Goal: Task Accomplishment & Management: Use online tool/utility

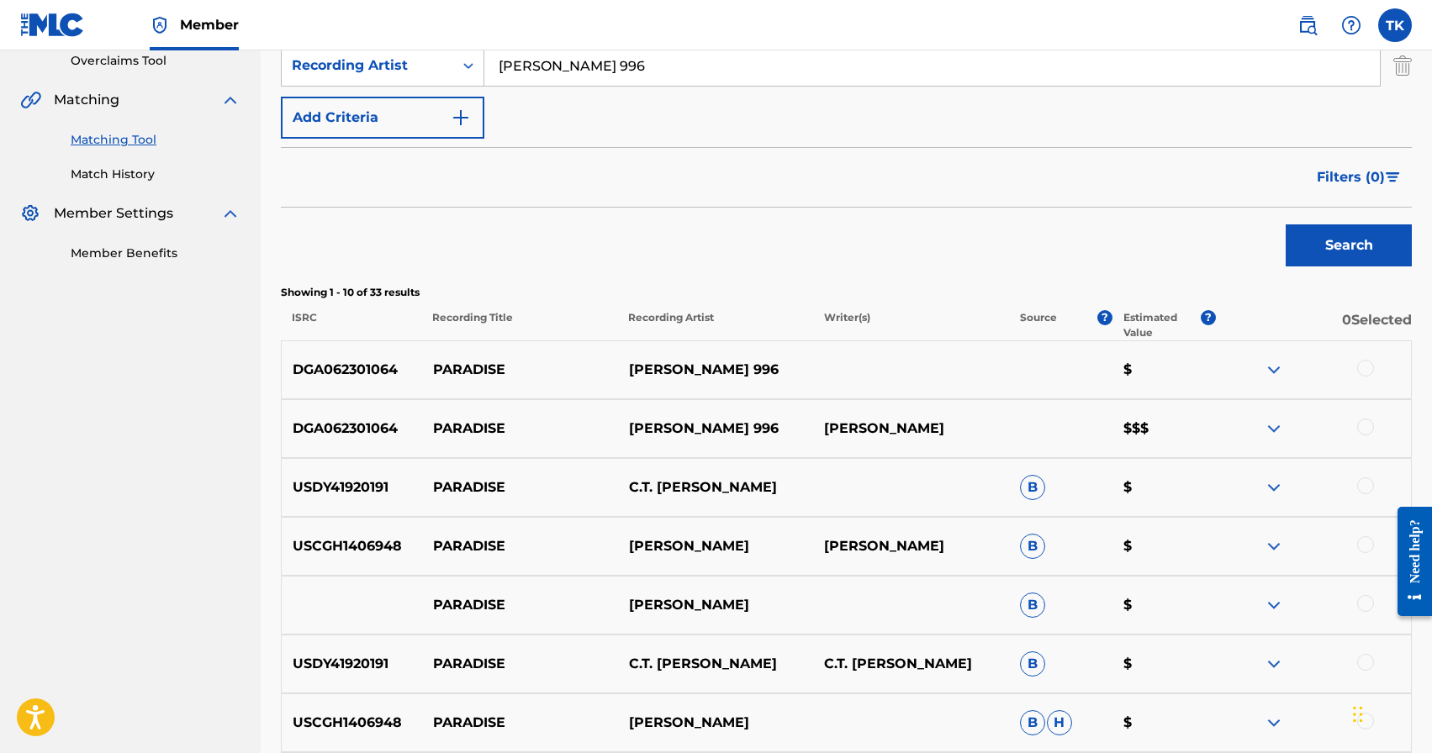
scroll to position [360, 0]
click at [1366, 424] on div at bounding box center [1365, 426] width 17 height 17
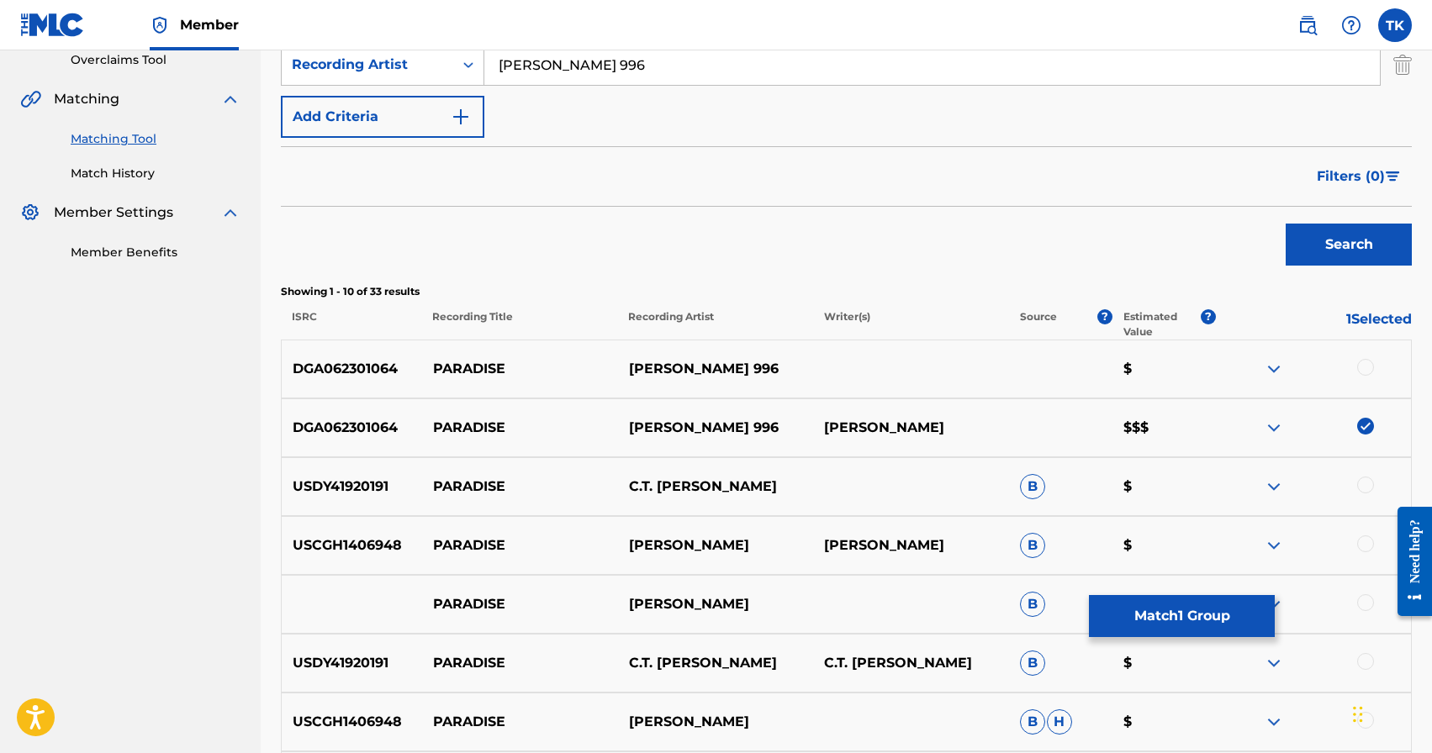
click at [1367, 367] on div at bounding box center [1365, 367] width 17 height 17
click at [1194, 616] on button "Match 2 Groups" at bounding box center [1182, 616] width 186 height 42
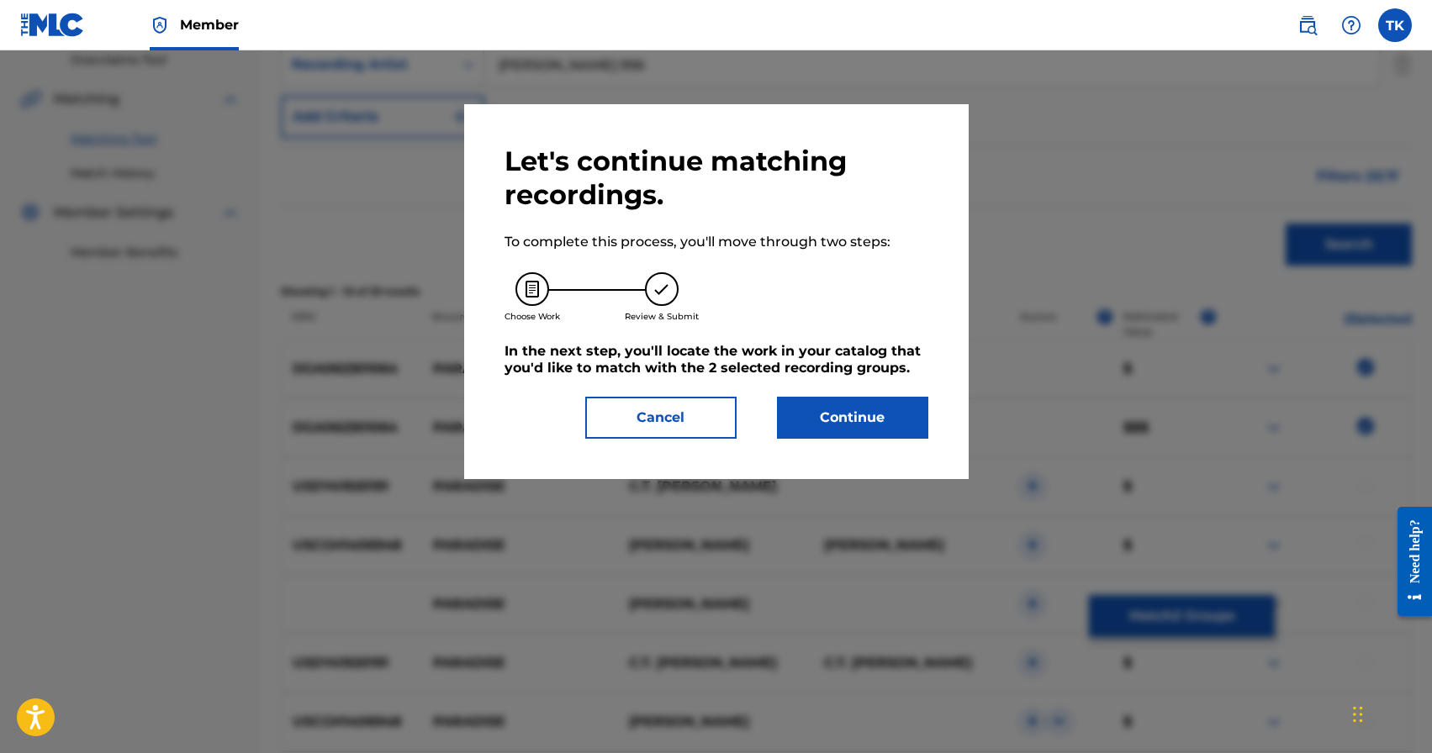
click at [921, 421] on button "Continue" at bounding box center [852, 418] width 151 height 42
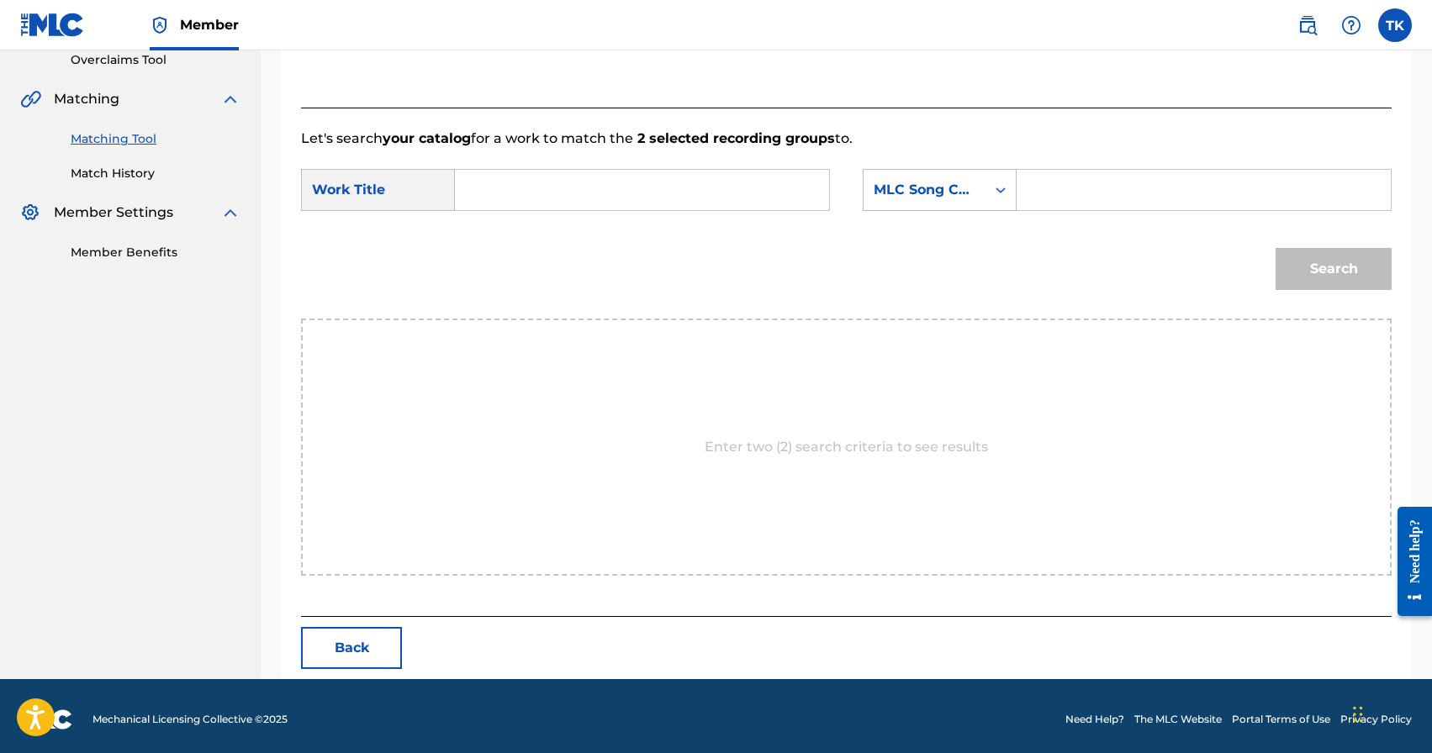
click at [686, 194] on input "Search Form" at bounding box center [642, 190] width 346 height 40
click at [524, 293] on span "dise" at bounding box center [529, 298] width 28 height 16
type input "paradise"
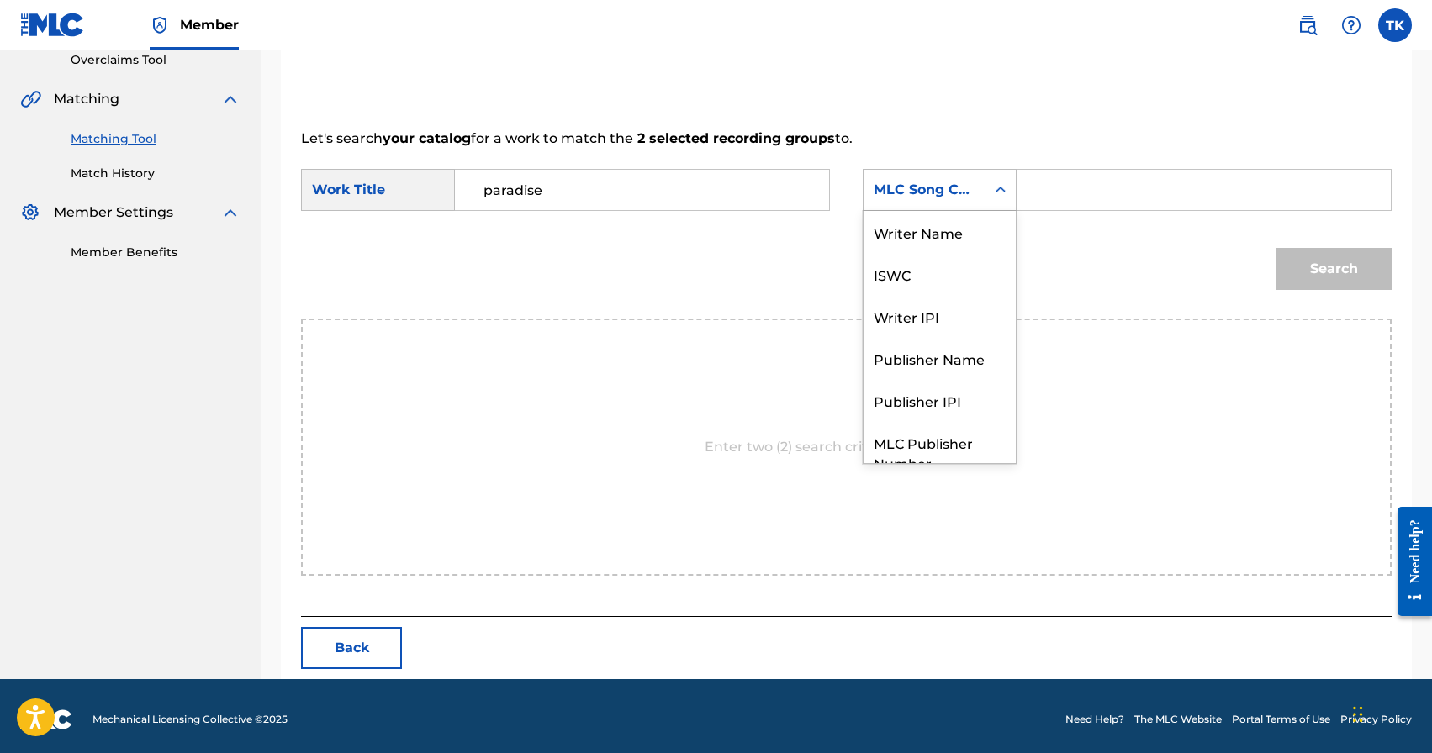
click at [943, 196] on div "MLC Song Code" at bounding box center [925, 190] width 102 height 20
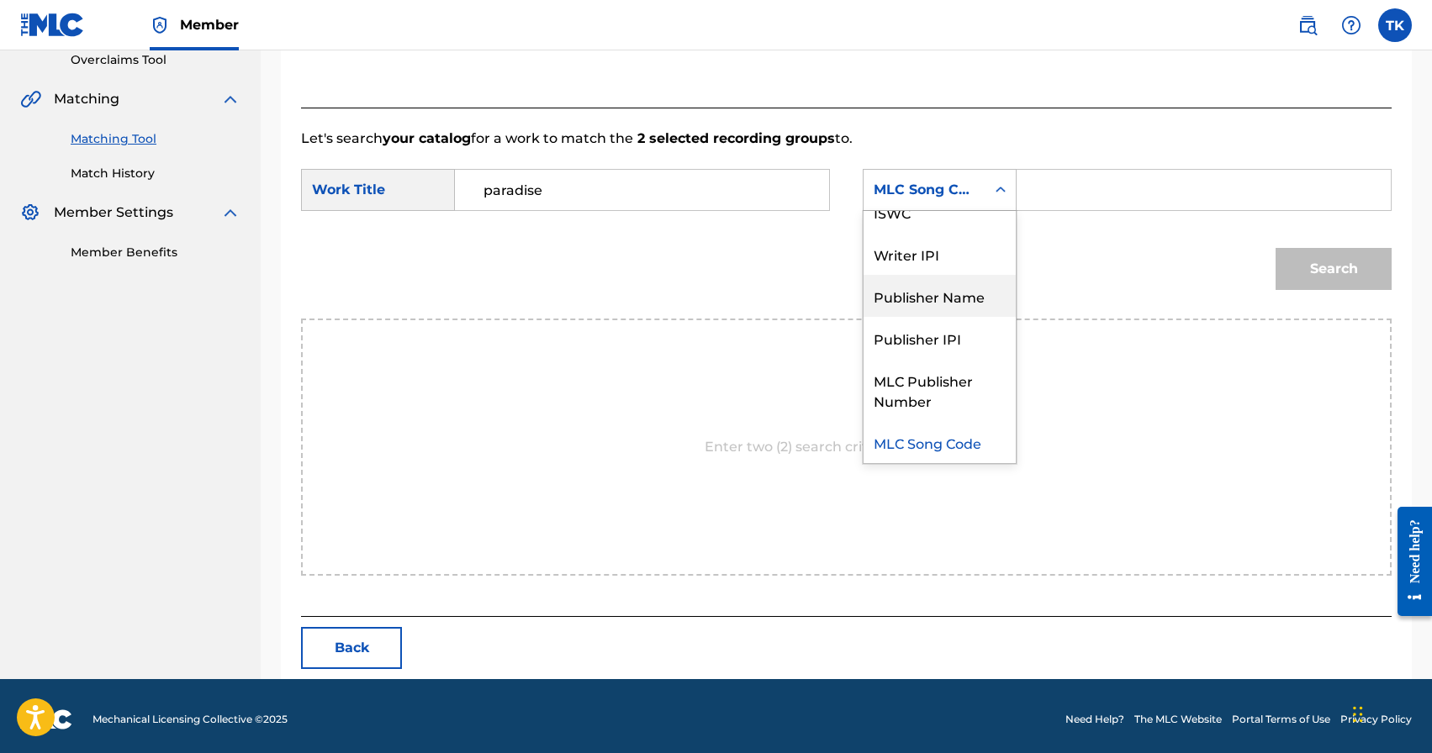
click at [930, 302] on div "Publisher Name" at bounding box center [940, 296] width 152 height 42
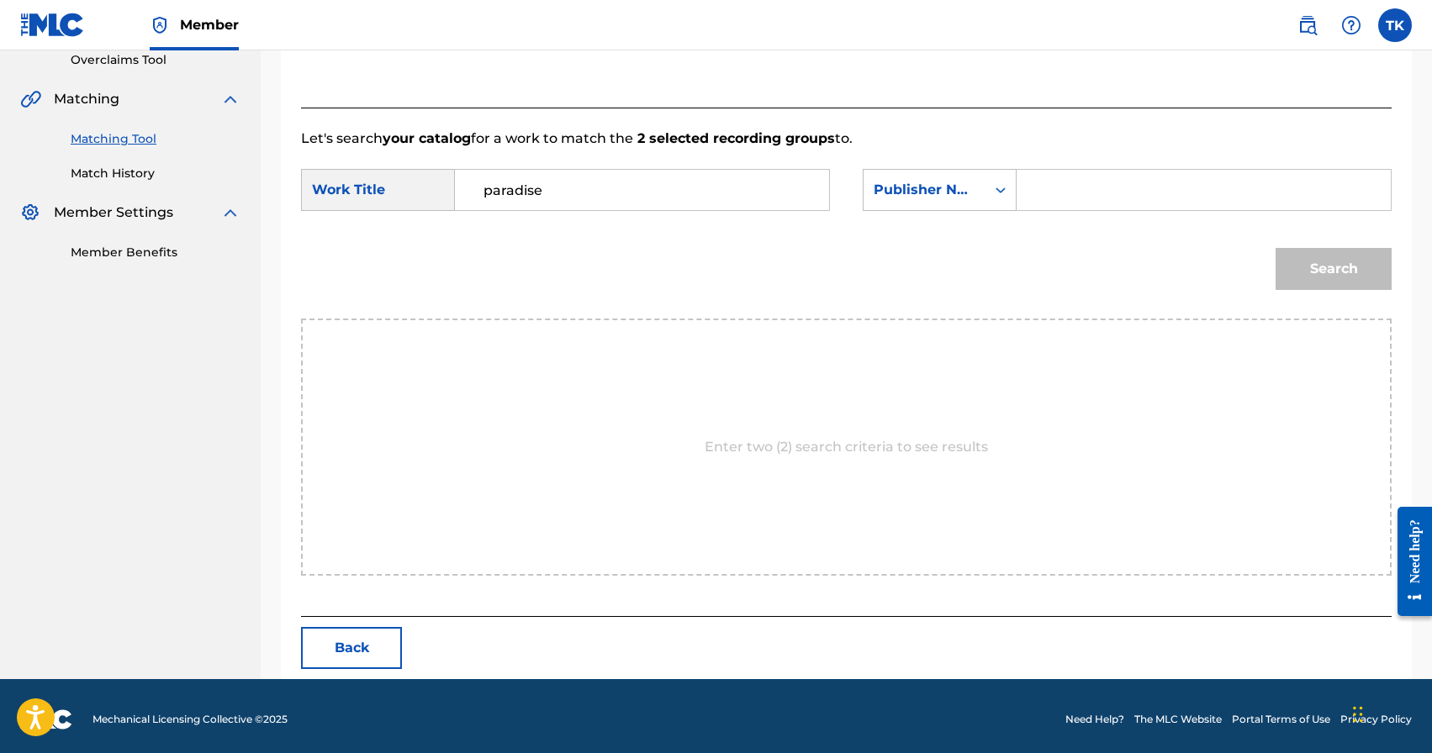
click at [1070, 190] on input "Search Form" at bounding box center [1204, 190] width 346 height 40
type input "INFINITY MUSIC"
click at [1329, 266] on button "Search" at bounding box center [1334, 269] width 116 height 42
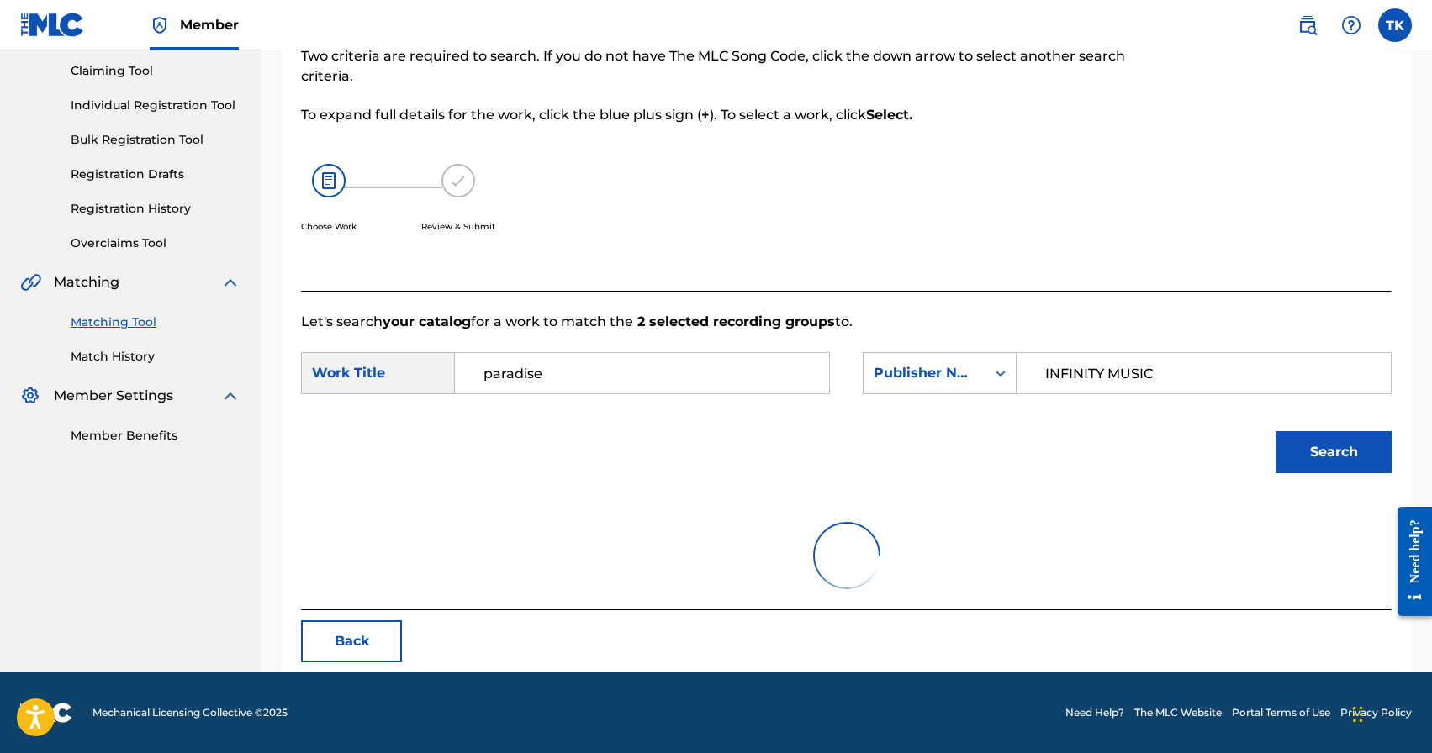
scroll to position [317, 0]
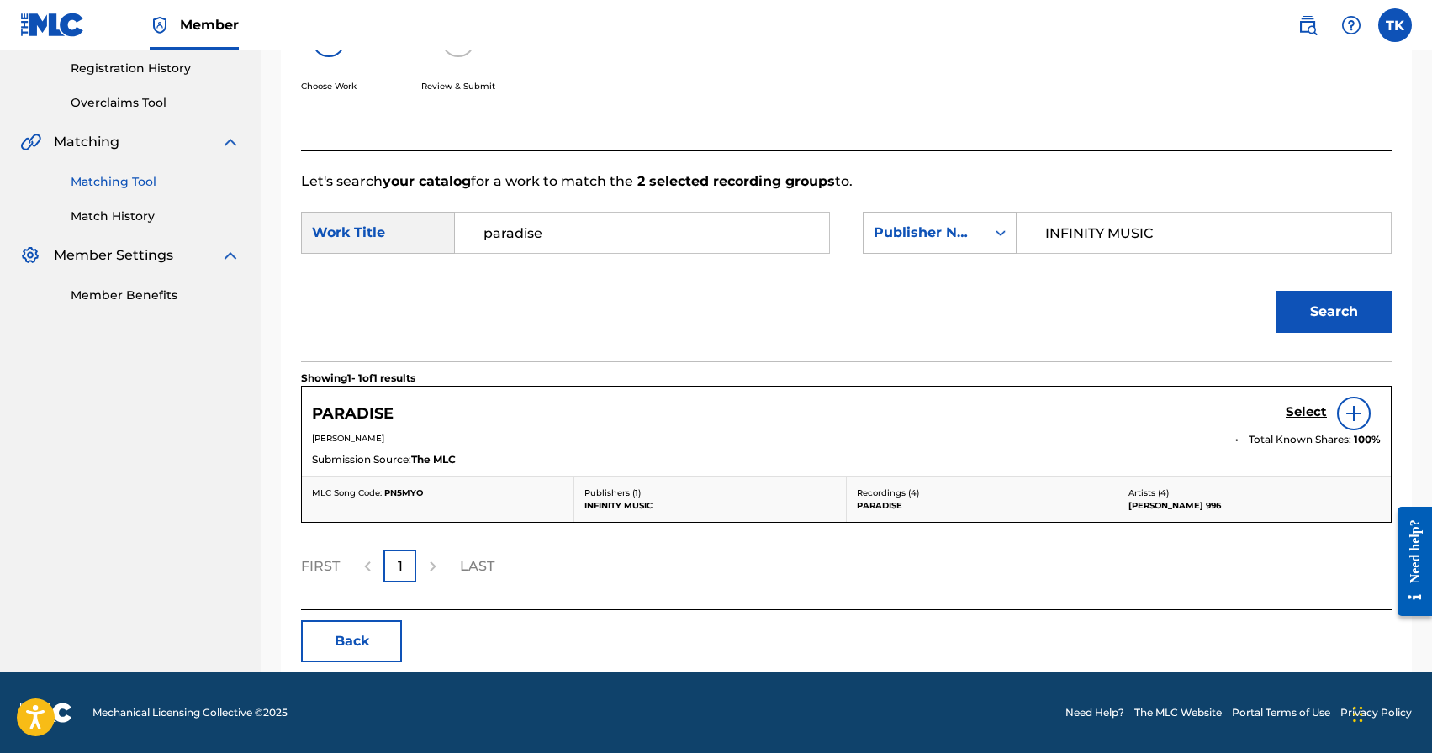
click at [1303, 411] on h5 "Select" at bounding box center [1306, 412] width 41 height 16
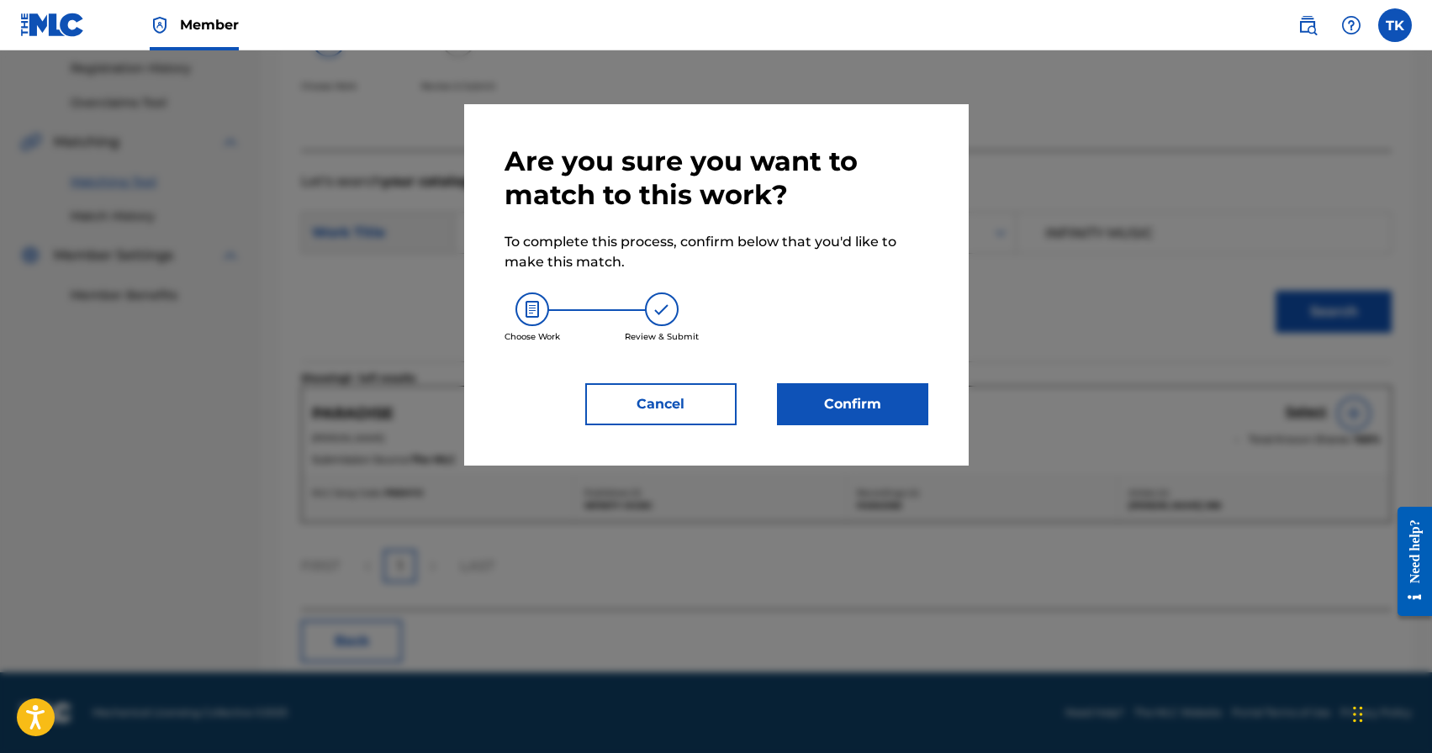
click at [836, 398] on button "Confirm" at bounding box center [852, 404] width 151 height 42
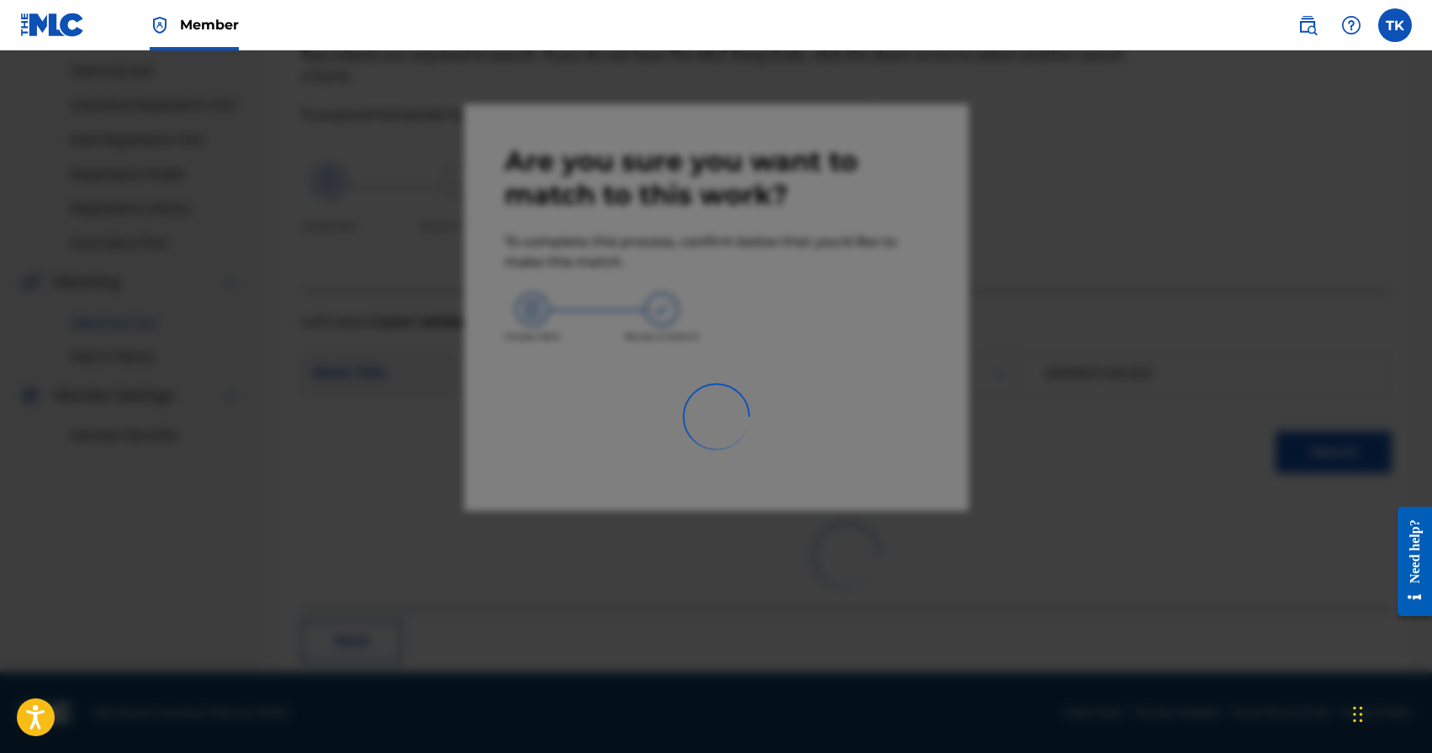
scroll to position [177, 0]
click at [1181, 494] on div at bounding box center [716, 426] width 1432 height 753
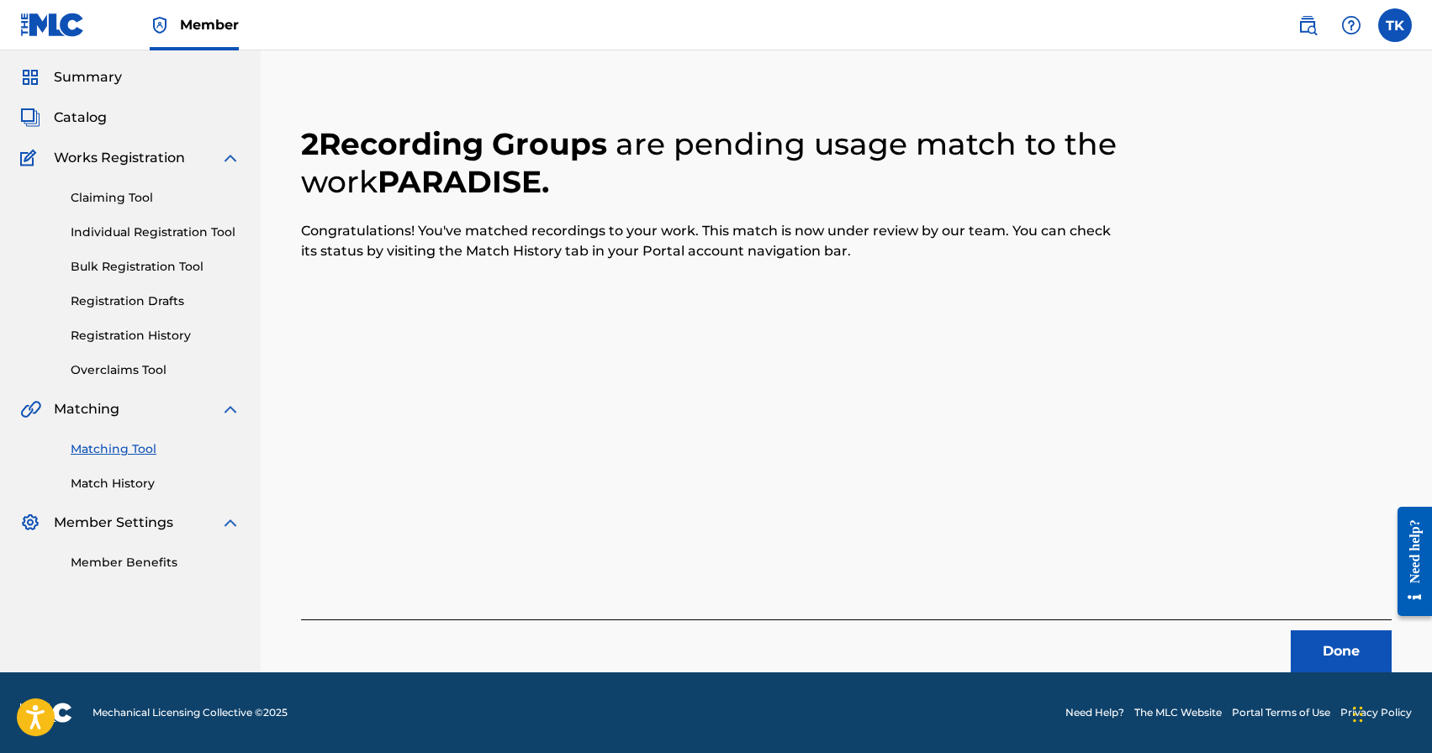
scroll to position [50, 0]
click at [1325, 662] on button "Done" at bounding box center [1341, 652] width 101 height 42
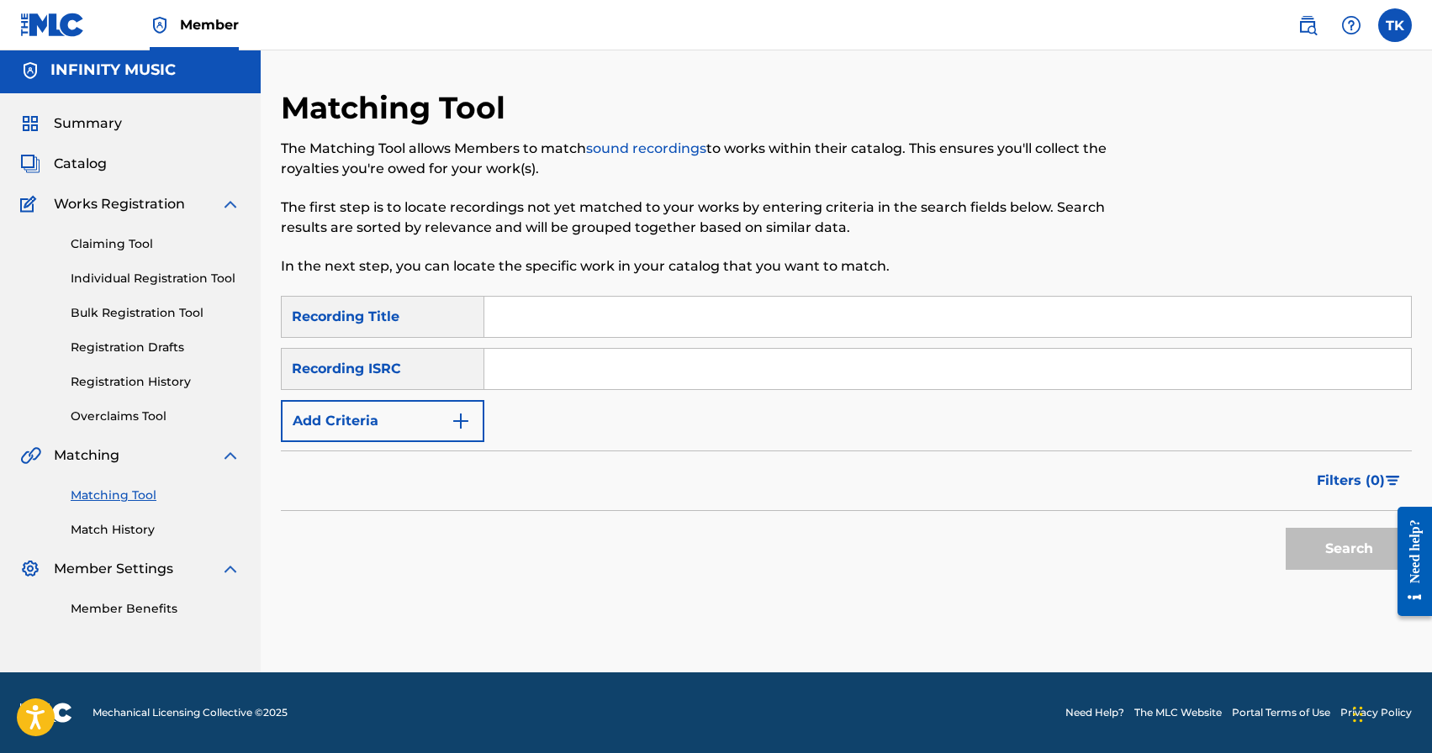
scroll to position [0, 0]
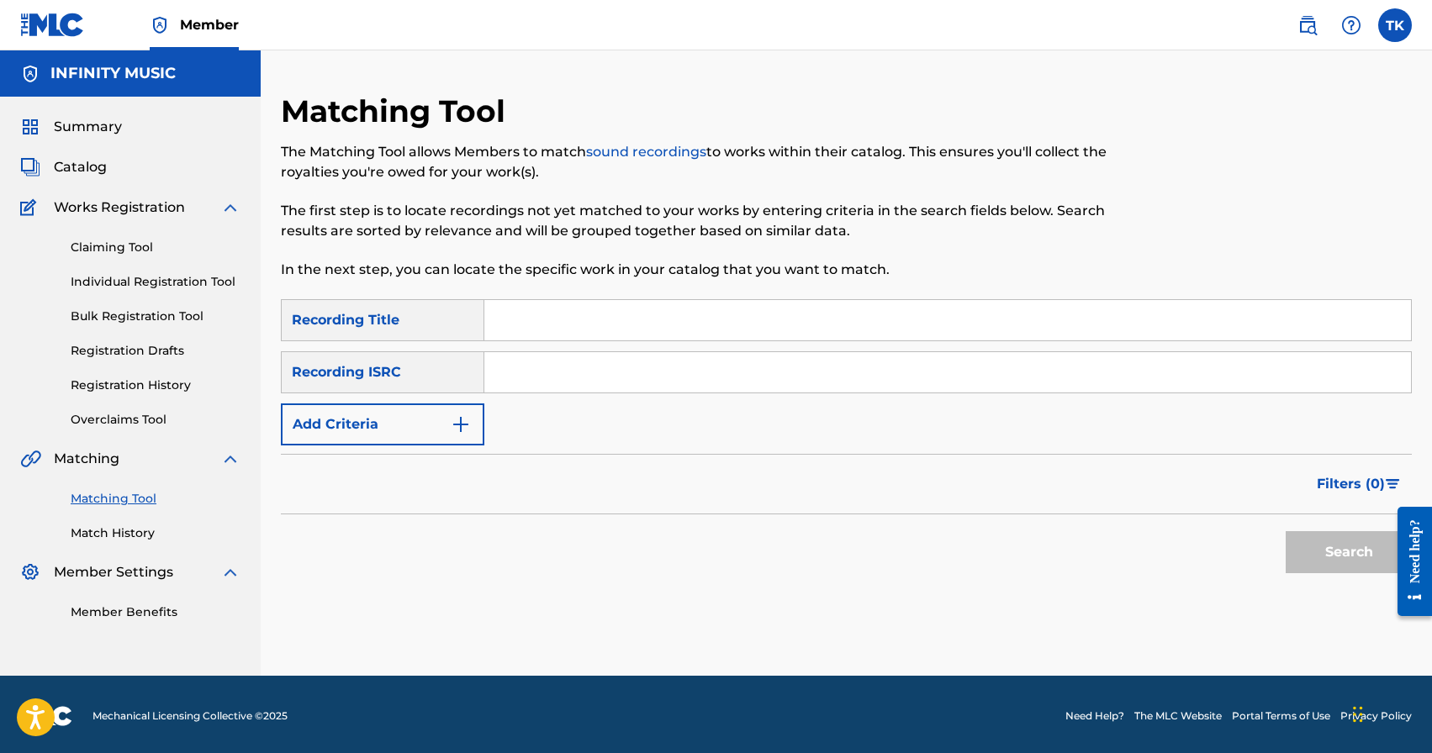
click at [592, 326] on input "Search Form" at bounding box center [947, 320] width 927 height 40
type input "кетким келбейт"
click at [442, 425] on button "Add Criteria" at bounding box center [382, 425] width 203 height 42
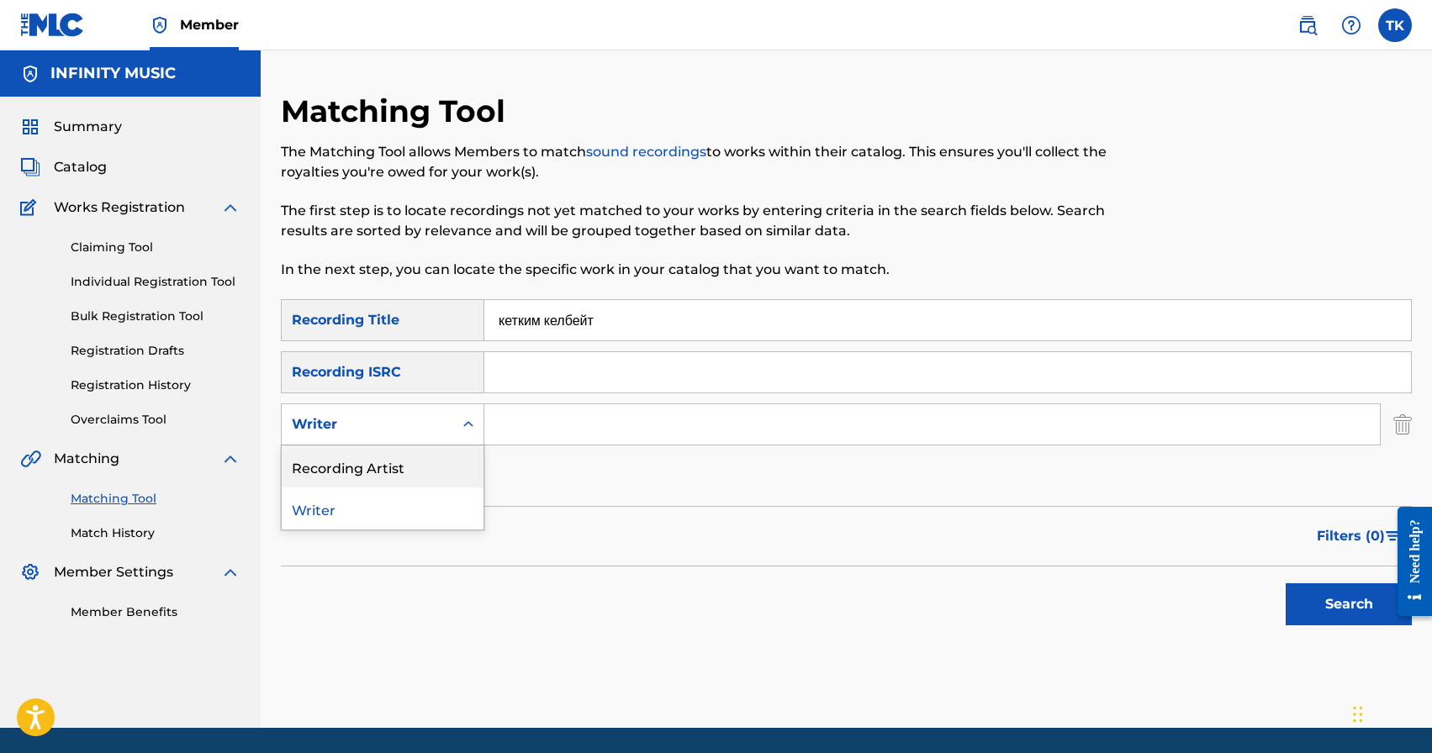
click at [439, 468] on div "Recording Artist" at bounding box center [383, 467] width 202 height 42
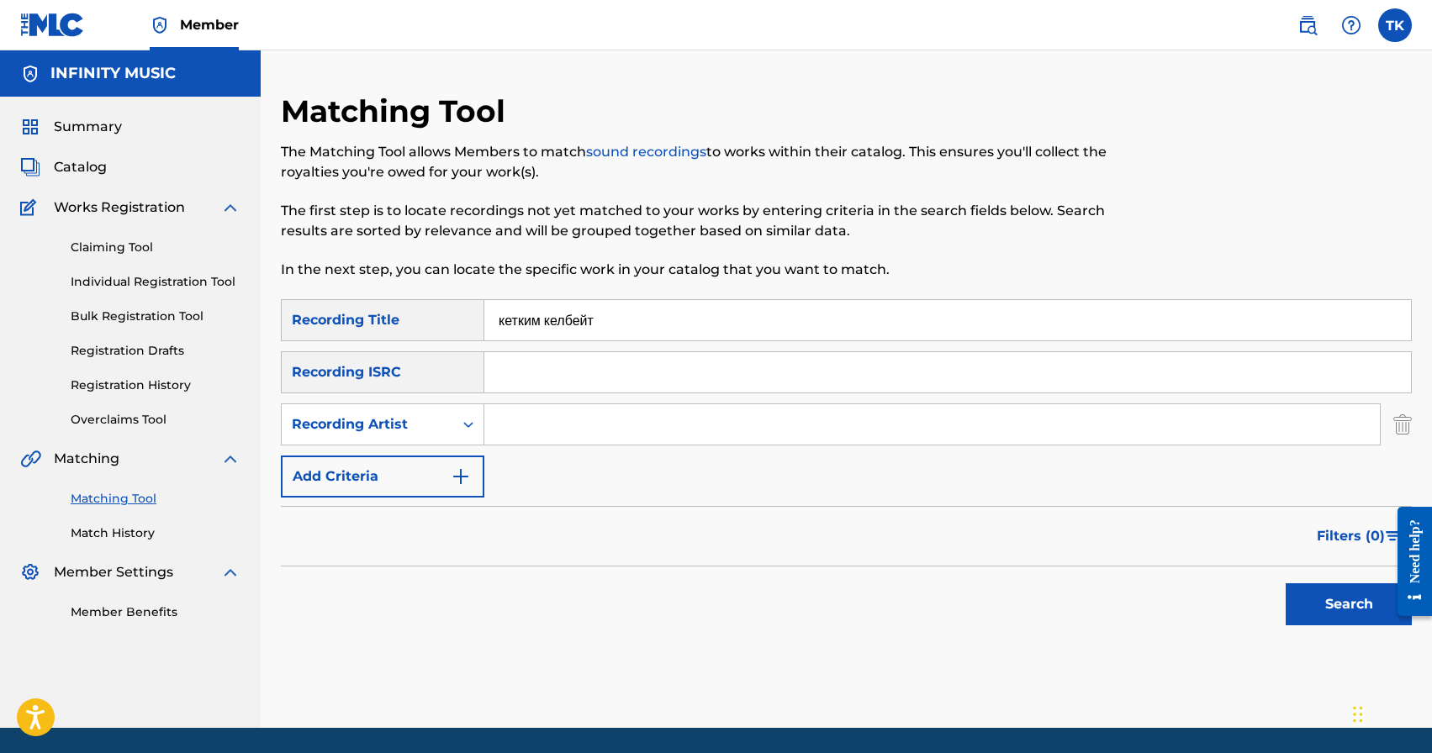
click at [557, 425] on input "Search Form" at bounding box center [932, 424] width 896 height 40
type input "[PERSON_NAME] 996"
click at [1329, 621] on button "Search" at bounding box center [1349, 605] width 126 height 42
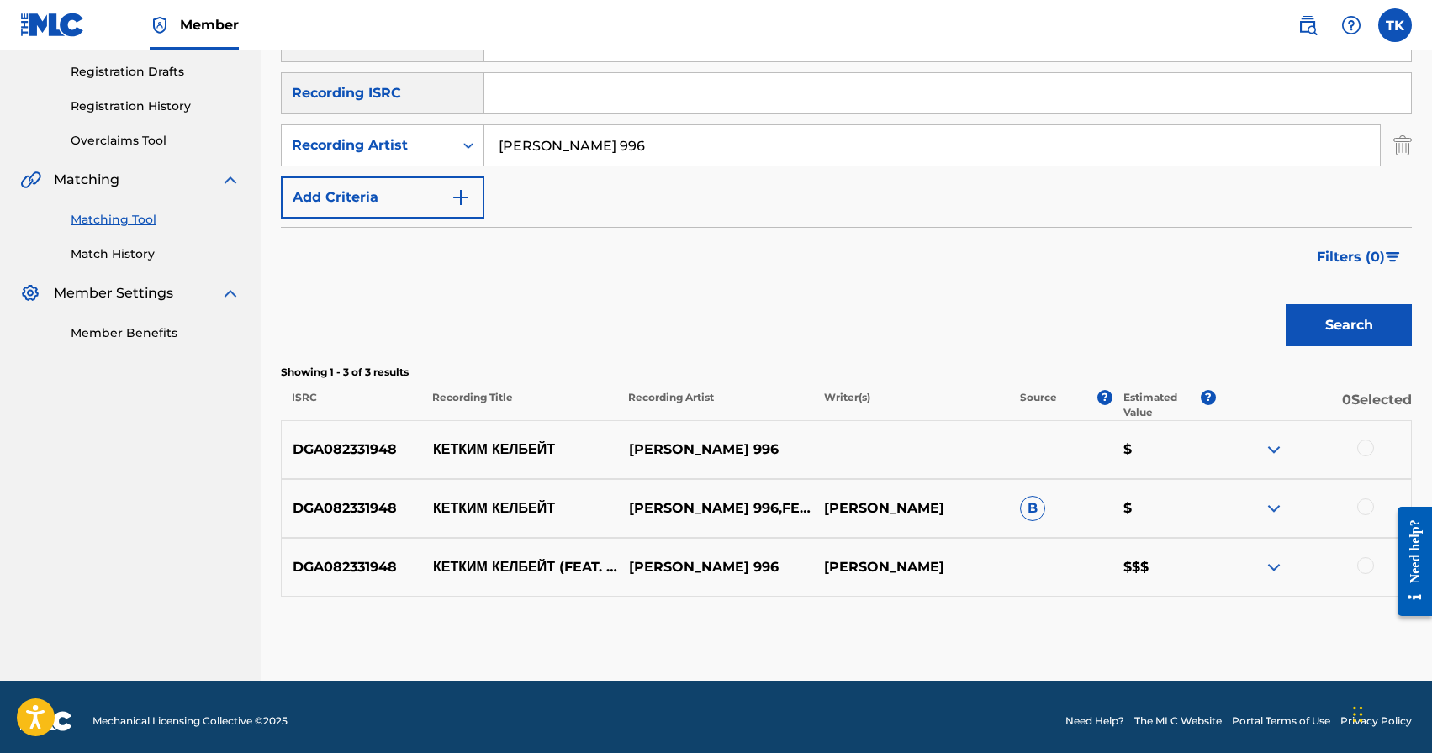
scroll to position [288, 0]
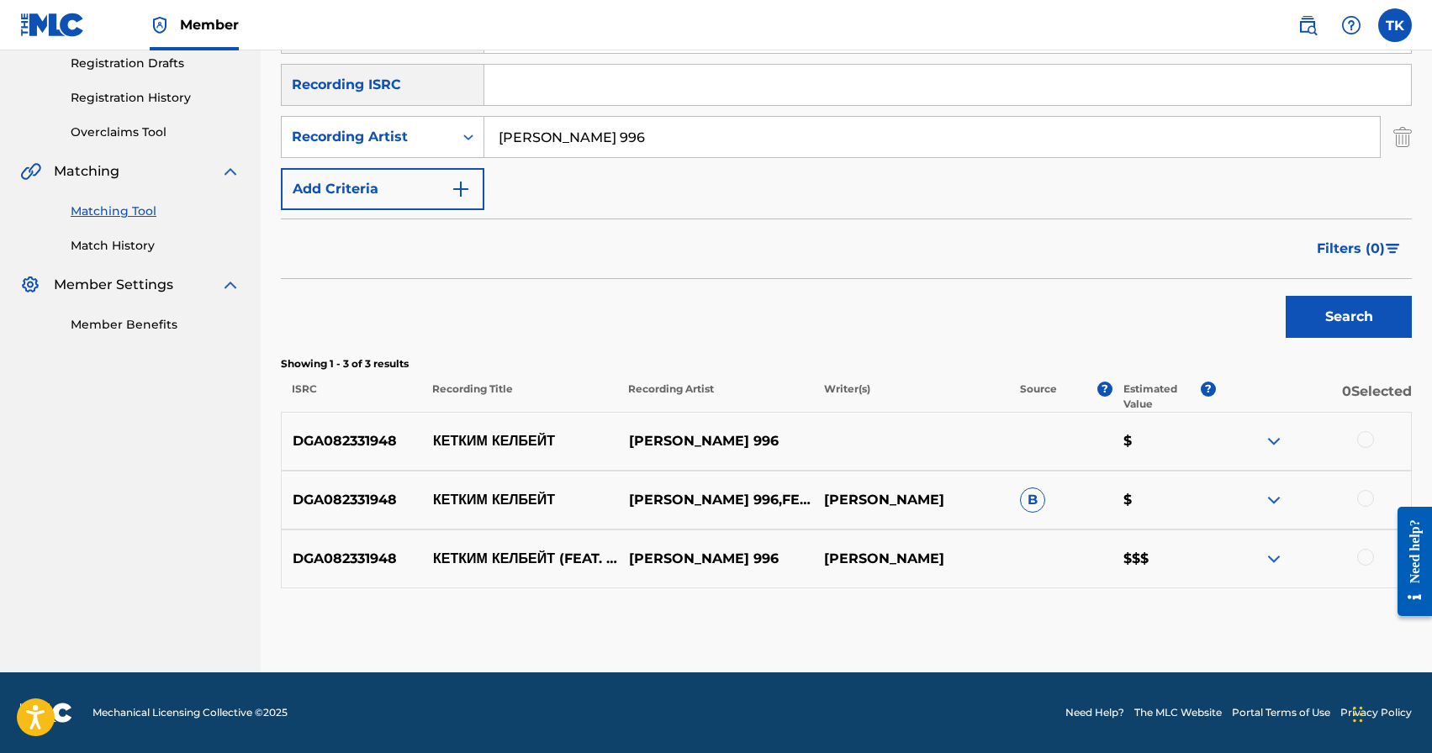
click at [1364, 560] on div at bounding box center [1365, 557] width 17 height 17
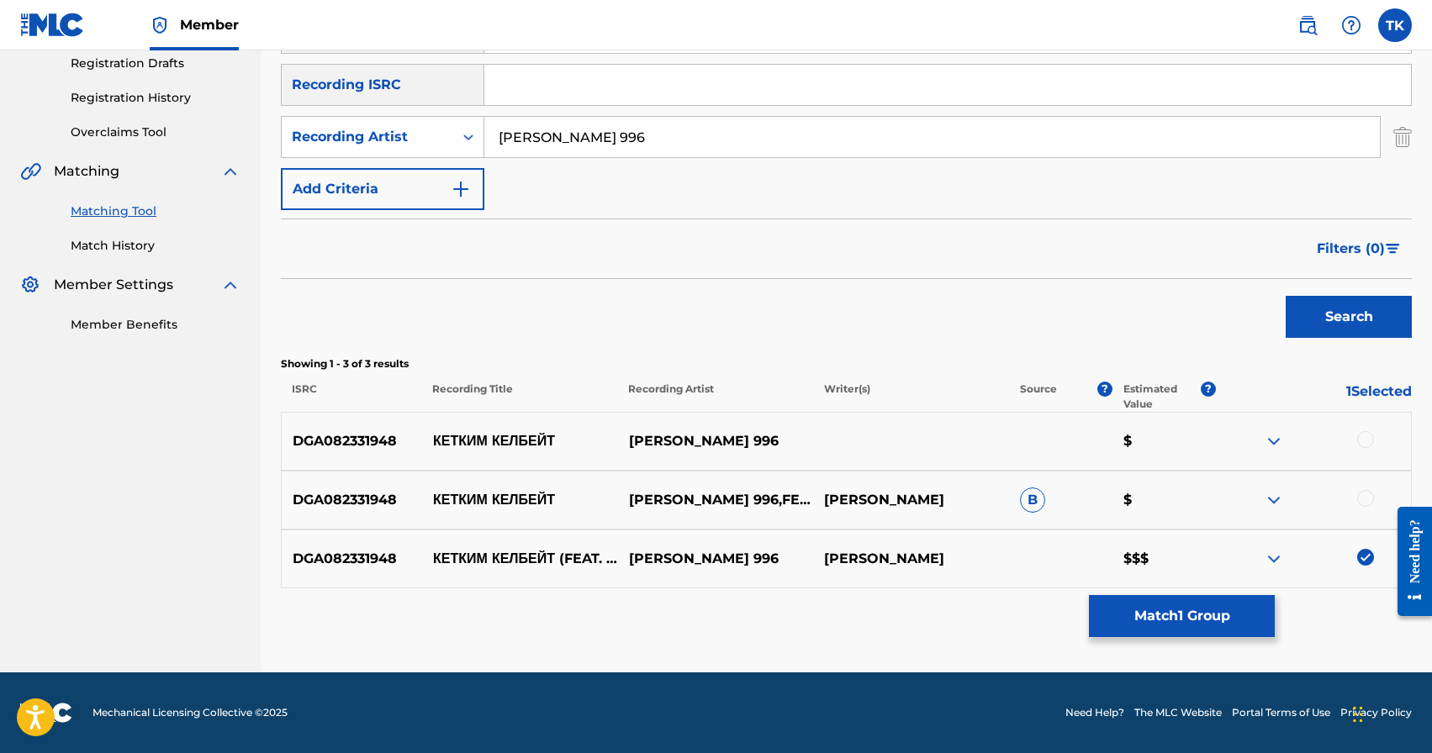
click at [1366, 494] on div at bounding box center [1365, 498] width 17 height 17
click at [1364, 435] on div at bounding box center [1365, 439] width 17 height 17
click at [1203, 608] on button "Match 3 Groups" at bounding box center [1182, 616] width 186 height 42
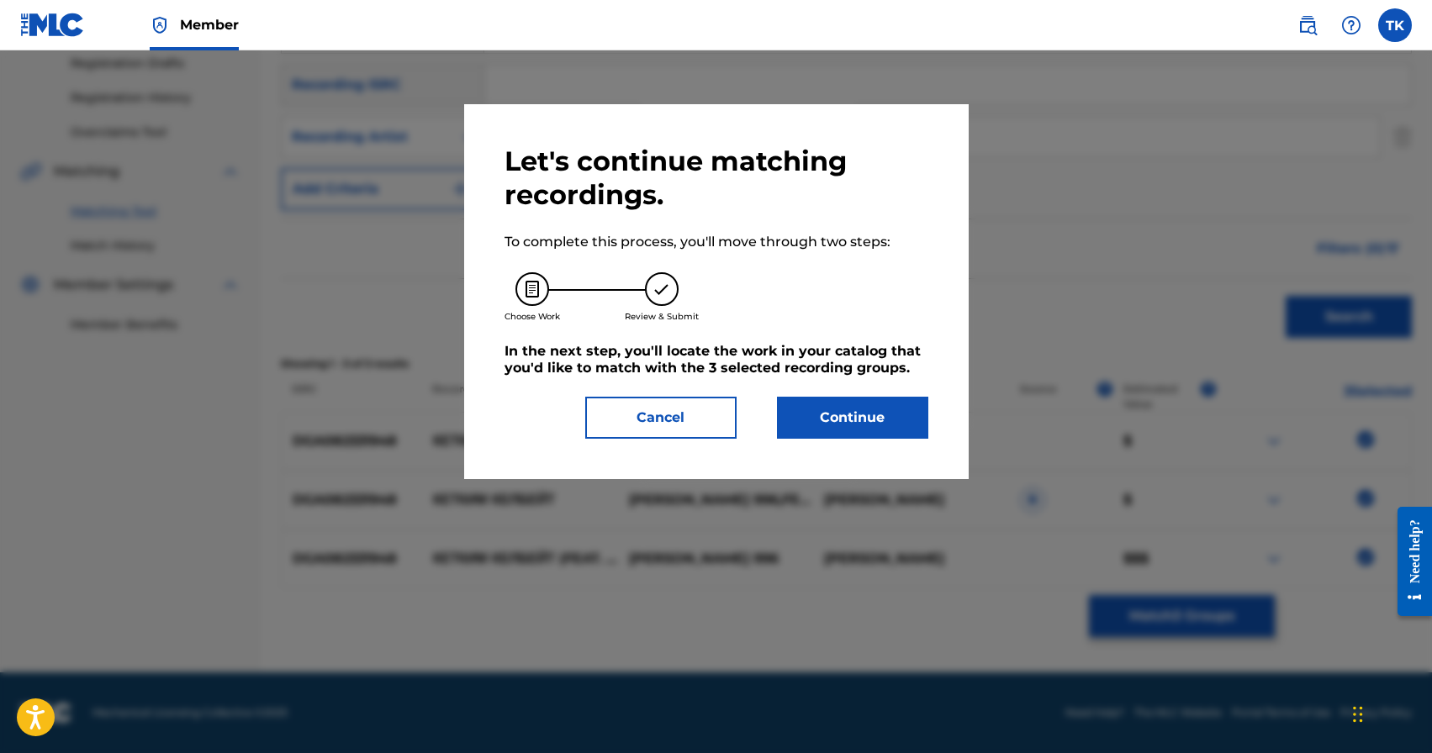
click at [855, 433] on button "Continue" at bounding box center [852, 418] width 151 height 42
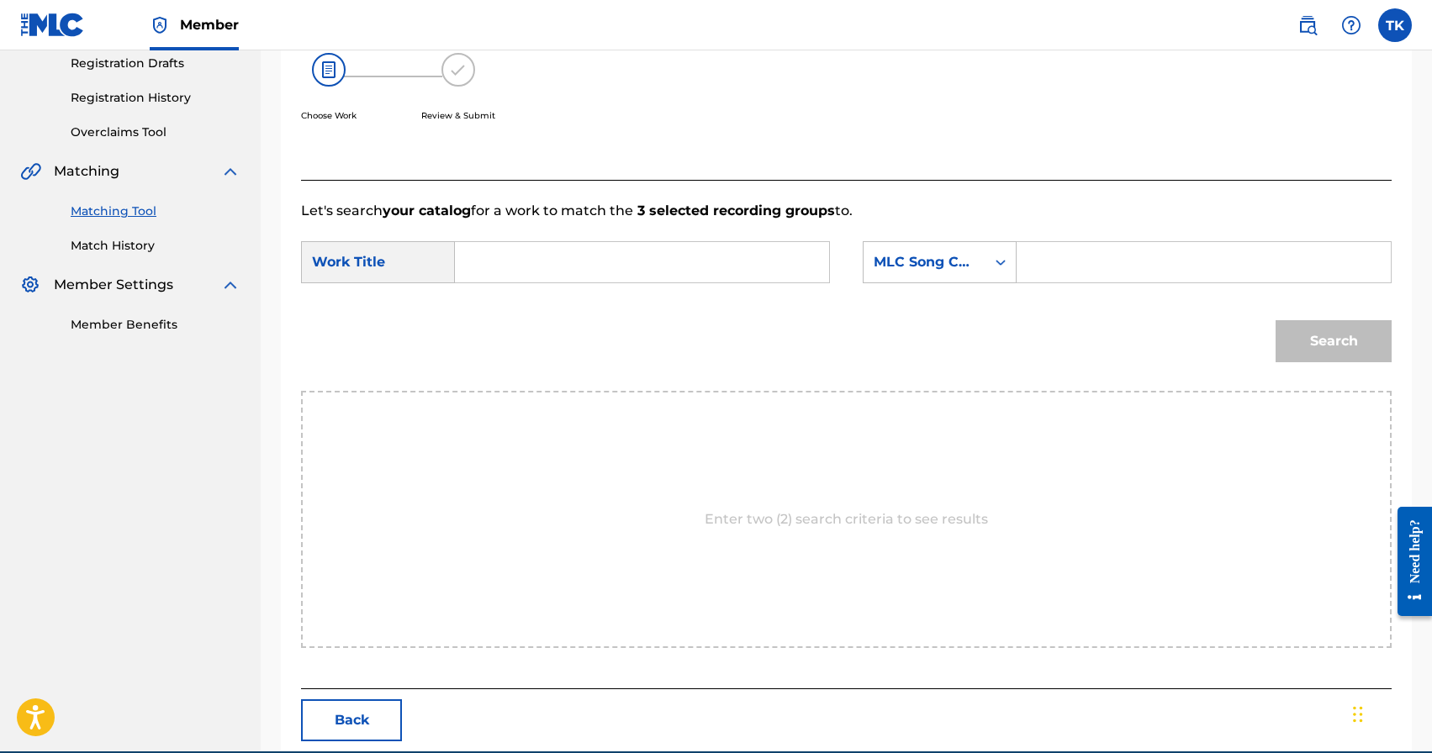
click at [693, 255] on input "Search Form" at bounding box center [642, 262] width 346 height 40
type input "л"
type input "кетким келбейт"
click at [539, 304] on div "кетким келбейт" at bounding box center [515, 310] width 92 height 50
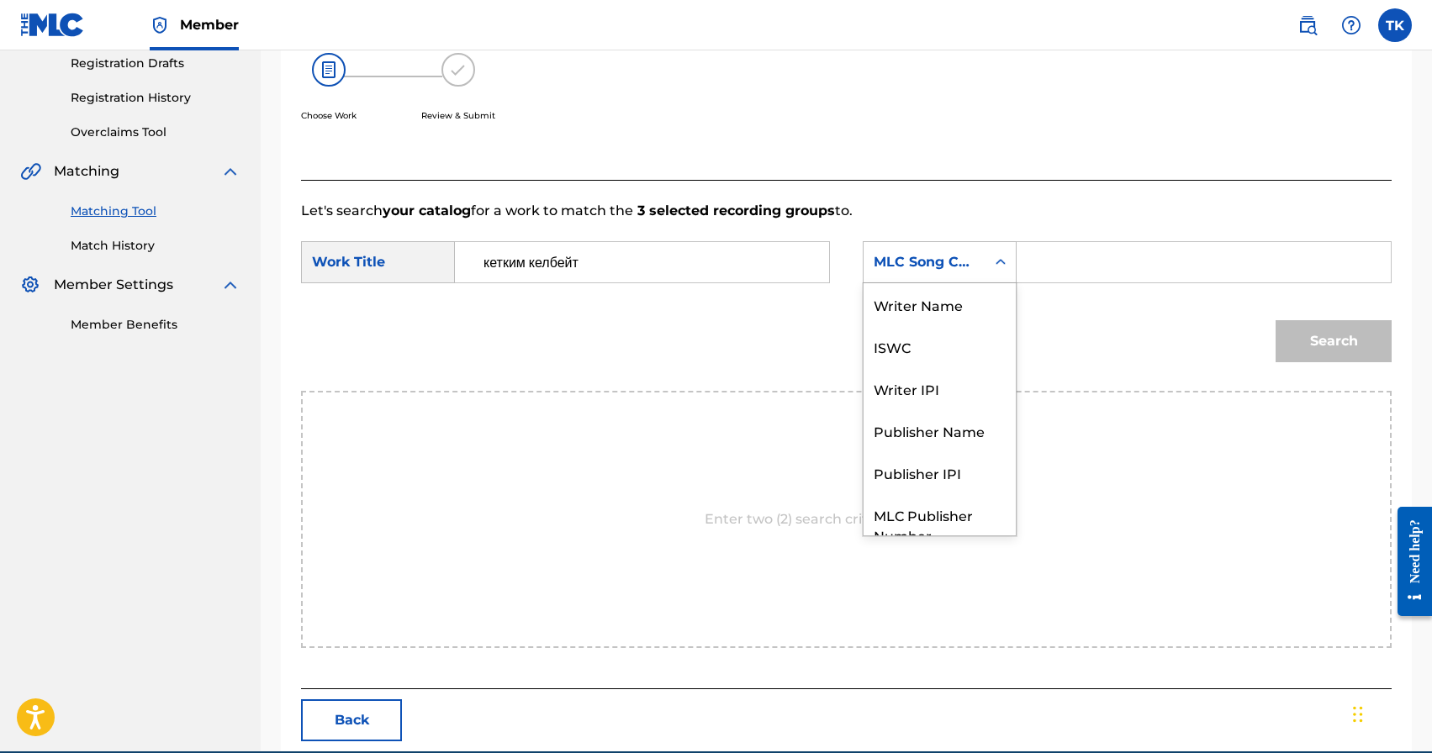
click at [971, 275] on div "MLC Song Code" at bounding box center [925, 262] width 122 height 32
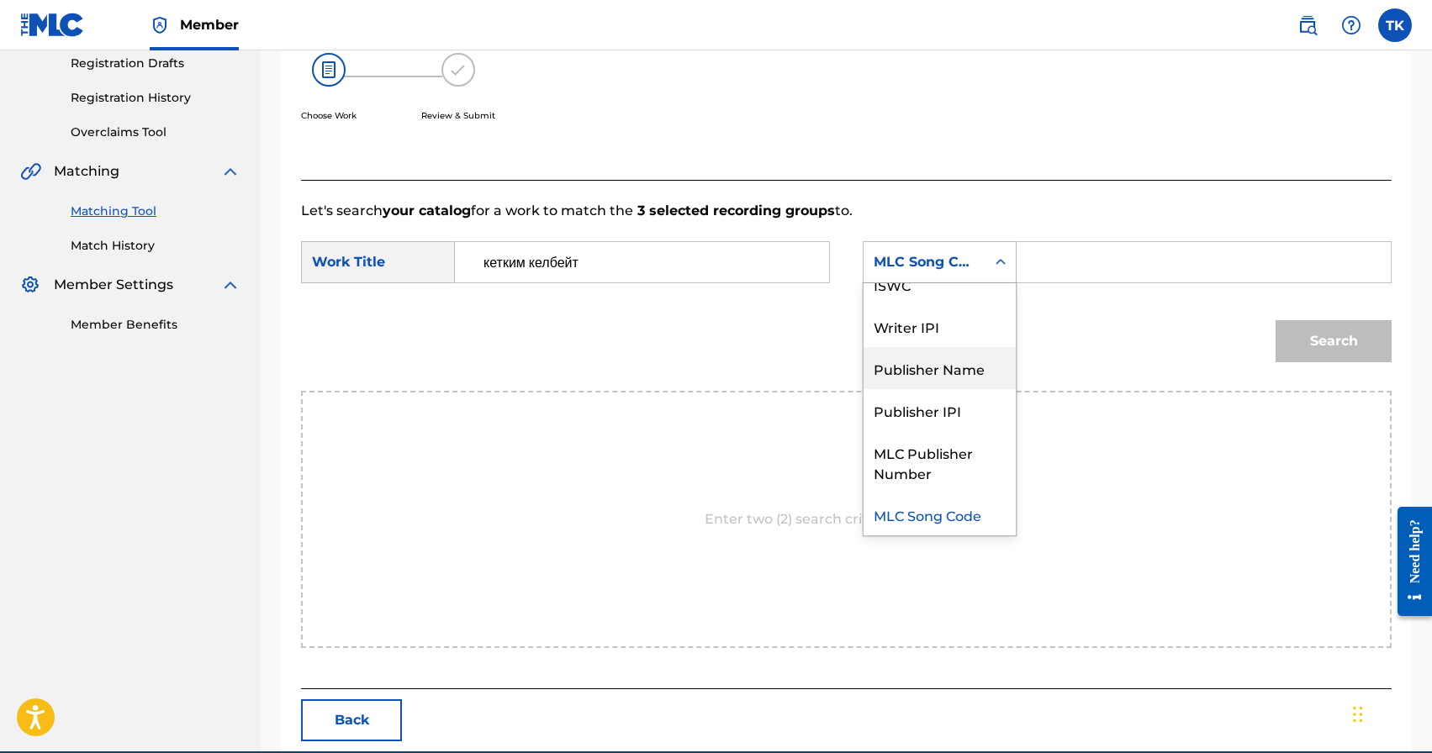
click at [948, 367] on div "Publisher Name" at bounding box center [940, 368] width 152 height 42
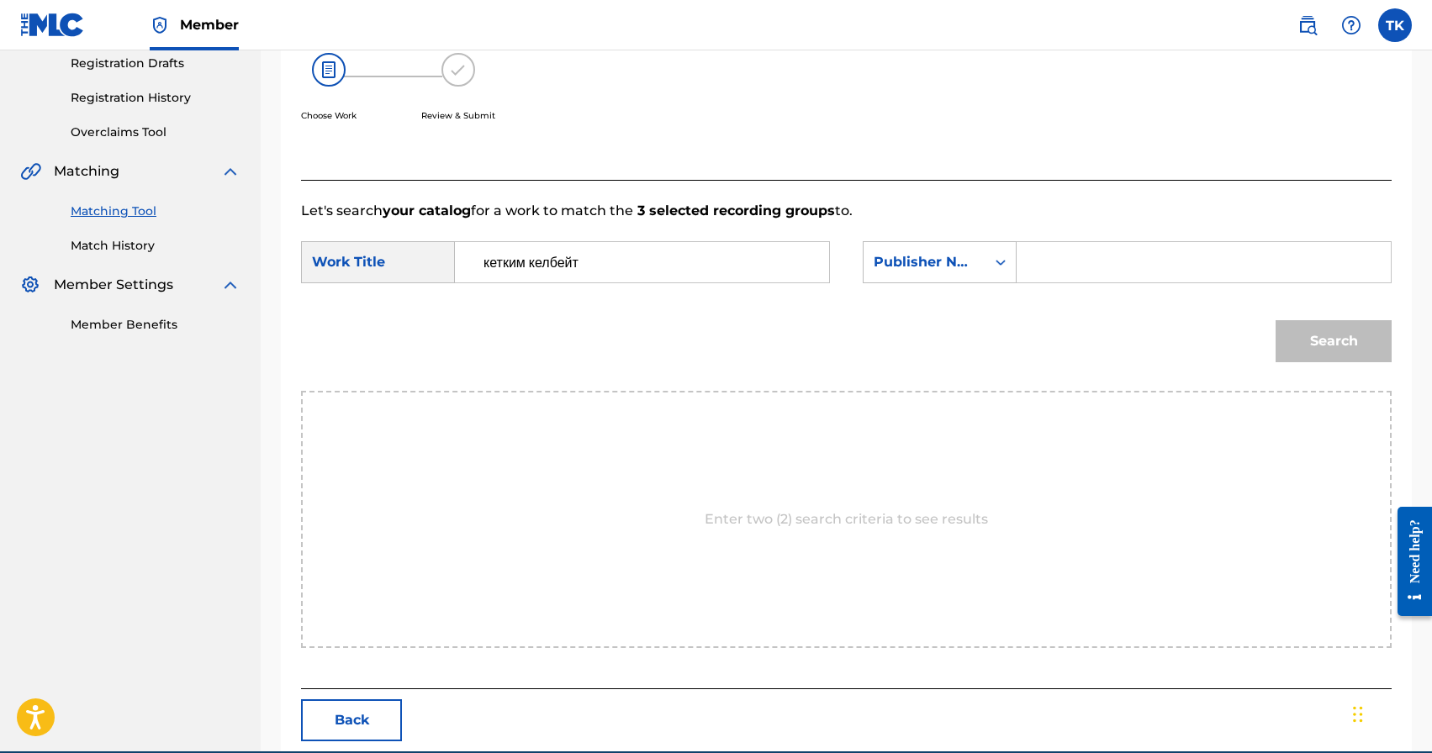
click at [1042, 280] on input "Search Form" at bounding box center [1204, 262] width 346 height 40
type input "INFINITY MUSIC"
click at [1316, 341] on button "Search" at bounding box center [1334, 341] width 116 height 42
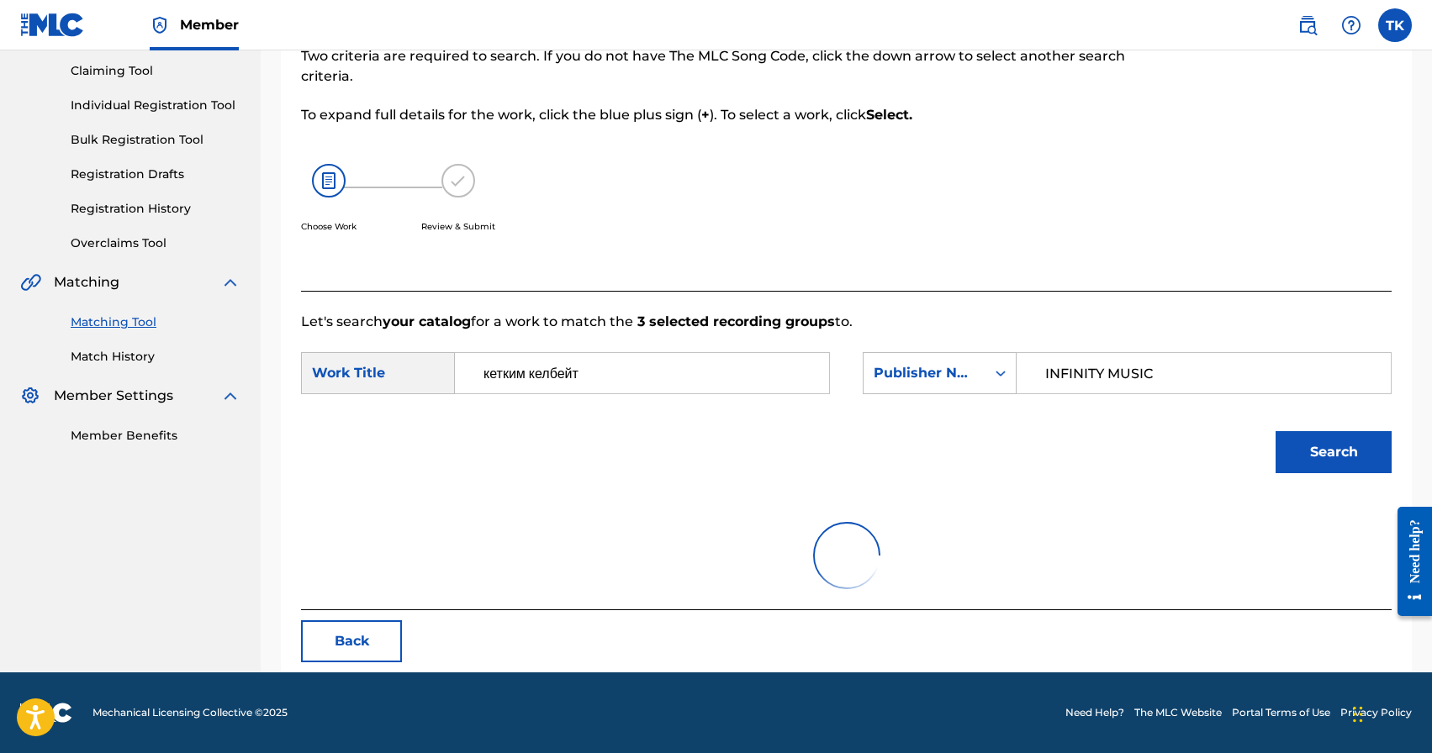
scroll to position [288, 0]
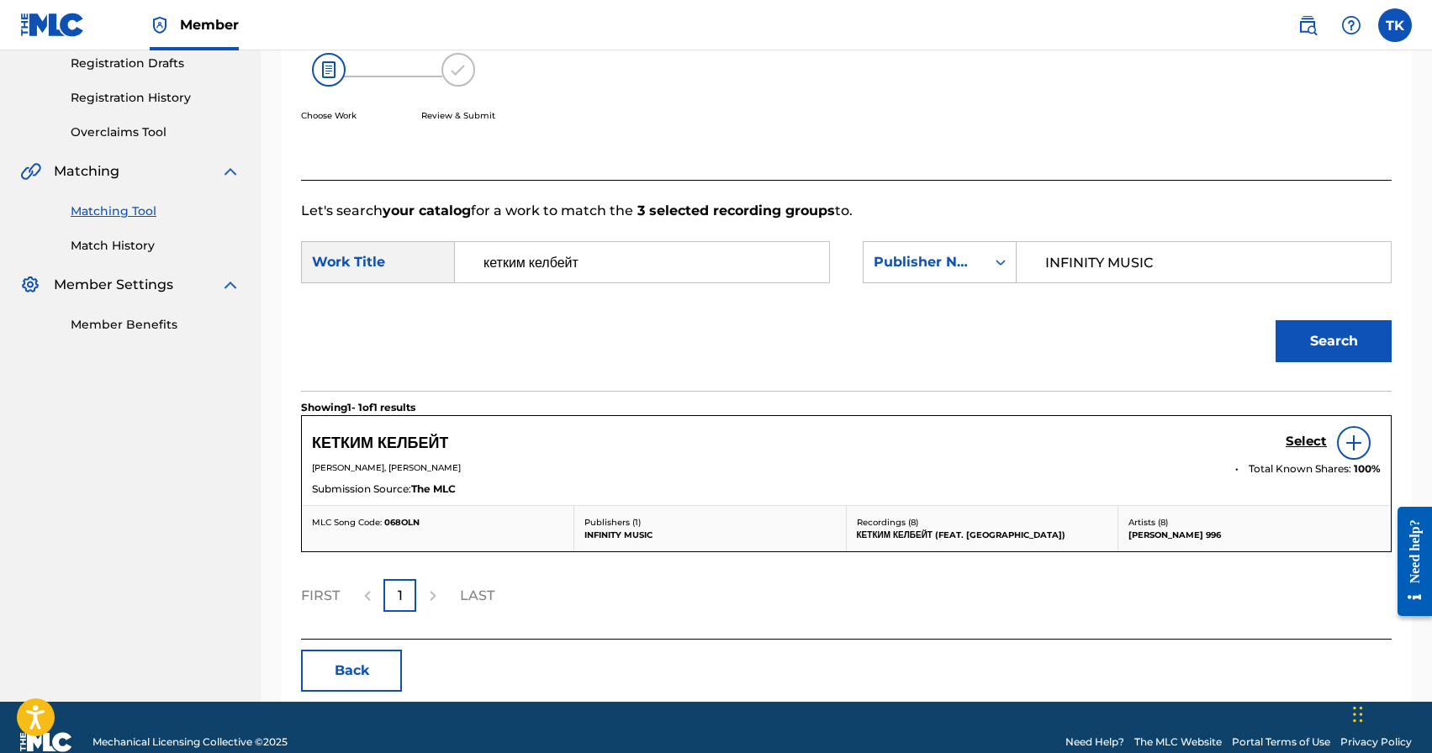
click at [1302, 445] on h5 "Select" at bounding box center [1306, 442] width 41 height 16
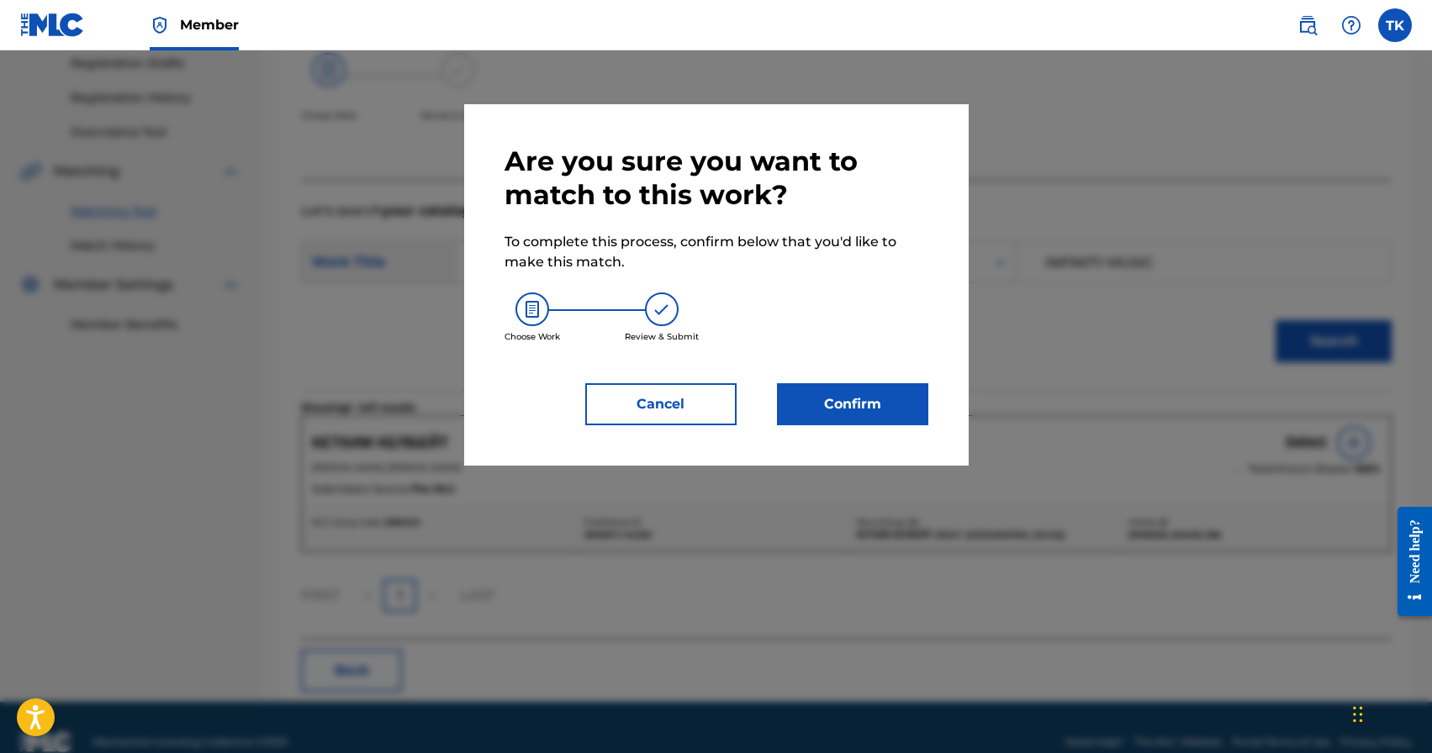
click at [906, 404] on button "Confirm" at bounding box center [852, 404] width 151 height 42
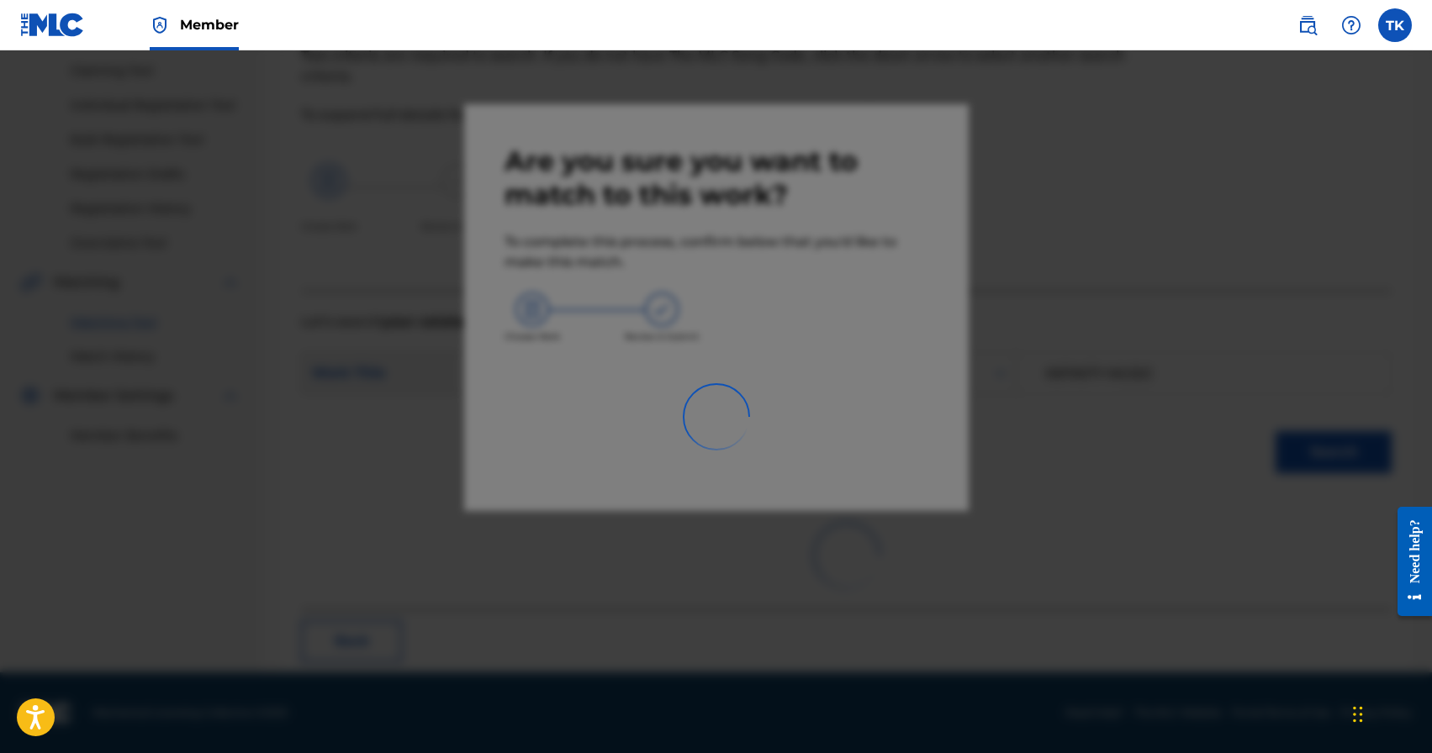
scroll to position [50, 0]
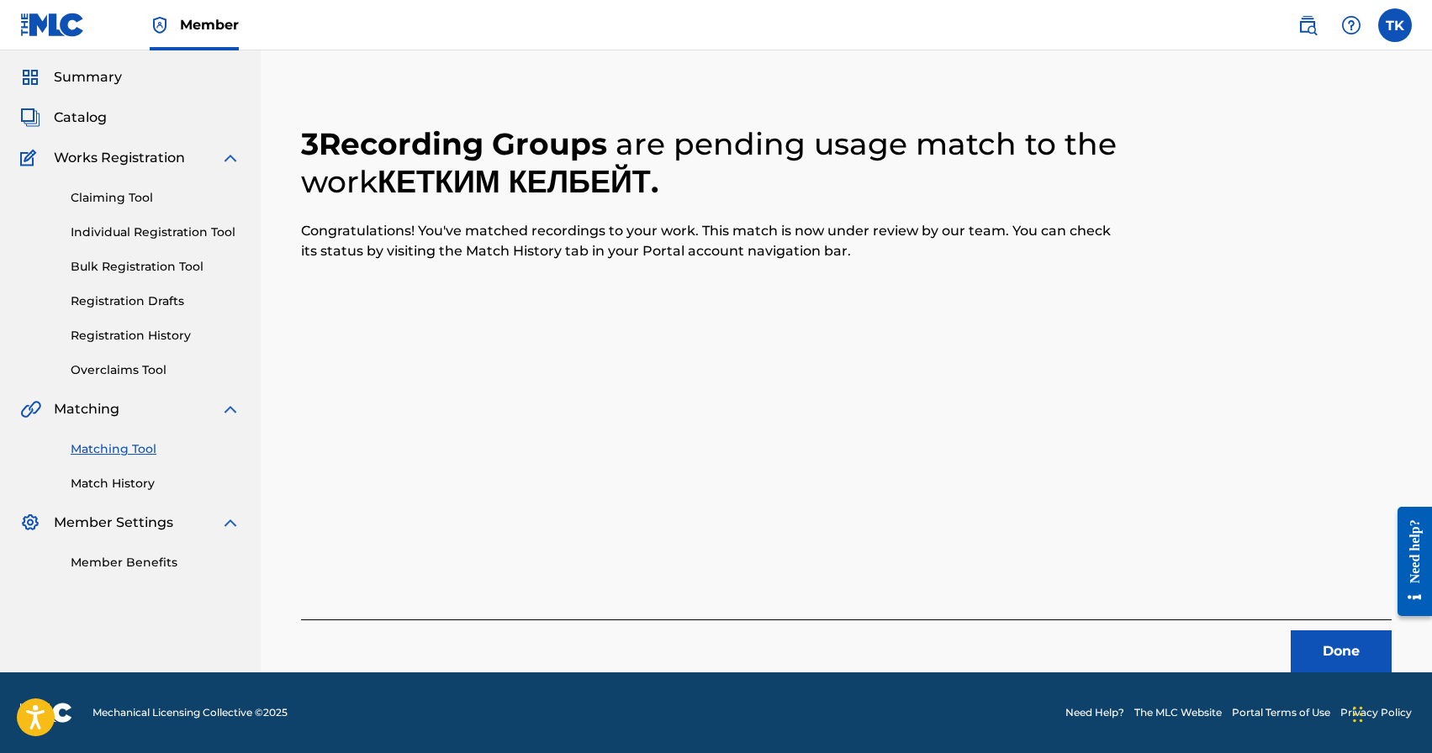
click at [1296, 653] on button "Done" at bounding box center [1341, 652] width 101 height 42
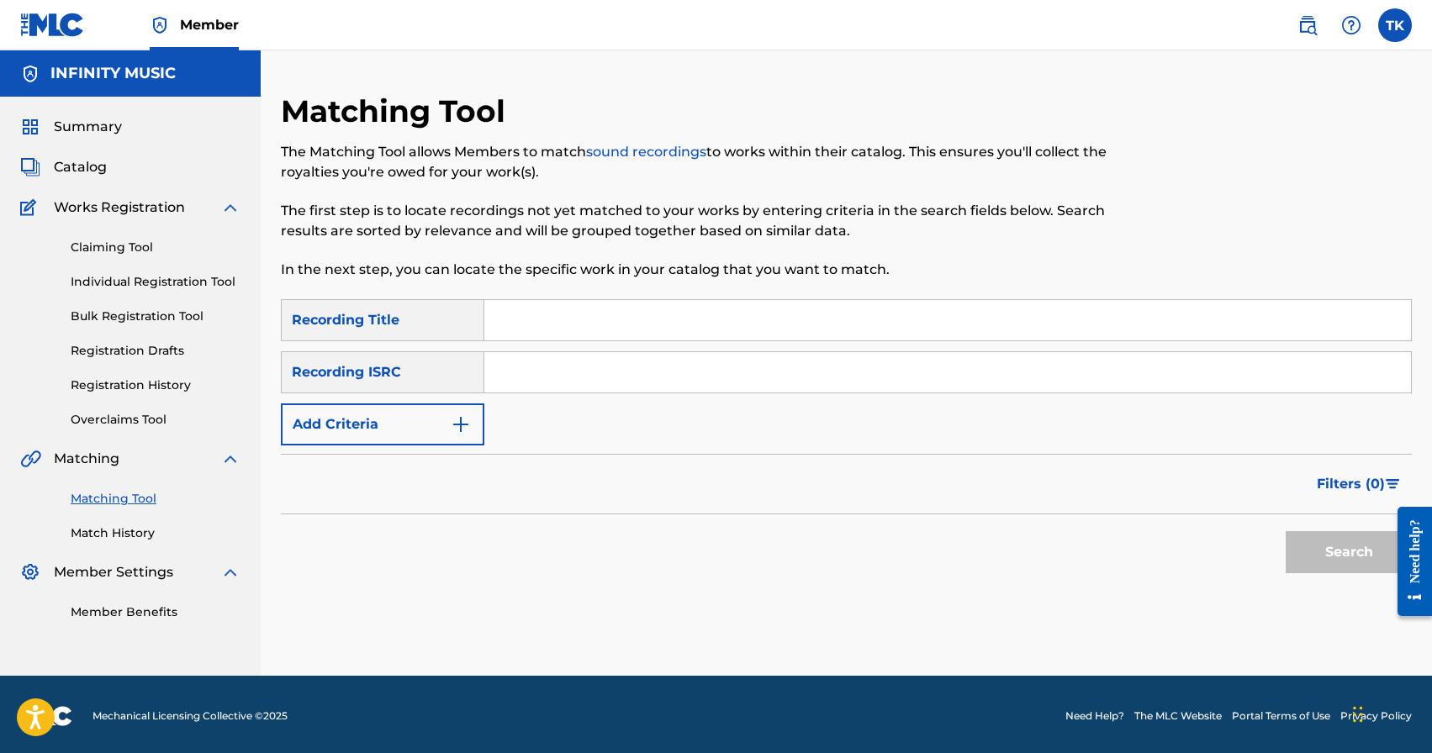
click at [666, 330] on input "Search Form" at bounding box center [947, 320] width 927 height 40
type input "you"
click at [419, 418] on button "Add Criteria" at bounding box center [382, 425] width 203 height 42
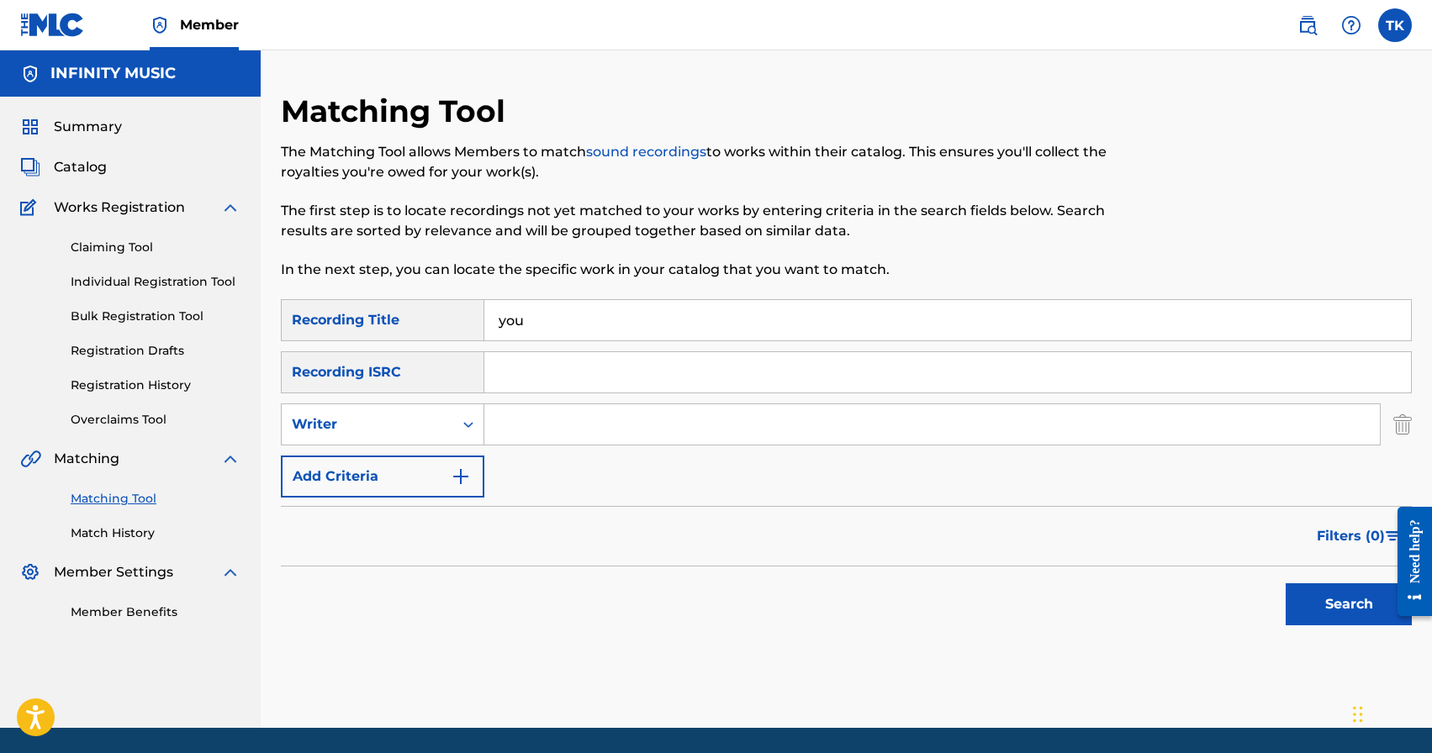
click at [419, 418] on div "Writer" at bounding box center [367, 425] width 151 height 20
click at [418, 456] on div "Recording Artist" at bounding box center [383, 467] width 202 height 42
click at [553, 423] on input "Search Form" at bounding box center [932, 424] width 896 height 40
type input "[PERSON_NAME] 996"
click at [1313, 604] on button "Search" at bounding box center [1349, 605] width 126 height 42
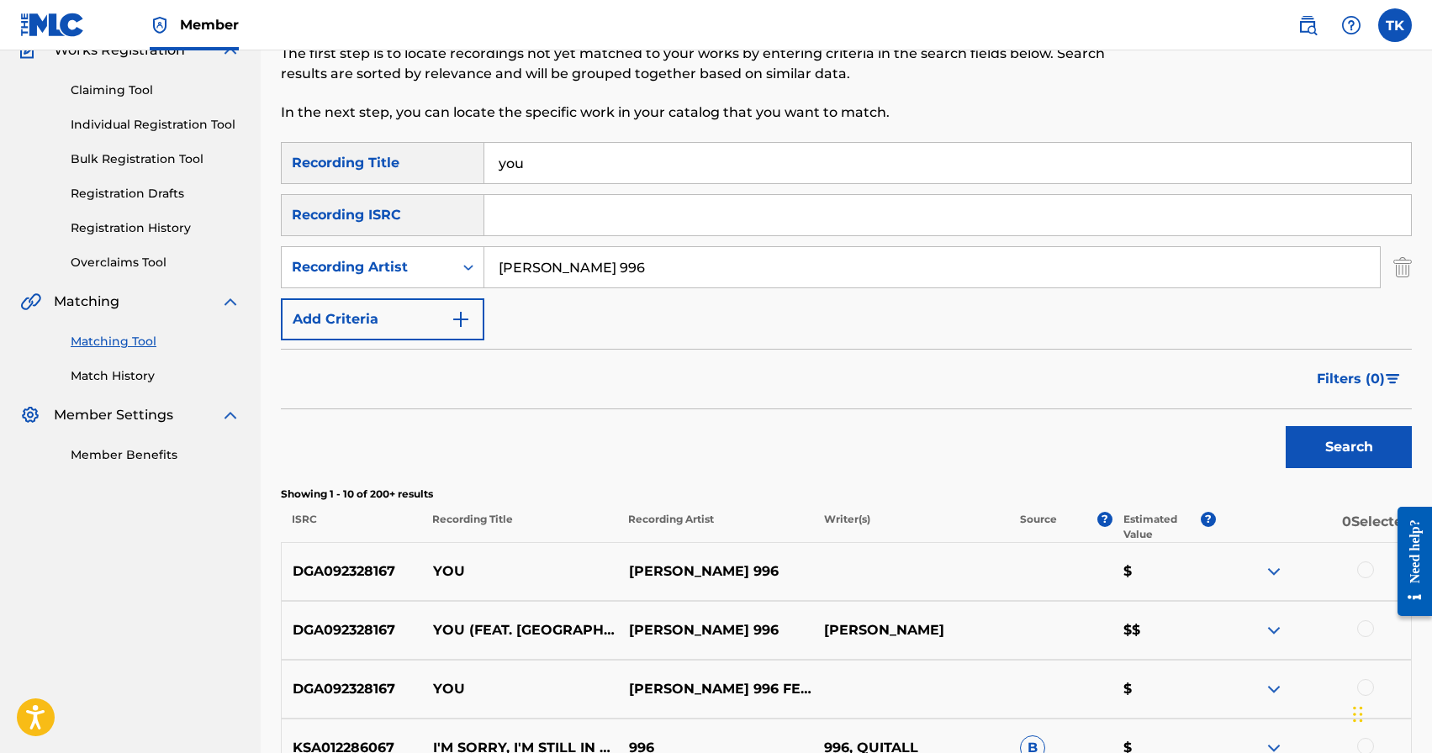
scroll to position [140, 0]
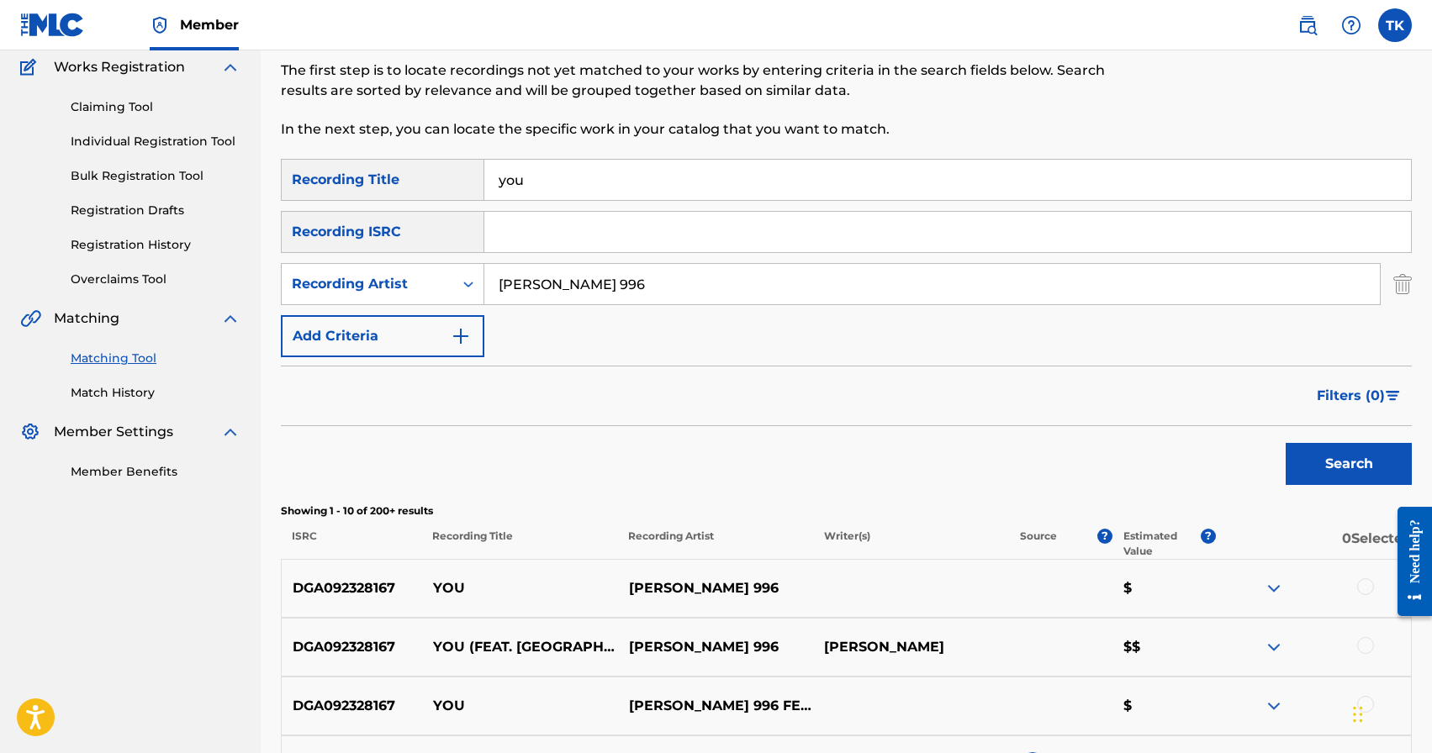
click at [634, 197] on input "you" at bounding box center [947, 180] width 927 height 40
click at [1317, 458] on button "Search" at bounding box center [1349, 464] width 126 height 42
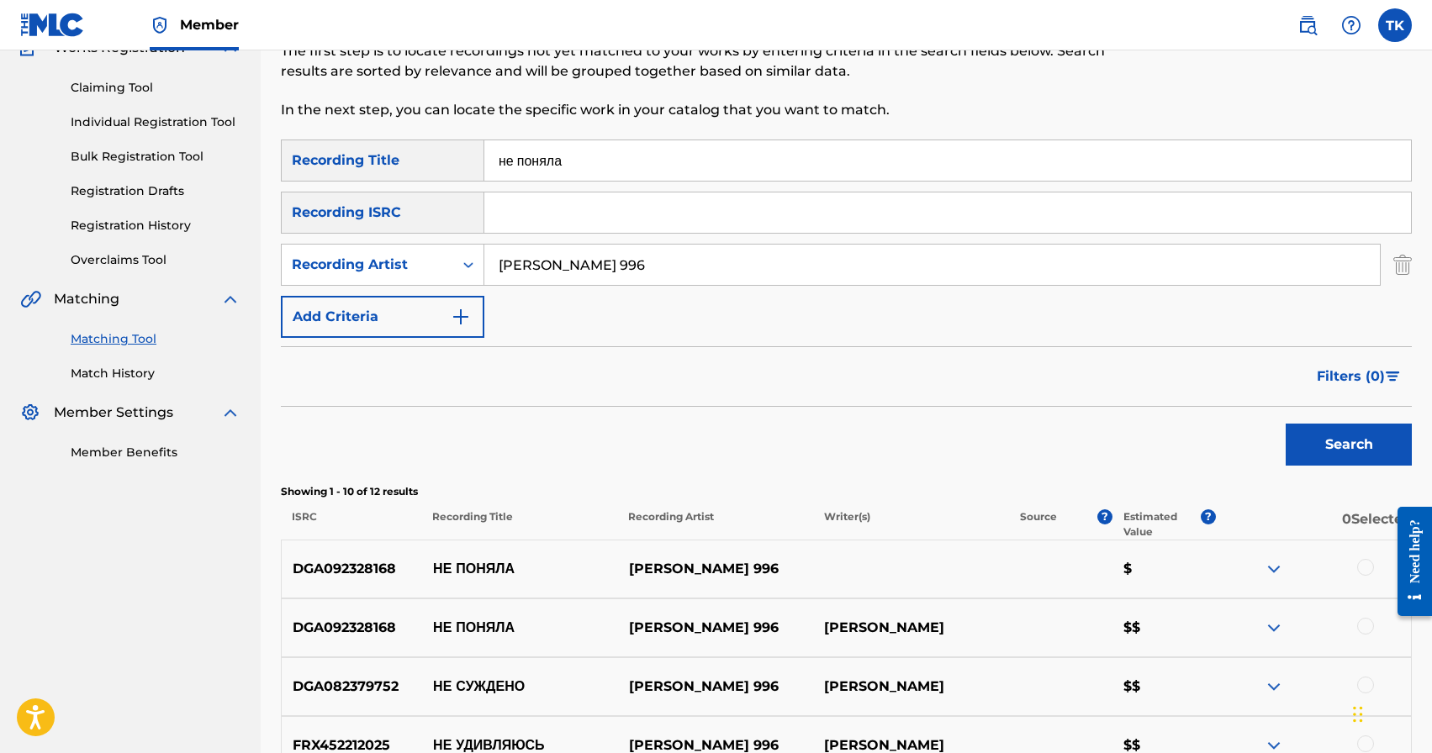
scroll to position [158, 0]
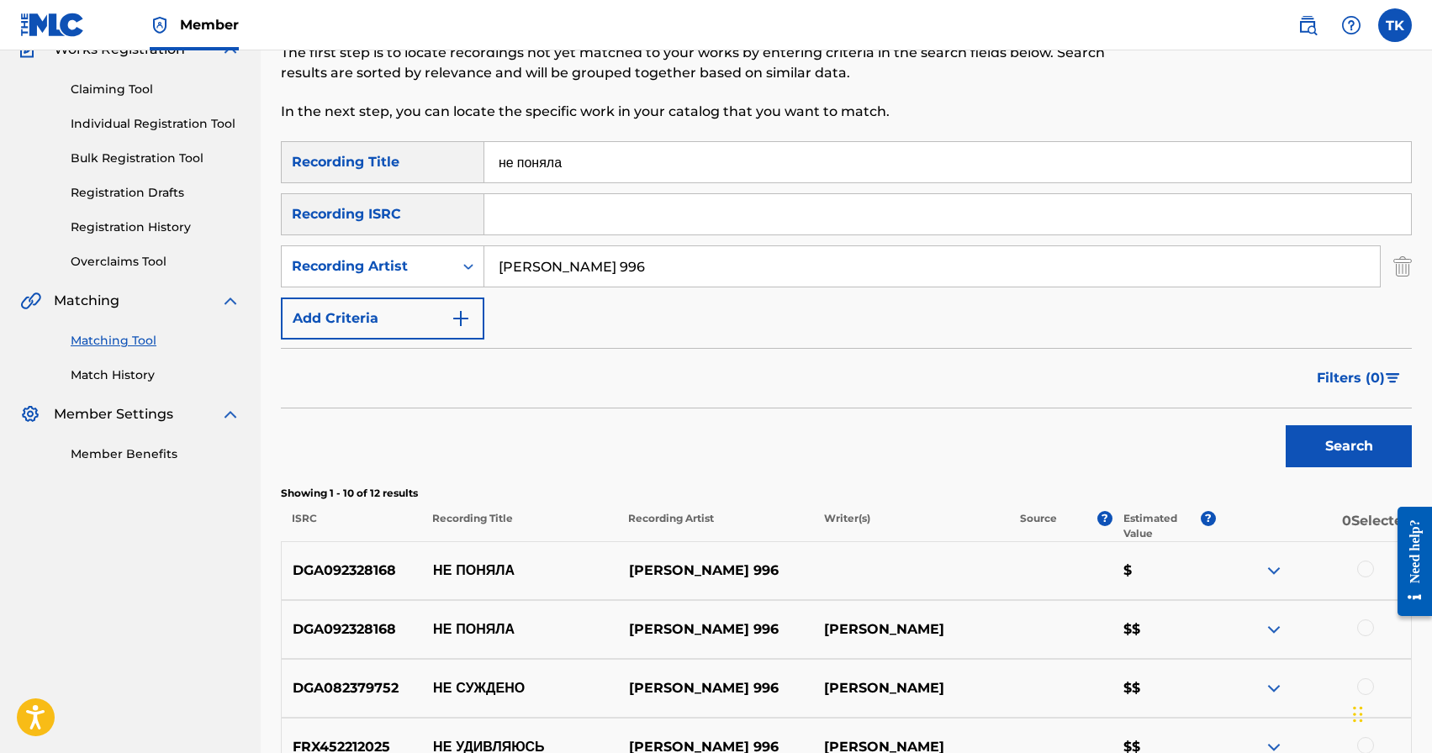
click at [705, 150] on input "не поняла" at bounding box center [947, 162] width 927 height 40
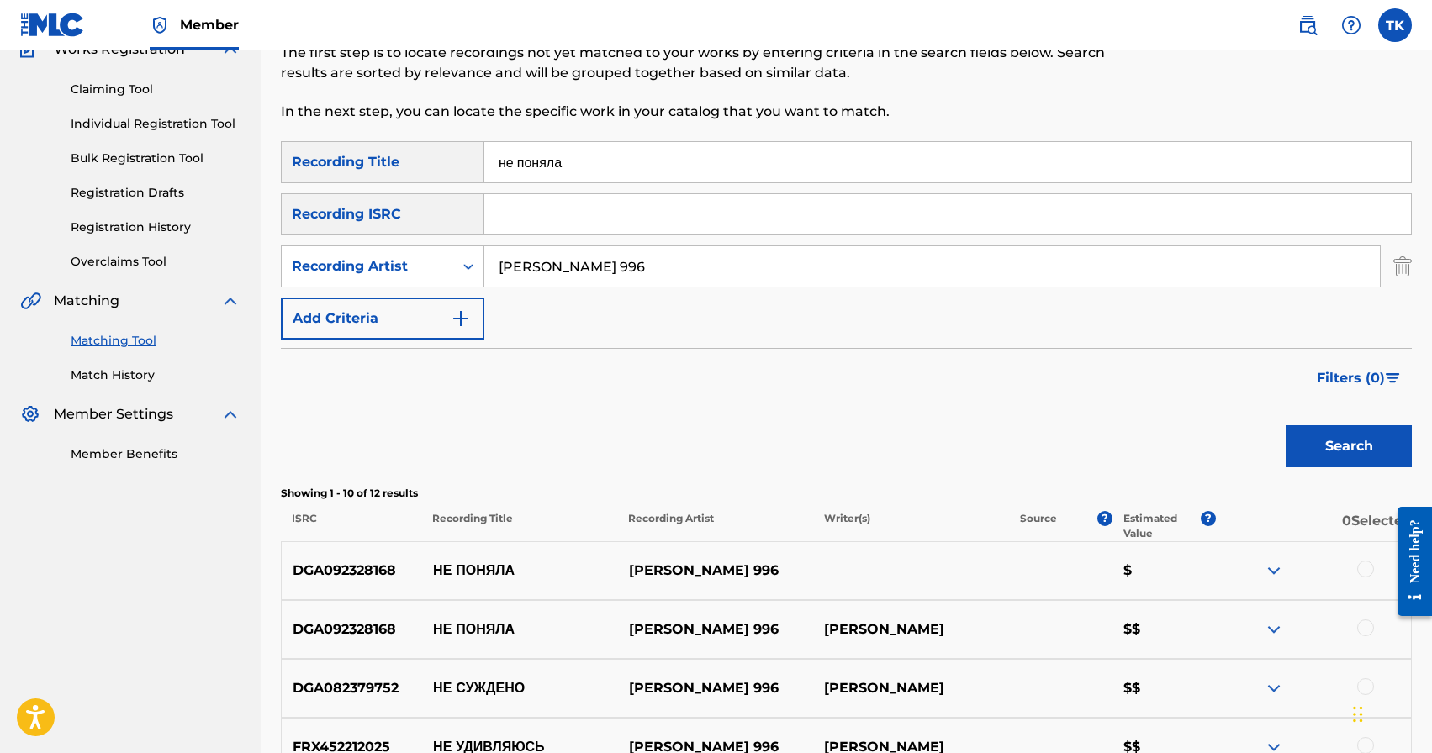
paste input "үлүм коркпо"
click at [1312, 455] on button "Search" at bounding box center [1349, 446] width 126 height 42
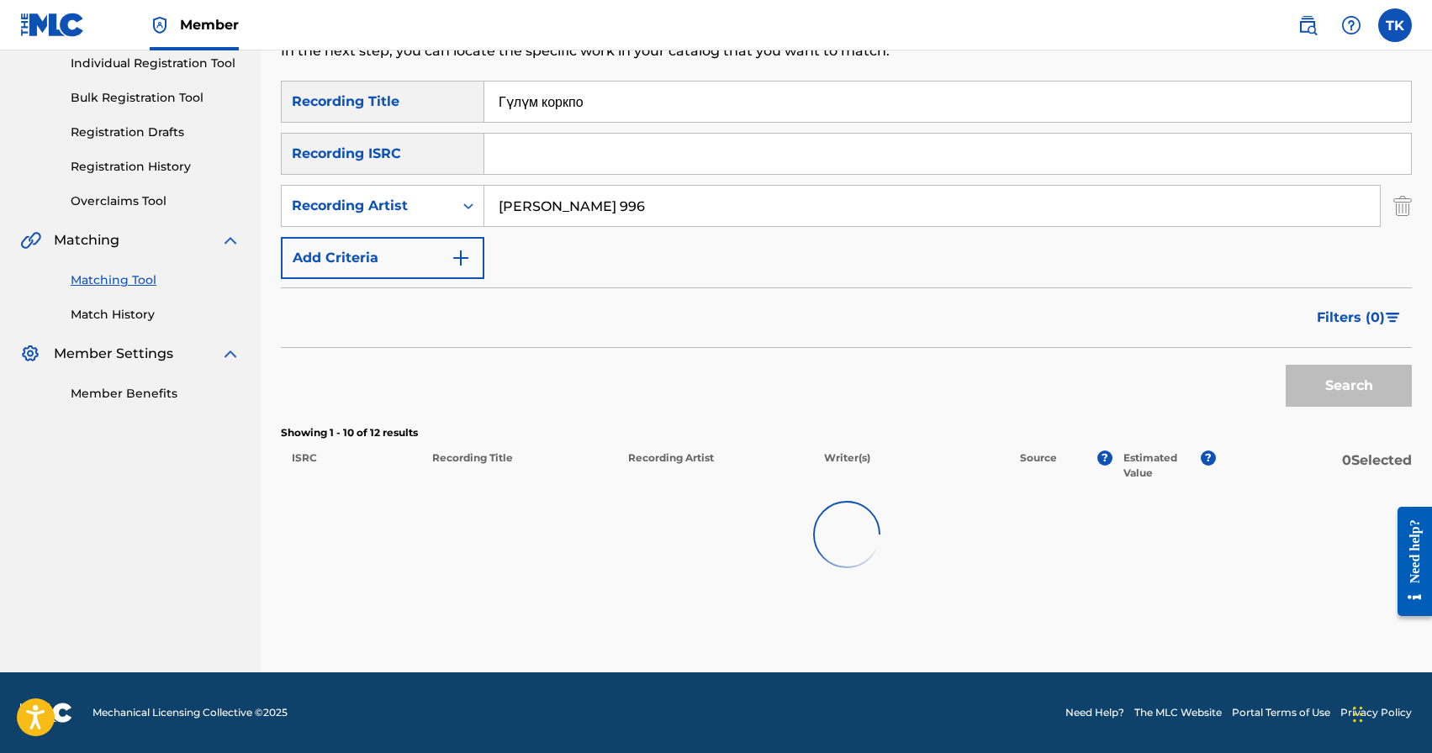
scroll to position [229, 0]
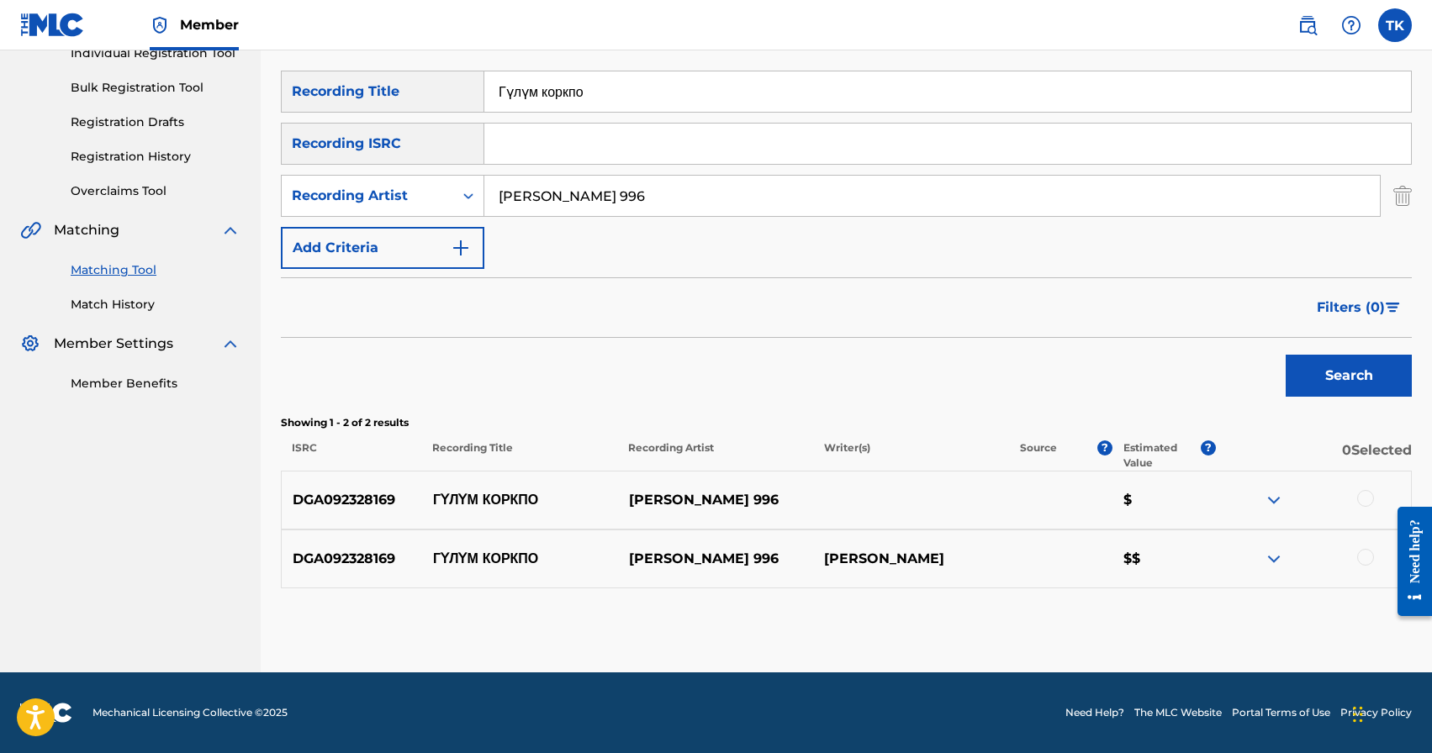
click at [640, 89] on input "Гүлүм коркпо" at bounding box center [947, 91] width 927 height 40
click at [1406, 411] on div "SearchWithCriteriab0559913-5a75-405d-91dc-636087738ff8 Recording Title не сужде…" at bounding box center [846, 330] width 1131 height 518
click at [1363, 378] on button "Search" at bounding box center [1349, 376] width 126 height 42
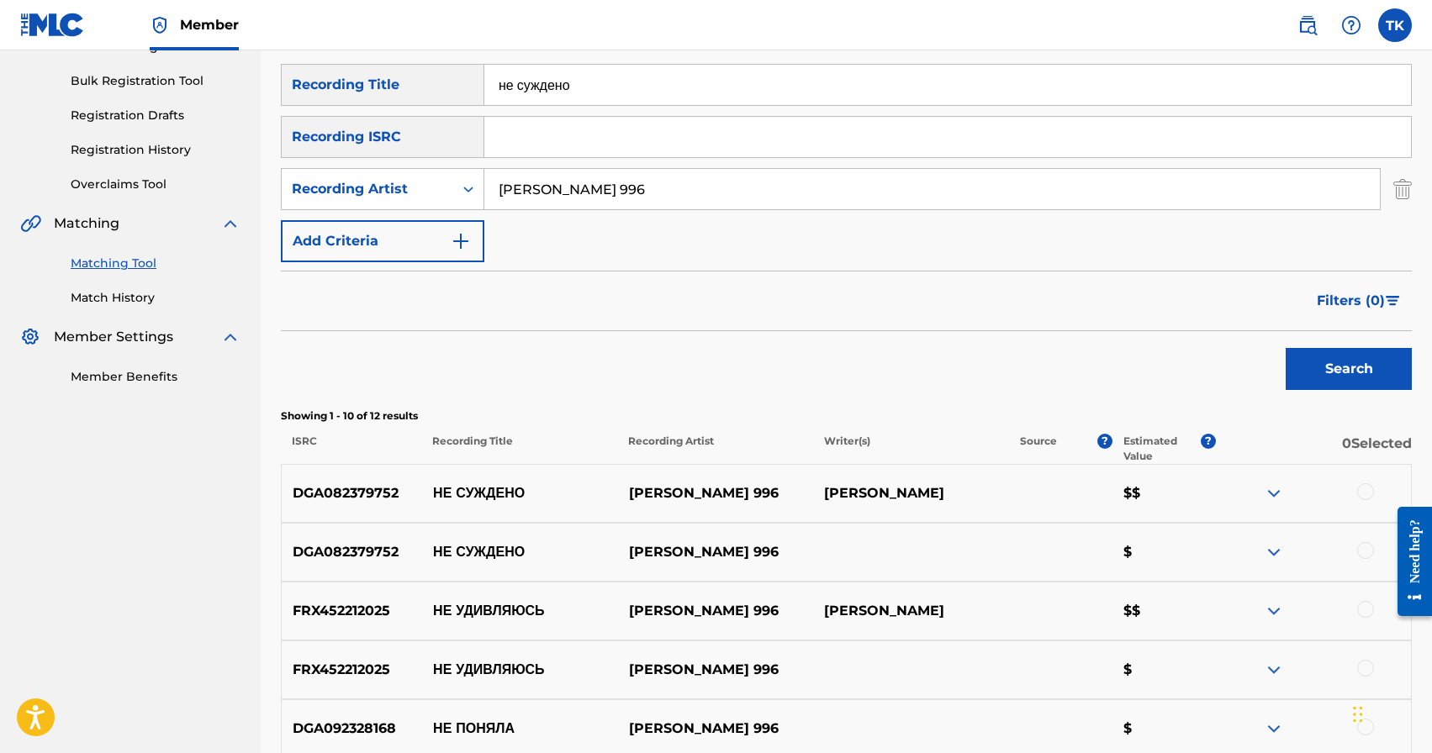
scroll to position [223, 0]
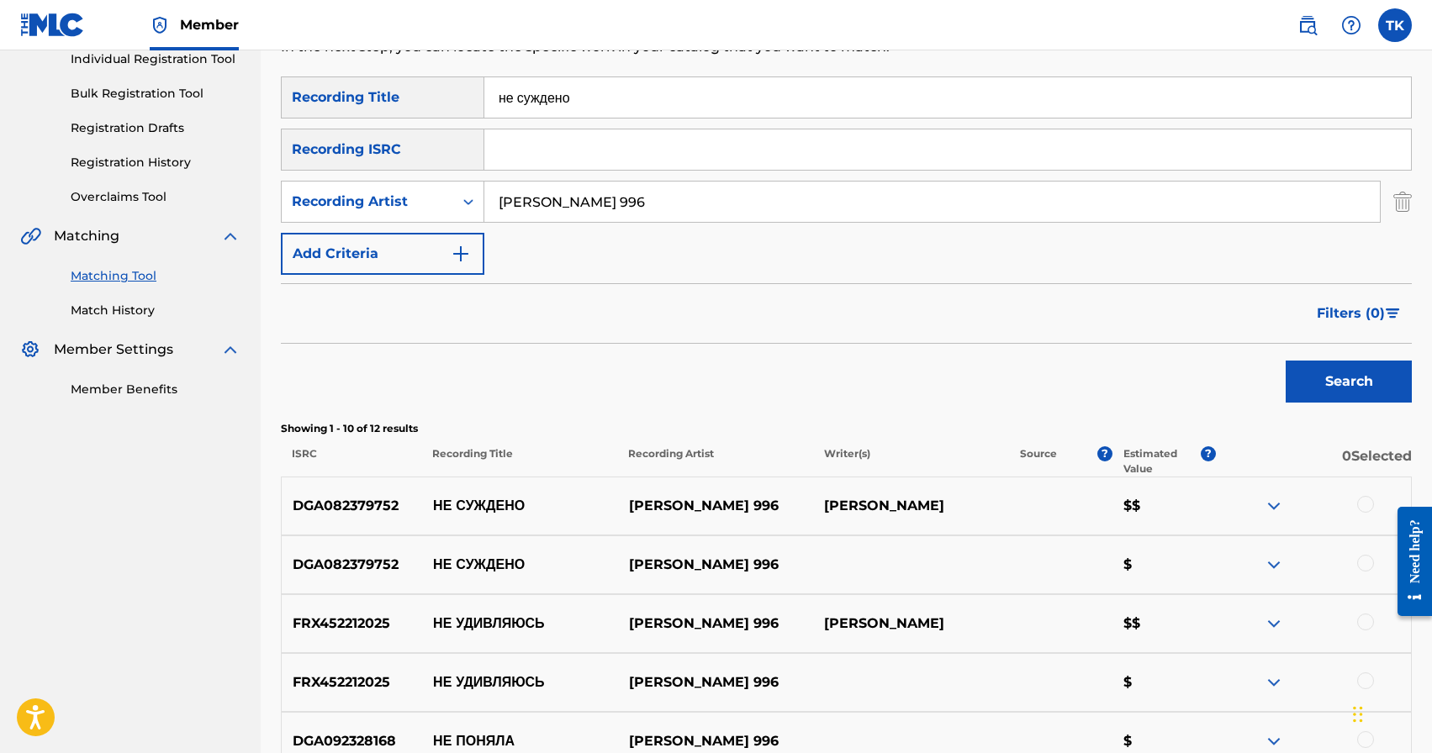
click at [714, 123] on div "SearchWithCriteriab0559913-5a75-405d-91dc-636087738ff8 Recording Title не сужде…" at bounding box center [846, 176] width 1131 height 198
click at [722, 102] on input "не суждено" at bounding box center [947, 97] width 927 height 40
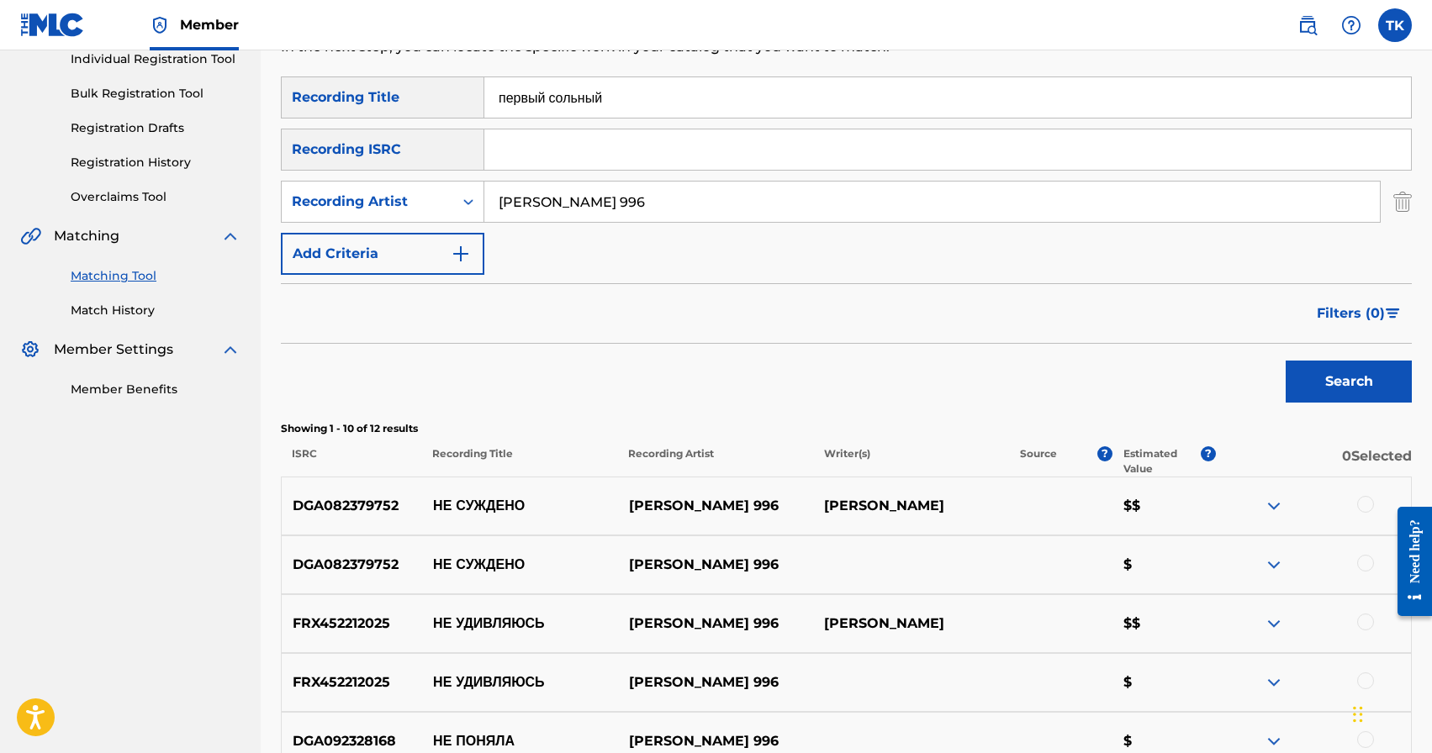
click at [1340, 361] on button "Search" at bounding box center [1349, 382] width 126 height 42
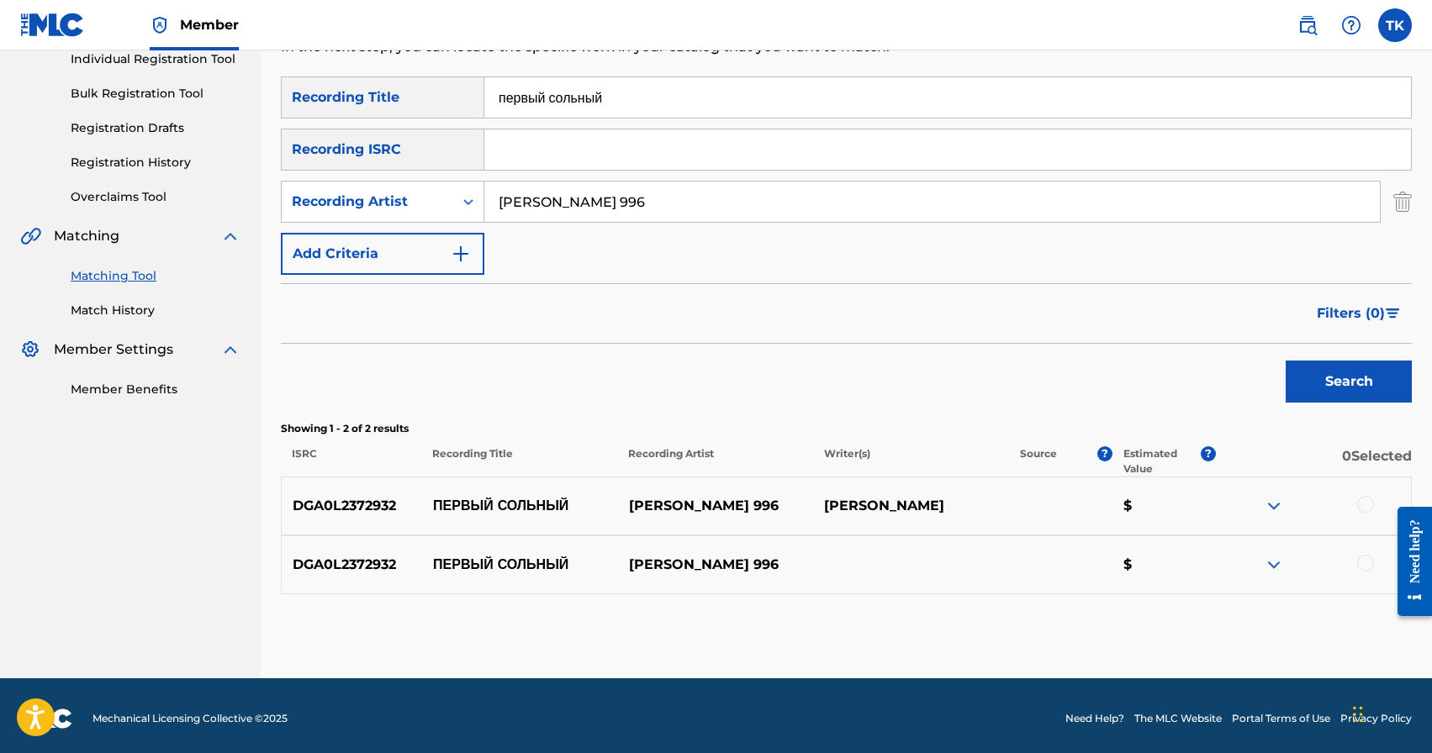
scroll to position [229, 0]
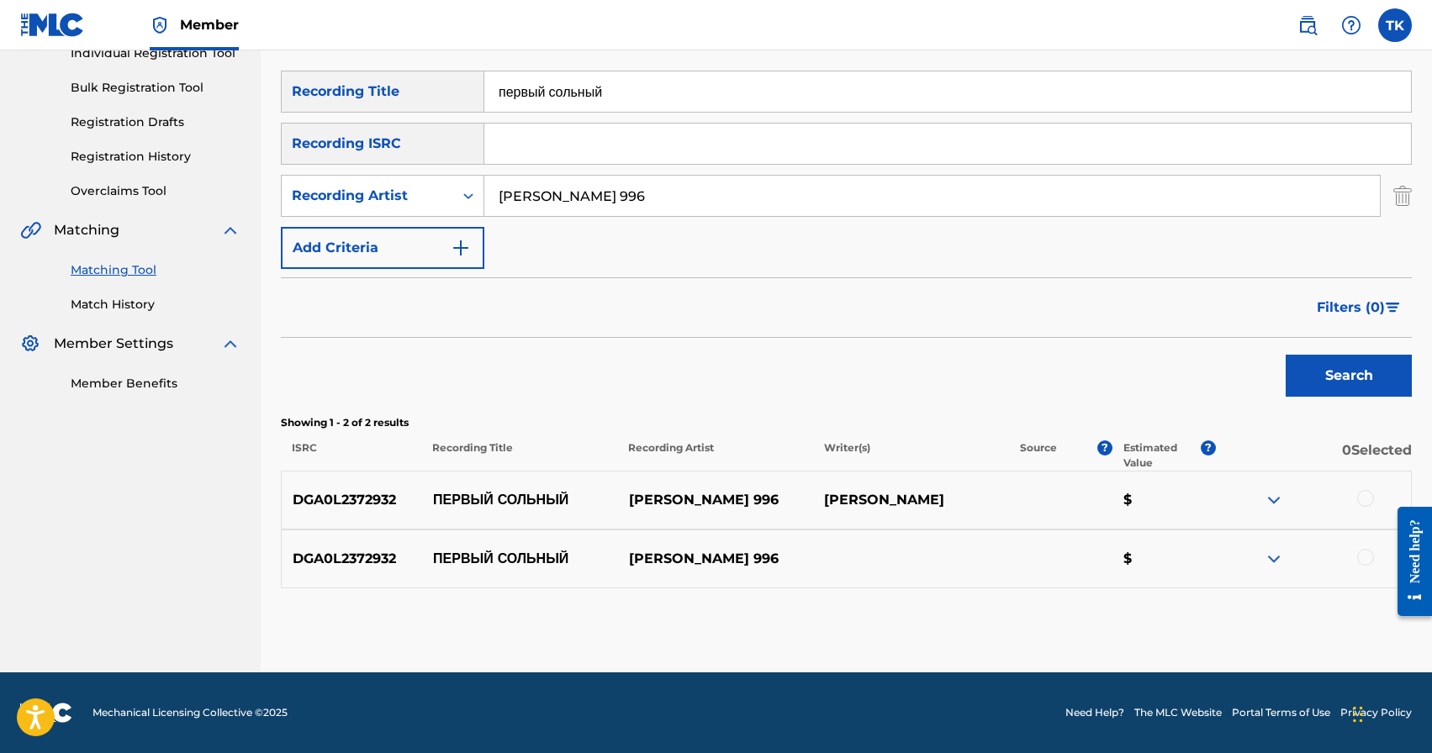
click at [753, 94] on input "первый сольный" at bounding box center [947, 91] width 927 height 40
type input "жармашып"
click at [1329, 378] on button "Search" at bounding box center [1349, 376] width 126 height 42
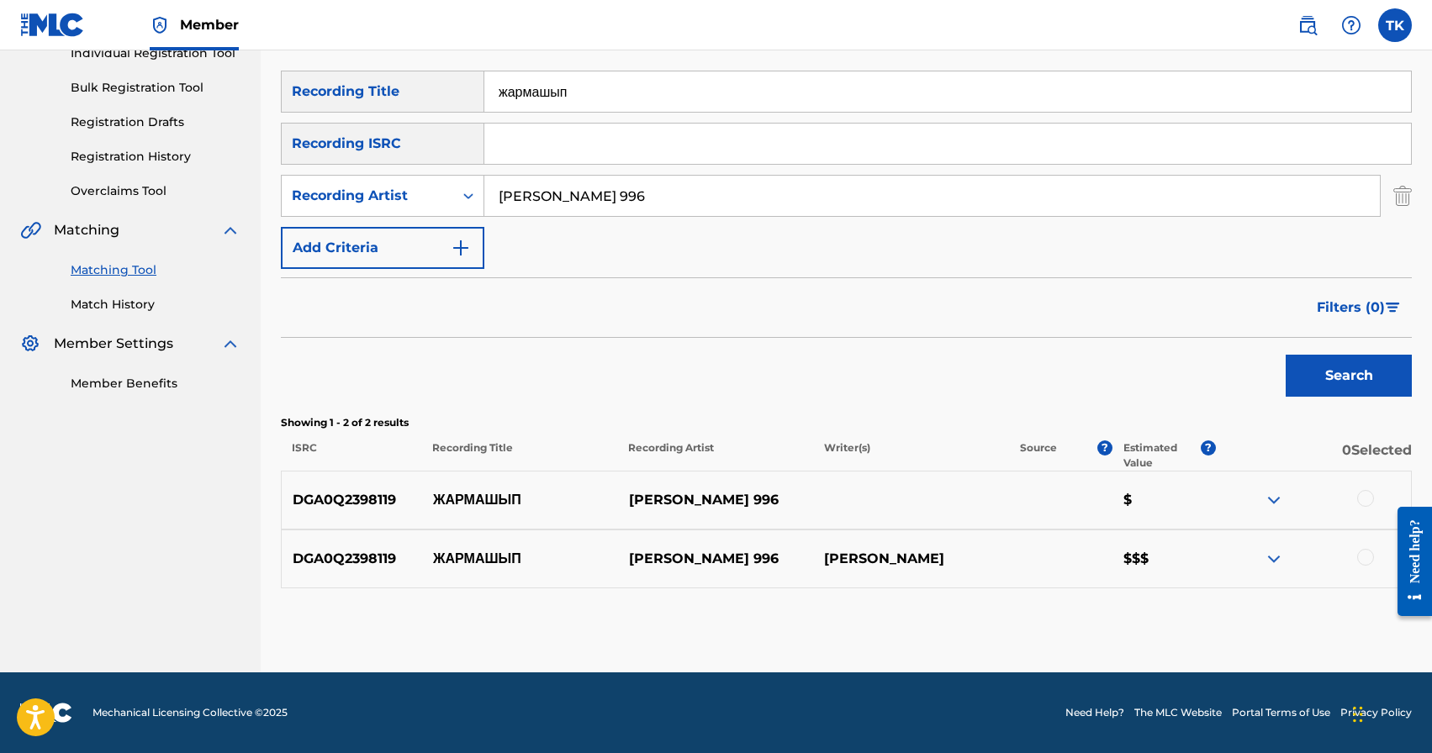
click at [1367, 557] on div at bounding box center [1365, 557] width 17 height 17
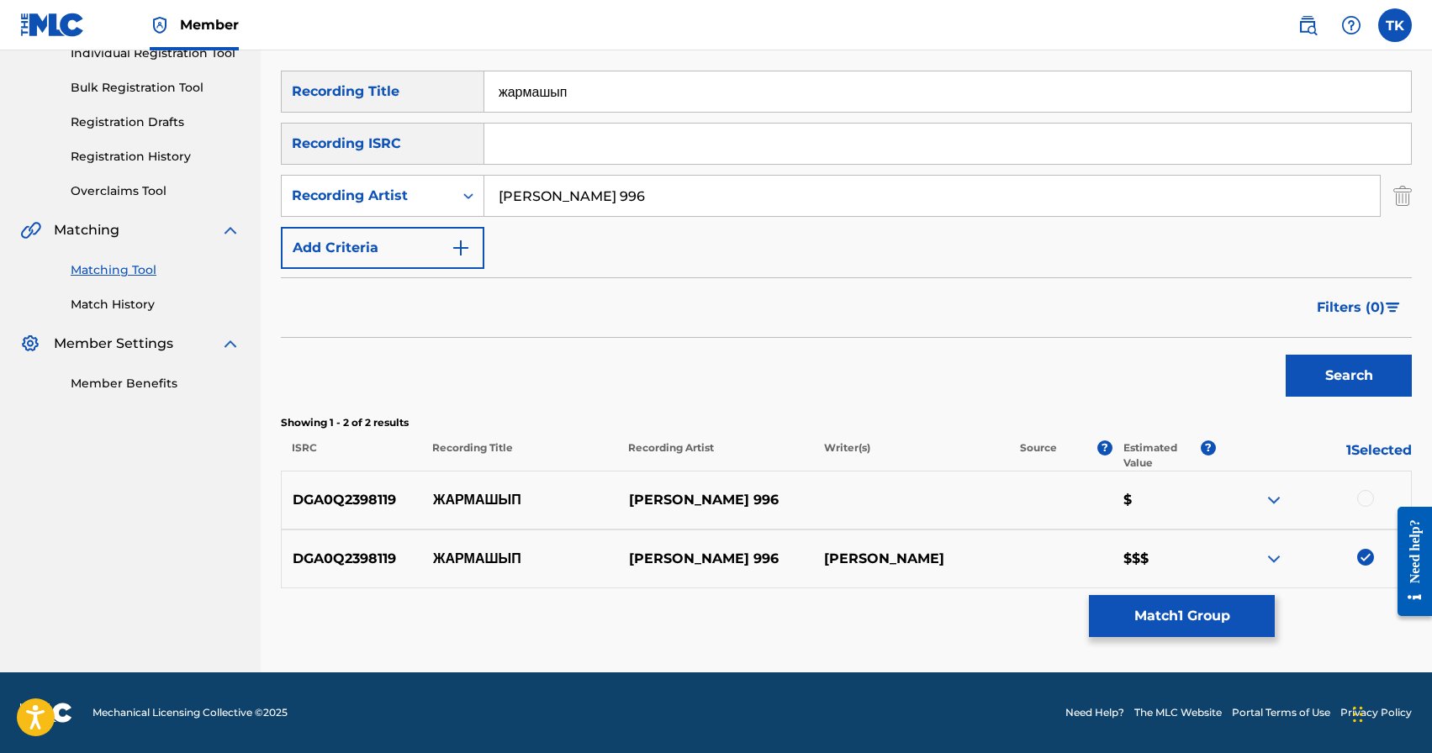
click at [1366, 499] on div at bounding box center [1365, 498] width 17 height 17
click at [1204, 614] on button "Match 2 Groups" at bounding box center [1182, 616] width 186 height 42
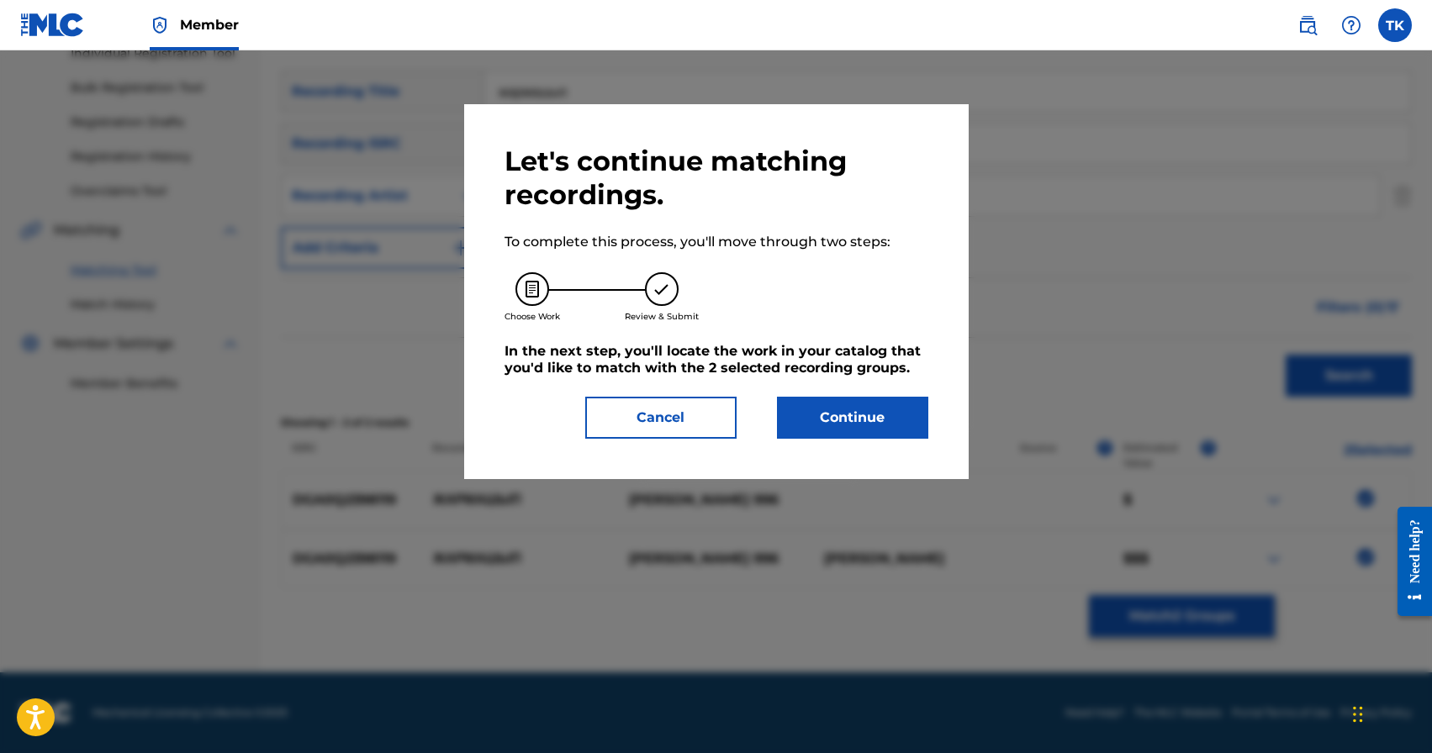
click at [863, 402] on button "Continue" at bounding box center [852, 418] width 151 height 42
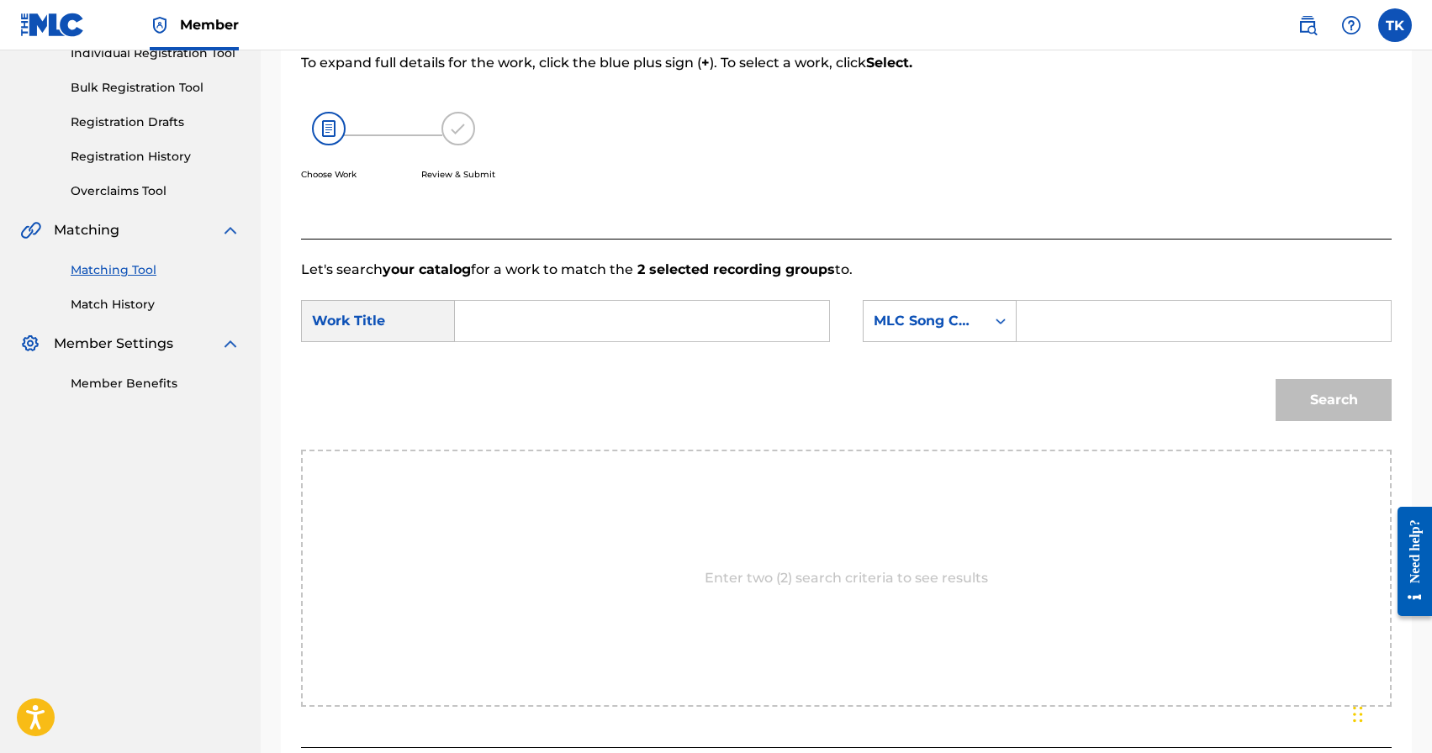
click at [642, 287] on form "SearchWithCriteria50b9d94f-f353-4b47-893d-b2bc104fbf65 Work Title SearchWithCri…" at bounding box center [846, 365] width 1091 height 170
click at [624, 322] on input "Search Form" at bounding box center [642, 321] width 346 height 40
type input "жармашып"
click at [523, 359] on strong "жармашып" at bounding box center [520, 359] width 73 height 16
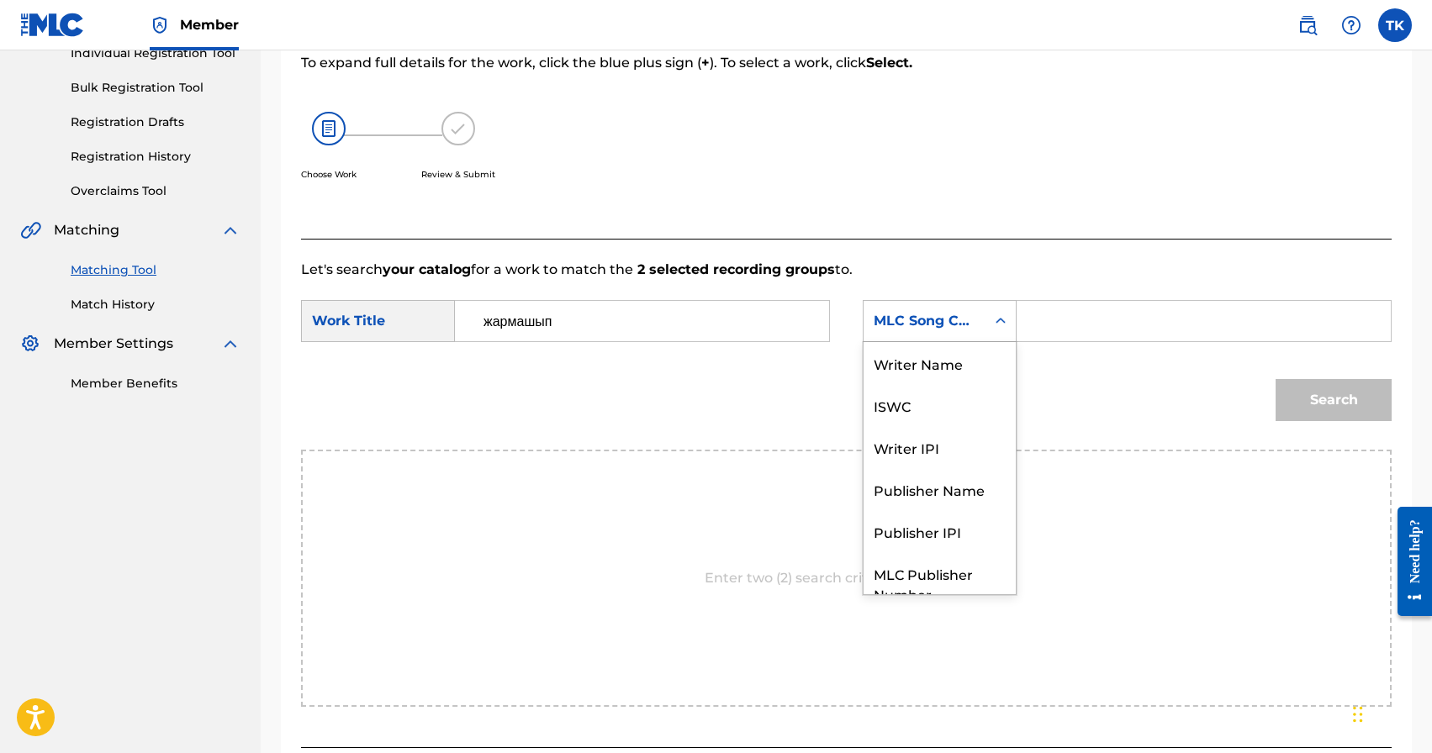
click at [960, 330] on div "MLC Song Code" at bounding box center [925, 321] width 102 height 20
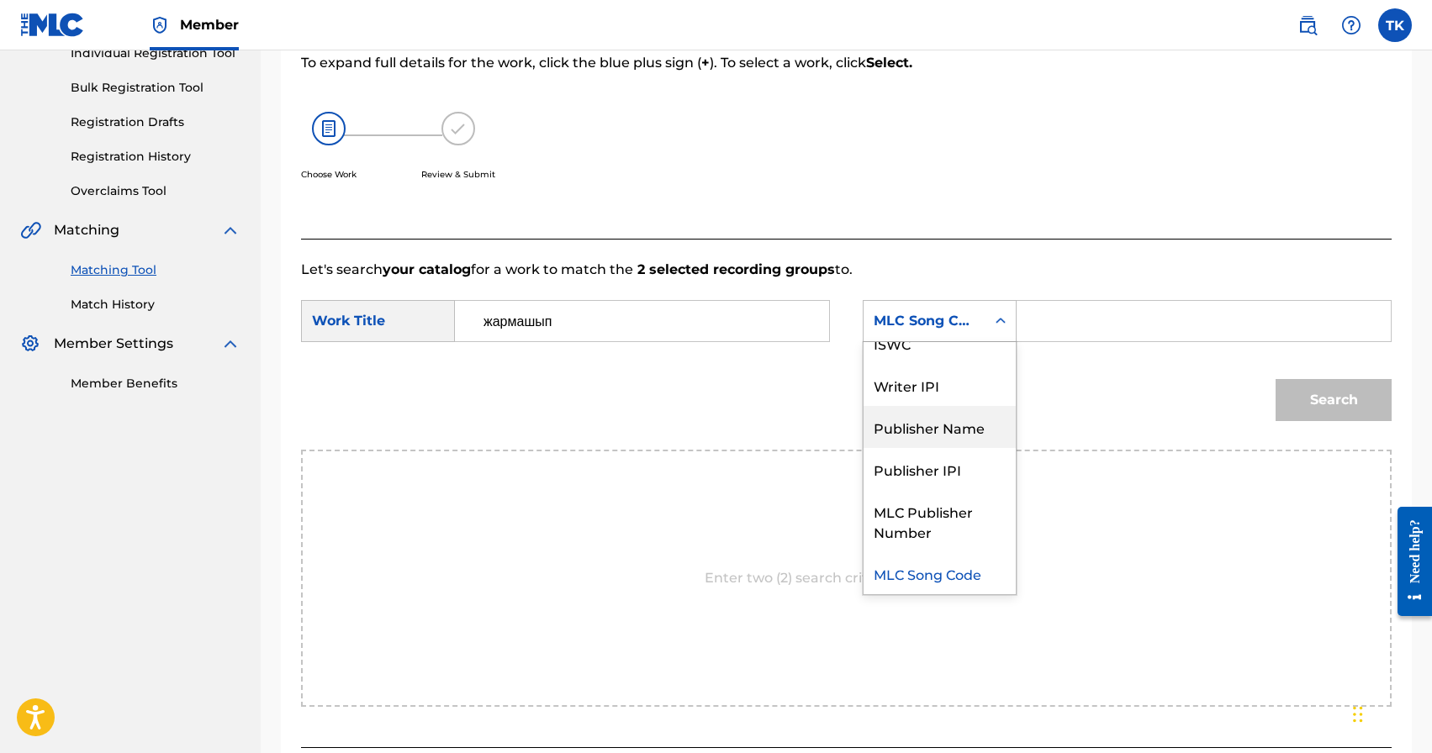
click at [943, 425] on div "Publisher Name" at bounding box center [940, 427] width 152 height 42
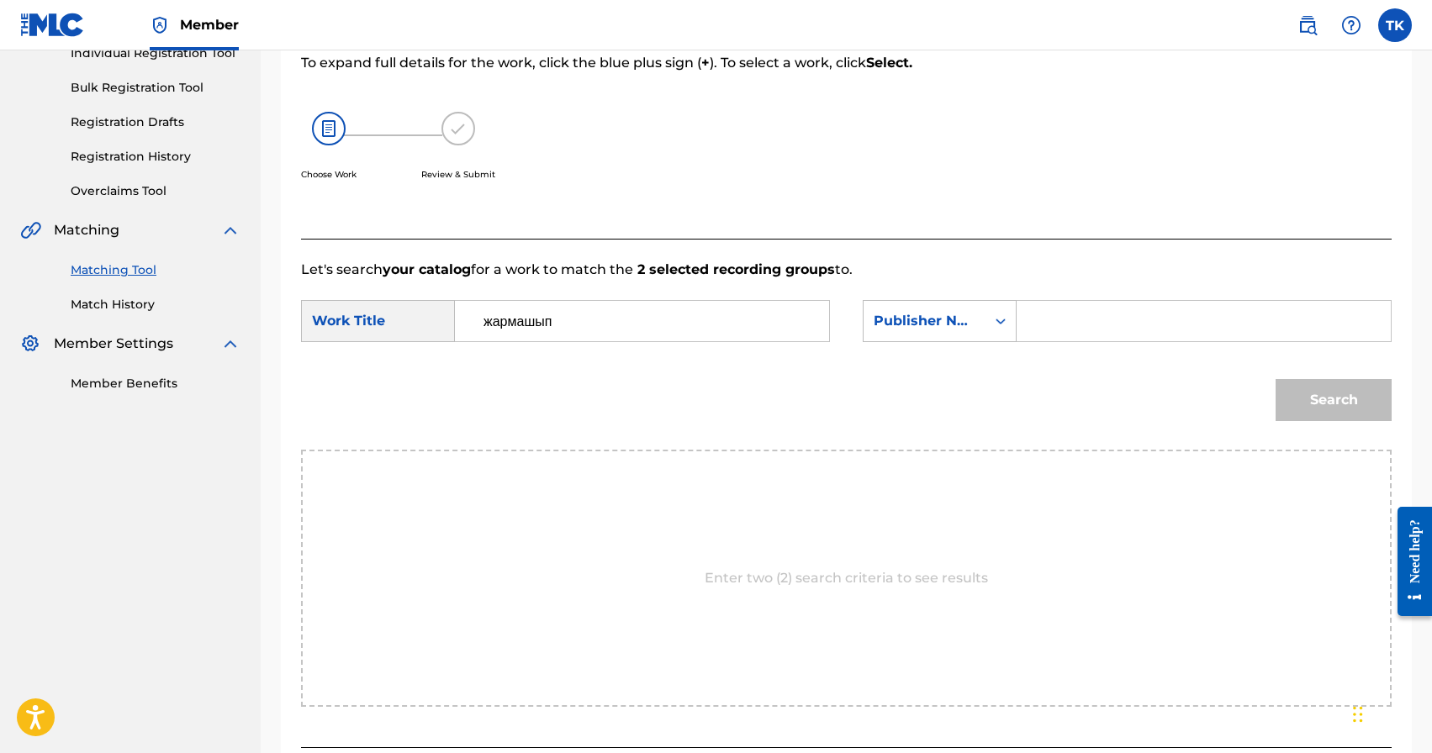
click at [1082, 330] on input "Search Form" at bounding box center [1204, 321] width 346 height 40
type input "INFINITY MUSIC"
click at [1330, 398] on button "Search" at bounding box center [1334, 400] width 116 height 42
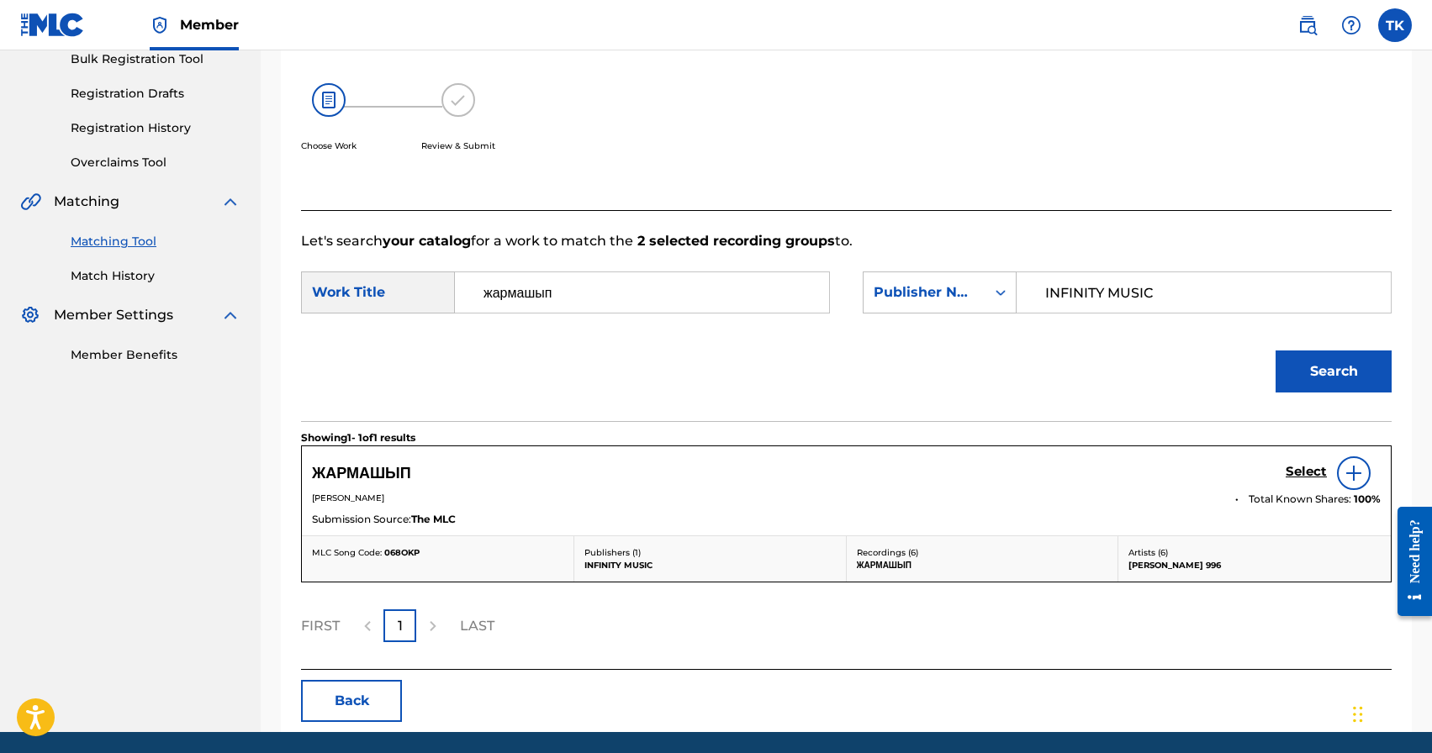
scroll to position [268, 0]
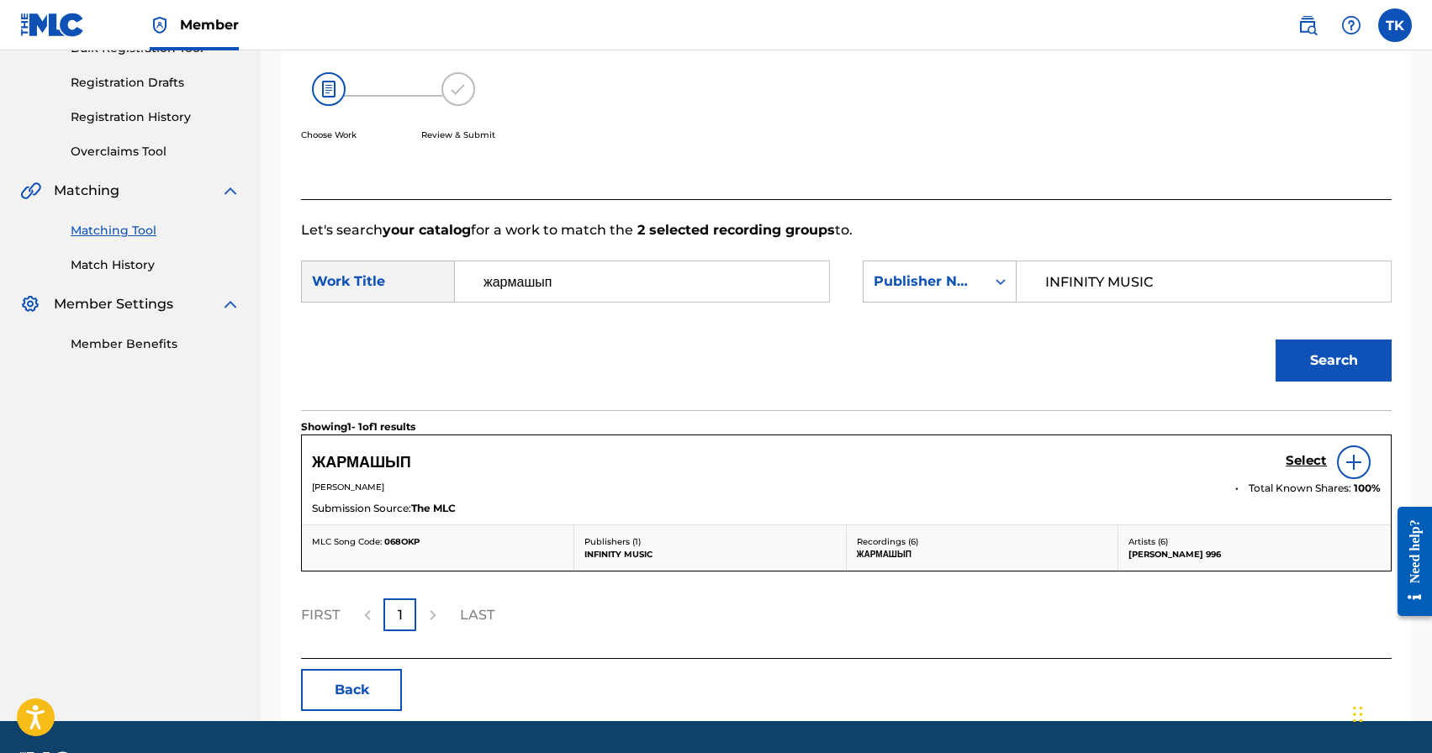
click at [1304, 454] on h5 "Select" at bounding box center [1306, 461] width 41 height 16
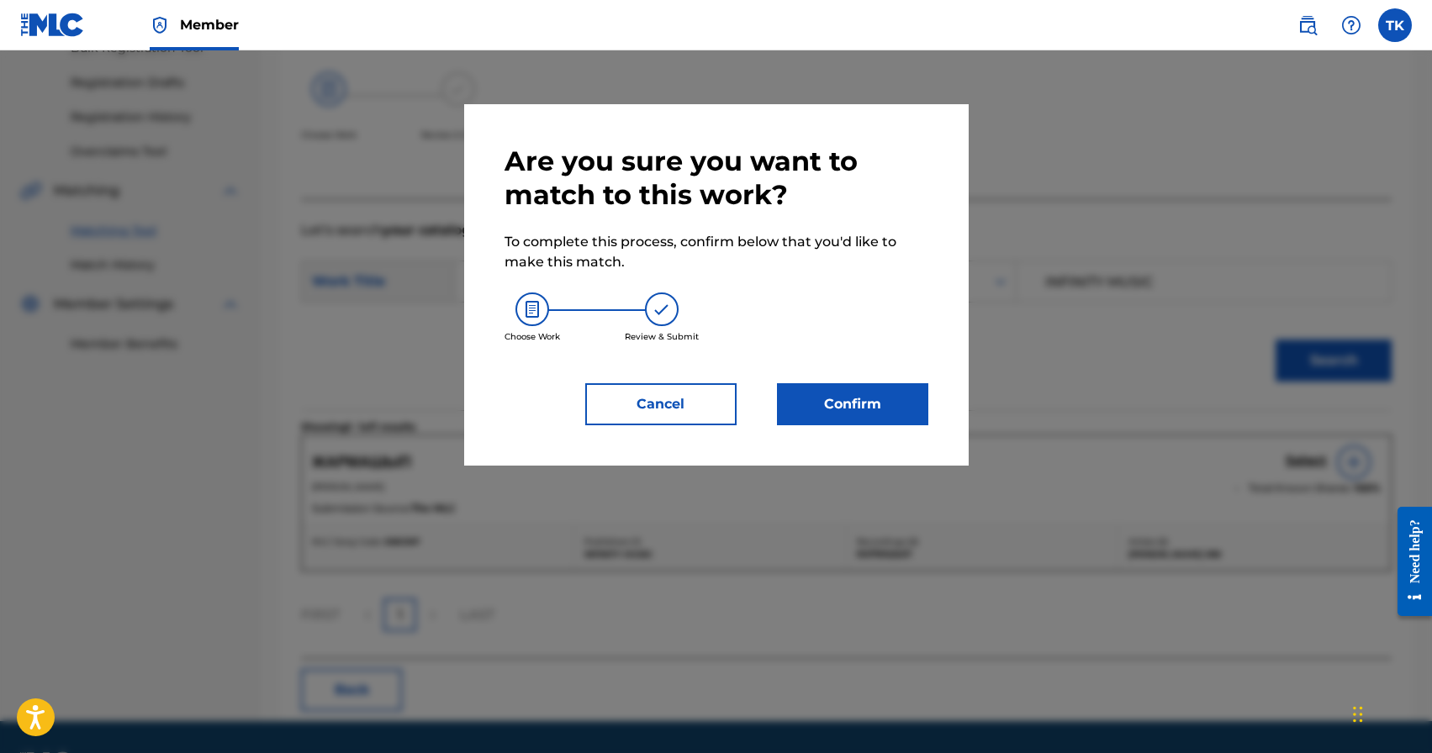
click at [914, 404] on button "Confirm" at bounding box center [852, 404] width 151 height 42
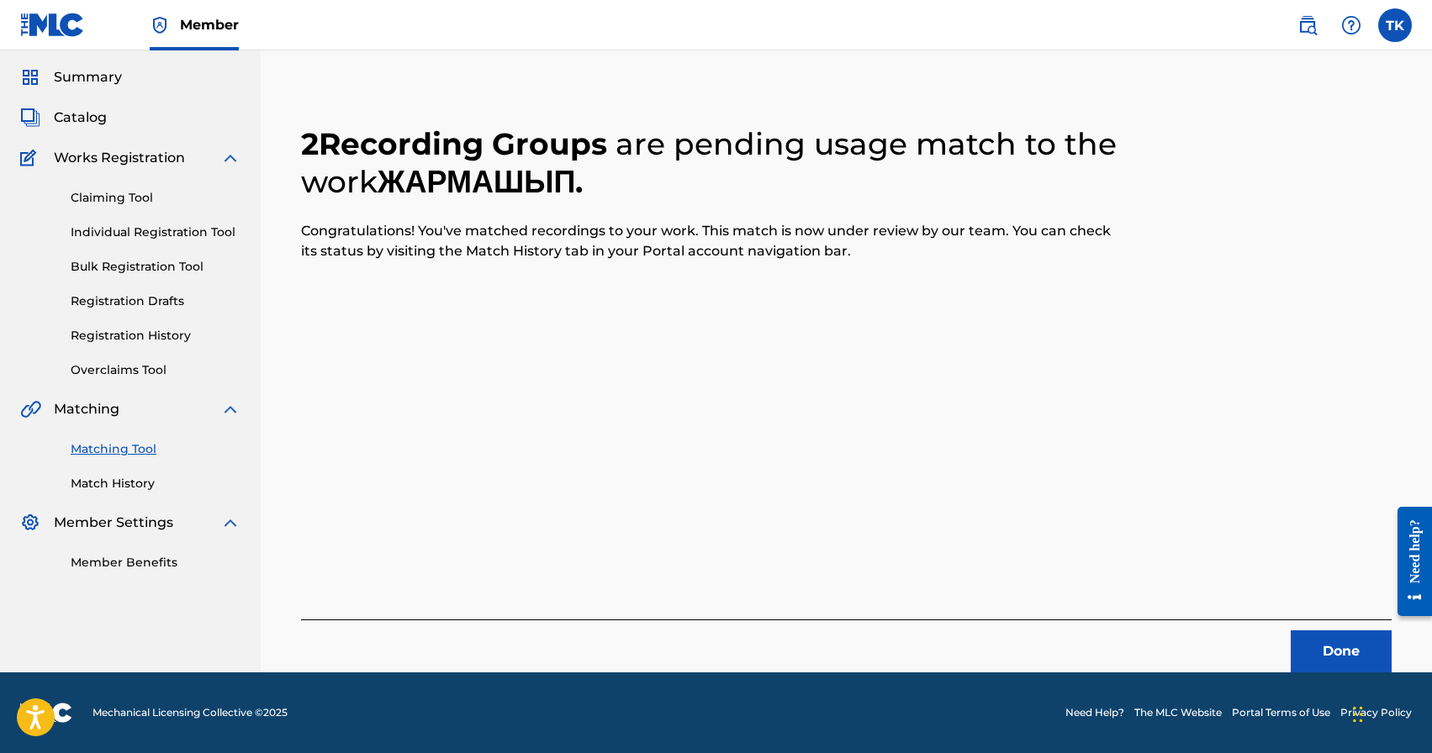
scroll to position [50, 0]
click at [1322, 651] on button "Done" at bounding box center [1341, 652] width 101 height 42
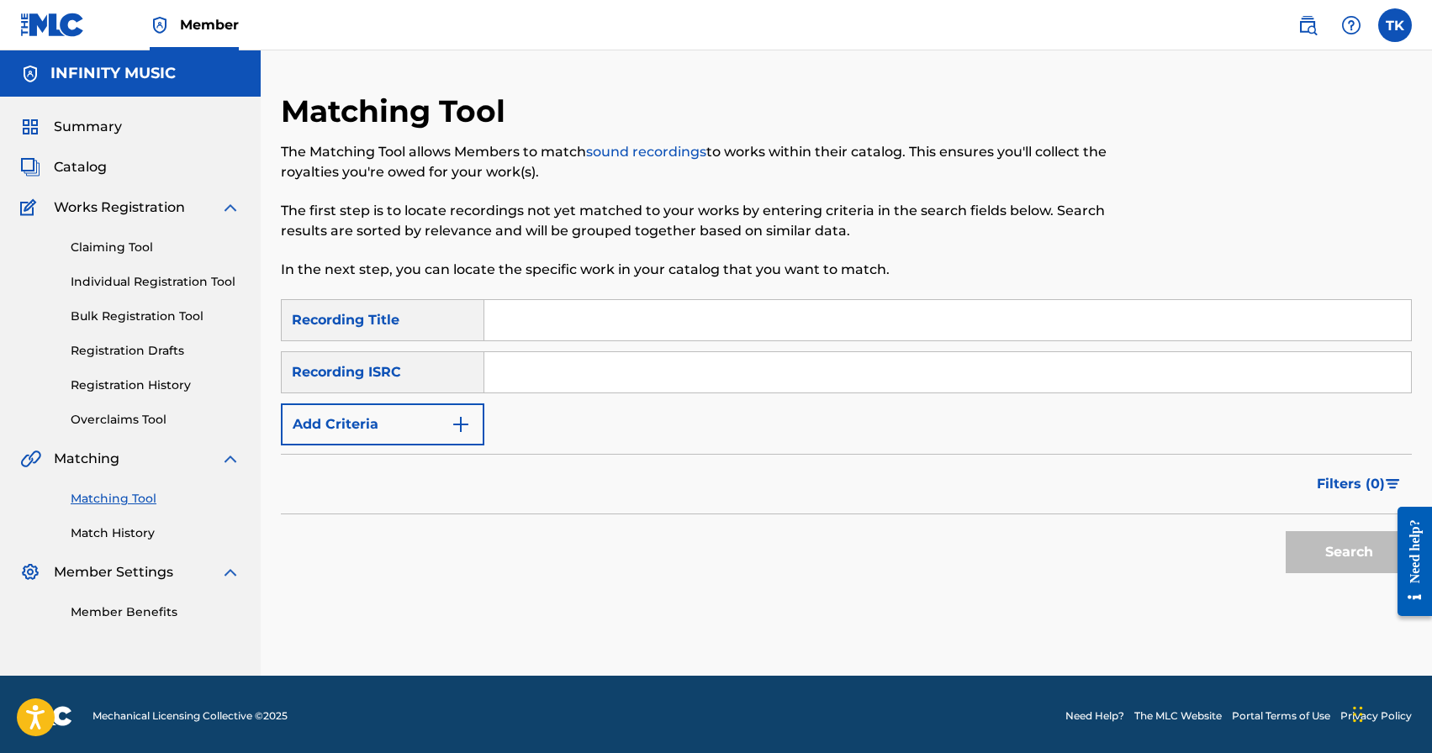
click at [602, 310] on input "Search Form" at bounding box center [947, 320] width 927 height 40
type input ","
type input "бирдейбиз"
click at [402, 408] on button "Add Criteria" at bounding box center [382, 425] width 203 height 42
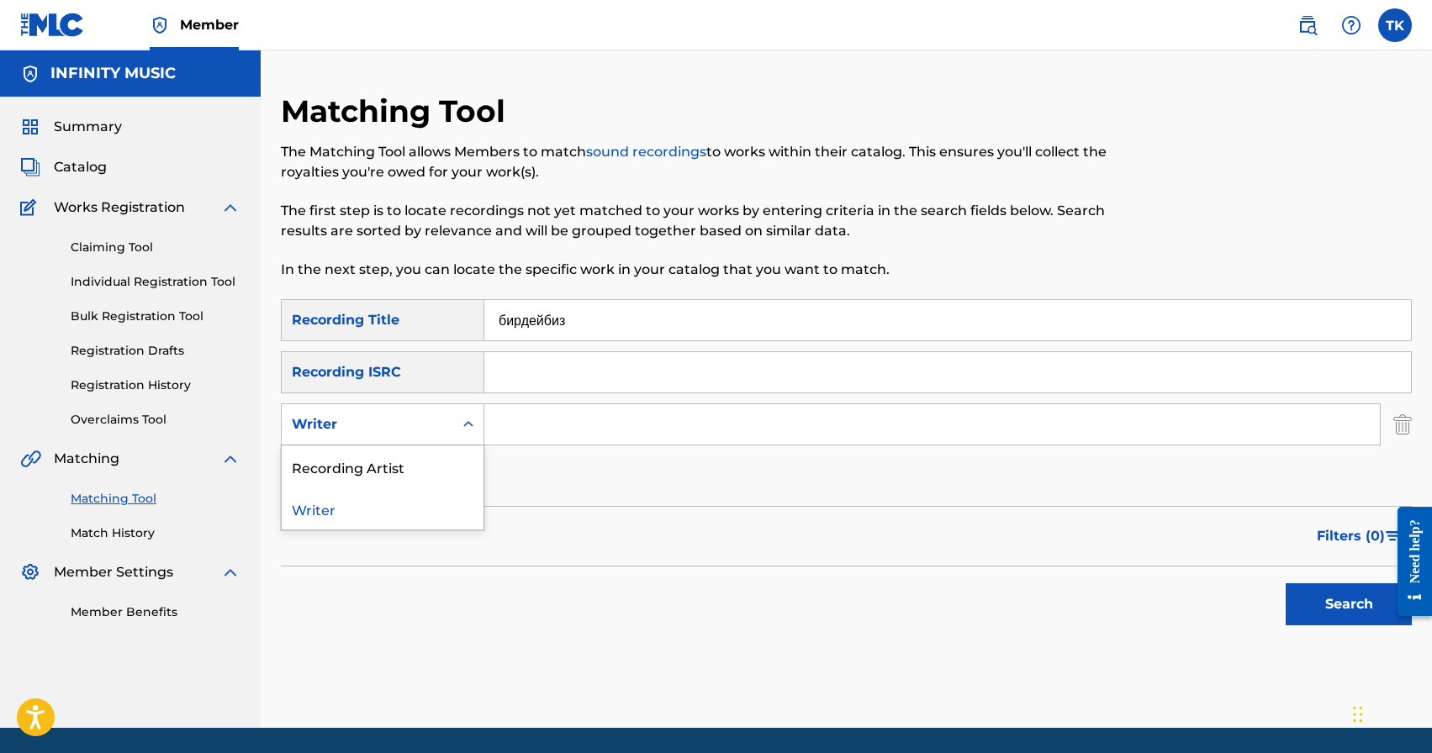
click at [402, 437] on div "Writer" at bounding box center [368, 425] width 172 height 32
click at [402, 435] on div "Writer" at bounding box center [368, 425] width 172 height 32
click at [400, 474] on div "Recording Artist" at bounding box center [383, 467] width 202 height 42
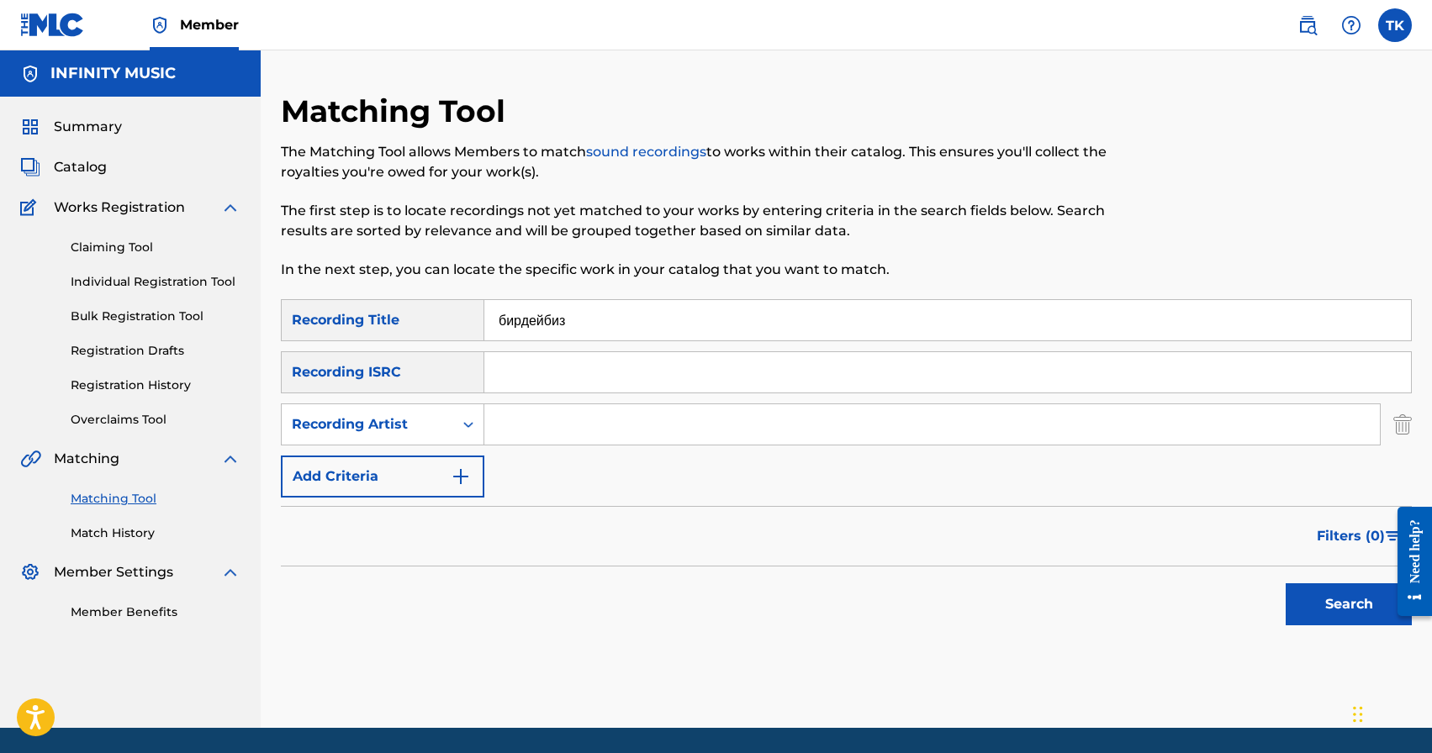
click at [506, 437] on input "Search Form" at bounding box center [932, 424] width 896 height 40
type input "[PERSON_NAME] 996"
click at [1312, 597] on button "Search" at bounding box center [1349, 605] width 126 height 42
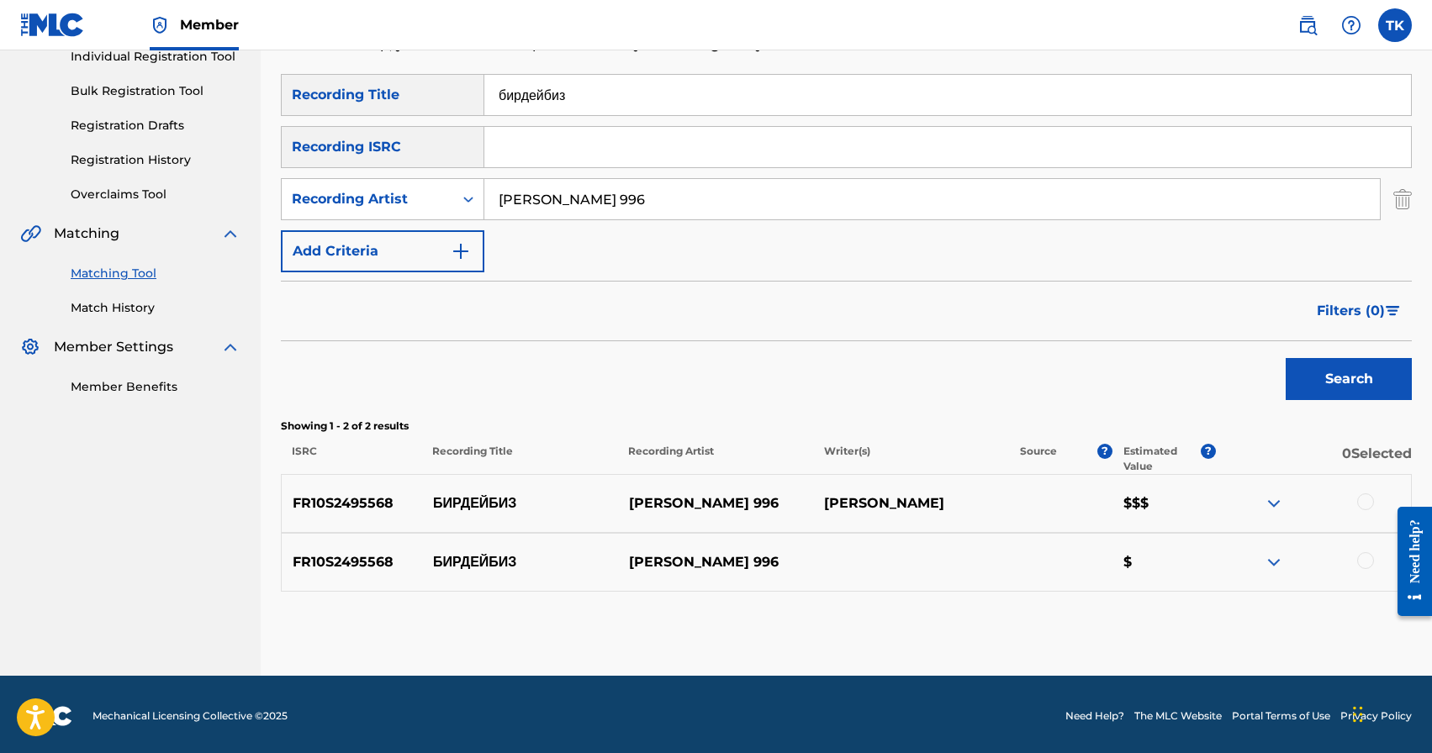
scroll to position [228, 0]
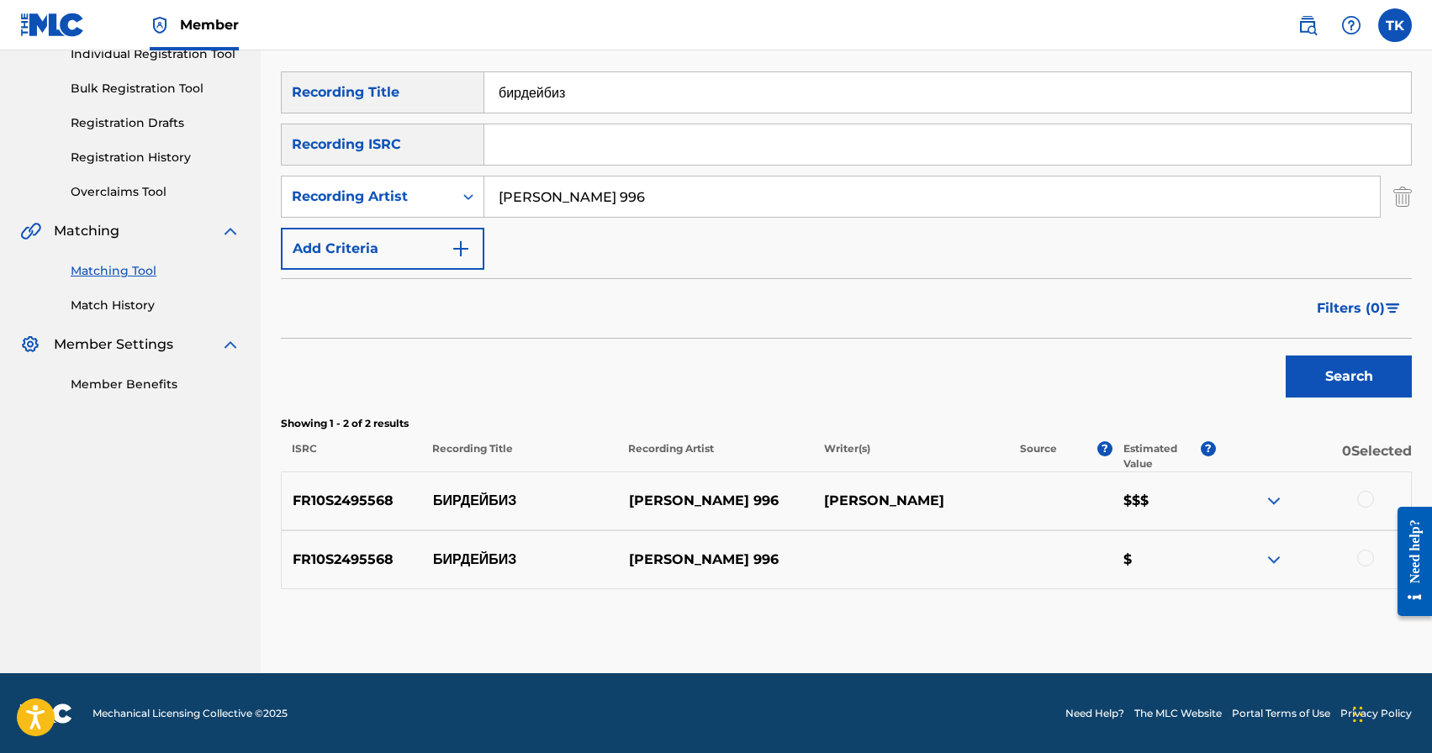
click at [1370, 557] on div at bounding box center [1365, 558] width 17 height 17
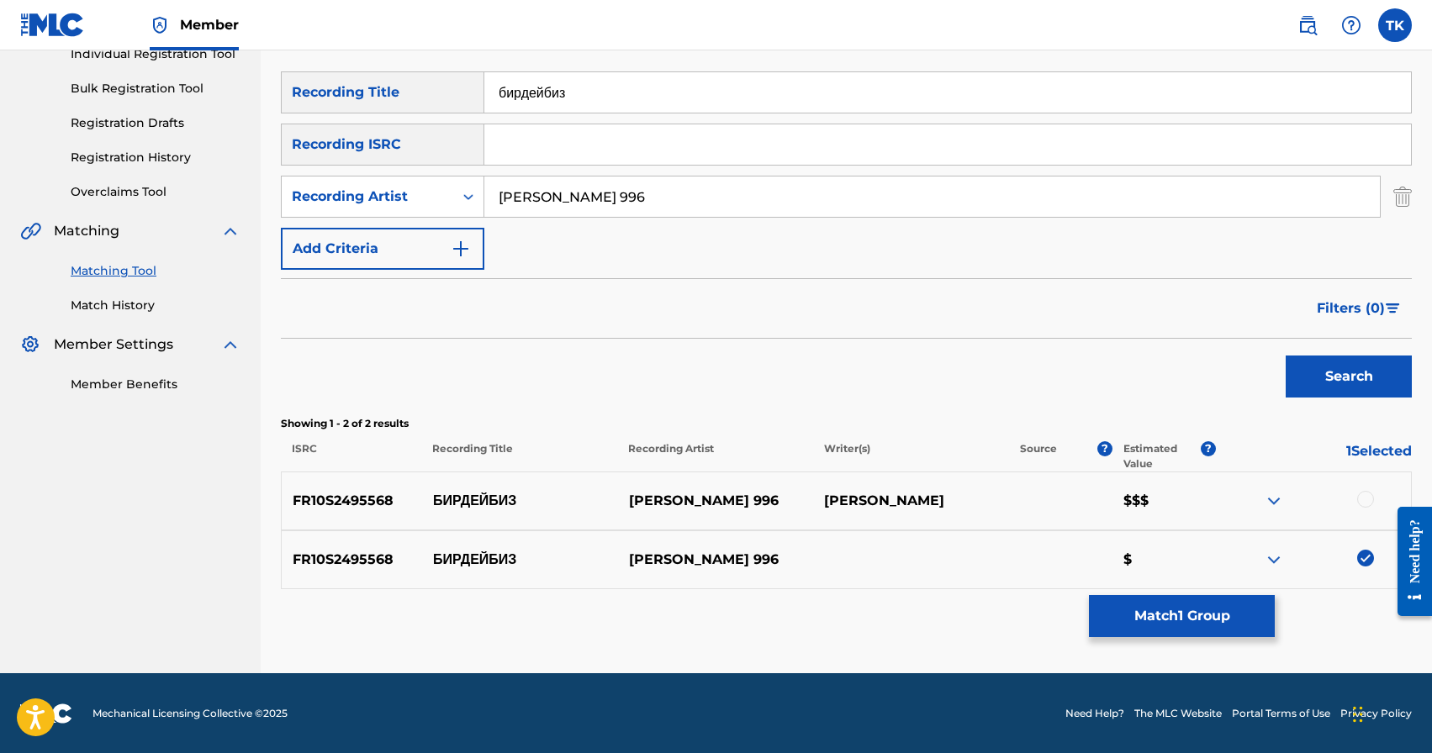
click at [1364, 498] on div at bounding box center [1365, 499] width 17 height 17
click at [1192, 611] on button "Match 2 Groups" at bounding box center [1182, 616] width 186 height 42
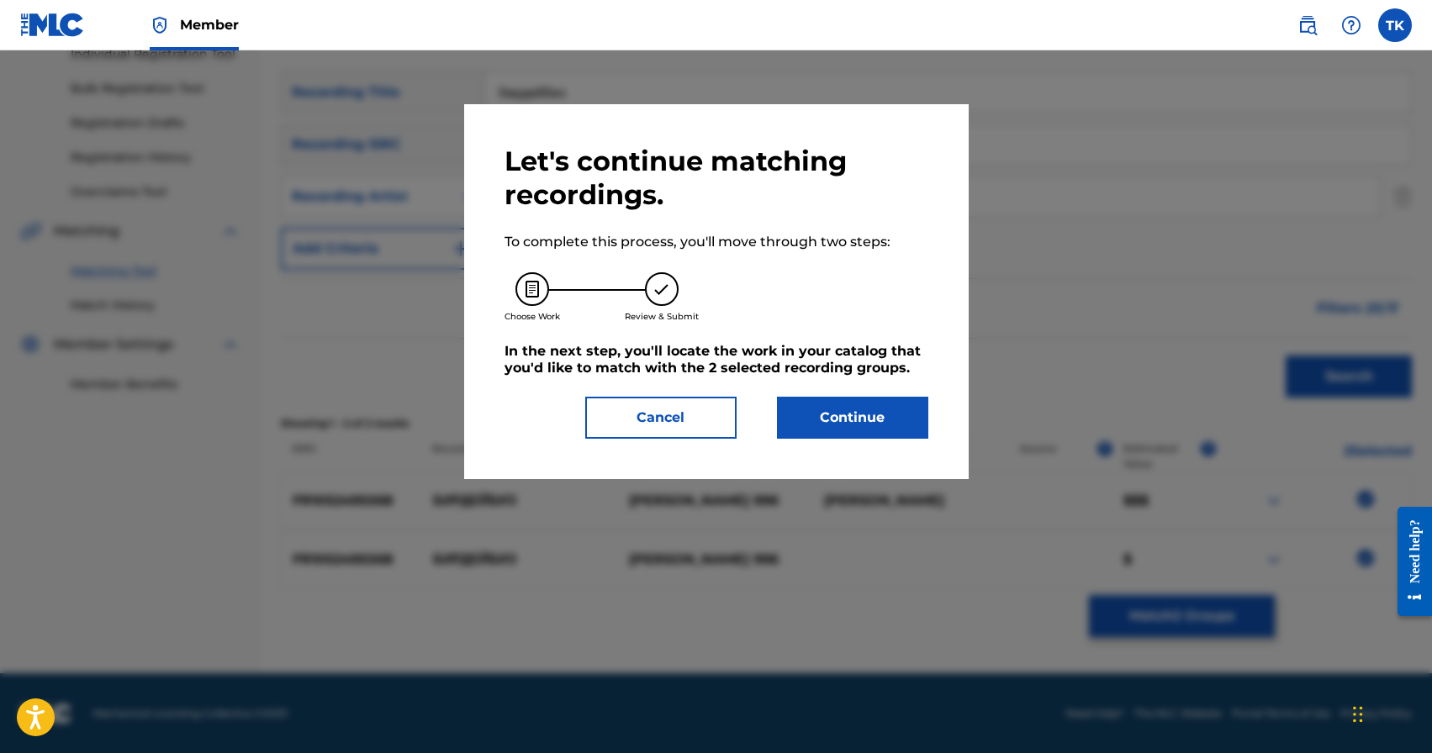
click at [881, 431] on button "Continue" at bounding box center [852, 418] width 151 height 42
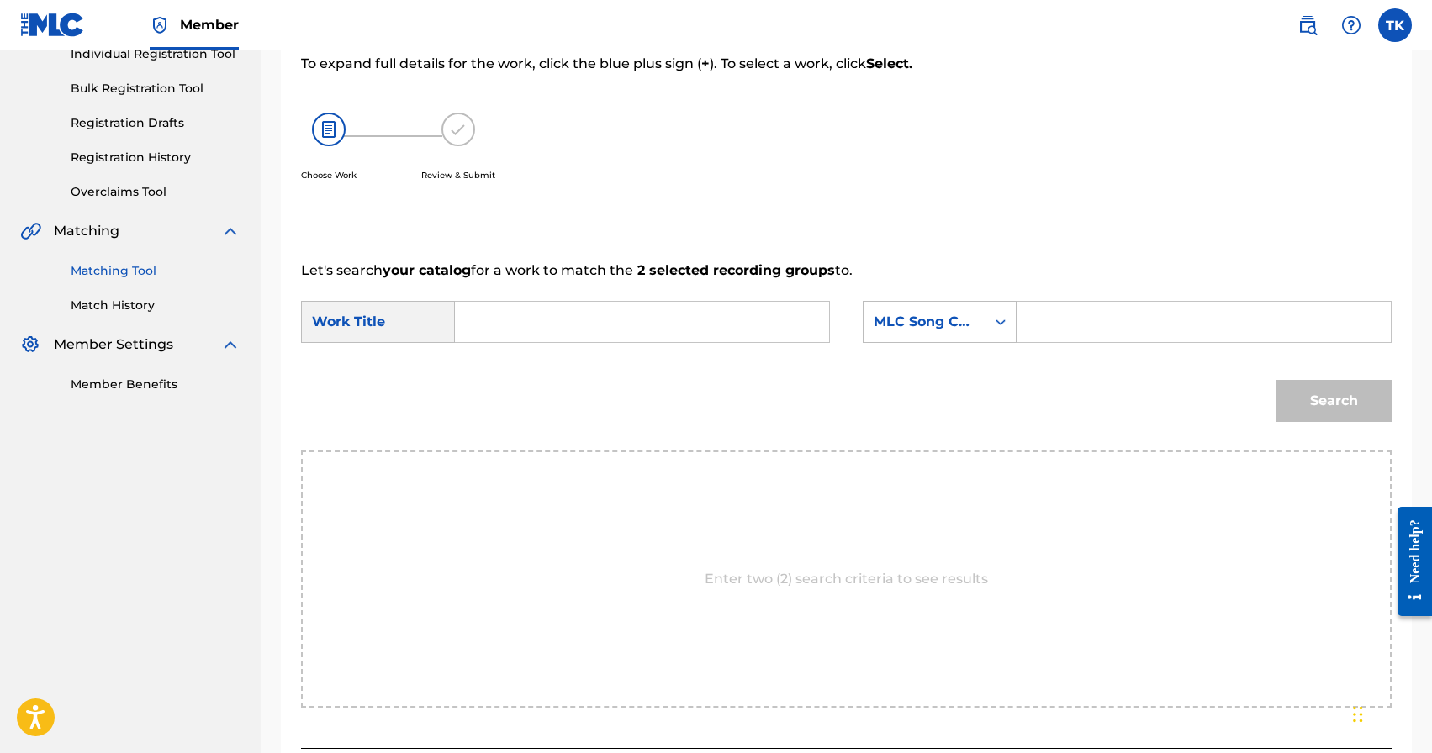
click at [723, 323] on input "Search Form" at bounding box center [642, 322] width 346 height 40
type input ","
click at [539, 367] on div "бирде йбиз" at bounding box center [515, 360] width 92 height 30
type input "бирдейбиз"
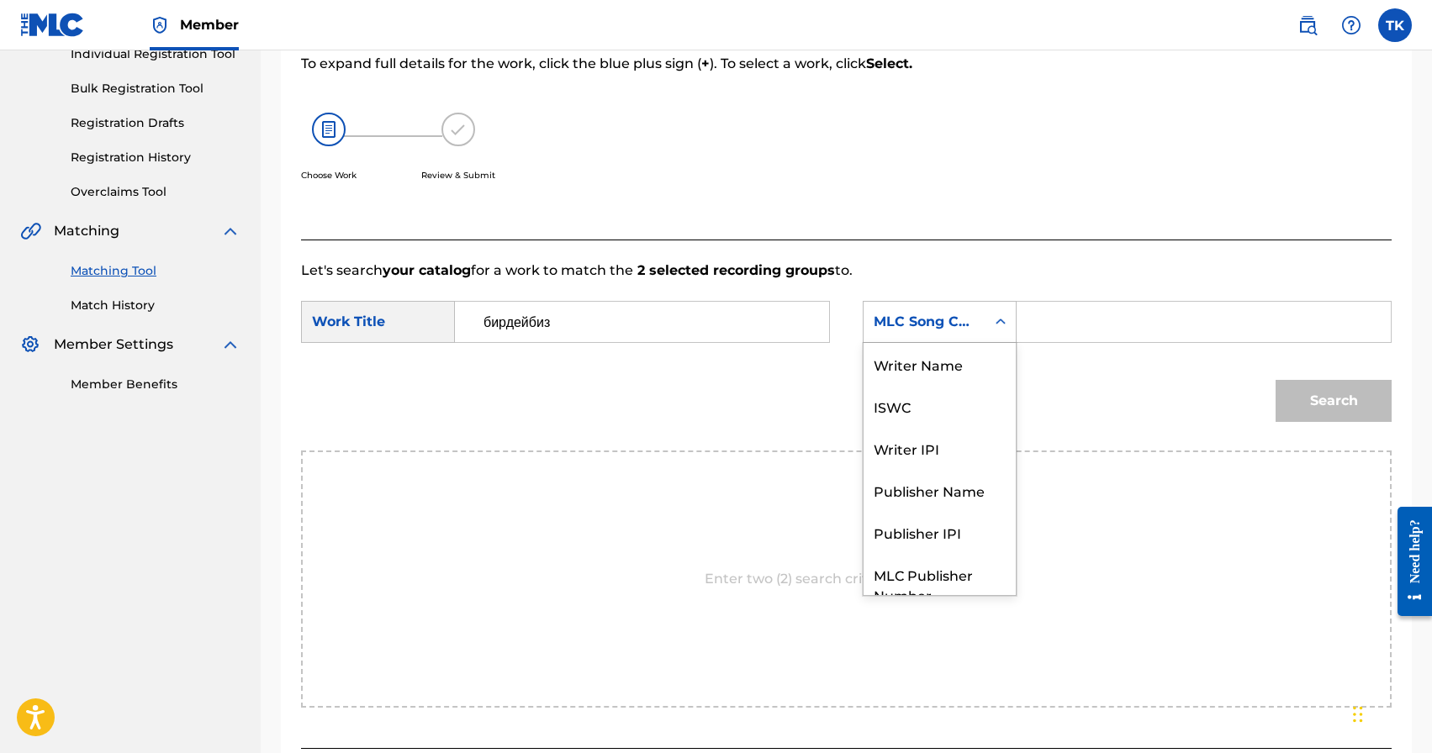
click at [941, 335] on div "MLC Song Code" at bounding box center [925, 322] width 122 height 32
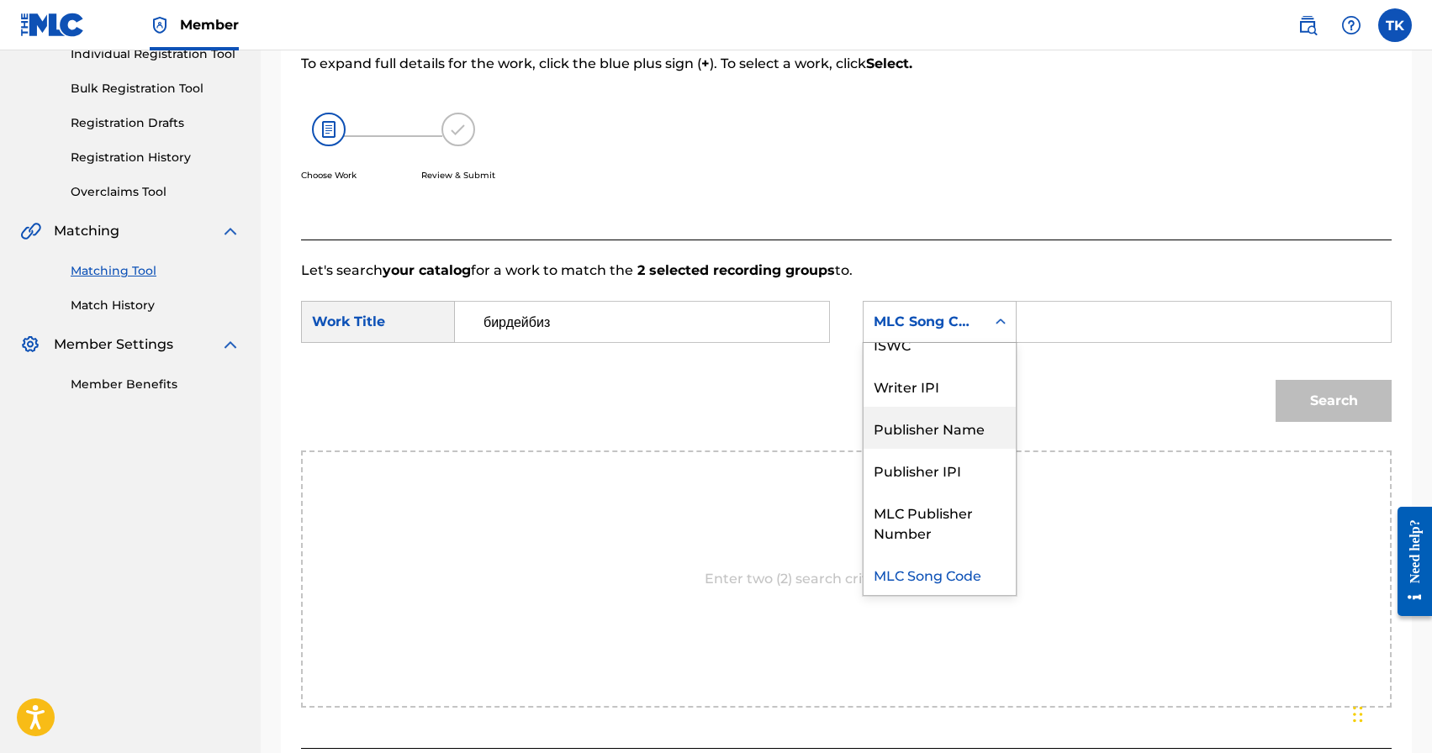
click at [941, 416] on div "Publisher Name" at bounding box center [940, 428] width 152 height 42
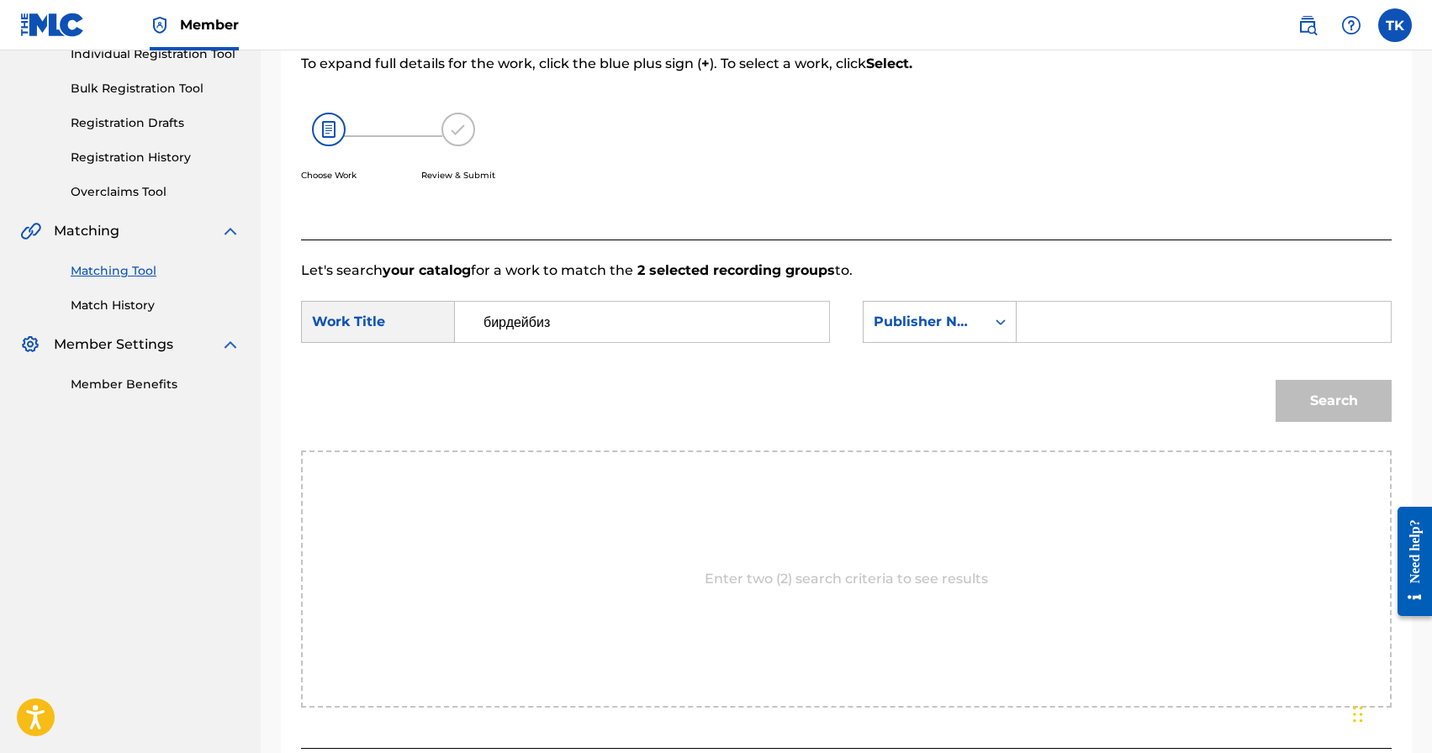
click at [1080, 327] on input "Search Form" at bounding box center [1204, 322] width 346 height 40
type input "INFINITY MUSIC"
click at [1365, 394] on button "Search" at bounding box center [1334, 401] width 116 height 42
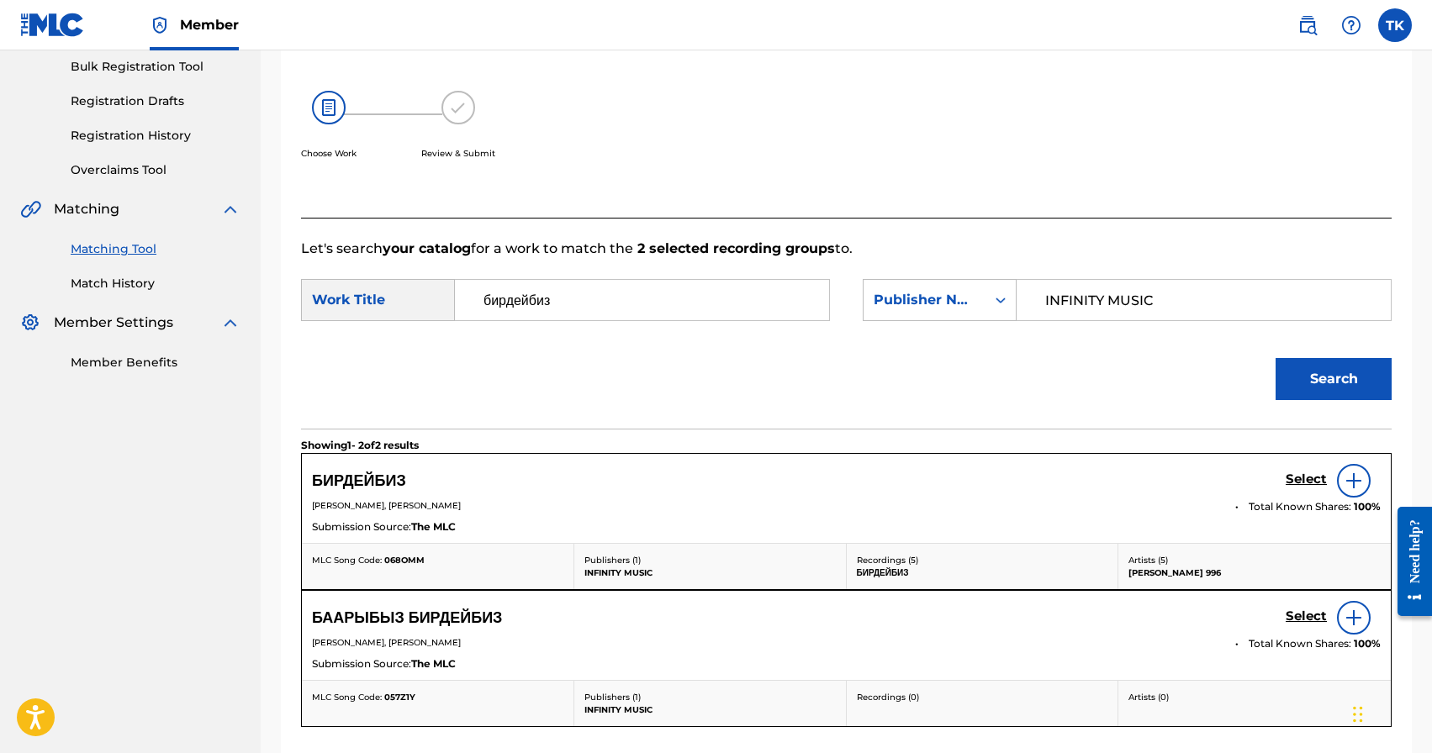
scroll to position [259, 0]
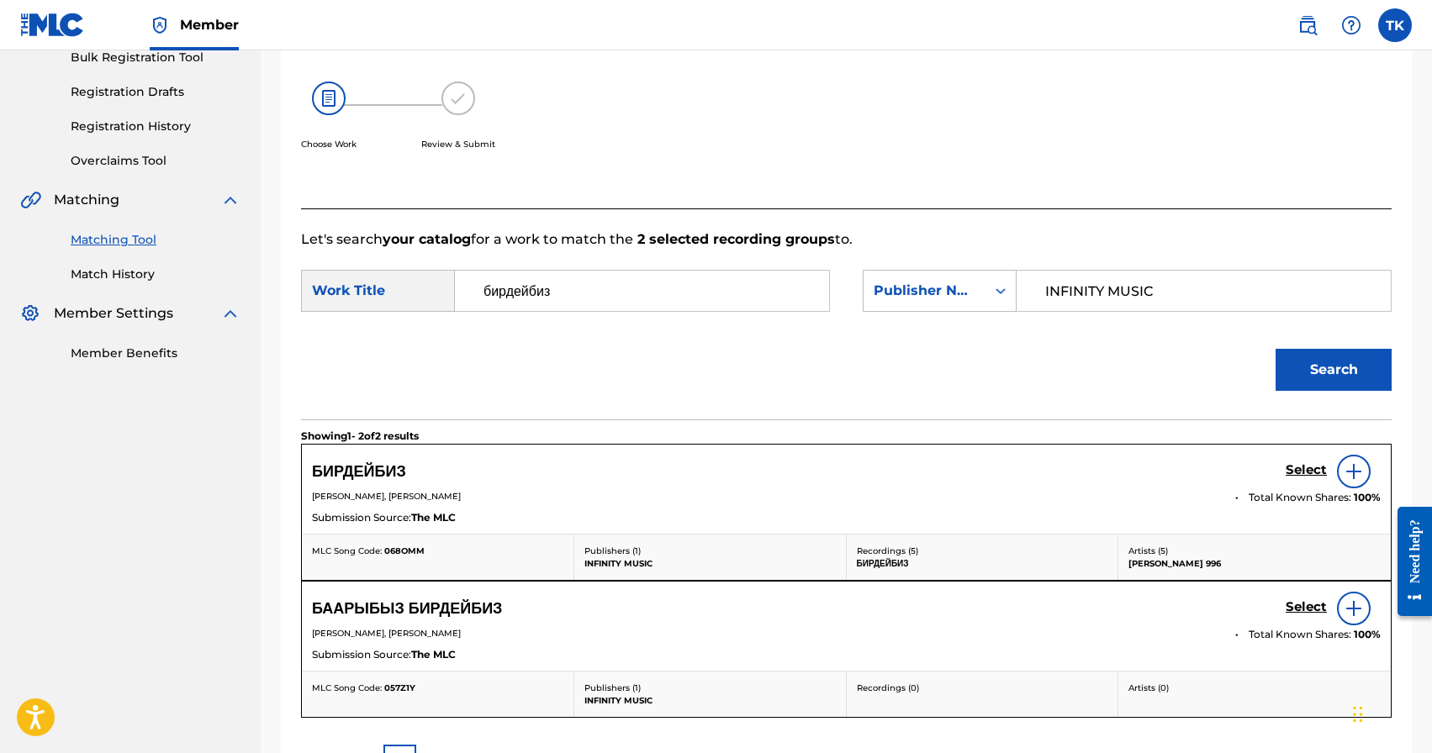
click at [1299, 468] on h5 "Select" at bounding box center [1306, 470] width 41 height 16
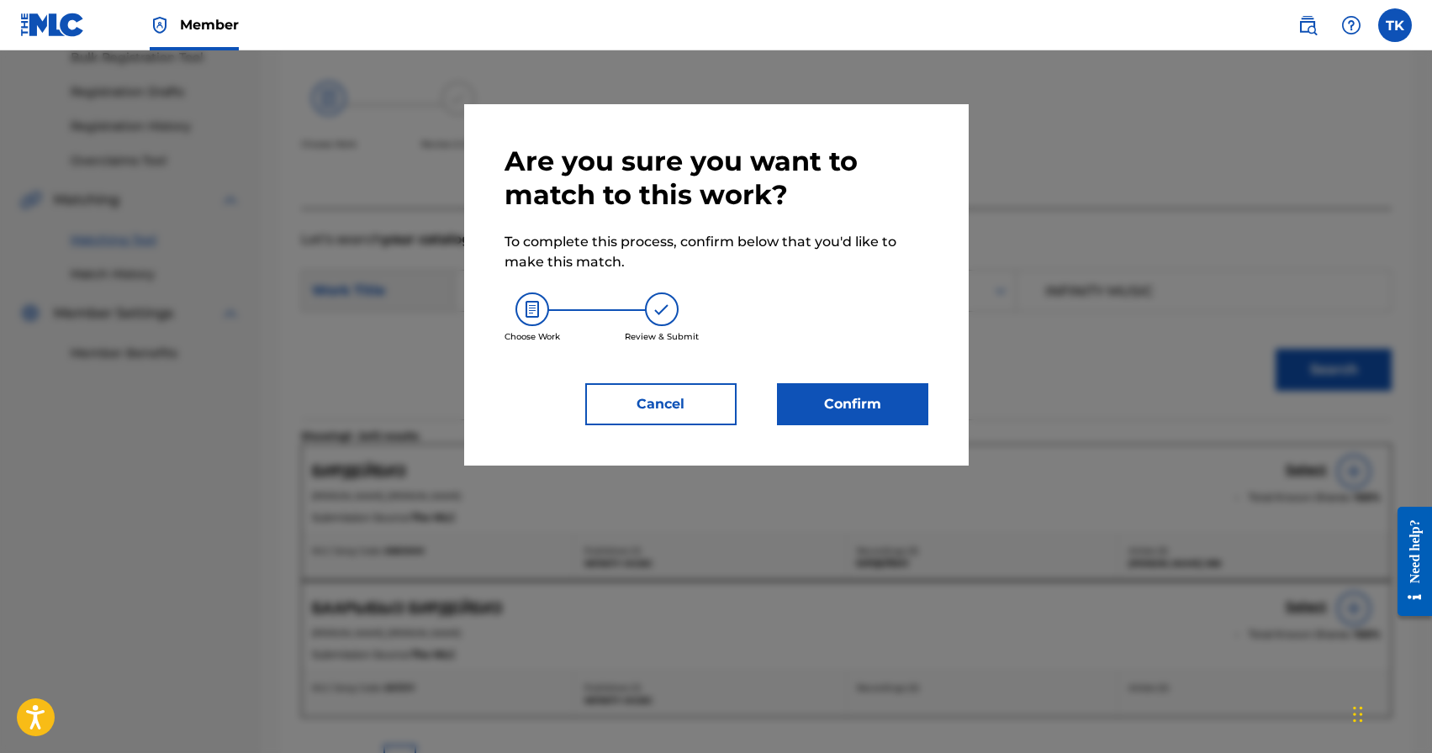
click at [912, 418] on button "Confirm" at bounding box center [852, 404] width 151 height 42
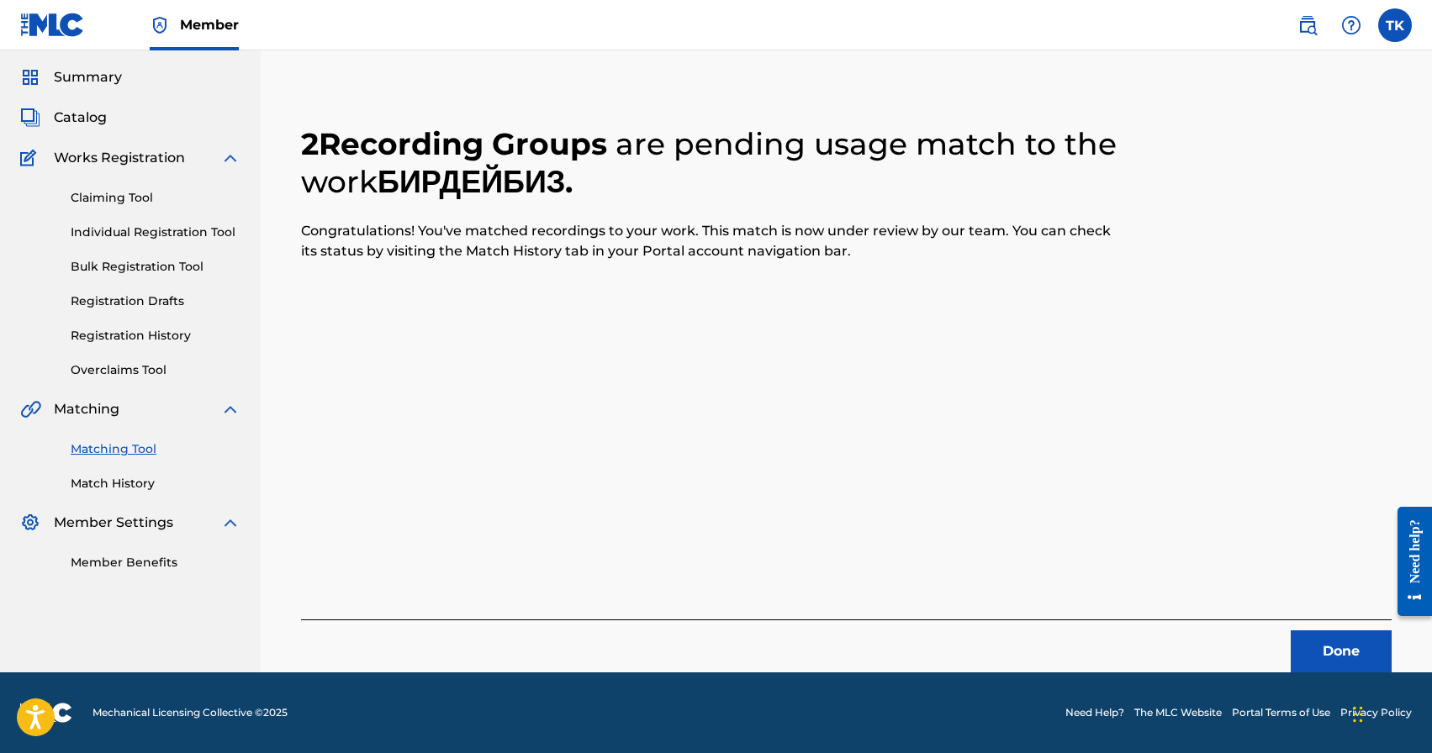
scroll to position [50, 0]
click at [1299, 637] on button "Done" at bounding box center [1341, 652] width 101 height 42
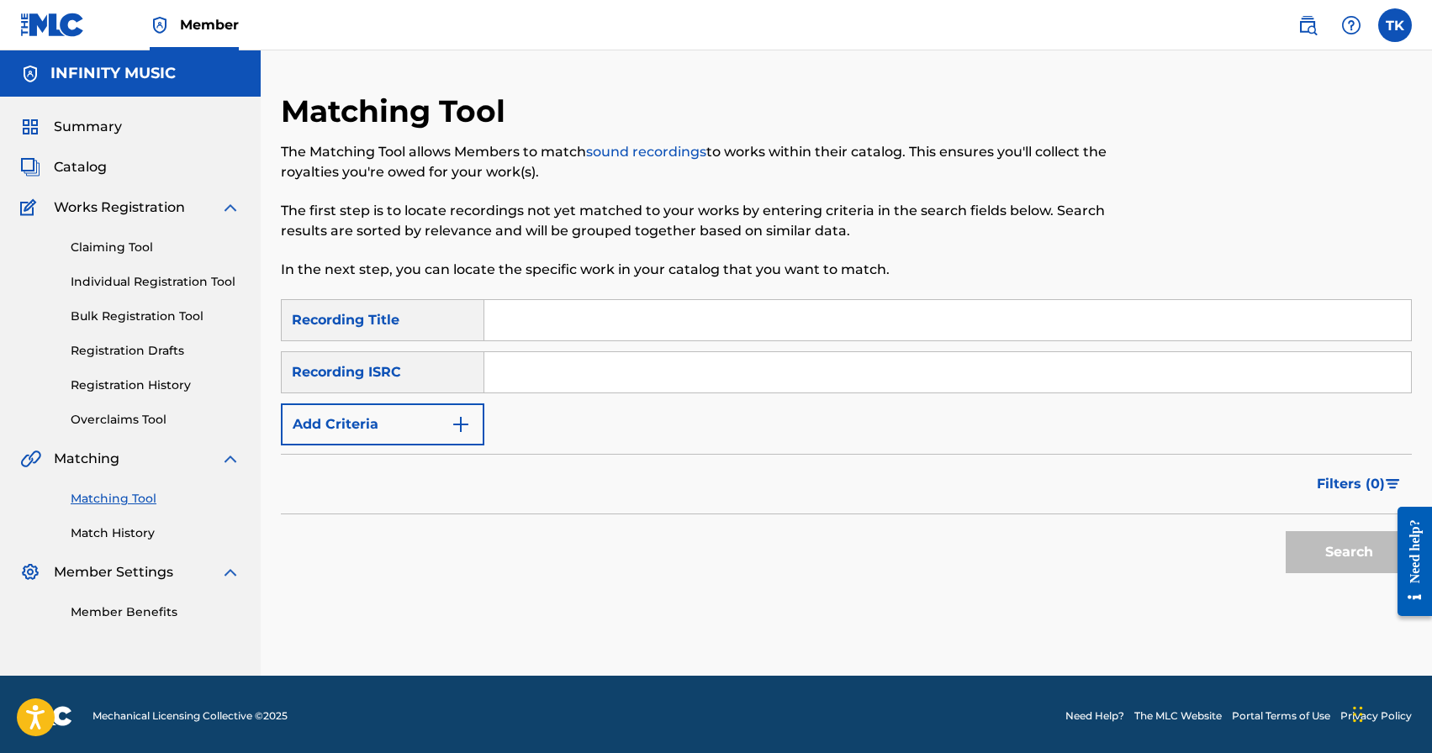
click at [612, 330] on input "Search Form" at bounding box center [947, 320] width 927 height 40
click at [616, 325] on input "Search Form" at bounding box center [947, 320] width 927 height 40
type input "KARALDYM"
click at [447, 411] on button "Add Criteria" at bounding box center [382, 425] width 203 height 42
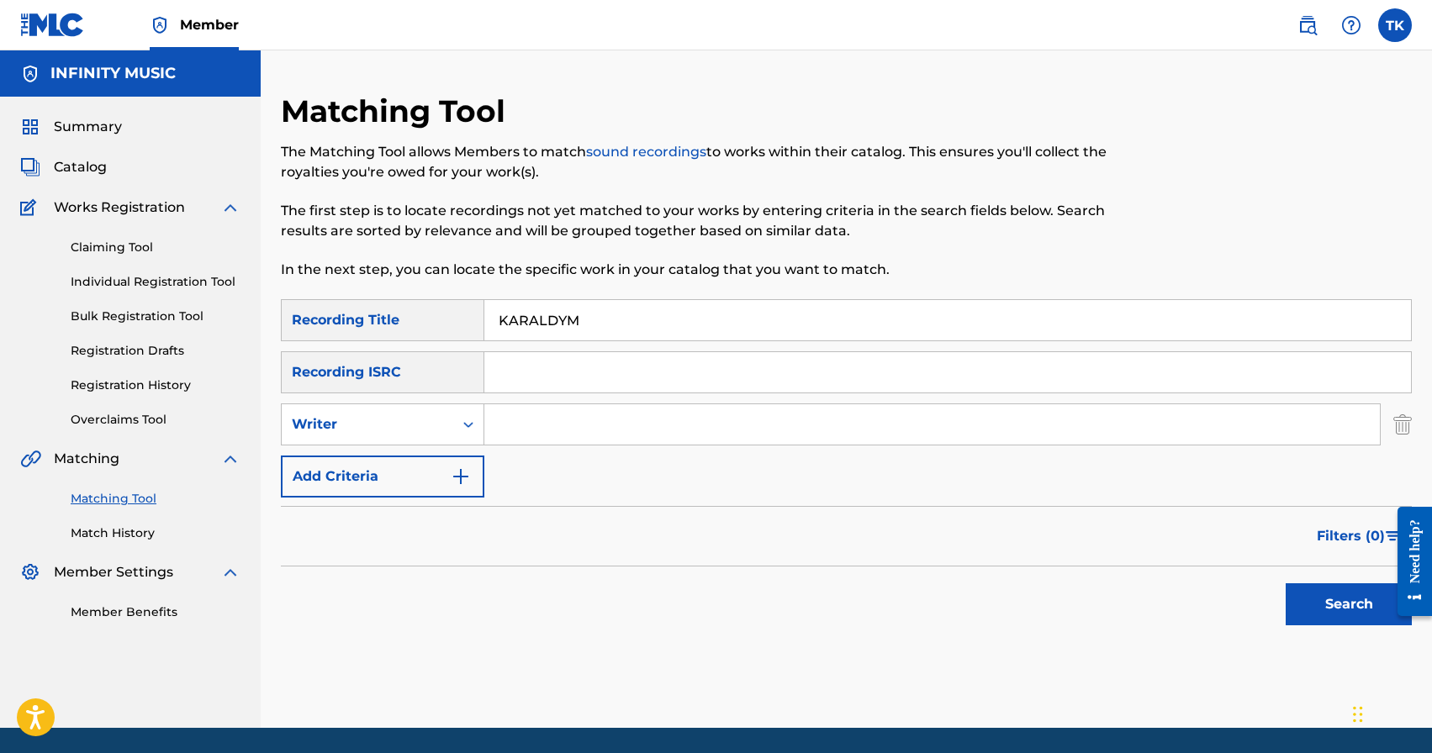
click at [447, 411] on div "Writer" at bounding box center [368, 425] width 172 height 32
drag, startPoint x: 440, startPoint y: 457, endPoint x: 466, endPoint y: 453, distance: 26.4
click at [439, 457] on div "Recording Artist" at bounding box center [383, 467] width 202 height 42
click at [575, 419] on input "Search Form" at bounding box center [932, 424] width 896 height 40
type input "[PERSON_NAME] 996"
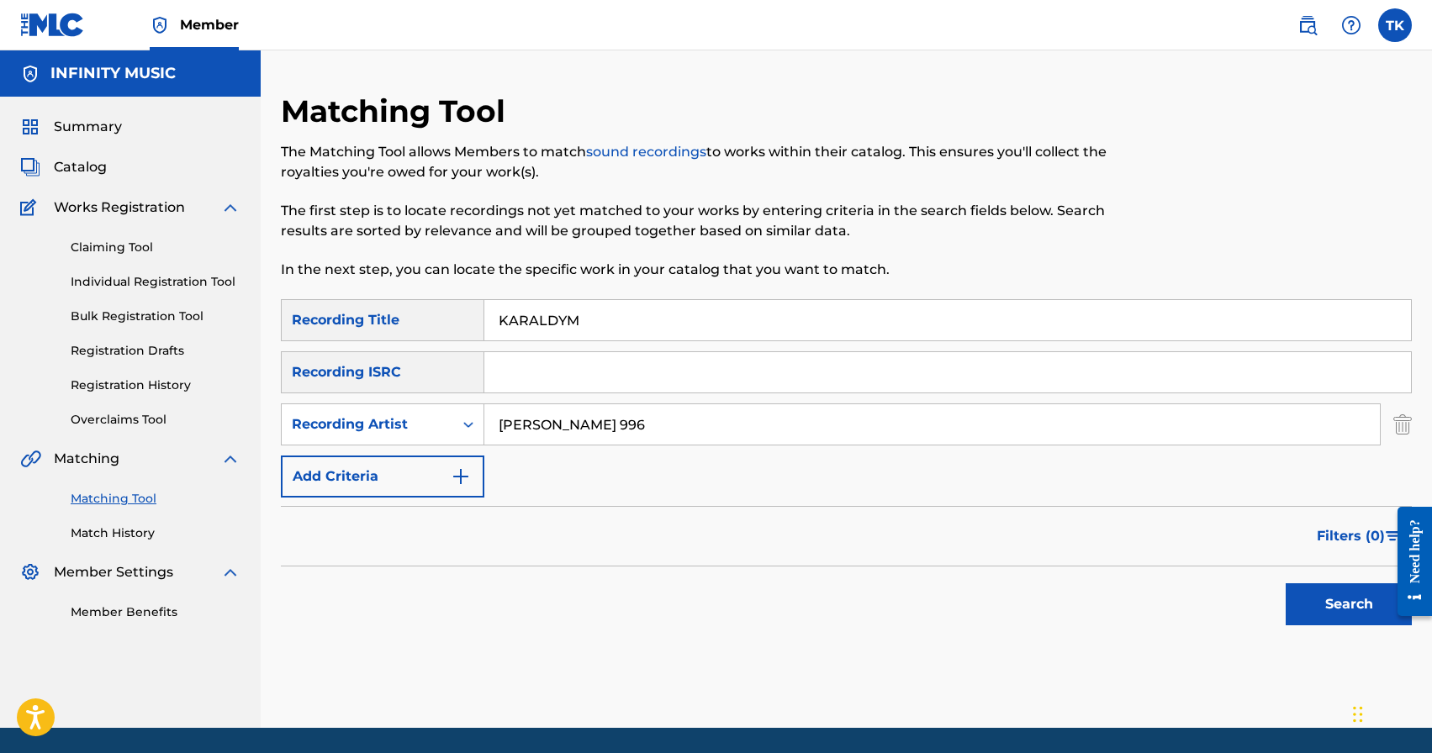
click at [1331, 597] on button "Search" at bounding box center [1349, 605] width 126 height 42
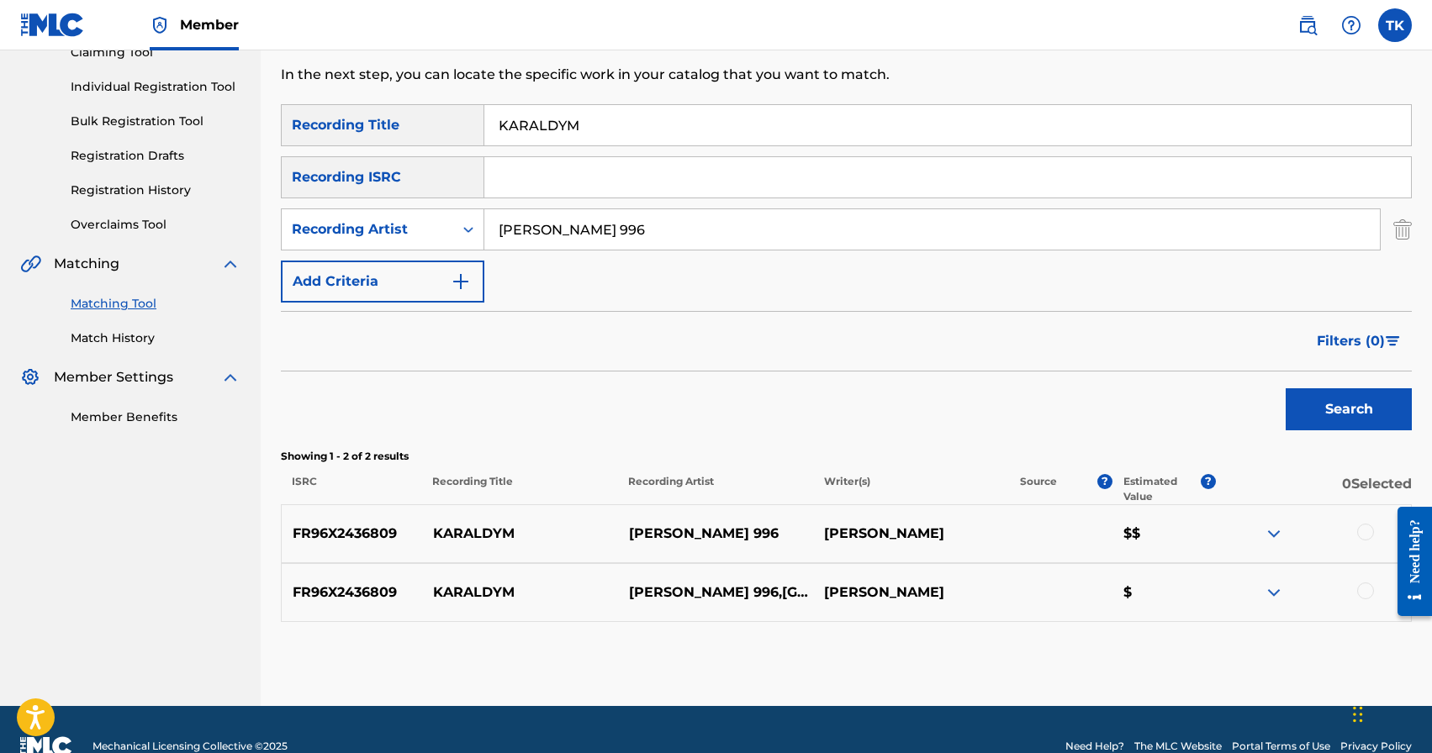
scroll to position [229, 0]
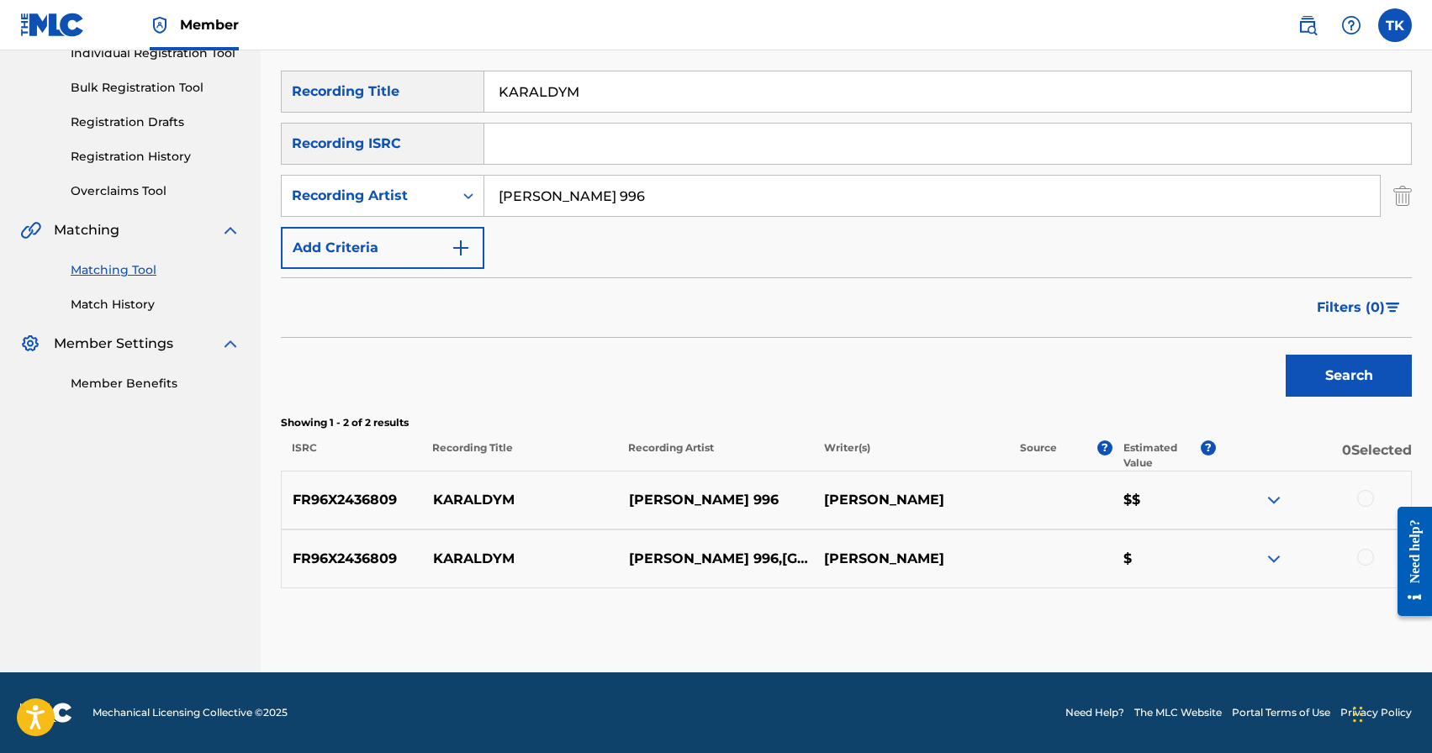
click at [631, 109] on input "KARALDYM" at bounding box center [947, 91] width 927 height 40
paste input "Бөлүнбө"
click at [1315, 373] on button "Search" at bounding box center [1349, 376] width 126 height 42
click at [705, 82] on input "Бөлүнбө" at bounding box center [947, 91] width 927 height 40
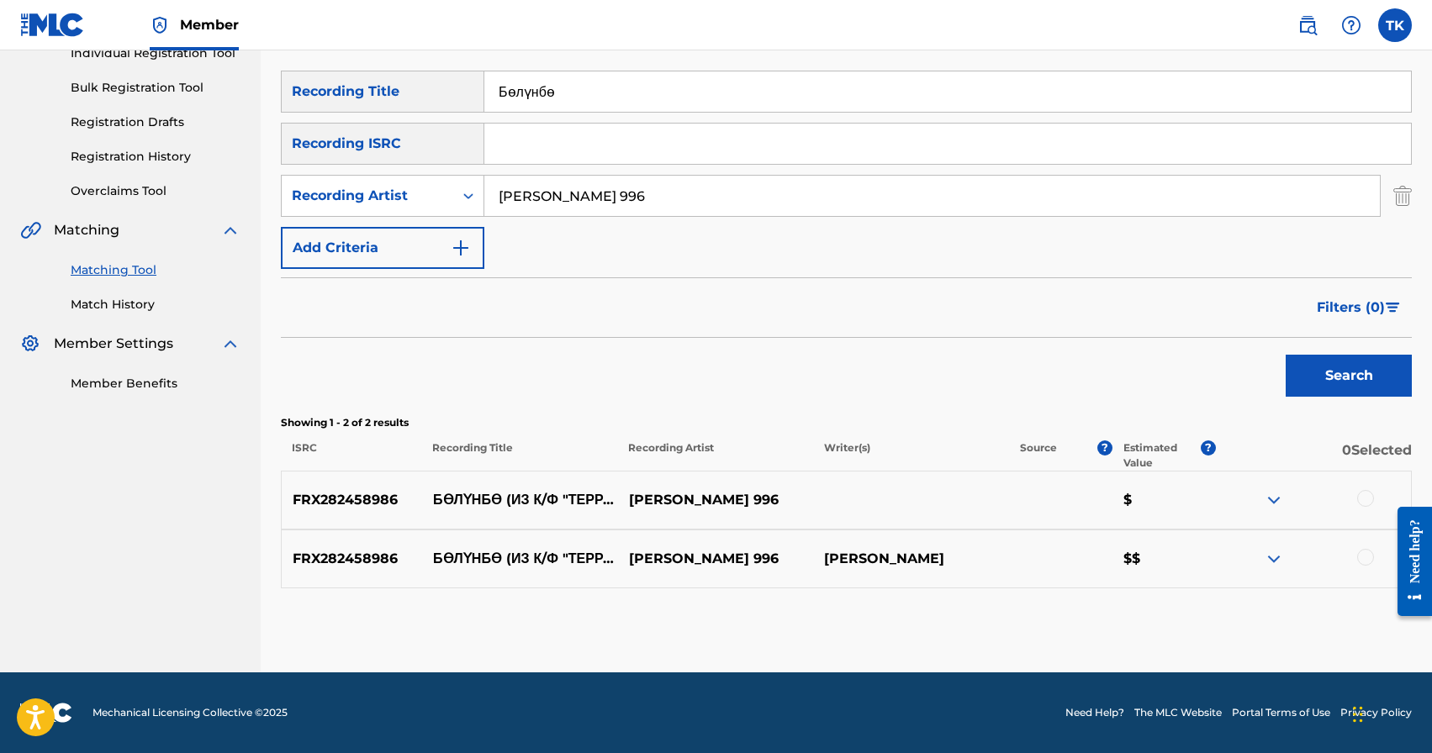
click at [705, 82] on input "Бөлүнбө" at bounding box center [947, 91] width 927 height 40
paste input "үтпөгүн"
type input "Күтпөгүн"
click at [1333, 374] on button "Search" at bounding box center [1349, 376] width 126 height 42
click at [1366, 548] on div "DGA0M2404011 КҮТПӨГҮН [PERSON_NAME] 996 [PERSON_NAME]" at bounding box center [846, 559] width 1131 height 59
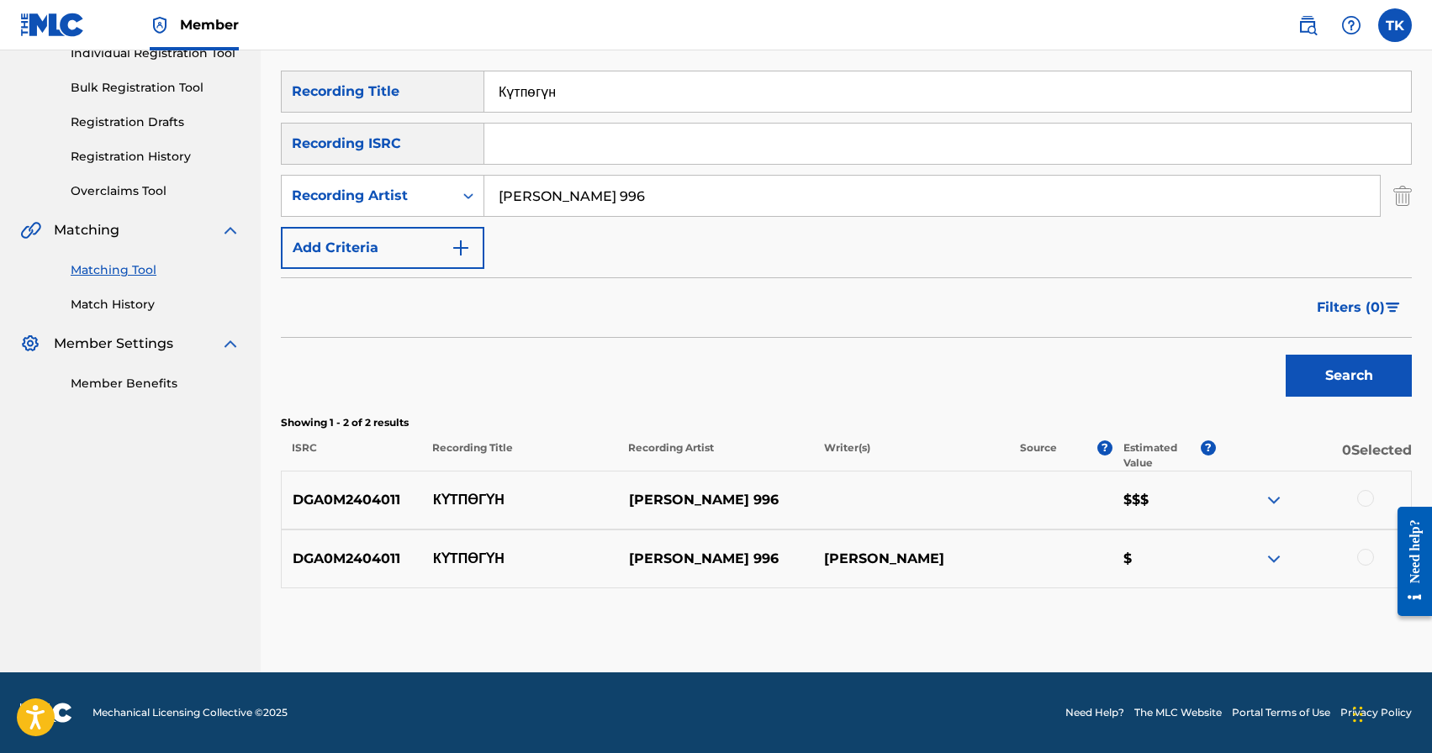
click at [1366, 554] on div at bounding box center [1365, 557] width 17 height 17
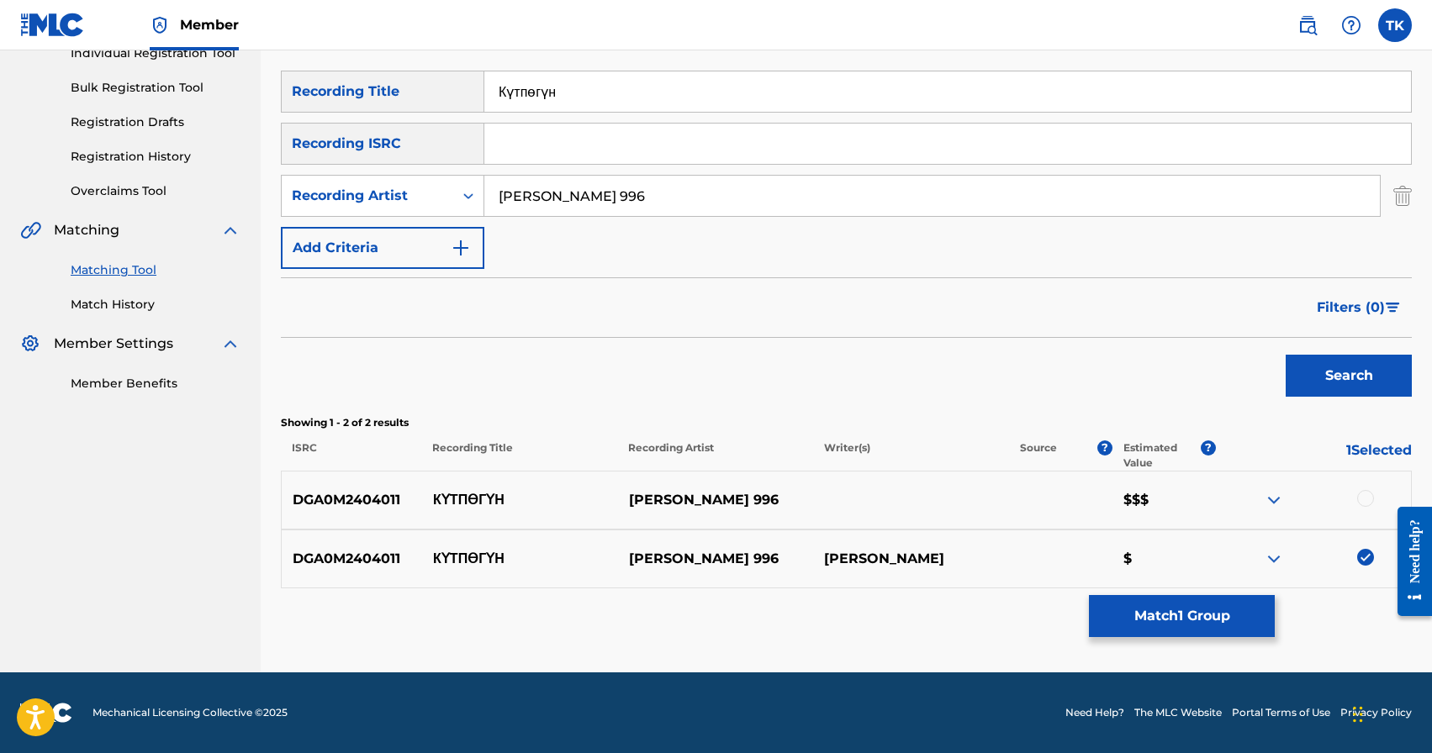
click at [1366, 501] on div at bounding box center [1365, 498] width 17 height 17
click at [1205, 604] on button "Match 2 Groups" at bounding box center [1182, 616] width 186 height 42
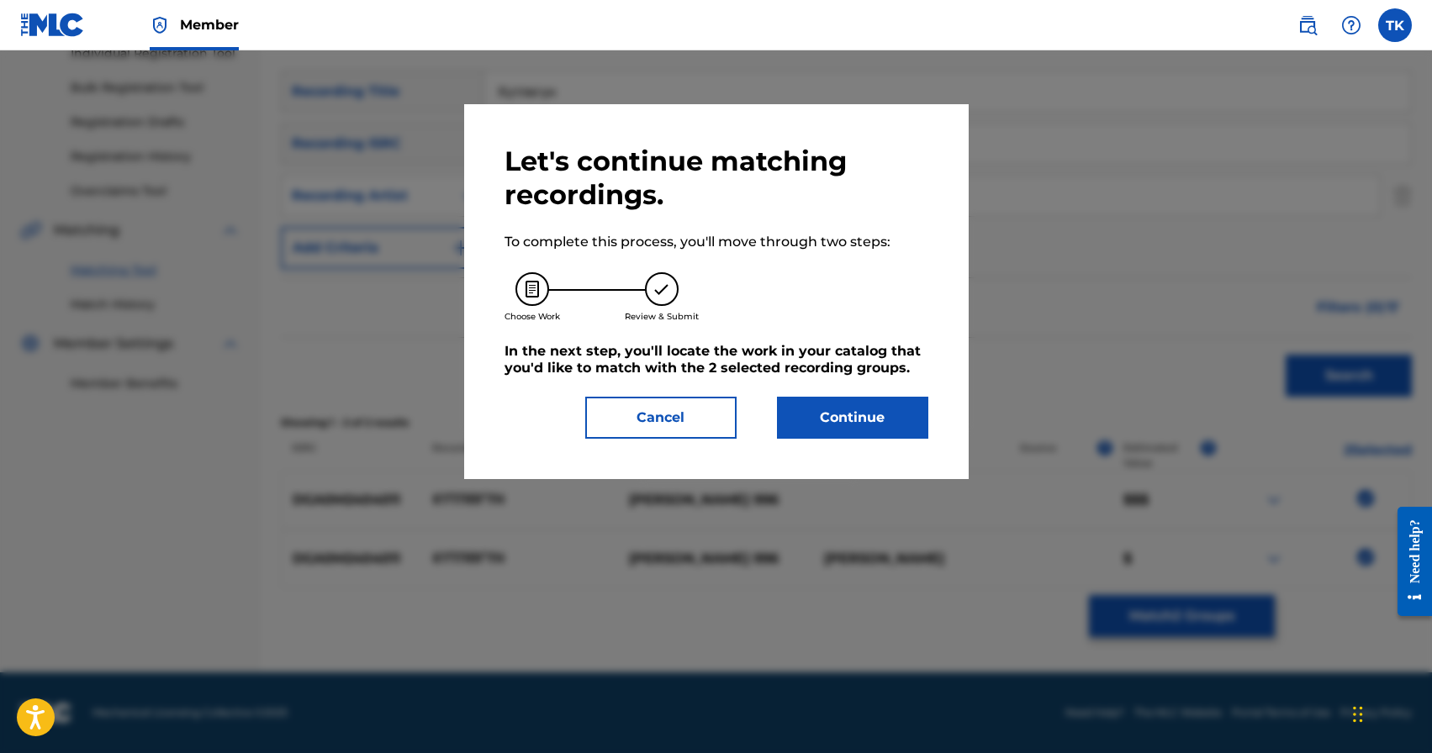
click at [904, 428] on button "Continue" at bounding box center [852, 418] width 151 height 42
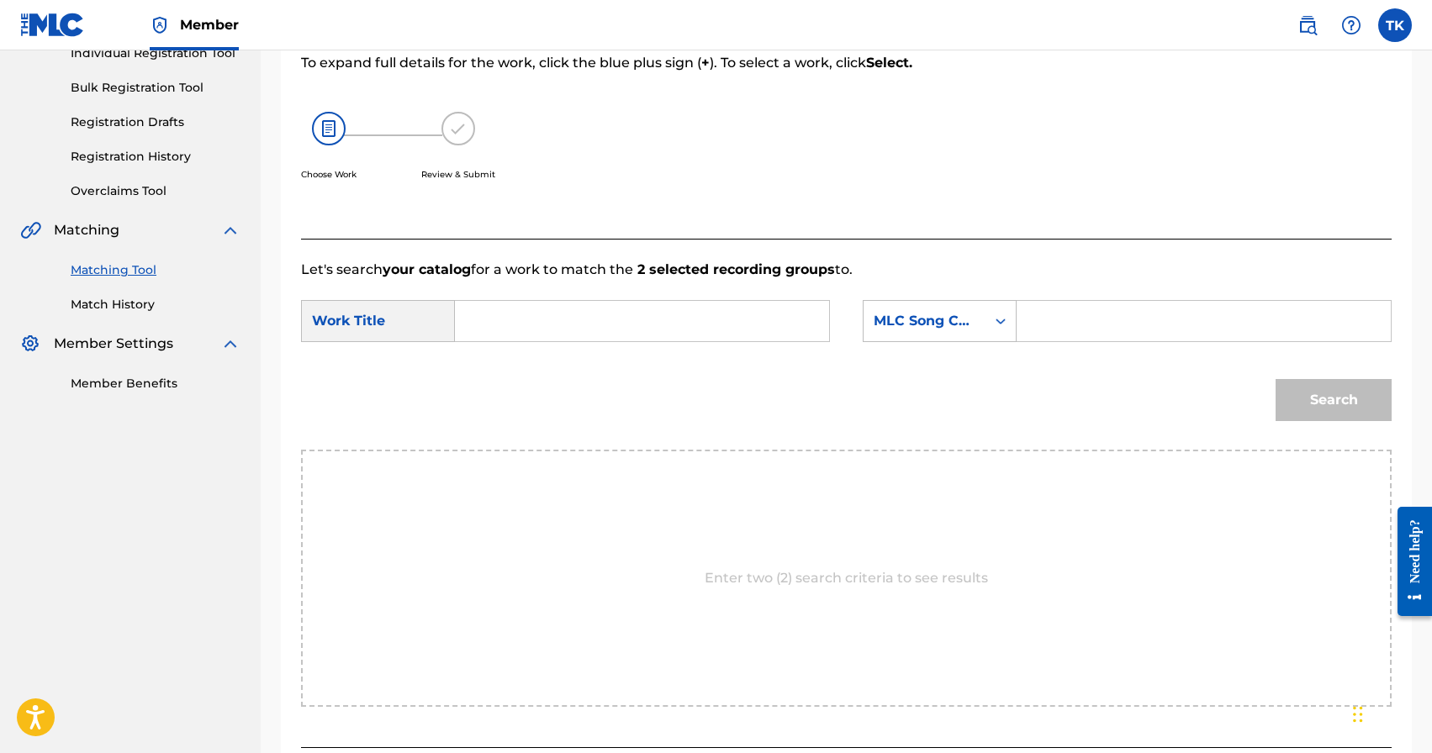
click at [649, 308] on input "Search Form" at bounding box center [642, 321] width 346 height 40
paste input "Күтпөгүн"
click at [532, 367] on div "күтпөгүн" at bounding box center [515, 359] width 92 height 30
type input "күтпөгүн"
click at [965, 337] on div "MLC Song Code" at bounding box center [940, 321] width 154 height 42
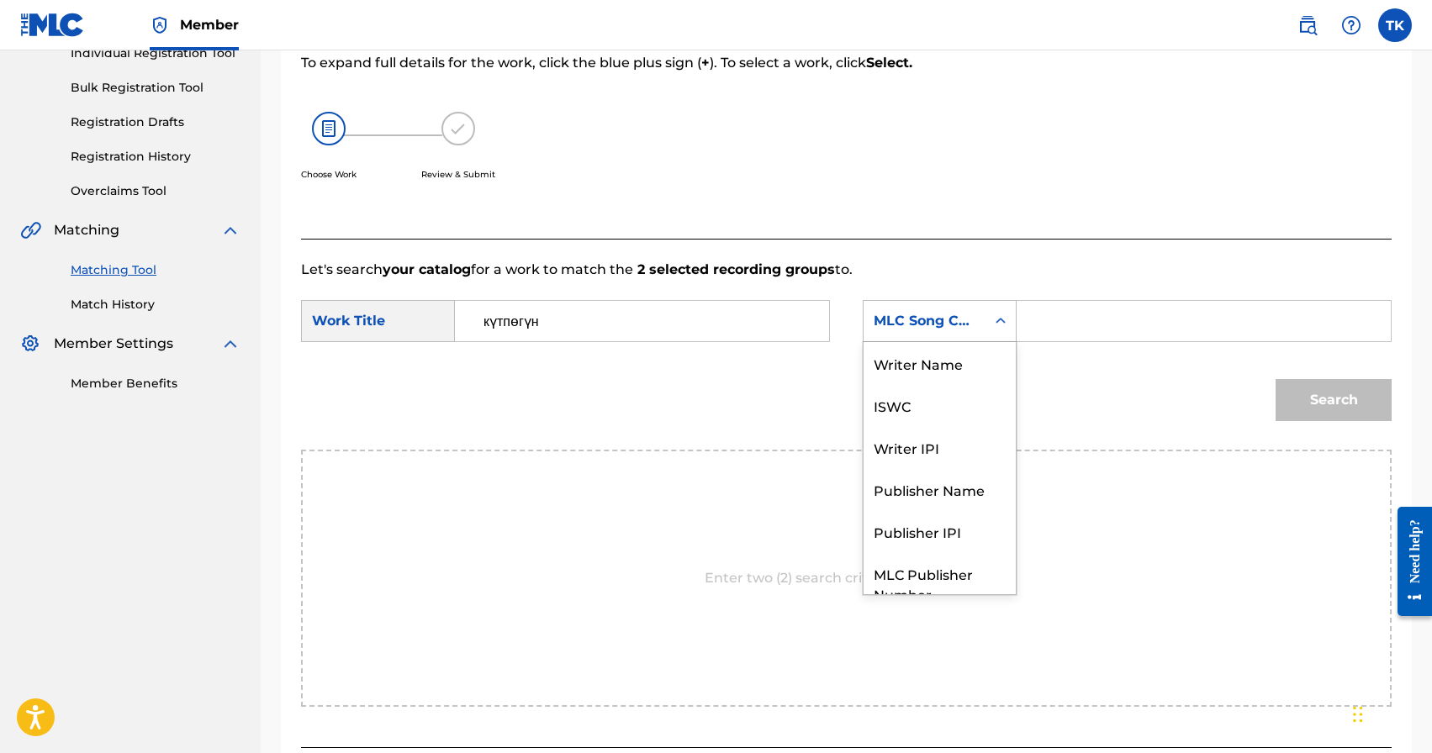
scroll to position [62, 0]
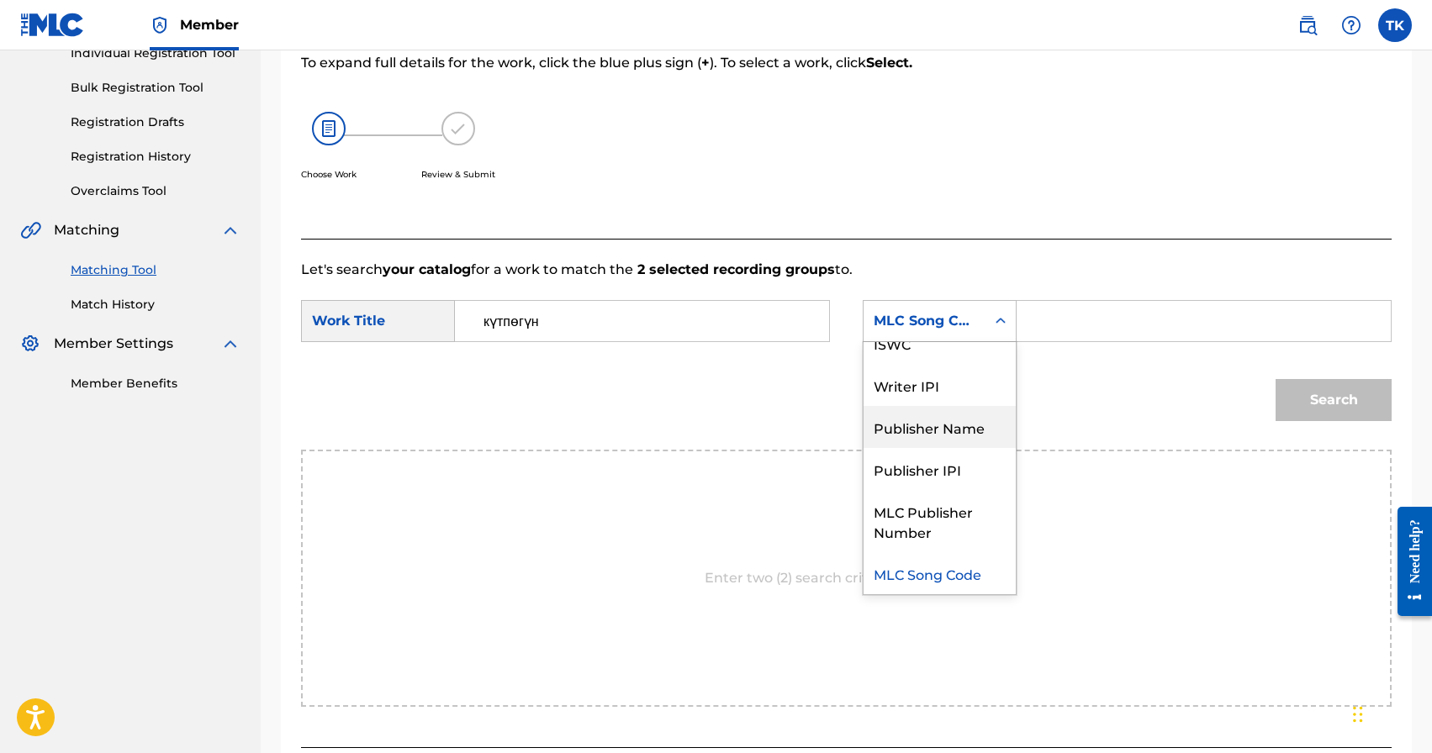
click at [937, 420] on div "Publisher Name" at bounding box center [940, 427] width 152 height 42
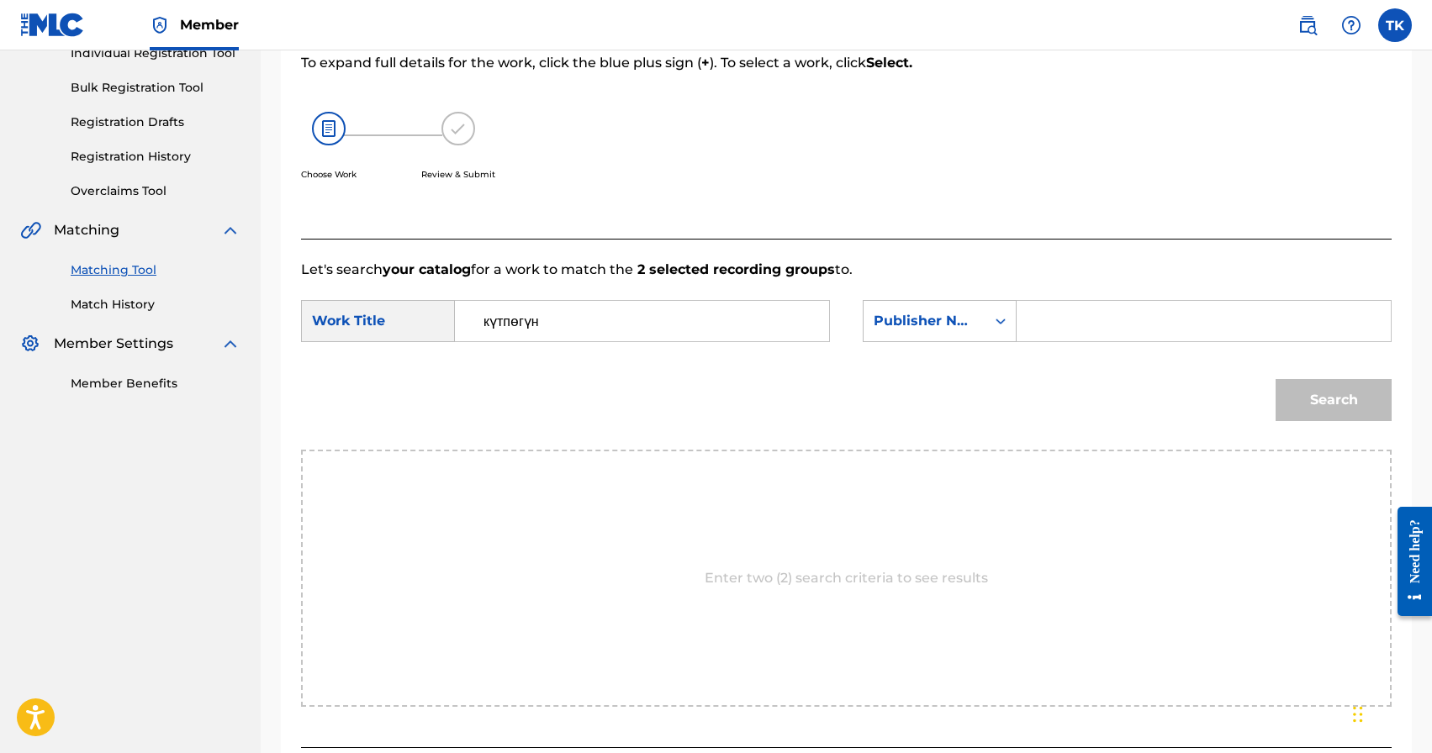
click at [1073, 328] on input "Search Form" at bounding box center [1204, 321] width 346 height 40
type input "INFINITY MUSIC"
click at [1329, 404] on button "Search" at bounding box center [1334, 400] width 116 height 42
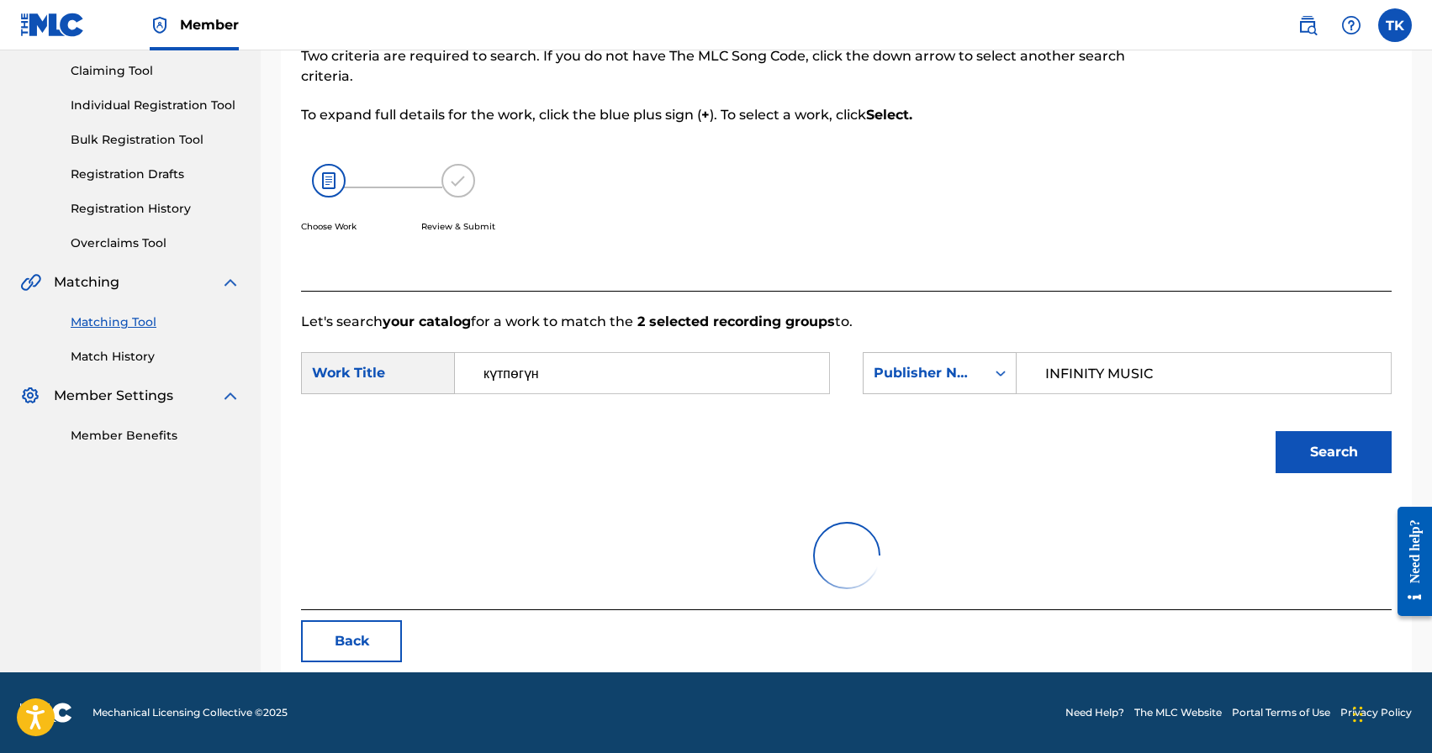
scroll to position [229, 0]
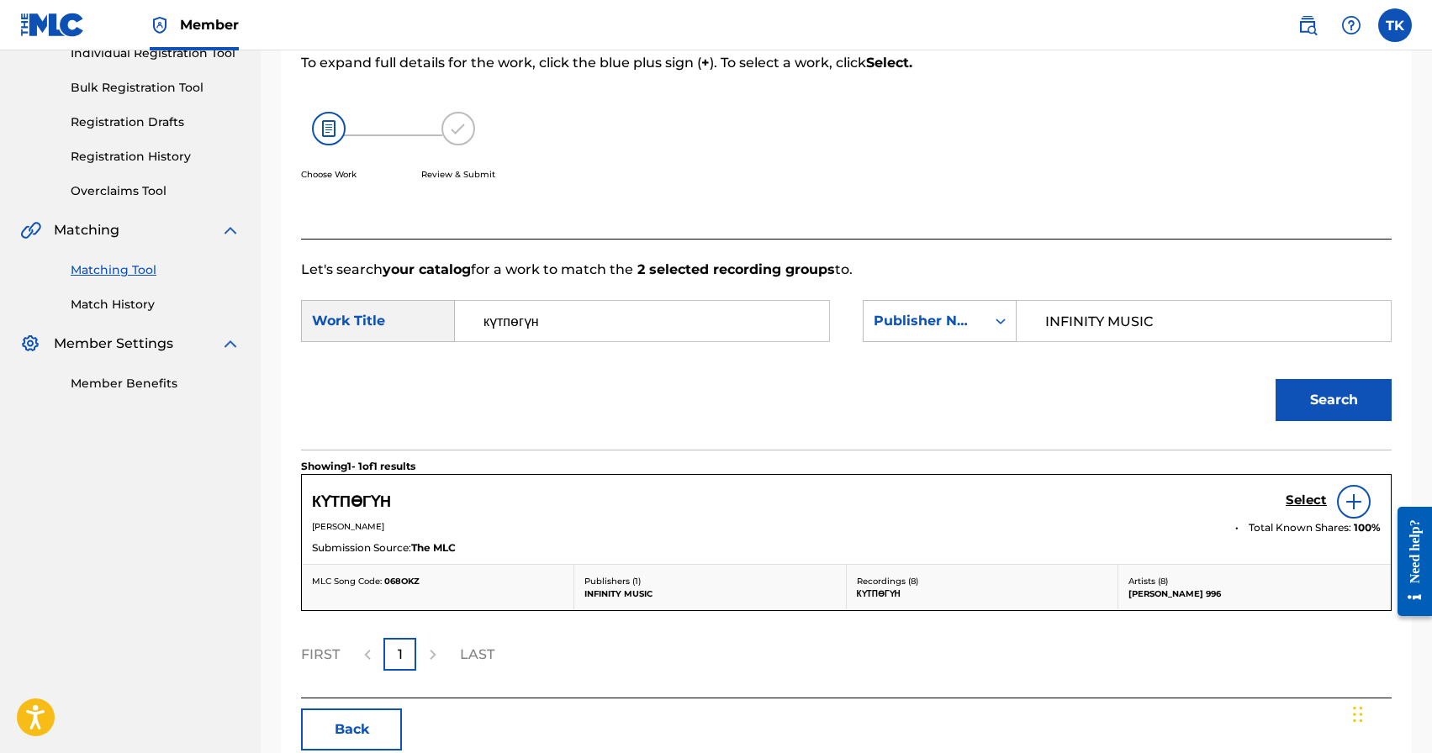
click at [1298, 504] on h5 "Select" at bounding box center [1306, 501] width 41 height 16
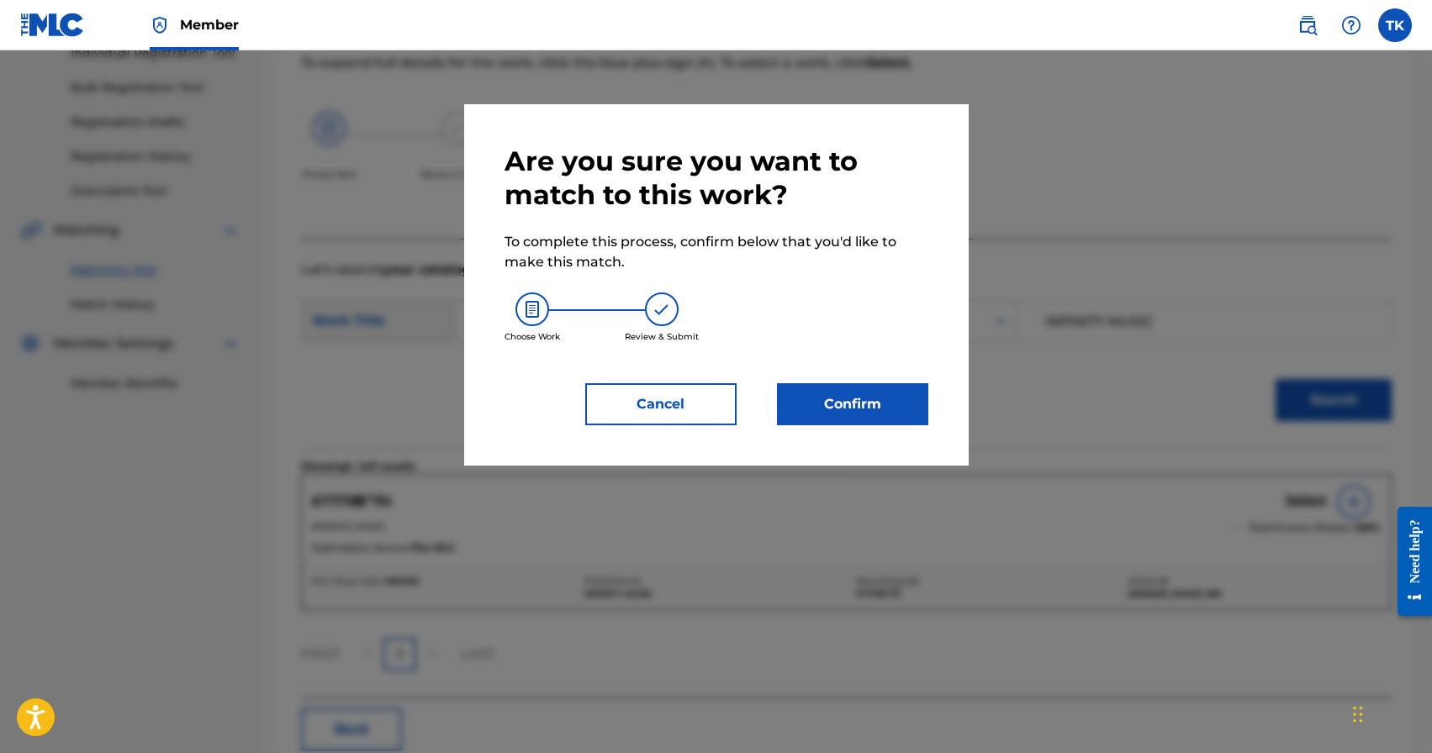
click at [896, 410] on button "Confirm" at bounding box center [852, 404] width 151 height 42
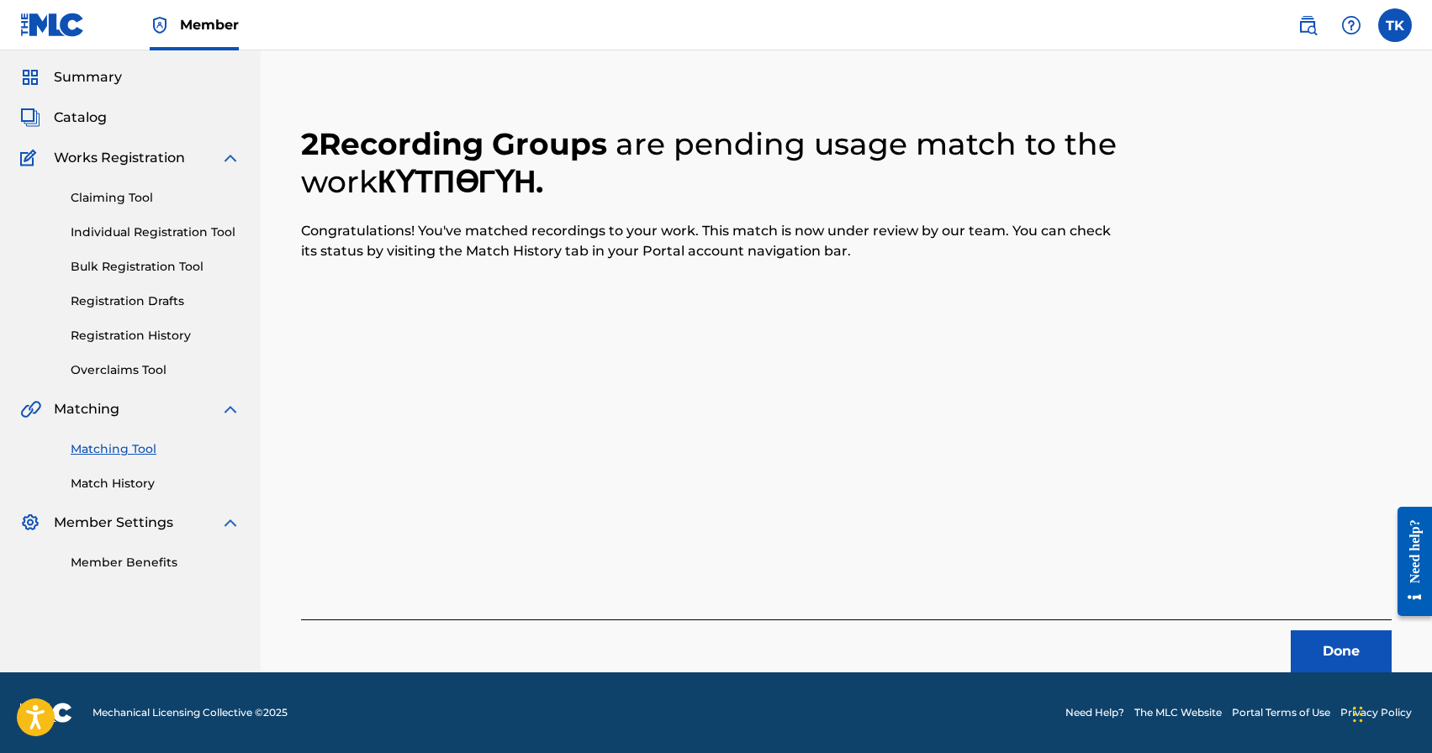
scroll to position [50, 0]
click at [1335, 638] on button "Done" at bounding box center [1341, 652] width 101 height 42
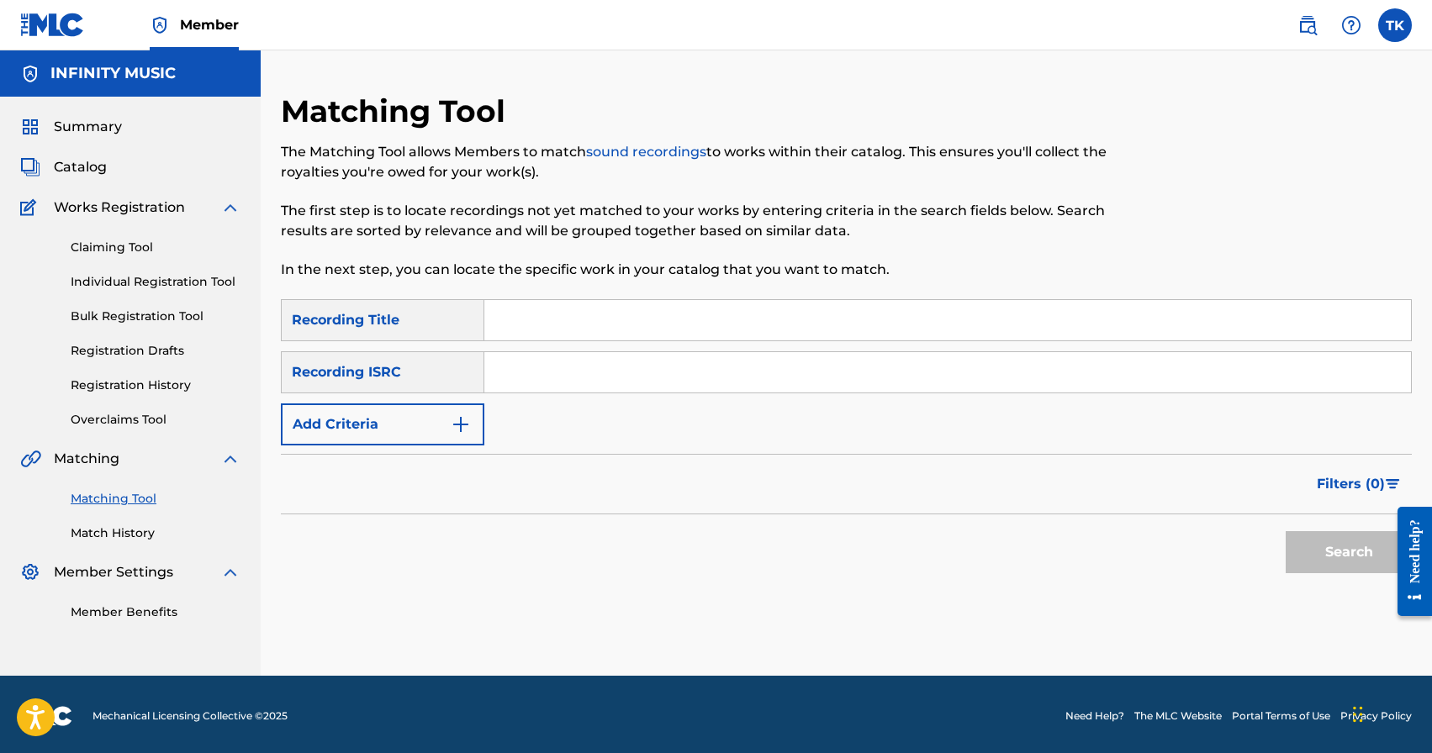
click at [708, 316] on input "Search Form" at bounding box center [947, 320] width 927 height 40
paste input "Көрсөң"
type input "Көрсөң"
click at [454, 424] on img "Search Form" at bounding box center [461, 425] width 20 height 20
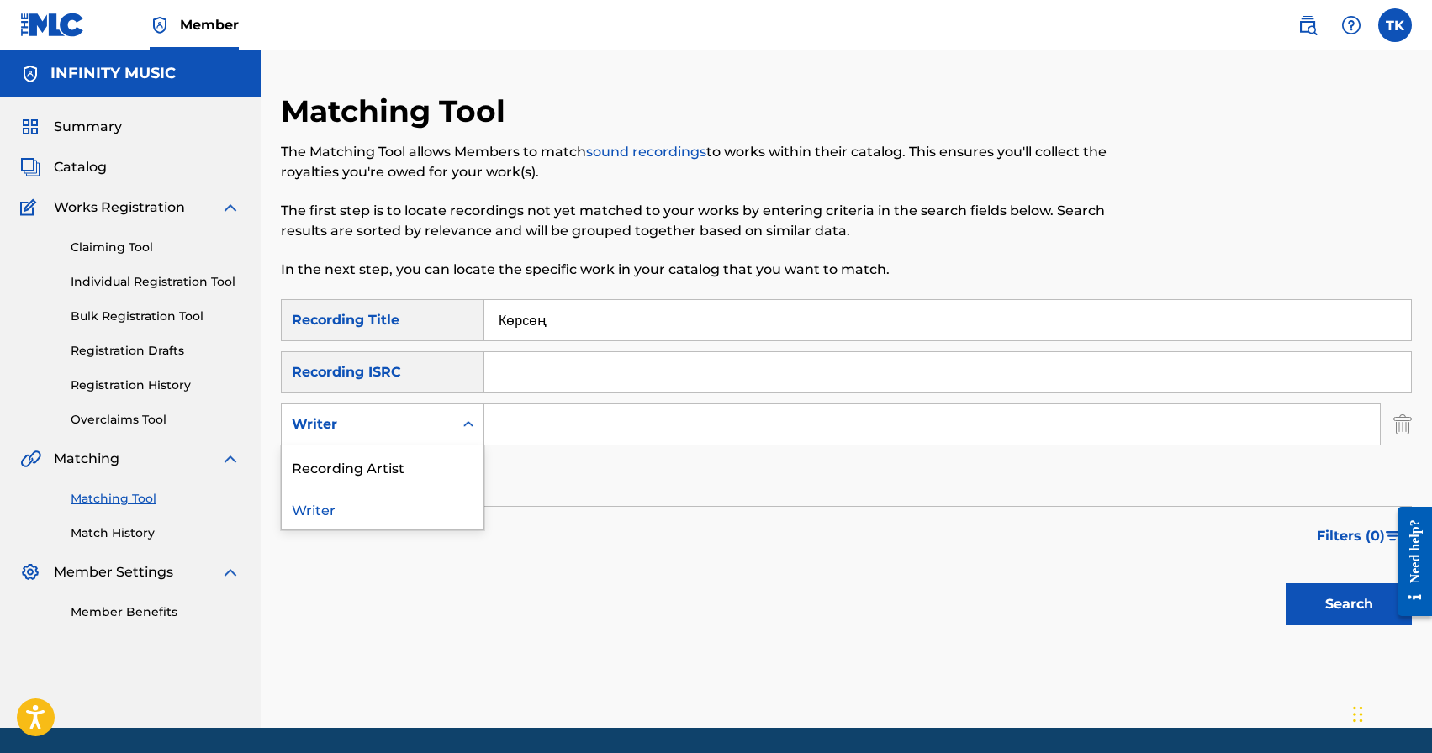
click at [454, 424] on div "Search Form" at bounding box center [468, 425] width 30 height 30
click at [447, 459] on div "Recording Artist" at bounding box center [383, 467] width 202 height 42
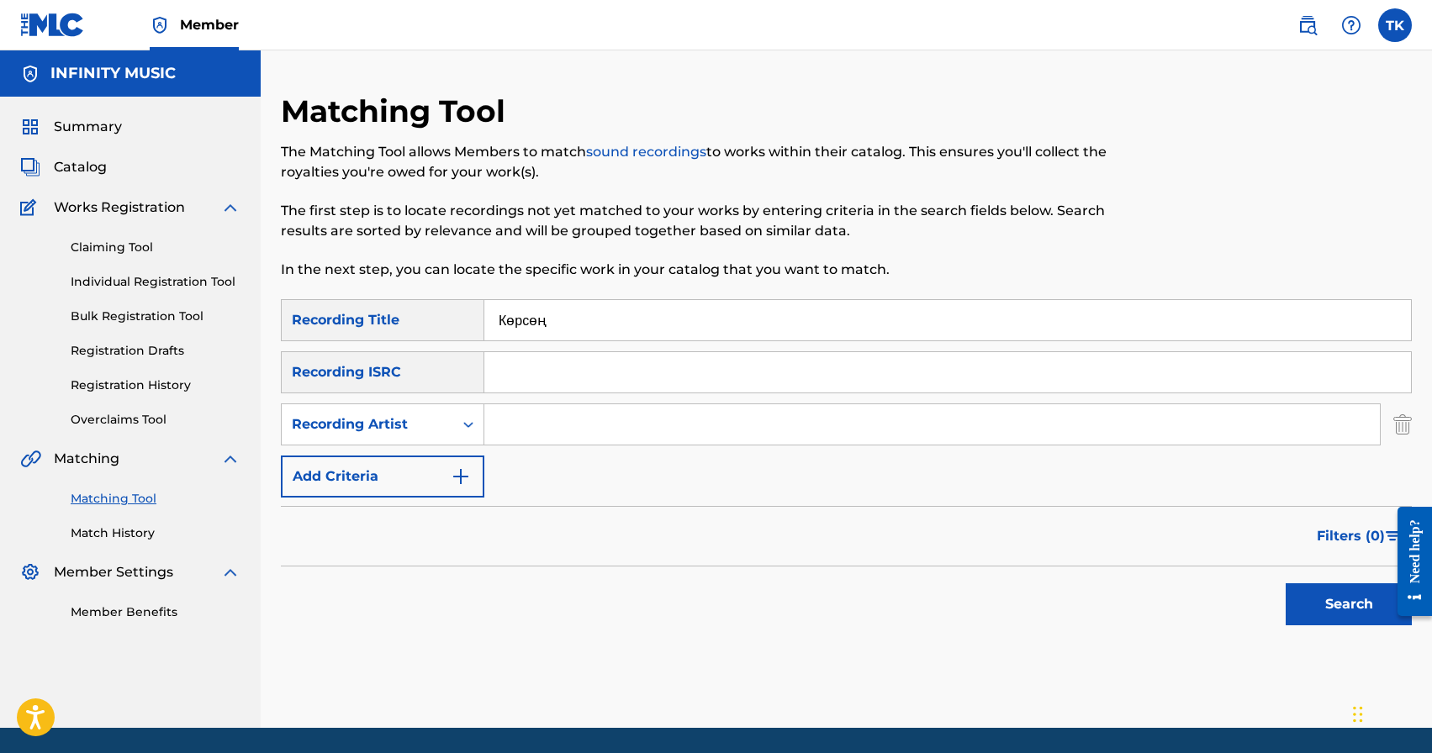
click at [550, 431] on input "Search Form" at bounding box center [932, 424] width 896 height 40
type input "[PERSON_NAME] 996"
click at [1304, 594] on button "Search" at bounding box center [1349, 605] width 126 height 42
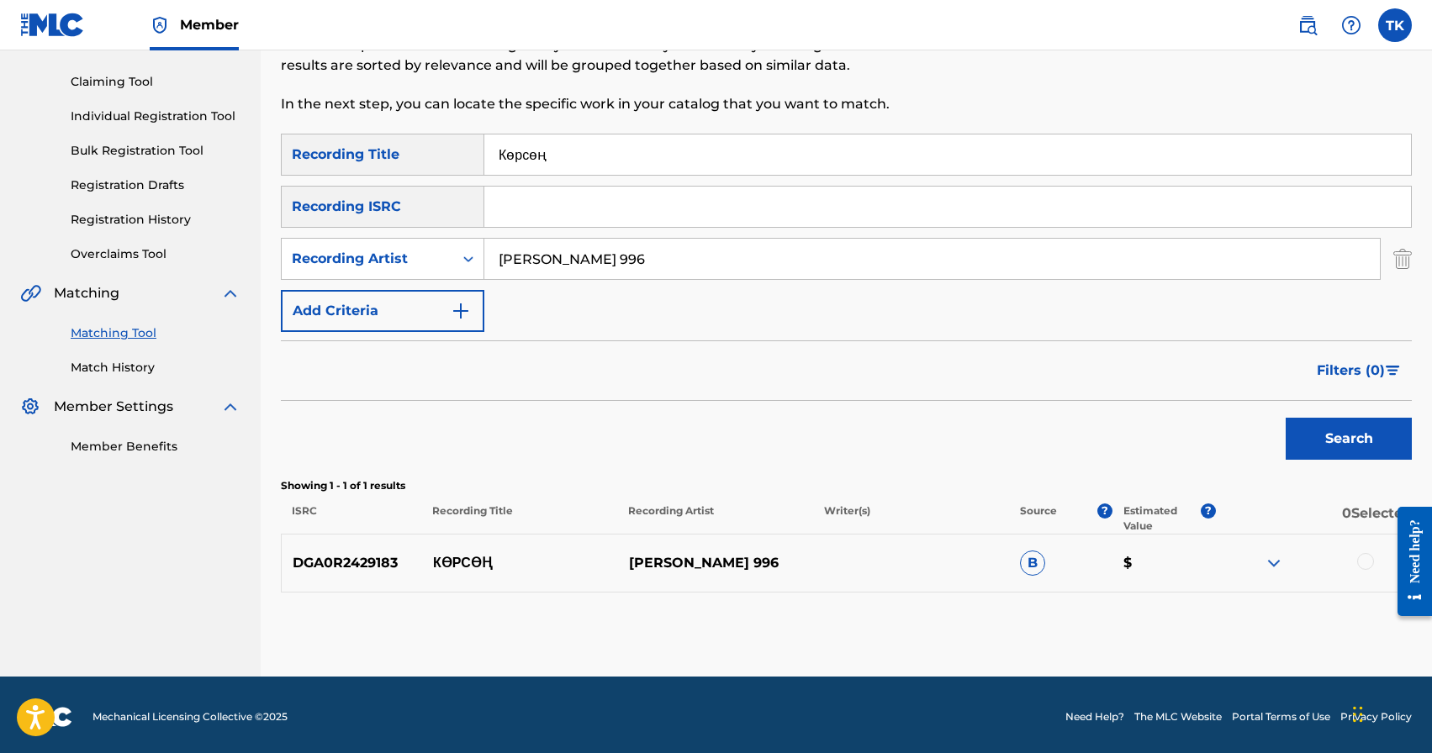
scroll to position [170, 0]
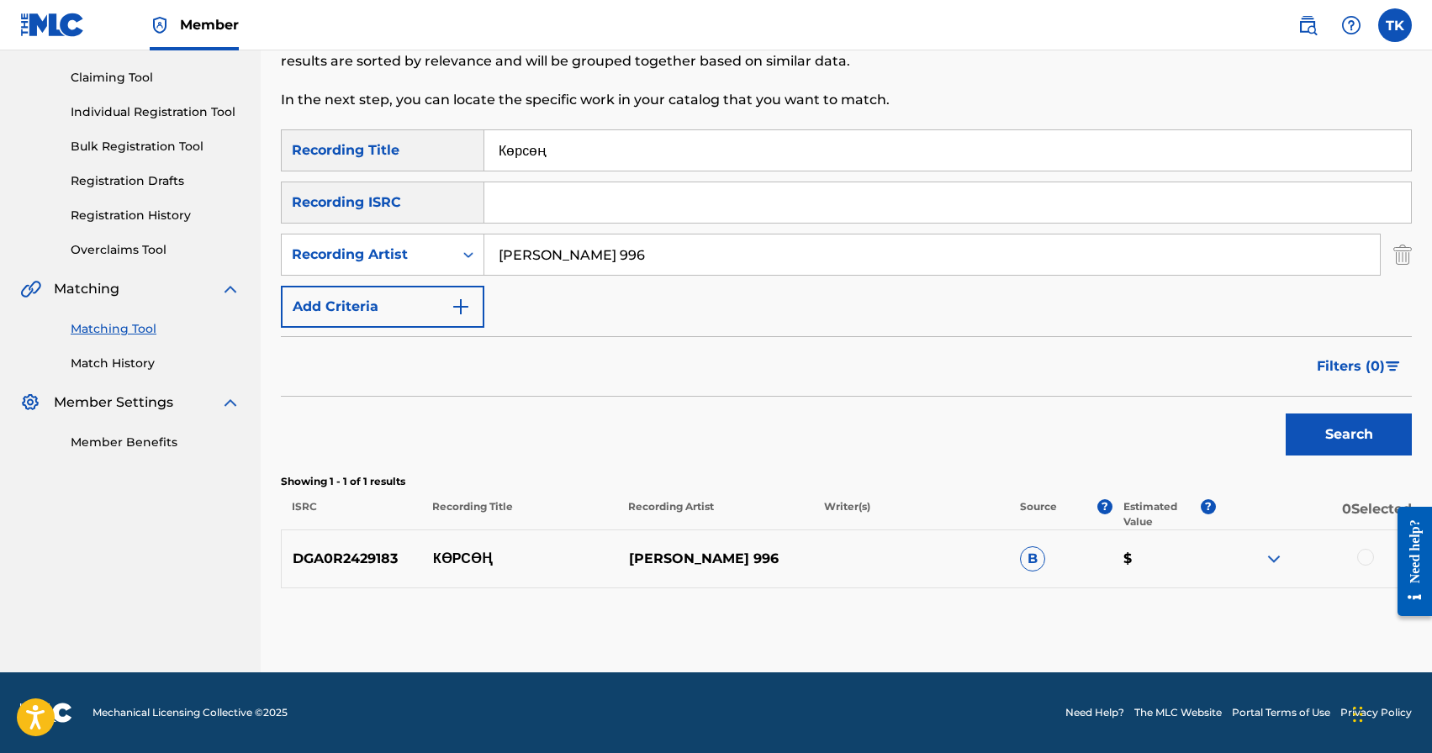
click at [630, 151] on input "Көрсөң" at bounding box center [947, 150] width 927 height 40
click at [1351, 436] on button "Search" at bounding box center [1349, 435] width 126 height 42
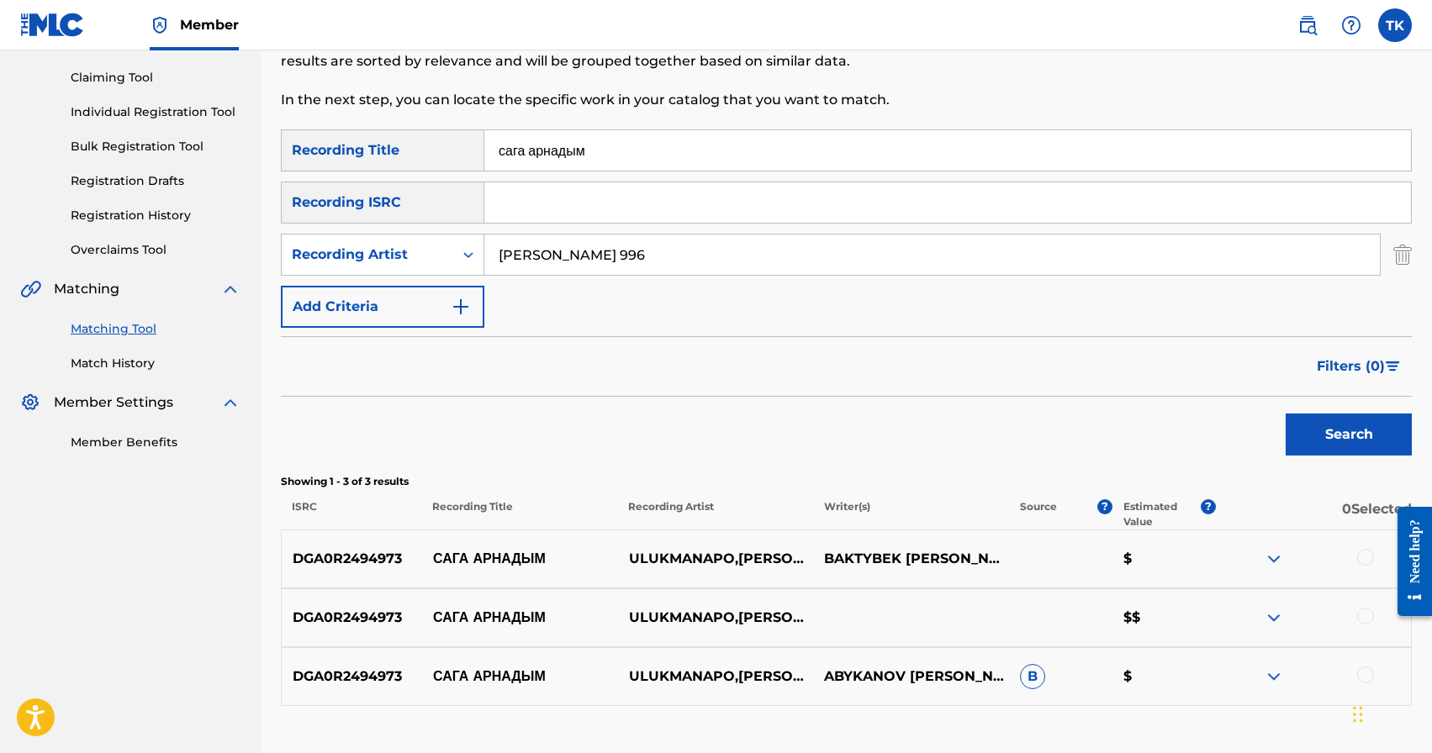
click at [682, 161] on input "сага арнадым" at bounding box center [947, 150] width 927 height 40
type input "с"
click at [1343, 452] on button "Search" at bounding box center [1349, 435] width 126 height 42
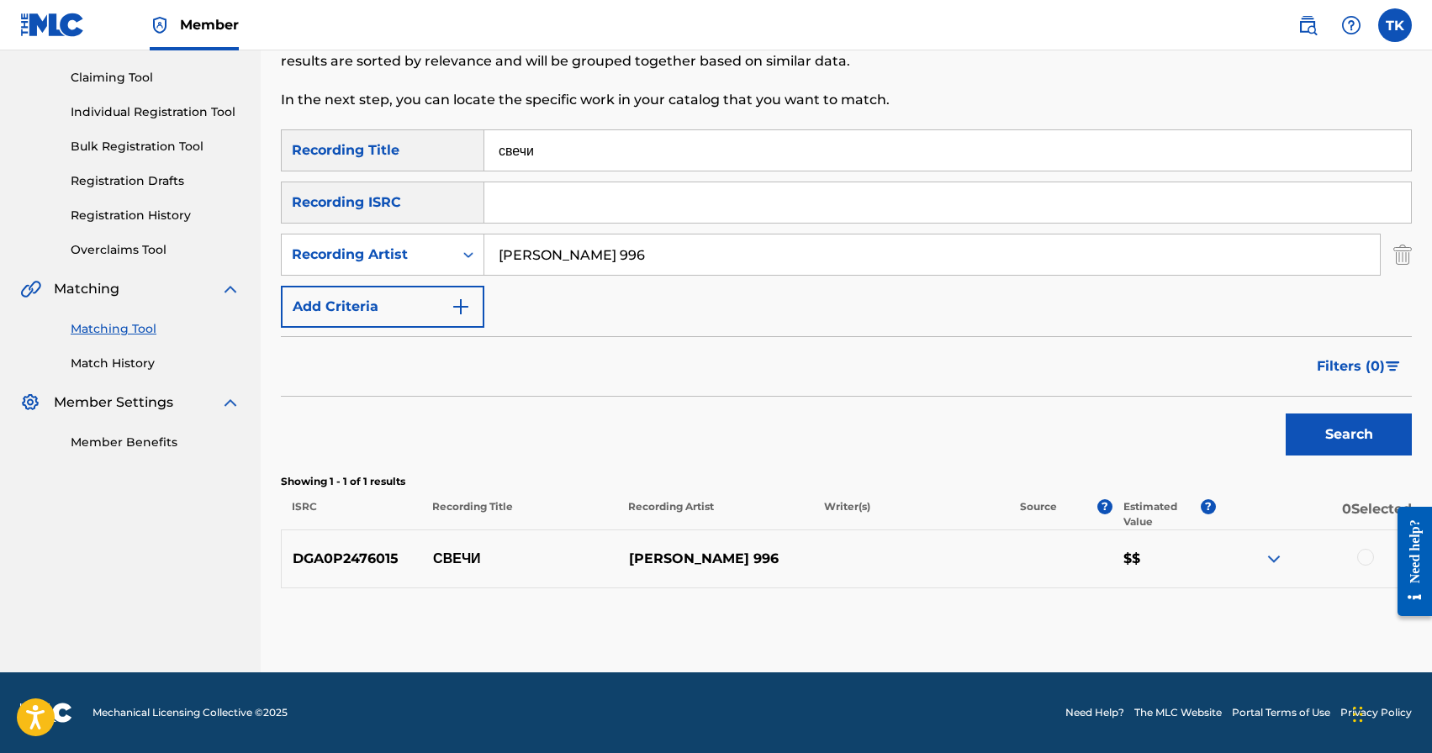
click at [715, 151] on input "свечи" at bounding box center [947, 150] width 927 height 40
click at [1334, 427] on button "Search" at bounding box center [1349, 435] width 126 height 42
click at [600, 158] on input "адреналин" at bounding box center [947, 150] width 927 height 40
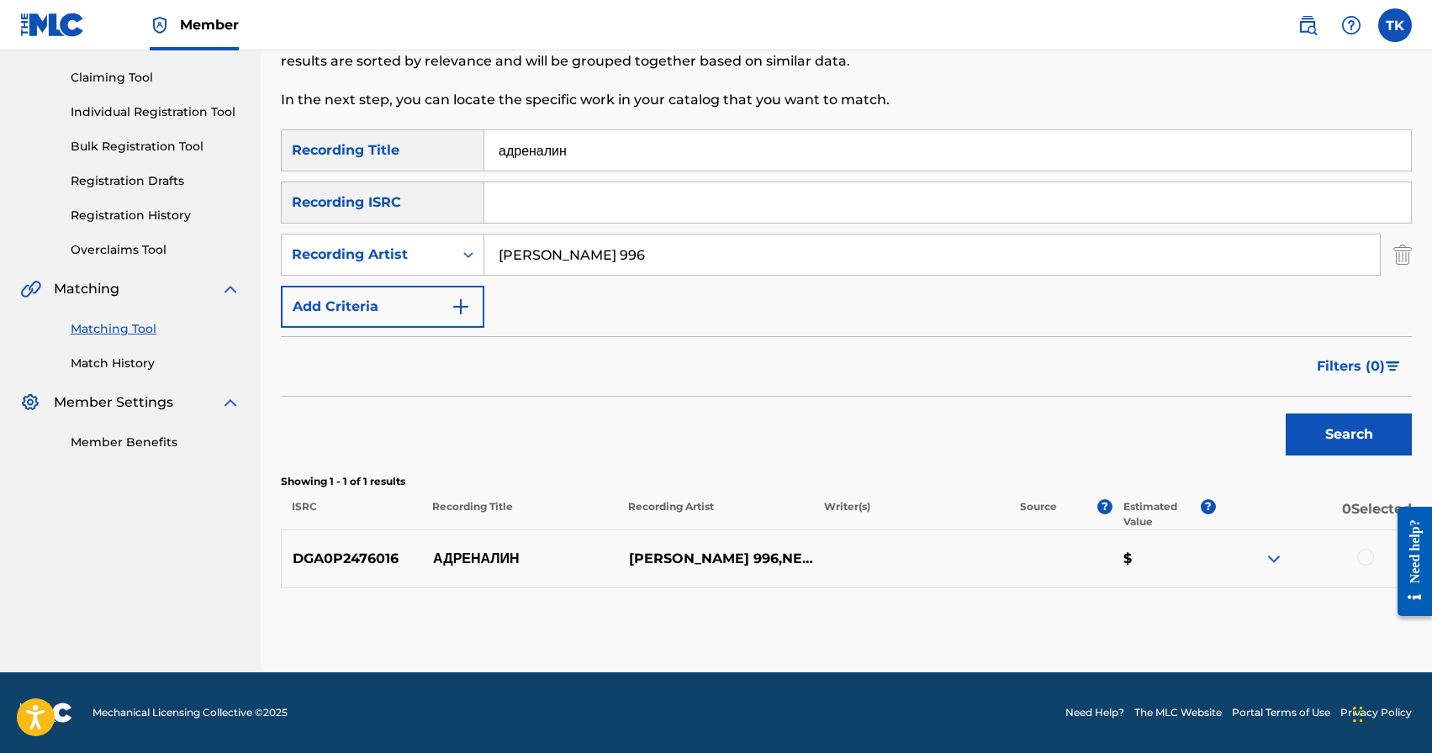
click at [600, 158] on input "адреналин" at bounding box center [947, 150] width 927 height 40
click at [1308, 439] on button "Search" at bounding box center [1349, 435] width 126 height 42
click at [590, 163] on input "али" at bounding box center [947, 150] width 927 height 40
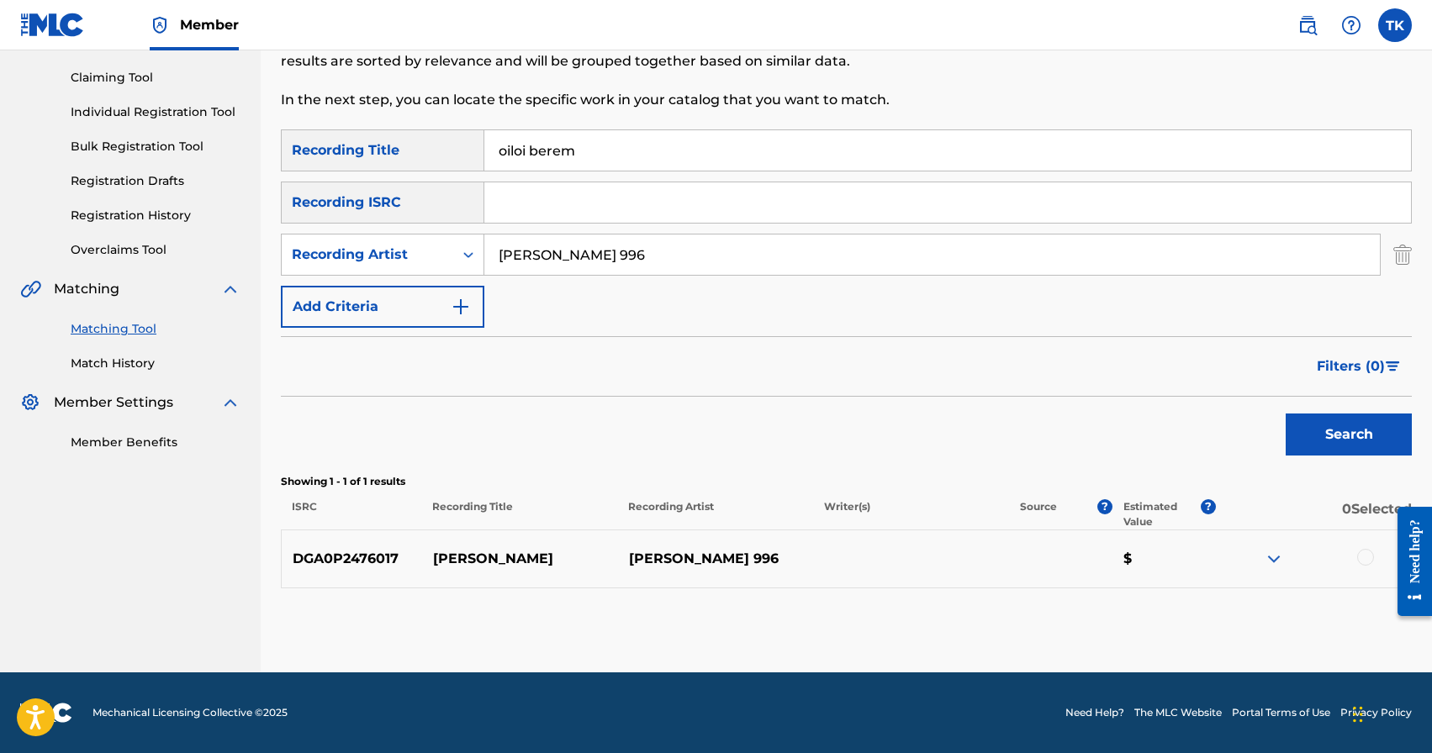
click at [1331, 430] on button "Search" at bounding box center [1349, 435] width 126 height 42
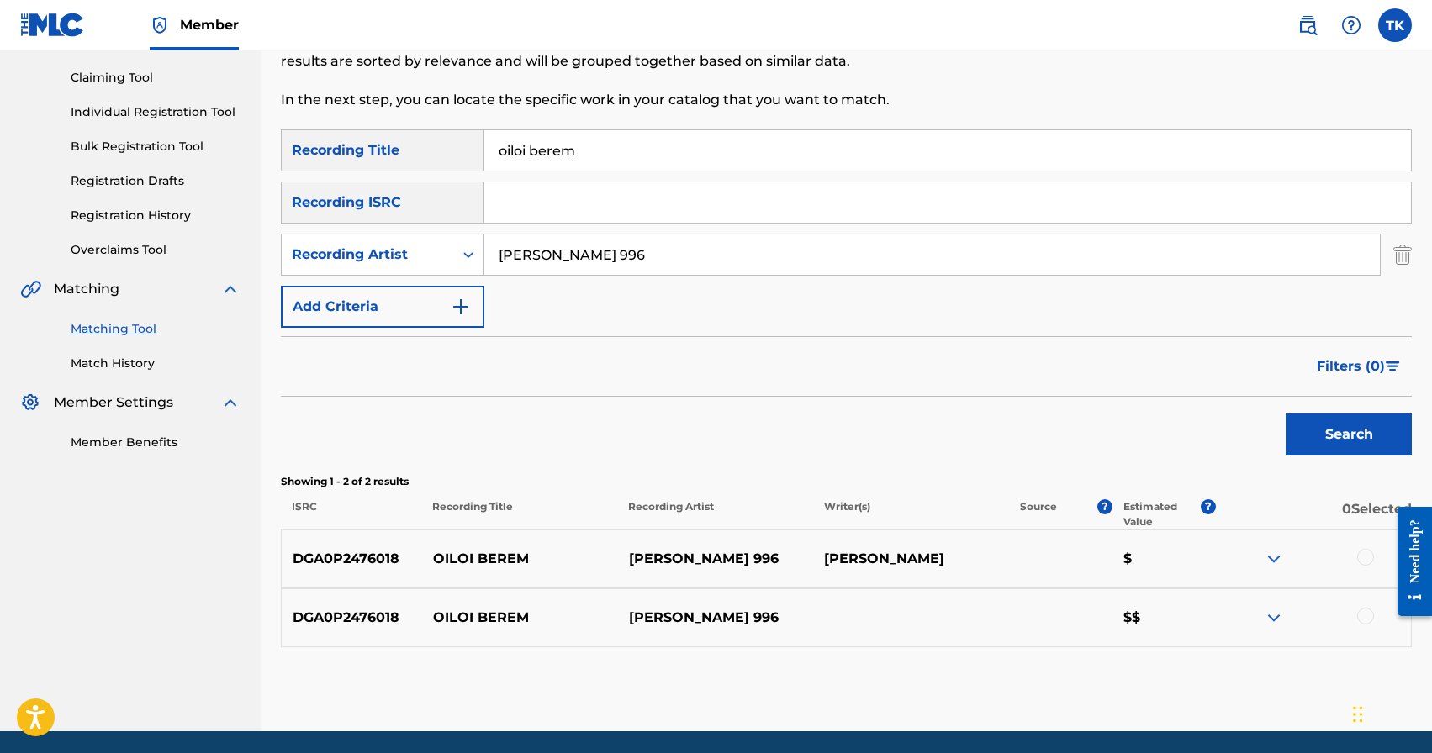
click at [662, 164] on input "oiloi berem" at bounding box center [947, 150] width 927 height 40
click at [1327, 432] on button "Search" at bounding box center [1349, 435] width 126 height 42
click at [656, 164] on input "таттуу кулпунай" at bounding box center [947, 150] width 927 height 40
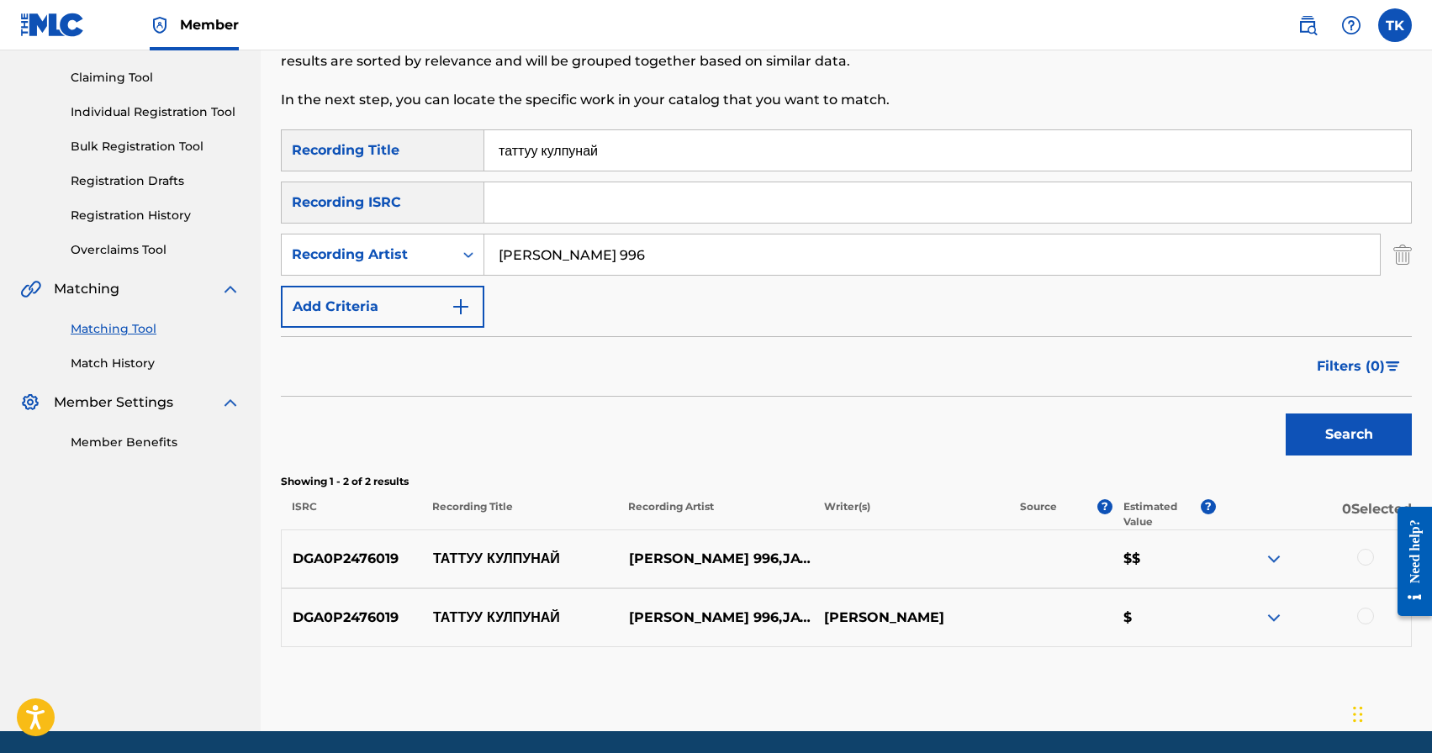
click at [656, 164] on input "таттуу кулпунай" at bounding box center [947, 150] width 927 height 40
type input "сагынам"
click at [1372, 434] on button "Search" at bounding box center [1349, 435] width 126 height 42
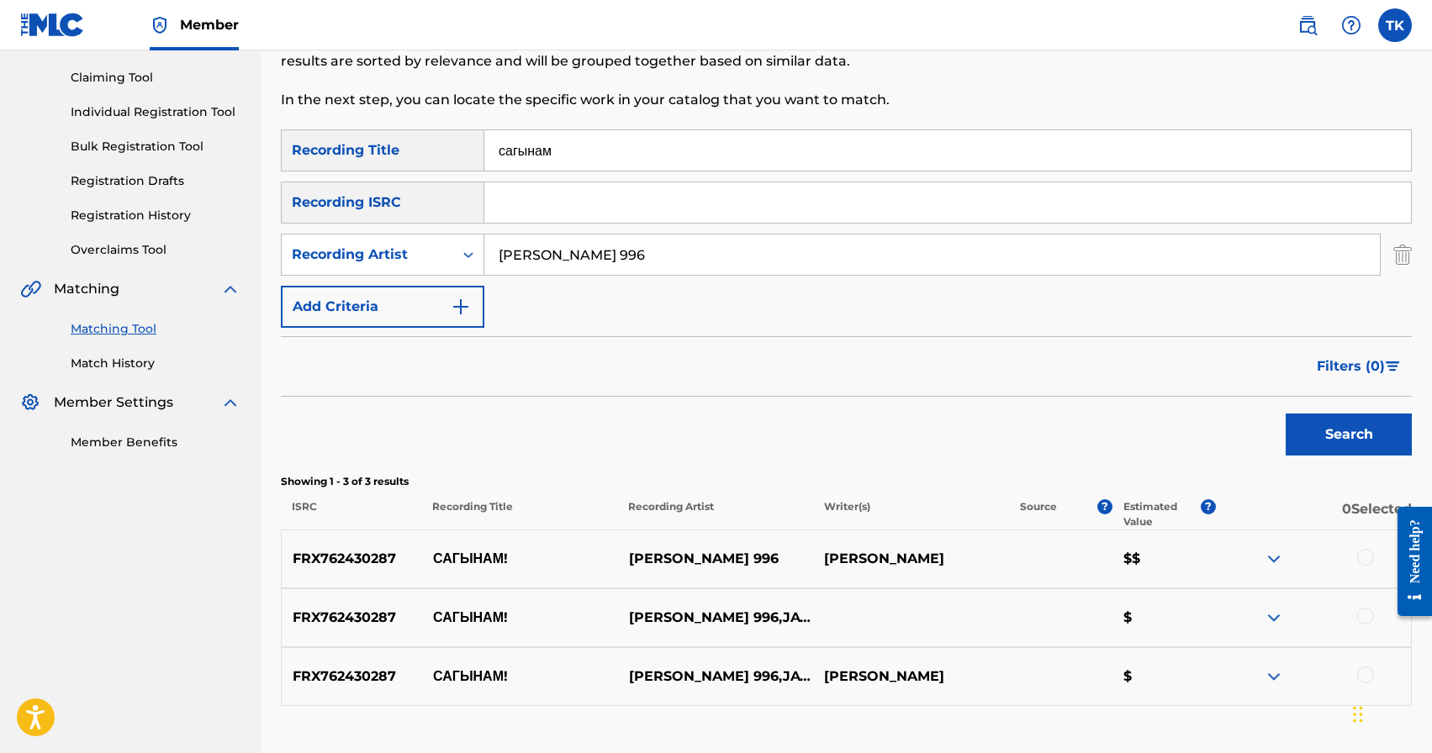
click at [654, 264] on input "[PERSON_NAME] 996" at bounding box center [932, 255] width 896 height 40
type input "Ф"
type input "AIHAN"
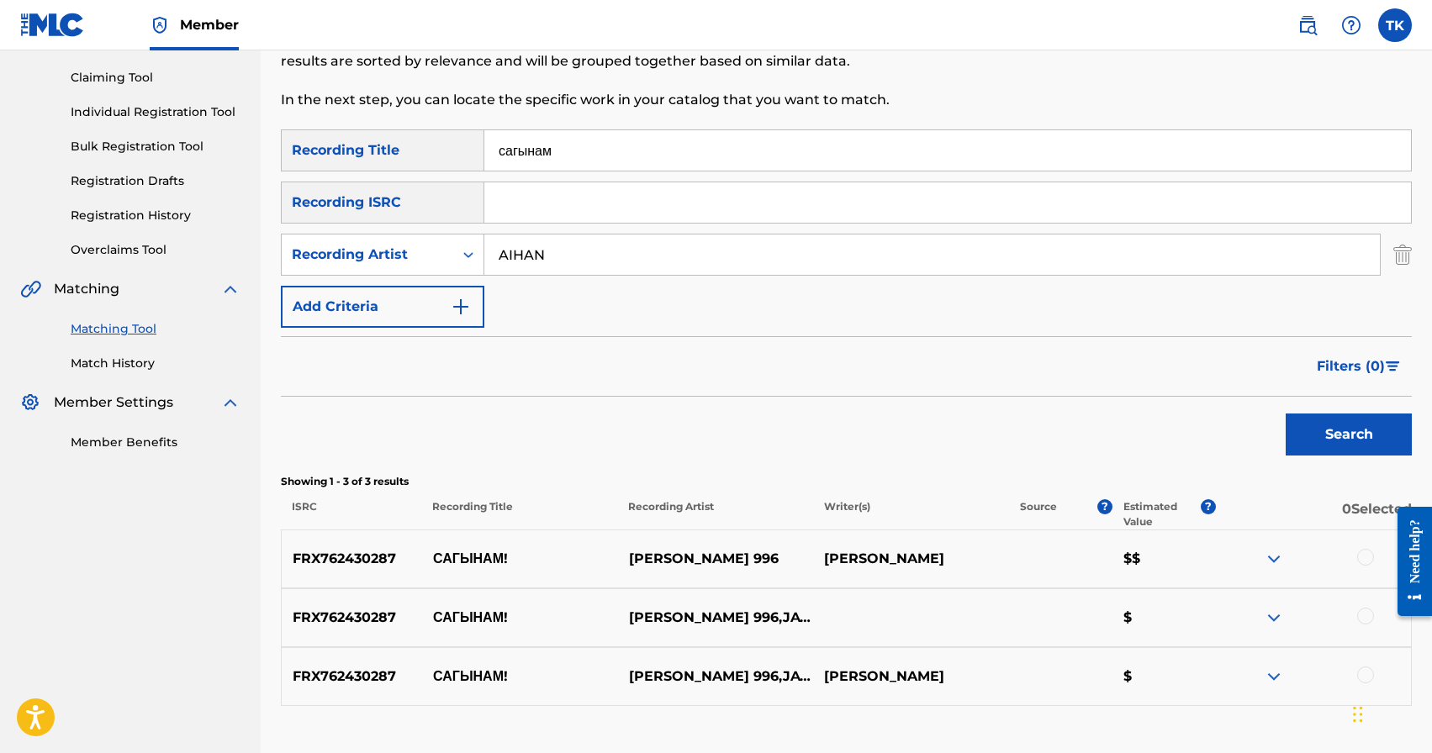
click at [1315, 433] on button "Search" at bounding box center [1349, 435] width 126 height 42
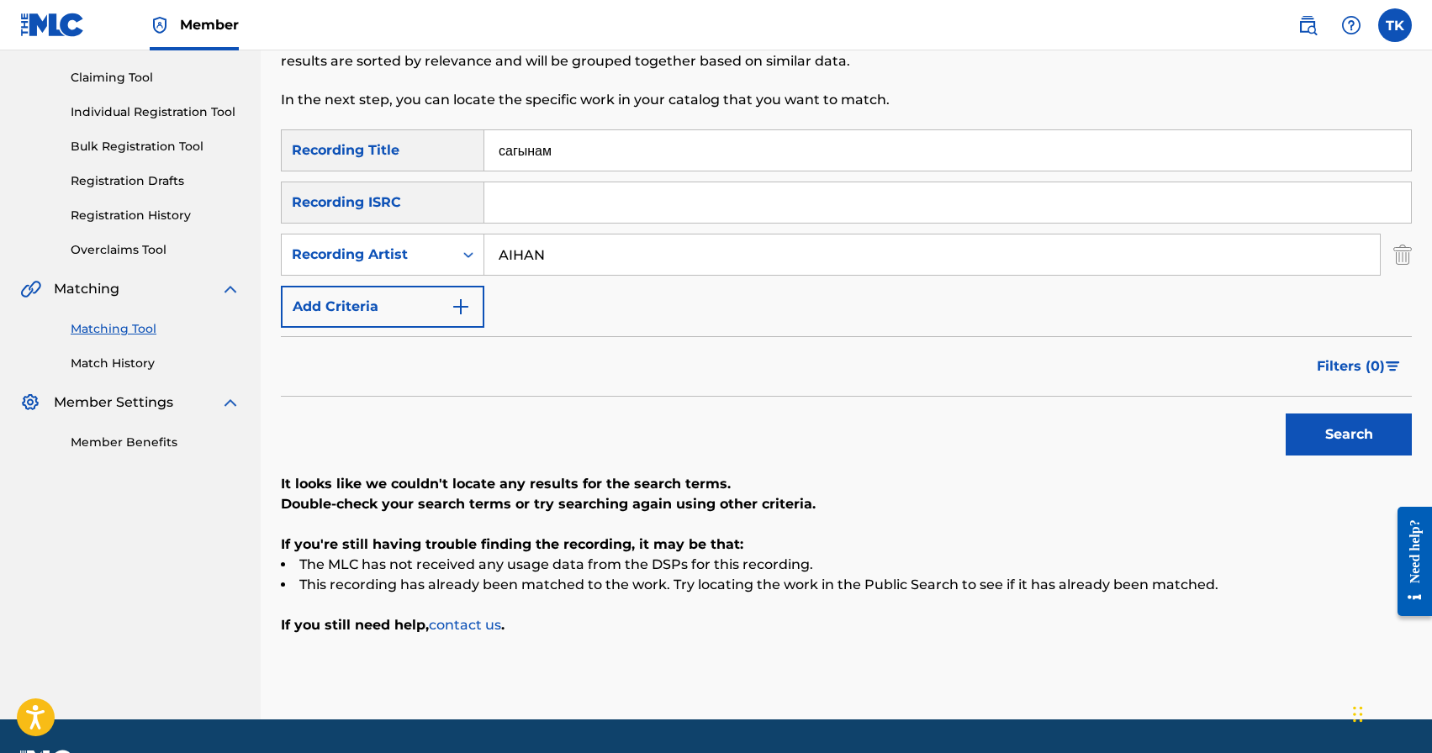
click at [666, 156] on input "сагынам" at bounding box center [947, 150] width 927 height 40
type input "y"
click at [1348, 443] on button "Search" at bounding box center [1349, 435] width 126 height 42
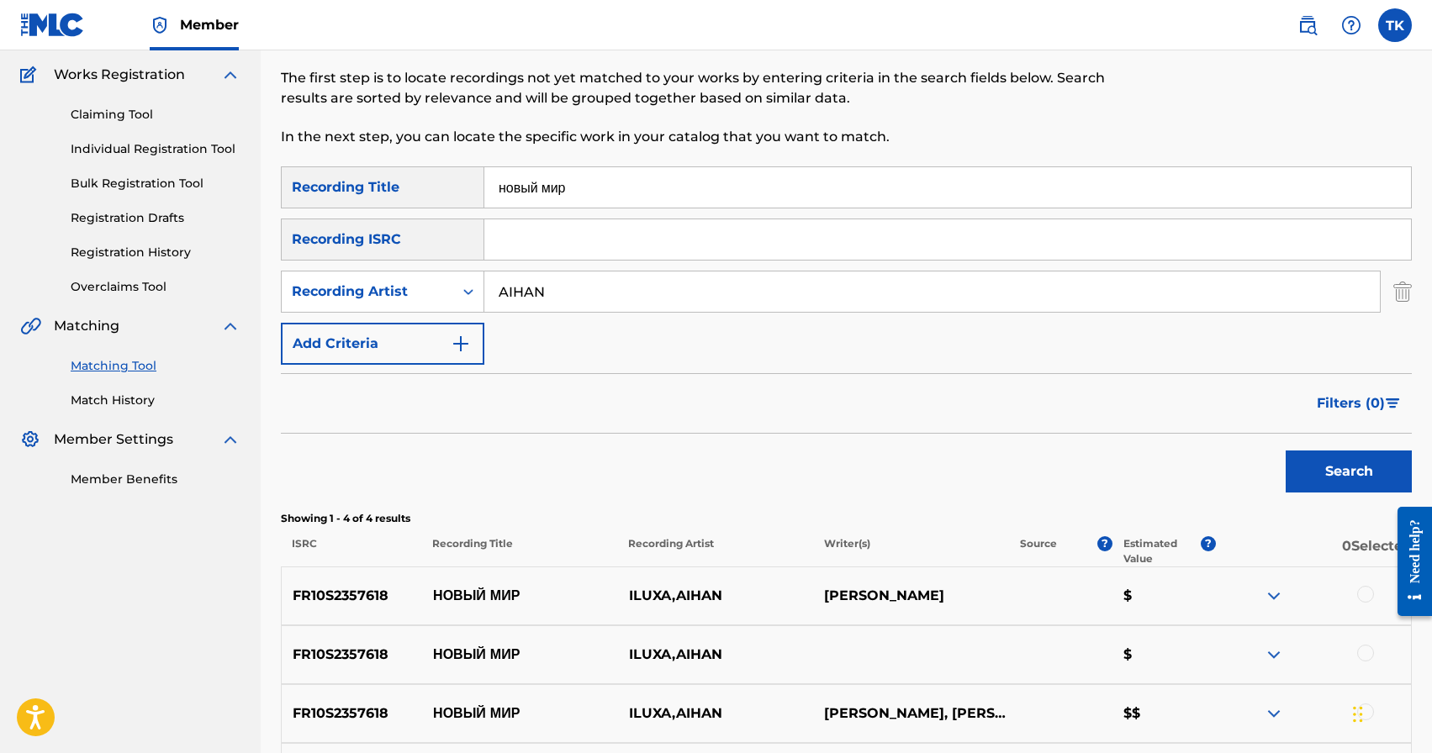
scroll to position [61, 0]
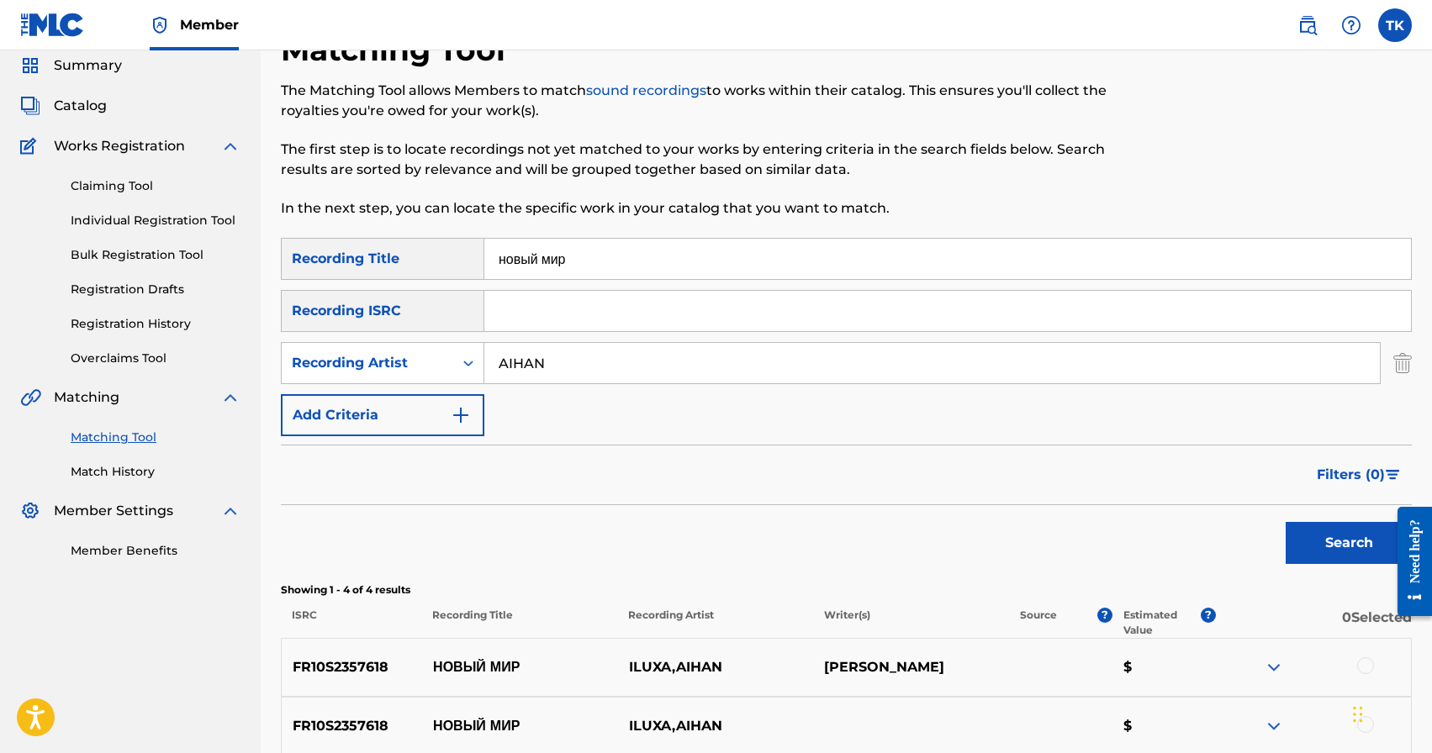
click at [731, 273] on input "новый мир" at bounding box center [947, 259] width 927 height 40
type input "тихий океан"
click at [1357, 547] on button "Search" at bounding box center [1349, 543] width 126 height 42
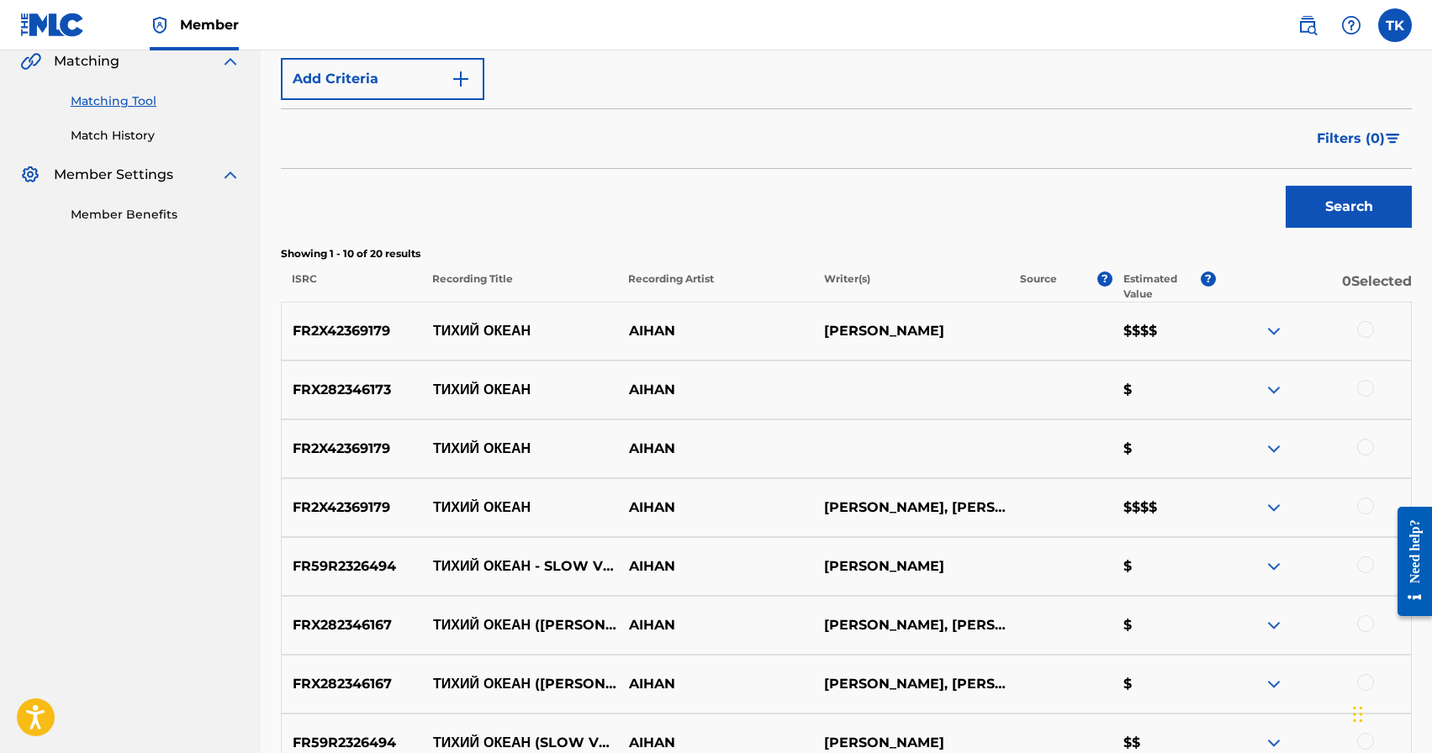
scroll to position [399, 0]
click at [1367, 504] on div at bounding box center [1365, 504] width 17 height 17
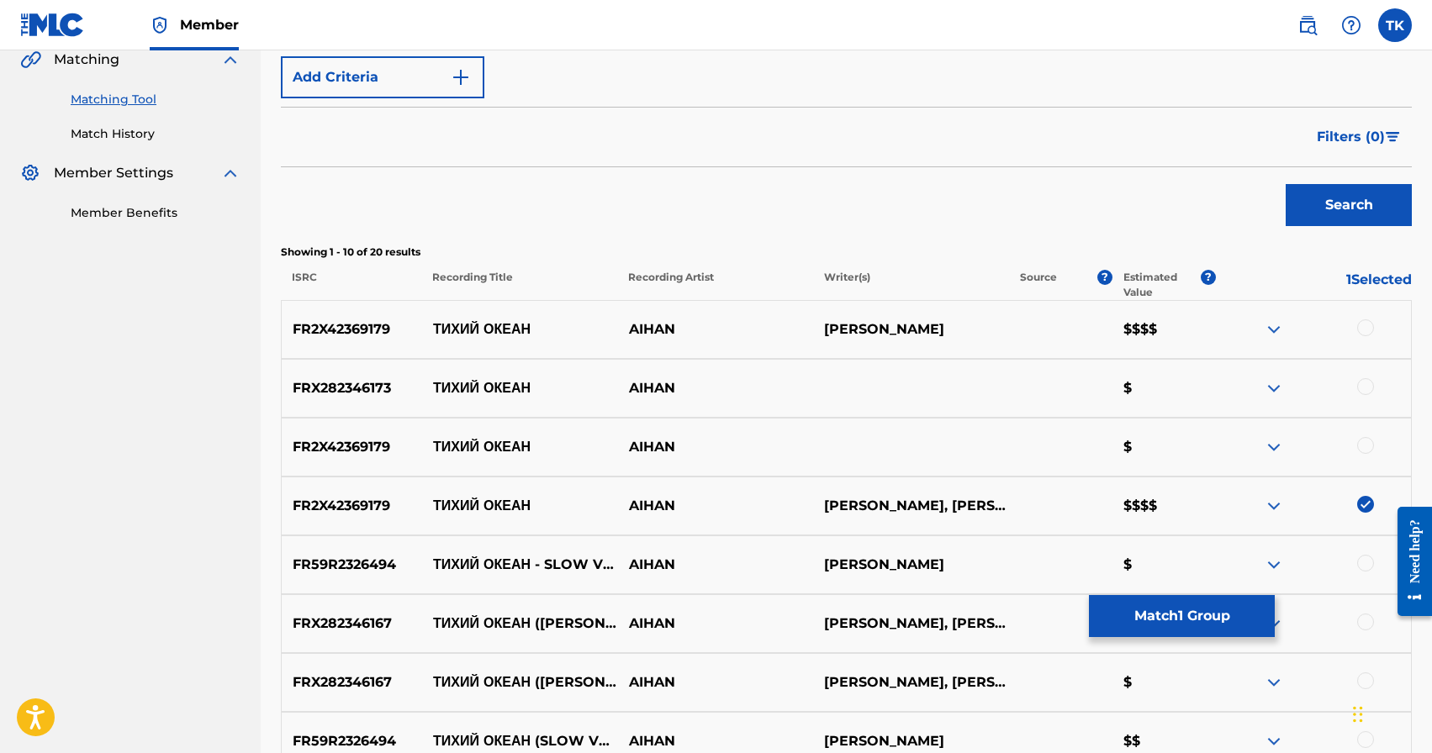
click at [1369, 443] on div at bounding box center [1365, 445] width 17 height 17
click at [1368, 384] on div at bounding box center [1365, 386] width 17 height 17
click at [1365, 329] on div at bounding box center [1365, 328] width 17 height 17
click at [1192, 609] on button "Match 4 Groups" at bounding box center [1182, 616] width 186 height 42
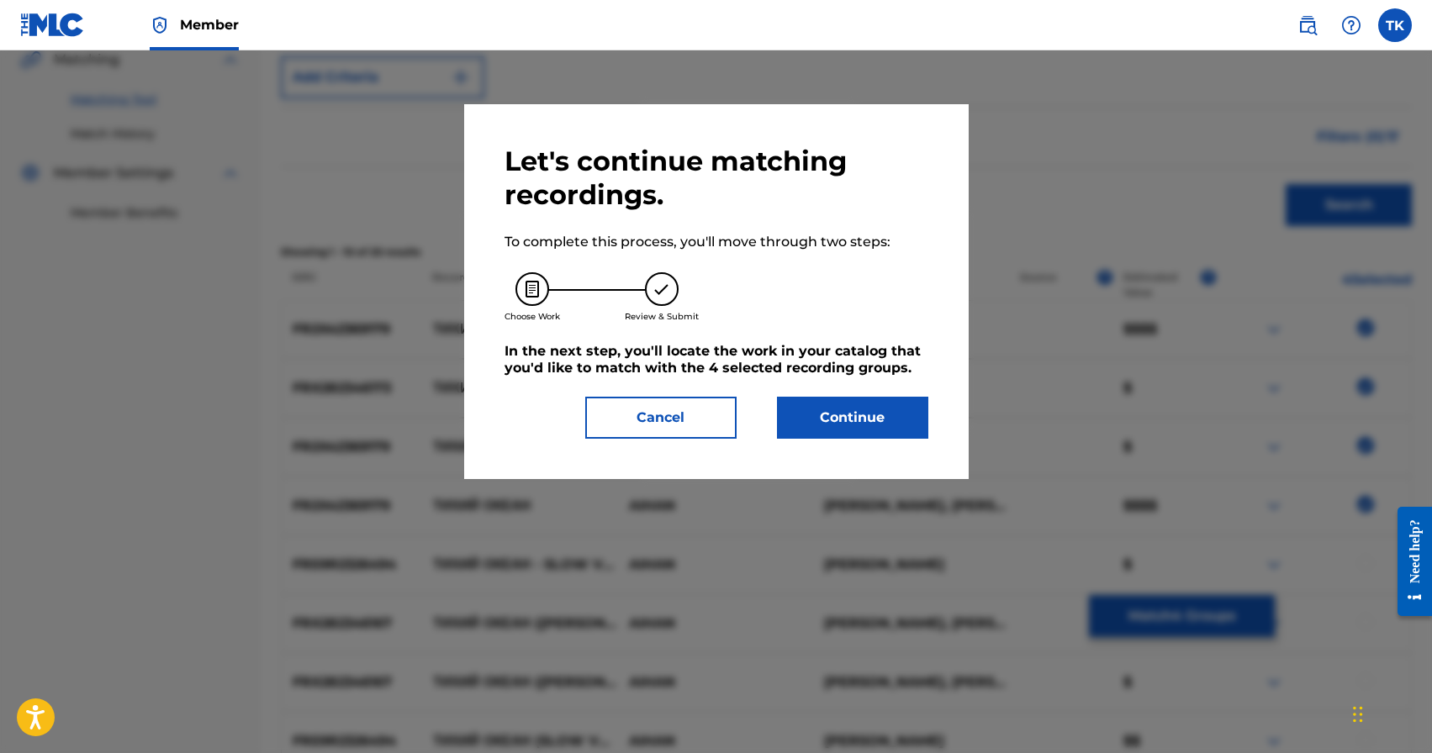
click at [910, 436] on button "Continue" at bounding box center [852, 418] width 151 height 42
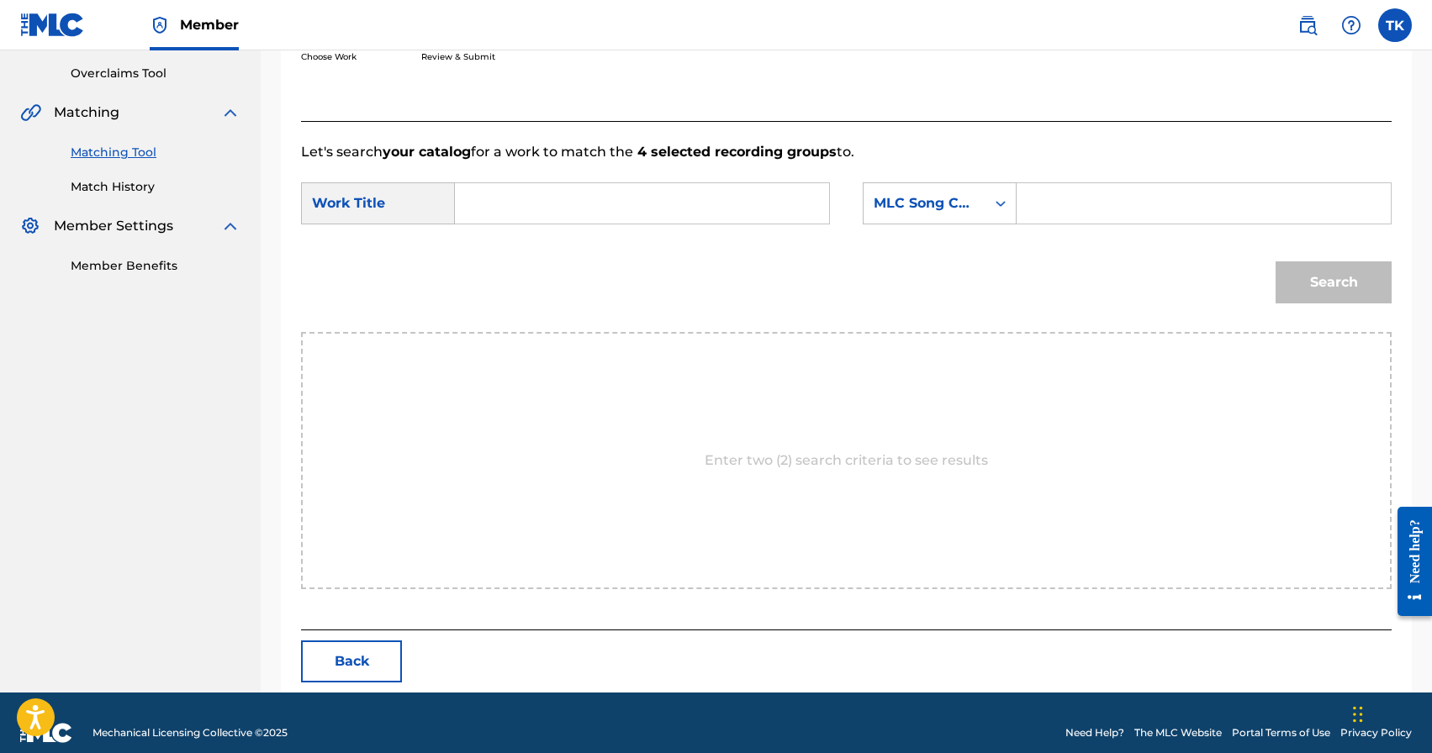
scroll to position [367, 0]
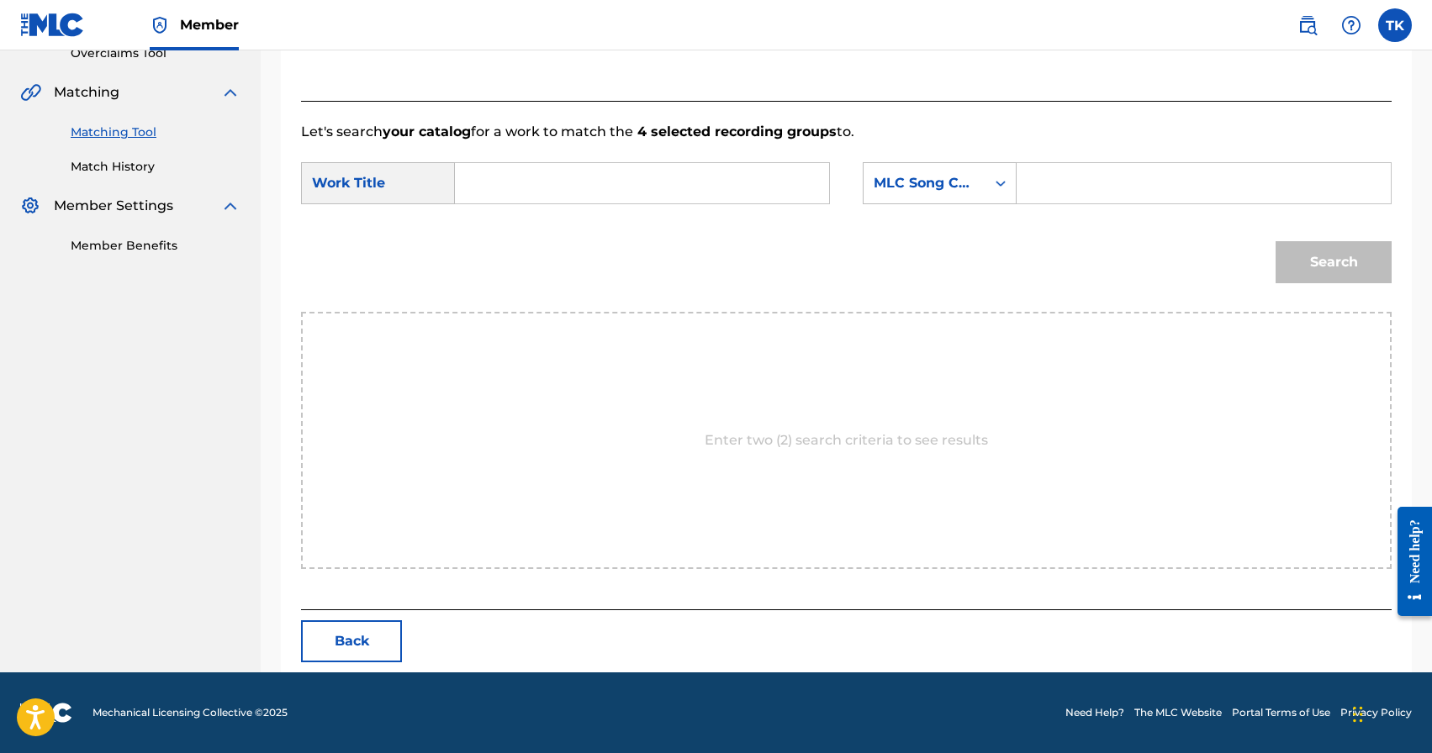
click at [683, 202] on input "Search Form" at bounding box center [642, 183] width 346 height 40
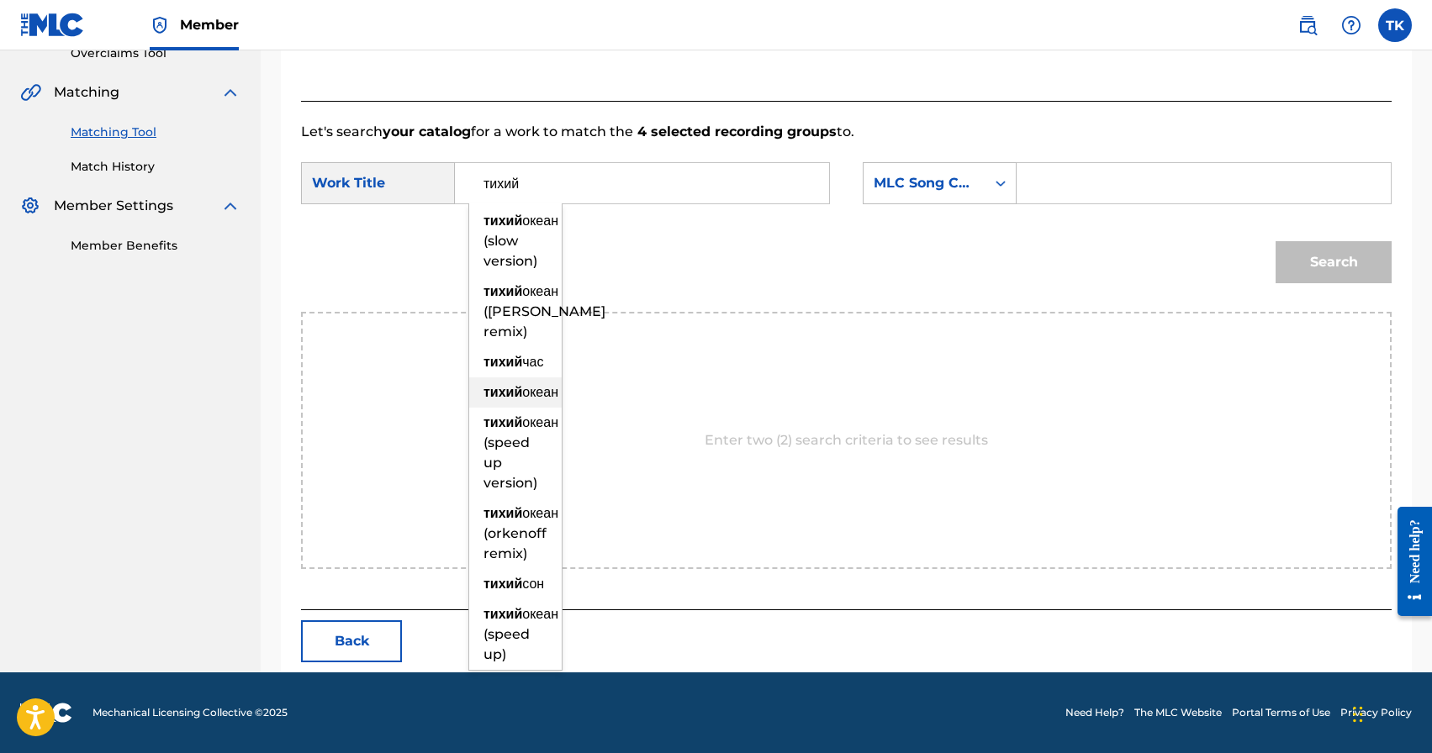
click at [510, 400] on strong "тихий" at bounding box center [503, 392] width 39 height 16
type input "тихий океан"
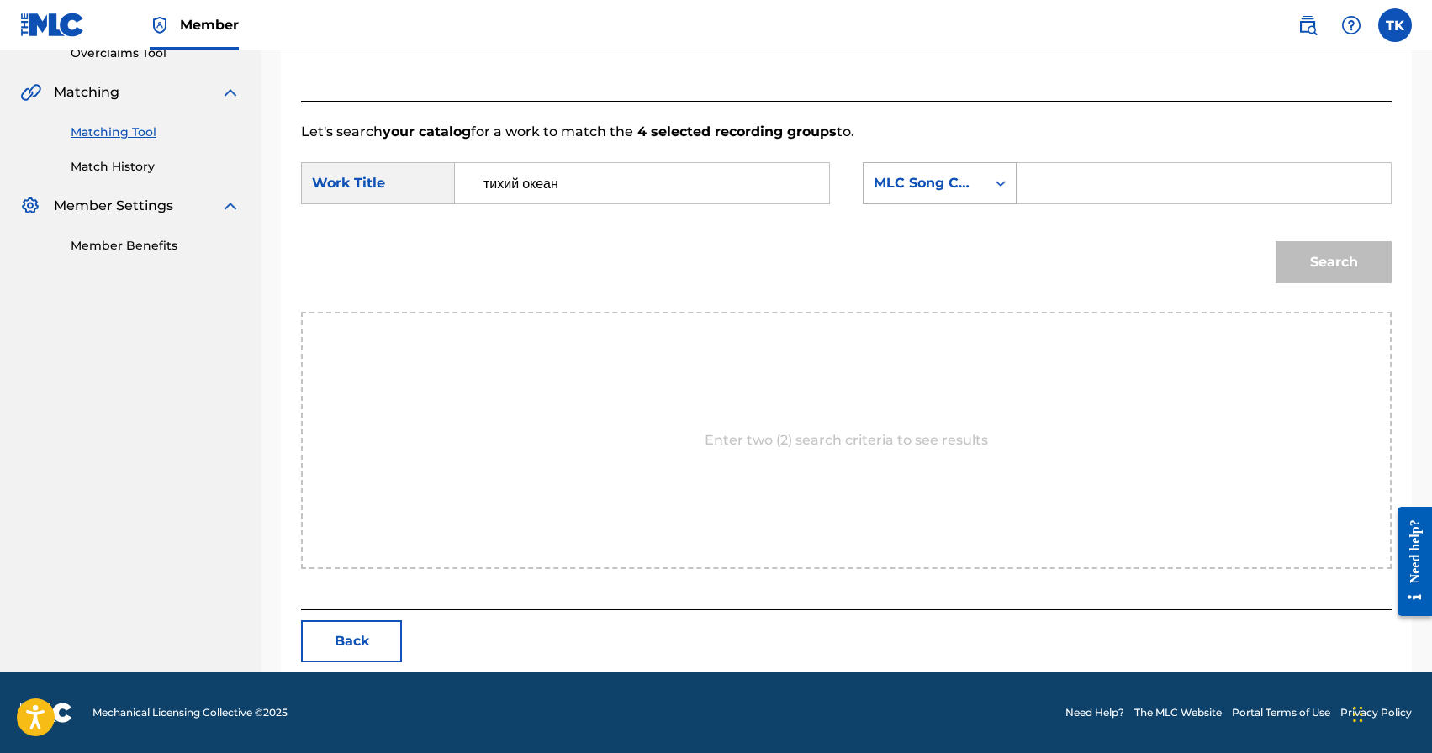
click at [935, 172] on div "MLC Song Code" at bounding box center [925, 183] width 122 height 32
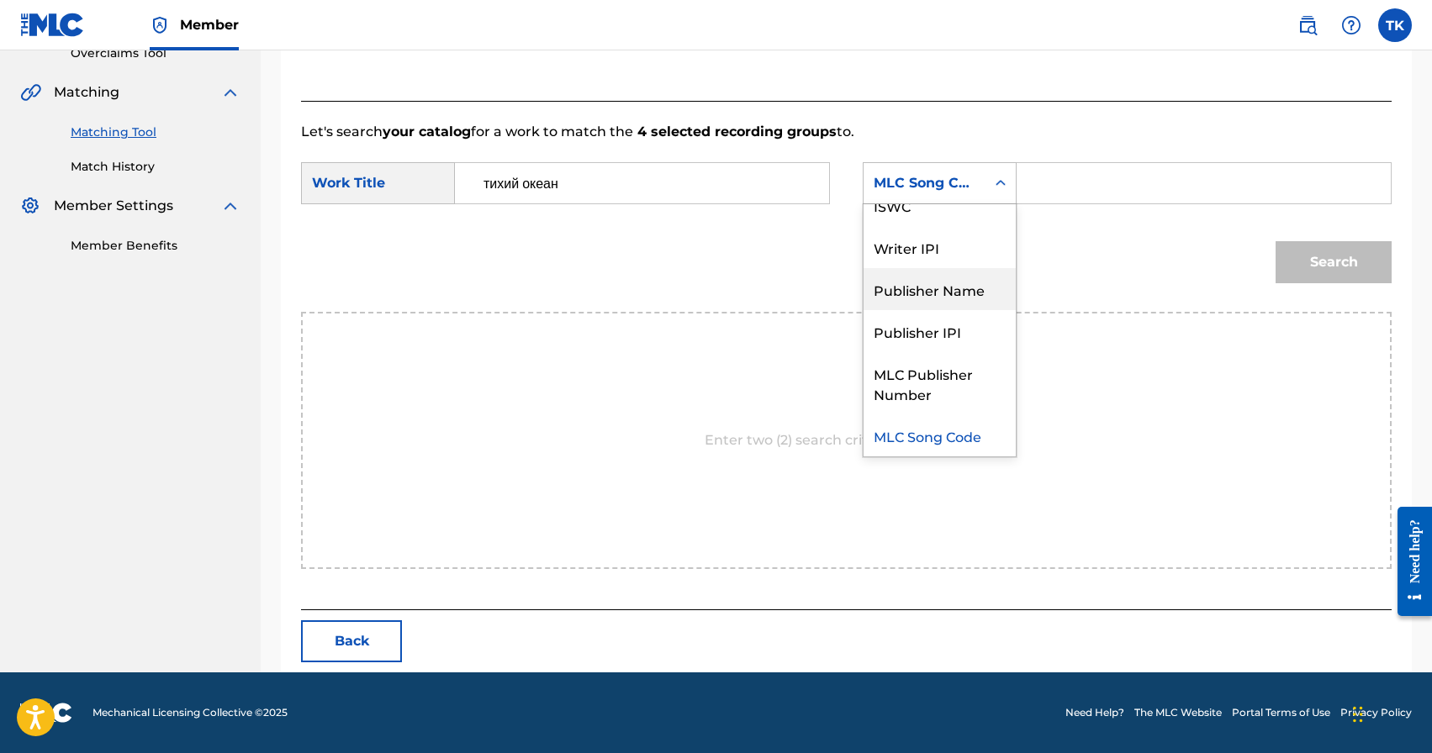
click at [933, 304] on div "Publisher Name" at bounding box center [940, 289] width 152 height 42
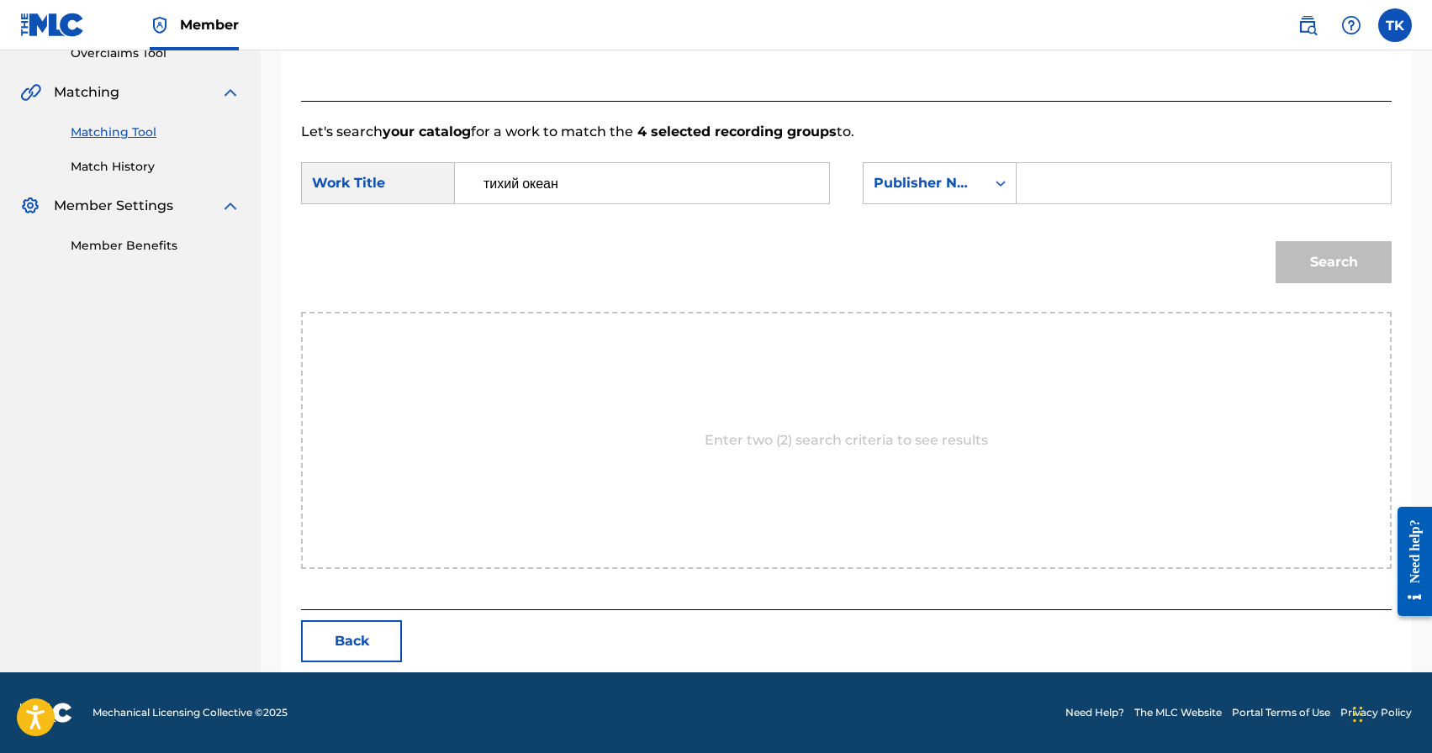
click at [1055, 172] on input "Search Form" at bounding box center [1204, 183] width 346 height 40
type input "INFINITY MUSIC"
click at [1334, 254] on button "Search" at bounding box center [1334, 262] width 116 height 42
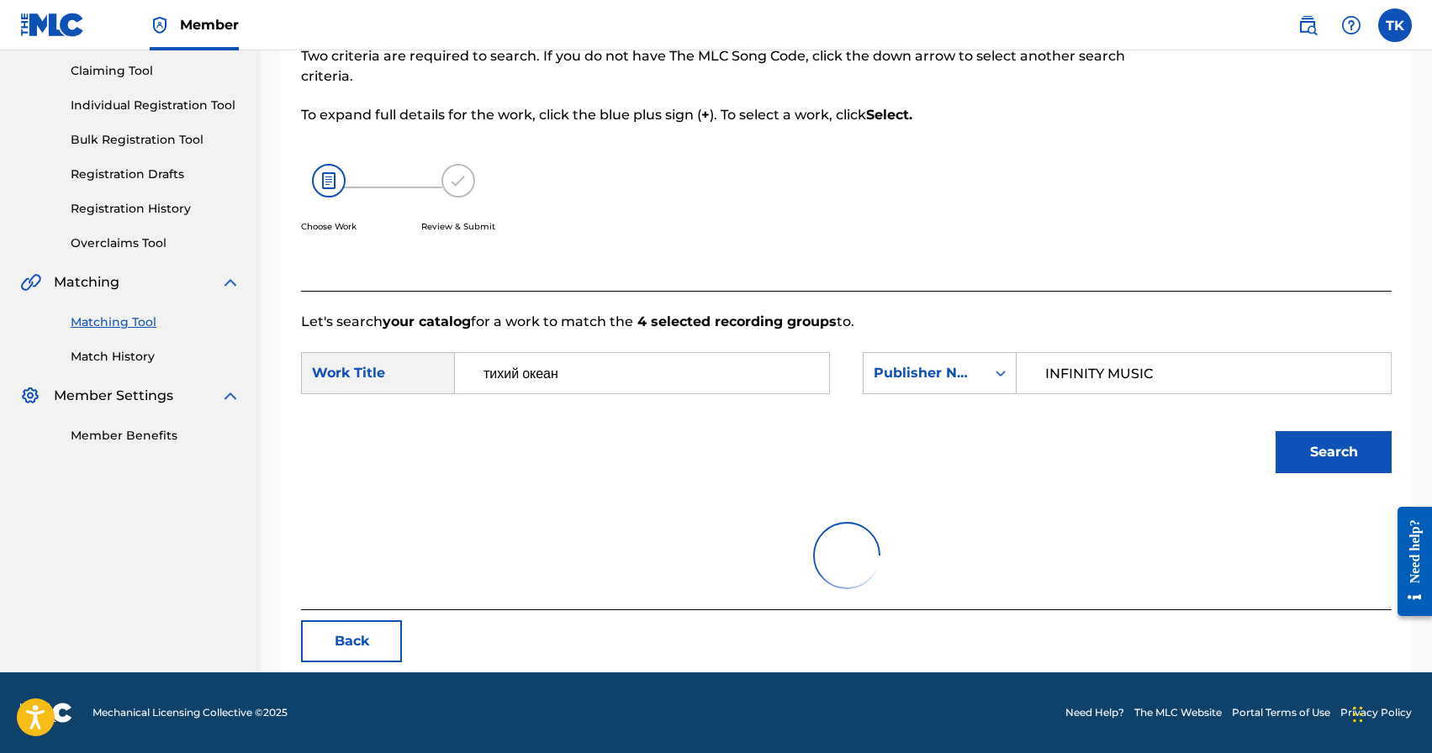
scroll to position [367, 0]
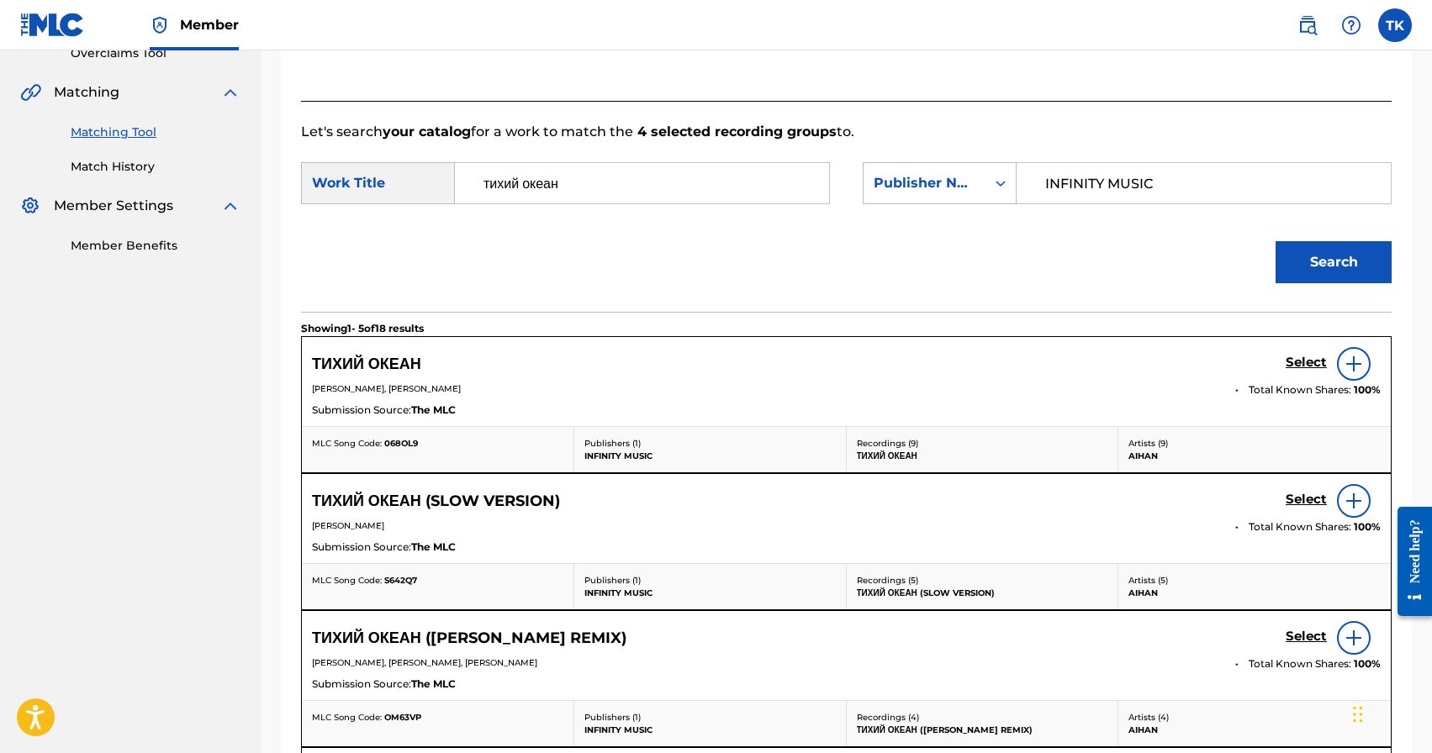
click at [1290, 361] on h5 "Select" at bounding box center [1306, 363] width 41 height 16
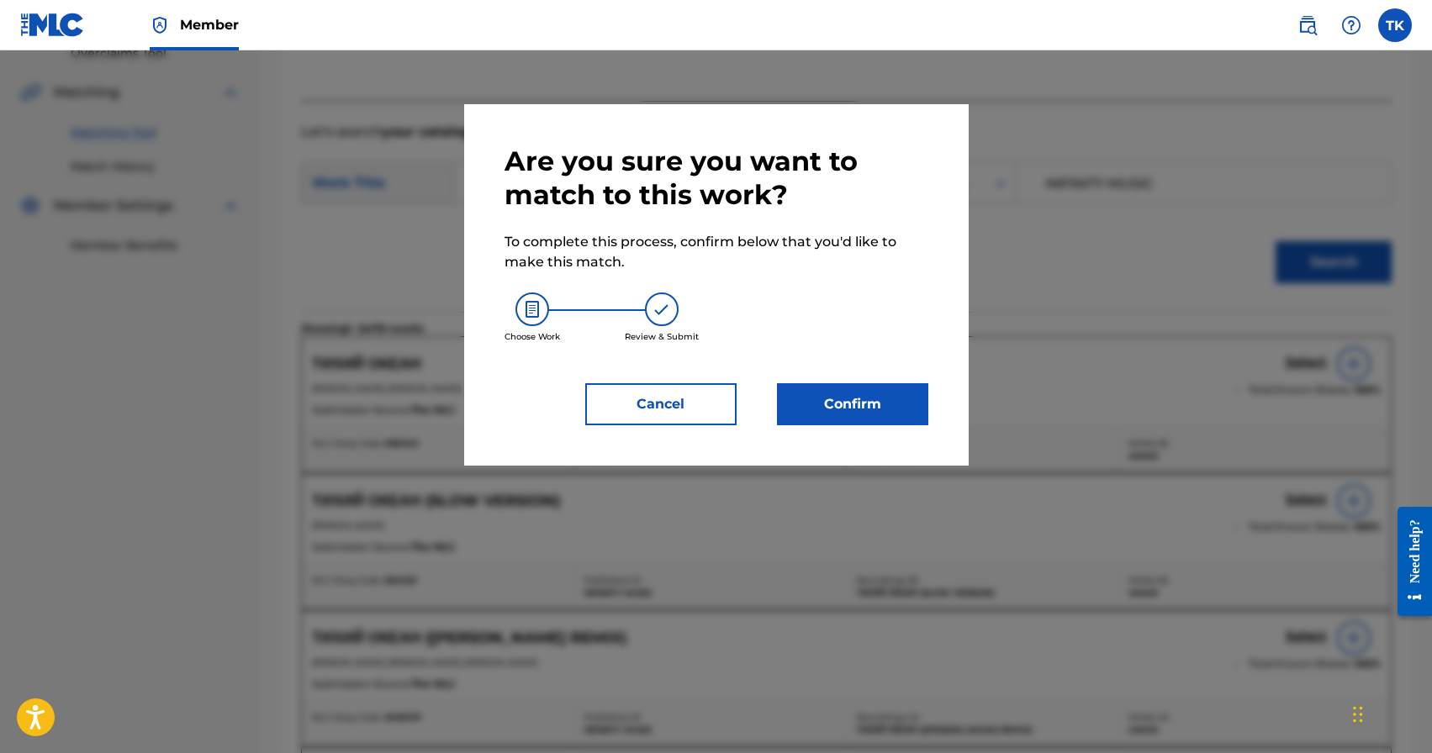
click at [829, 408] on button "Confirm" at bounding box center [852, 404] width 151 height 42
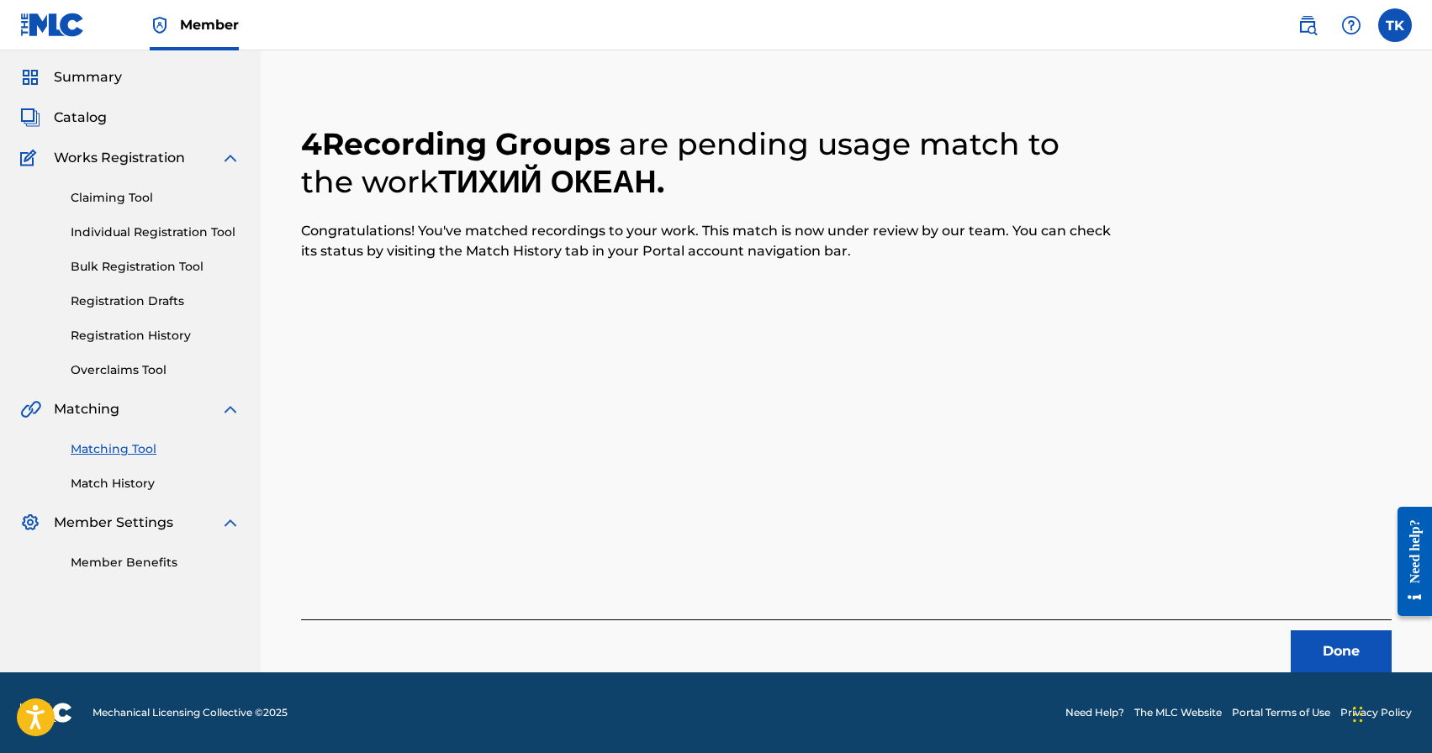
scroll to position [50, 0]
click at [1330, 639] on button "Done" at bounding box center [1341, 652] width 101 height 42
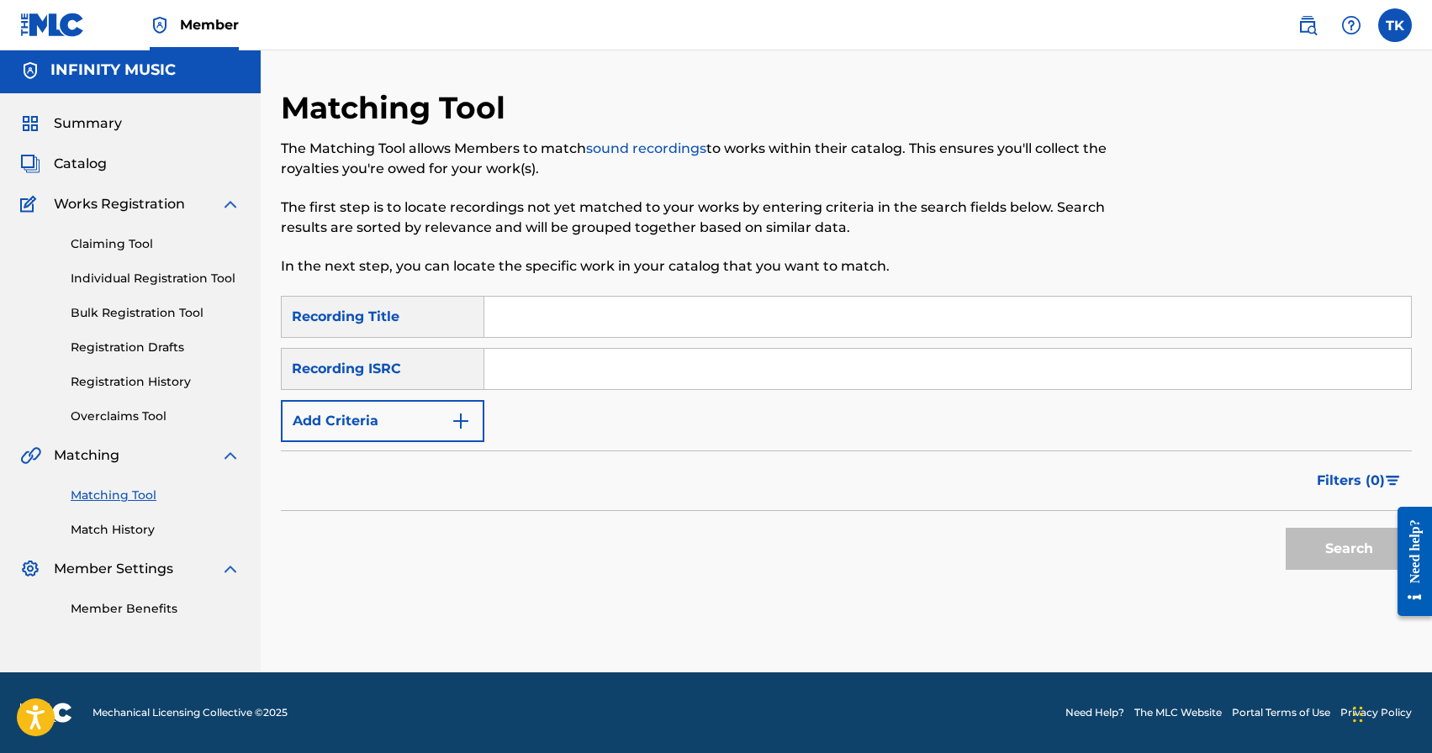
scroll to position [0, 0]
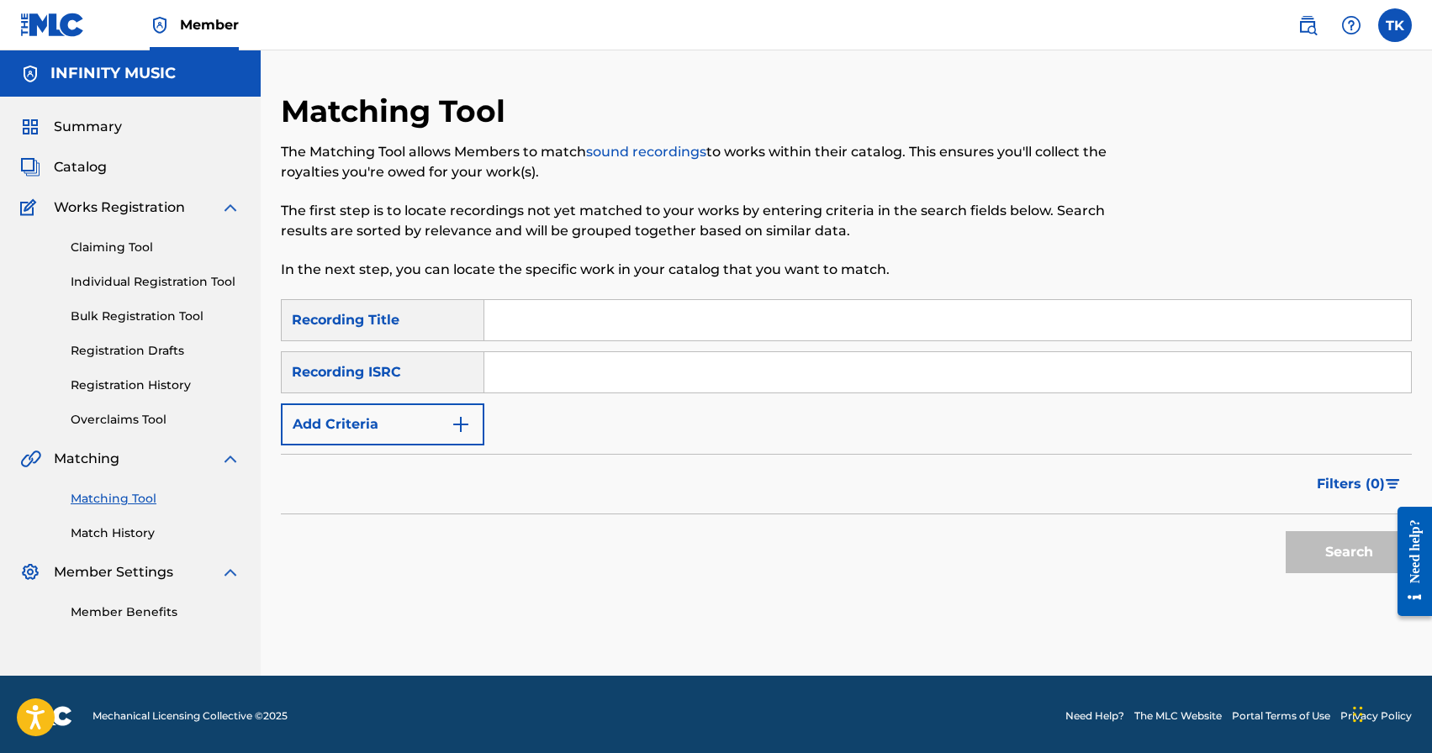
click at [658, 309] on input "Search Form" at bounding box center [947, 320] width 927 height 40
click at [452, 420] on img "Search Form" at bounding box center [461, 425] width 20 height 20
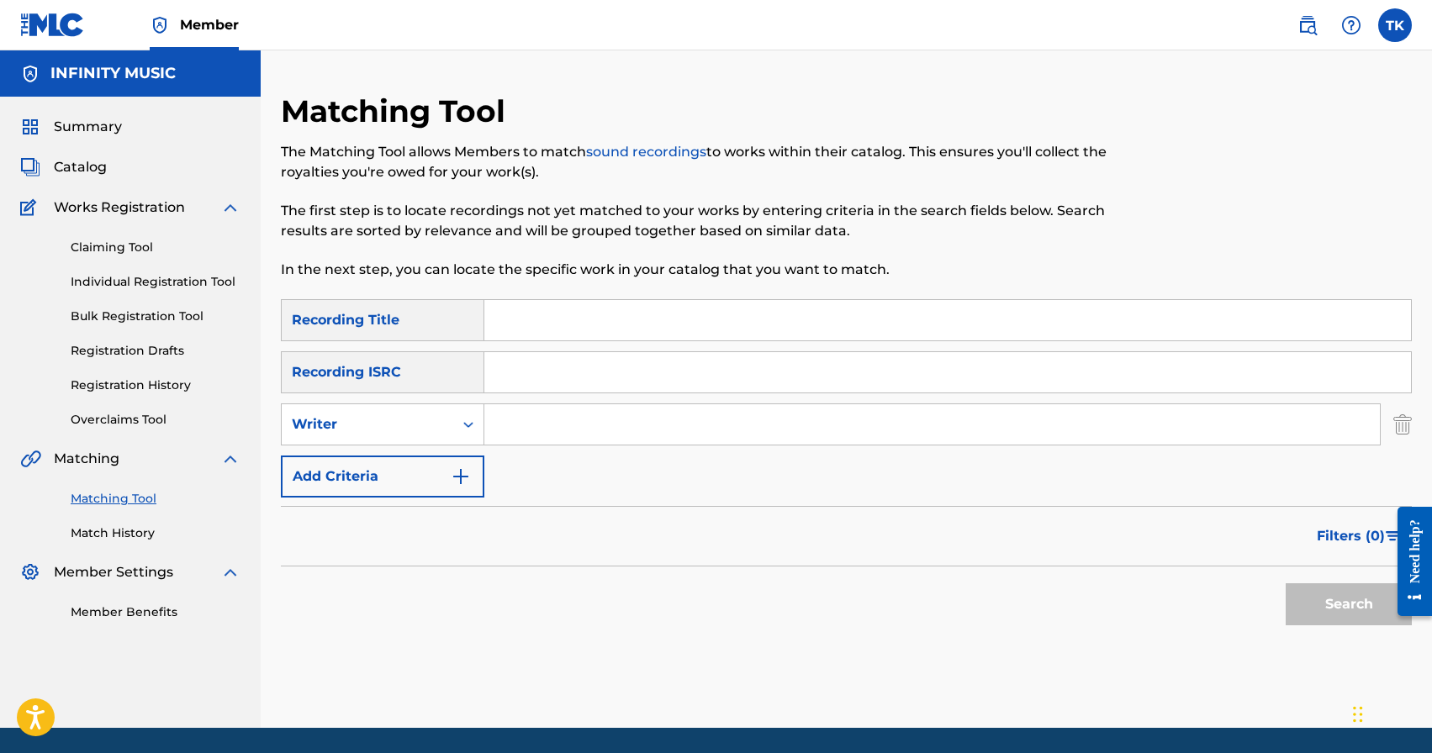
click at [453, 420] on div "Search Form" at bounding box center [468, 425] width 30 height 30
click at [446, 450] on div "Recording Artist" at bounding box center [383, 467] width 202 height 42
click at [556, 420] on input "Search Form" at bounding box center [932, 424] width 896 height 40
type input "a"
type input "AIHAN"
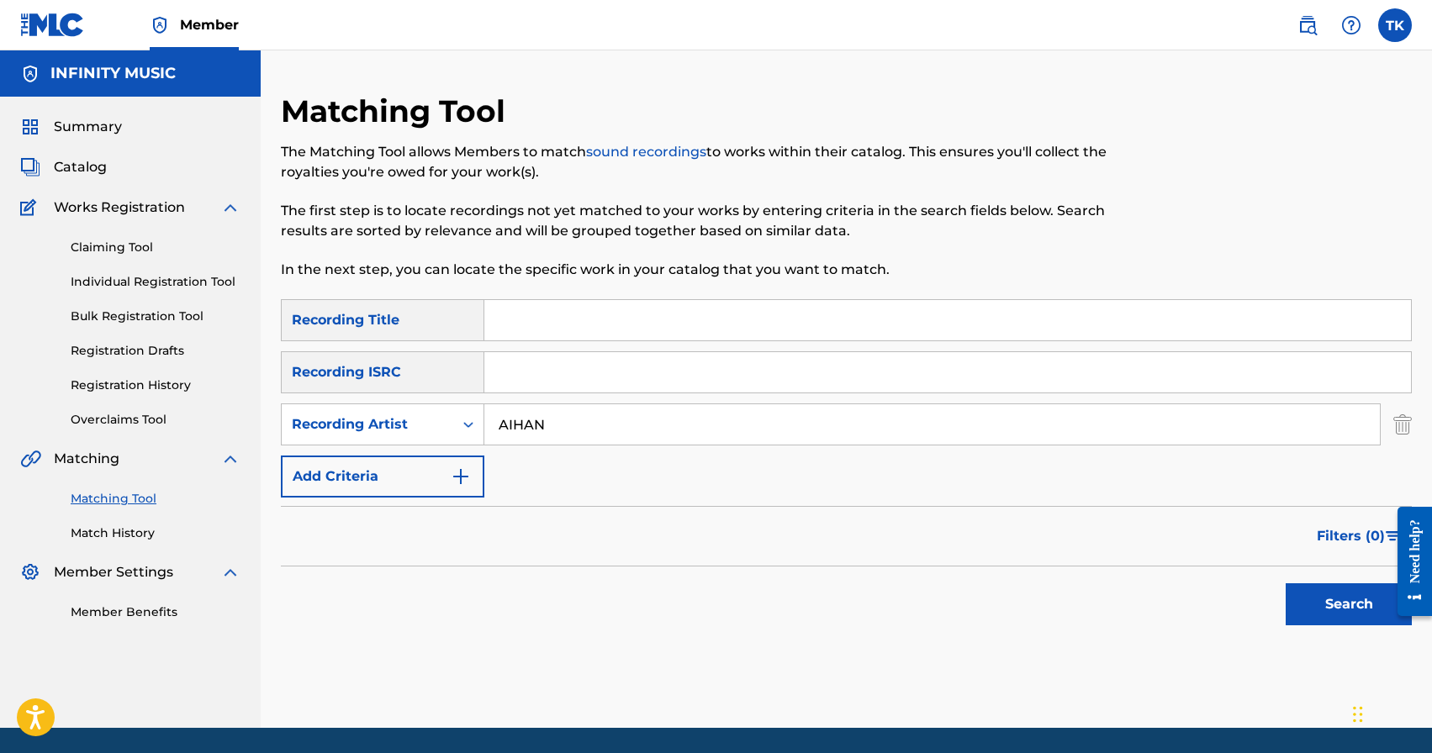
click at [595, 325] on input "Search Form" at bounding box center [947, 320] width 927 height 40
click at [1355, 611] on button "Search" at bounding box center [1349, 605] width 126 height 42
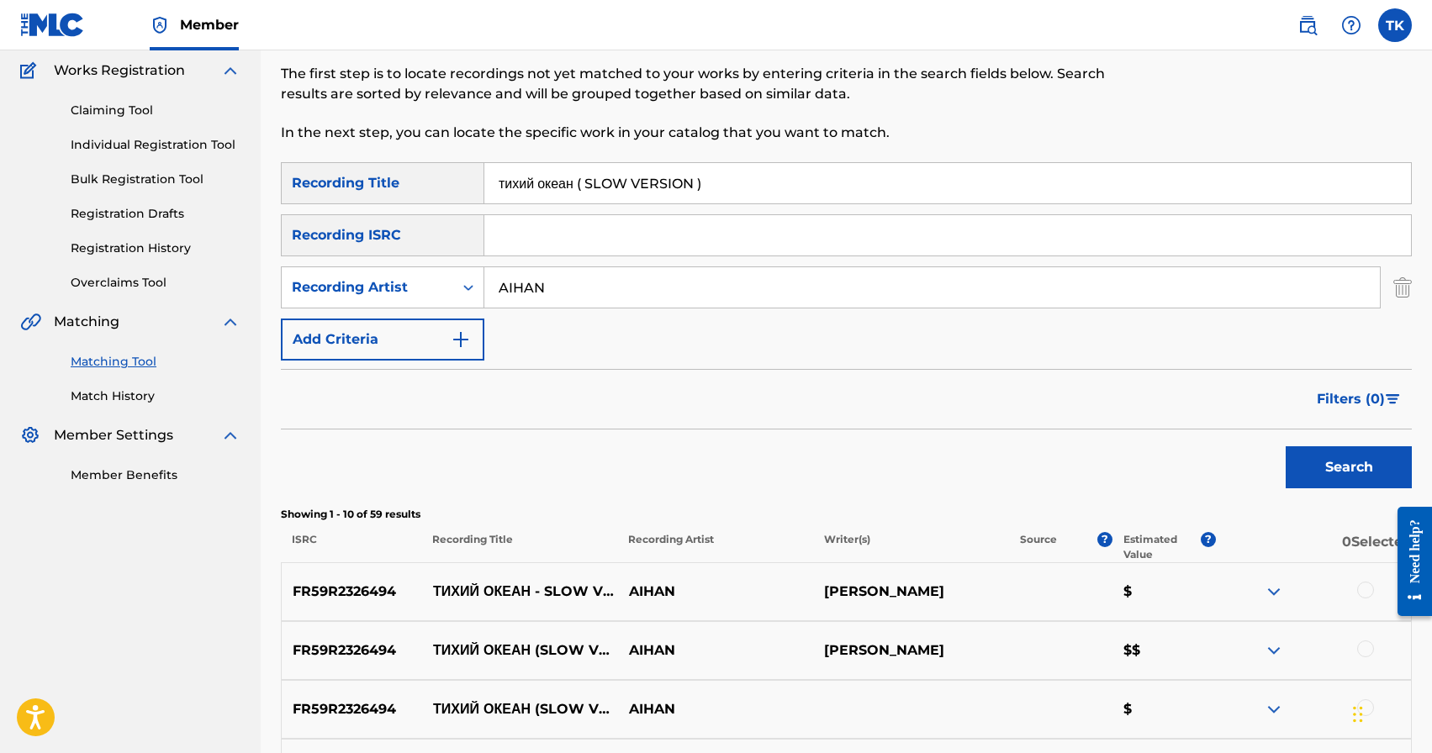
scroll to position [136, 0]
click at [705, 183] on input "тихий океан ( SLOW VERSION )" at bounding box center [947, 184] width 927 height 40
click at [1307, 453] on button "Search" at bounding box center [1349, 468] width 126 height 42
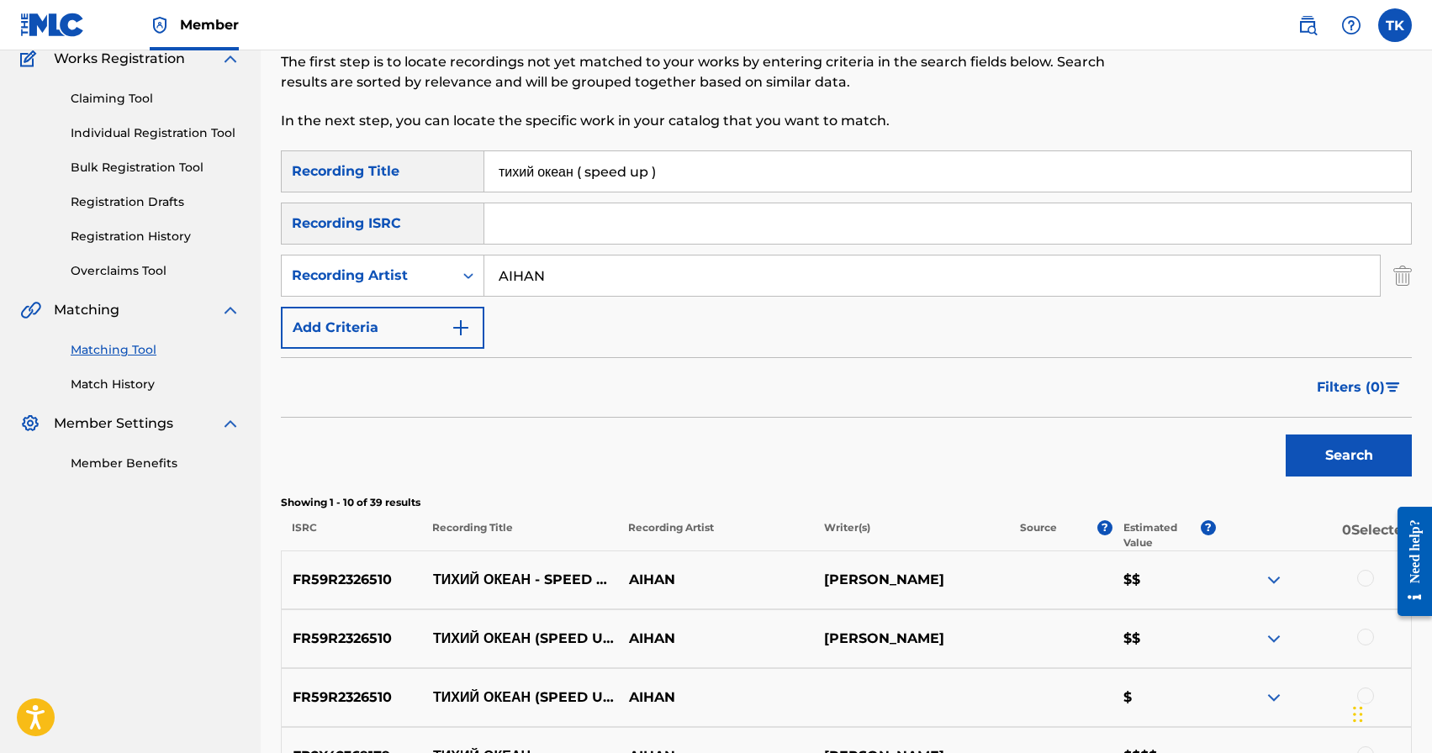
scroll to position [146, 0]
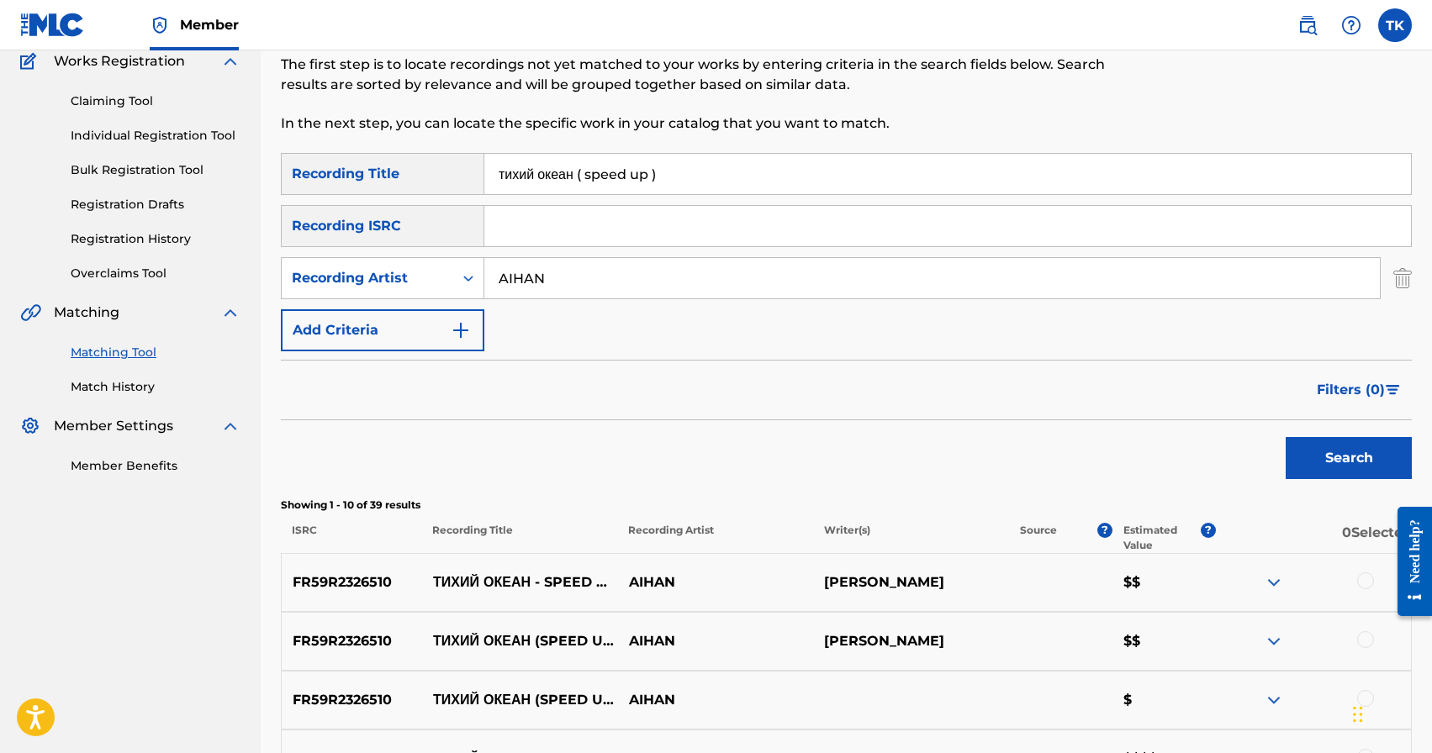
click at [661, 173] on input "тихий океан ( speed up )" at bounding box center [947, 174] width 927 height 40
click at [1312, 458] on button "Search" at bounding box center [1349, 458] width 126 height 42
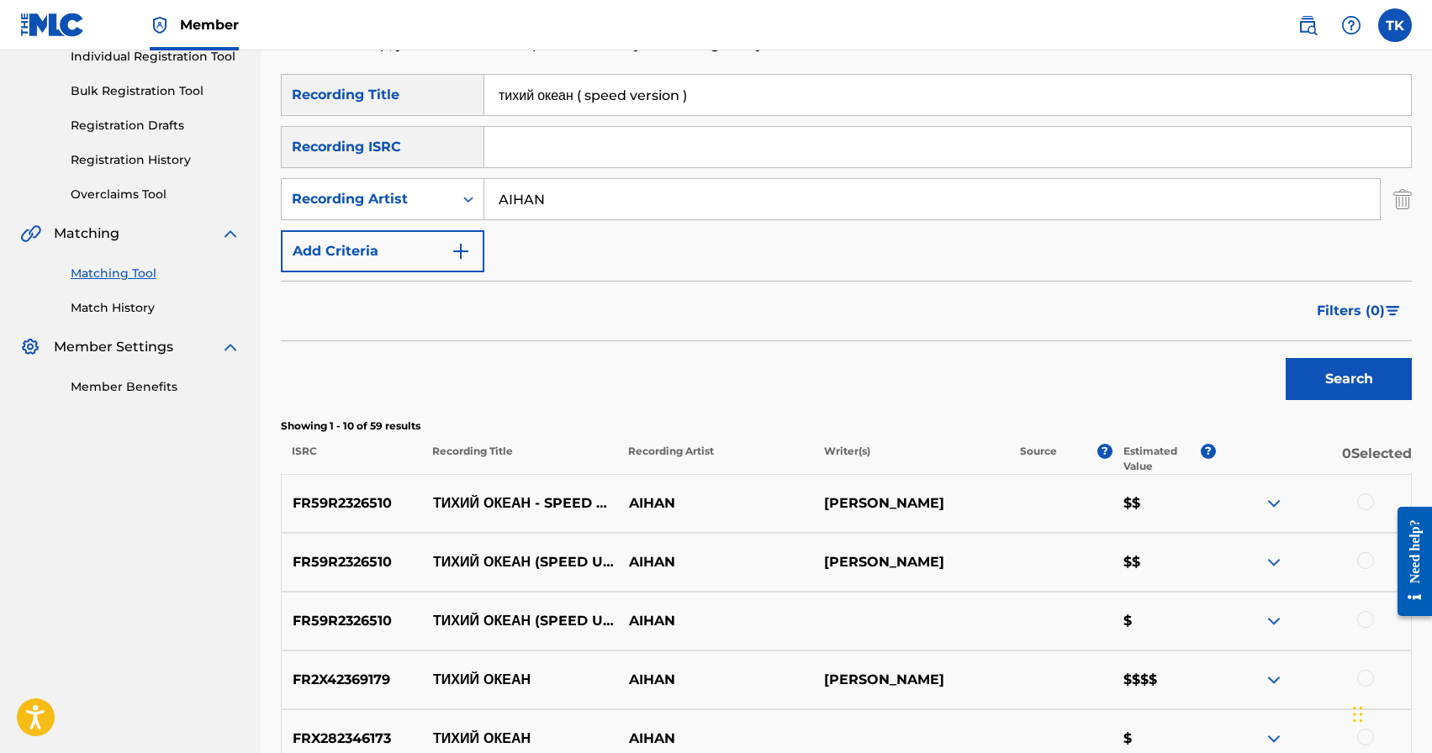
scroll to position [210, 0]
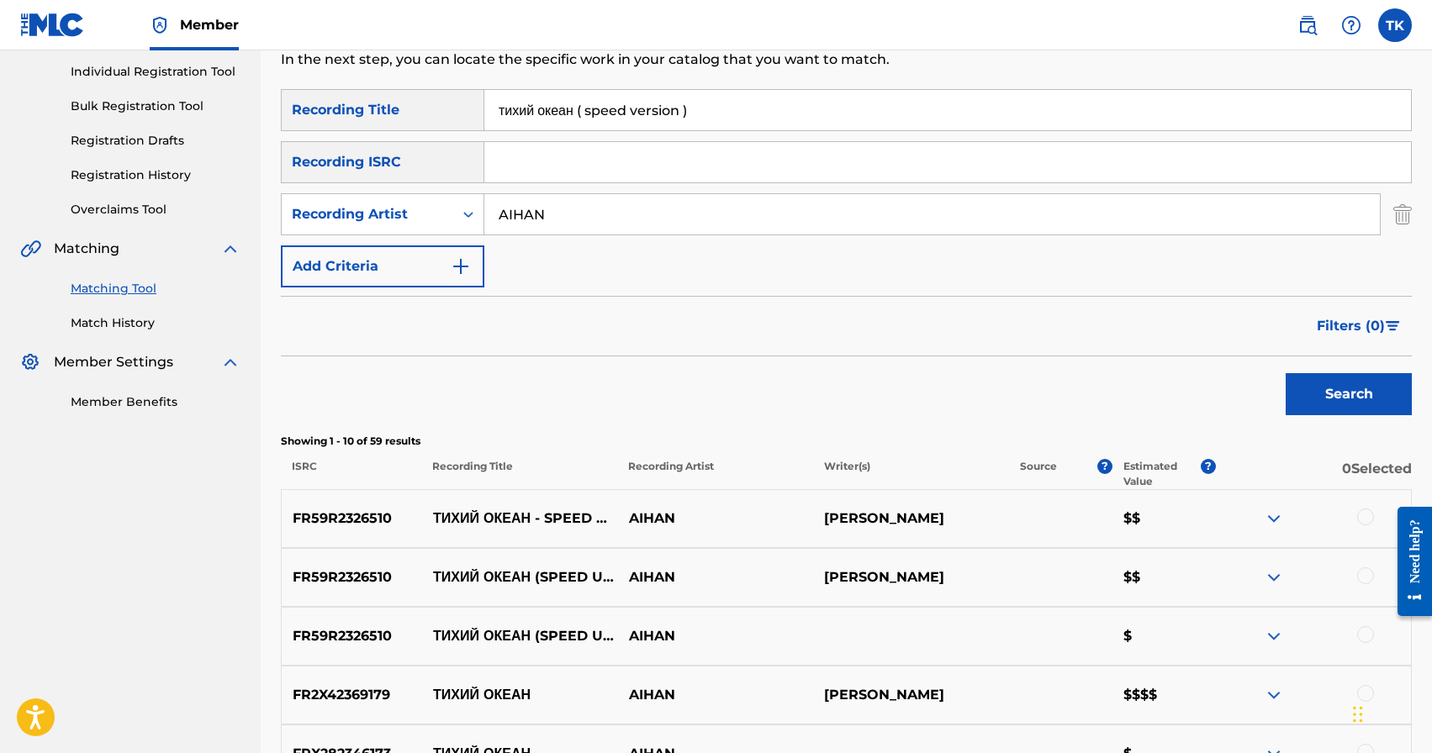
drag, startPoint x: 690, startPoint y: 111, endPoint x: 600, endPoint y: 115, distance: 90.9
click at [600, 114] on input "тихий океан ( speed version )" at bounding box center [947, 110] width 927 height 40
click at [1302, 381] on button "Search" at bounding box center [1349, 394] width 126 height 42
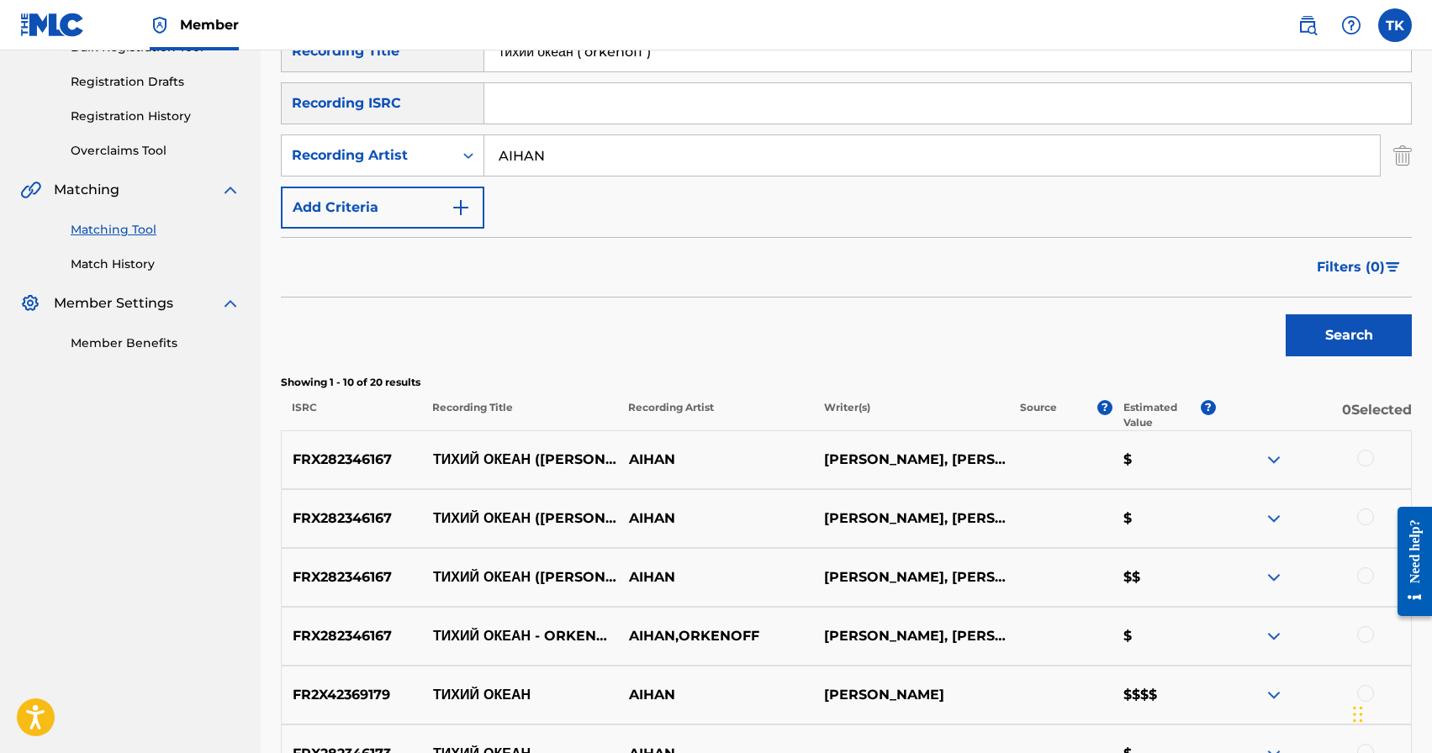
scroll to position [215, 0]
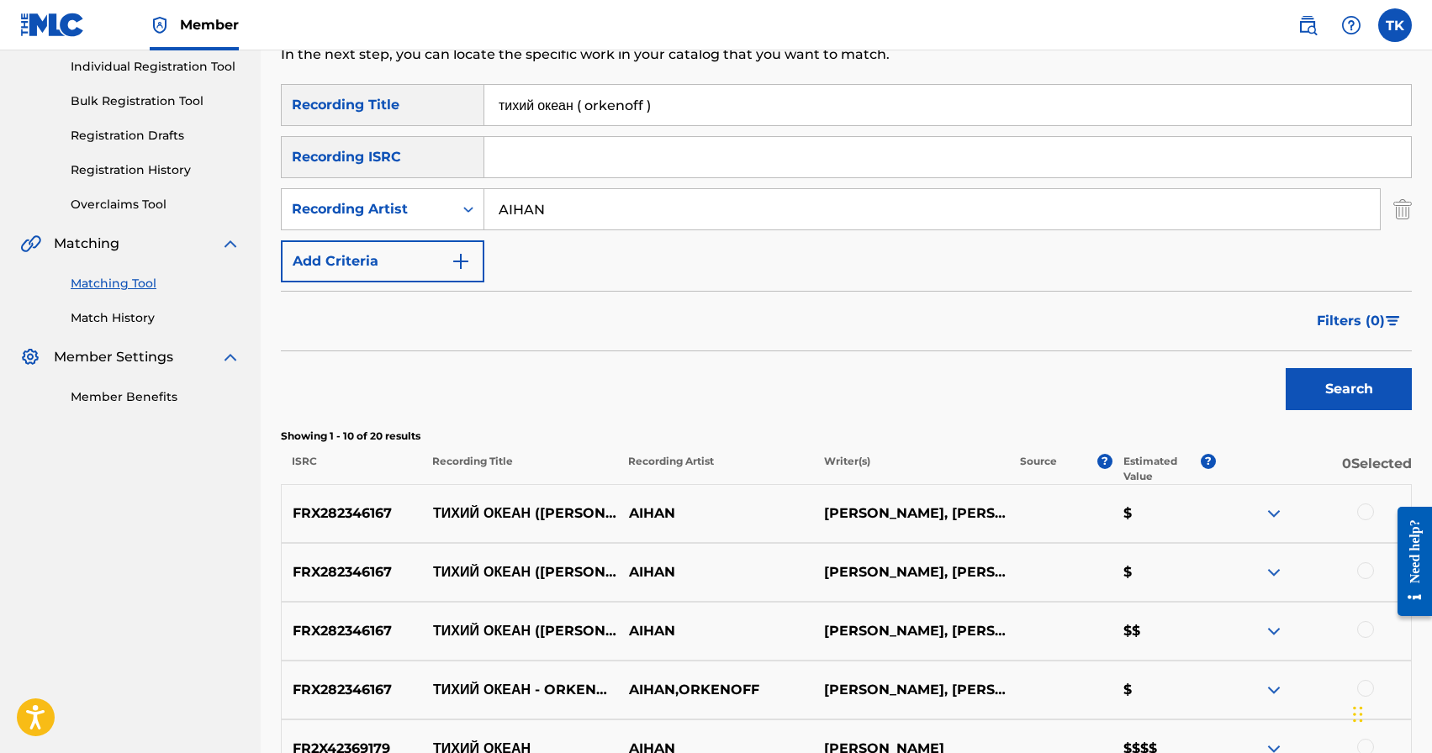
drag, startPoint x: 655, startPoint y: 104, endPoint x: 600, endPoint y: 107, distance: 55.6
click at [600, 107] on input "тихий океан ( orkenoff )" at bounding box center [947, 105] width 927 height 40
click at [1308, 390] on button "Search" at bounding box center [1349, 389] width 126 height 42
click at [643, 103] on input "тихий океан ( [PERSON_NAME] )" at bounding box center [947, 105] width 927 height 40
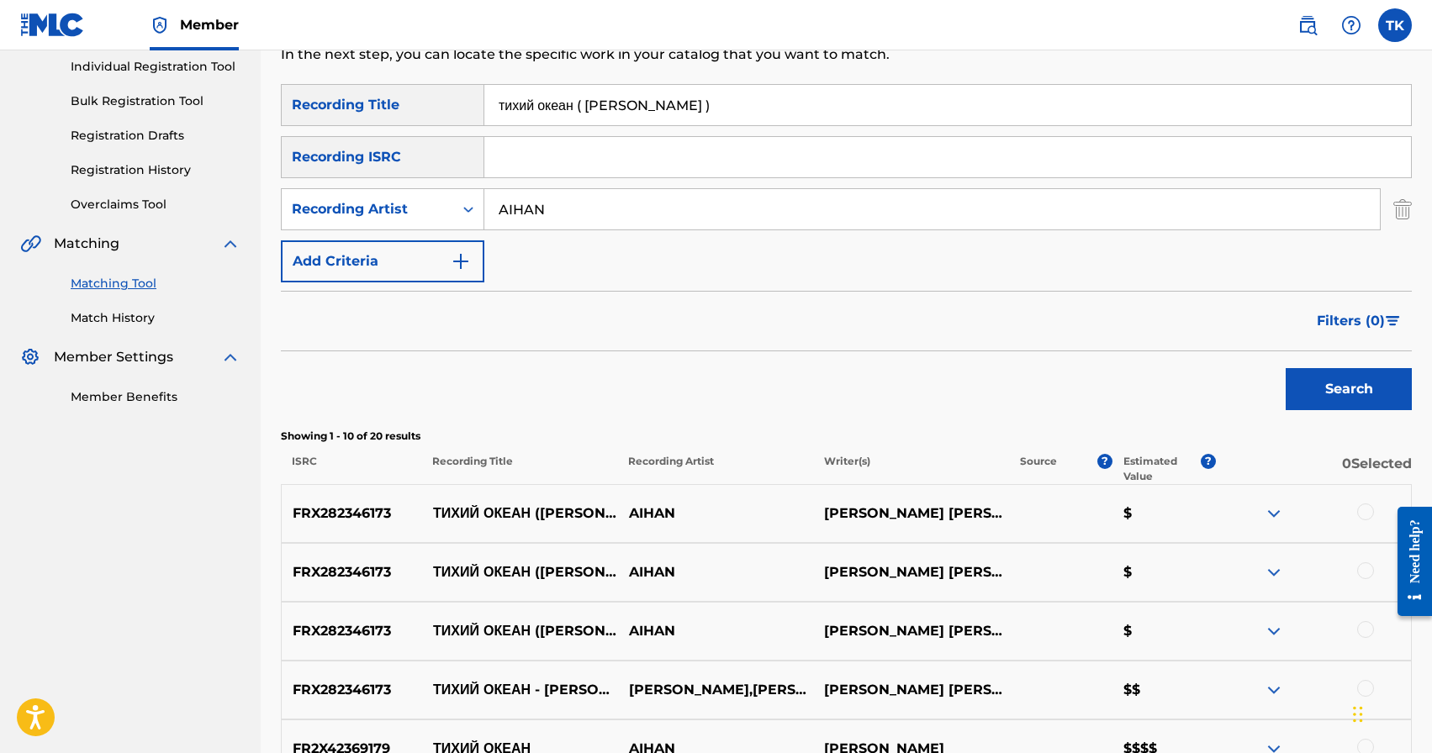
click at [643, 103] on input "тихий океан ( [PERSON_NAME] )" at bounding box center [947, 105] width 927 height 40
type input "тонкая нить"
click at [1338, 399] on button "Search" at bounding box center [1349, 389] width 126 height 42
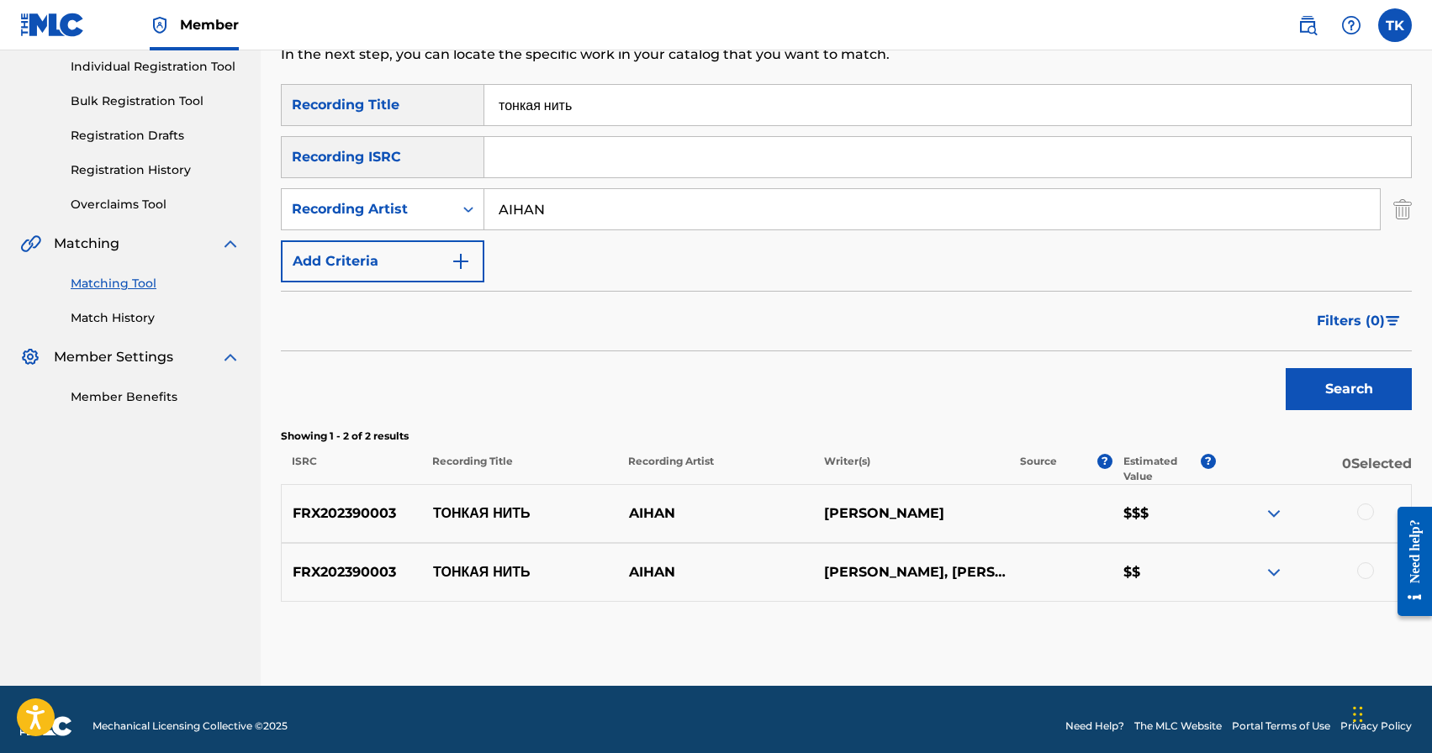
click at [1361, 514] on div at bounding box center [1365, 512] width 17 height 17
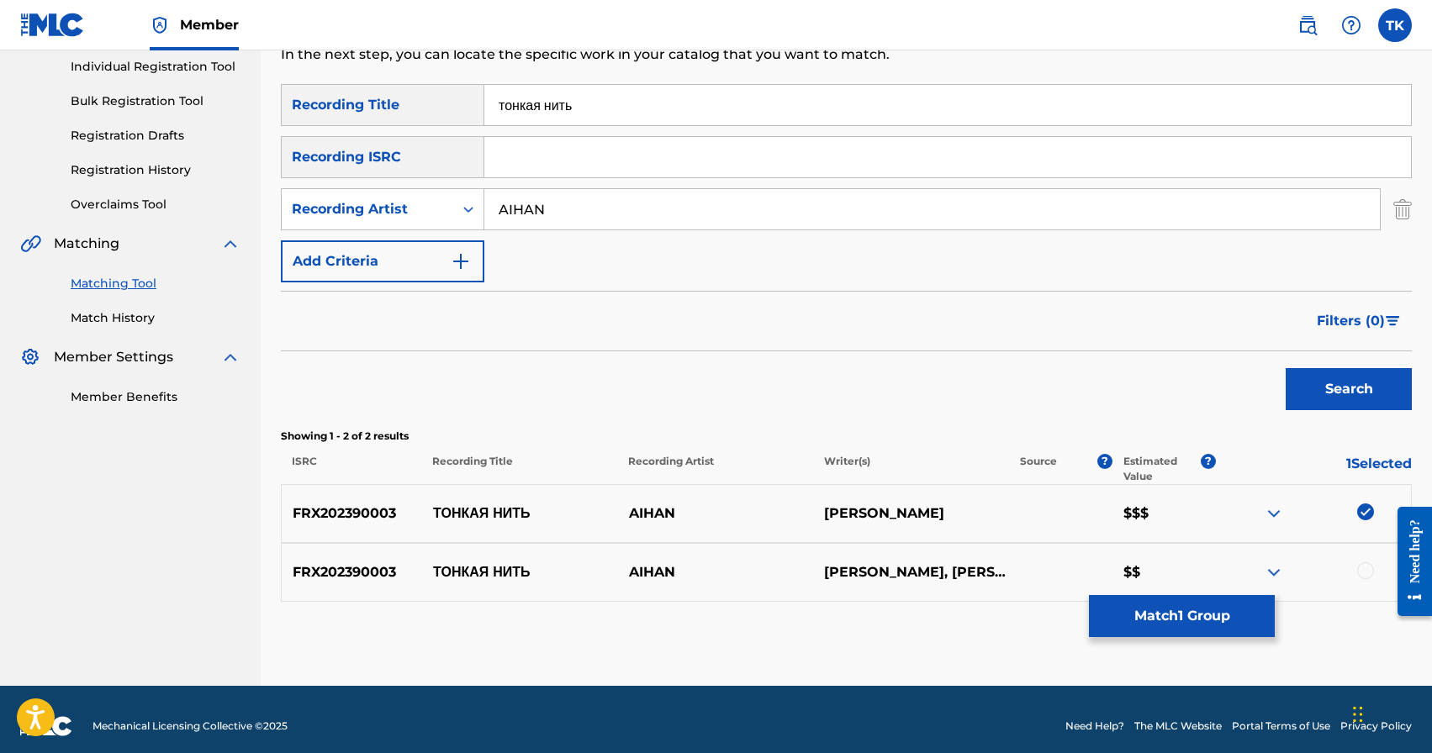
click at [1361, 572] on div at bounding box center [1365, 571] width 17 height 17
click at [1209, 608] on button "Match 2 Groups" at bounding box center [1182, 616] width 186 height 42
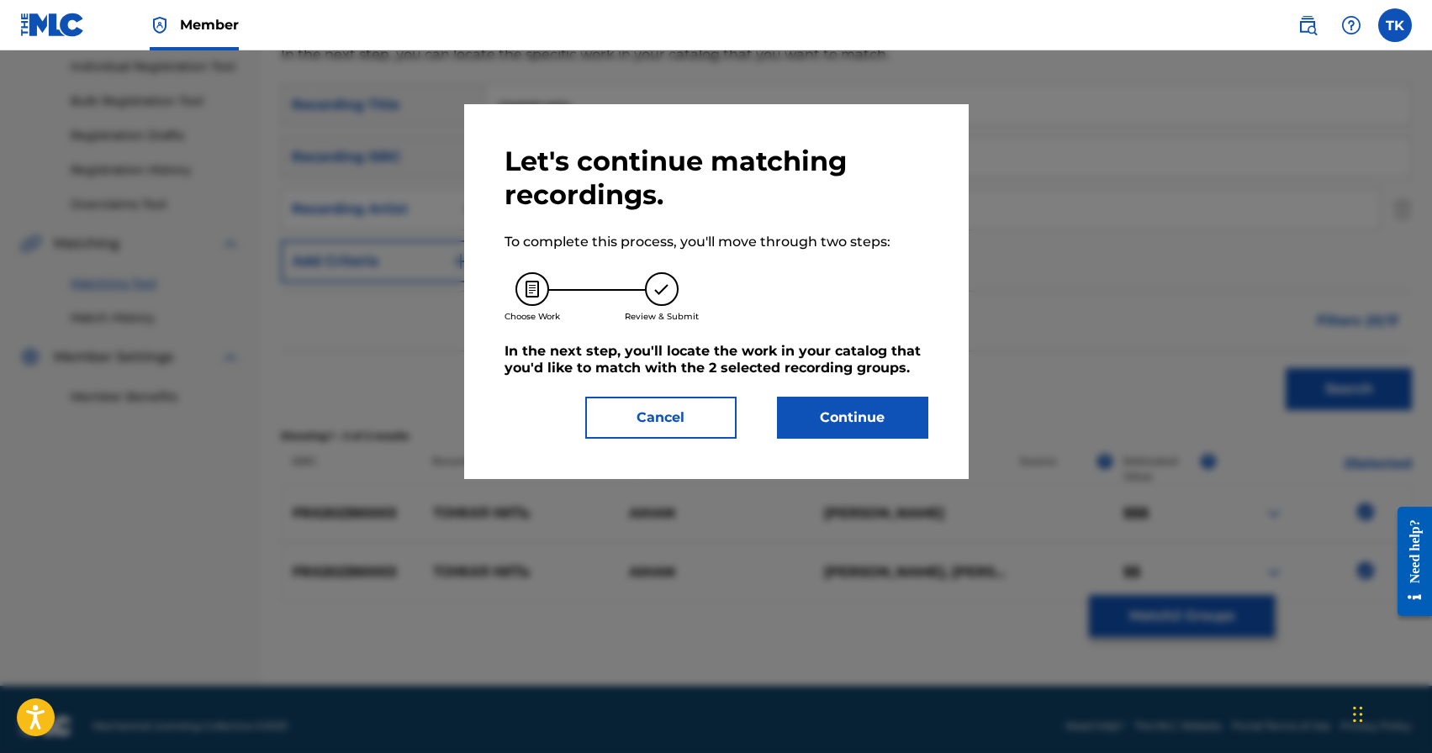
click at [882, 433] on button "Continue" at bounding box center [852, 418] width 151 height 42
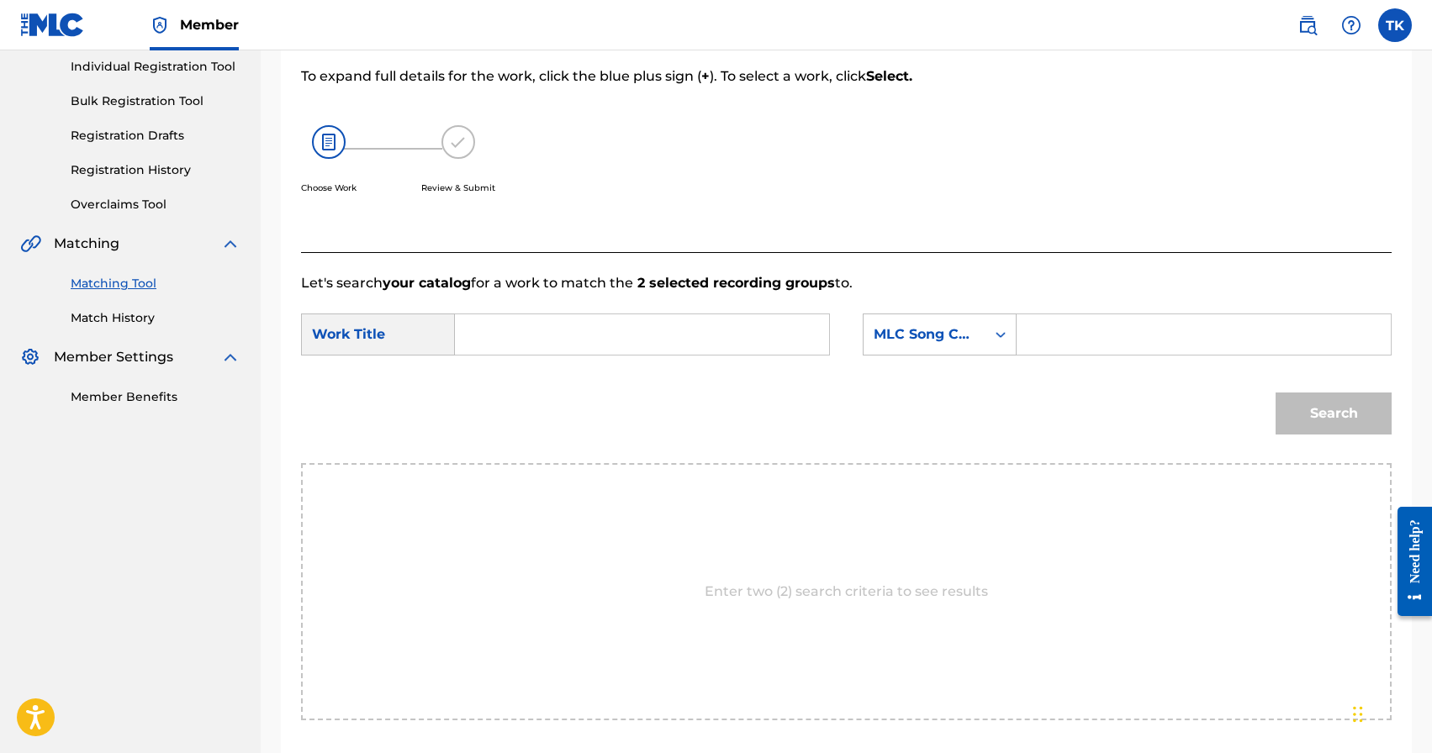
click at [714, 348] on input "Search Form" at bounding box center [642, 334] width 346 height 40
click at [509, 376] on strong "тонкая" at bounding box center [506, 372] width 45 height 16
type input "тонкая нить"
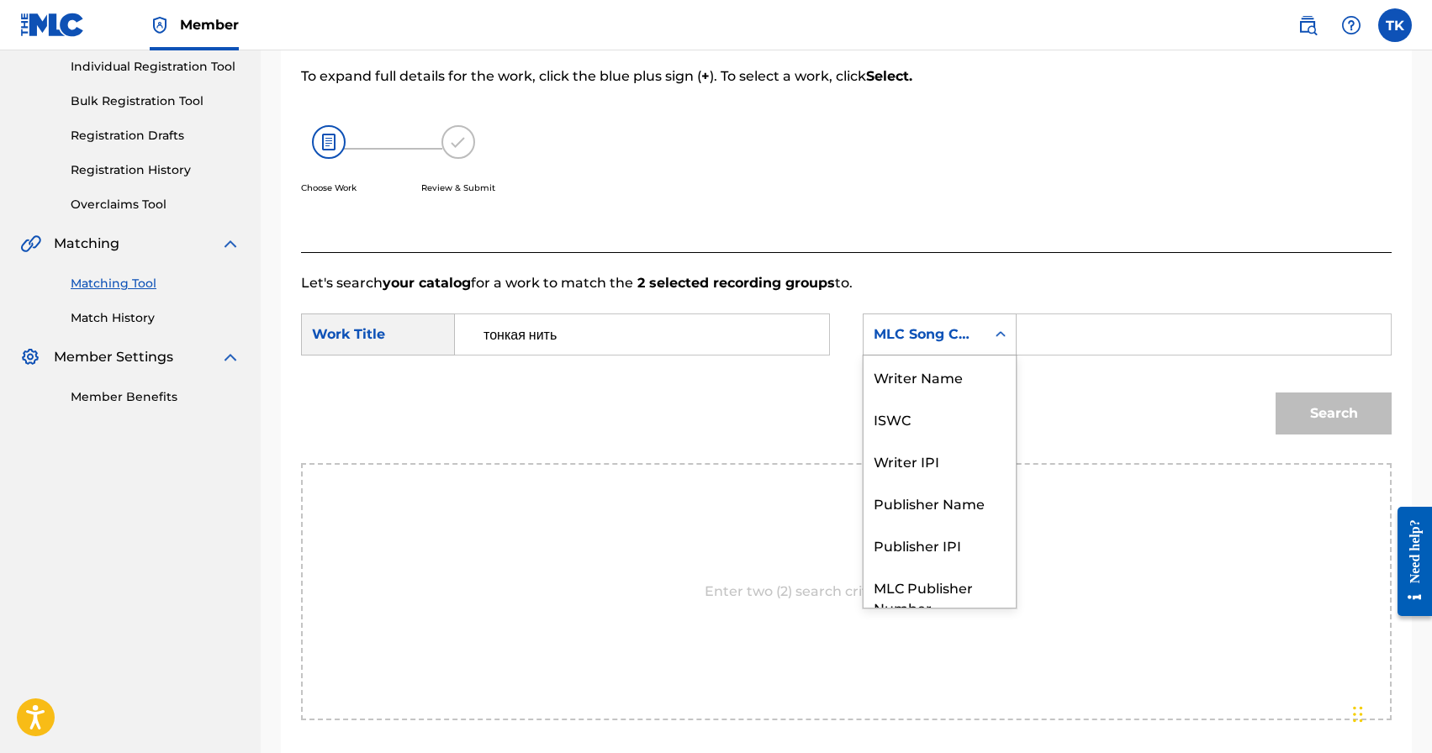
click at [951, 336] on div "MLC Song Code" at bounding box center [925, 335] width 102 height 20
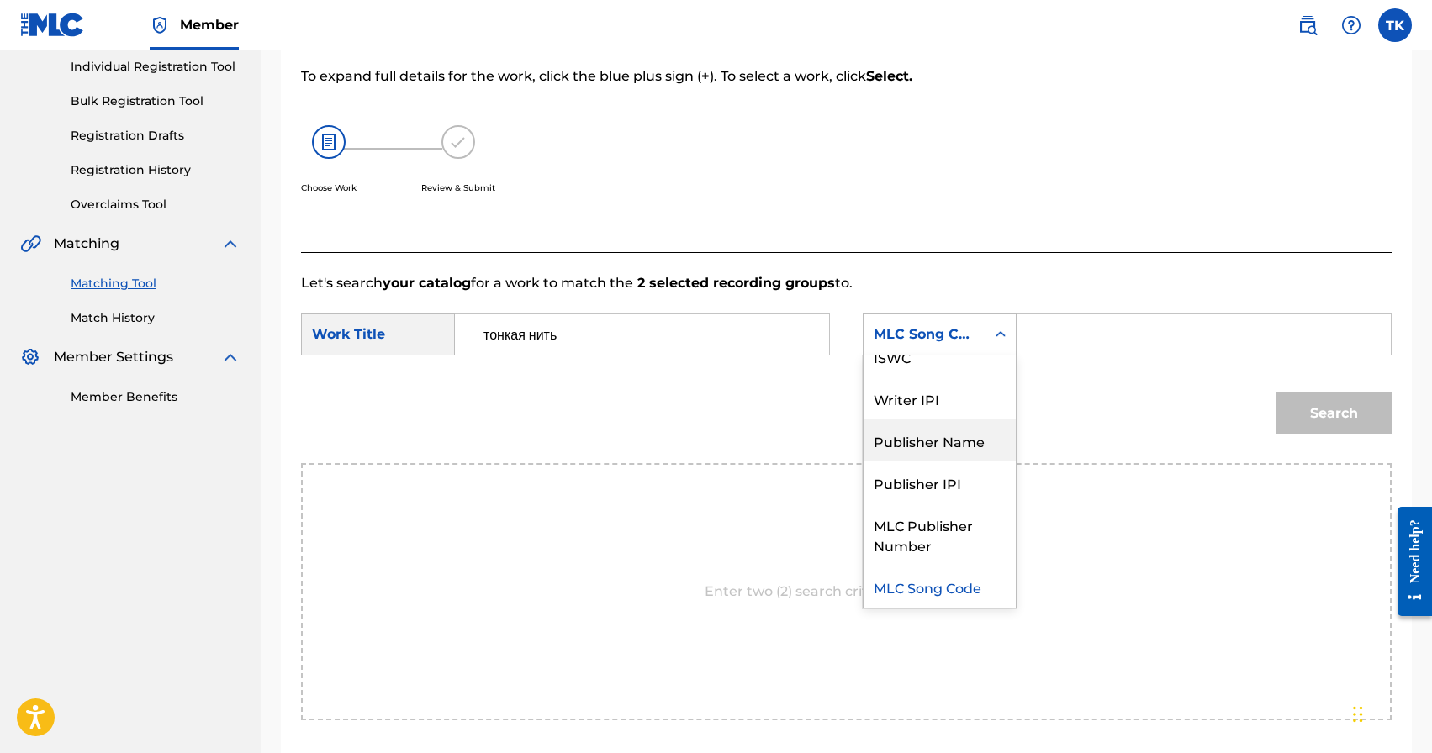
click at [929, 449] on div "Publisher Name" at bounding box center [940, 441] width 152 height 42
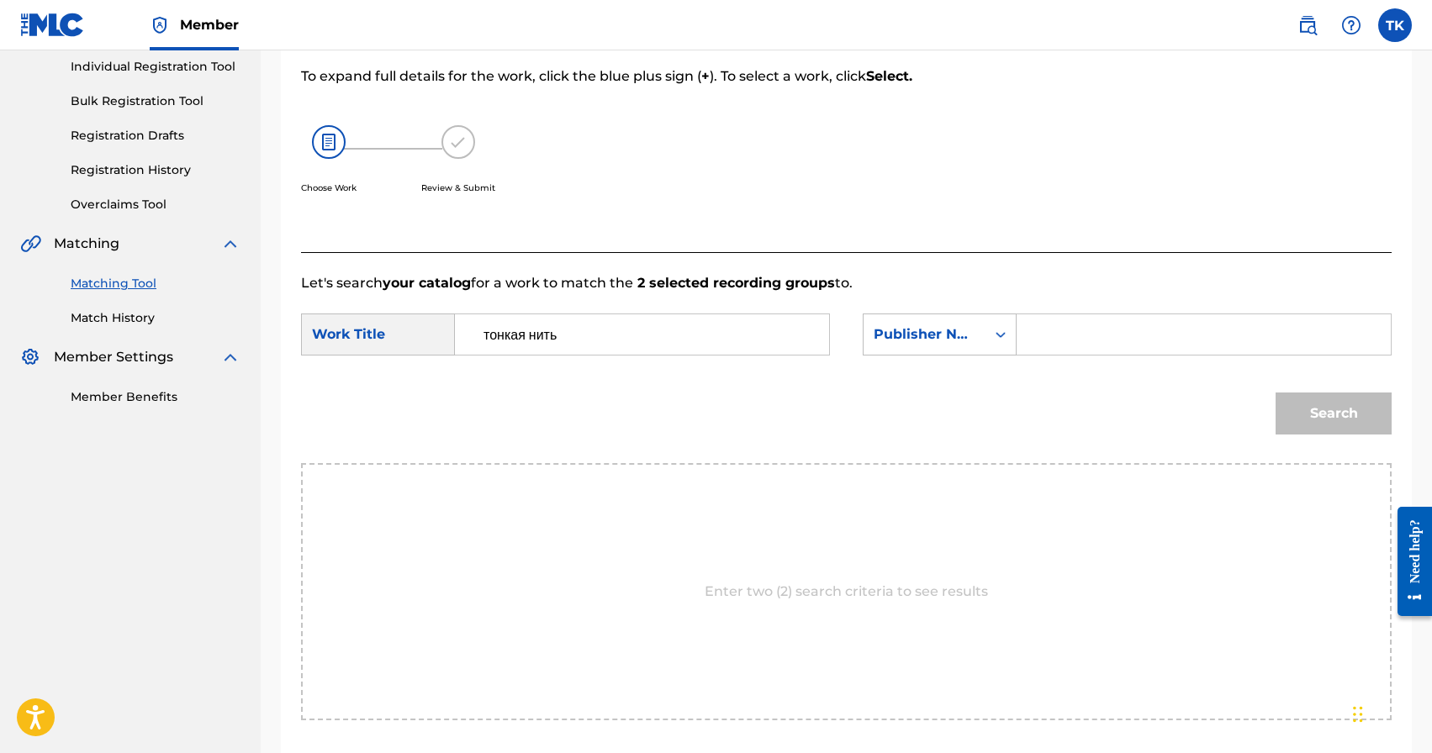
click at [1088, 338] on input "Search Form" at bounding box center [1204, 334] width 346 height 40
type input "INFINITY MUSIC"
click at [1361, 414] on button "Search" at bounding box center [1334, 414] width 116 height 42
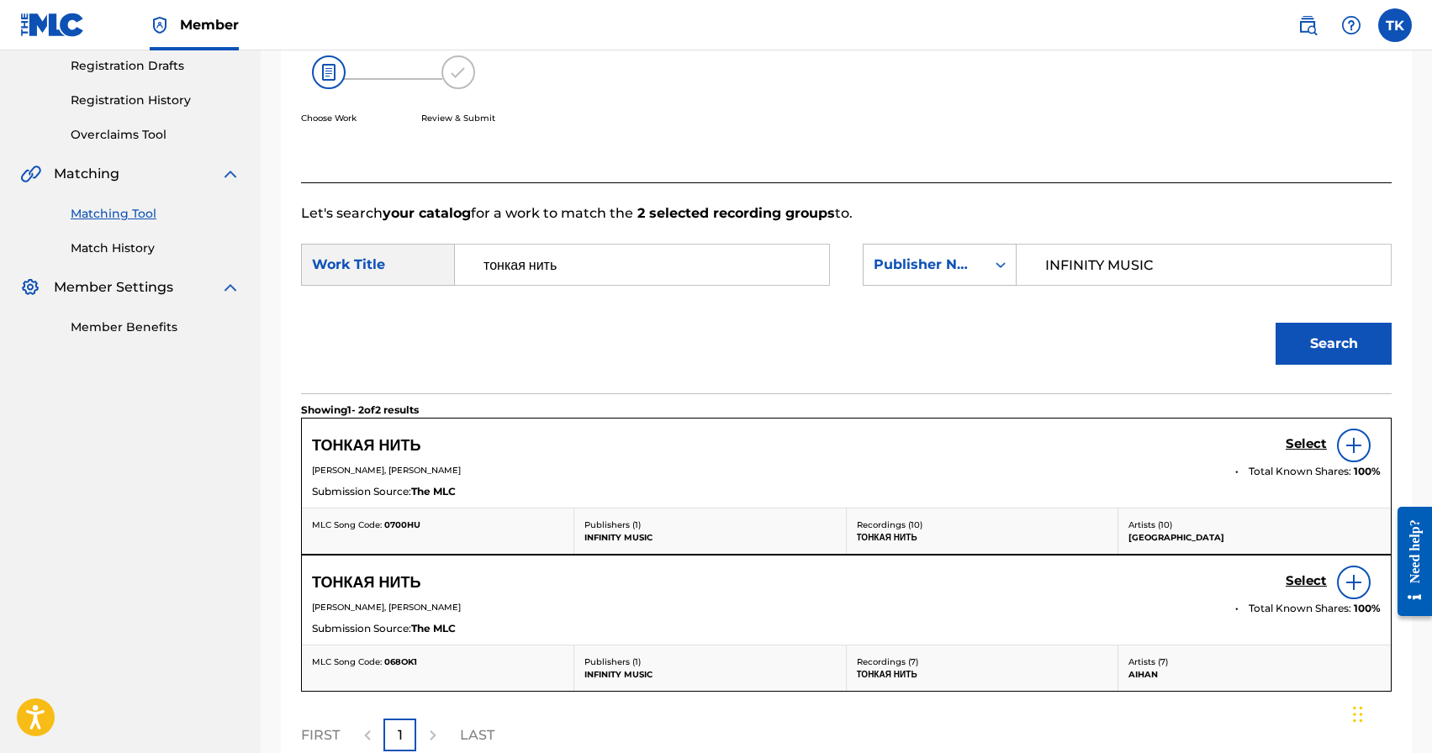
scroll to position [293, 0]
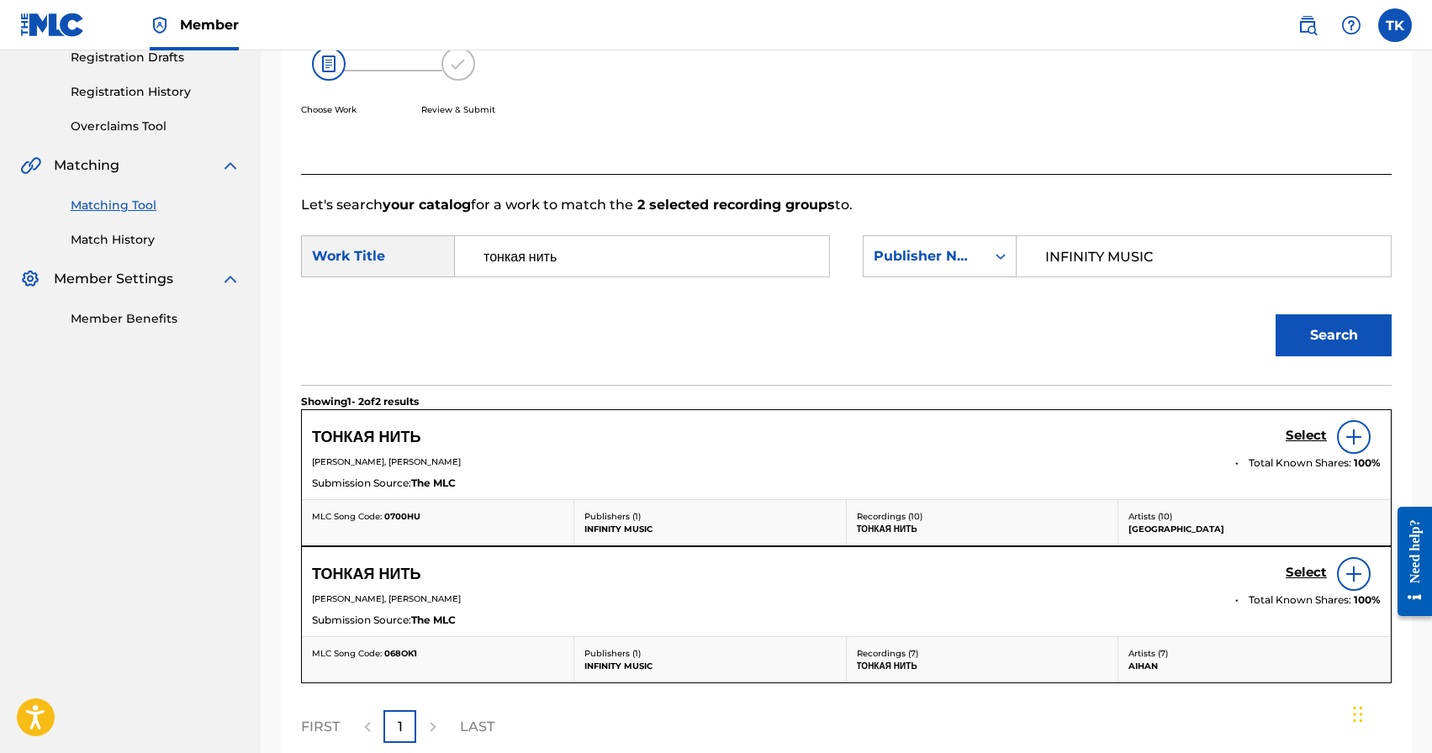
click at [1296, 444] on h5 "Select" at bounding box center [1306, 436] width 41 height 16
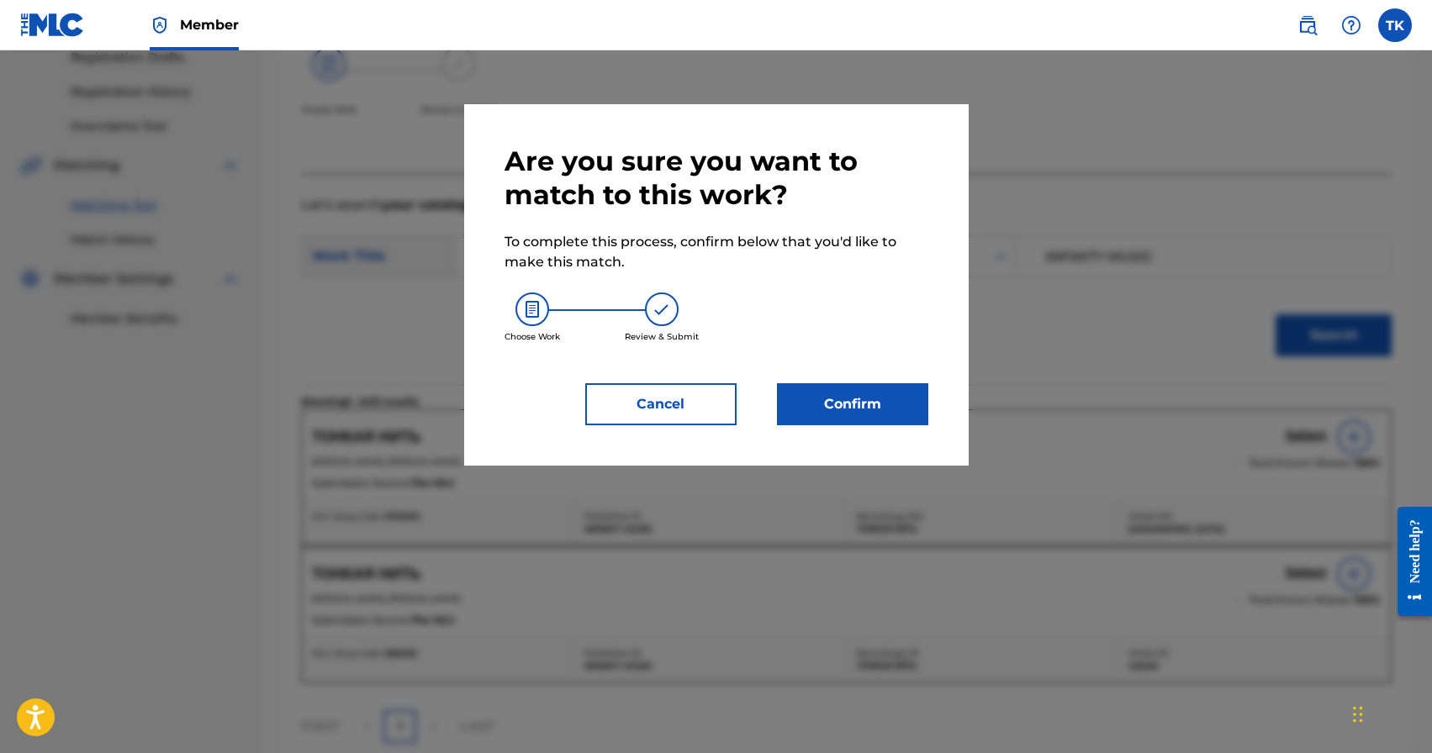
click at [912, 423] on button "Confirm" at bounding box center [852, 404] width 151 height 42
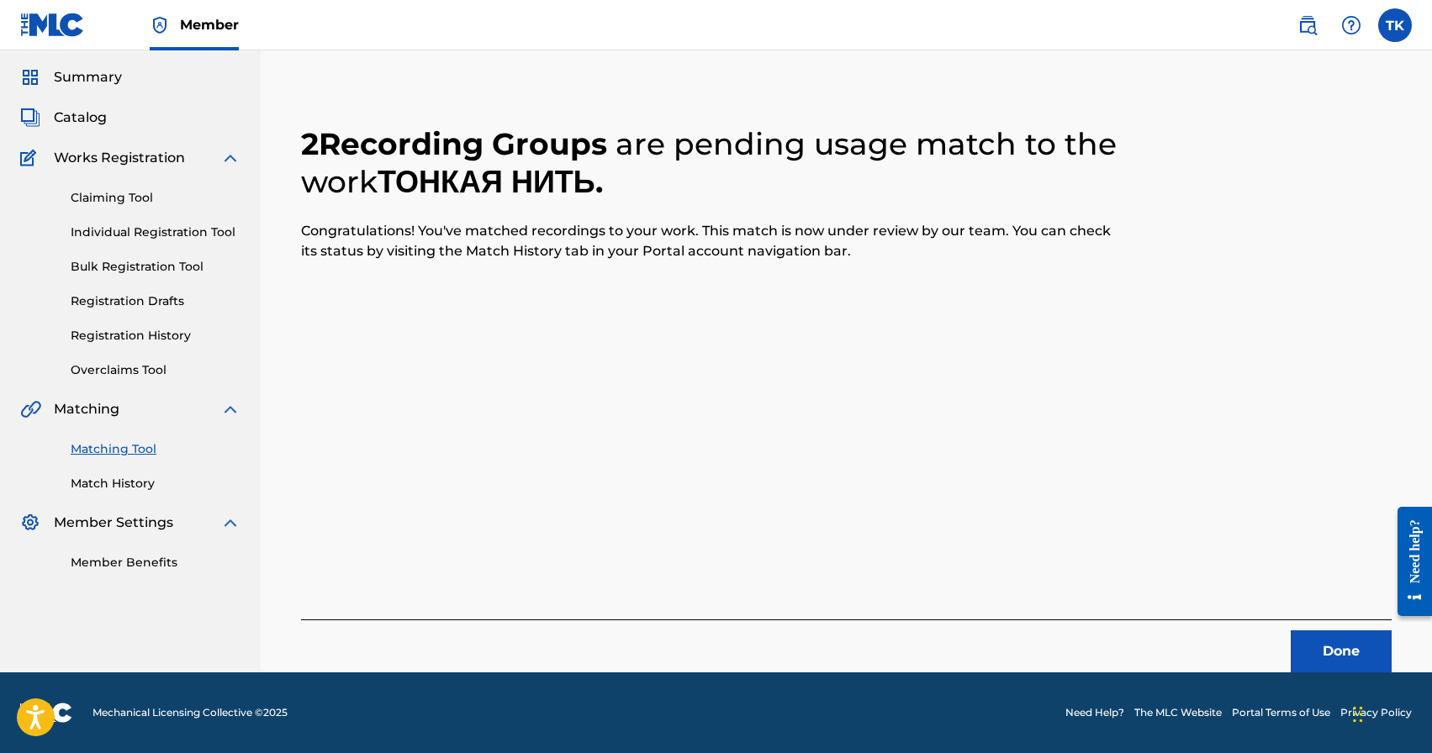
scroll to position [50, 0]
click at [1320, 643] on button "Done" at bounding box center [1341, 652] width 101 height 42
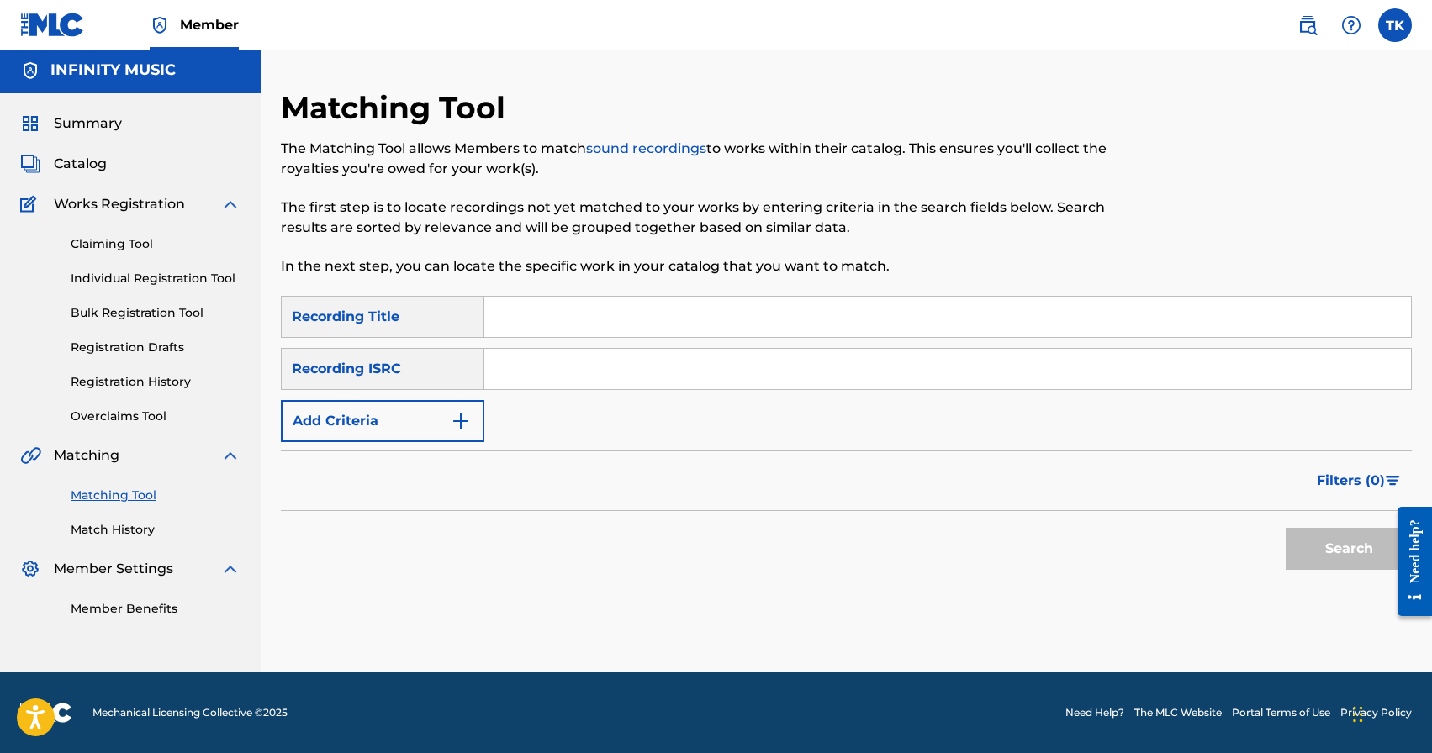
scroll to position [0, 0]
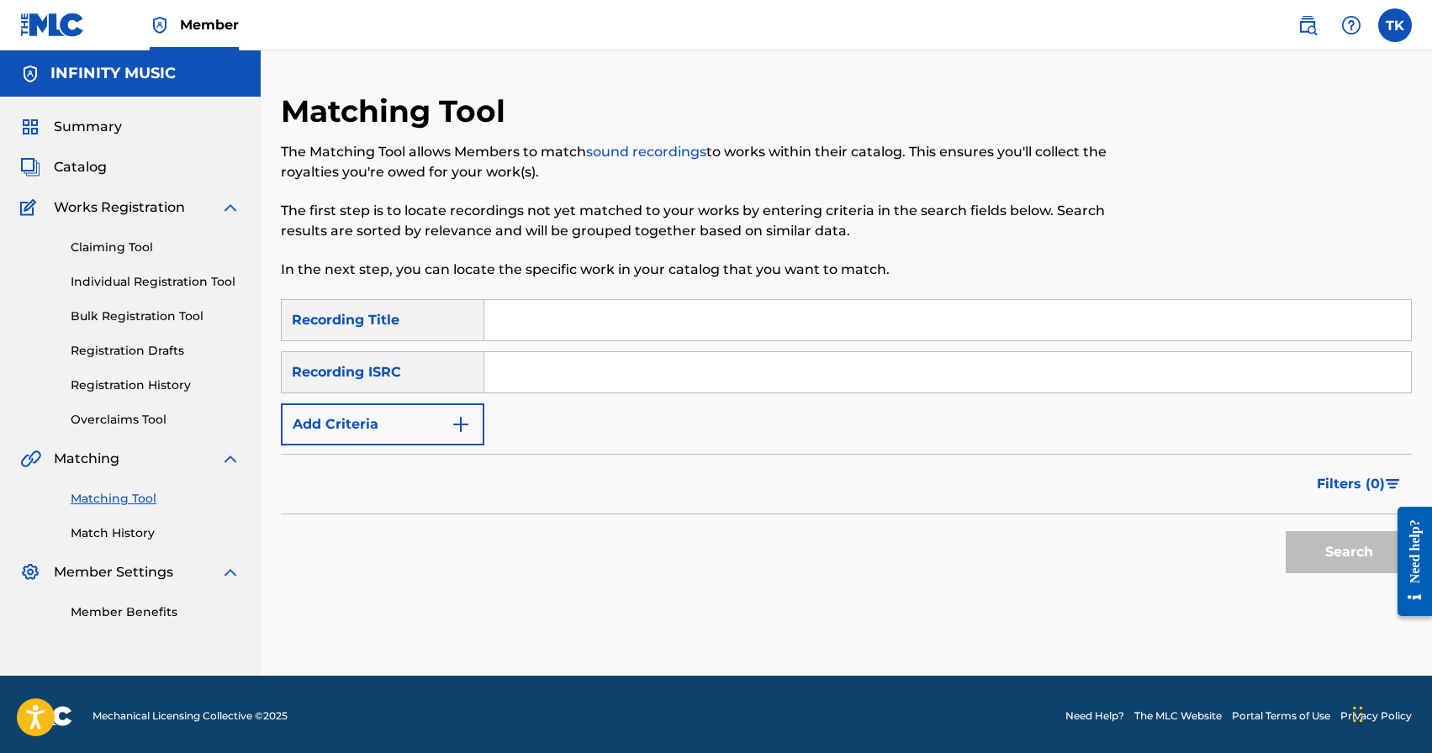
click at [617, 308] on input "Search Form" at bounding box center [947, 320] width 927 height 40
type input "b"
type input "искры"
click at [447, 436] on button "Add Criteria" at bounding box center [382, 425] width 203 height 42
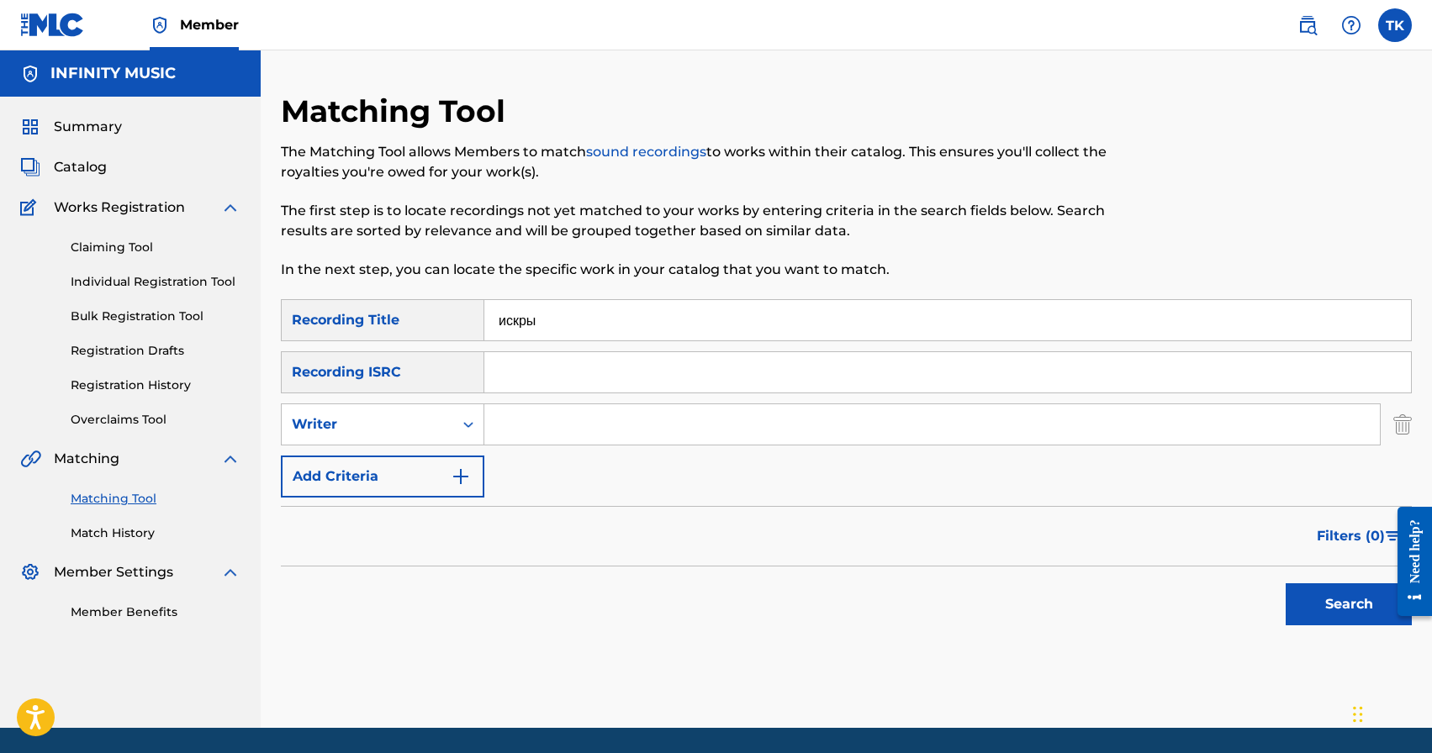
click at [447, 436] on div "Writer" at bounding box center [368, 425] width 172 height 32
click at [443, 471] on div "Recording Artist" at bounding box center [383, 467] width 202 height 42
click at [540, 441] on input "Search Form" at bounding box center [932, 424] width 896 height 40
type input "AIHAN"
click at [1286, 597] on button "Search" at bounding box center [1349, 605] width 126 height 42
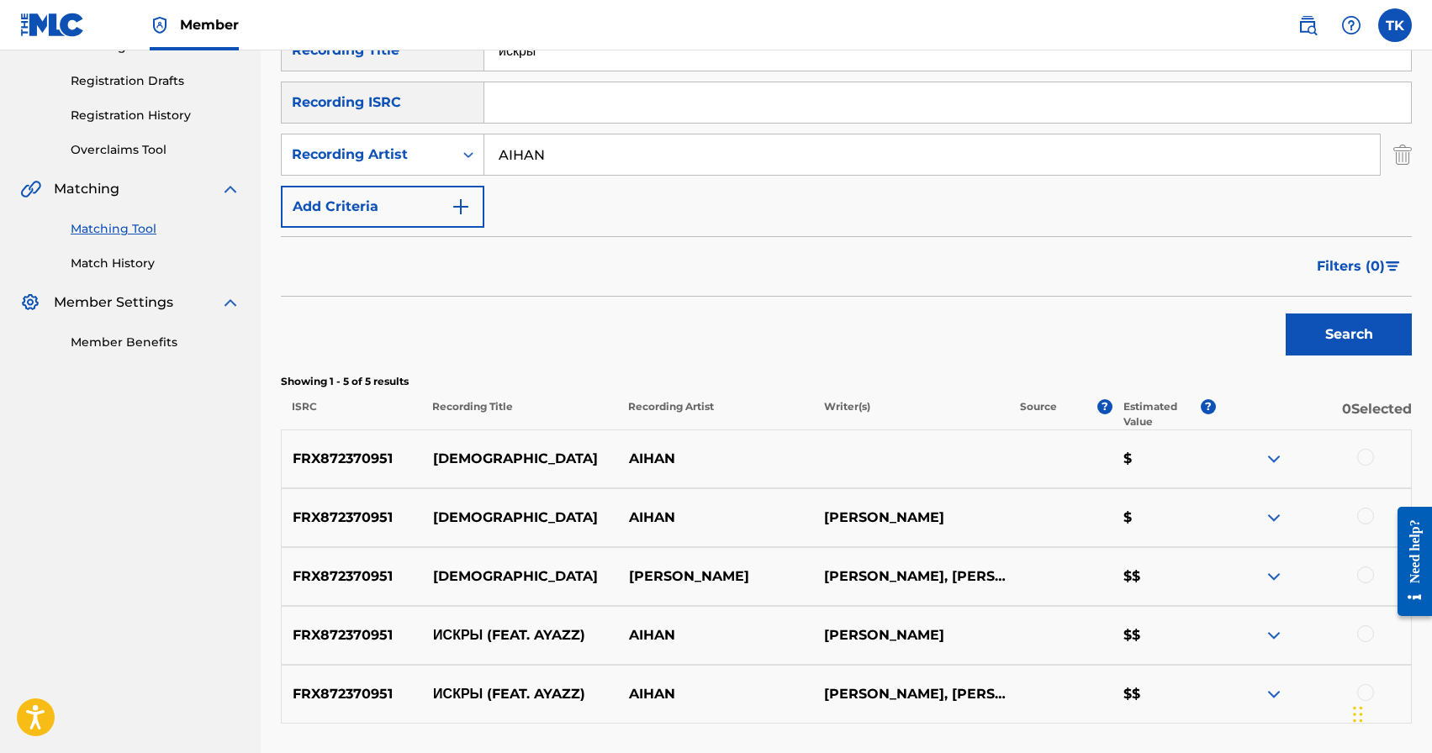
scroll to position [269, 0]
click at [630, 64] on input "искры" at bounding box center [947, 51] width 927 height 40
click at [1325, 336] on button "Search" at bounding box center [1349, 335] width 126 height 42
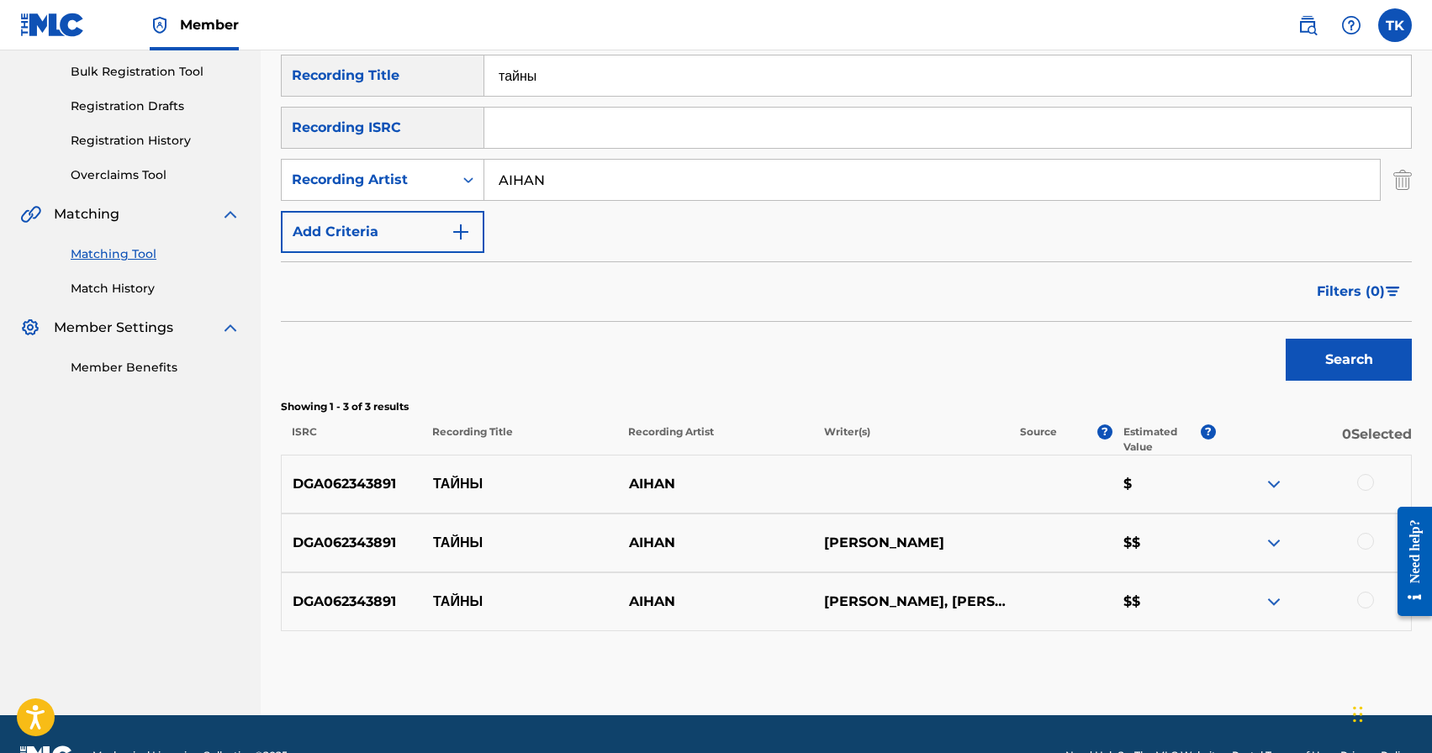
scroll to position [244, 0]
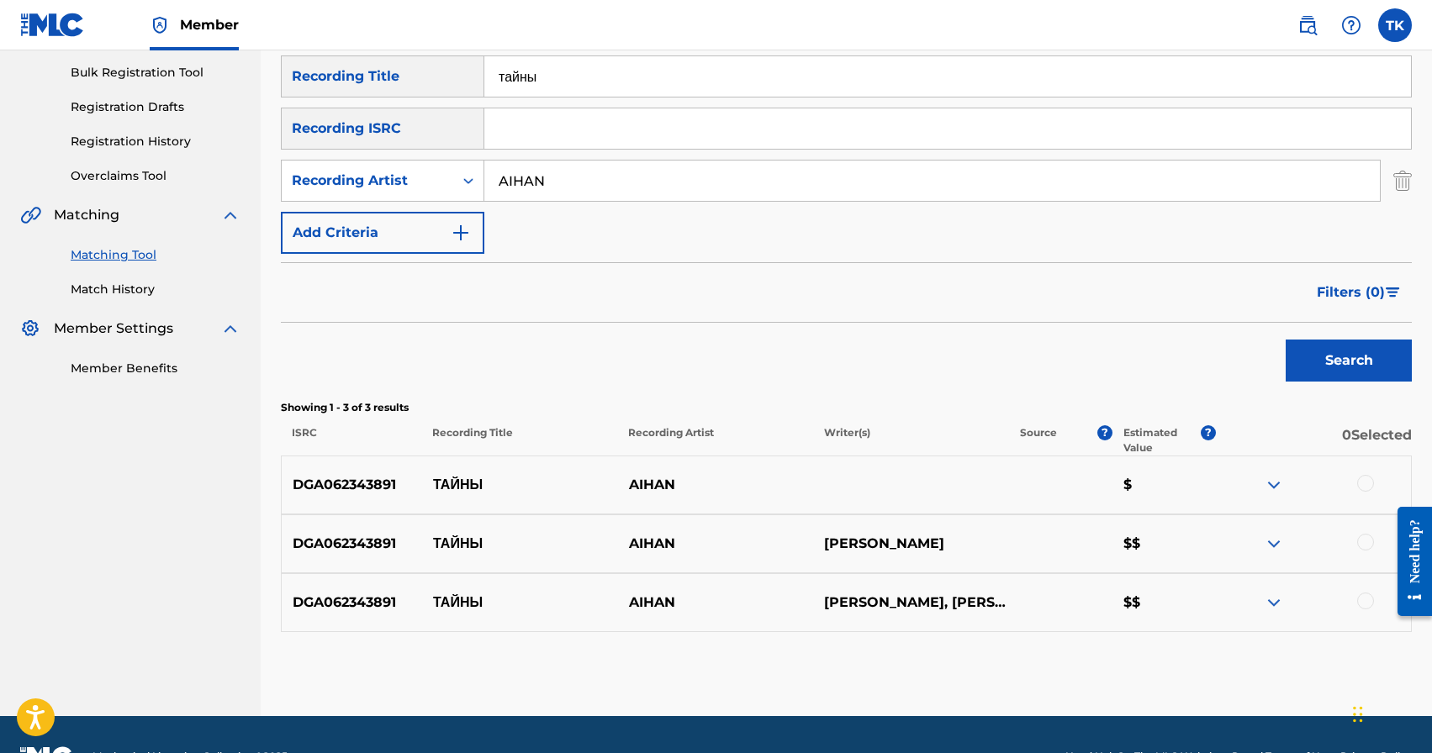
click at [658, 81] on input "тайны" at bounding box center [947, 76] width 927 height 40
click at [1357, 367] on button "Search" at bounding box center [1349, 361] width 126 height 42
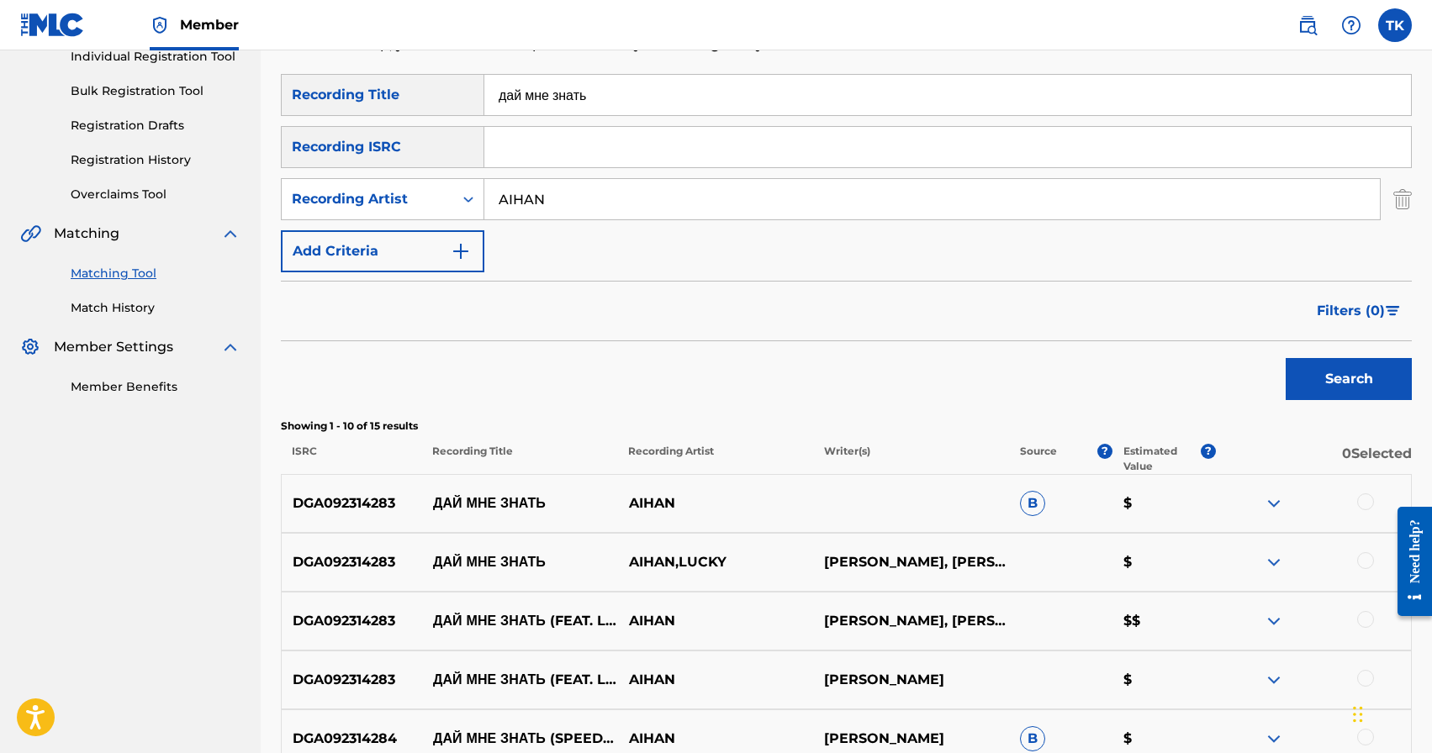
scroll to position [215, 0]
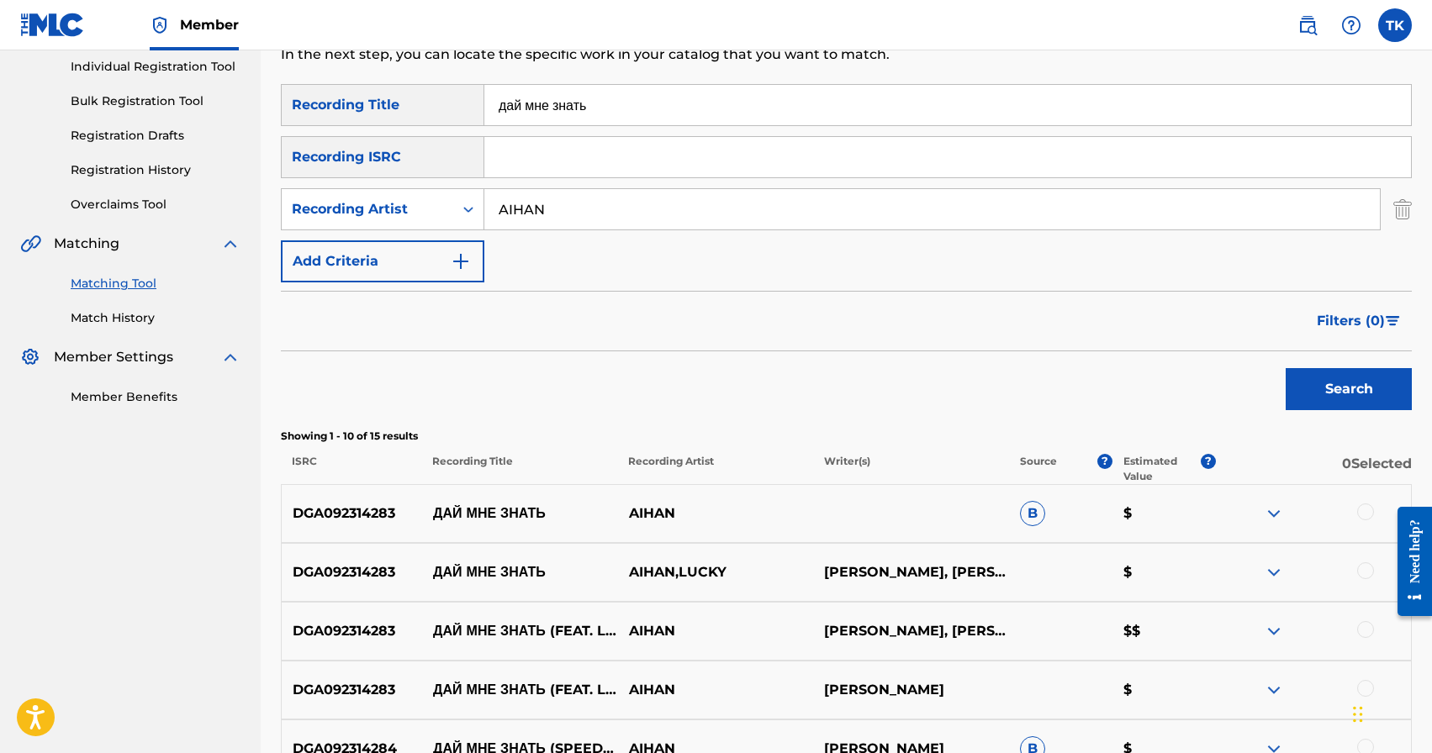
click at [641, 103] on input "дай мне знать" at bounding box center [947, 105] width 927 height 40
click at [1297, 378] on button "Search" at bounding box center [1349, 389] width 126 height 42
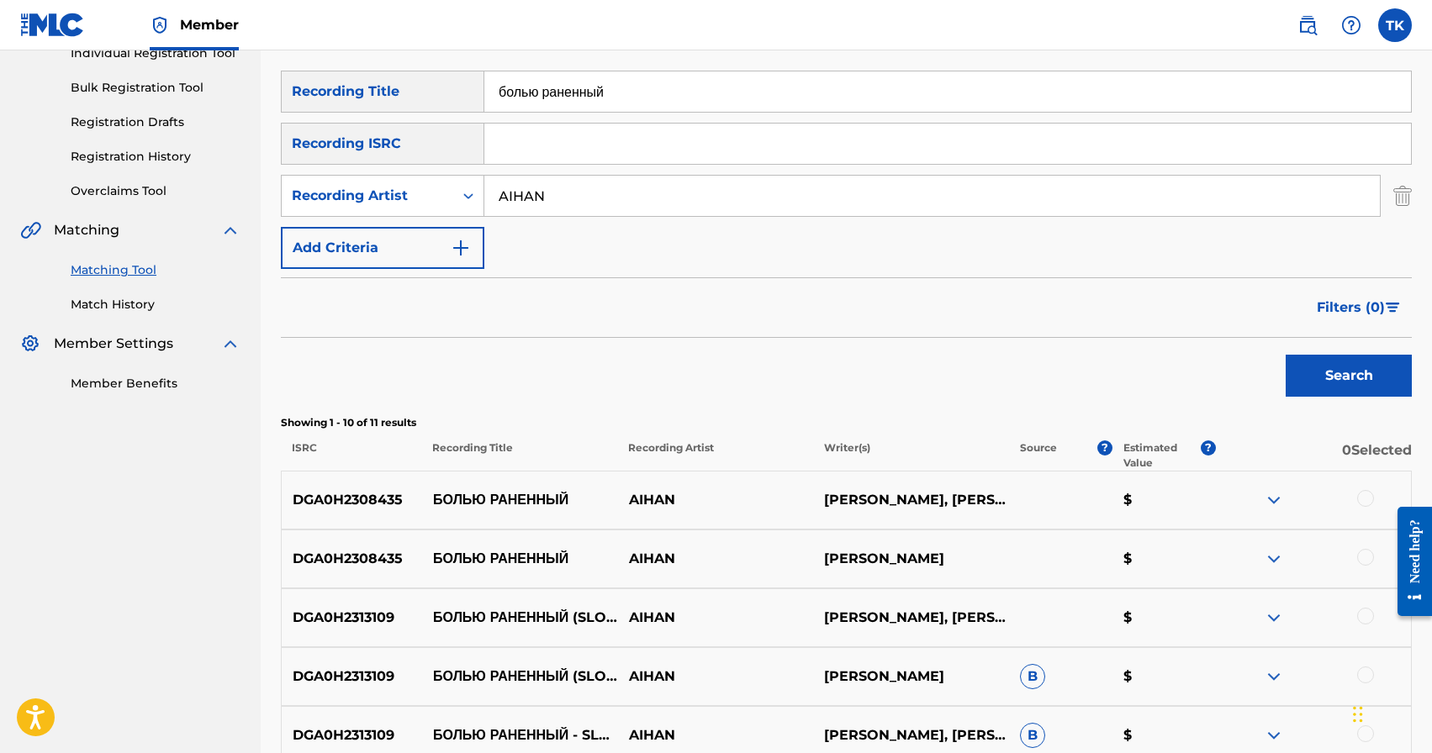
scroll to position [174, 0]
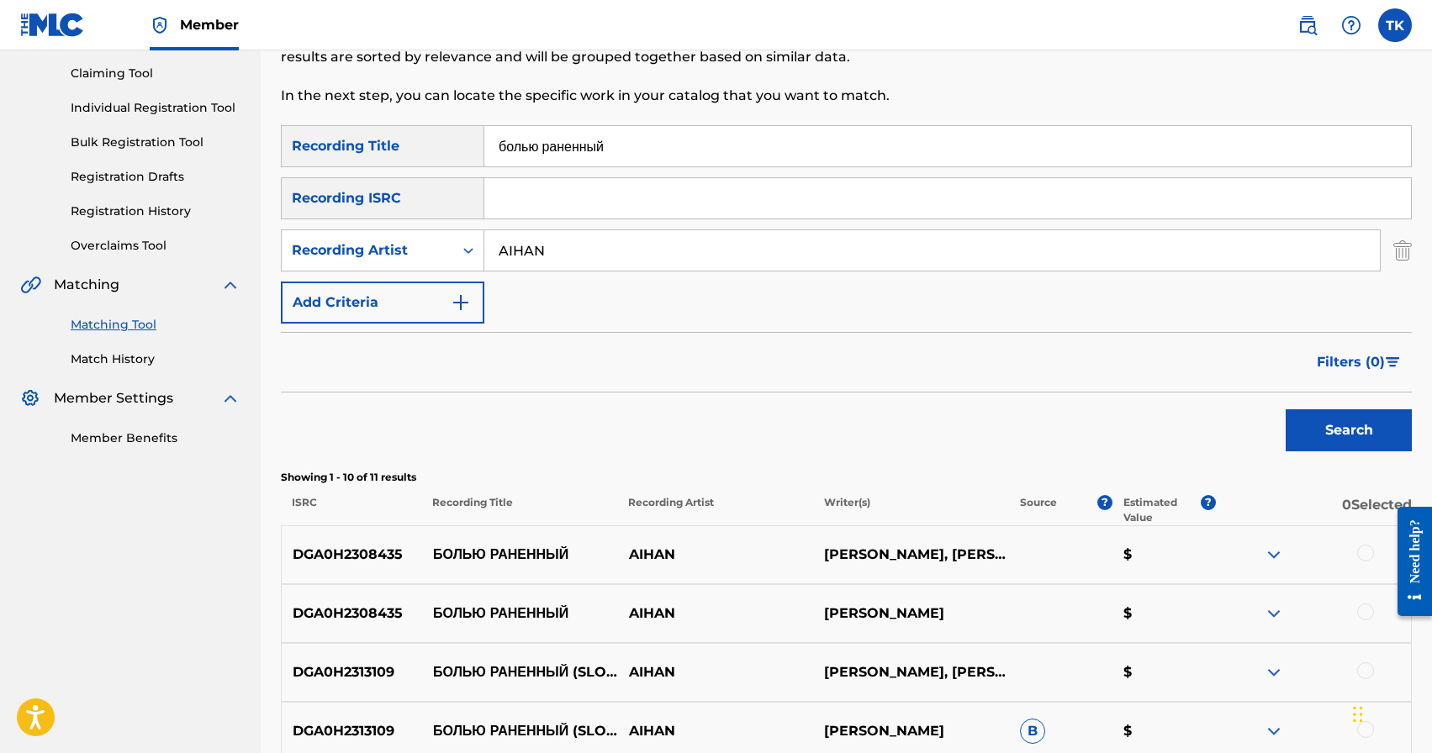
click at [711, 161] on input "болью раненный" at bounding box center [947, 146] width 927 height 40
click at [1334, 436] on button "Search" at bounding box center [1349, 431] width 126 height 42
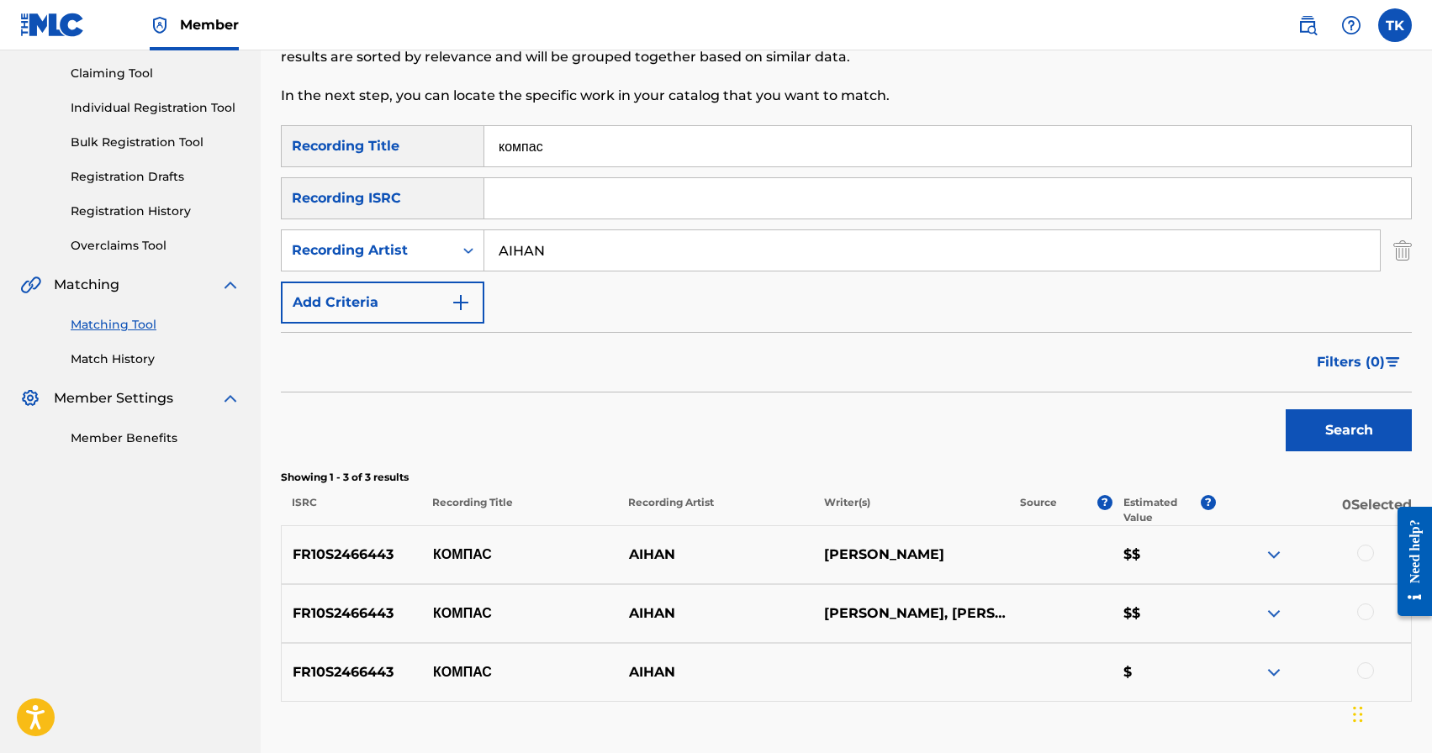
click at [719, 159] on input "компас" at bounding box center [947, 146] width 927 height 40
click at [1316, 425] on button "Search" at bounding box center [1349, 431] width 126 height 42
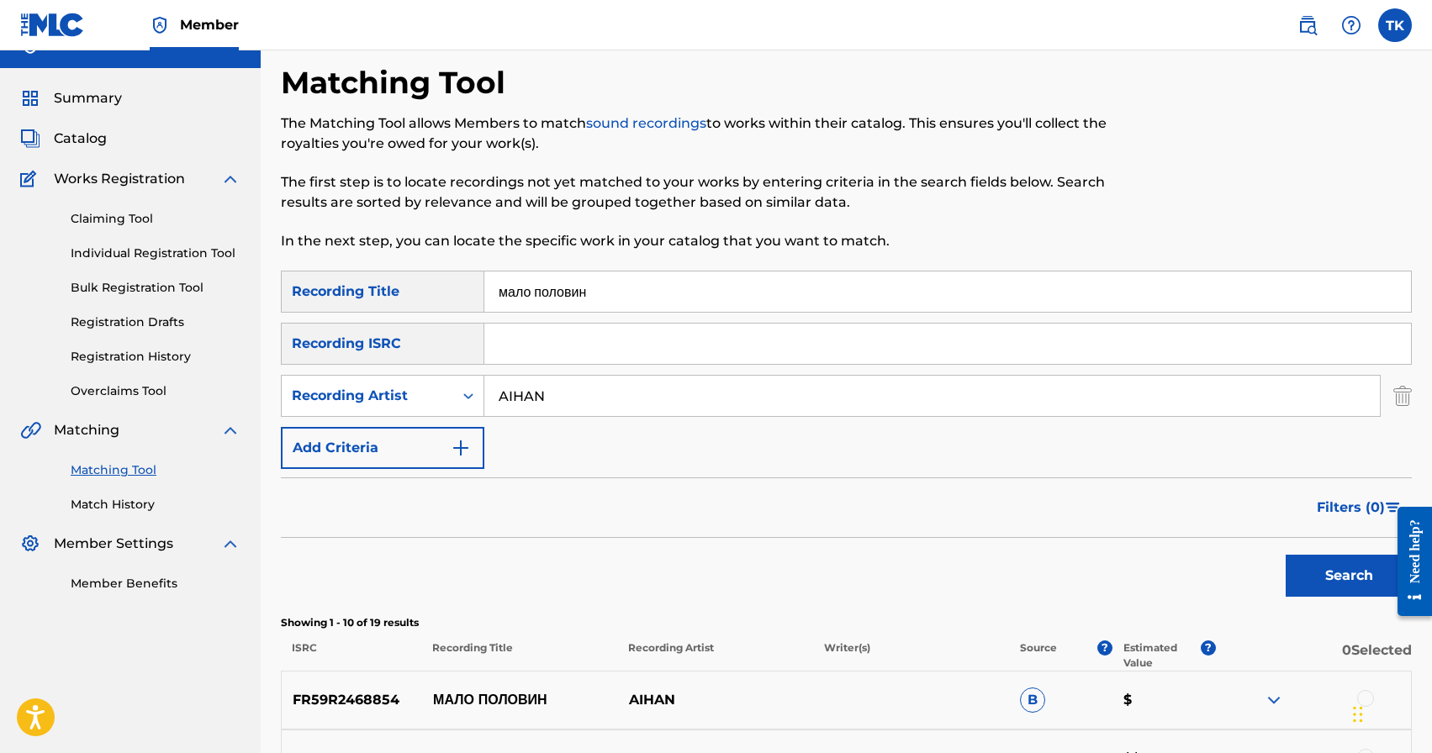
scroll to position [0, 0]
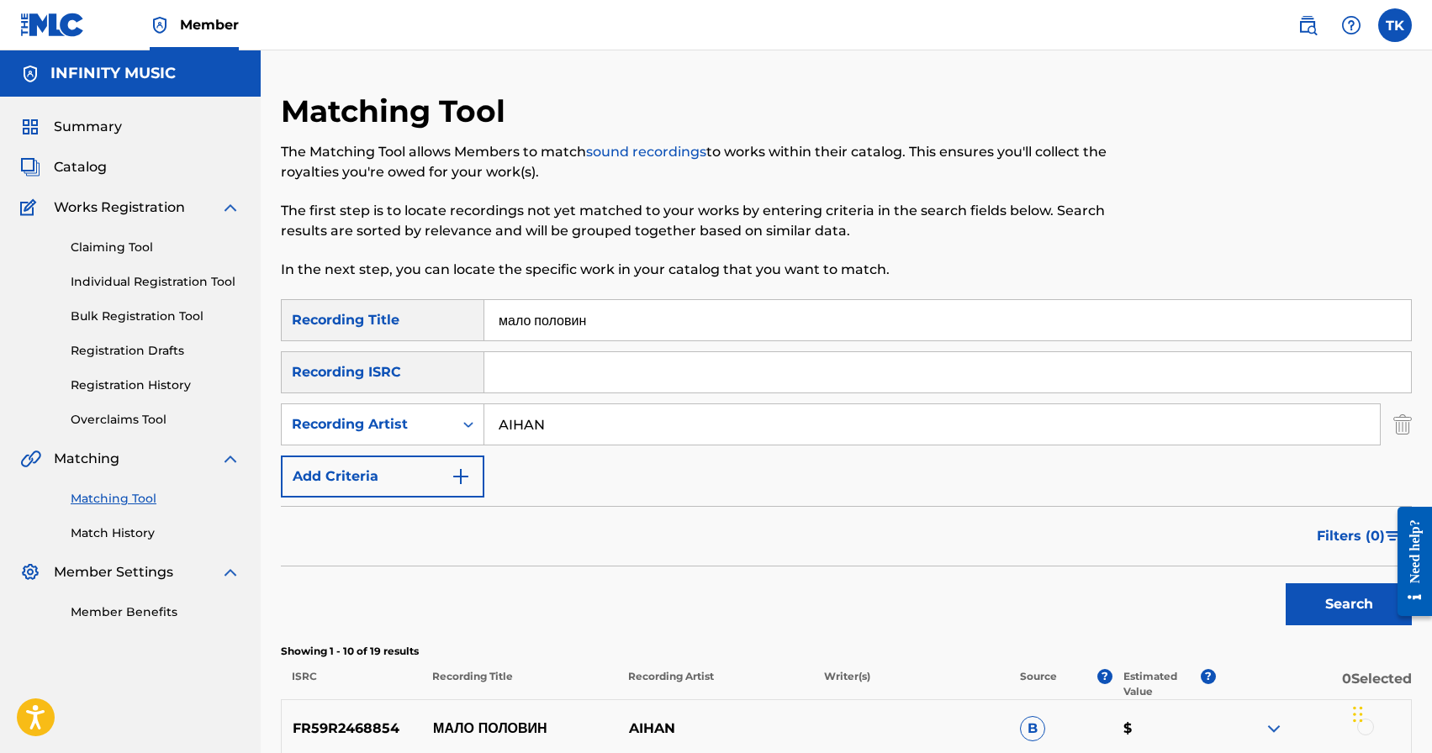
click at [657, 323] on input "мало половин" at bounding box center [947, 320] width 927 height 40
click at [1293, 605] on button "Search" at bounding box center [1349, 605] width 126 height 42
click at [607, 322] on input "верь мне" at bounding box center [947, 320] width 927 height 40
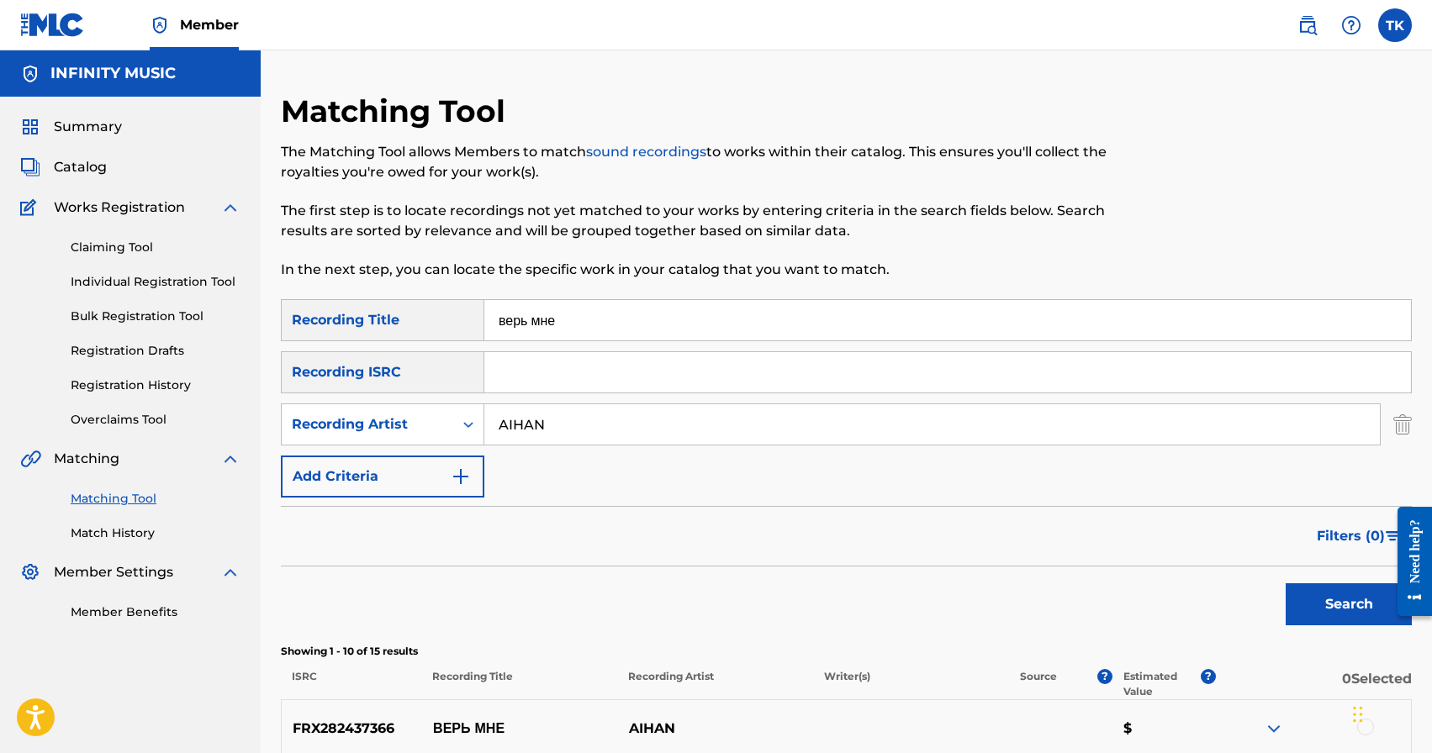
click at [607, 322] on input "верь мне" at bounding box center [947, 320] width 927 height 40
click at [1358, 594] on button "Search" at bounding box center [1349, 605] width 126 height 42
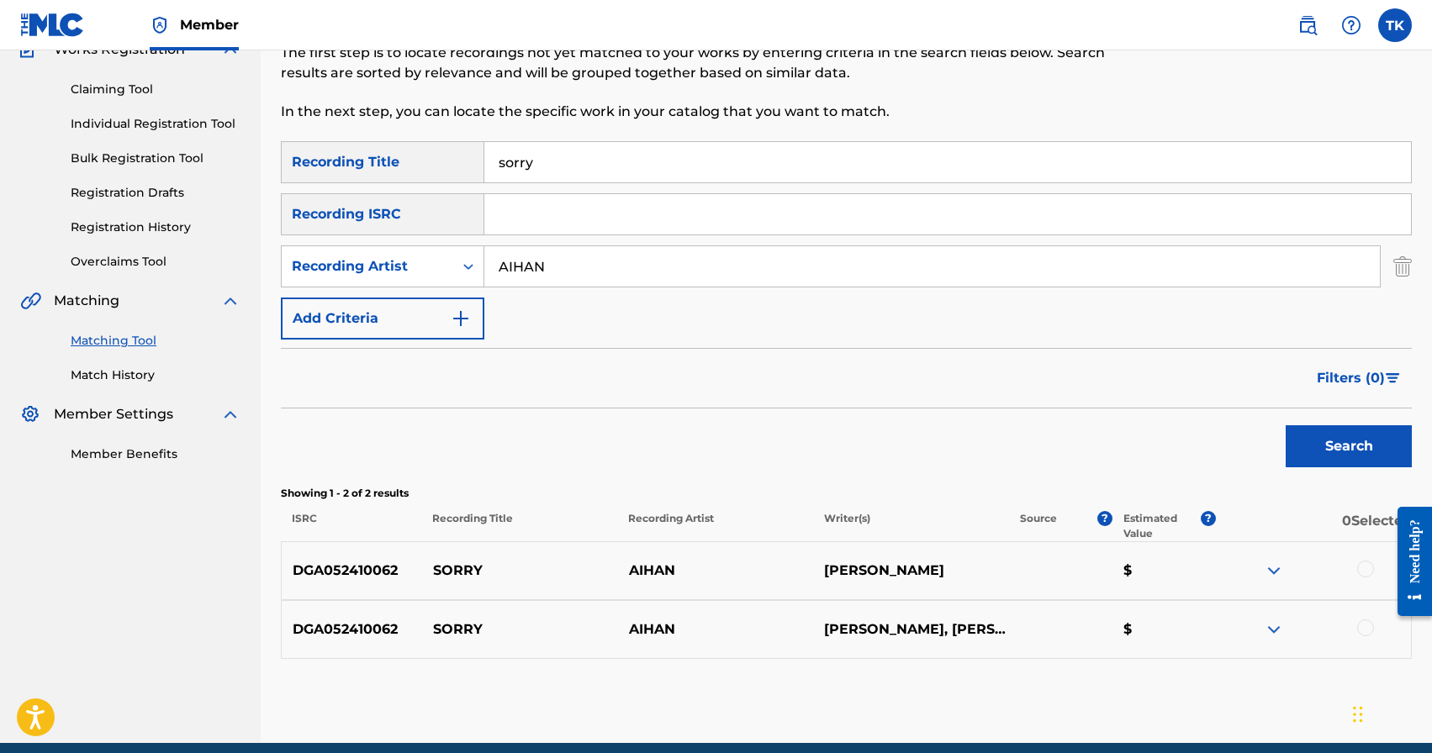
scroll to position [229, 0]
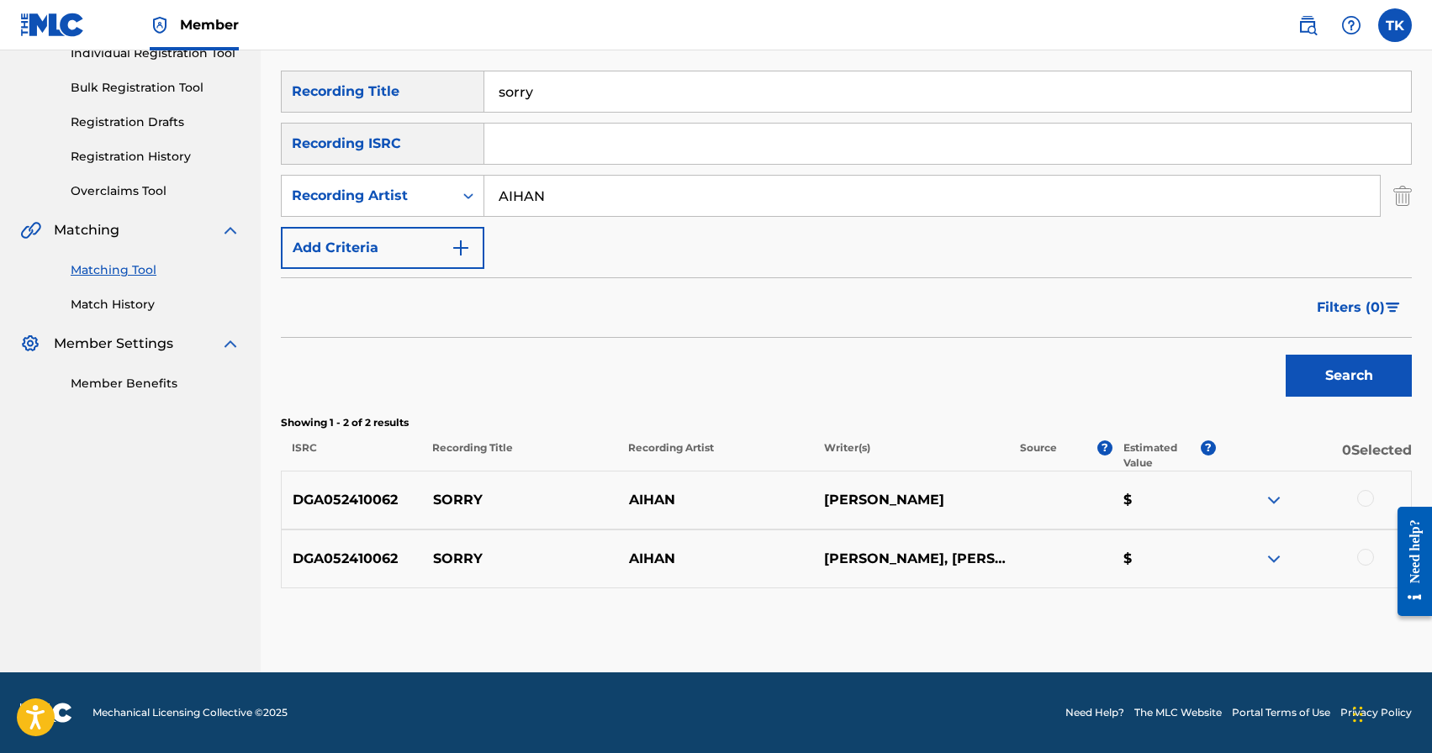
click at [680, 103] on input "sorry" at bounding box center [947, 91] width 927 height 40
click at [1326, 383] on button "Search" at bounding box center [1349, 376] width 126 height 42
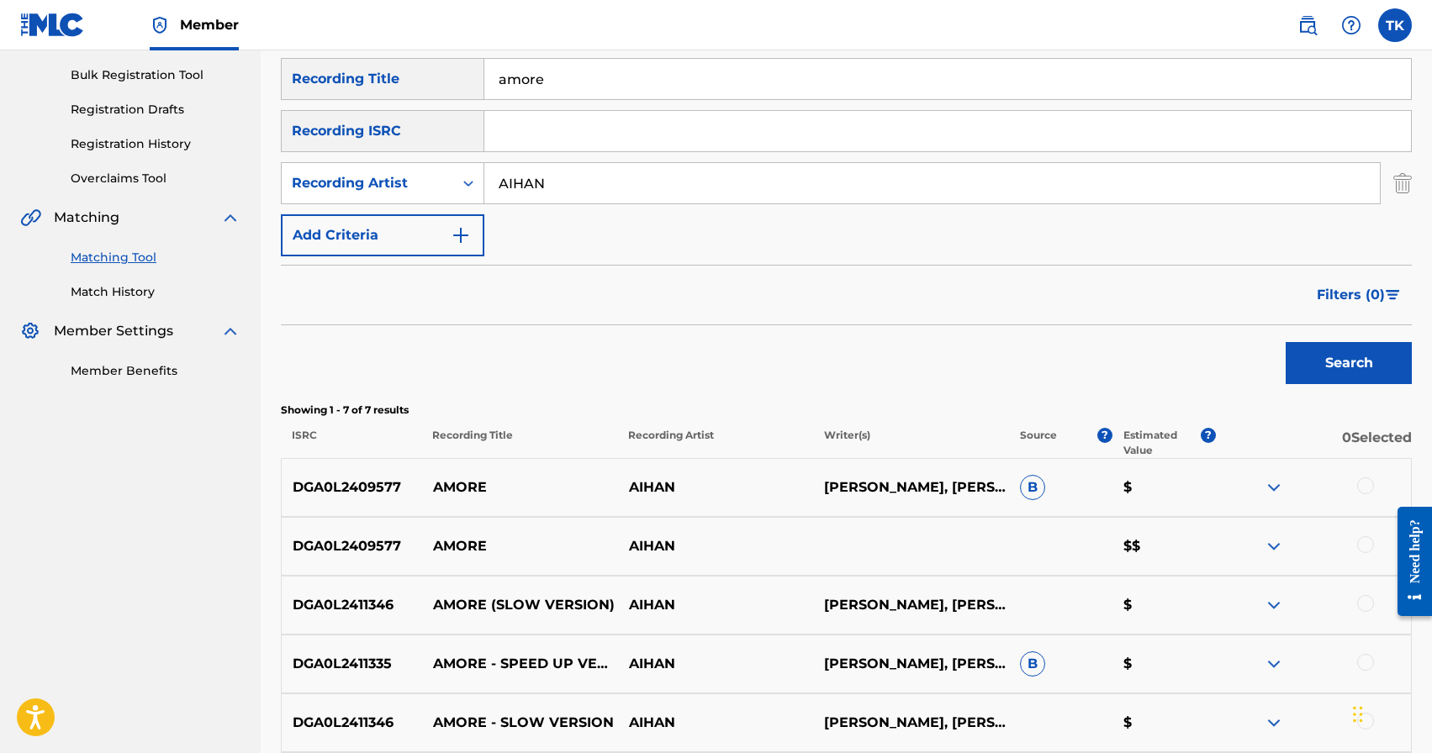
scroll to position [228, 0]
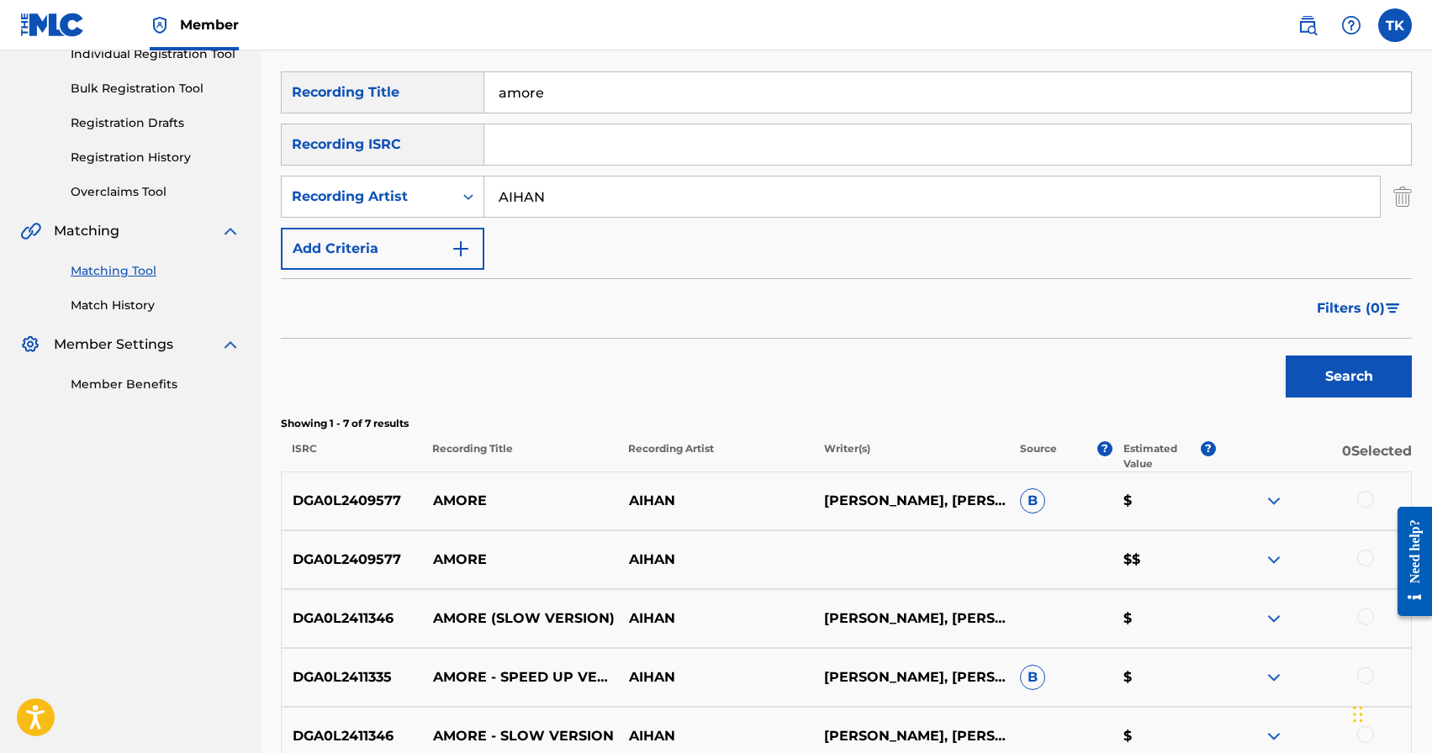
click at [697, 102] on input "amore" at bounding box center [947, 92] width 927 height 40
click at [1333, 372] on button "Search" at bounding box center [1349, 377] width 126 height 42
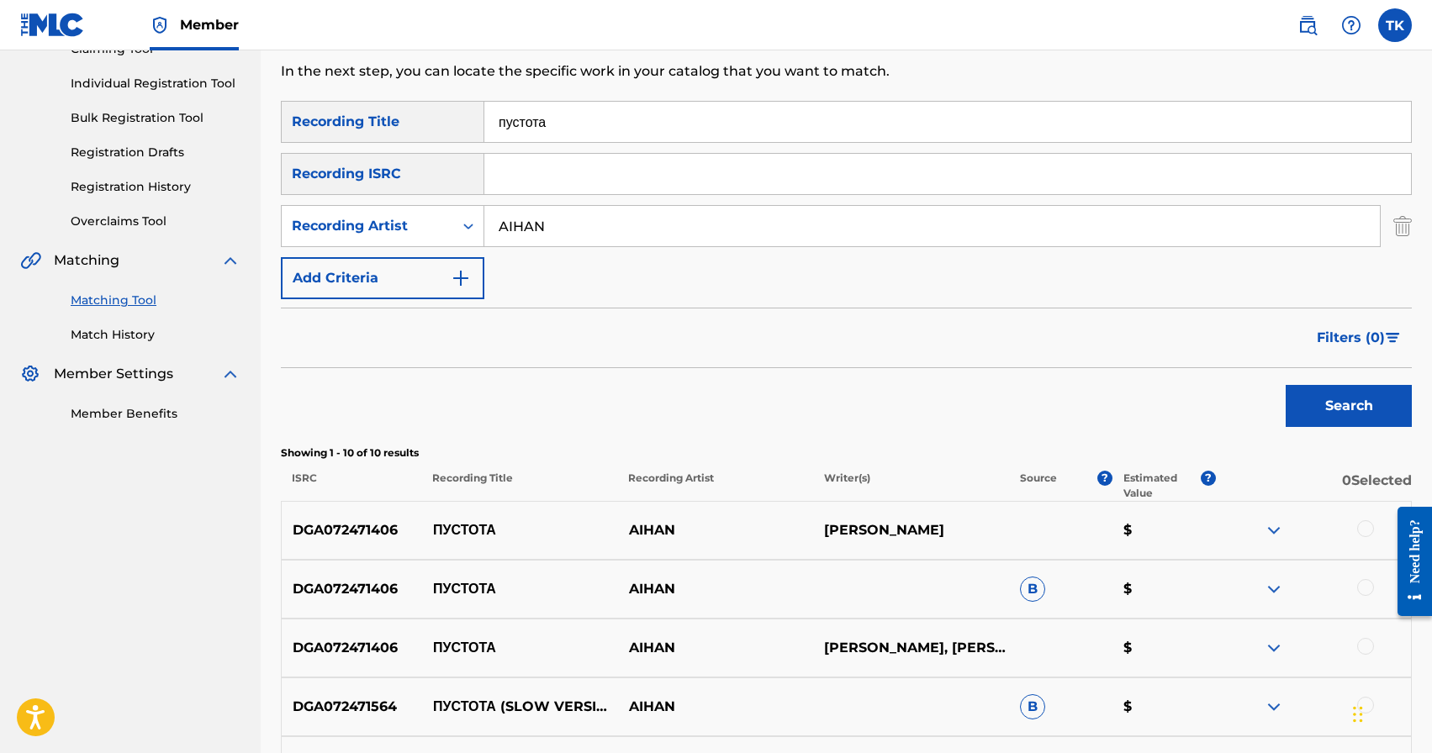
scroll to position [197, 0]
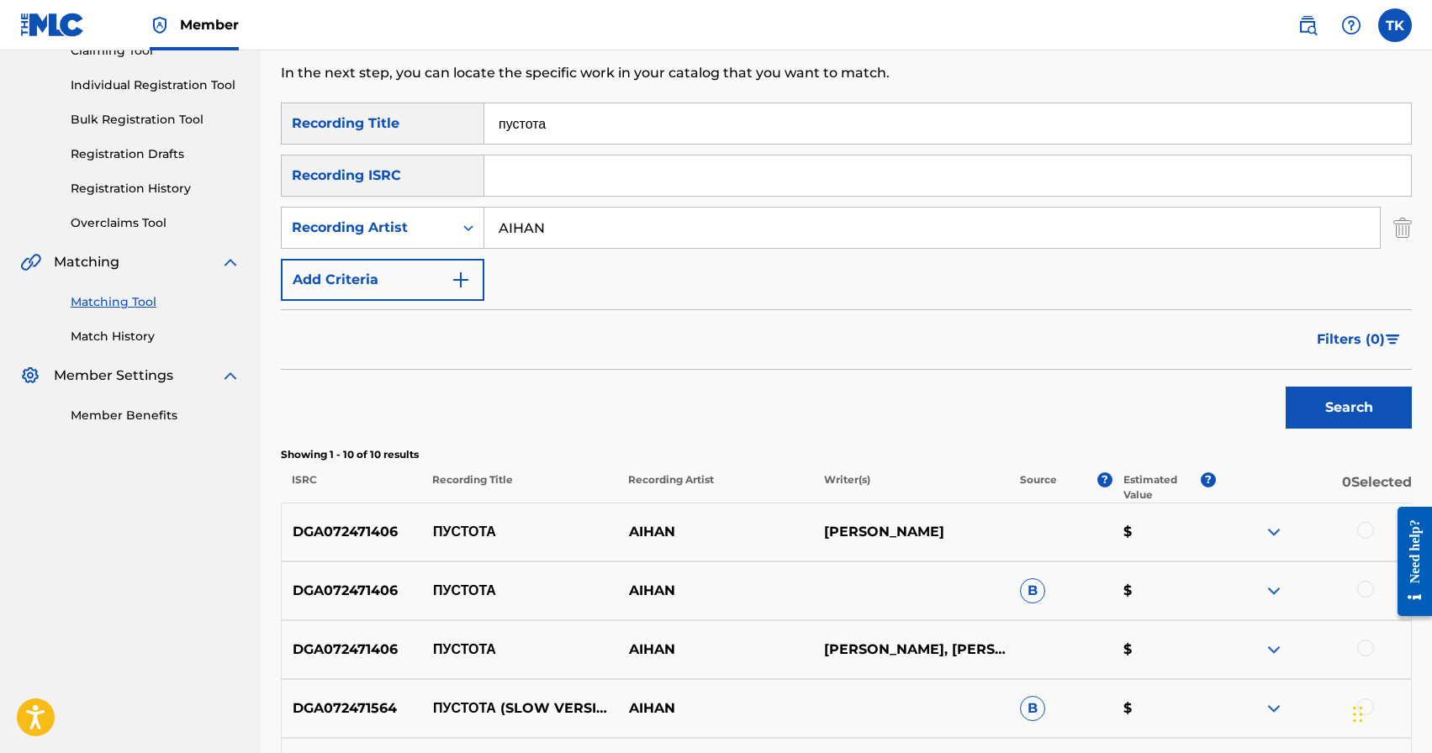
click at [629, 119] on input "пустота" at bounding box center [947, 123] width 927 height 40
click at [1304, 412] on button "Search" at bounding box center [1349, 408] width 126 height 42
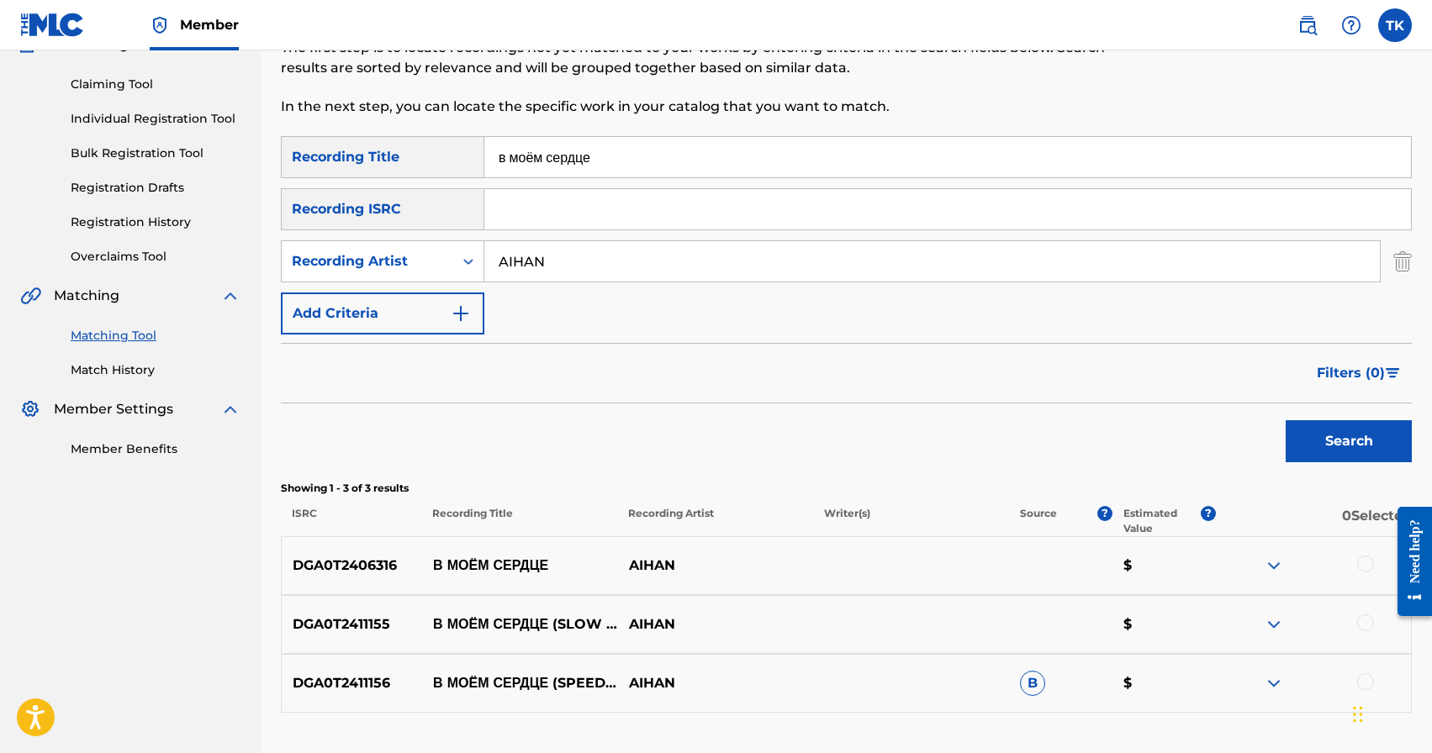
scroll to position [160, 0]
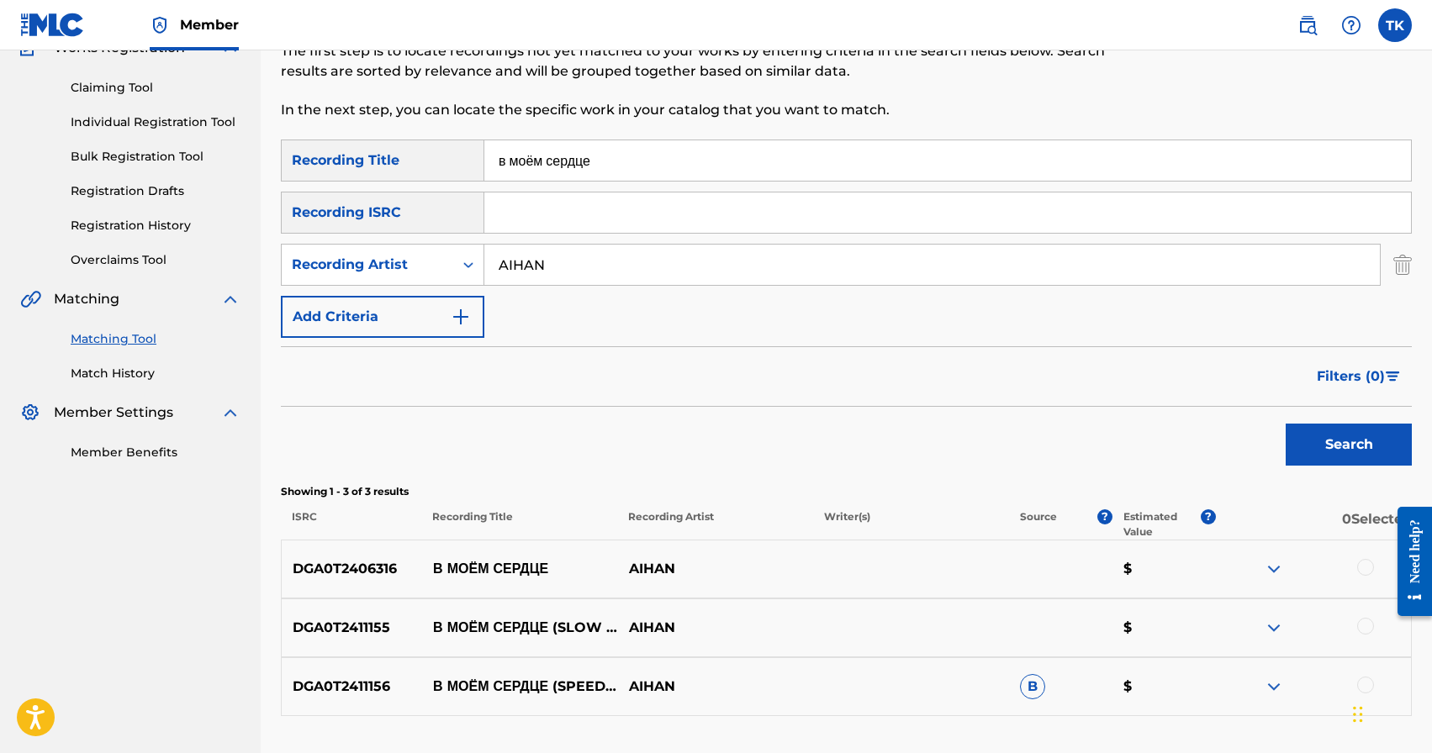
click at [604, 161] on input "в моём сердце" at bounding box center [947, 160] width 927 height 40
click at [1282, 446] on div "Search" at bounding box center [1344, 440] width 135 height 67
click at [1310, 446] on button "Search" at bounding box center [1349, 445] width 126 height 42
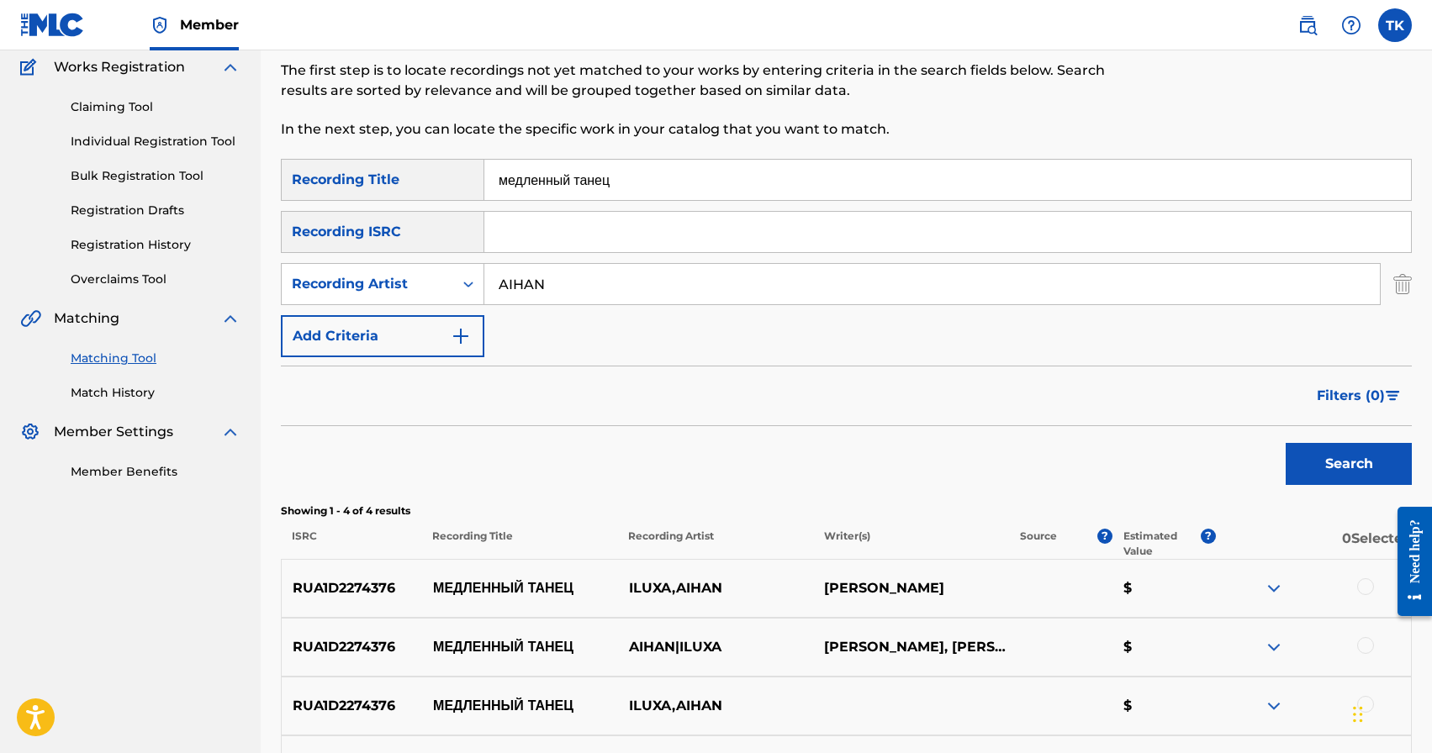
scroll to position [136, 0]
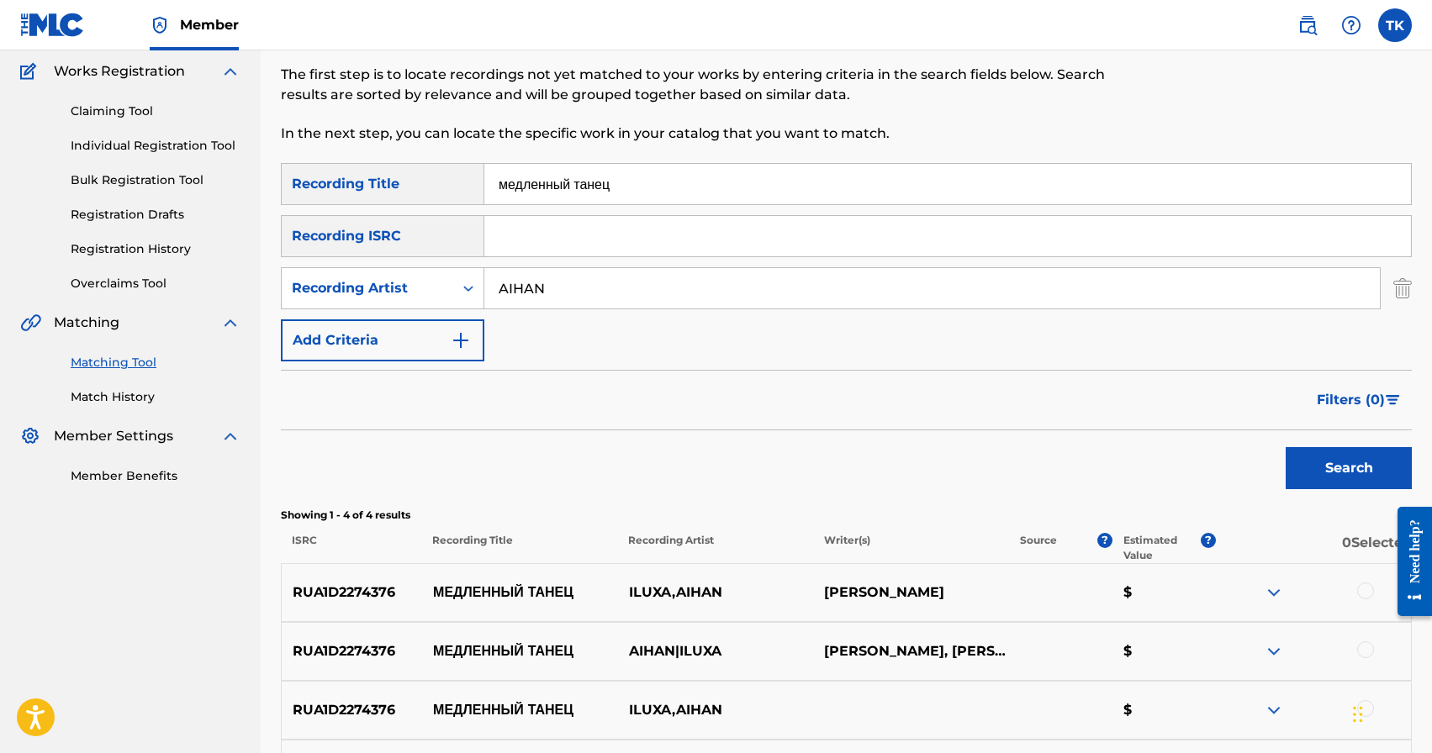
click at [660, 193] on input "медленный танец" at bounding box center [947, 184] width 927 height 40
click at [1370, 495] on div "Search" at bounding box center [1344, 464] width 135 height 67
click at [1365, 481] on button "Search" at bounding box center [1349, 468] width 126 height 42
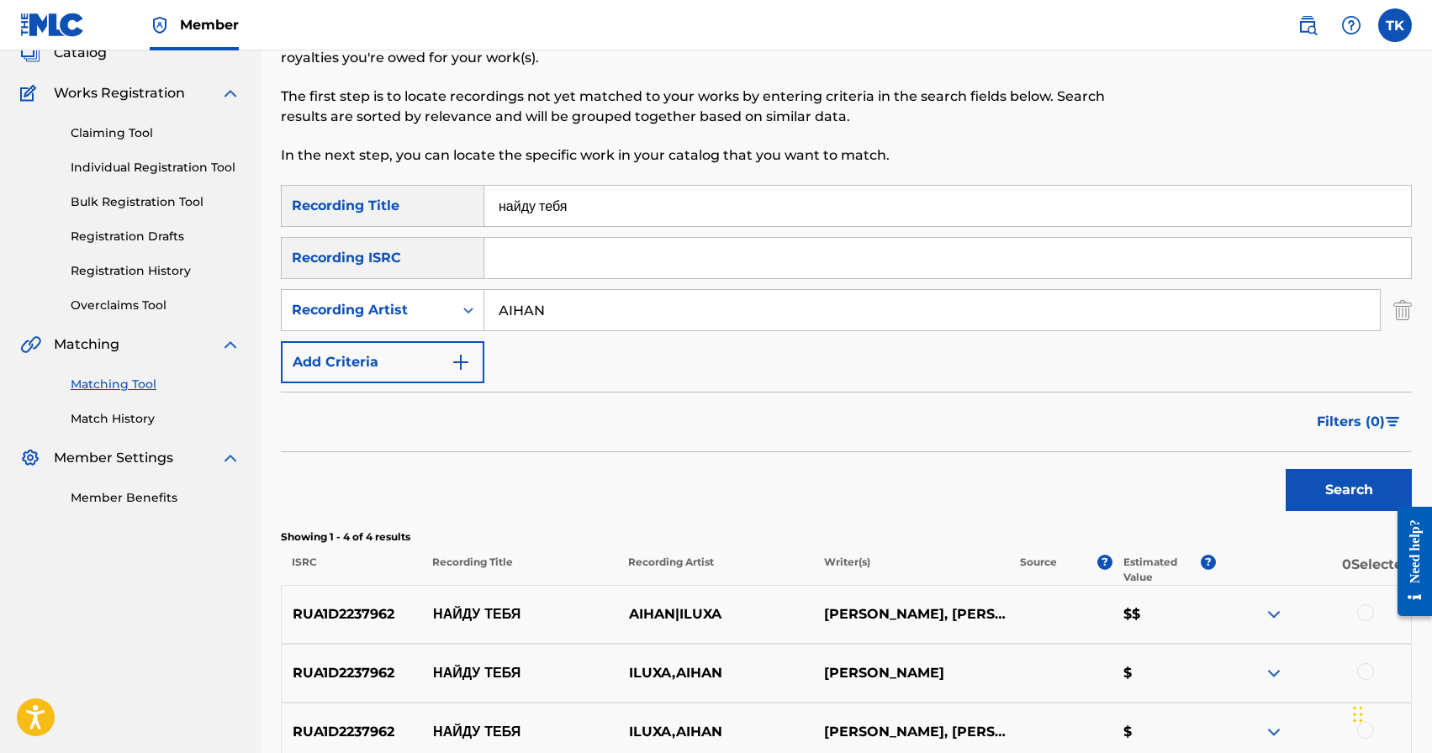
scroll to position [102, 0]
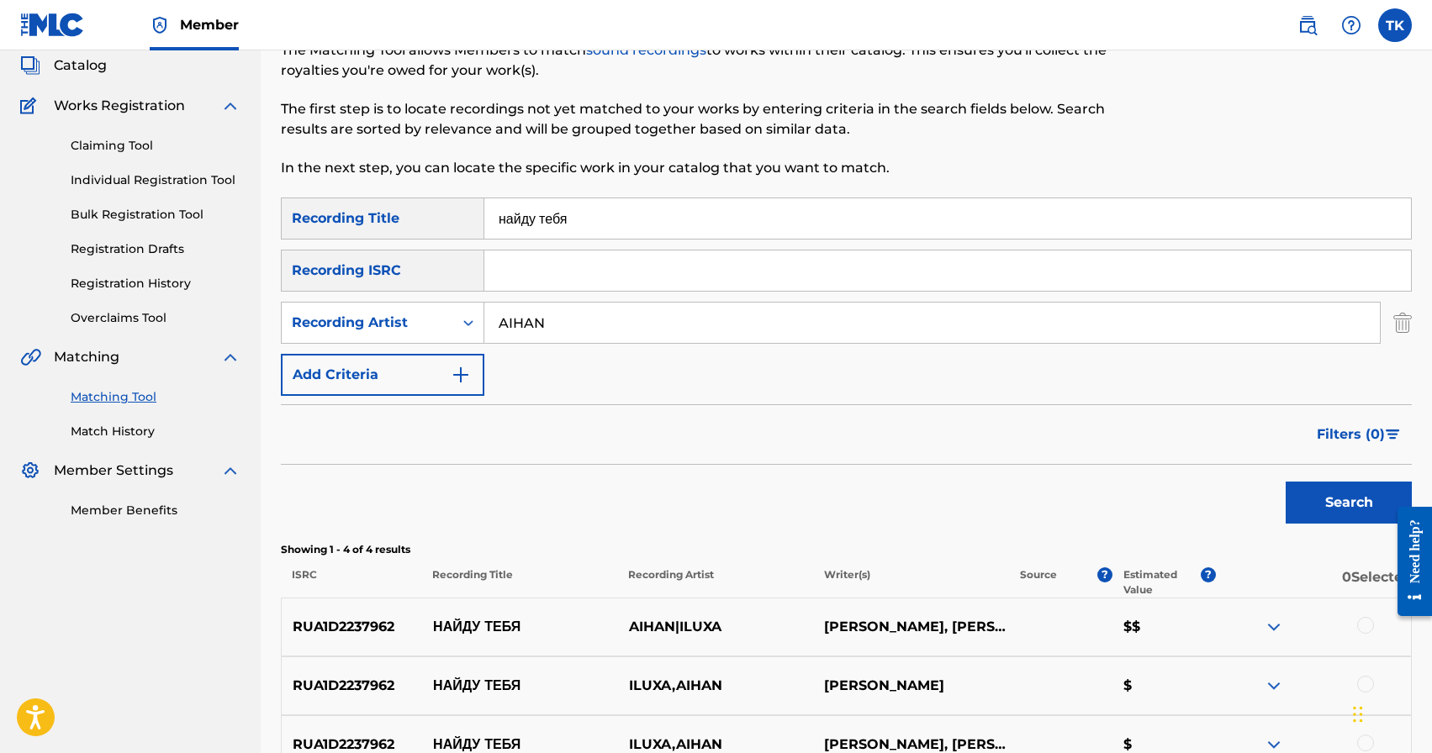
click at [791, 219] on input "найду тебя" at bounding box center [947, 218] width 927 height 40
type input "[PERSON_NAME]"
click at [1355, 505] on button "Search" at bounding box center [1349, 503] width 126 height 42
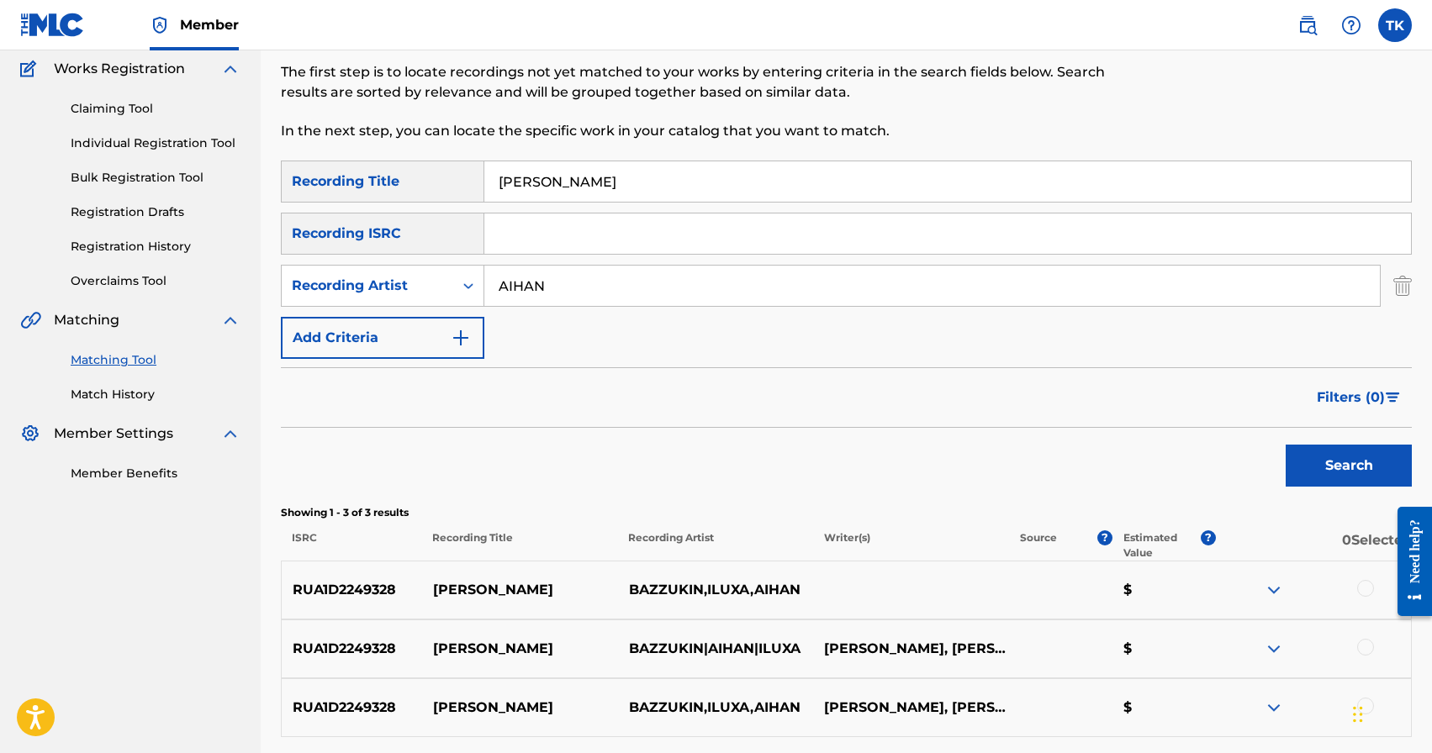
scroll to position [138, 0]
click at [569, 285] on input "AIHAN" at bounding box center [932, 287] width 896 height 40
type input "wallem"
click at [612, 171] on input "[PERSON_NAME]" at bounding box center [947, 182] width 927 height 40
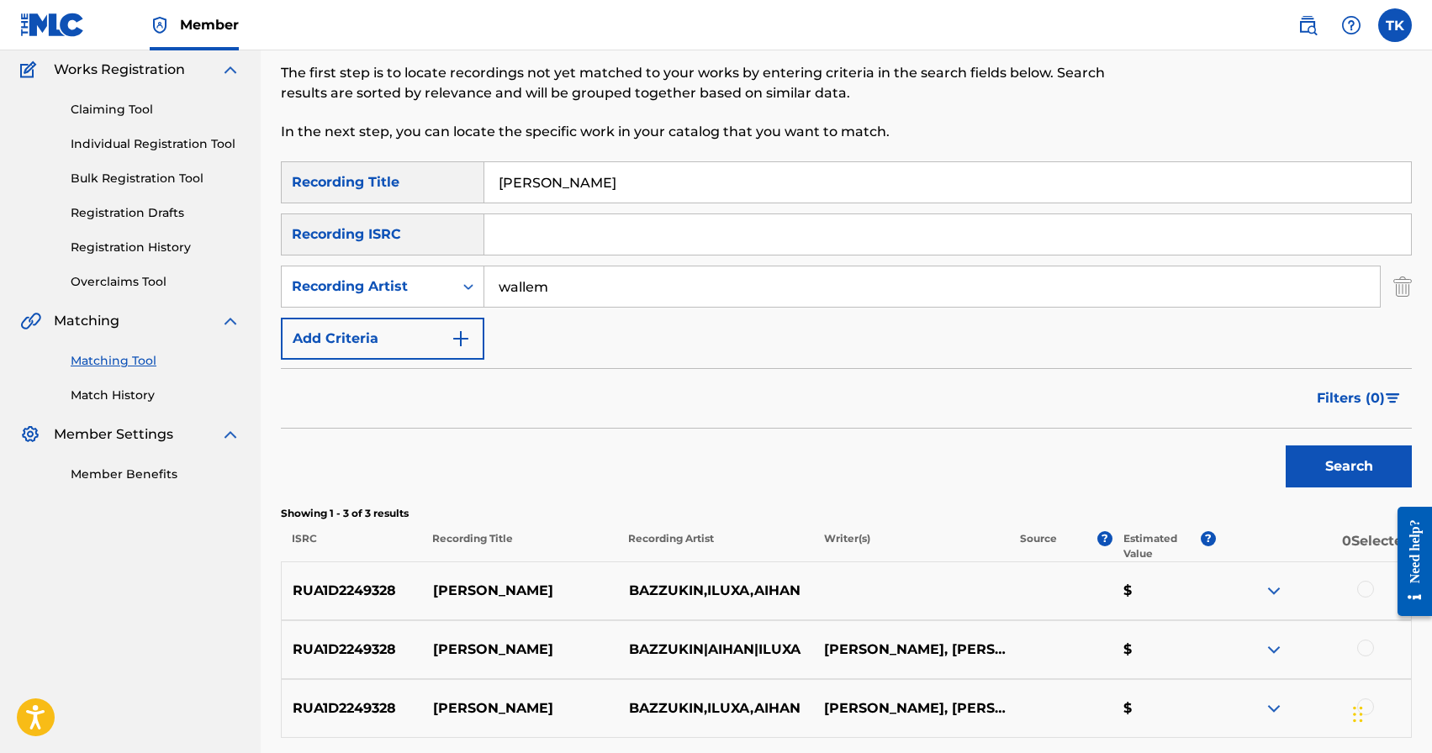
click at [612, 171] on input "[PERSON_NAME]" at bounding box center [947, 182] width 927 height 40
type input "дед мороз"
click at [1342, 464] on button "Search" at bounding box center [1349, 467] width 126 height 42
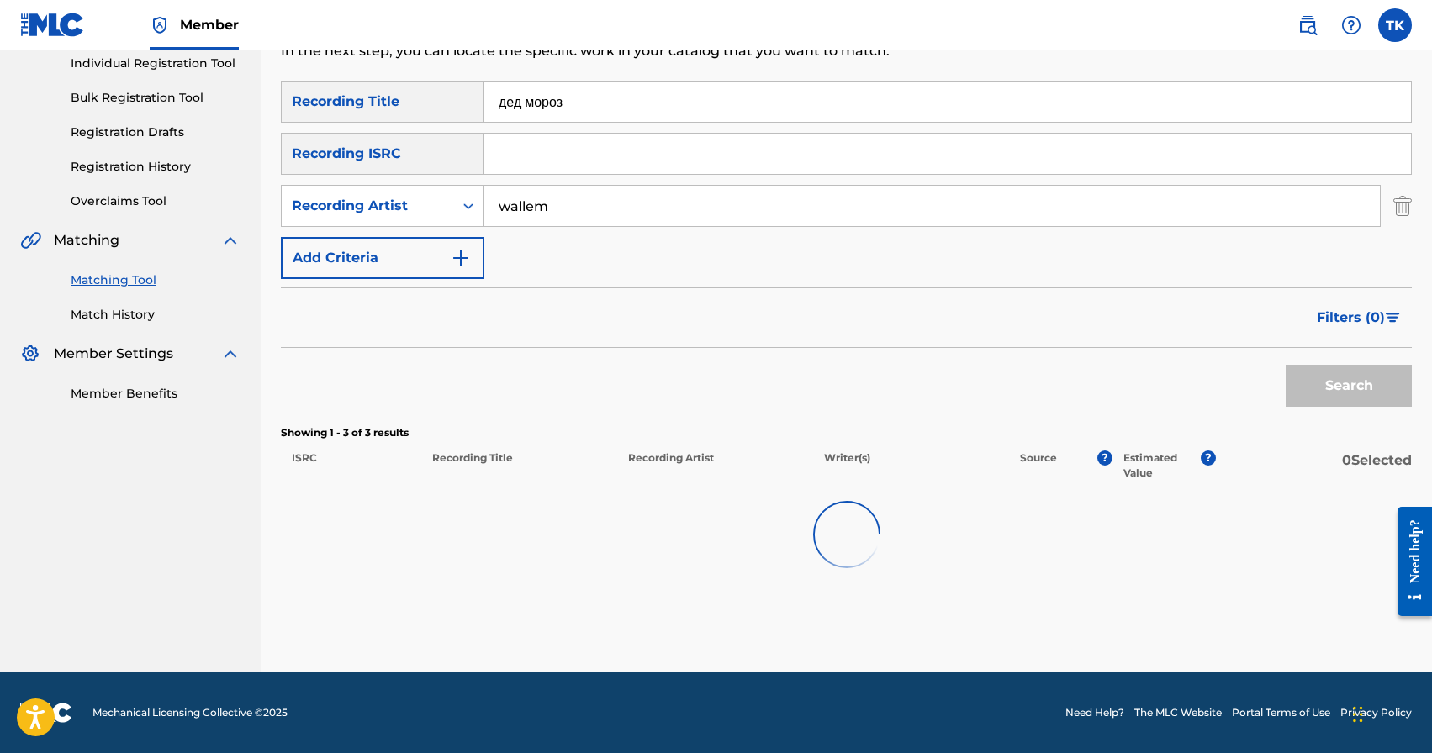
scroll to position [222, 0]
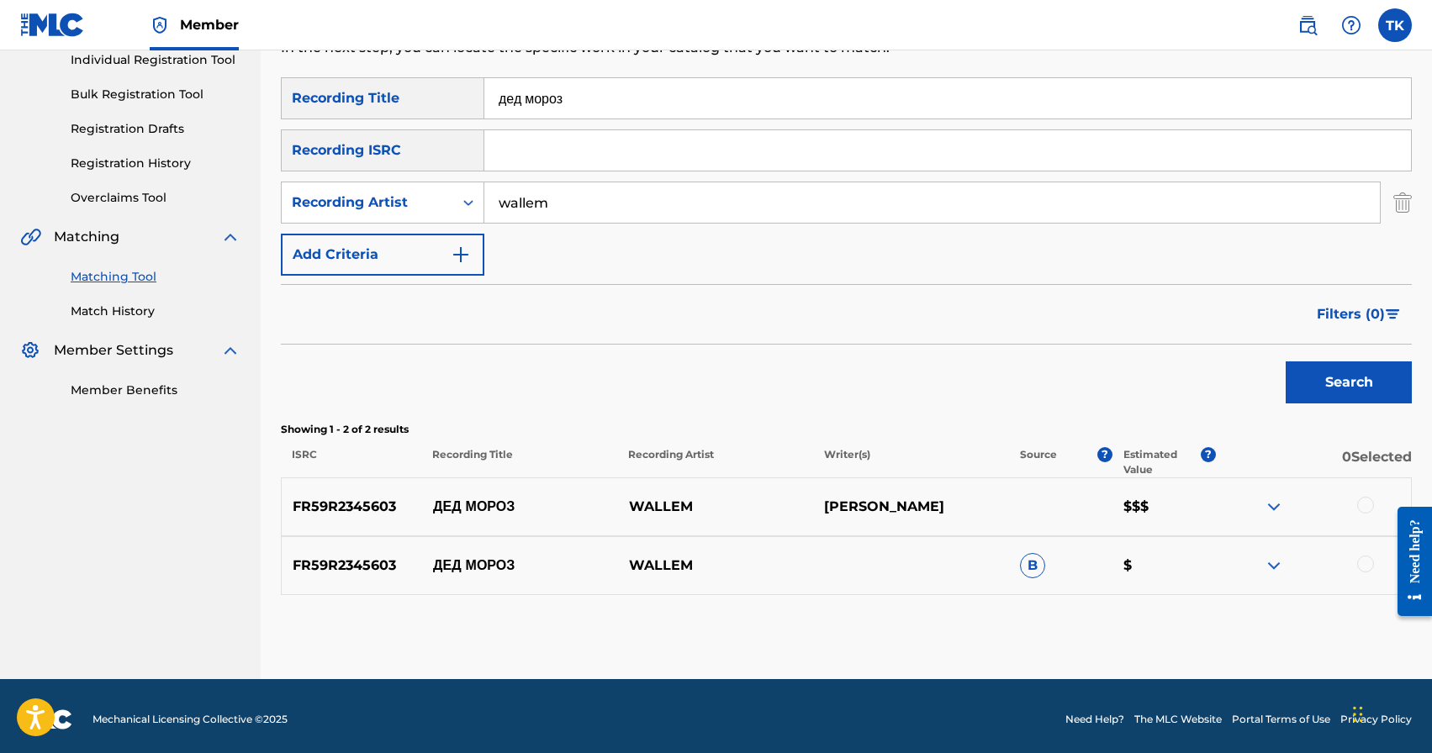
click at [1362, 507] on div at bounding box center [1365, 505] width 17 height 17
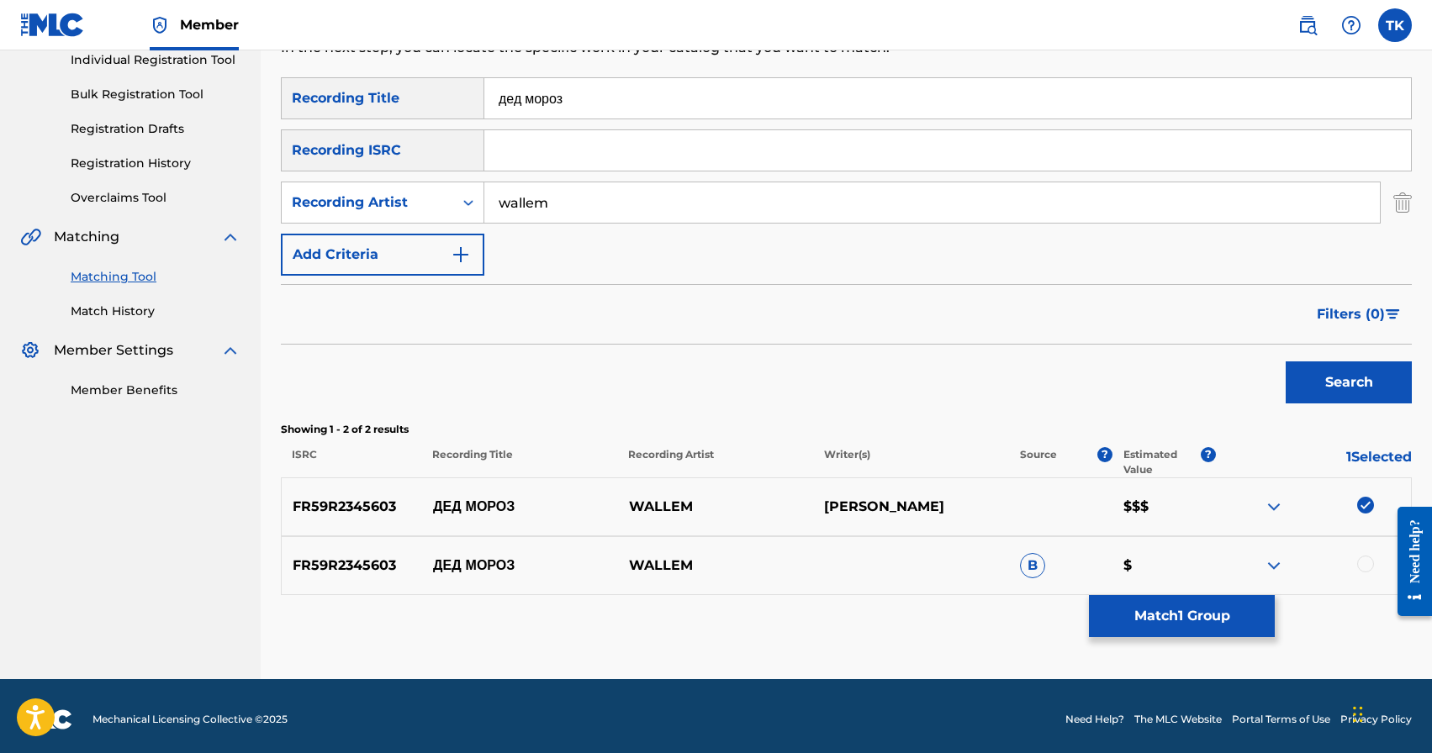
click at [1365, 557] on div at bounding box center [1365, 564] width 17 height 17
click at [1212, 625] on button "Match 2 Groups" at bounding box center [1182, 616] width 186 height 42
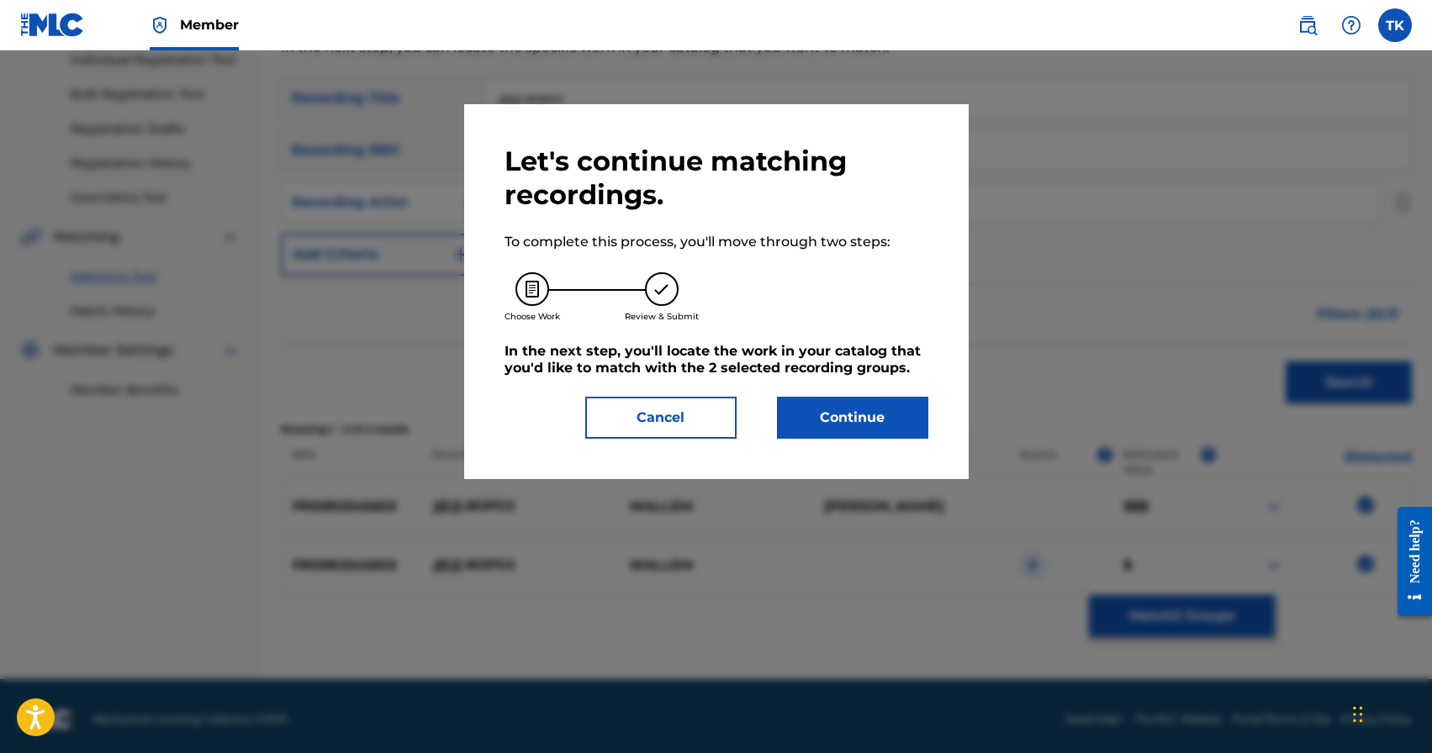
click at [890, 433] on button "Continue" at bounding box center [852, 418] width 151 height 42
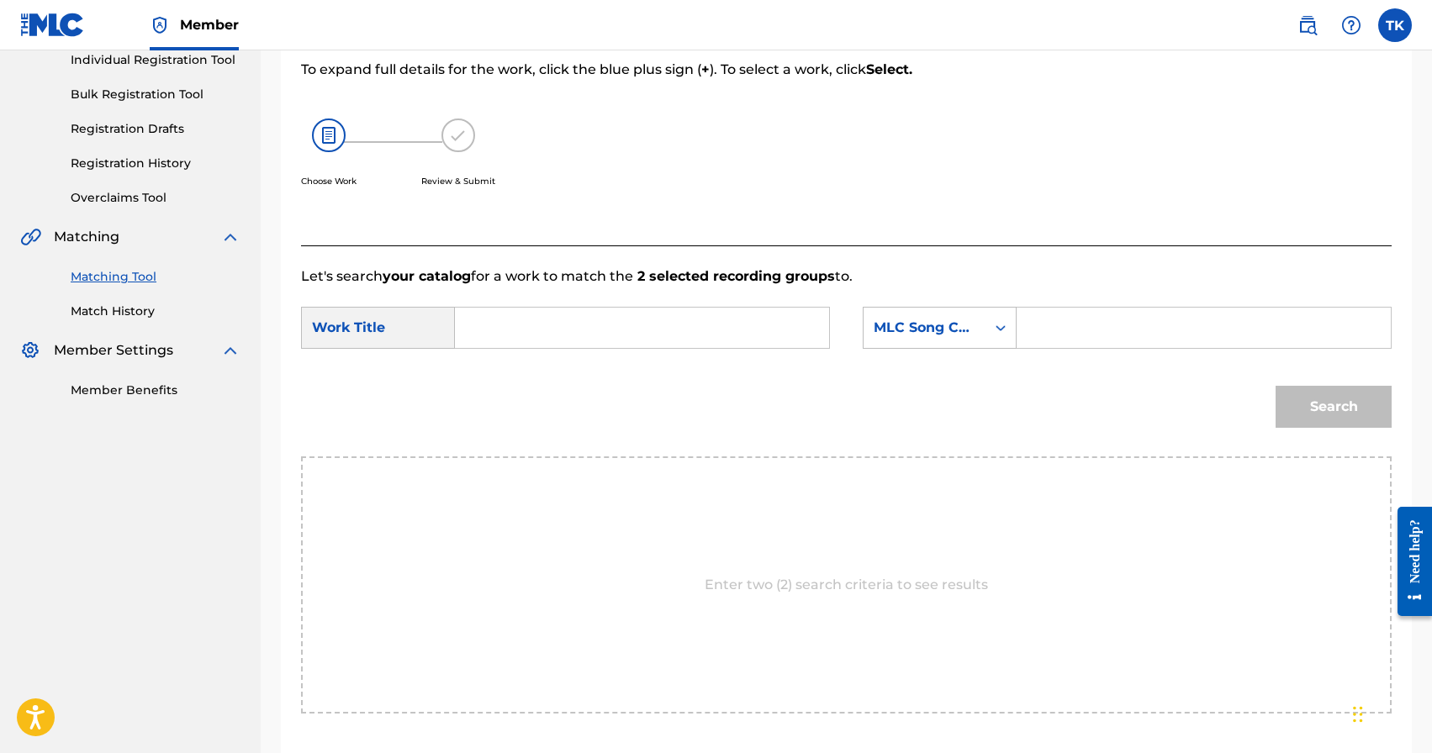
click at [689, 325] on input "Search Form" at bounding box center [642, 328] width 346 height 40
click at [519, 391] on span "ороз" at bounding box center [508, 386] width 29 height 16
type input "дед мороз"
click at [975, 327] on div "MLC Song Code" at bounding box center [925, 328] width 122 height 32
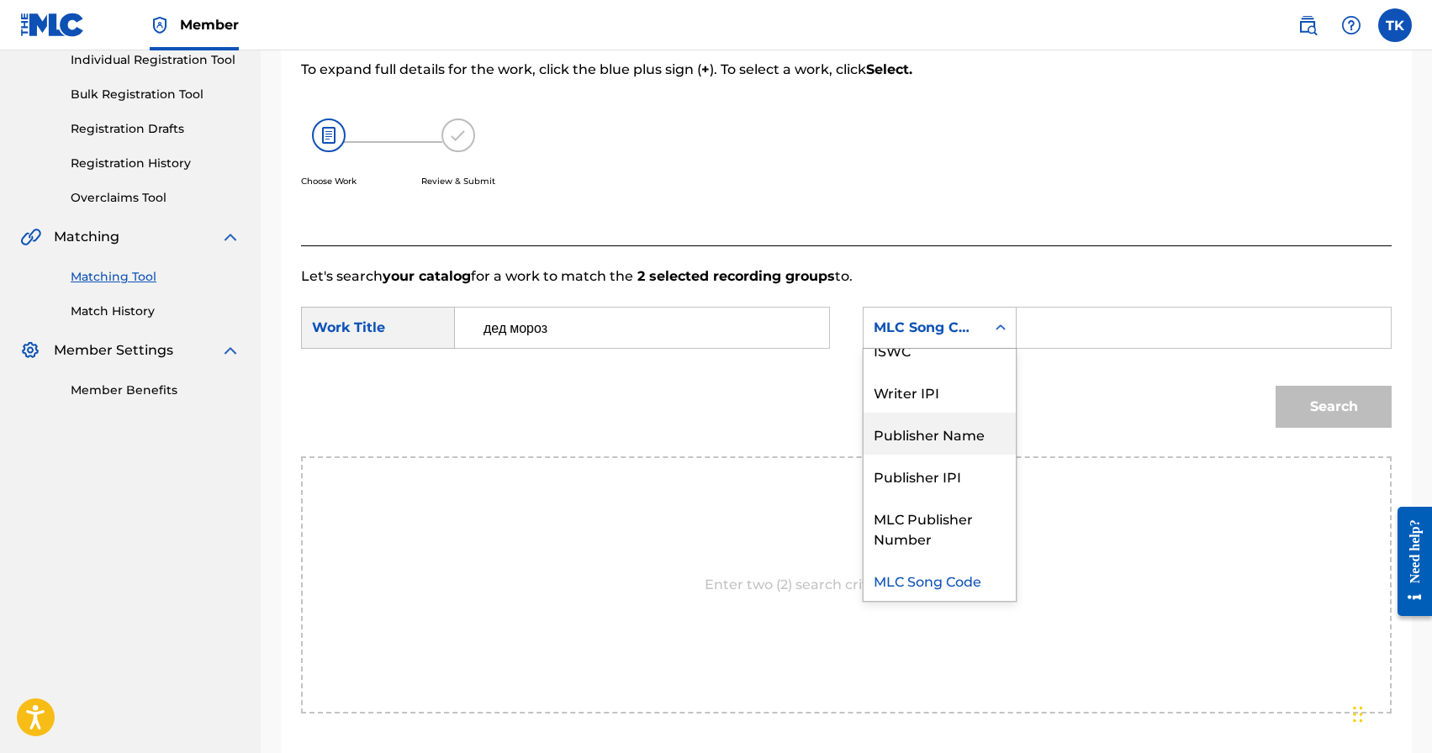
click at [962, 441] on div "Publisher Name" at bounding box center [940, 434] width 152 height 42
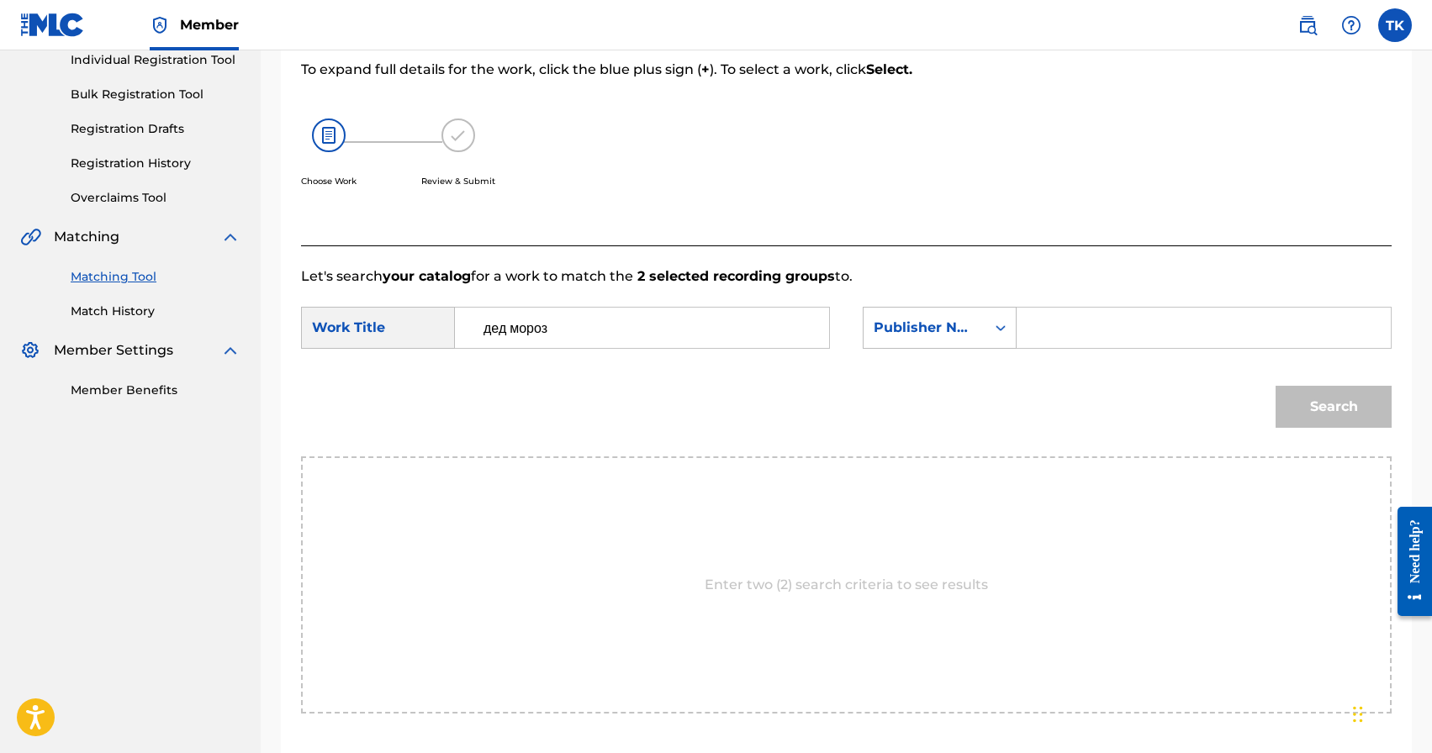
click at [1038, 330] on input "Search Form" at bounding box center [1204, 328] width 346 height 40
type input "INFINITY MUSIC"
click at [1302, 410] on button "Search" at bounding box center [1334, 407] width 116 height 42
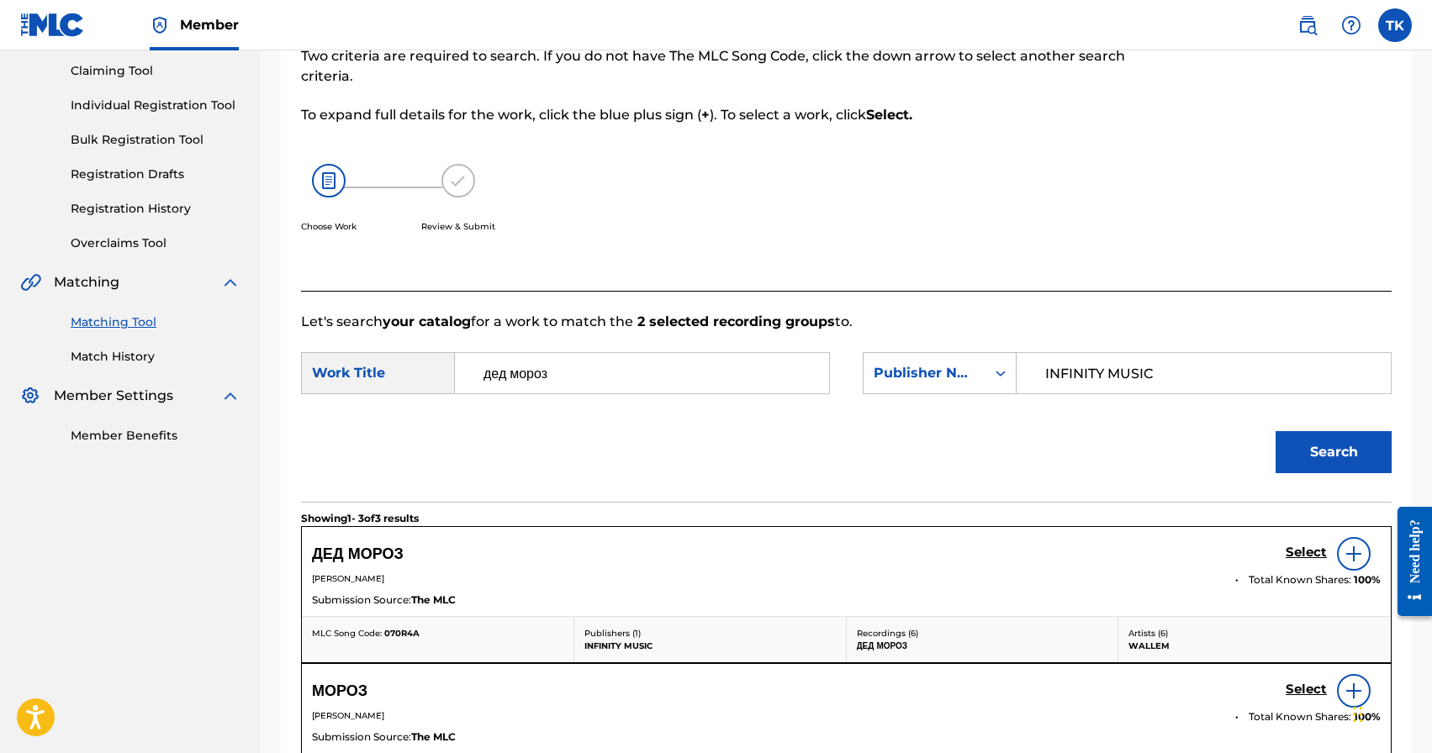
scroll to position [222, 0]
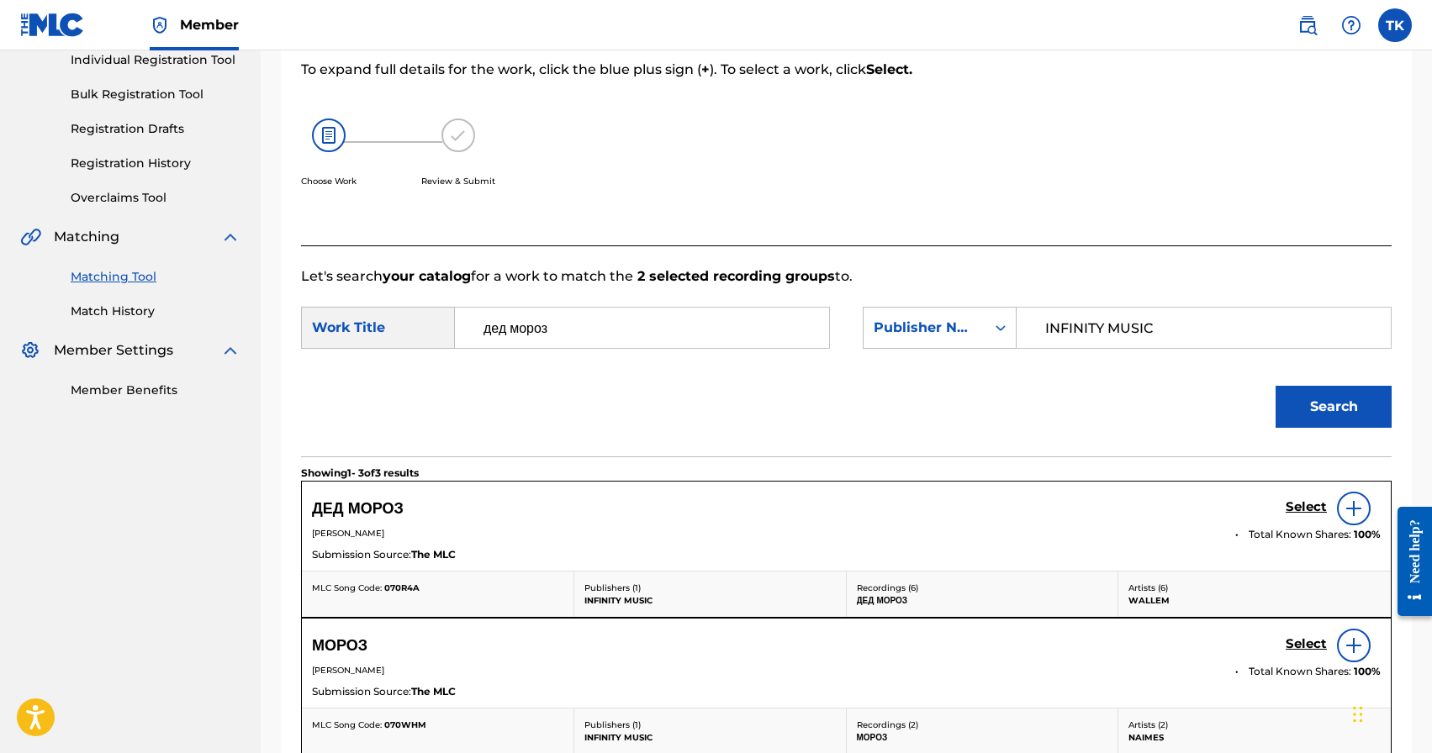
click at [1299, 508] on h5 "Select" at bounding box center [1306, 507] width 41 height 16
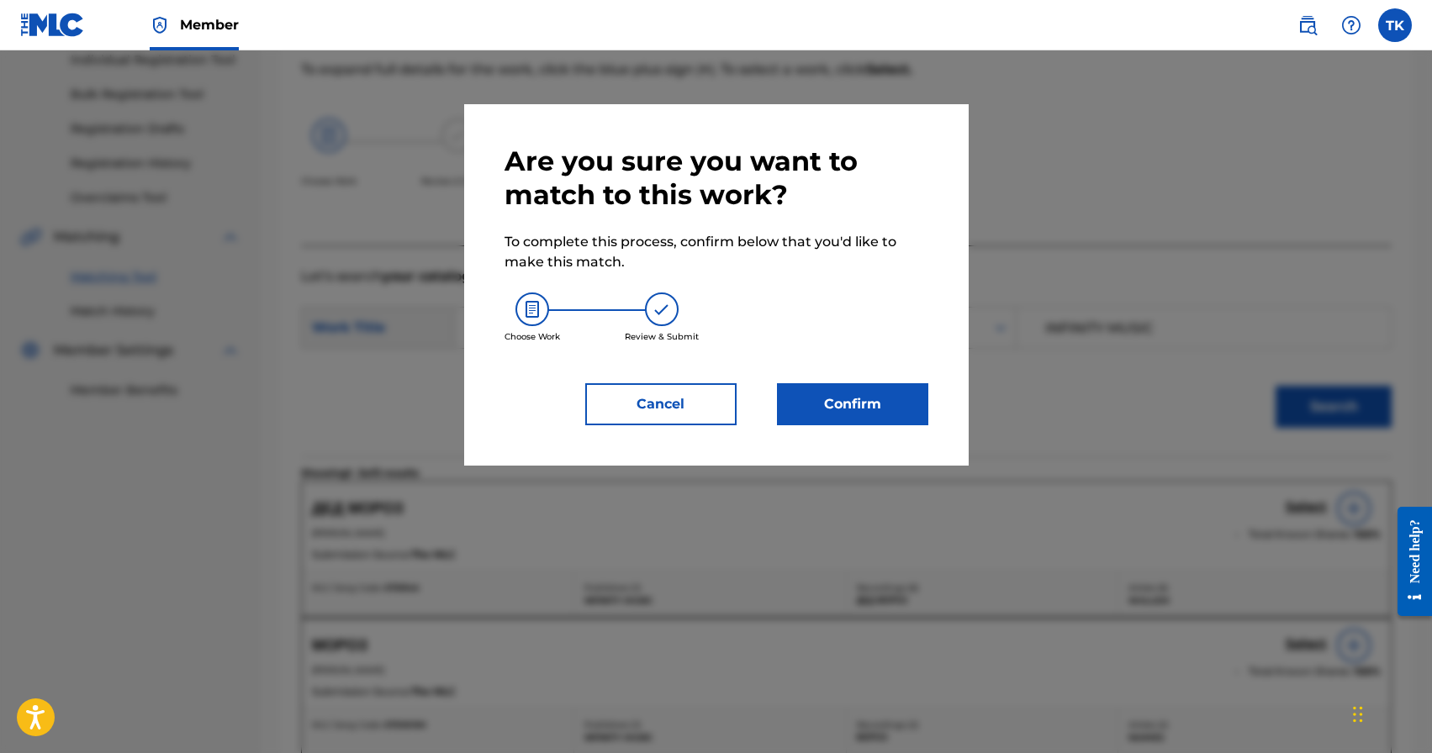
click at [856, 394] on button "Confirm" at bounding box center [852, 404] width 151 height 42
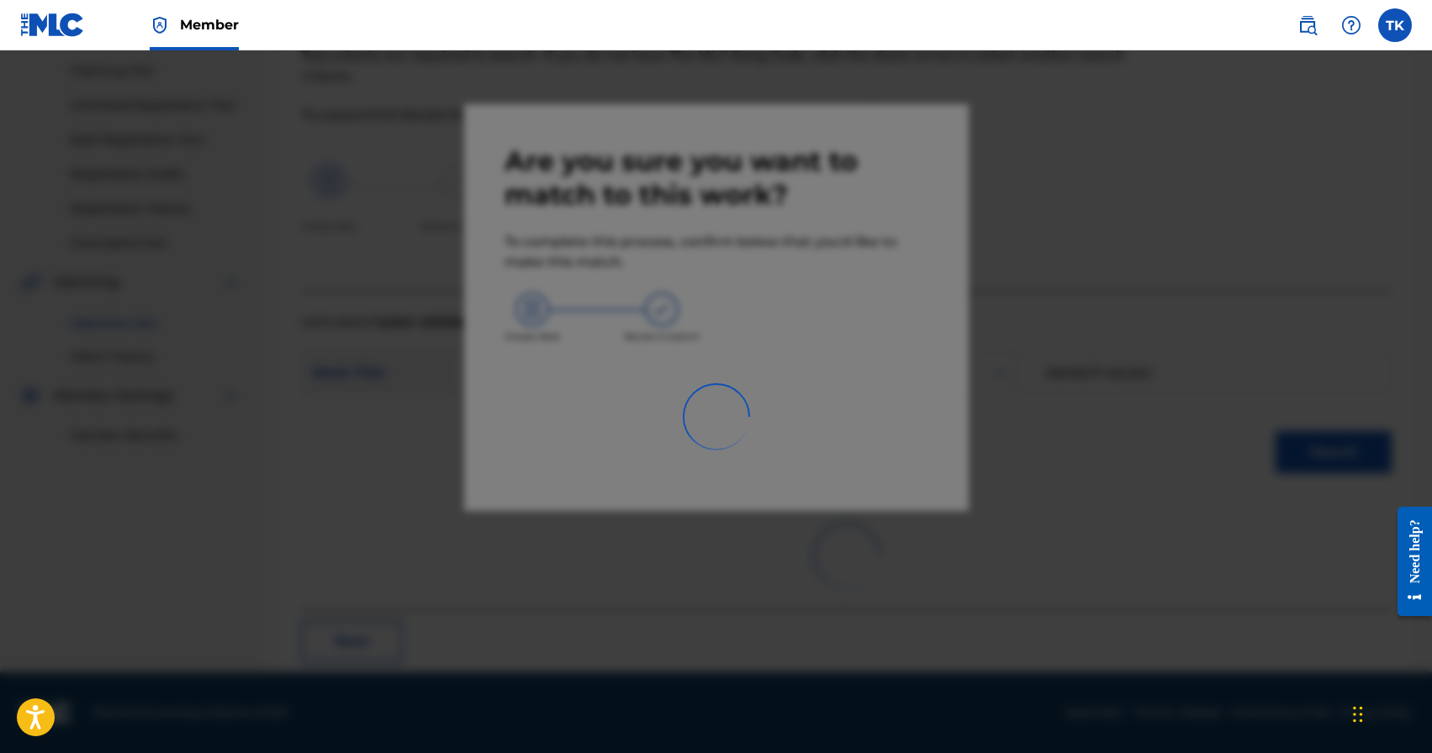
scroll to position [50, 0]
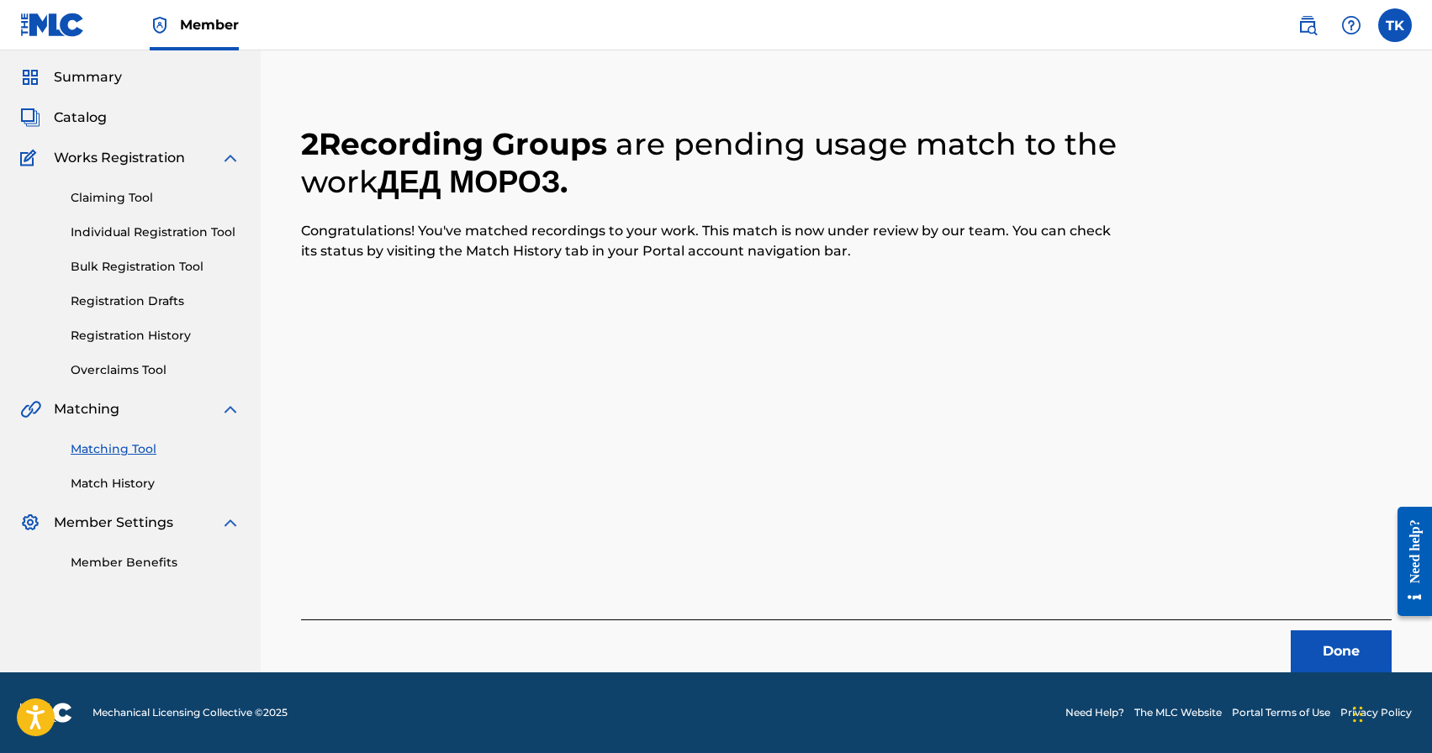
click at [1334, 667] on button "Done" at bounding box center [1341, 652] width 101 height 42
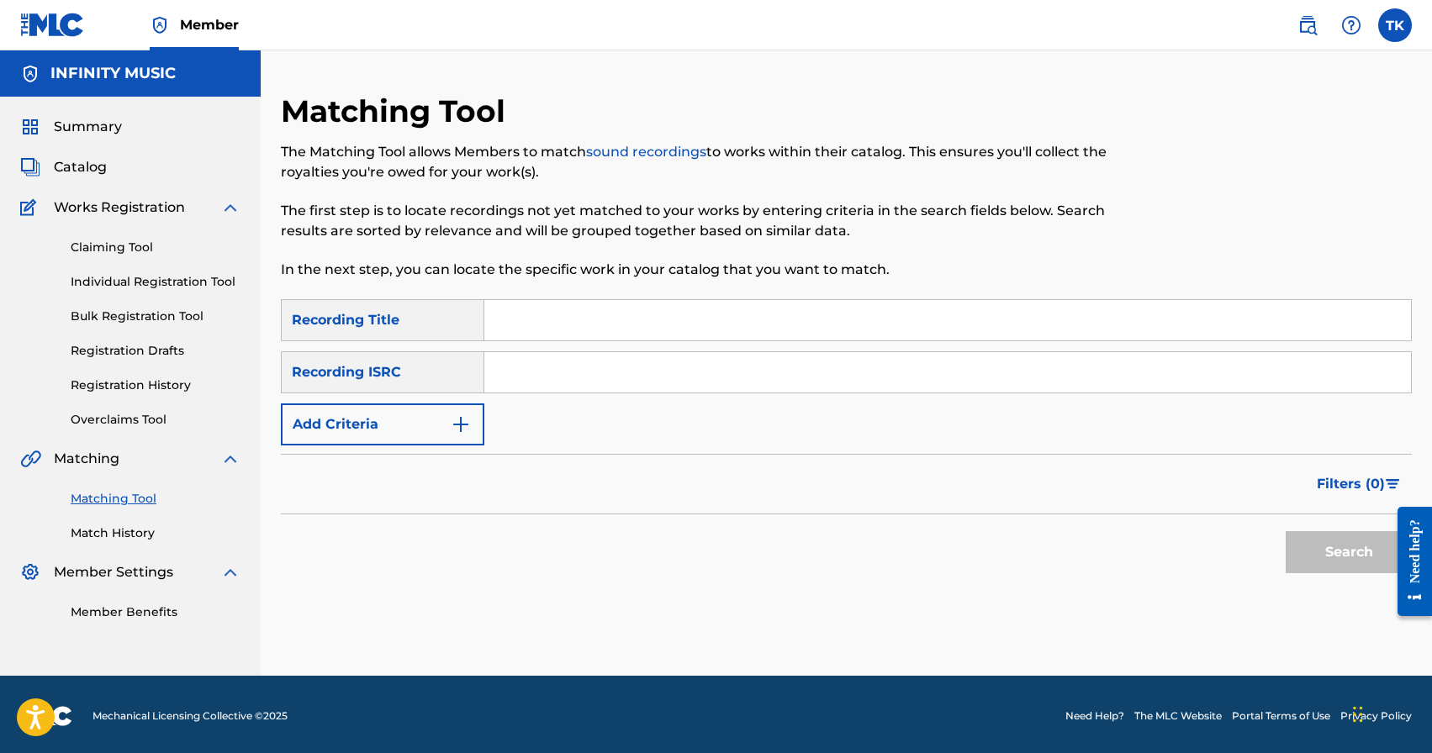
click at [451, 422] on img "Search Form" at bounding box center [461, 425] width 20 height 20
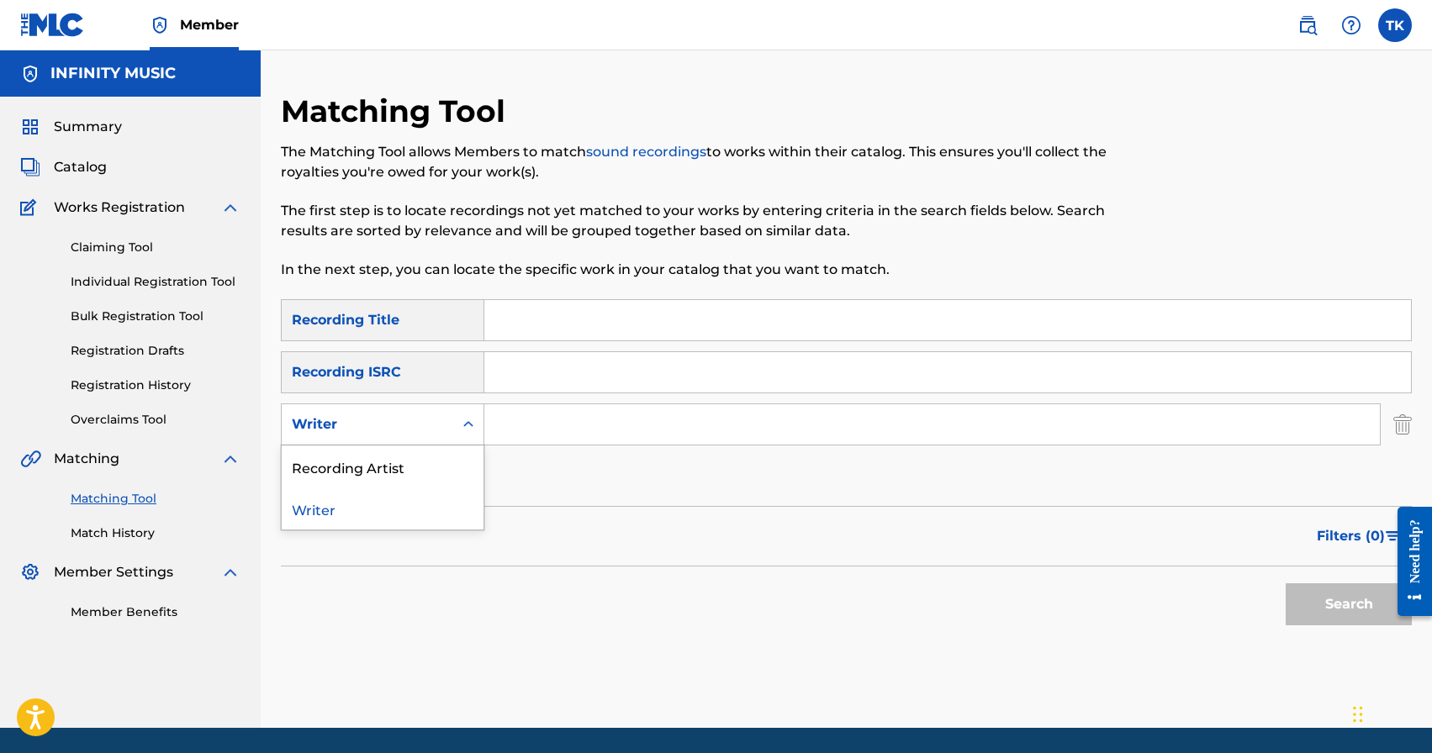
click at [450, 422] on div "Writer" at bounding box center [368, 425] width 172 height 32
click at [450, 462] on div "Recording Artist" at bounding box center [383, 467] width 202 height 42
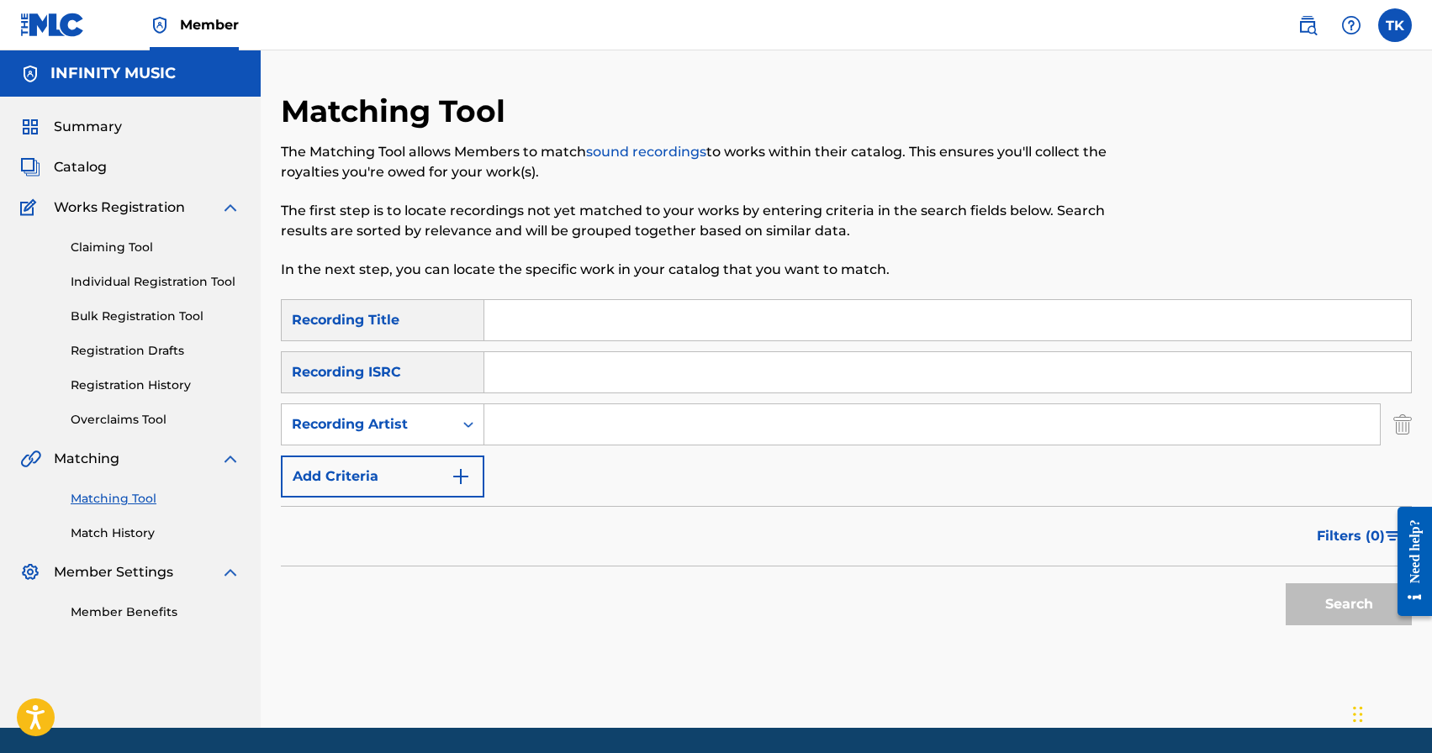
click at [526, 424] on input "Search Form" at bounding box center [932, 424] width 896 height 40
type input "wallem"
click at [633, 325] on input "Search Form" at bounding box center [947, 320] width 927 height 40
type input "день сурка"
click at [1326, 601] on button "Search" at bounding box center [1349, 605] width 126 height 42
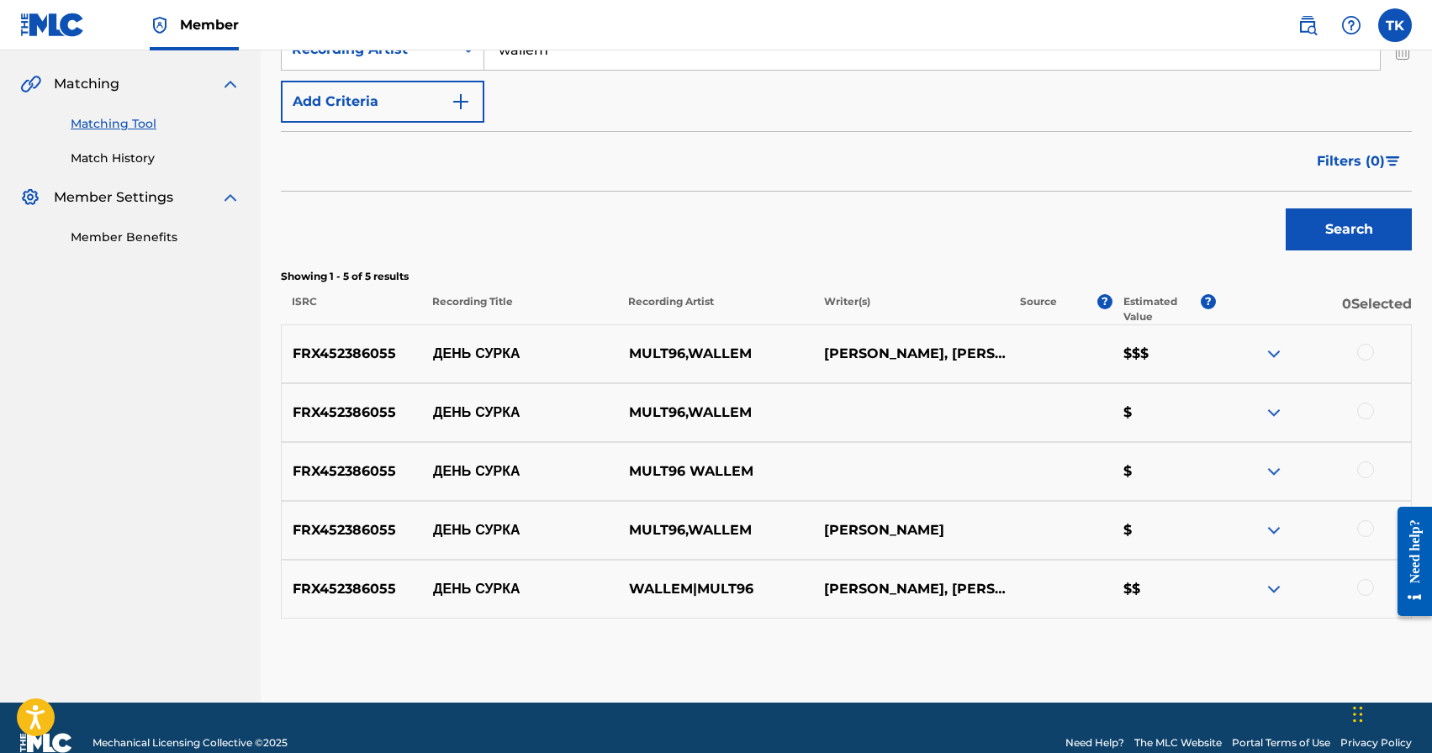
scroll to position [376, 0]
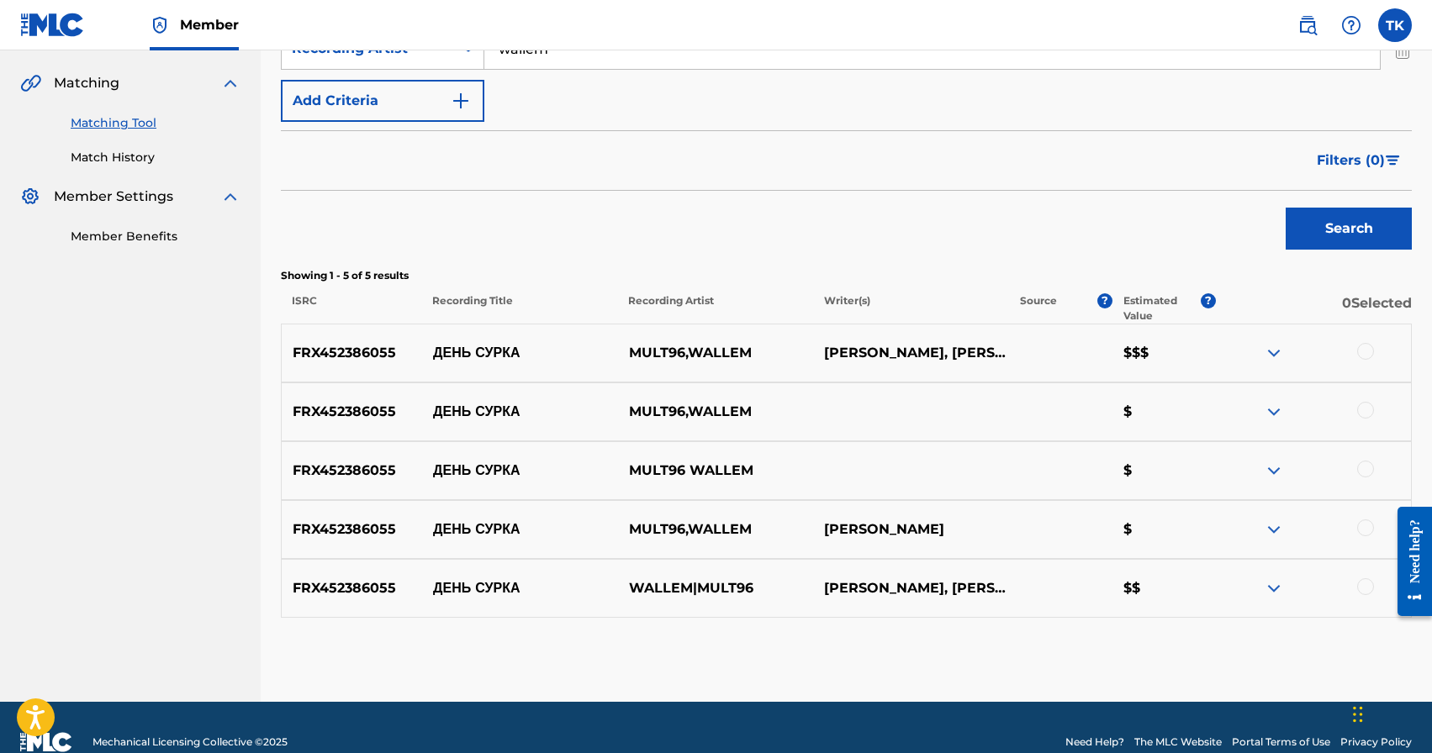
click at [1365, 583] on div at bounding box center [1365, 587] width 17 height 17
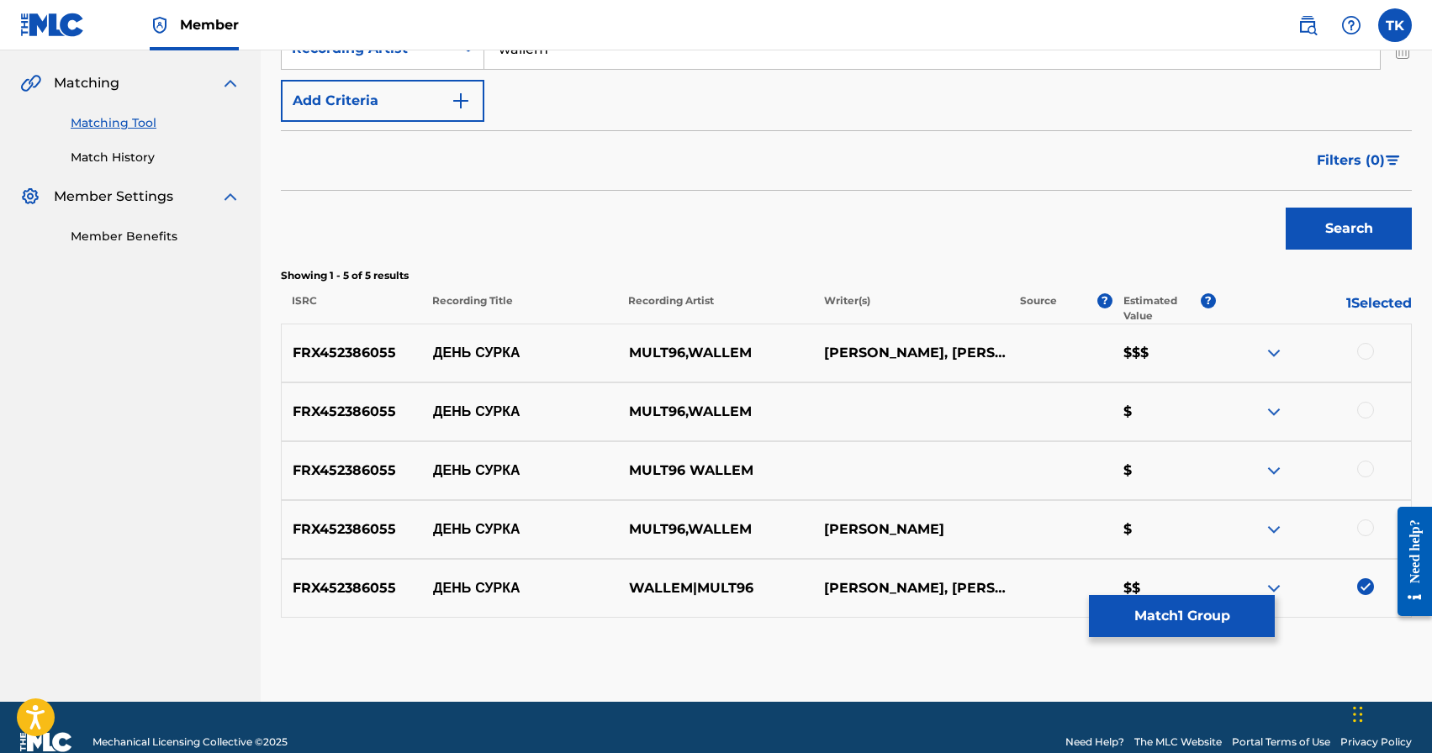
click at [1361, 526] on div at bounding box center [1365, 528] width 17 height 17
click at [1361, 465] on div at bounding box center [1365, 469] width 17 height 17
click at [1362, 413] on div at bounding box center [1365, 410] width 17 height 17
click at [1361, 352] on div at bounding box center [1365, 351] width 17 height 17
click at [1181, 606] on button "Match 5 Groups" at bounding box center [1182, 616] width 186 height 42
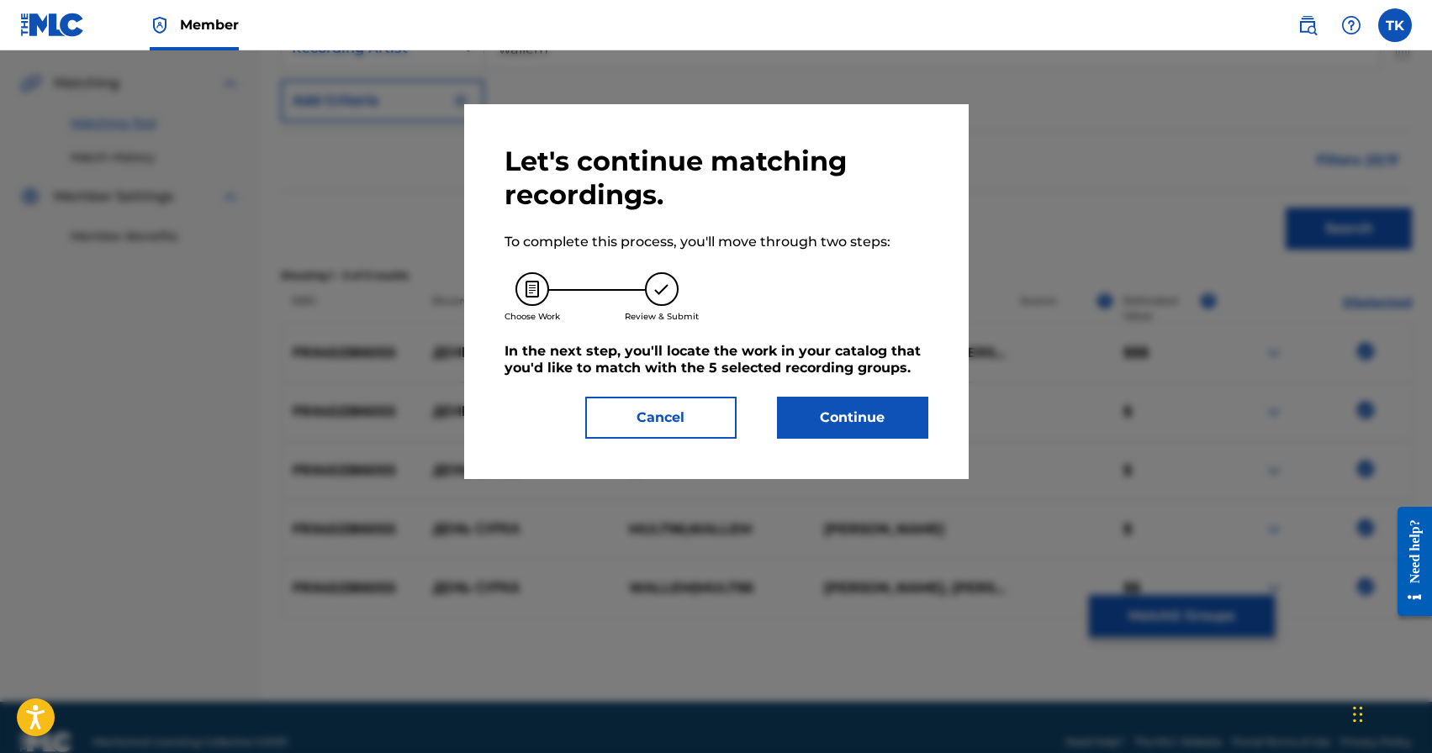
click at [874, 417] on button "Continue" at bounding box center [852, 418] width 151 height 42
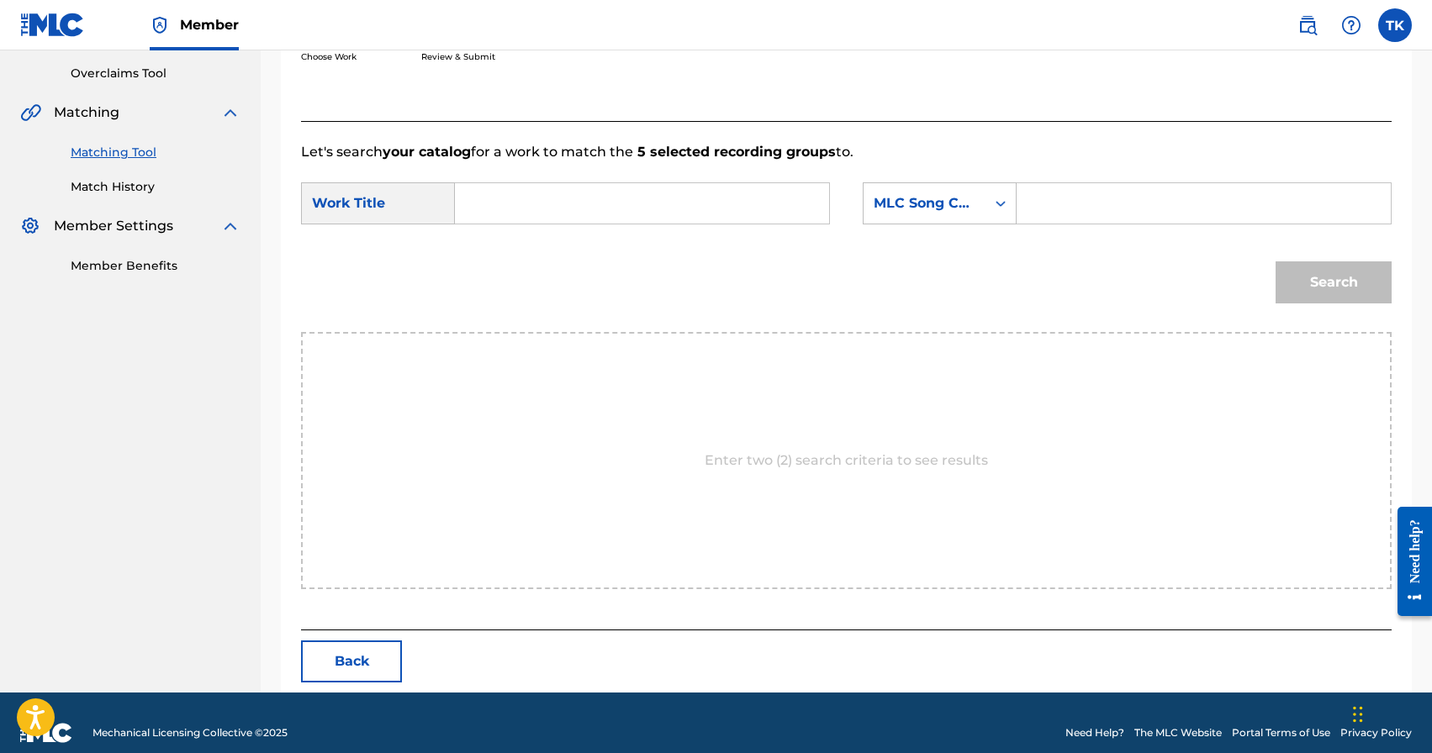
scroll to position [367, 0]
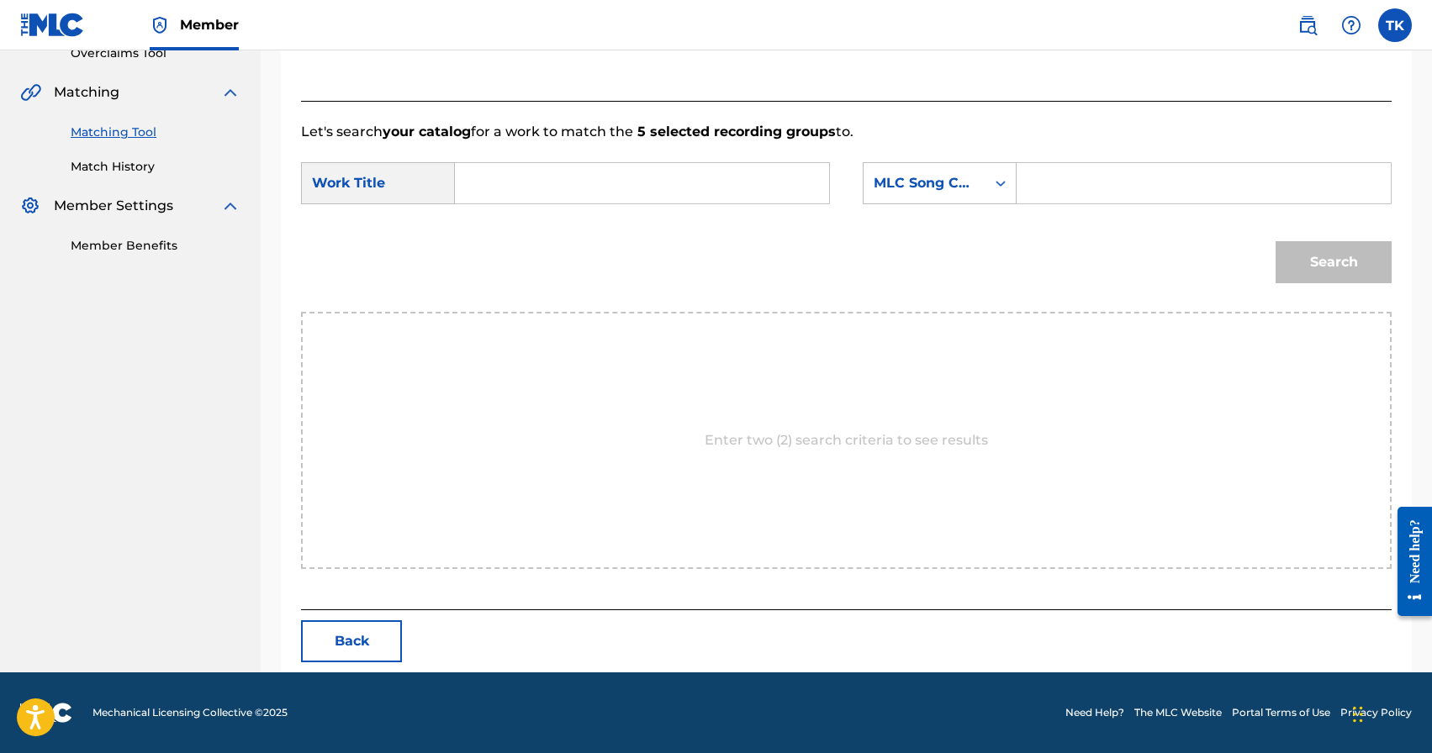
click at [703, 193] on input "Search Form" at bounding box center [642, 183] width 346 height 40
click at [511, 225] on strong "день" at bounding box center [500, 221] width 33 height 16
type input "день сурка"
click at [945, 189] on div "MLC Song Code" at bounding box center [925, 183] width 102 height 20
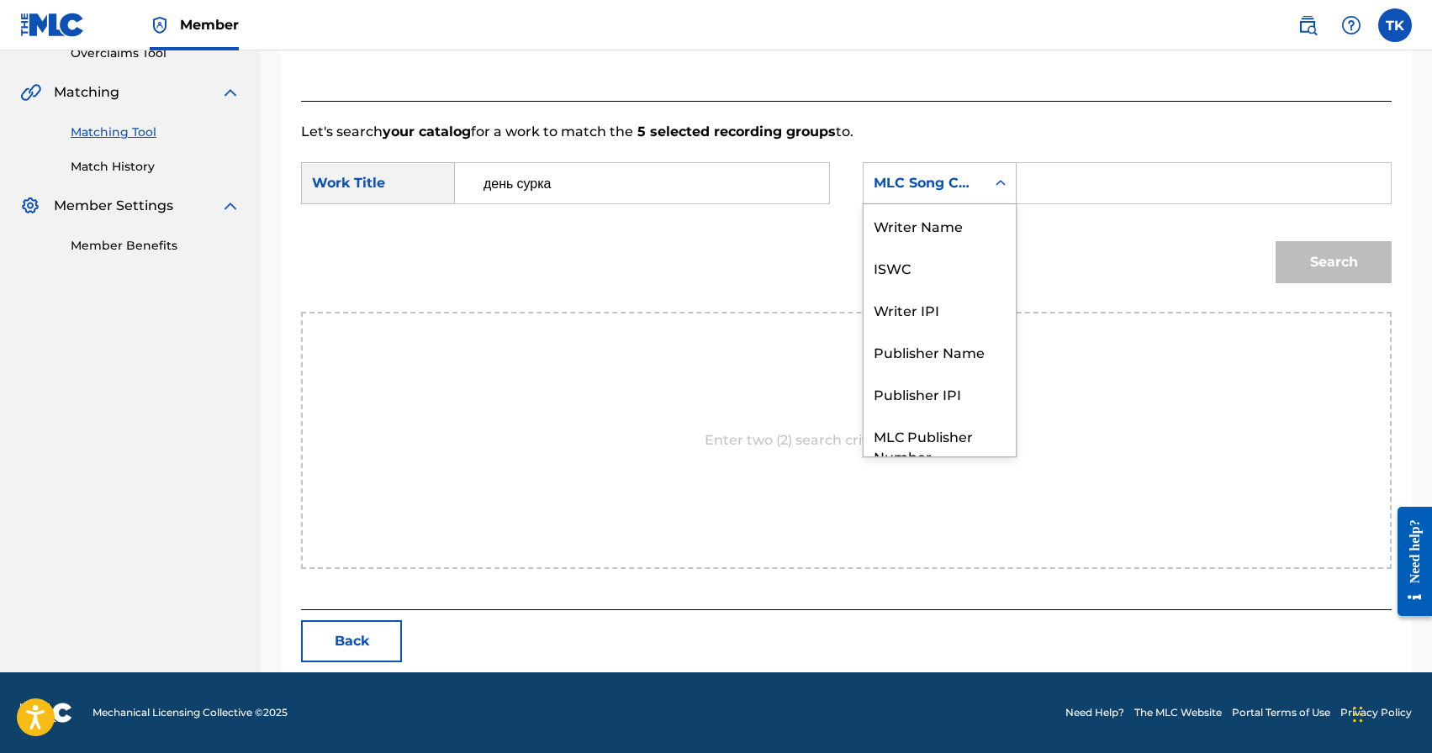
scroll to position [62, 0]
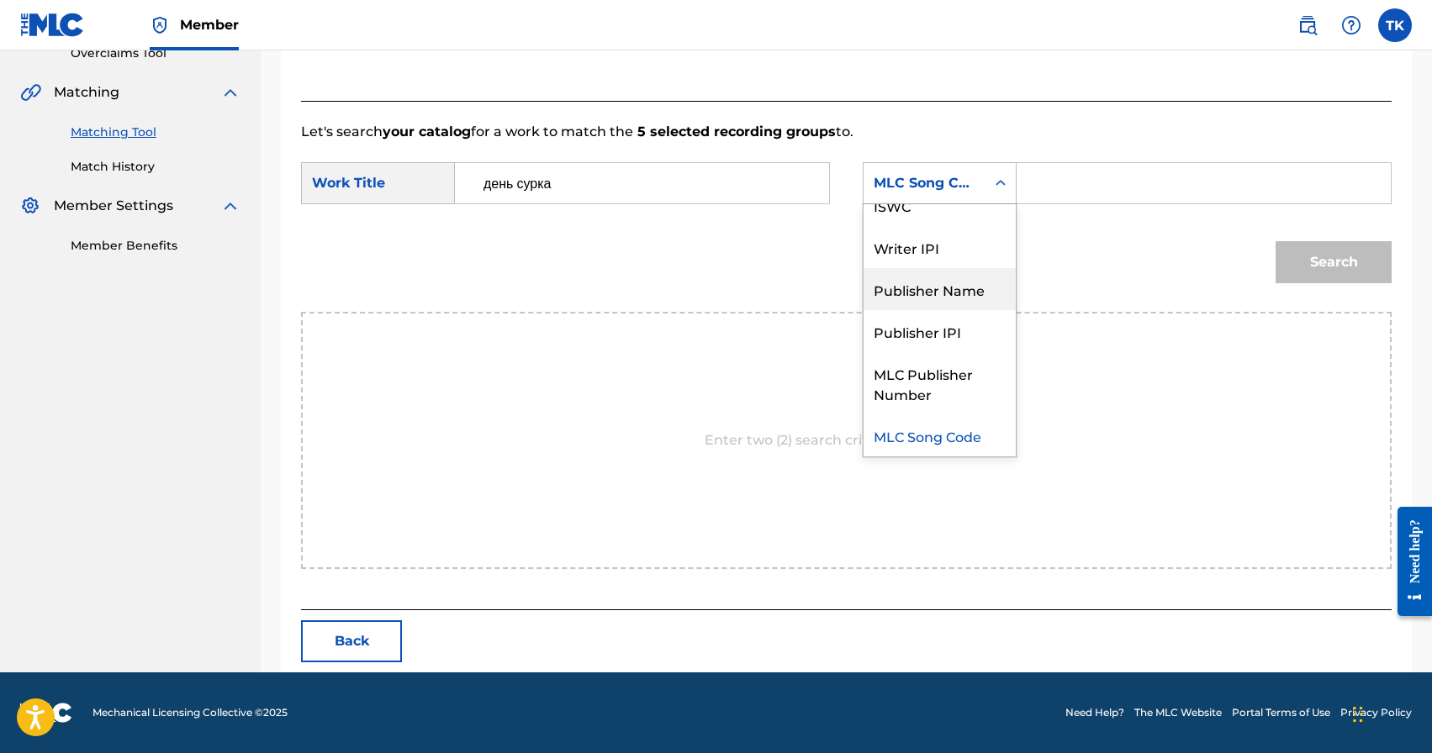
click at [942, 280] on div "Publisher Name" at bounding box center [940, 289] width 152 height 42
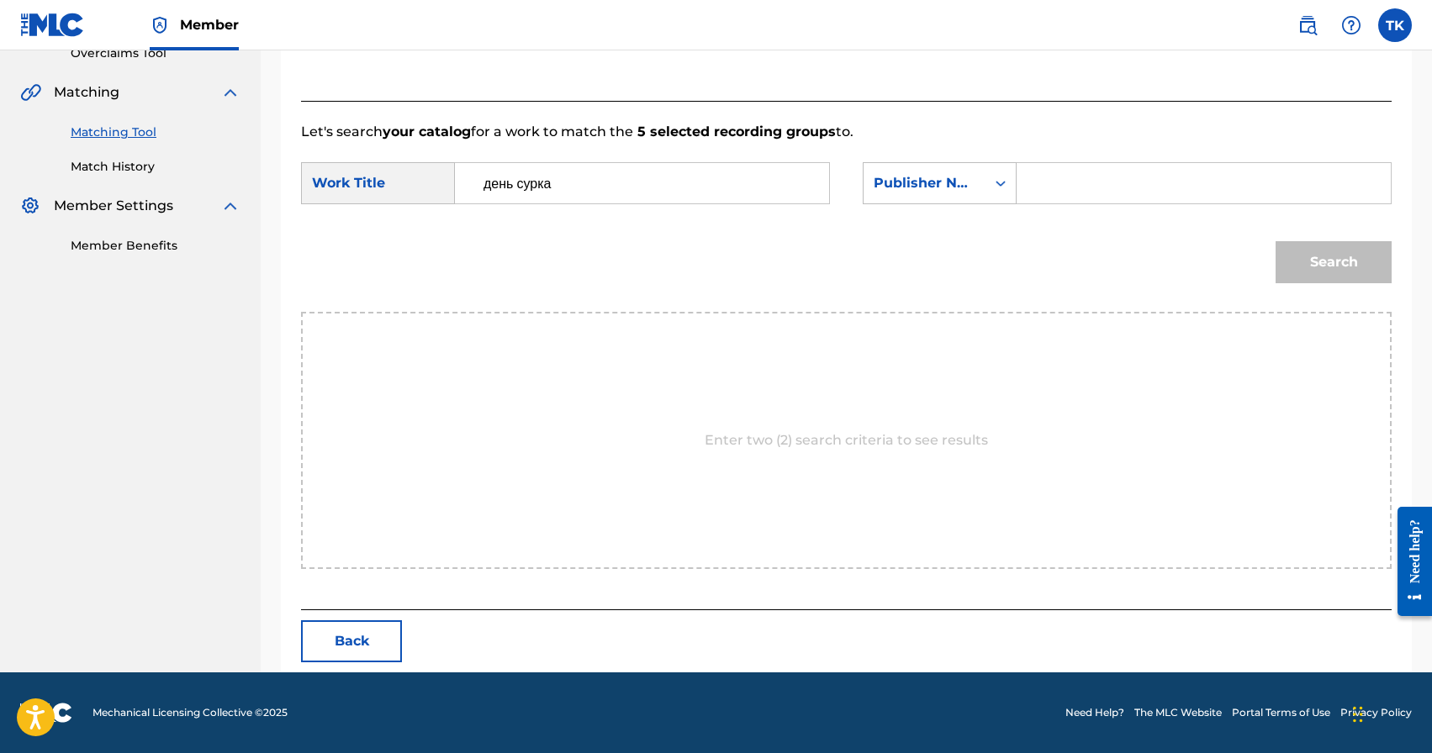
click at [1081, 177] on input "Search Form" at bounding box center [1204, 183] width 346 height 40
type input "INFINITY MUSIC"
click at [1342, 246] on button "Search" at bounding box center [1334, 262] width 116 height 42
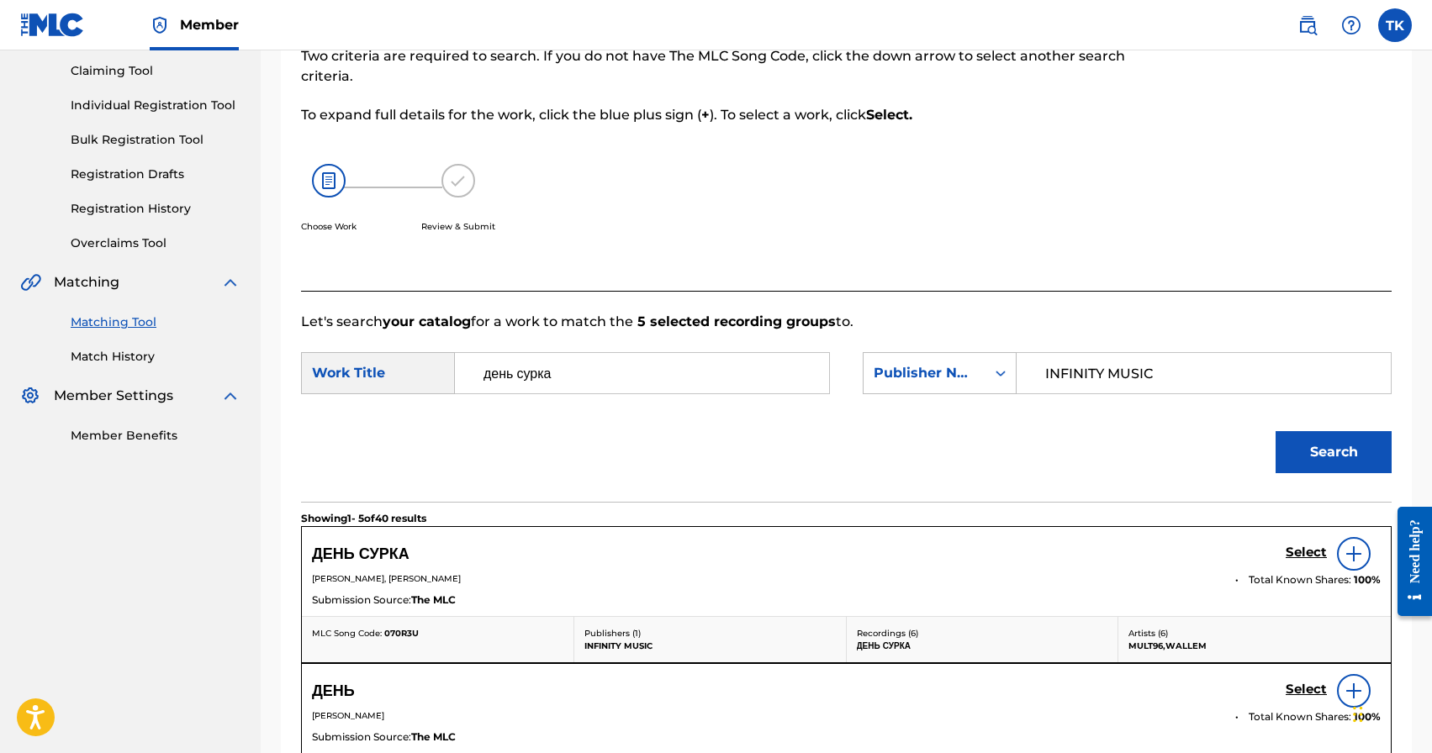
scroll to position [367, 0]
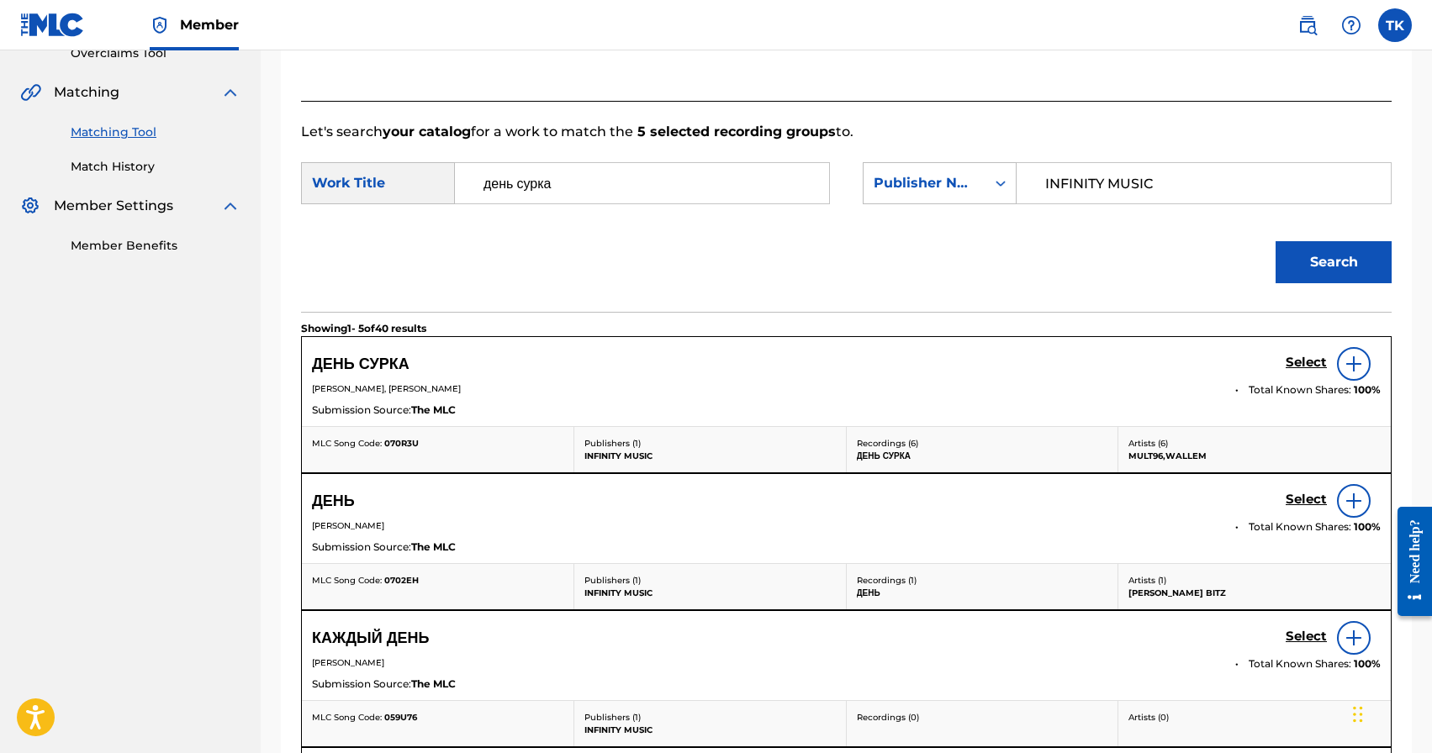
click at [1301, 366] on h5 "Select" at bounding box center [1306, 363] width 41 height 16
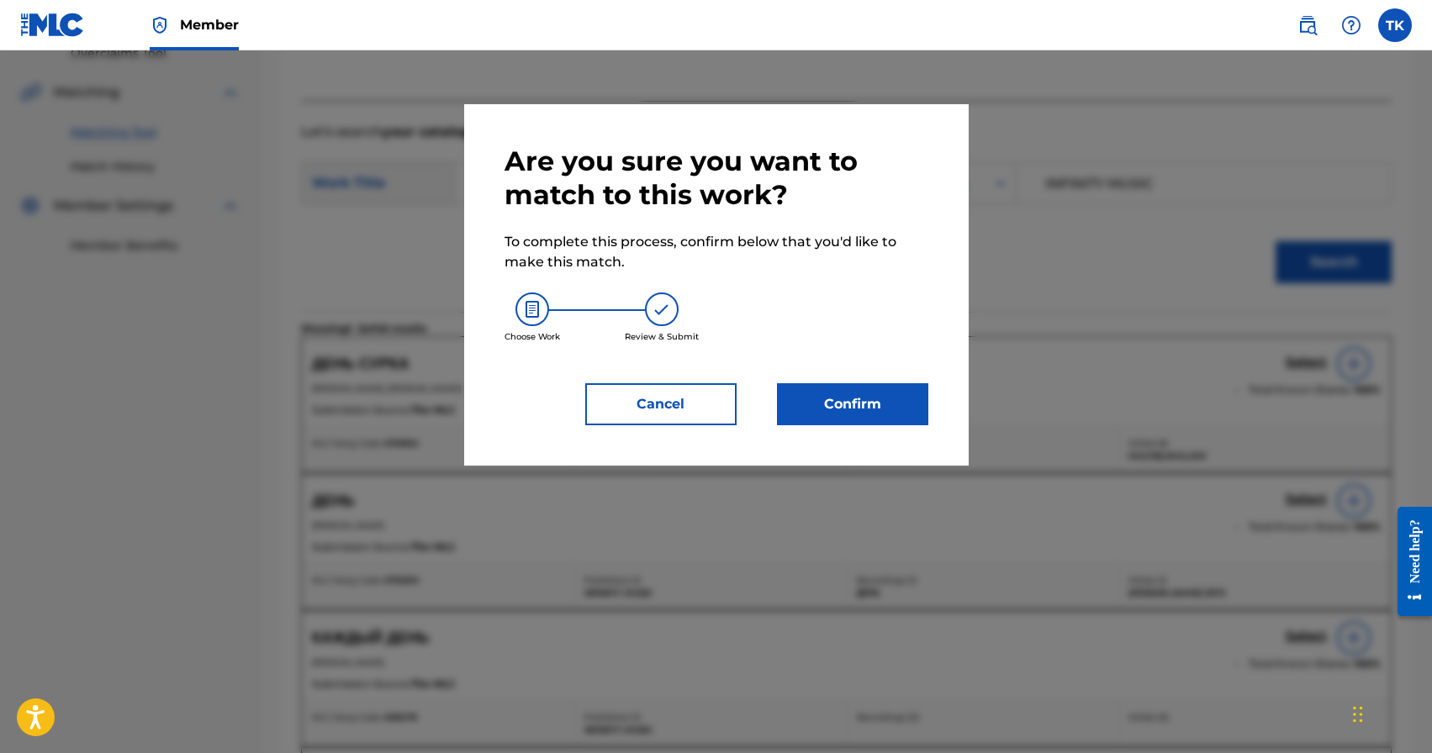
click at [877, 405] on button "Confirm" at bounding box center [852, 404] width 151 height 42
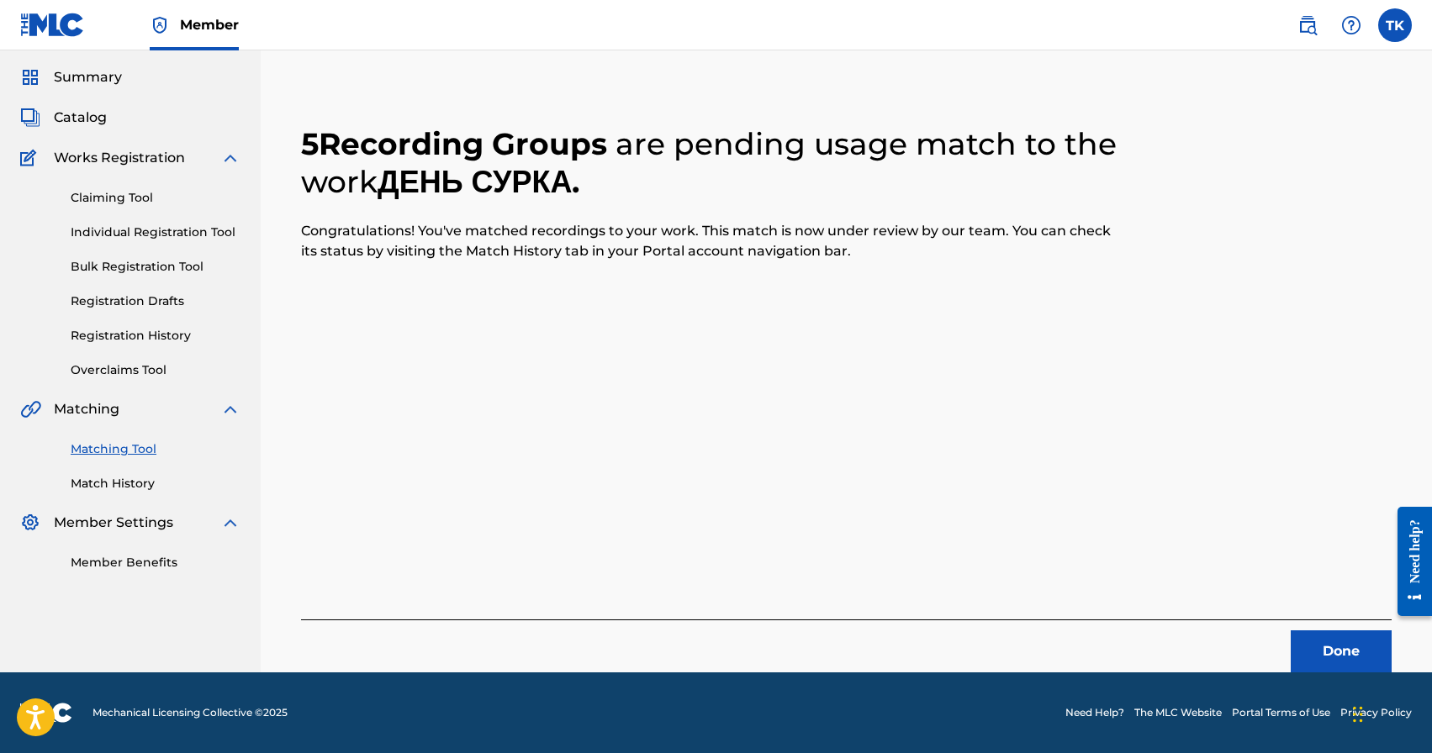
scroll to position [50, 0]
click at [1329, 642] on button "Done" at bounding box center [1341, 652] width 101 height 42
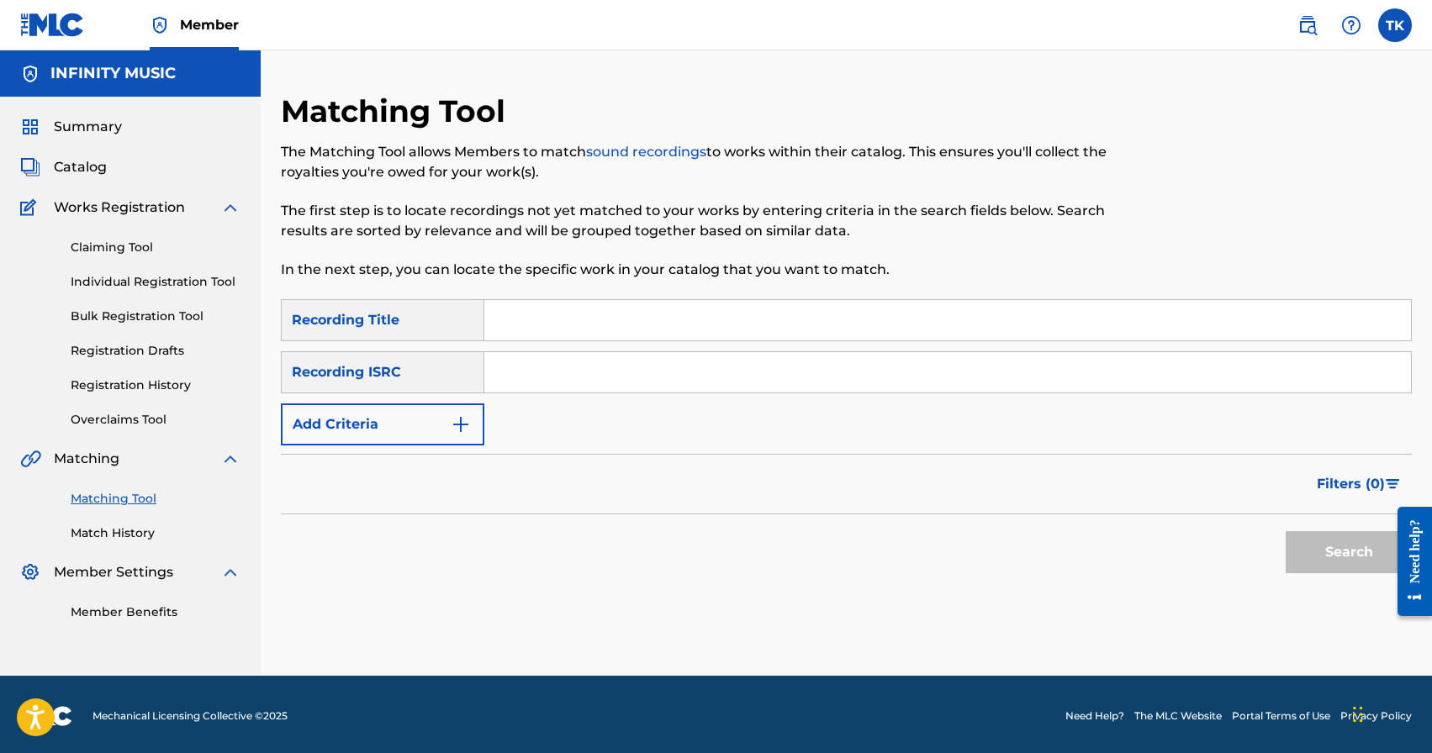
click at [451, 422] on img "Search Form" at bounding box center [461, 425] width 20 height 20
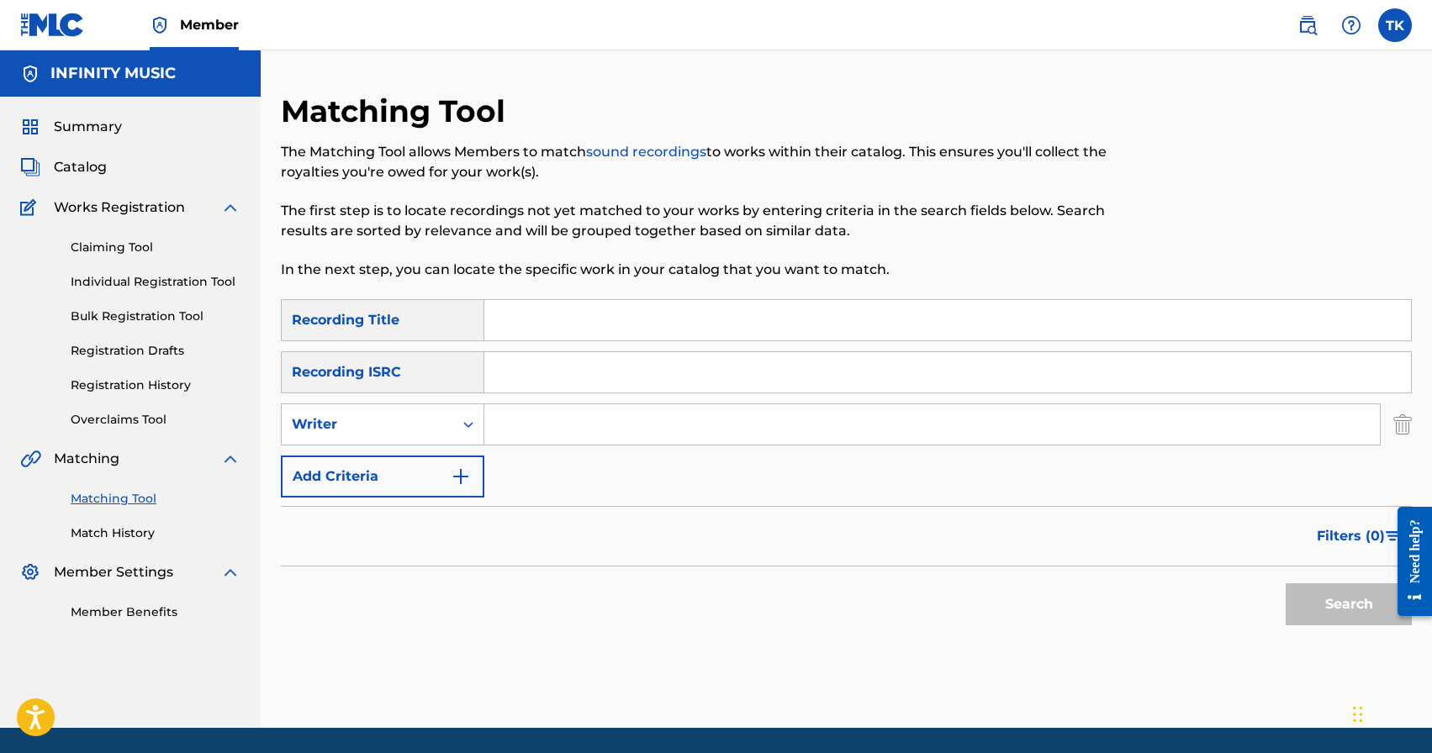
click at [451, 422] on div "Writer" at bounding box center [368, 425] width 172 height 32
click at [446, 450] on div "Recording Artist" at bounding box center [383, 467] width 202 height 42
click at [530, 425] on input "Search Form" at bounding box center [932, 424] width 896 height 40
type input "ц"
type input "wallem"
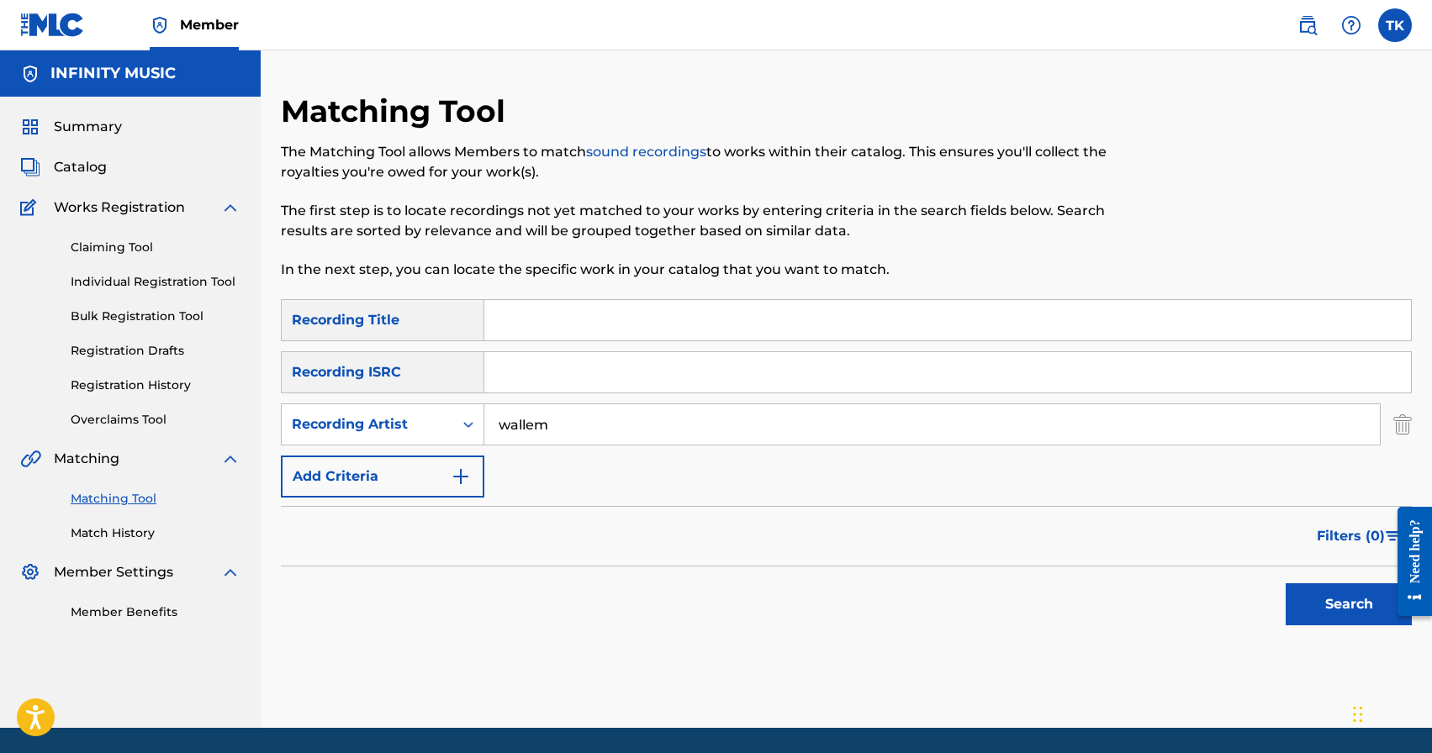
click at [621, 321] on input "Search Form" at bounding box center [947, 320] width 927 height 40
type input "заела в сердце"
click at [1284, 591] on div "Search" at bounding box center [1344, 600] width 135 height 67
click at [1289, 591] on button "Search" at bounding box center [1349, 605] width 126 height 42
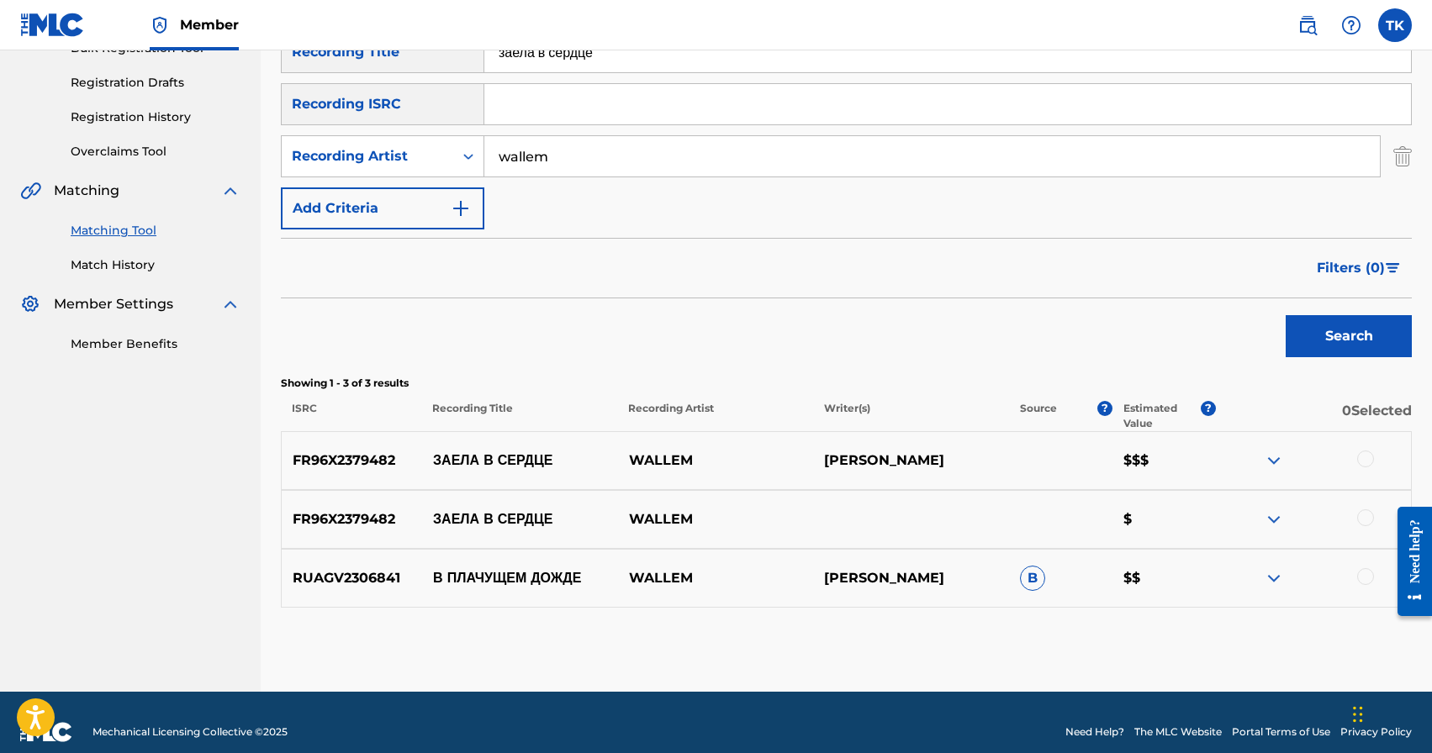
scroll to position [288, 0]
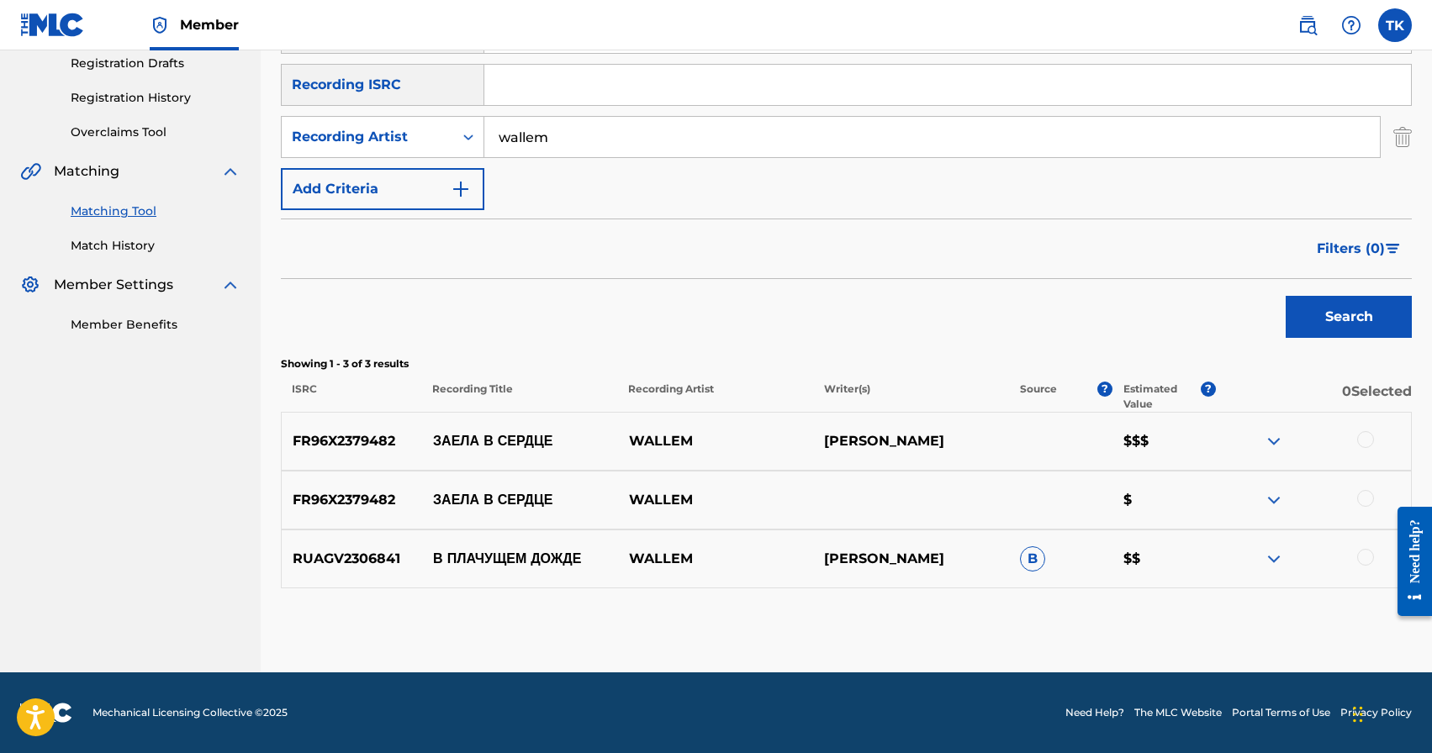
click at [1367, 496] on div at bounding box center [1365, 498] width 17 height 17
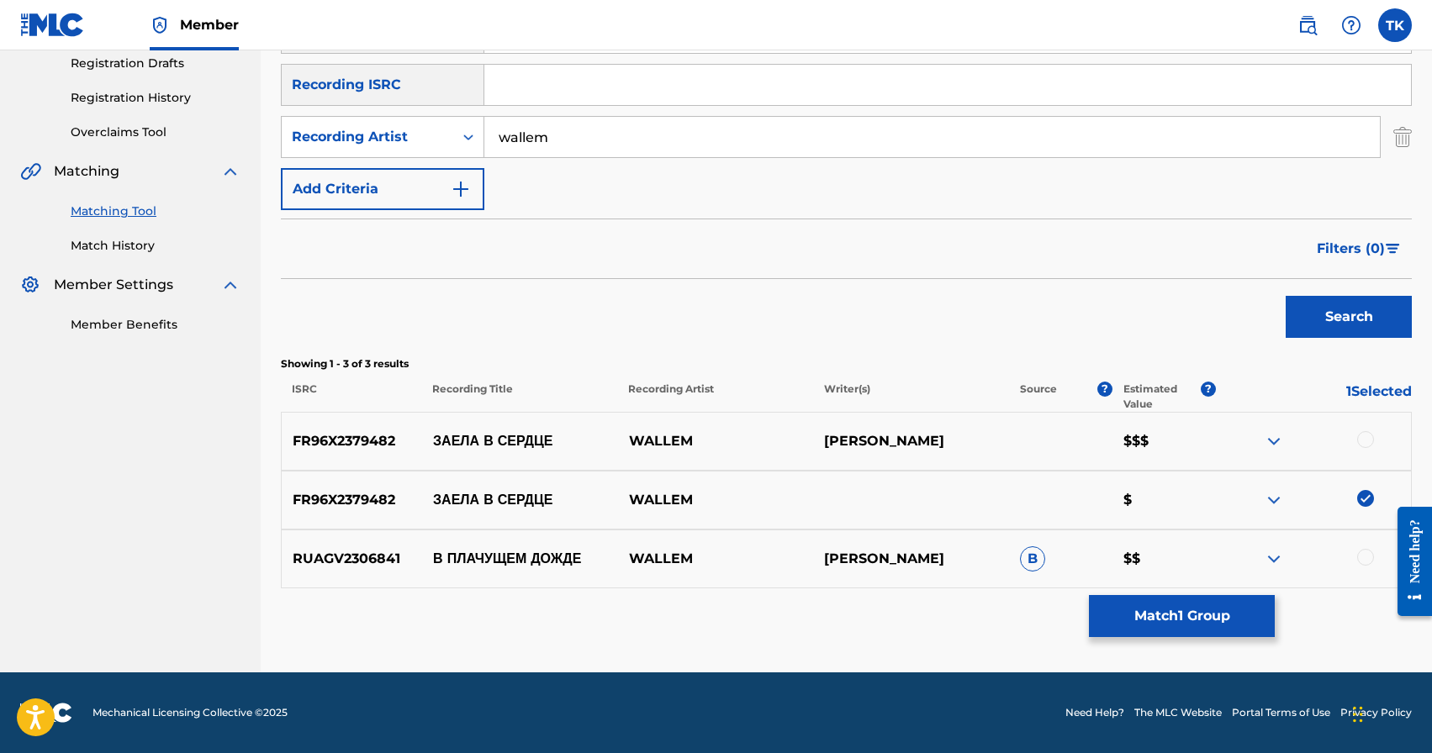
click at [1369, 436] on div at bounding box center [1365, 439] width 17 height 17
click at [1209, 622] on button "Match 2 Groups" at bounding box center [1182, 616] width 186 height 42
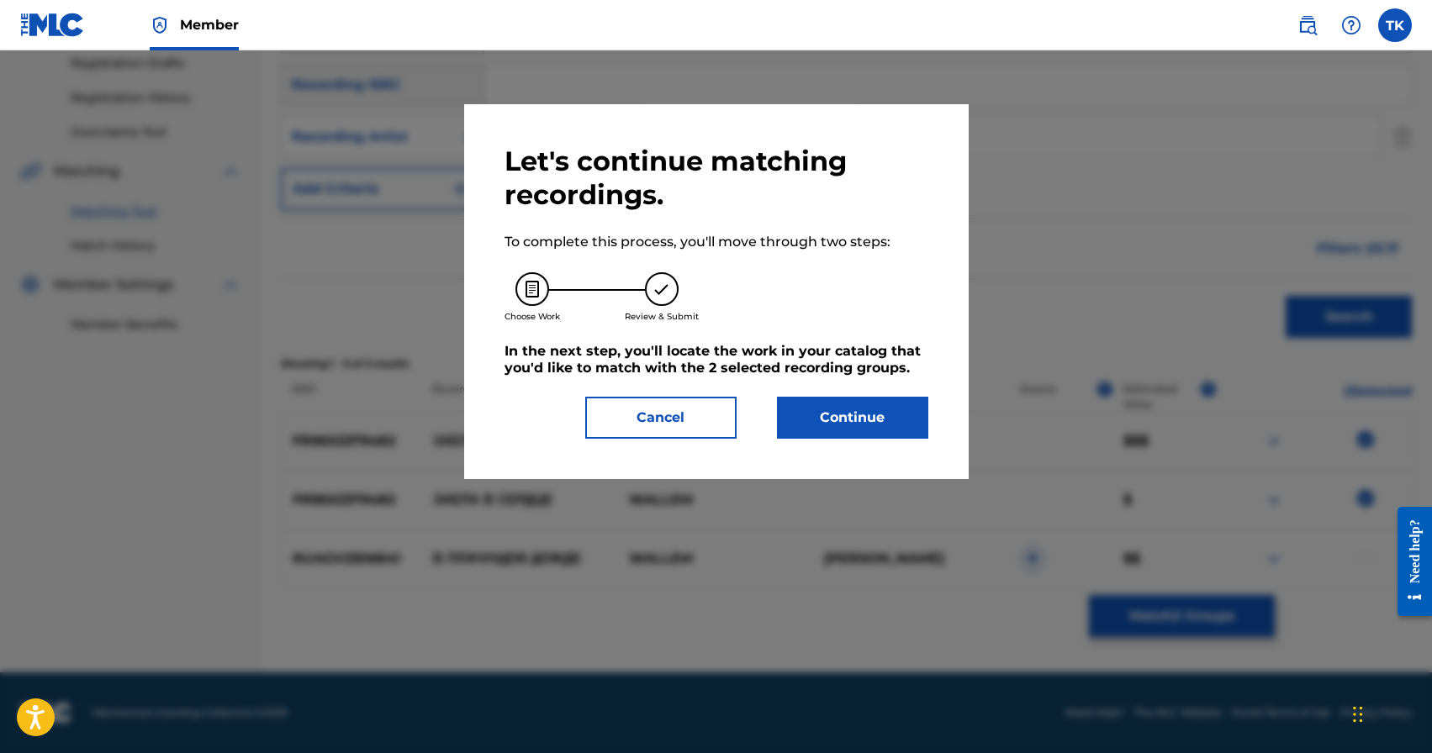
click at [871, 412] on button "Continue" at bounding box center [852, 418] width 151 height 42
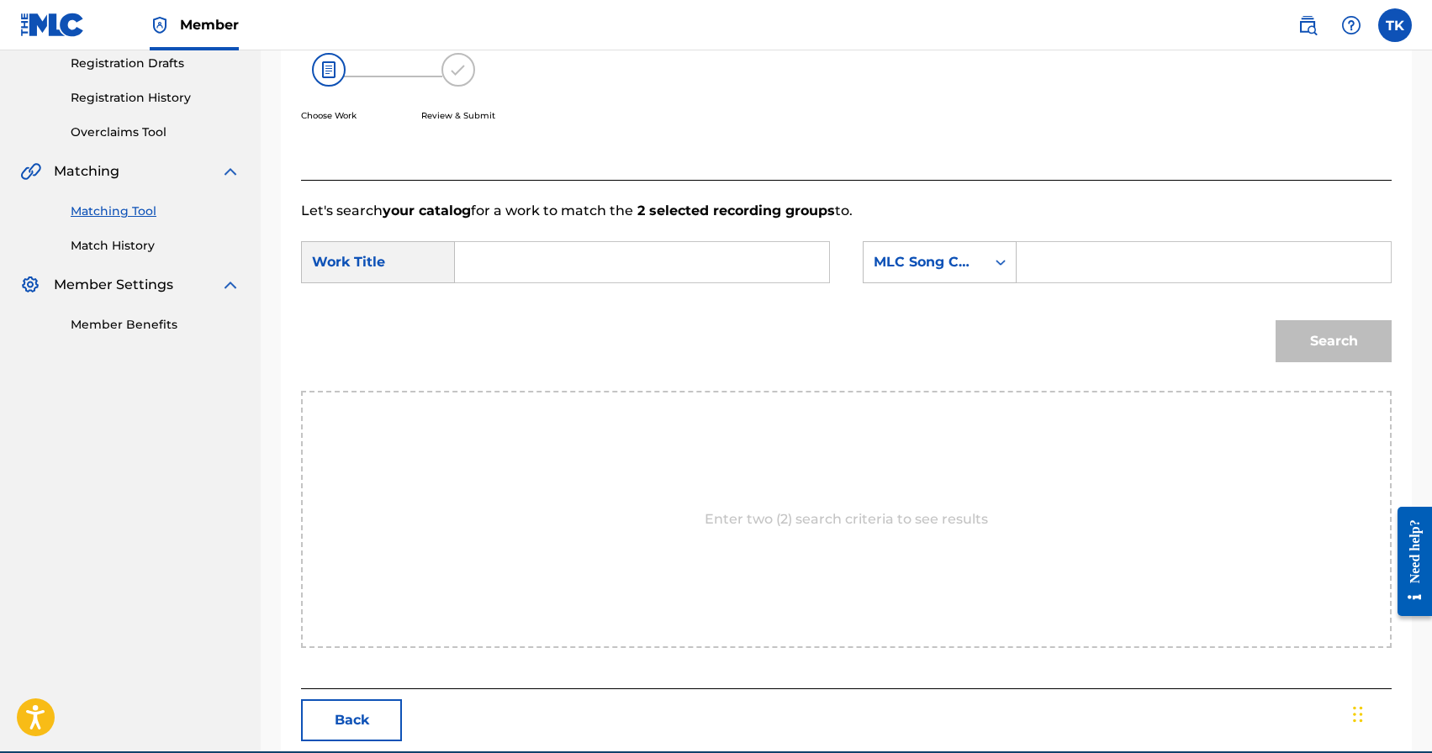
click at [722, 262] on input "Search Form" at bounding box center [642, 262] width 346 height 40
click at [527, 311] on span "в сердце" at bounding box center [506, 310] width 45 height 36
type input "заела в сердце"
click at [949, 272] on div "MLC Song Code" at bounding box center [925, 262] width 102 height 20
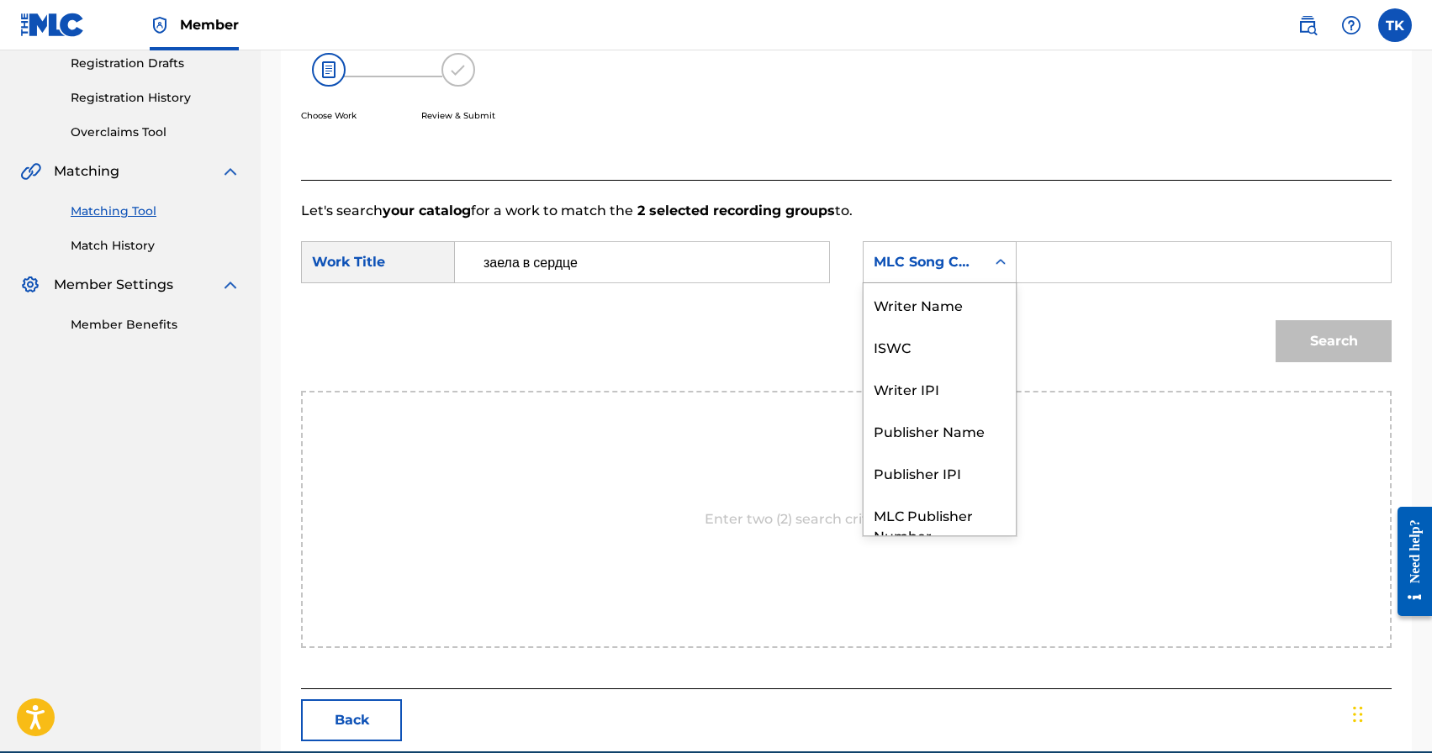
scroll to position [62, 0]
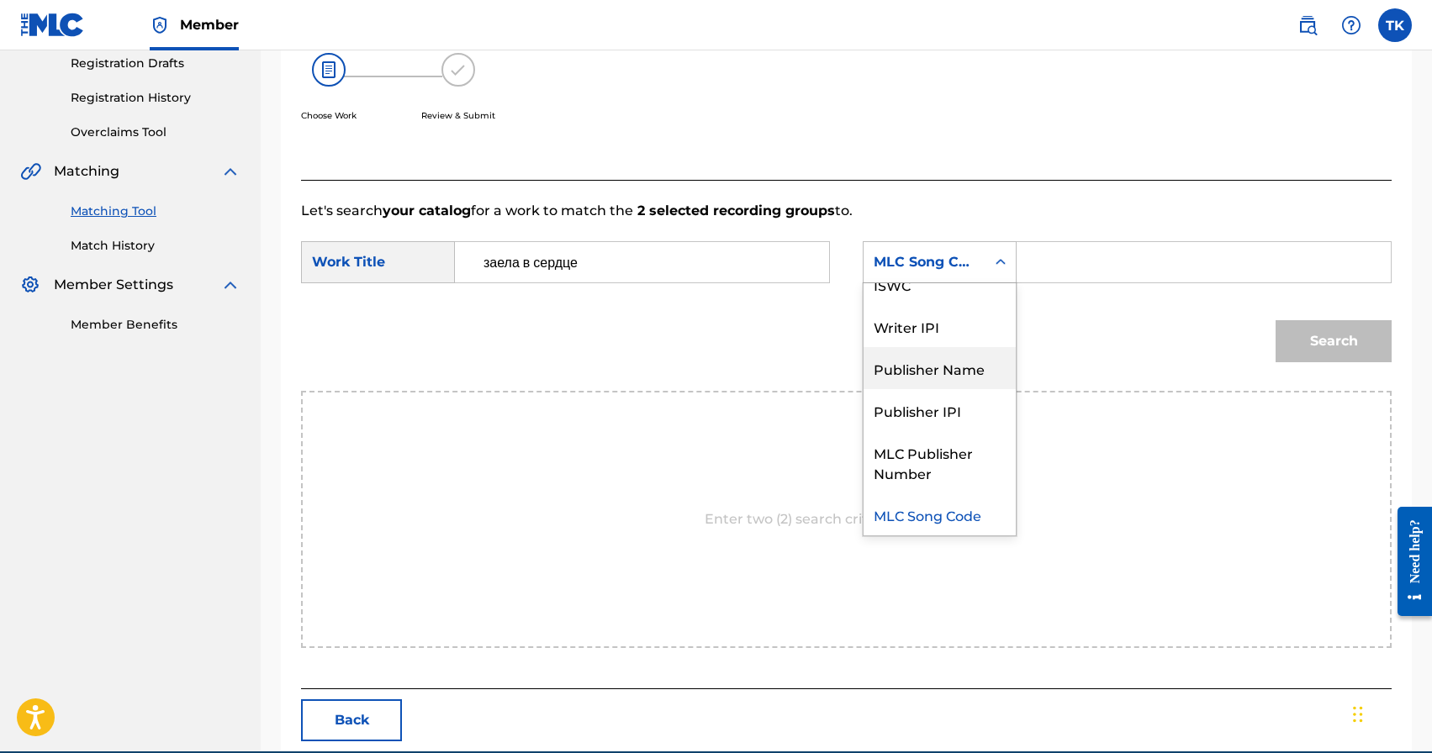
click at [949, 360] on div "Publisher Name" at bounding box center [940, 368] width 152 height 42
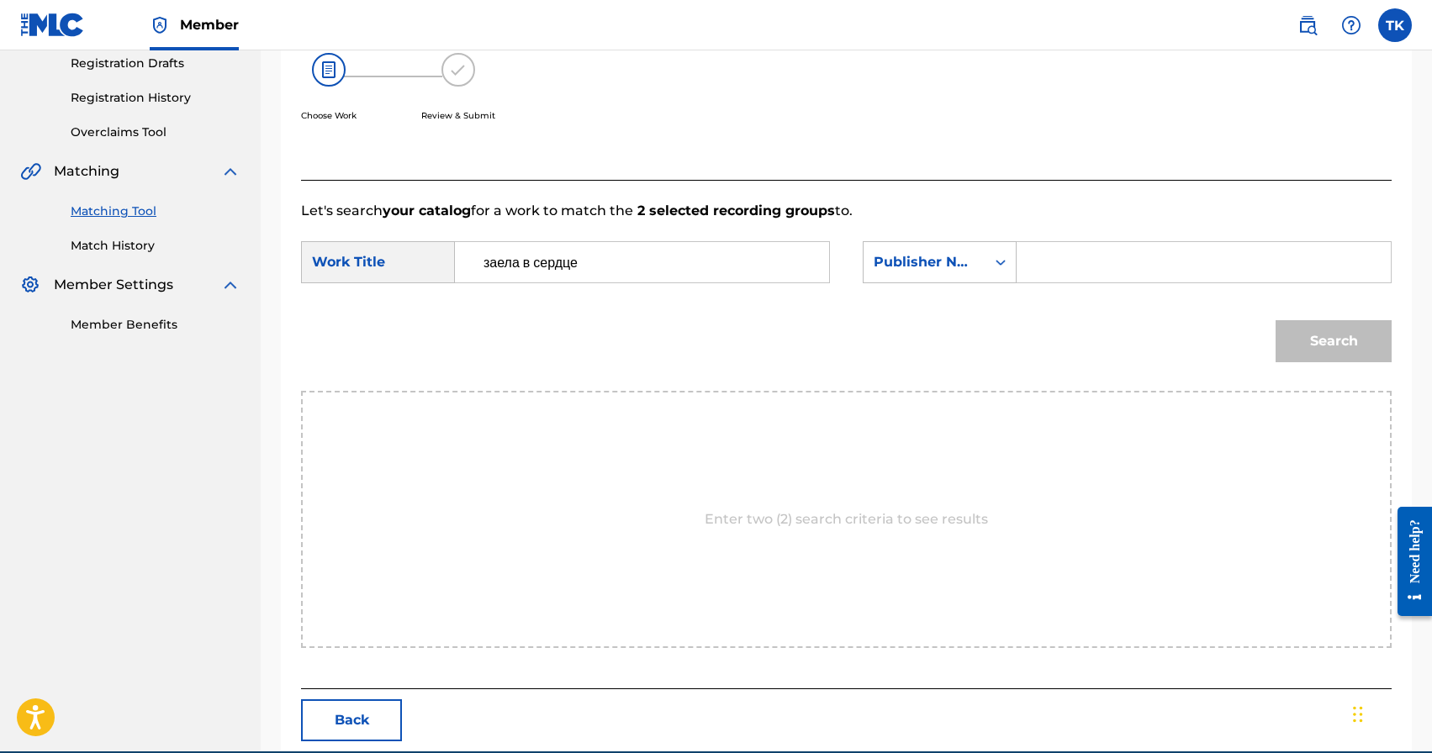
click at [1075, 267] on input "Search Form" at bounding box center [1204, 262] width 346 height 40
type input "INFINITY MUSIC"
click at [1305, 345] on button "Search" at bounding box center [1334, 341] width 116 height 42
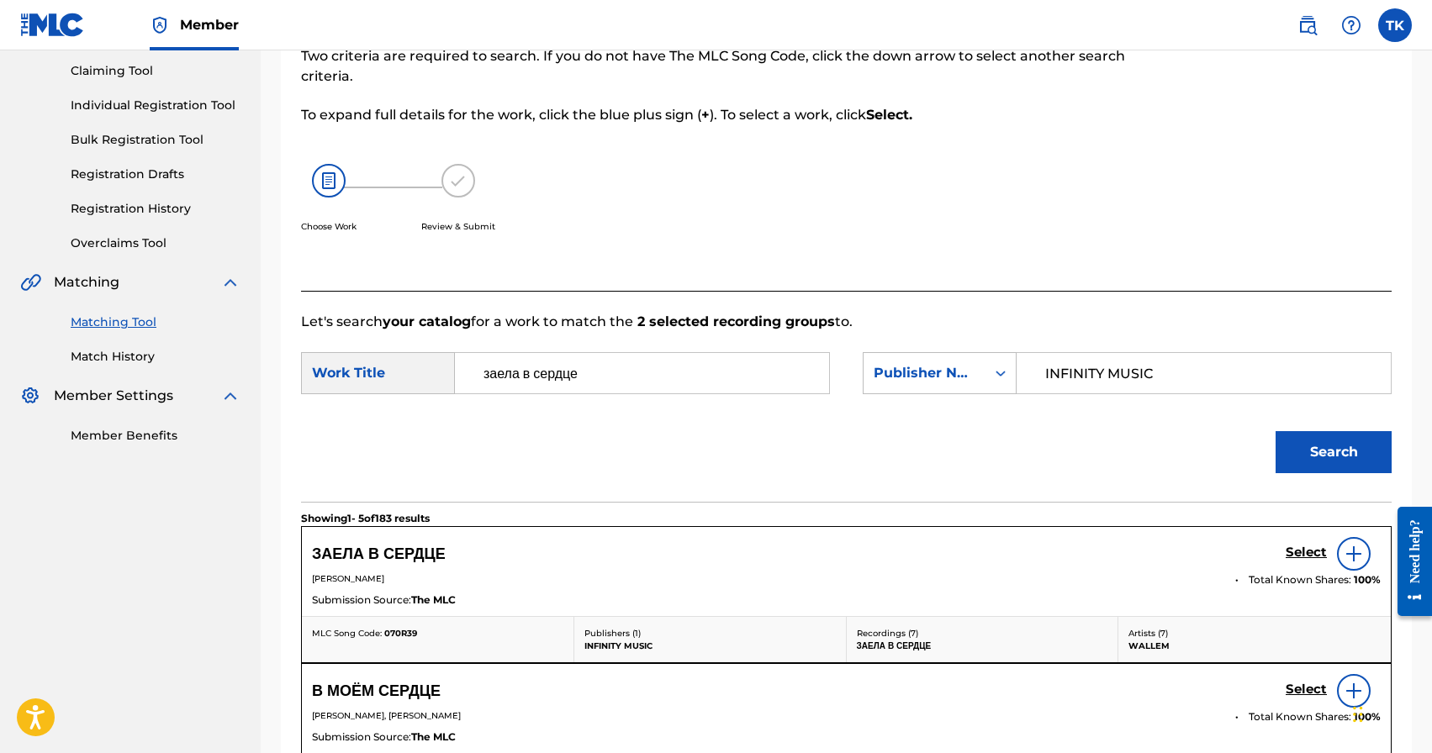
scroll to position [288, 0]
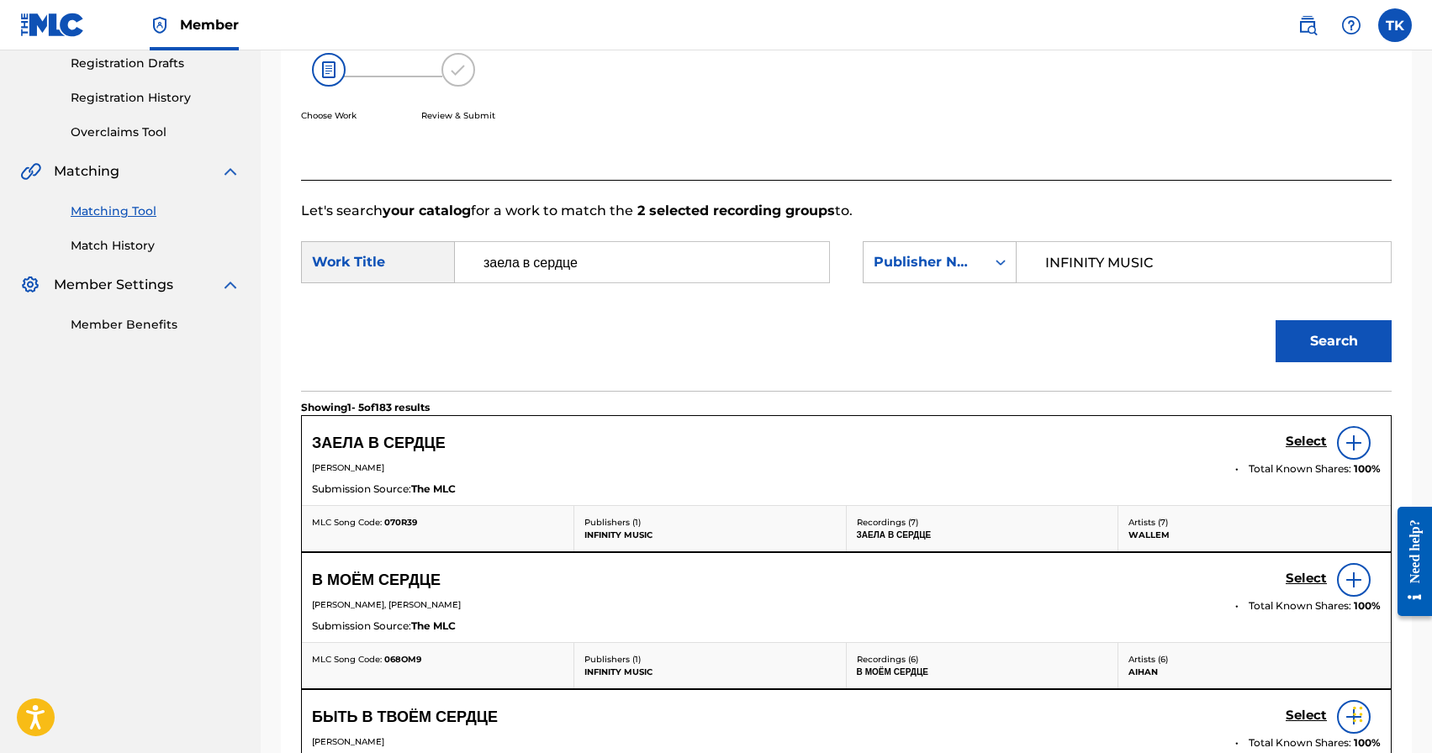
click at [1297, 444] on h5 "Select" at bounding box center [1306, 442] width 41 height 16
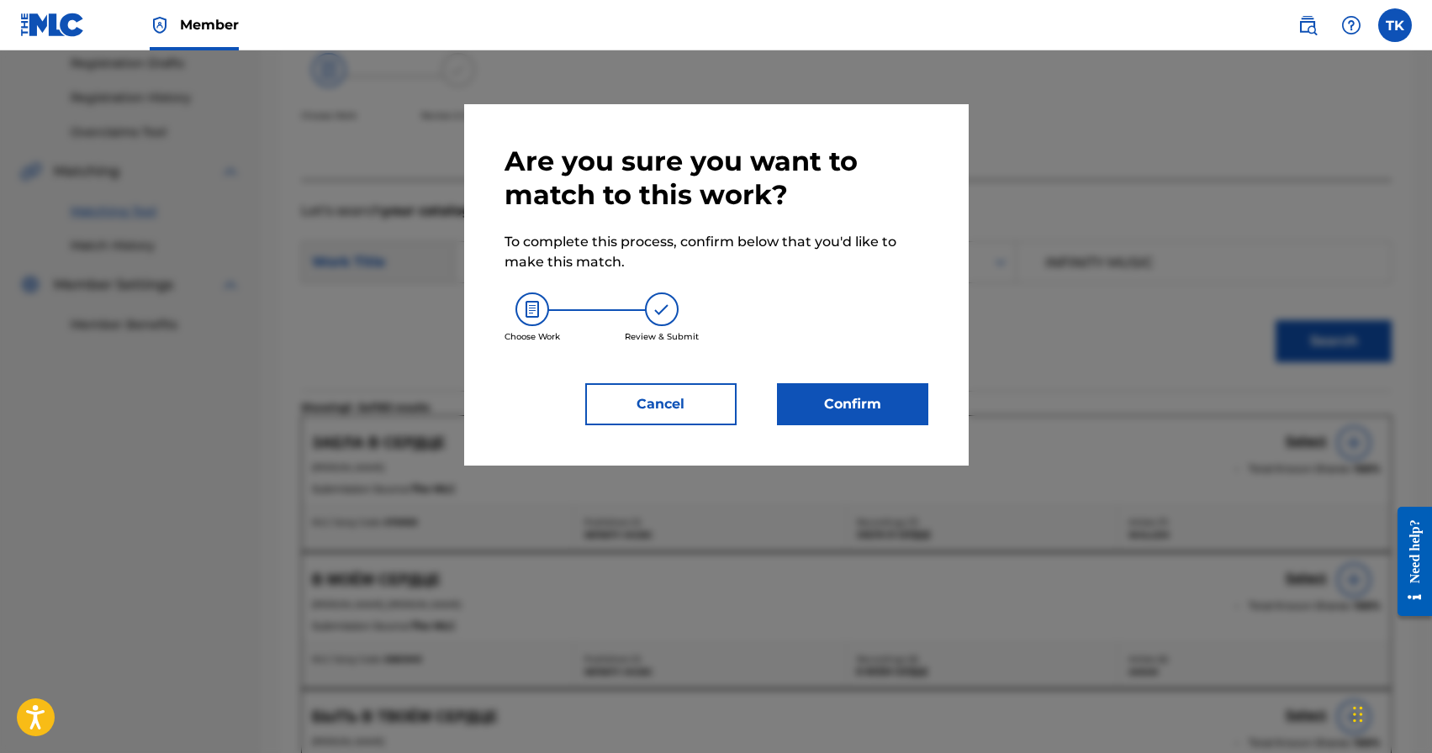
click at [901, 396] on button "Confirm" at bounding box center [852, 404] width 151 height 42
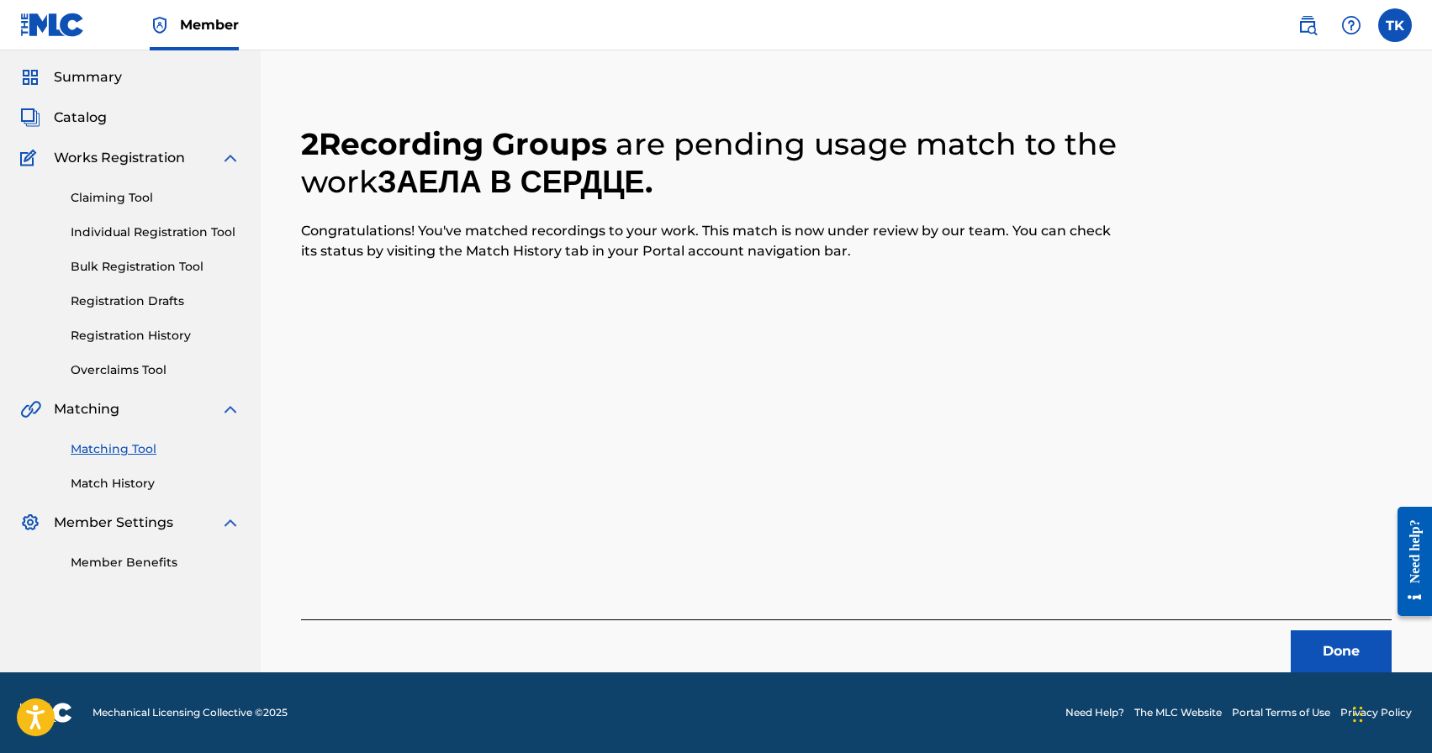
scroll to position [50, 0]
click at [1339, 674] on footer "Mechanical Licensing Collective © 2025 Need Help? The MLC Website Portal Terms …" at bounding box center [716, 713] width 1432 height 81
click at [1339, 665] on button "Done" at bounding box center [1341, 652] width 101 height 42
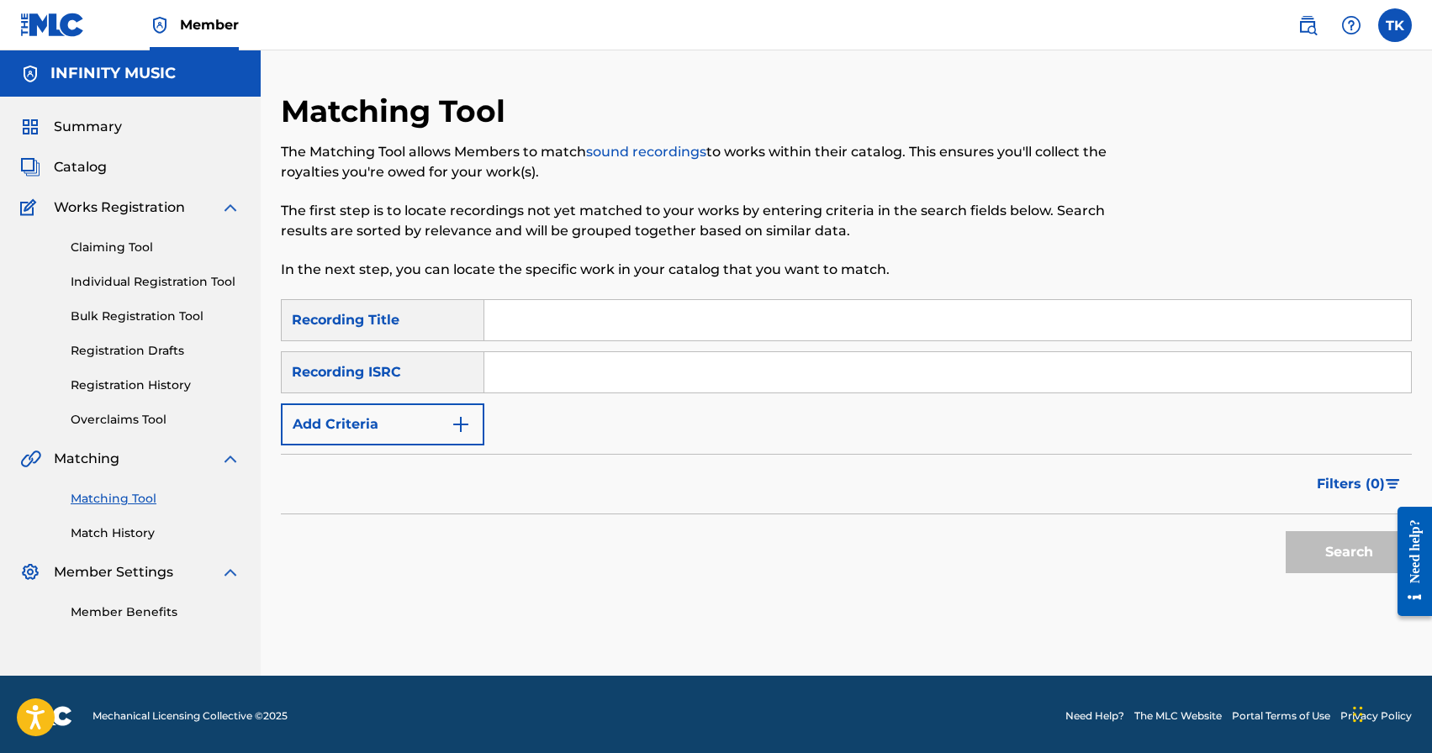
click at [443, 427] on button "Add Criteria" at bounding box center [382, 425] width 203 height 42
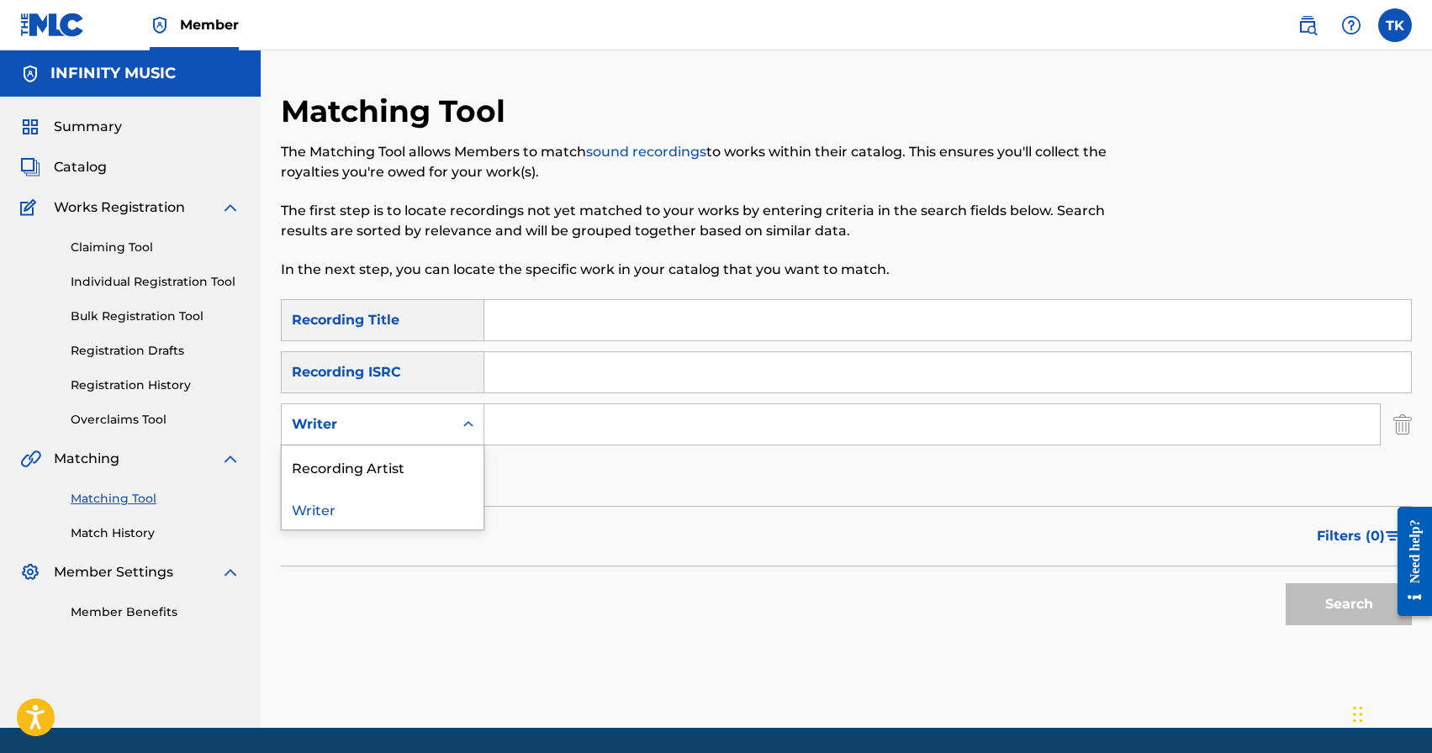
click at [443, 427] on div "Writer" at bounding box center [368, 425] width 172 height 32
click at [435, 460] on div "Recording Artist" at bounding box center [383, 467] width 202 height 42
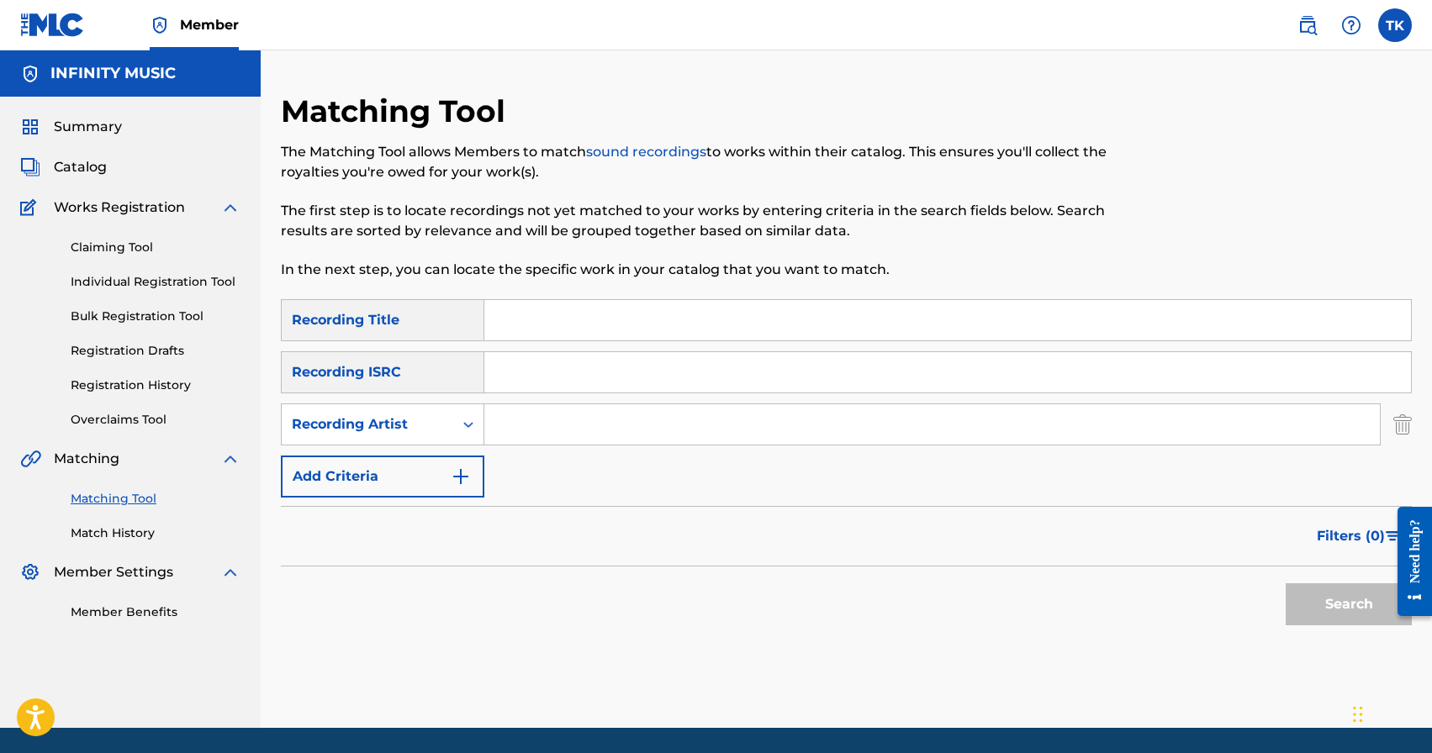
click at [548, 412] on input "Search Form" at bounding box center [932, 424] width 896 height 40
type input "ц"
type input "wallem"
click at [645, 324] on input "Search Form" at bounding box center [947, 320] width 927 height 40
click at [646, 325] on input "Search Form" at bounding box center [947, 320] width 927 height 40
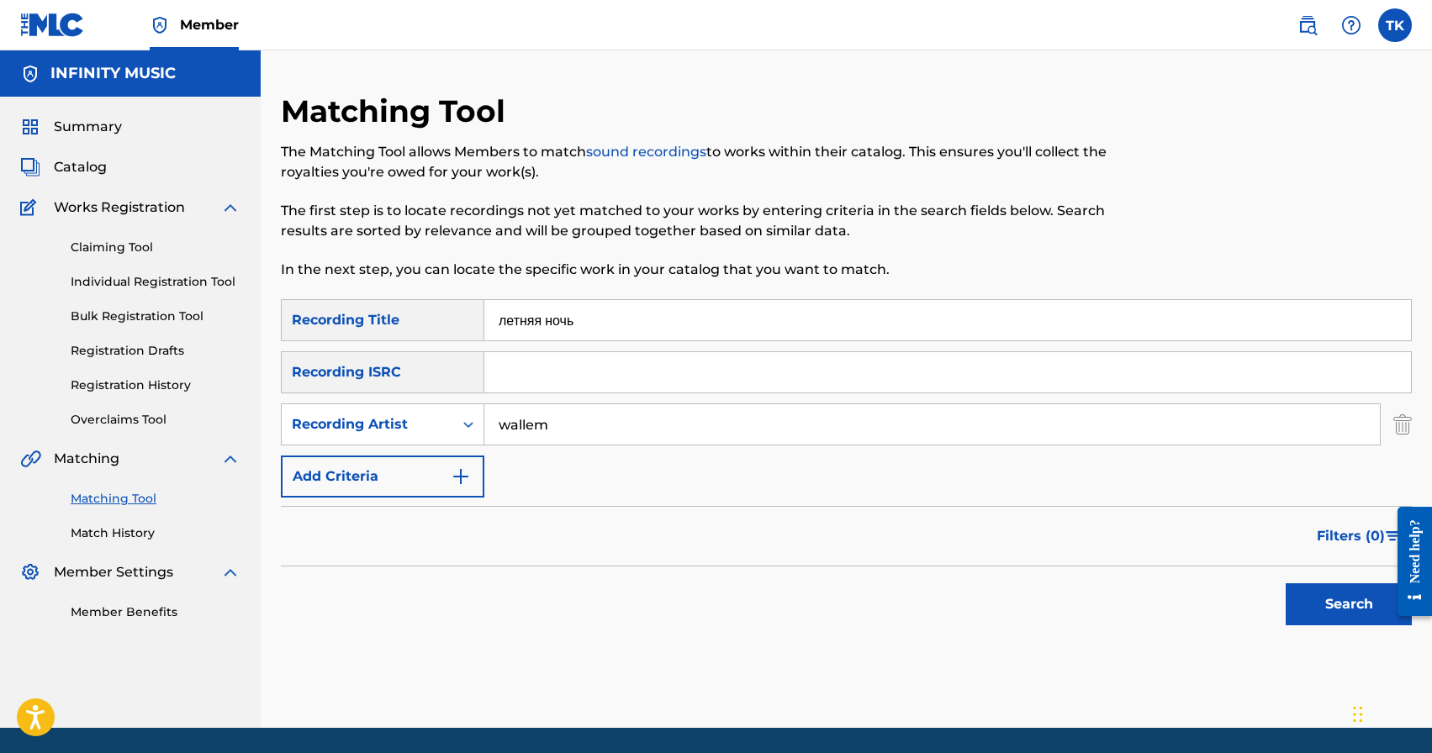
type input "летняя ночь"
click at [1310, 600] on button "Search" at bounding box center [1349, 605] width 126 height 42
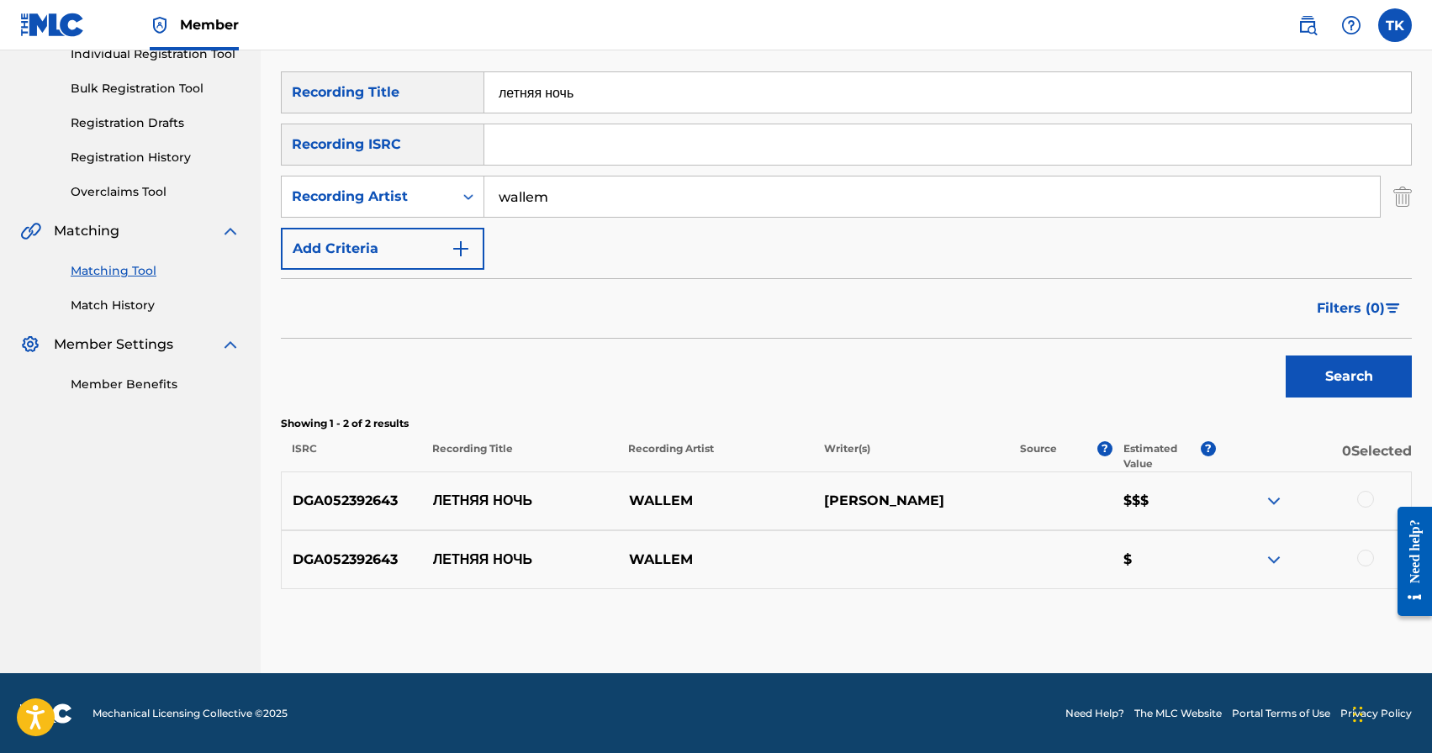
scroll to position [229, 0]
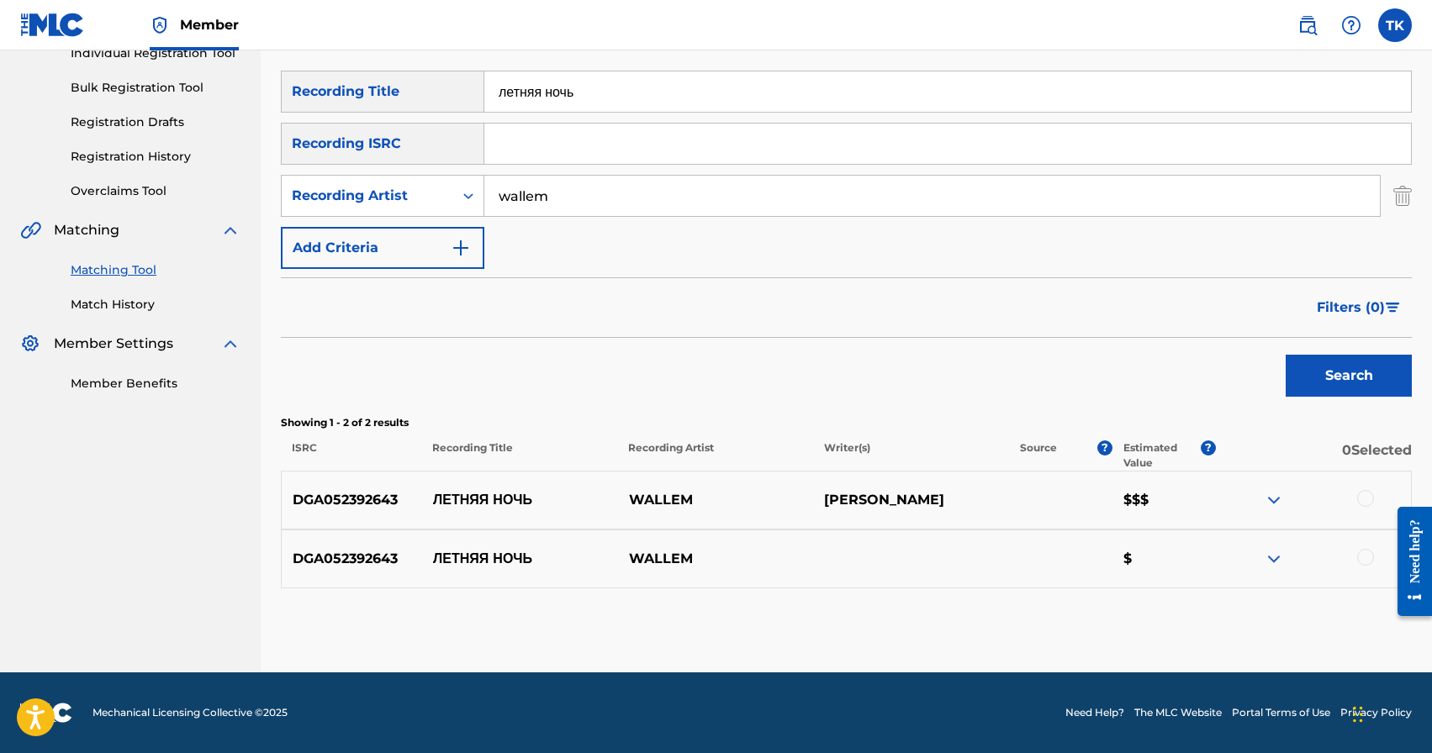
click at [1364, 558] on div at bounding box center [1365, 557] width 17 height 17
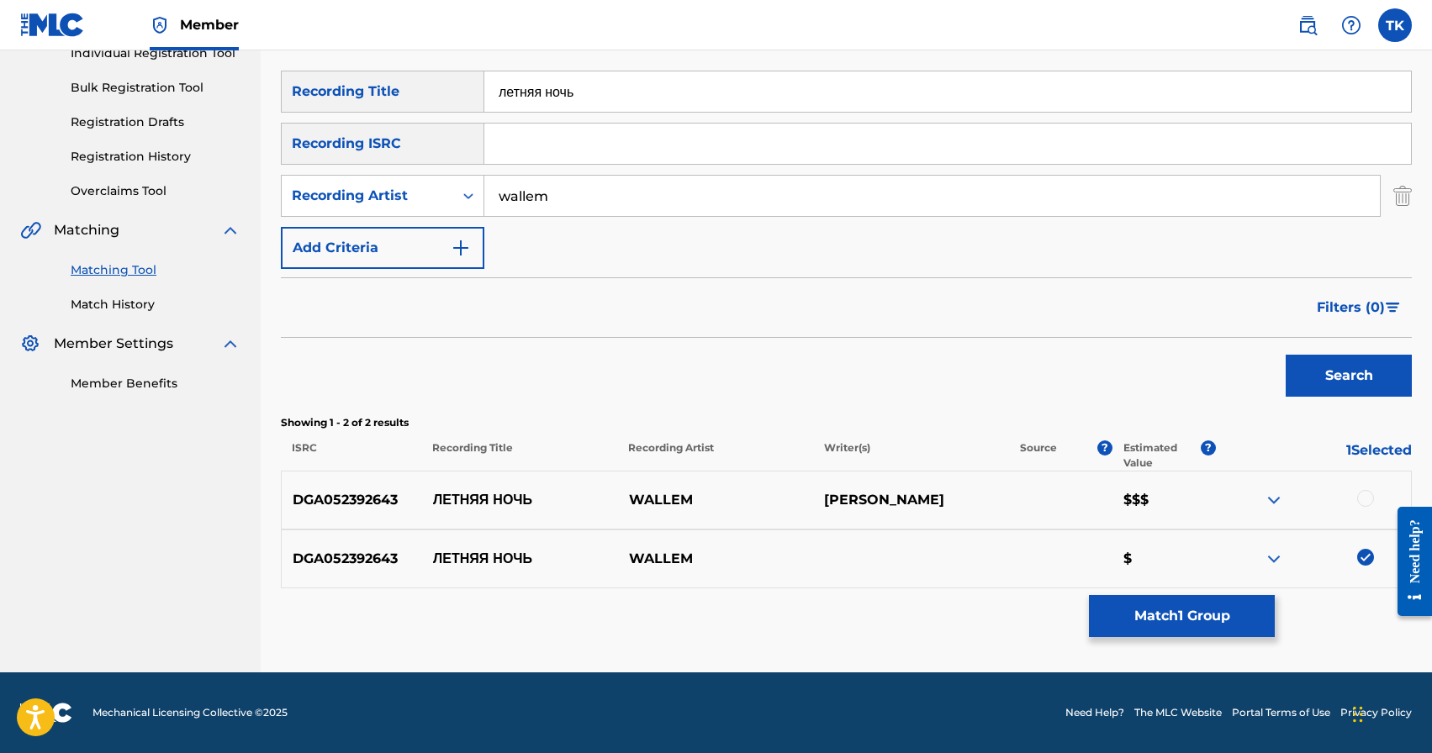
click at [1366, 501] on div at bounding box center [1365, 498] width 17 height 17
click at [1207, 609] on button "Match 2 Groups" at bounding box center [1182, 616] width 186 height 42
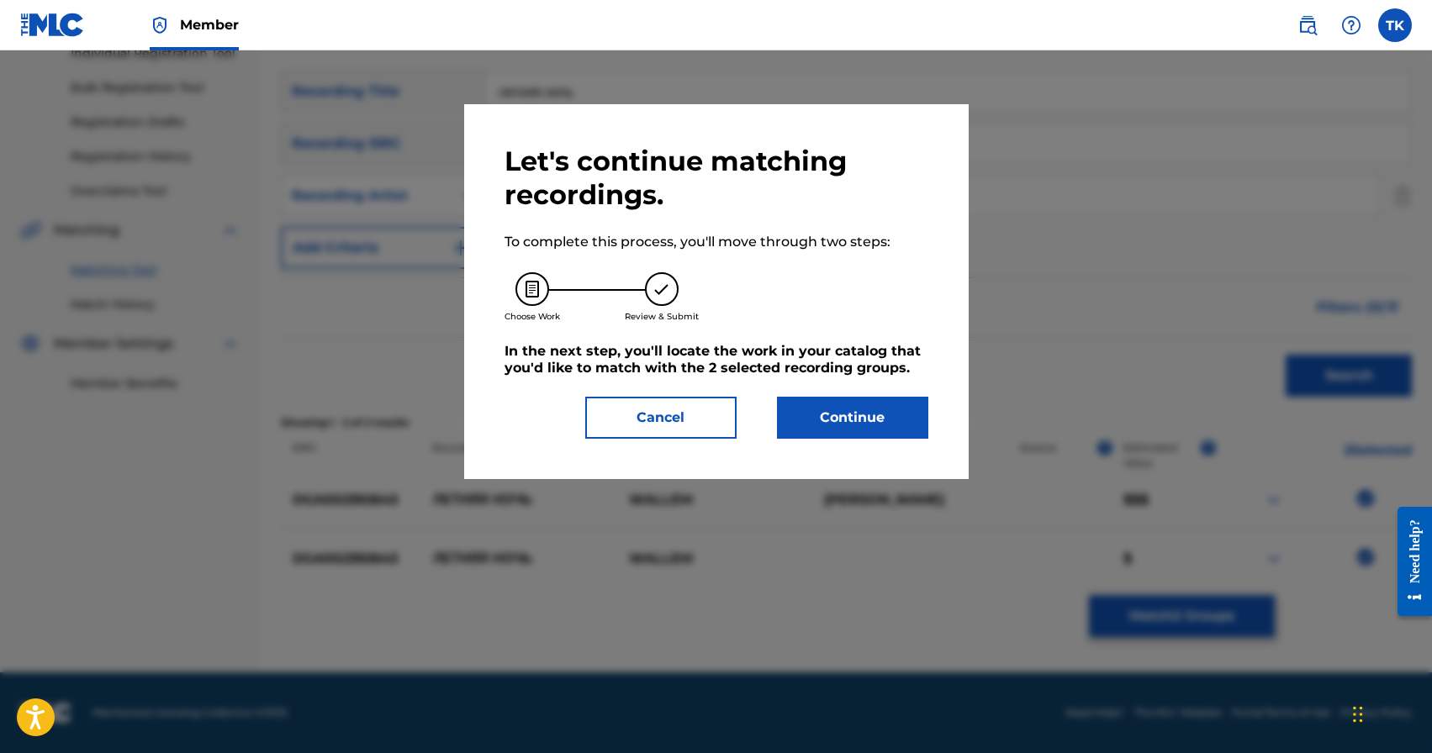
click at [894, 431] on button "Continue" at bounding box center [852, 418] width 151 height 42
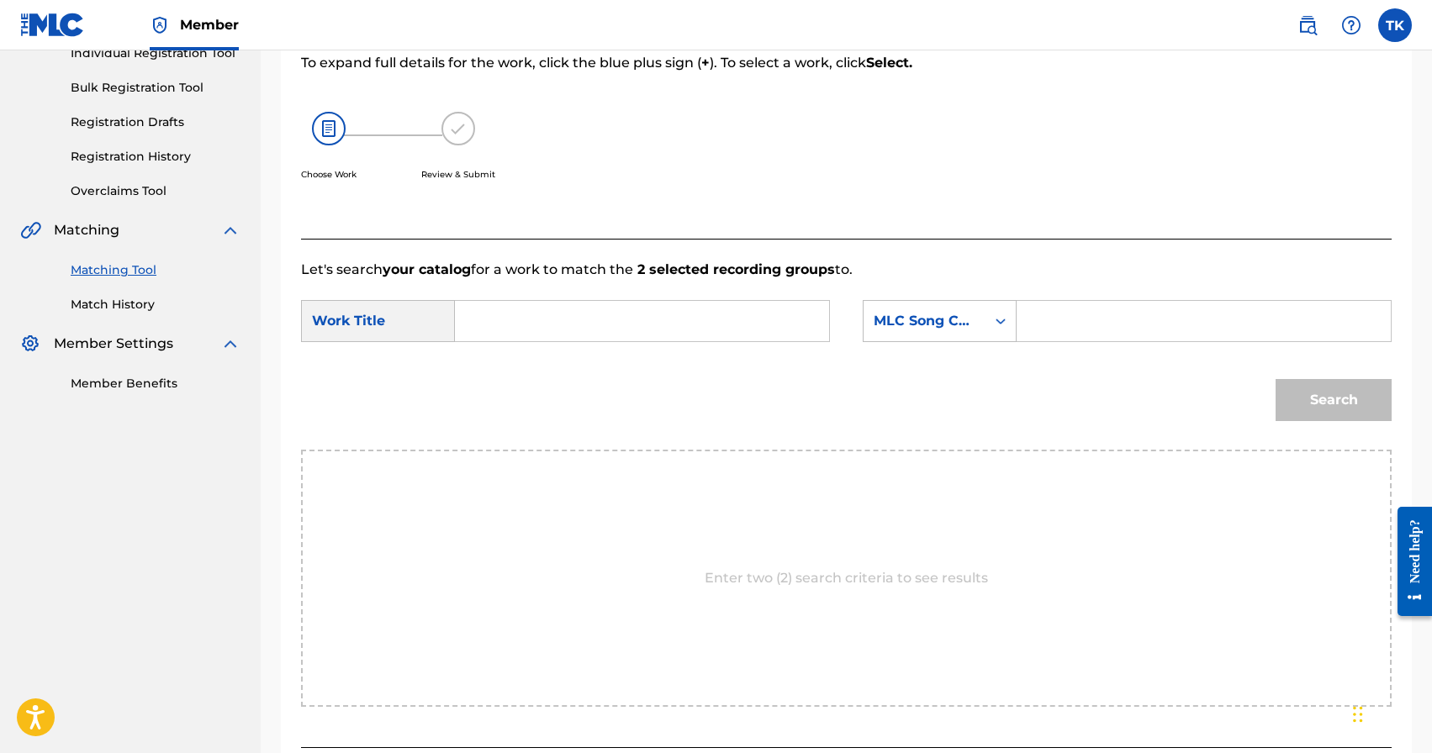
click at [694, 320] on input "Search Form" at bounding box center [642, 321] width 346 height 40
click at [510, 373] on span "я ночь" at bounding box center [506, 369] width 45 height 36
type input "летняя ночь"
click at [954, 336] on div "MLC Song Code" at bounding box center [925, 321] width 122 height 32
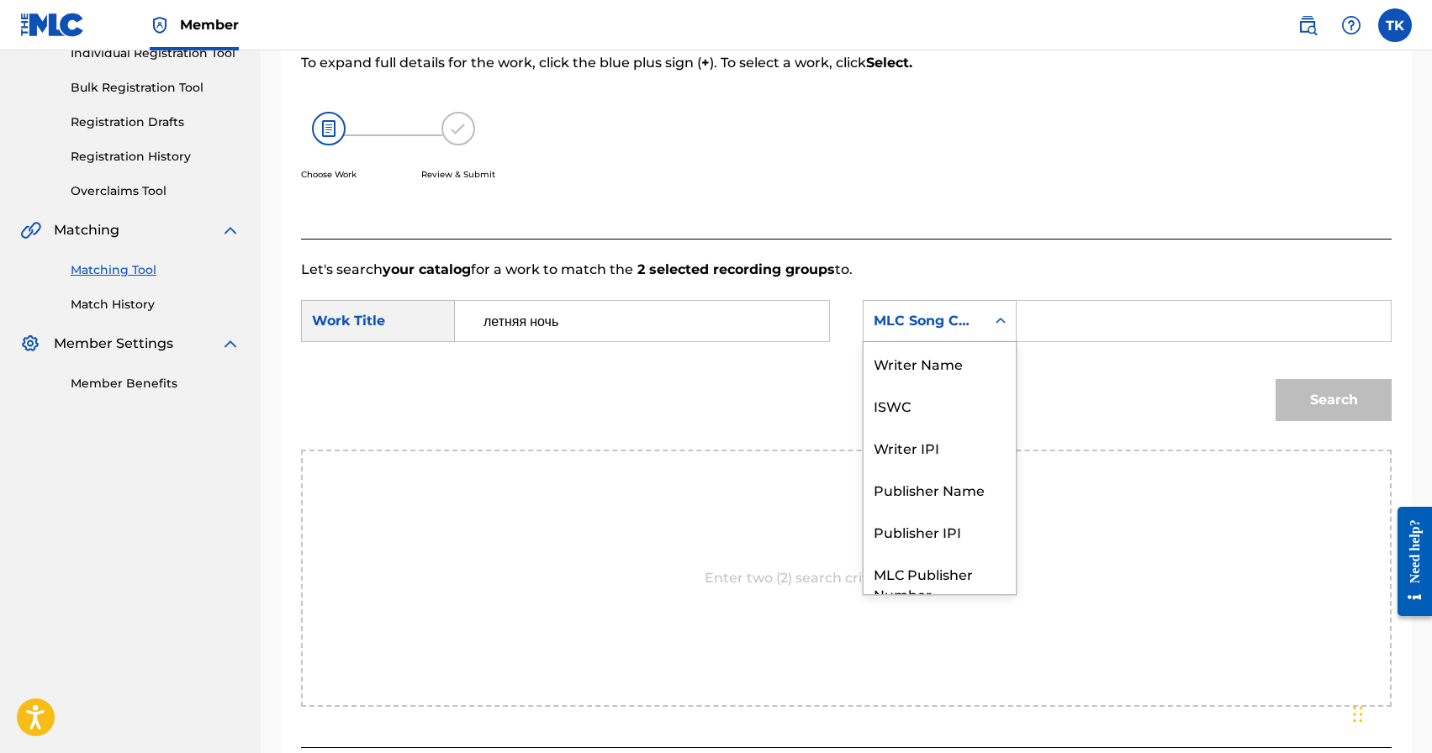
scroll to position [62, 0]
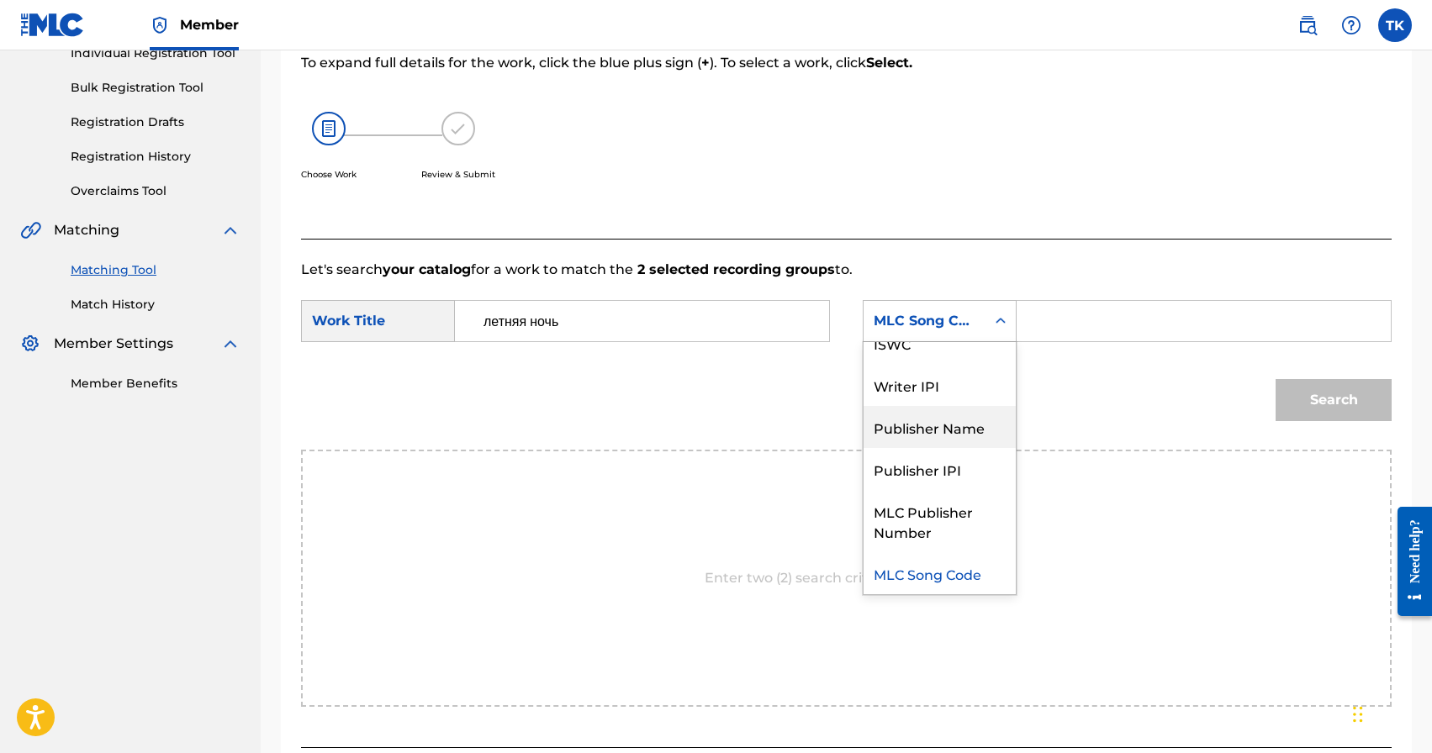
click at [934, 417] on div "Publisher Name" at bounding box center [940, 427] width 152 height 42
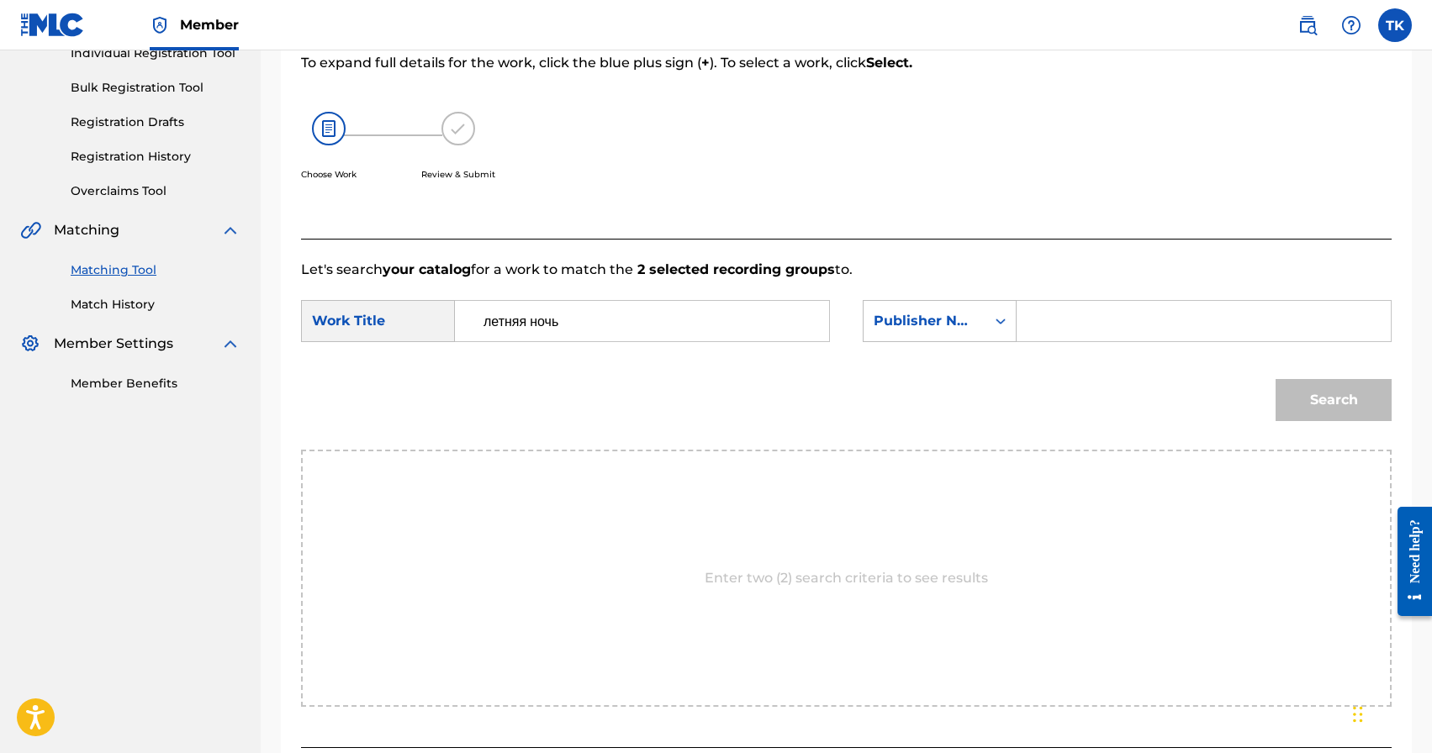
click at [1069, 319] on input "Search Form" at bounding box center [1204, 321] width 346 height 40
type input "INFINITY MUSIC"
click at [1287, 397] on button "Search" at bounding box center [1334, 400] width 116 height 42
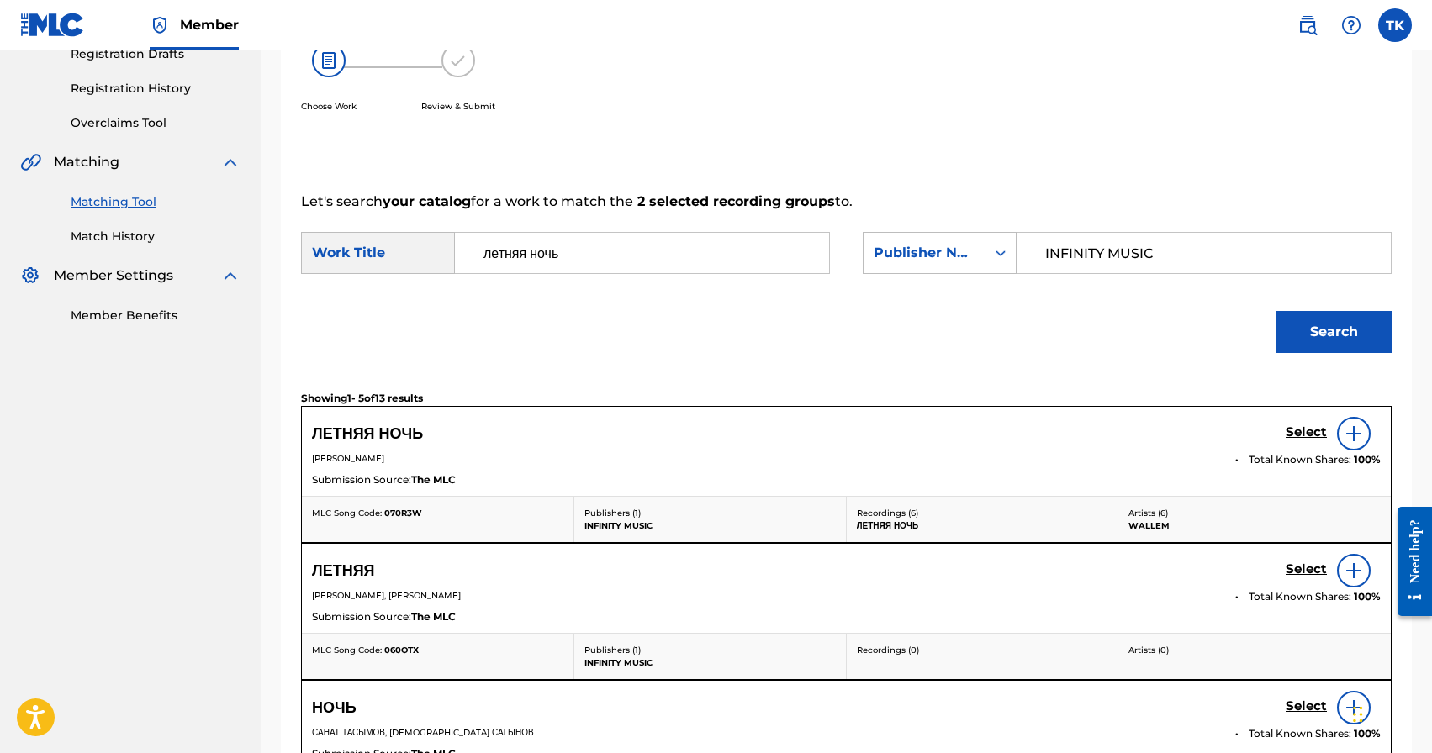
scroll to position [301, 0]
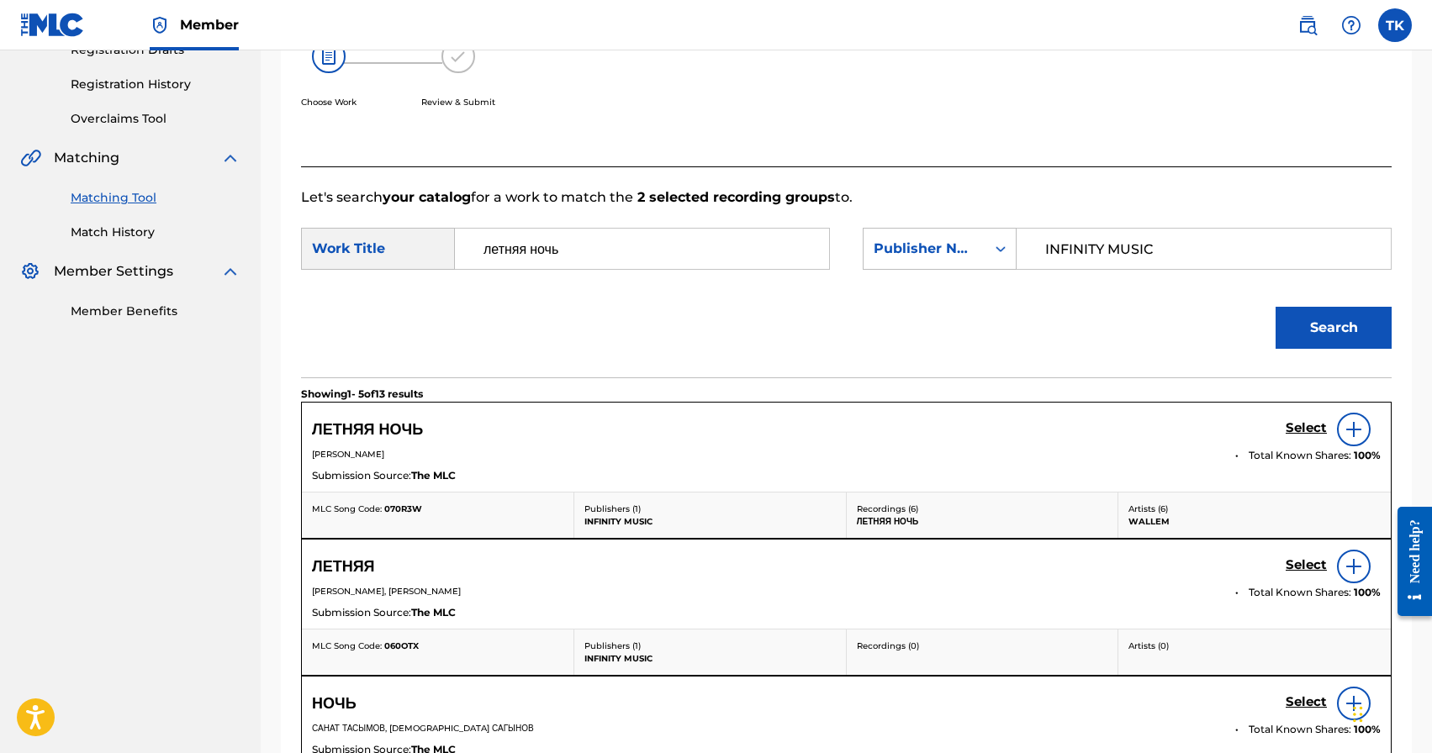
click at [1296, 425] on h5 "Select" at bounding box center [1306, 428] width 41 height 16
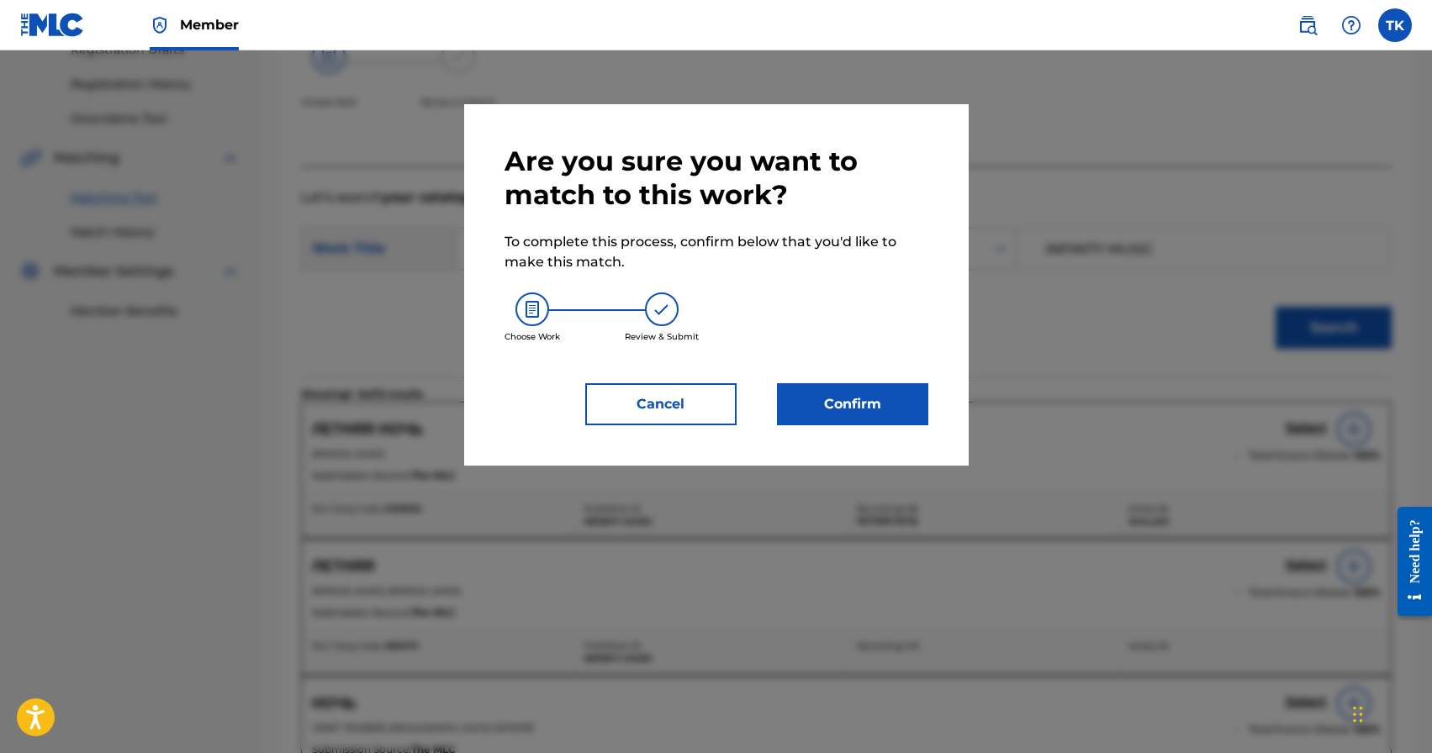
click at [906, 401] on button "Confirm" at bounding box center [852, 404] width 151 height 42
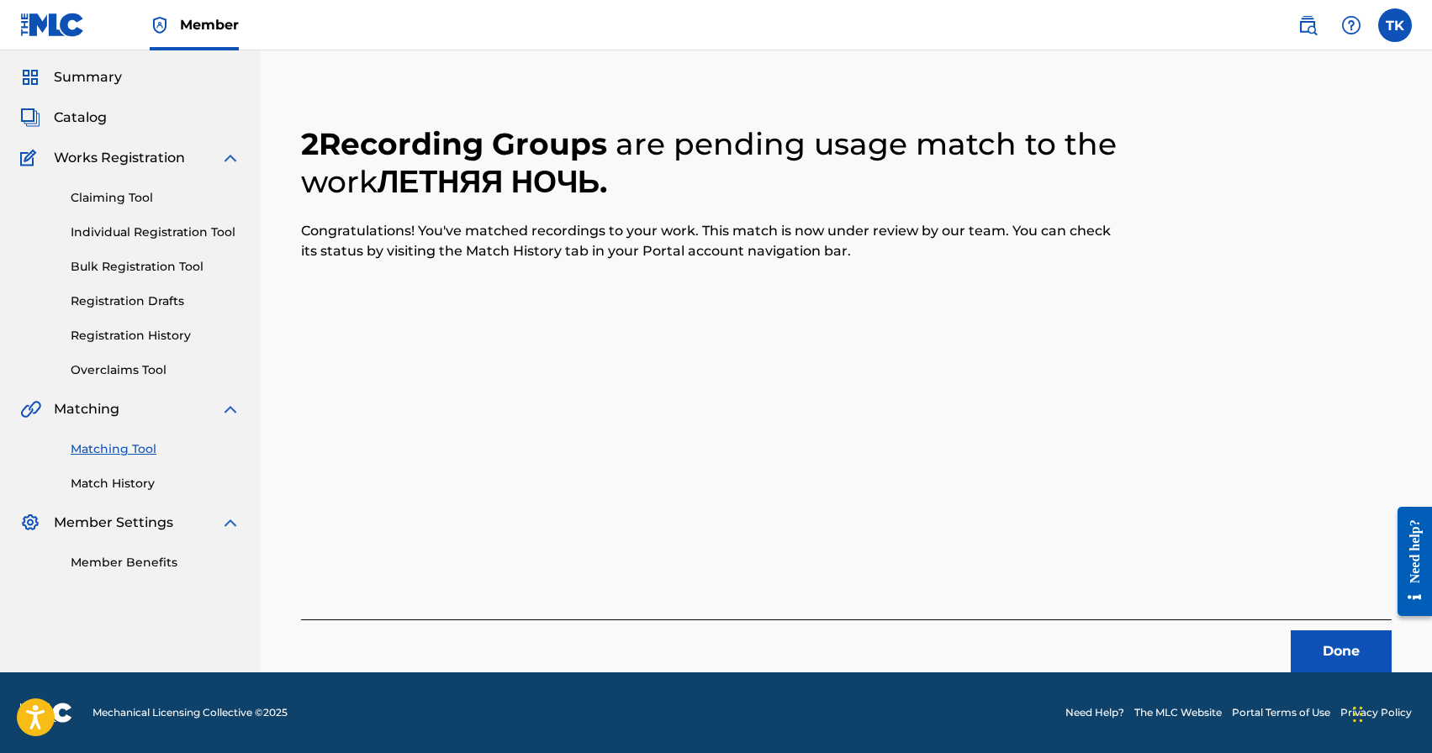
scroll to position [50, 0]
click at [1339, 658] on button "Done" at bounding box center [1341, 652] width 101 height 42
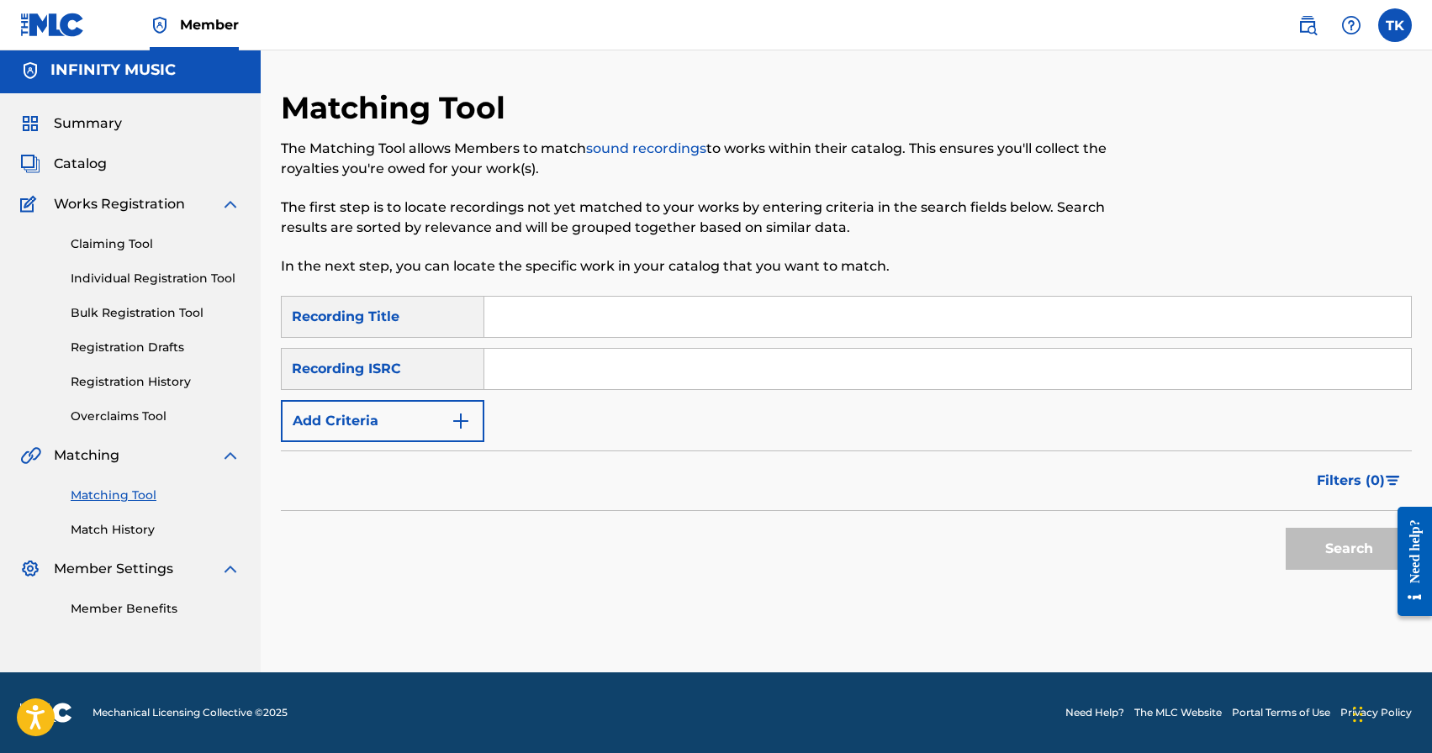
scroll to position [0, 0]
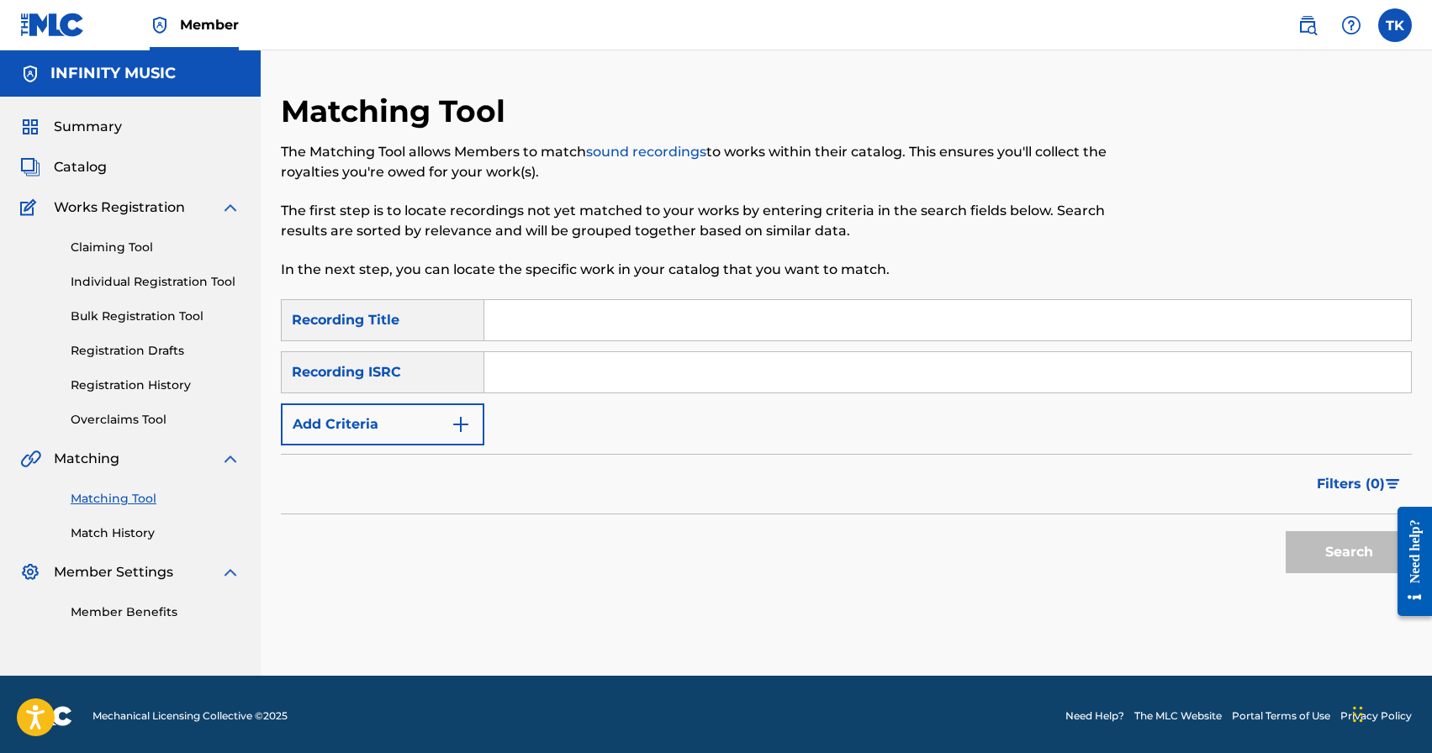
click at [447, 422] on button "Add Criteria" at bounding box center [382, 425] width 203 height 42
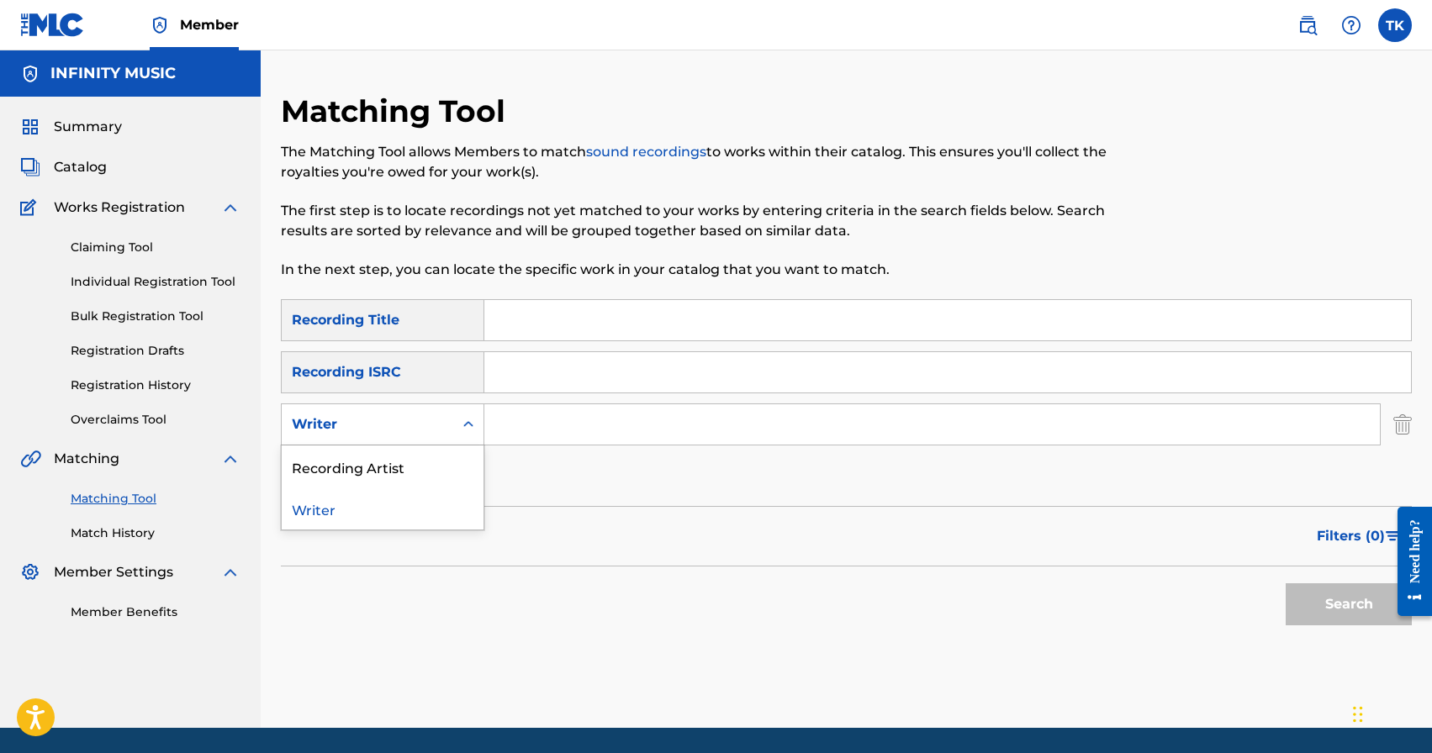
click at [447, 422] on div "Writer" at bounding box center [368, 425] width 172 height 32
click at [443, 462] on div "Recording Artist" at bounding box center [383, 467] width 202 height 42
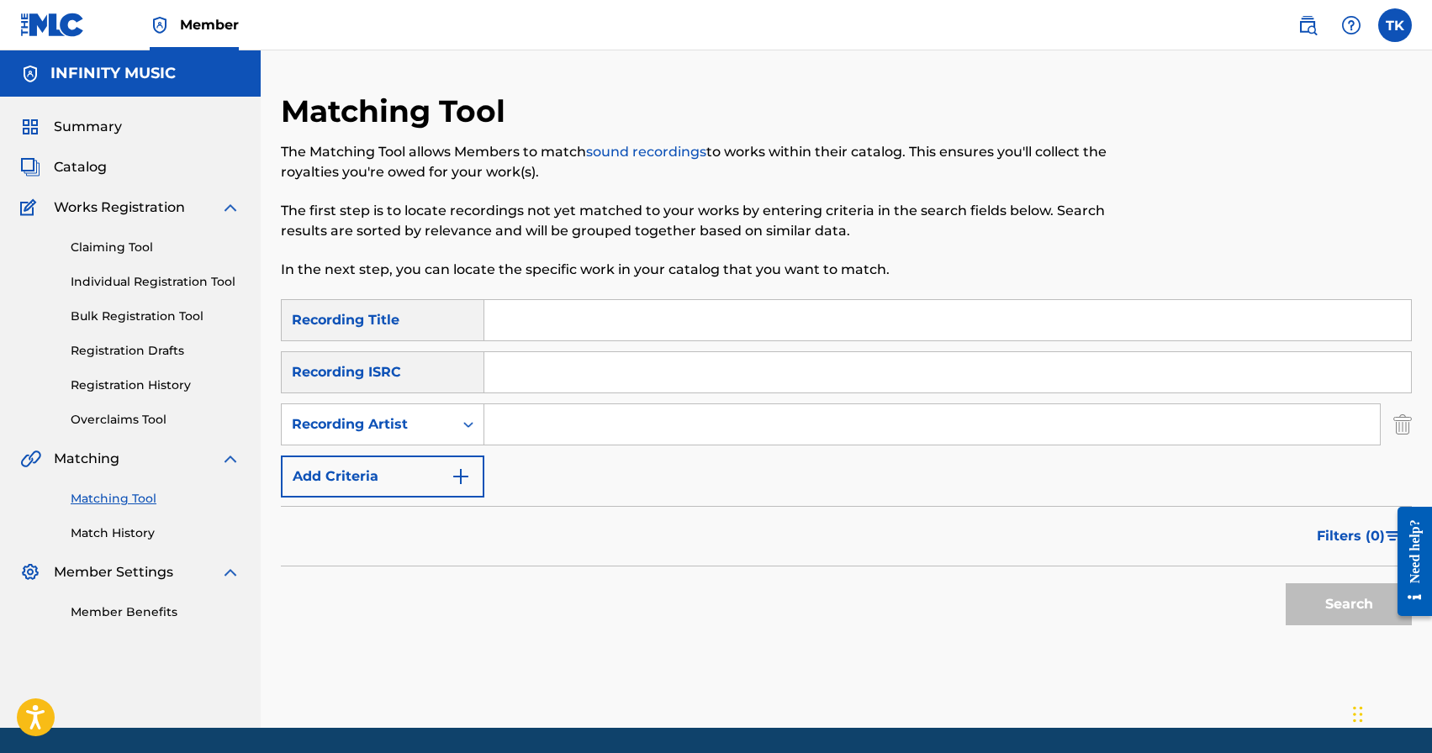
click at [536, 431] on input "Search Form" at bounding box center [932, 424] width 896 height 40
type input "[PERSON_NAME]"
click at [469, 478] on img "Search Form" at bounding box center [461, 477] width 20 height 20
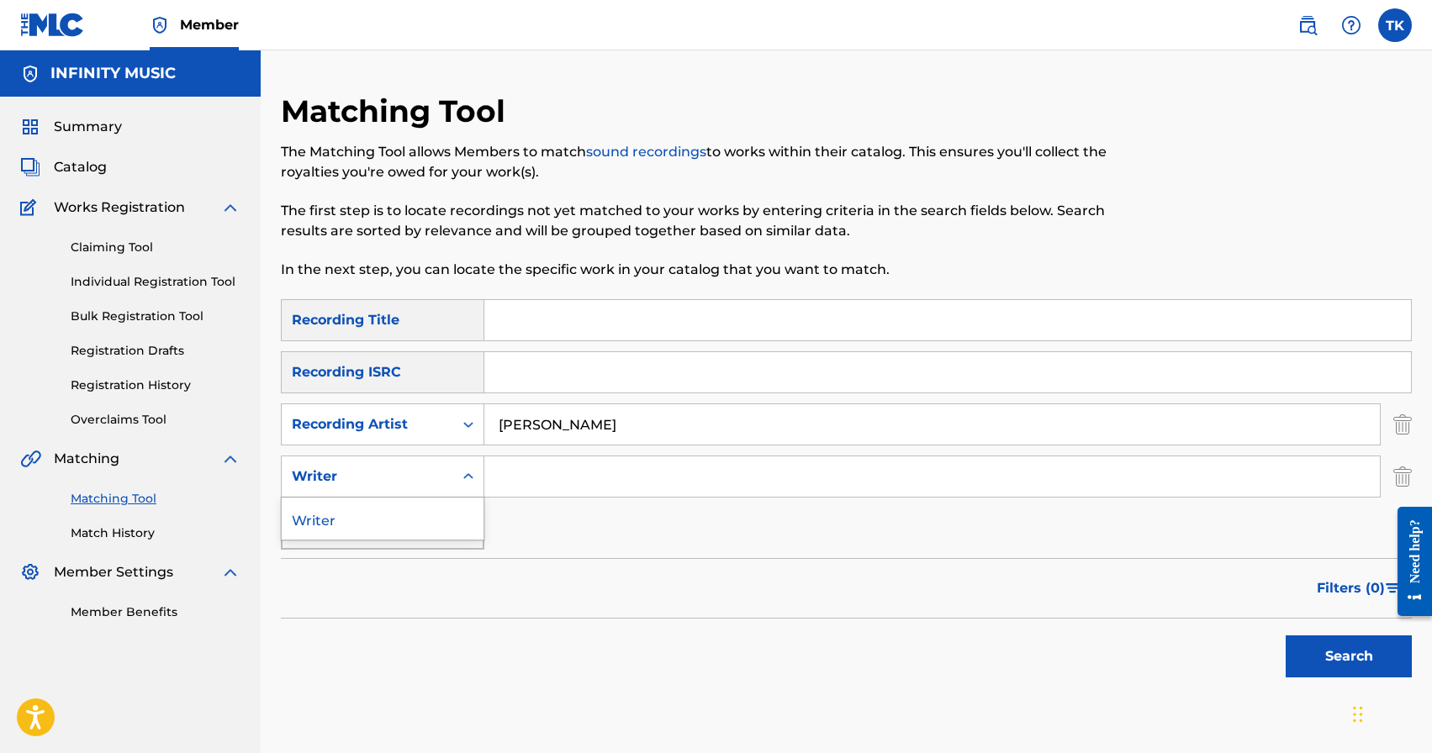
click at [469, 478] on icon "Search Form" at bounding box center [468, 476] width 17 height 17
click at [1403, 481] on img "Search Form" at bounding box center [1402, 477] width 18 height 42
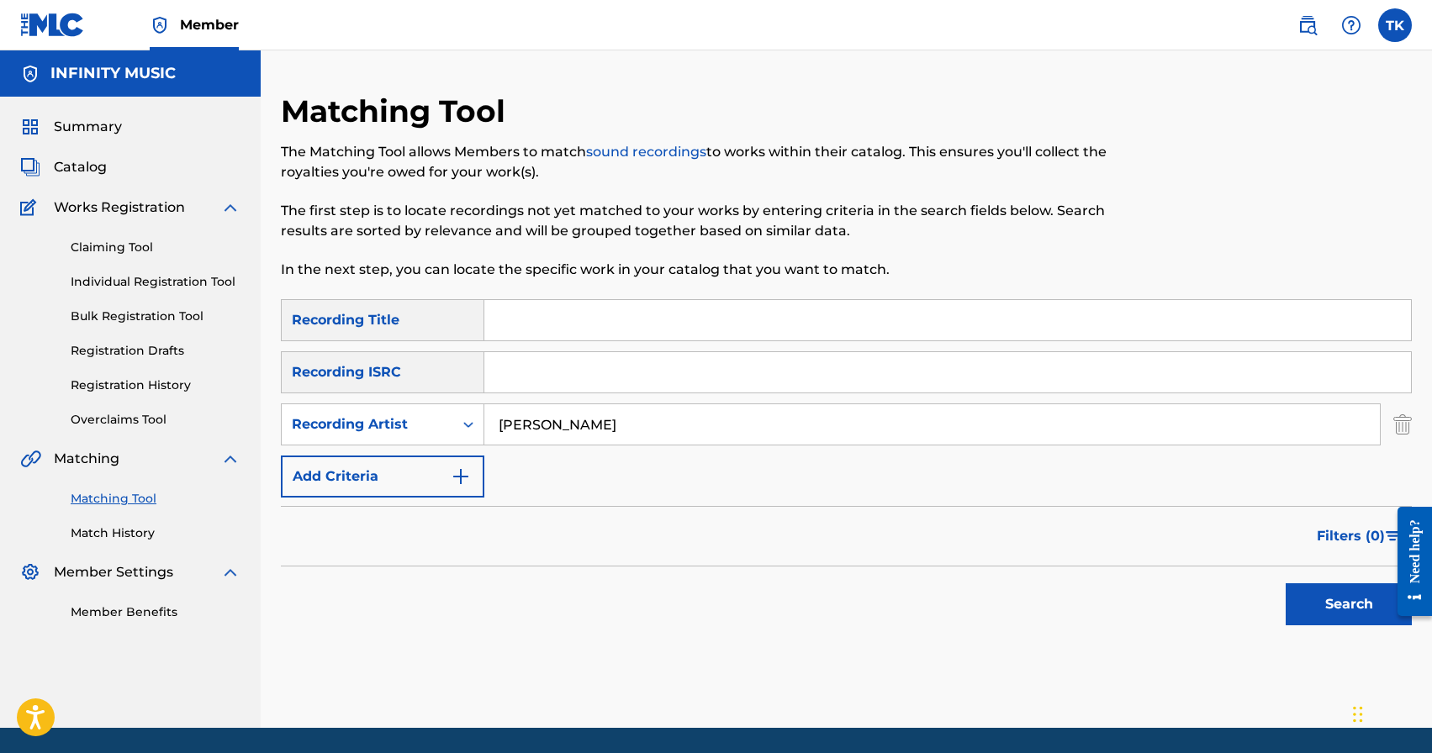
click at [619, 317] on input "Search Form" at bounding box center [947, 320] width 927 height 40
click at [1307, 600] on button "Search" at bounding box center [1349, 605] width 126 height 42
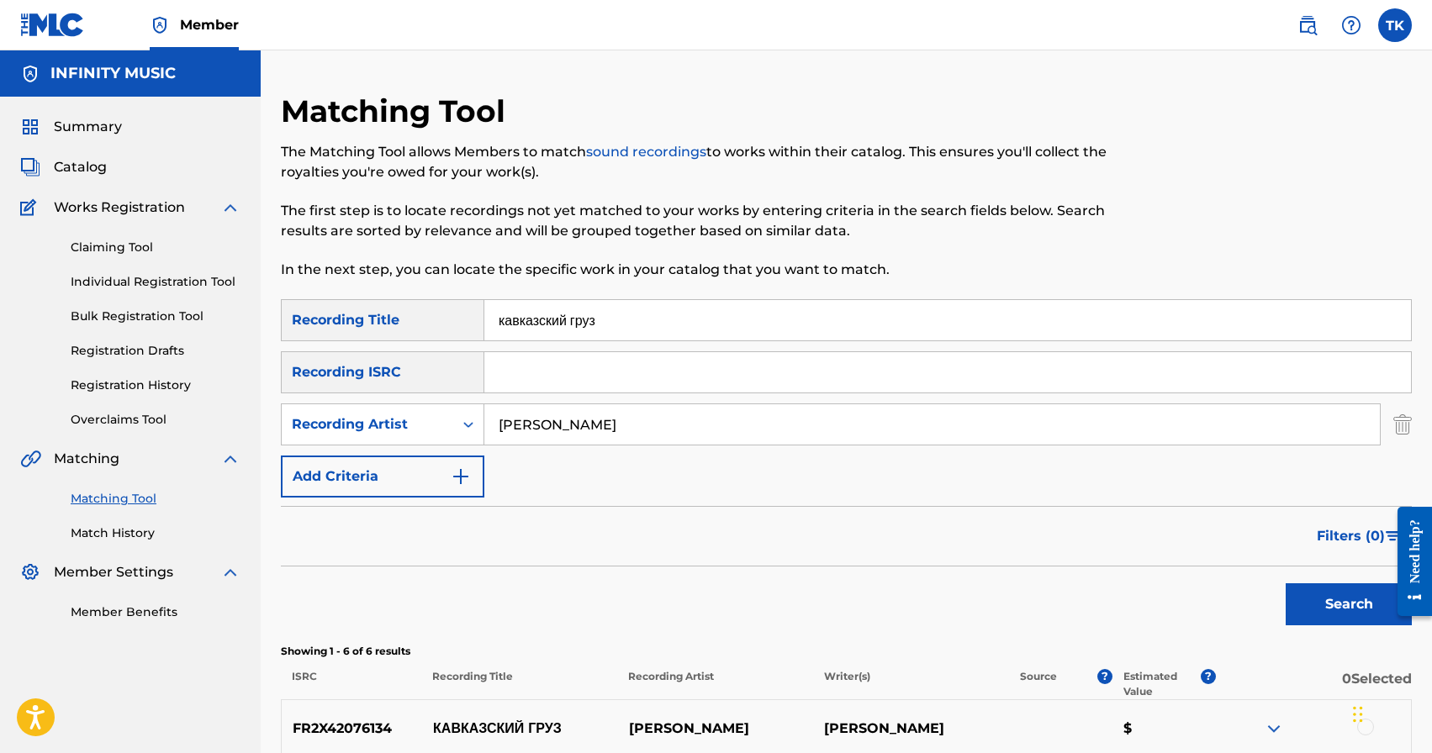
click at [663, 323] on input "кавказский груз" at bounding box center [947, 320] width 927 height 40
click at [1307, 604] on button "Search" at bounding box center [1349, 605] width 126 height 42
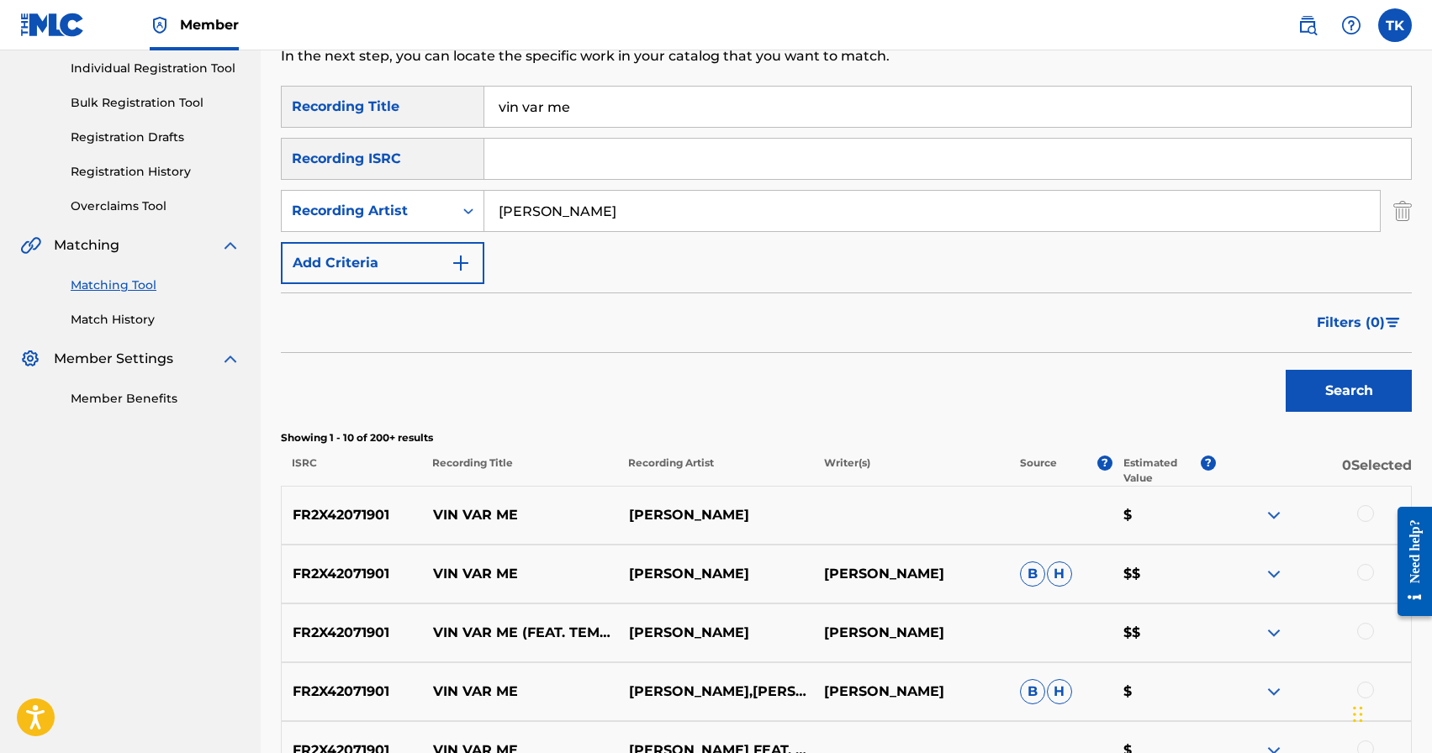
scroll to position [191, 0]
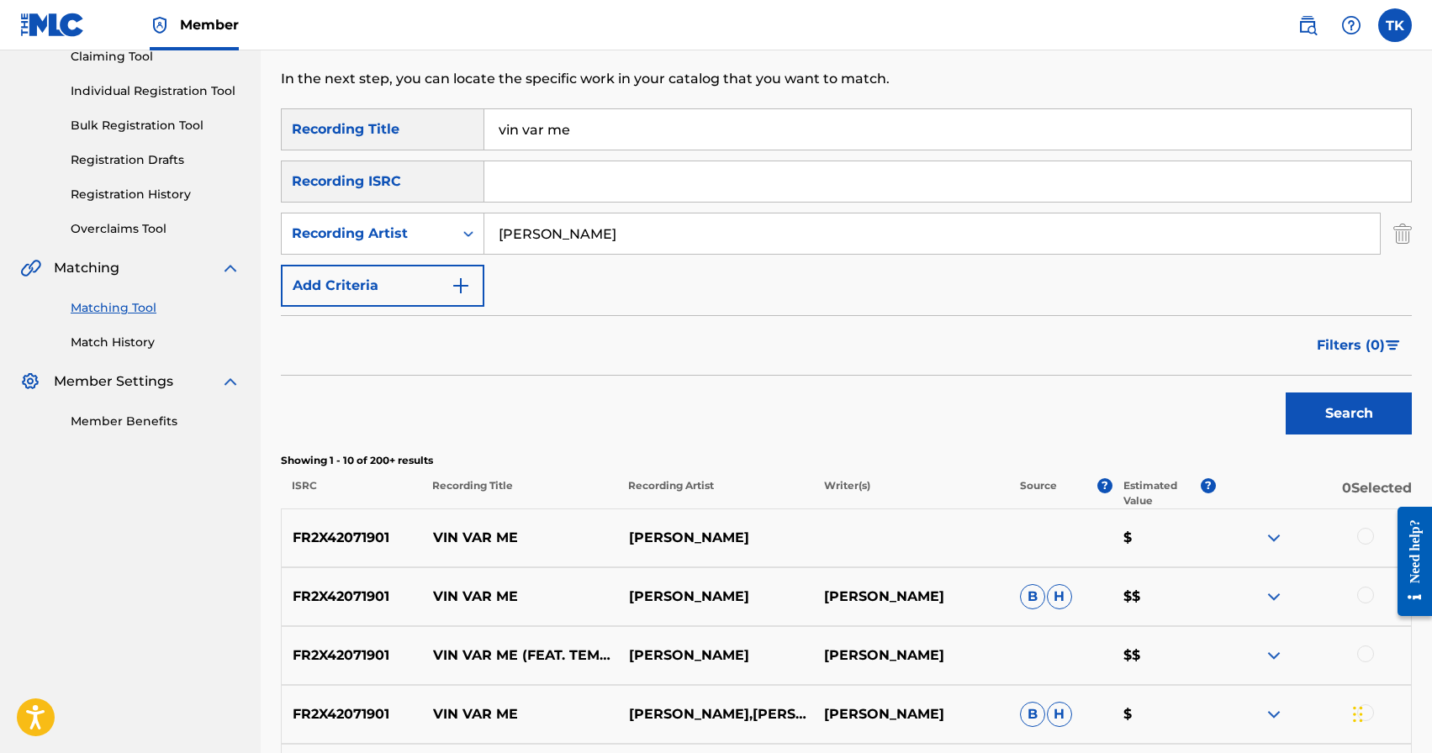
click at [697, 140] on input "vin var me" at bounding box center [947, 129] width 927 height 40
click at [1316, 422] on button "Search" at bounding box center [1349, 414] width 126 height 42
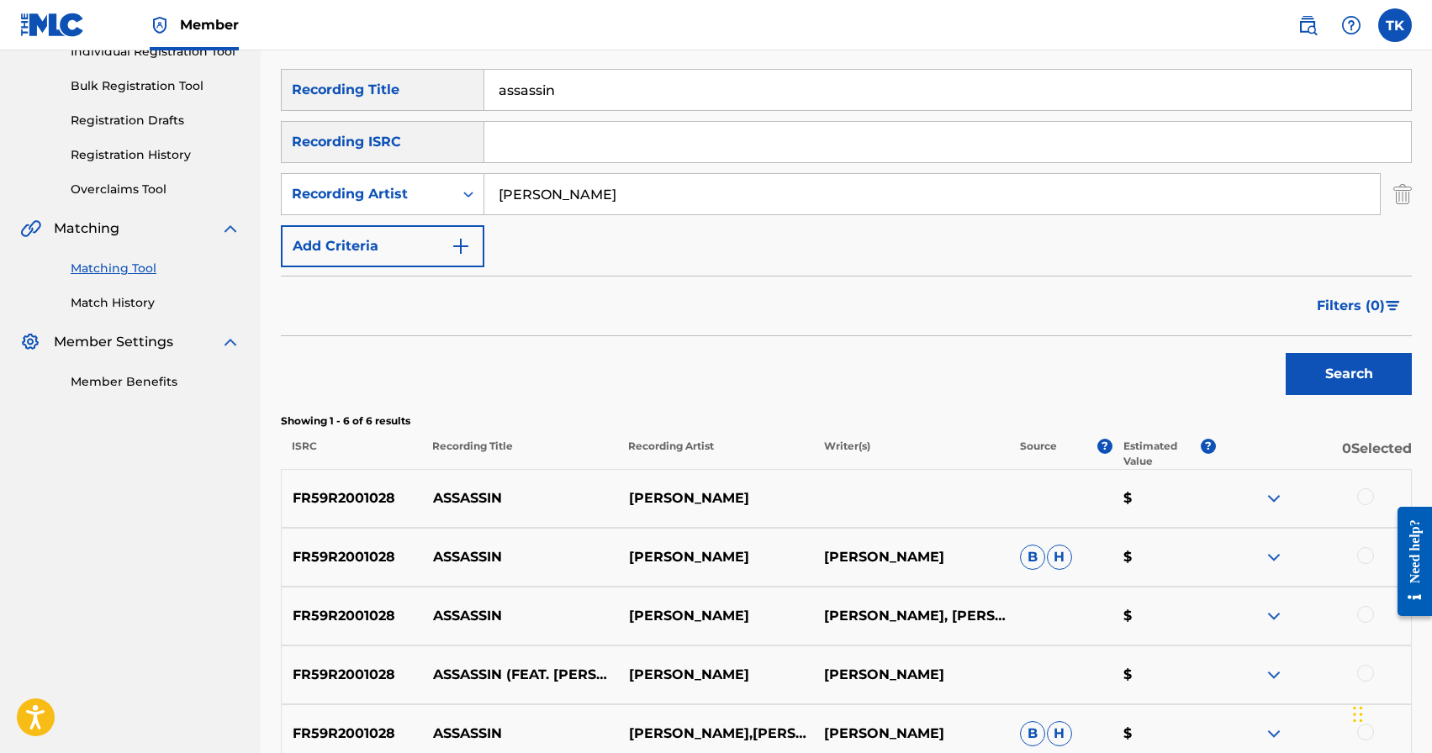
scroll to position [223, 0]
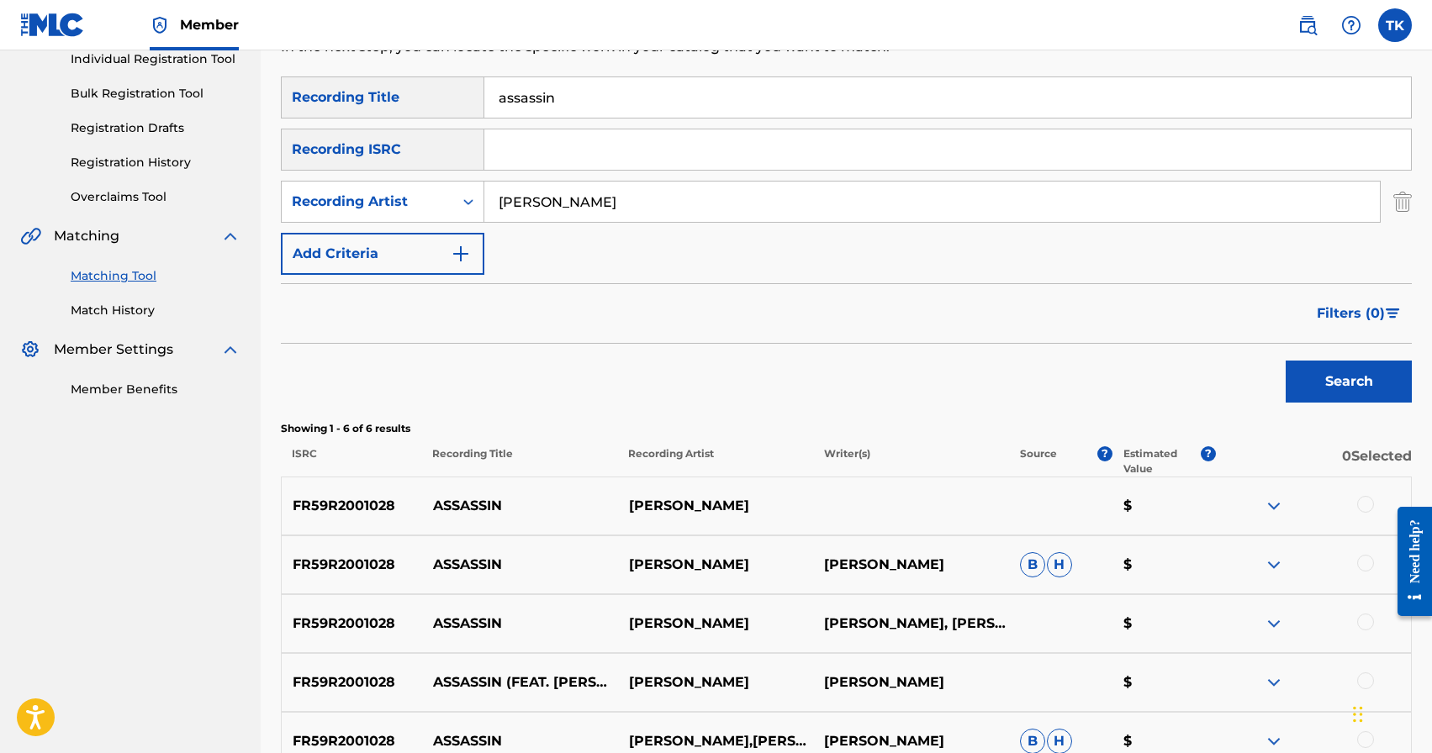
click at [702, 92] on input "assassin" at bounding box center [947, 97] width 927 height 40
click at [1350, 375] on button "Search" at bounding box center [1349, 382] width 126 height 42
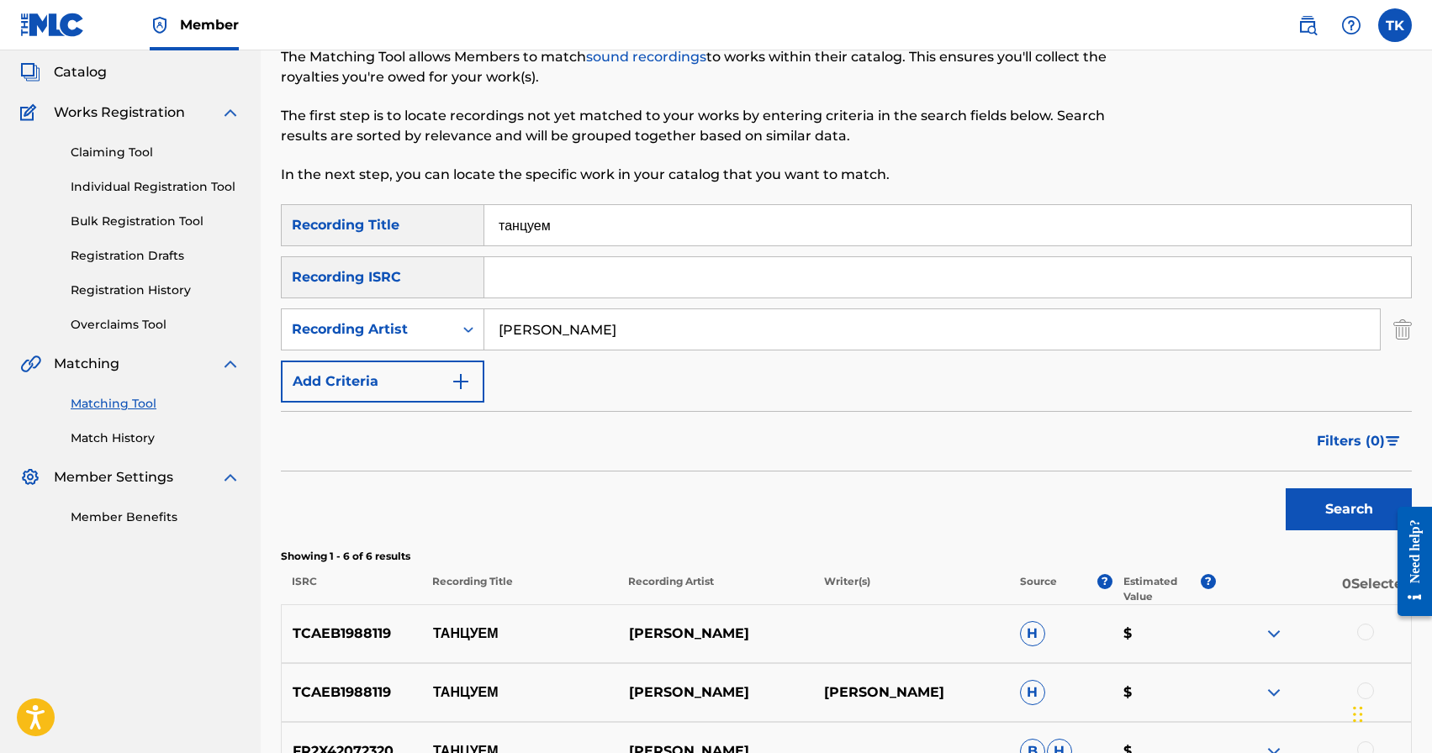
scroll to position [89, 0]
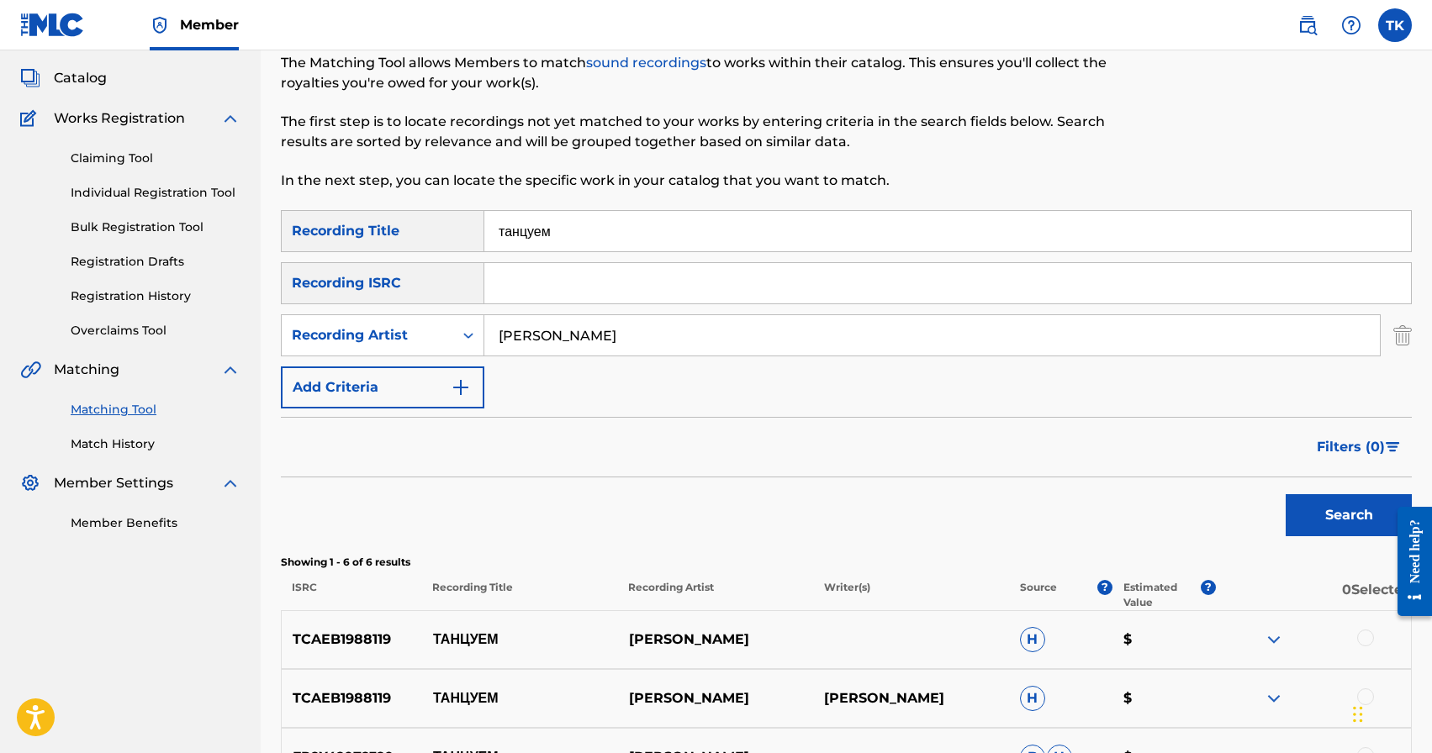
click at [716, 222] on input "танцуем" at bounding box center [947, 231] width 927 height 40
click at [1325, 497] on button "Search" at bounding box center [1349, 515] width 126 height 42
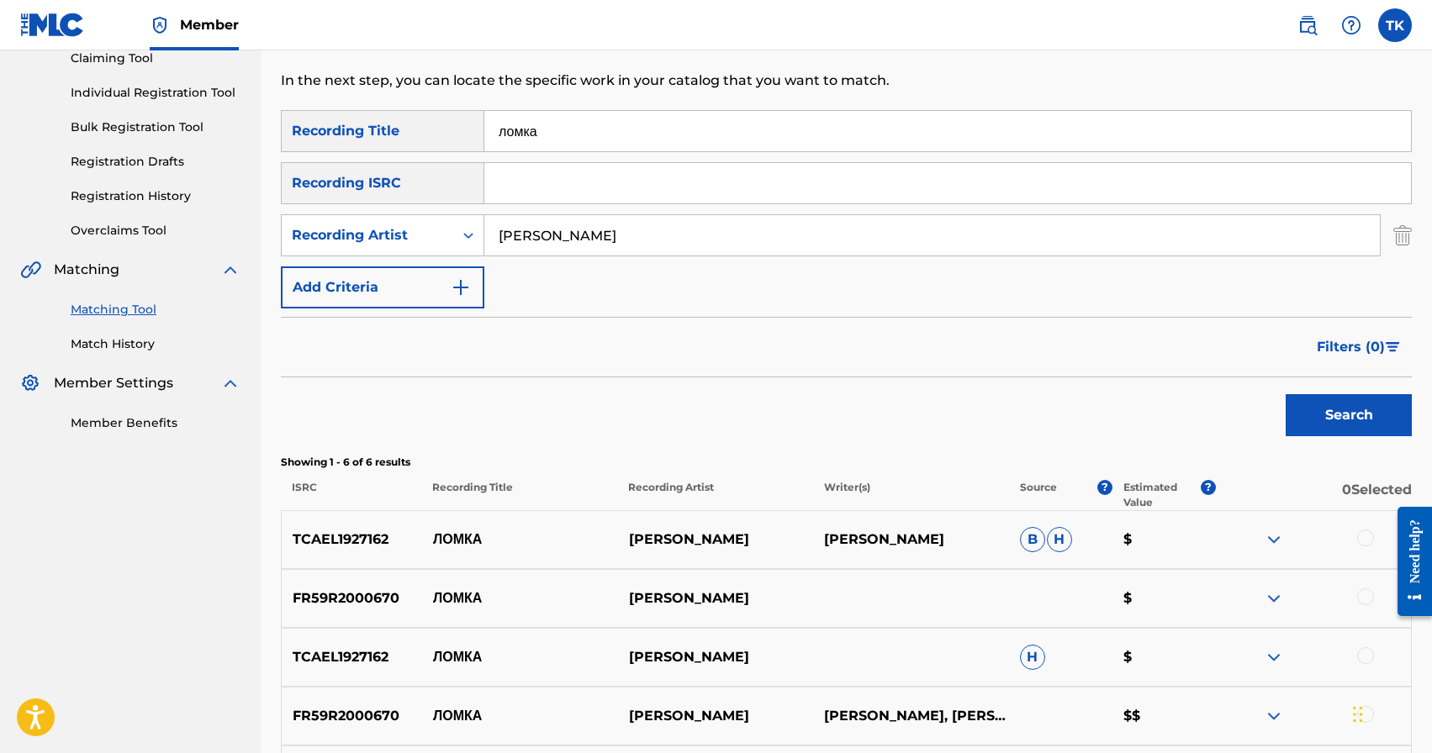
scroll to position [188, 0]
click at [632, 135] on input "ломка" at bounding box center [947, 133] width 927 height 40
click at [1359, 434] on button "Search" at bounding box center [1349, 417] width 126 height 42
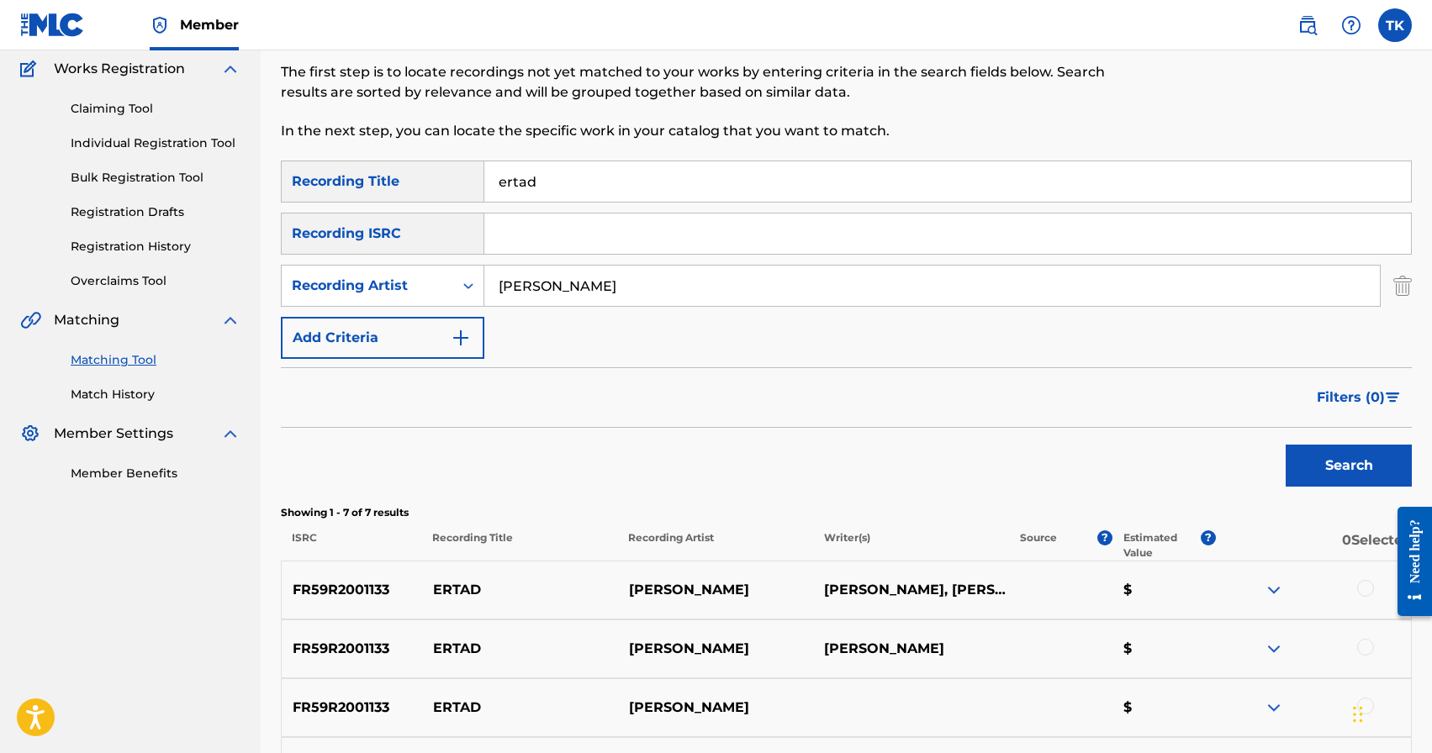
scroll to position [136, 0]
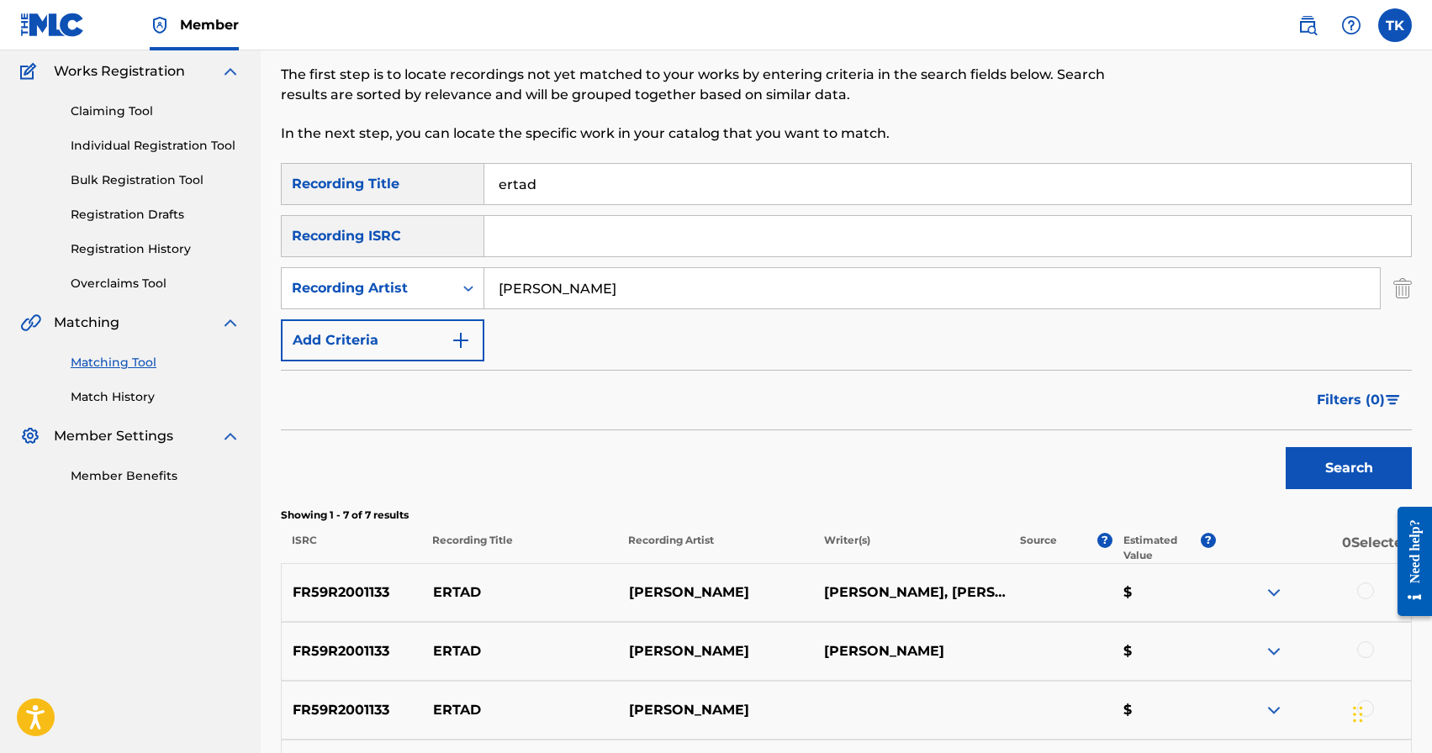
click at [569, 195] on input "ertad" at bounding box center [947, 184] width 927 height 40
type input "D"
click at [1337, 456] on button "Search" at bounding box center [1349, 468] width 126 height 42
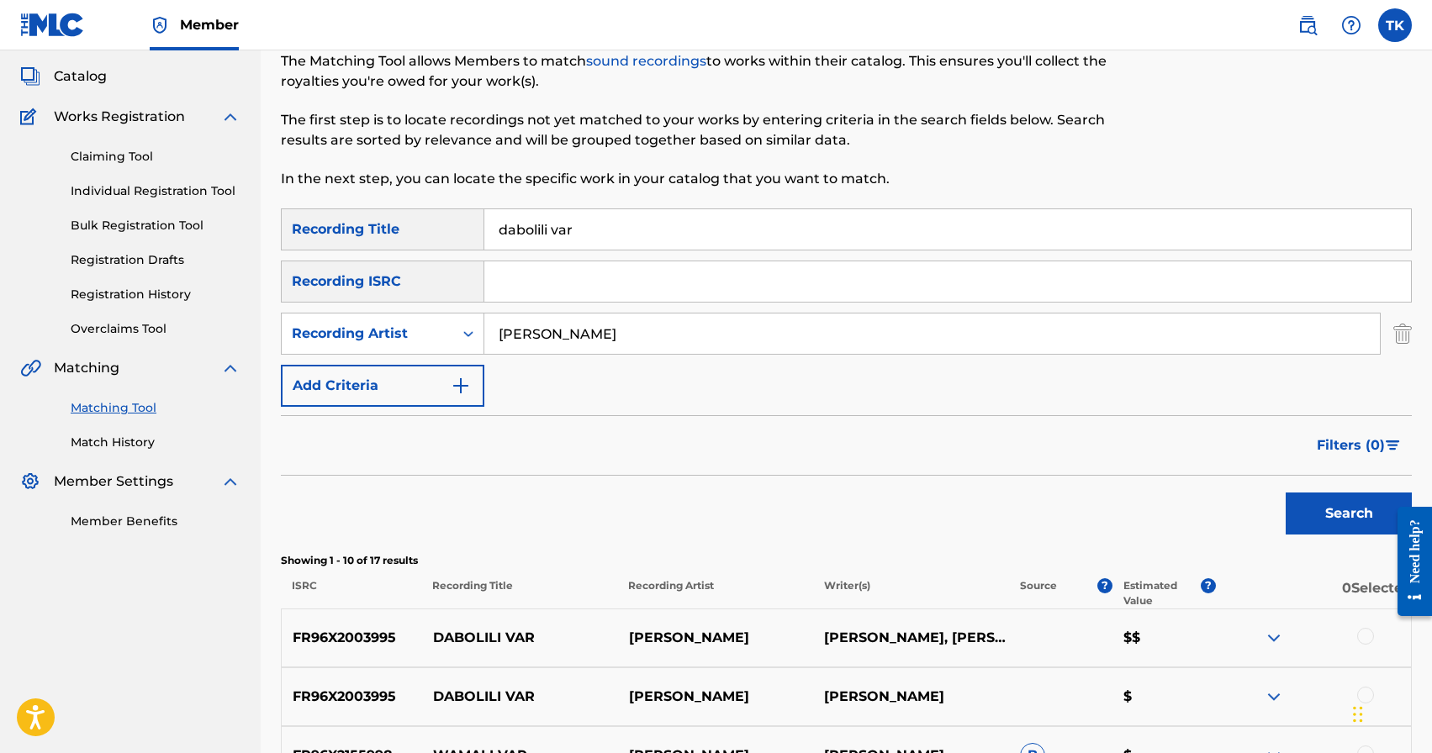
scroll to position [77, 0]
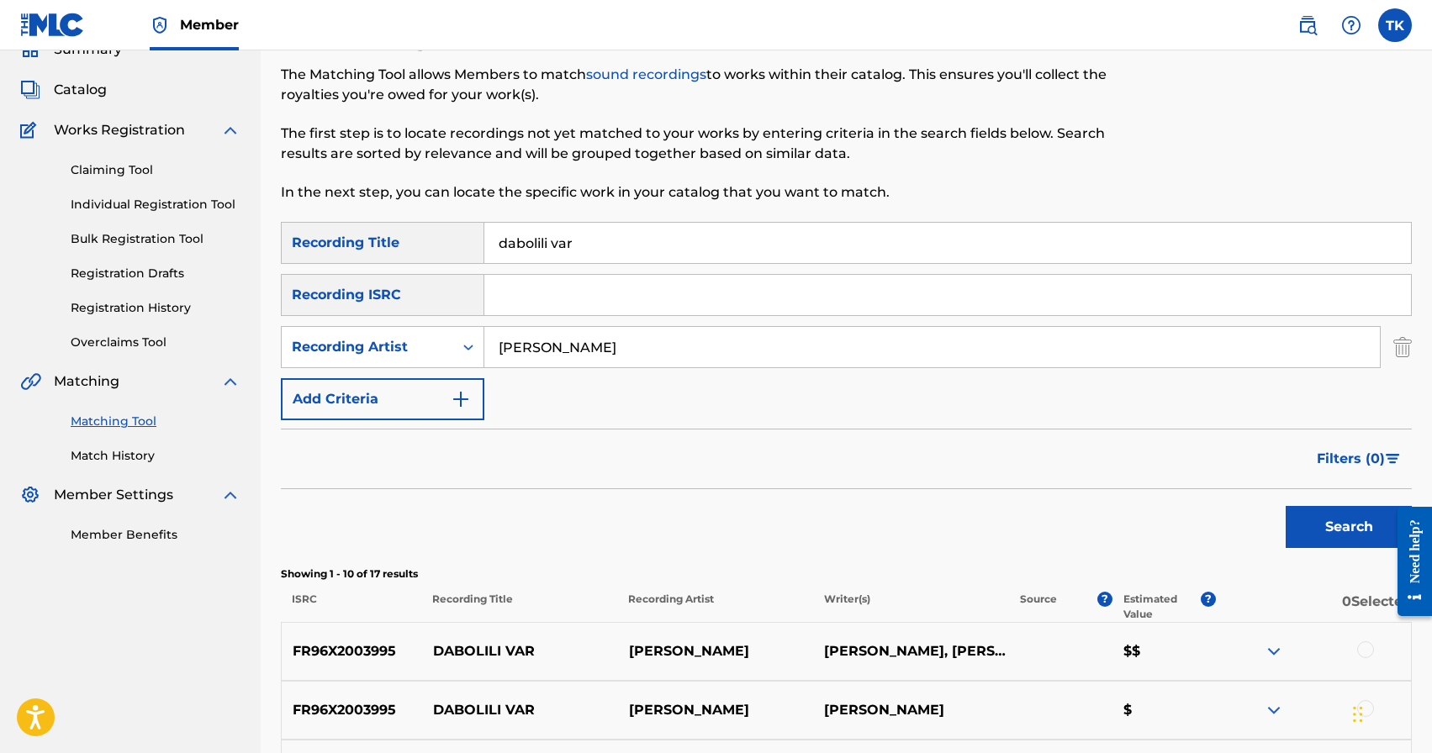
click at [656, 247] on input "dabolili var" at bounding box center [947, 243] width 927 height 40
click at [1316, 506] on button "Search" at bounding box center [1349, 527] width 126 height 42
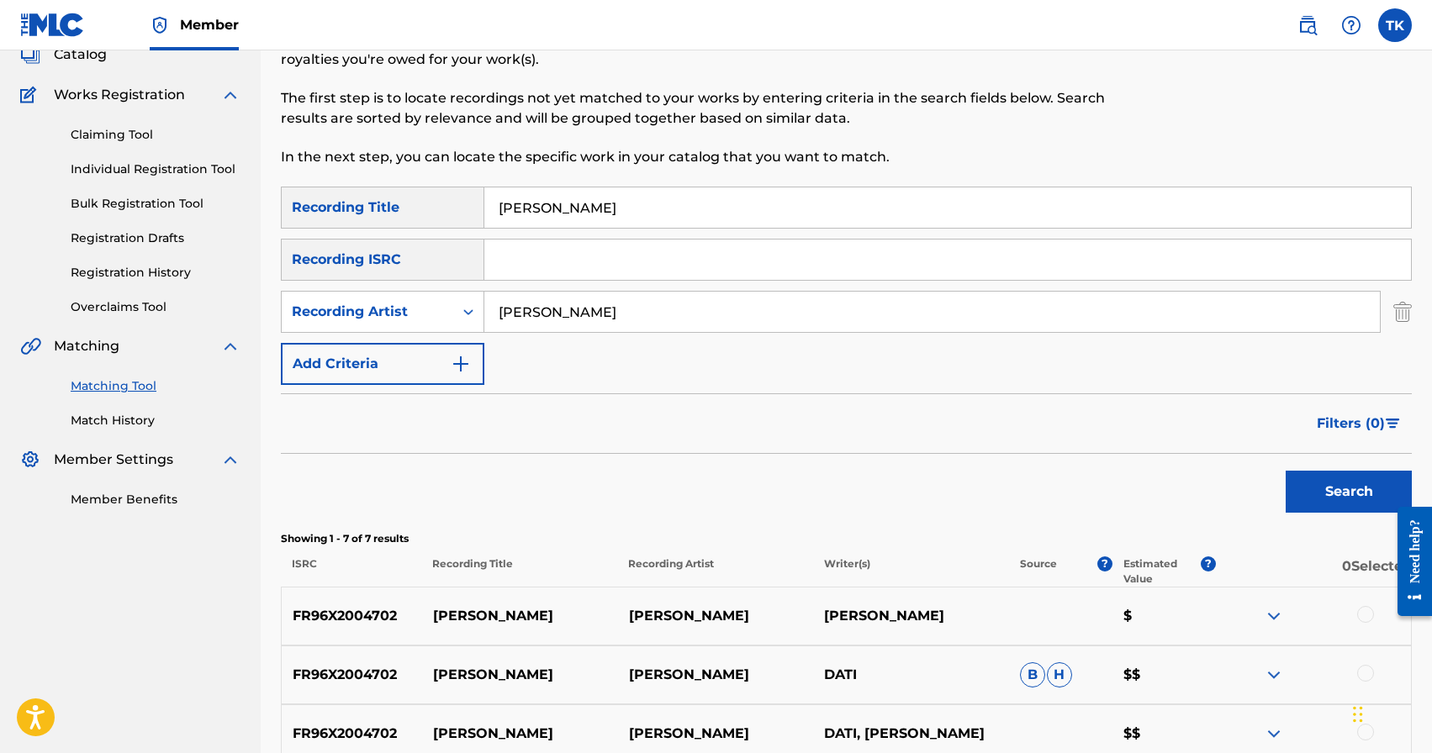
scroll to position [77, 0]
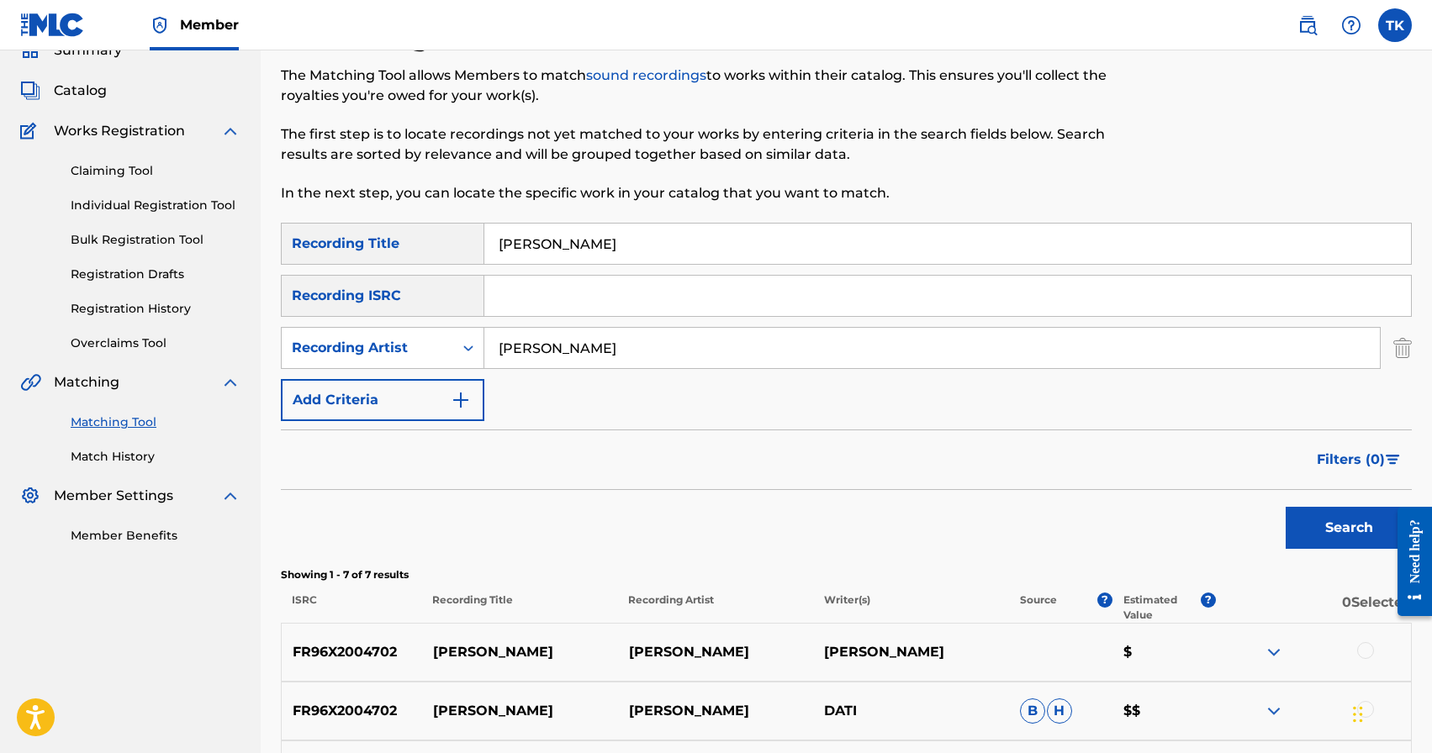
click at [659, 255] on input "[PERSON_NAME]" at bounding box center [947, 244] width 927 height 40
click at [1341, 524] on button "Search" at bounding box center [1349, 528] width 126 height 42
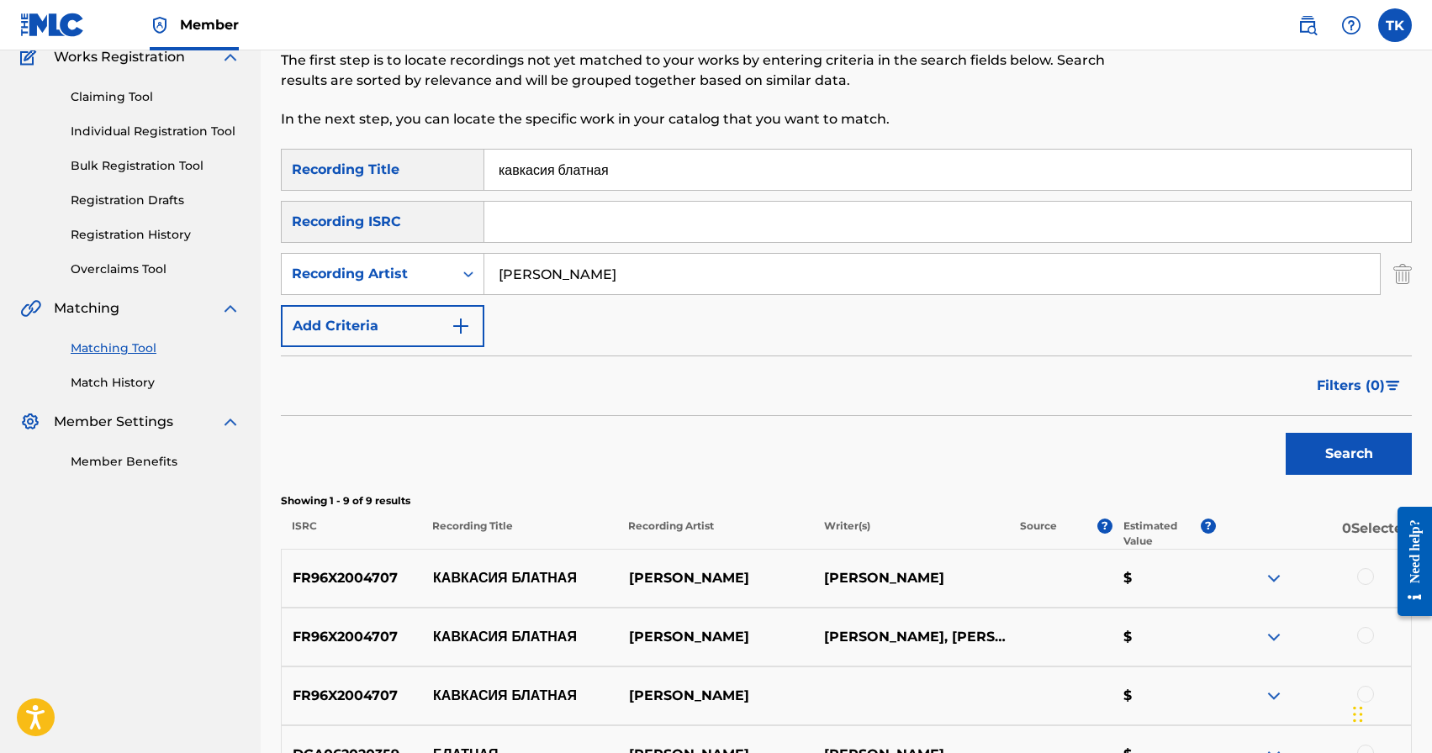
scroll to position [95, 0]
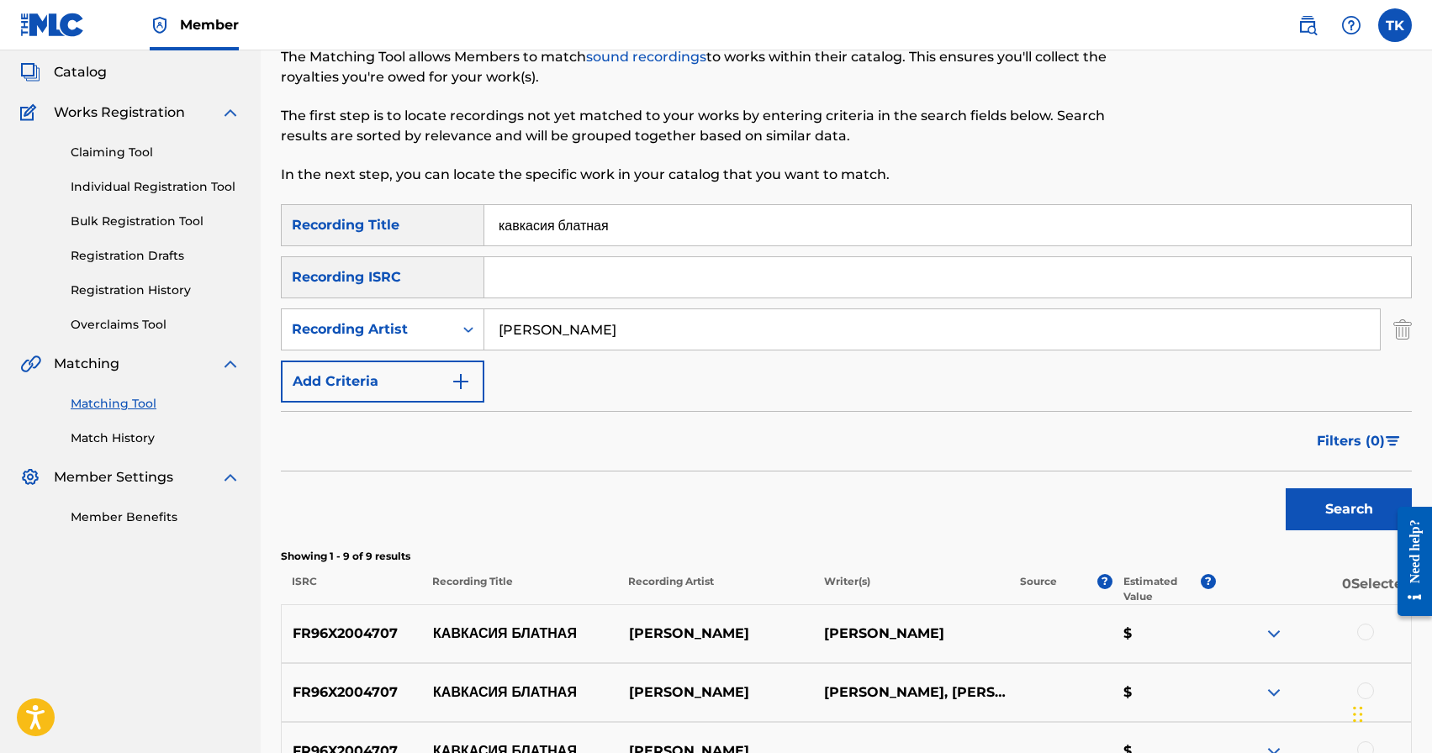
click at [672, 225] on input "кавкасия блатная" at bounding box center [947, 225] width 927 height 40
click at [1315, 509] on button "Search" at bounding box center [1349, 510] width 126 height 42
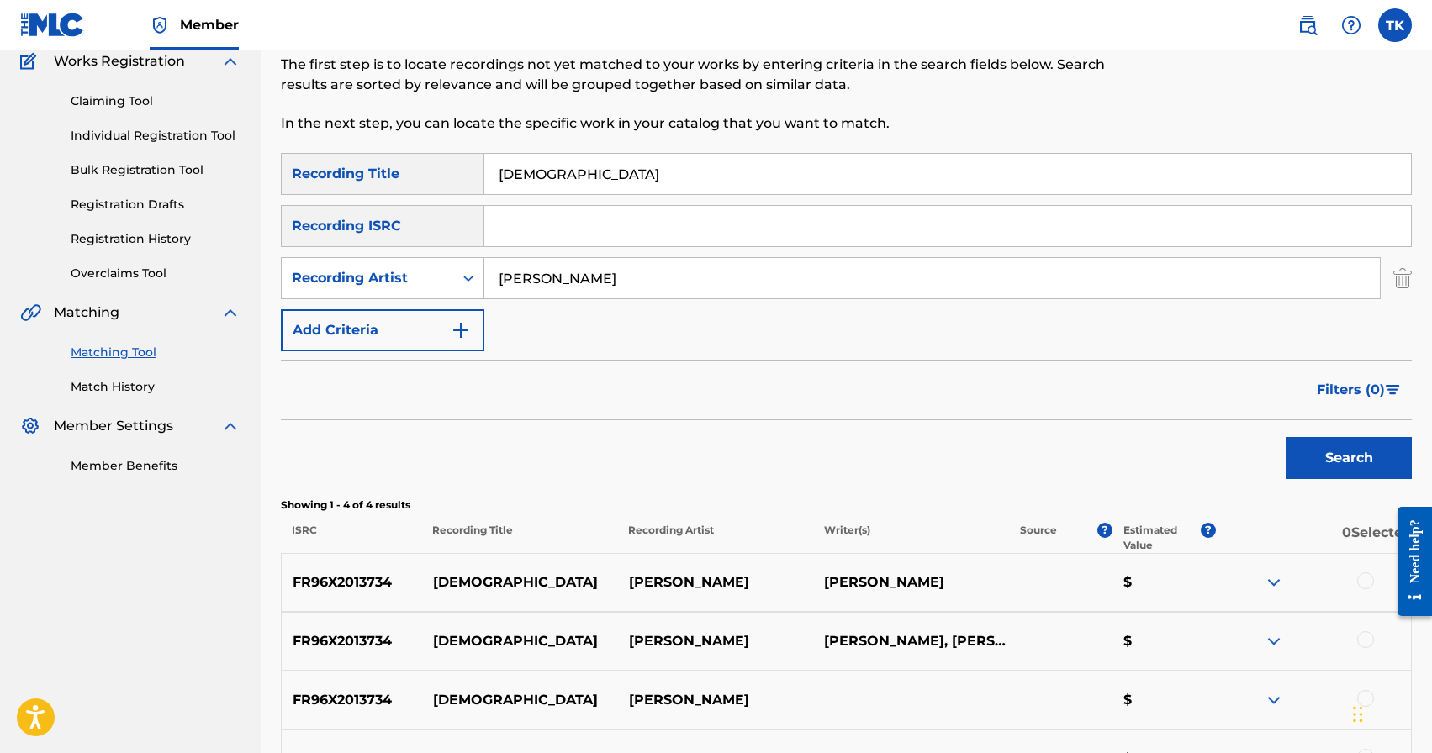
scroll to position [130, 0]
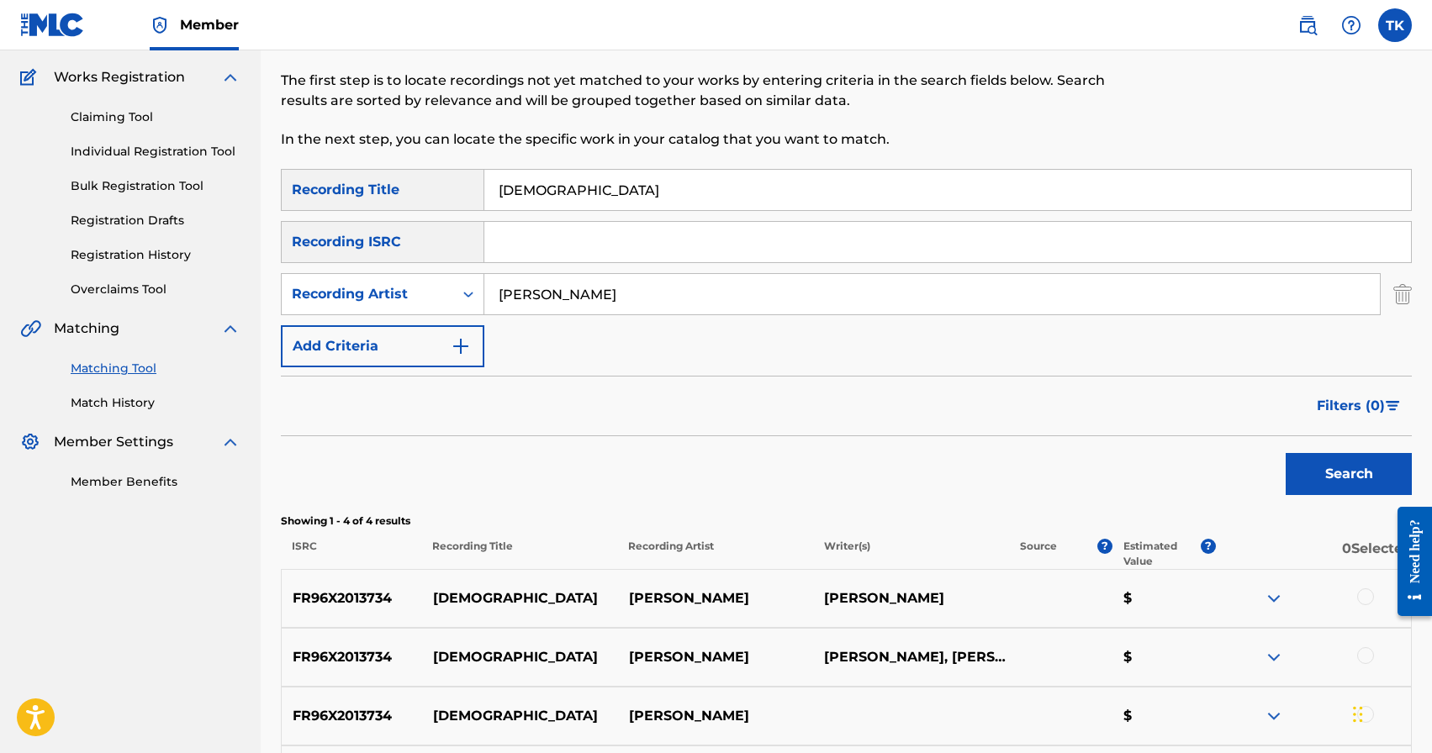
click at [694, 184] on input "[DEMOGRAPHIC_DATA]" at bounding box center [947, 190] width 927 height 40
click at [1316, 457] on button "Search" at bounding box center [1349, 474] width 126 height 42
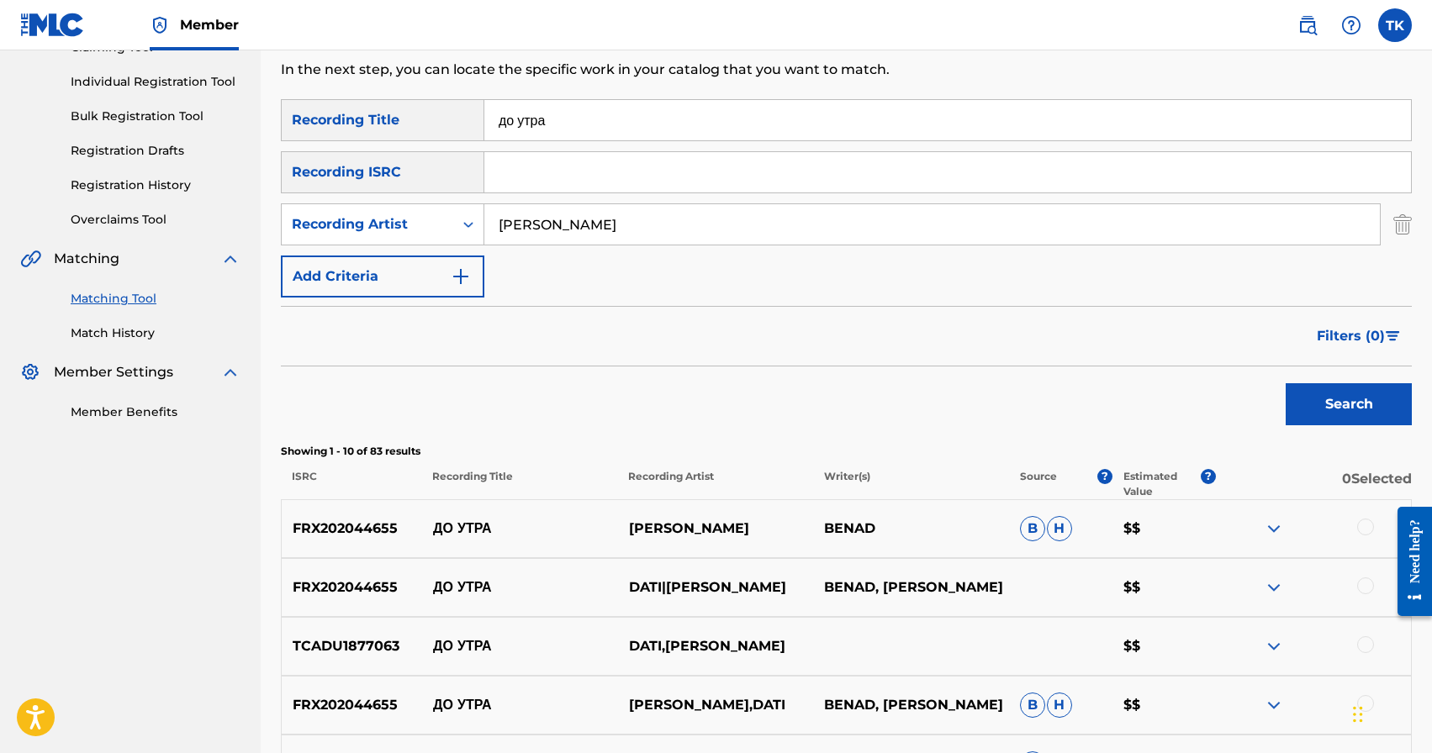
scroll to position [0, 0]
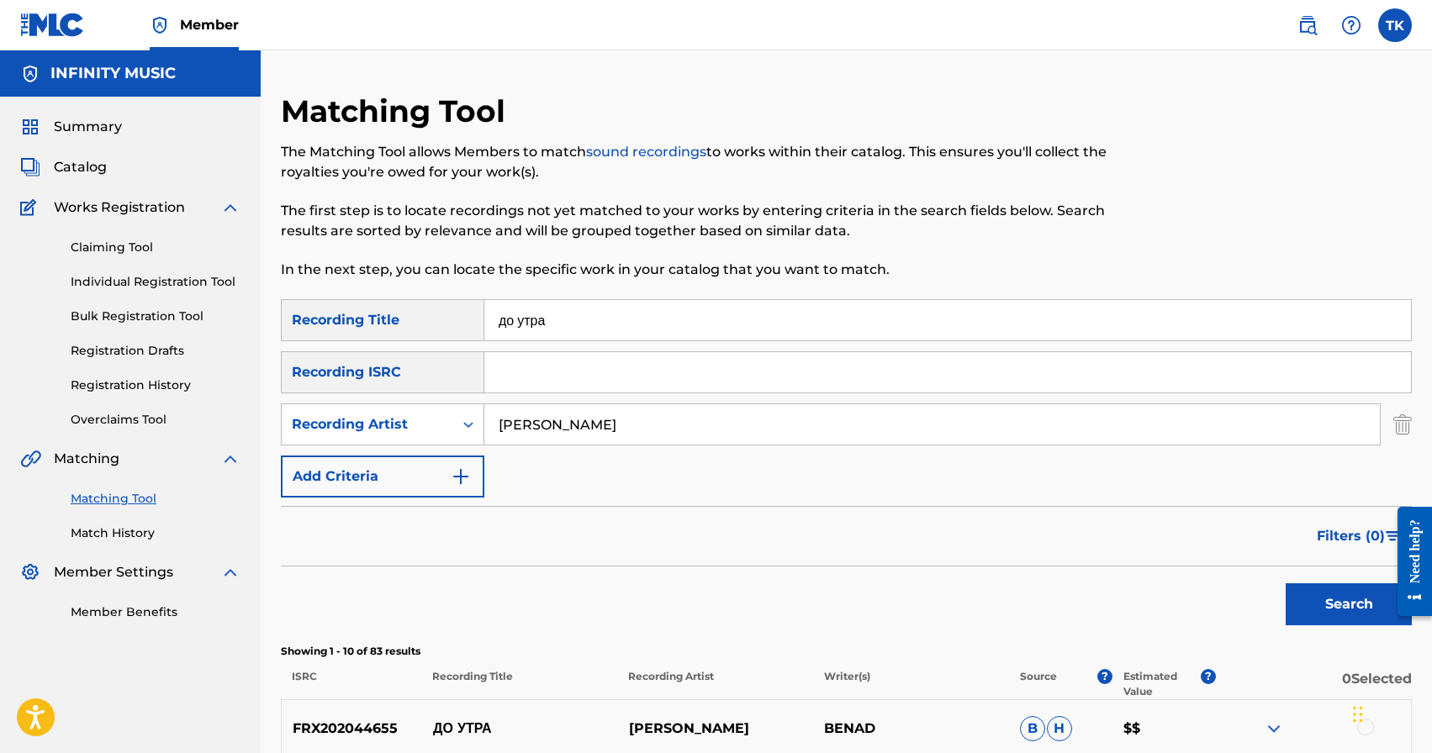
click at [765, 315] on input "до утра" at bounding box center [947, 320] width 927 height 40
click at [1308, 588] on button "Search" at bounding box center [1349, 605] width 126 height 42
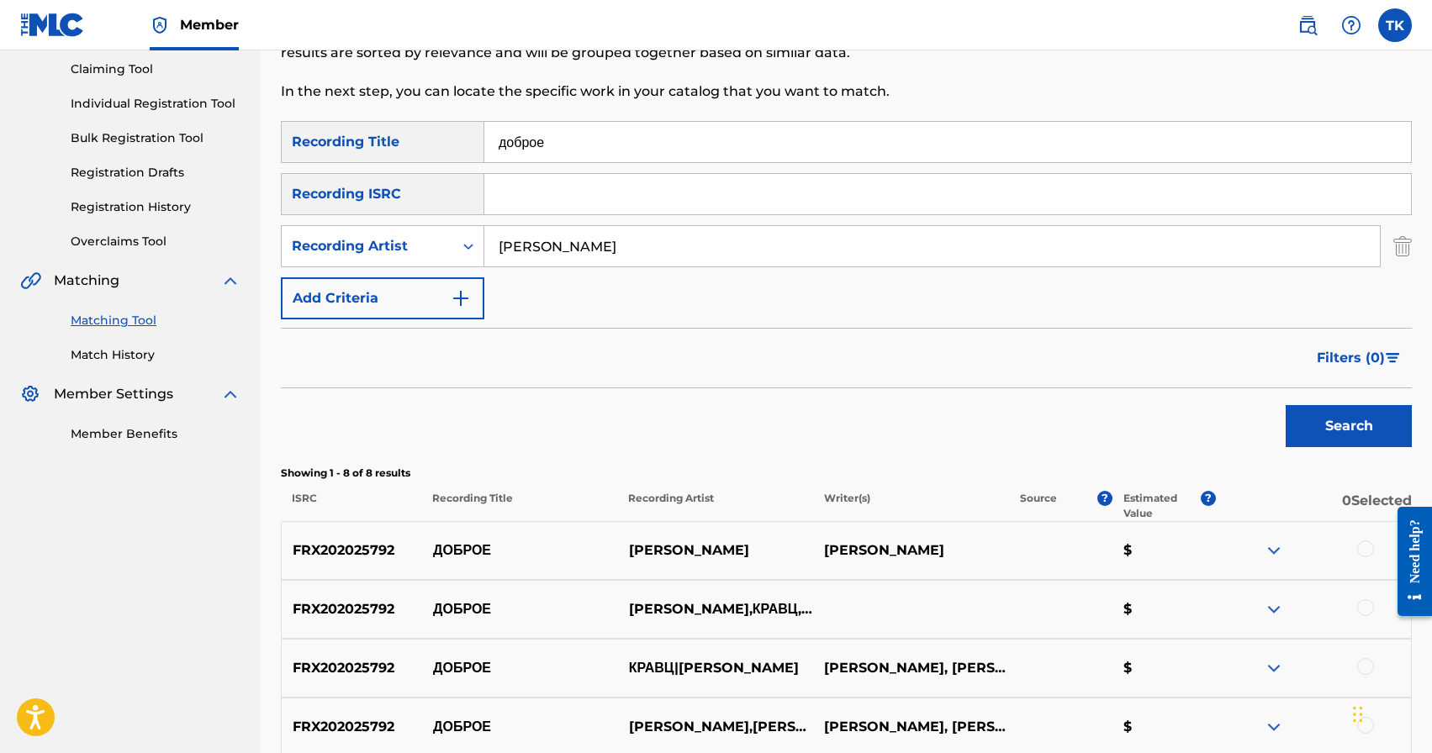
scroll to position [160, 0]
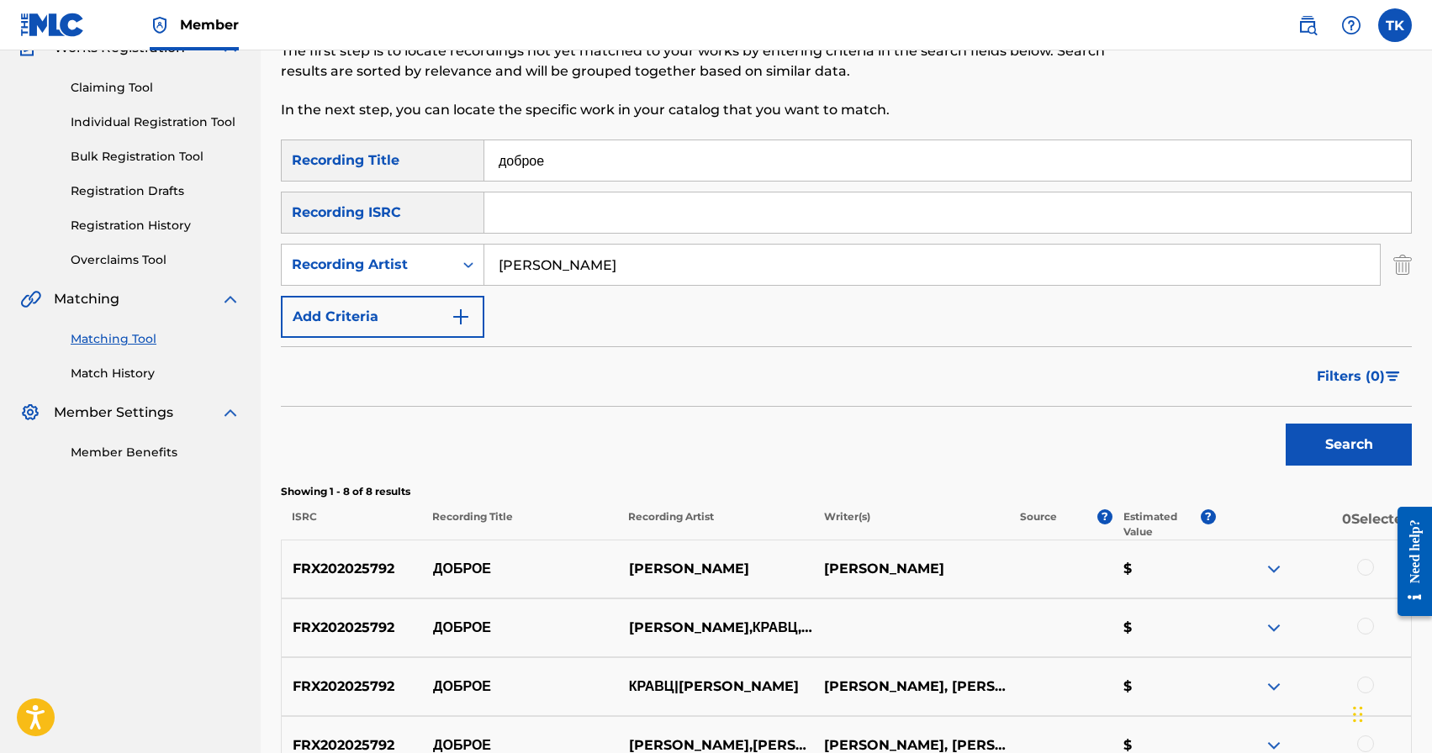
click at [610, 161] on input "доброе" at bounding box center [947, 160] width 927 height 40
type input "вавилон"
click at [1294, 441] on button "Search" at bounding box center [1349, 445] width 126 height 42
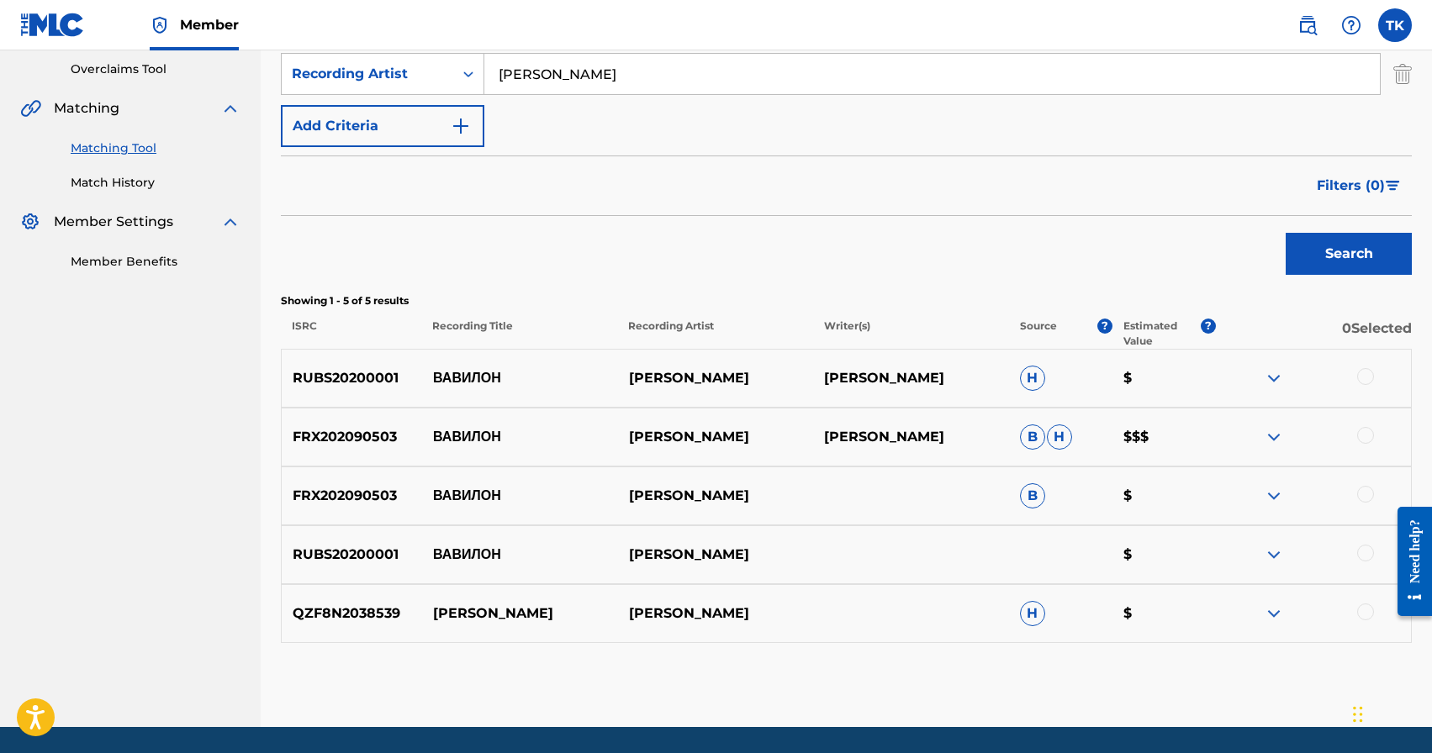
scroll to position [350, 0]
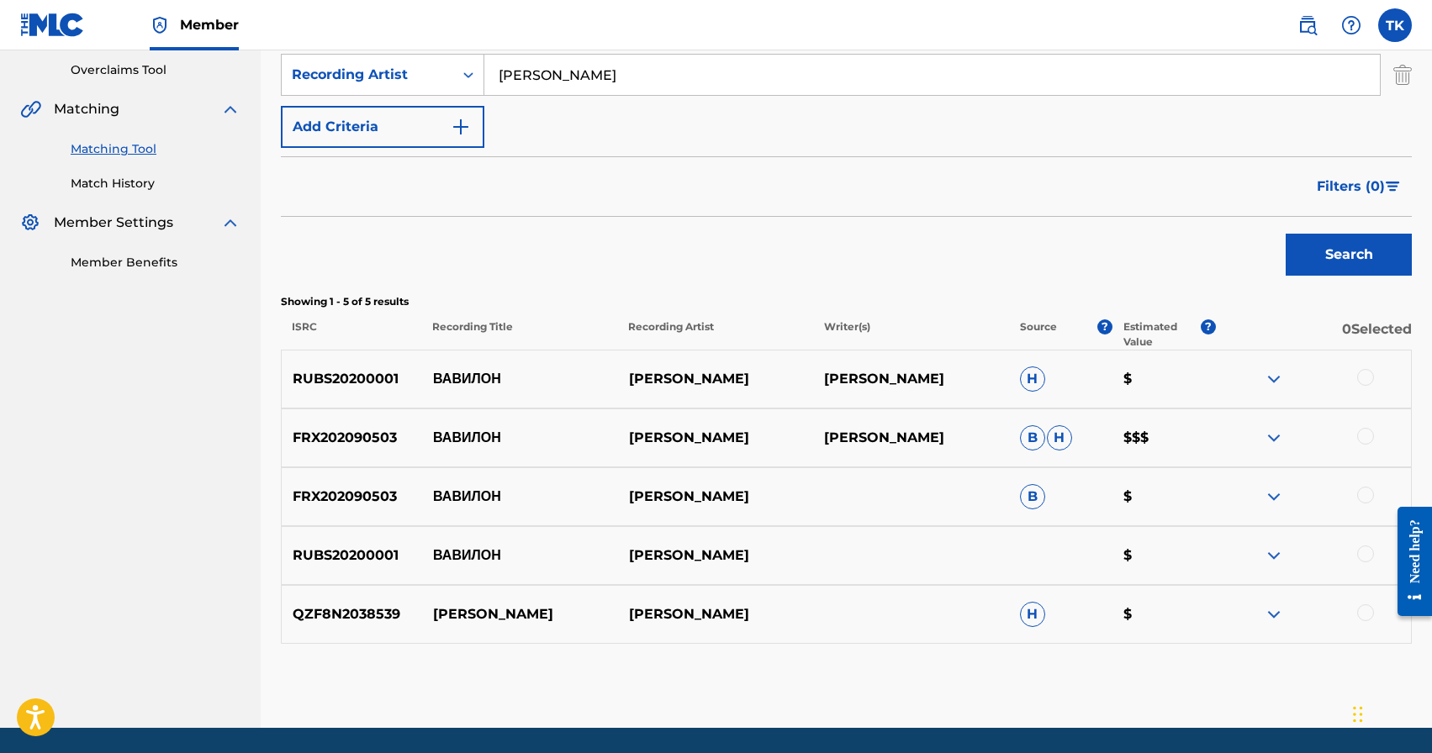
click at [1362, 618] on div at bounding box center [1365, 613] width 17 height 17
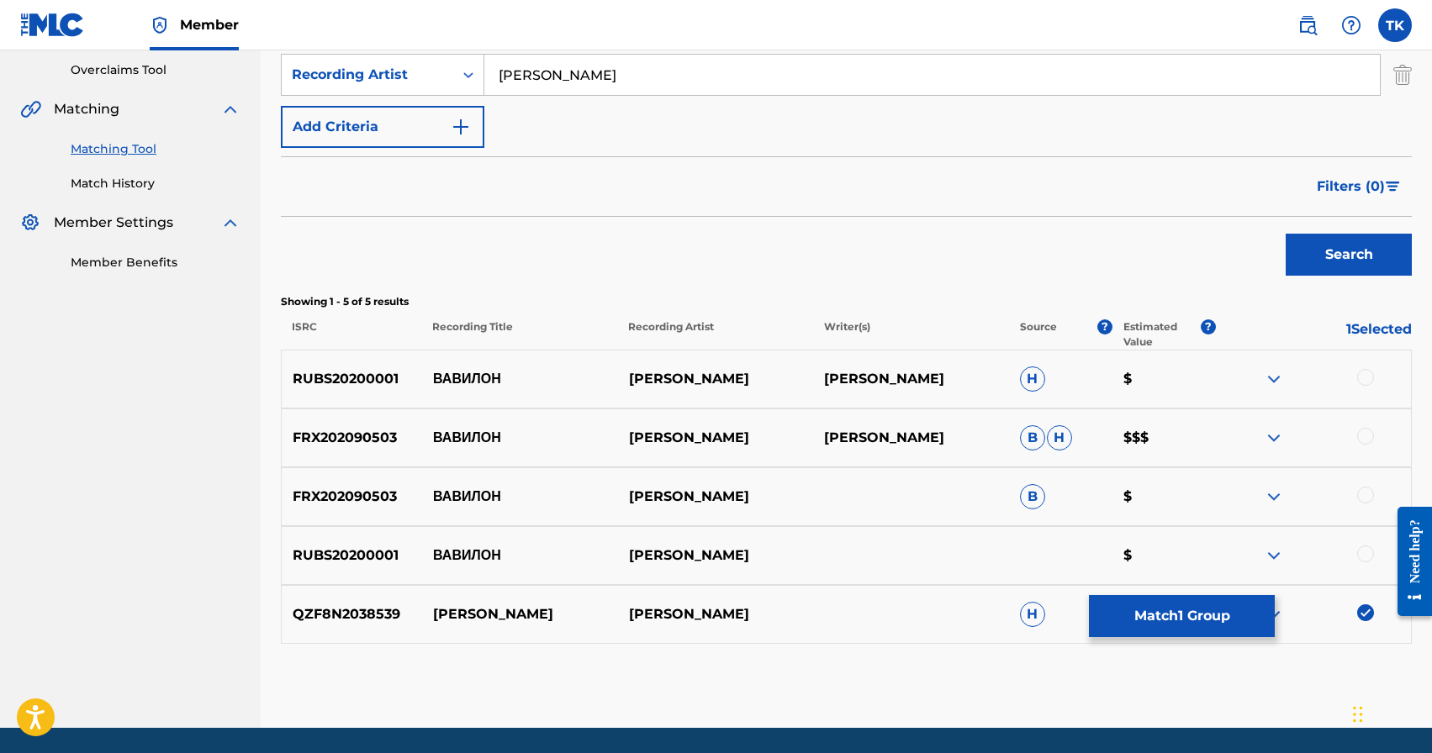
click at [1365, 553] on div at bounding box center [1365, 554] width 17 height 17
click at [1366, 499] on div at bounding box center [1365, 495] width 17 height 17
click at [1368, 441] on div at bounding box center [1365, 436] width 17 height 17
click at [1366, 375] on div at bounding box center [1365, 377] width 17 height 17
click at [1190, 611] on button "Match 5 Groups" at bounding box center [1182, 616] width 186 height 42
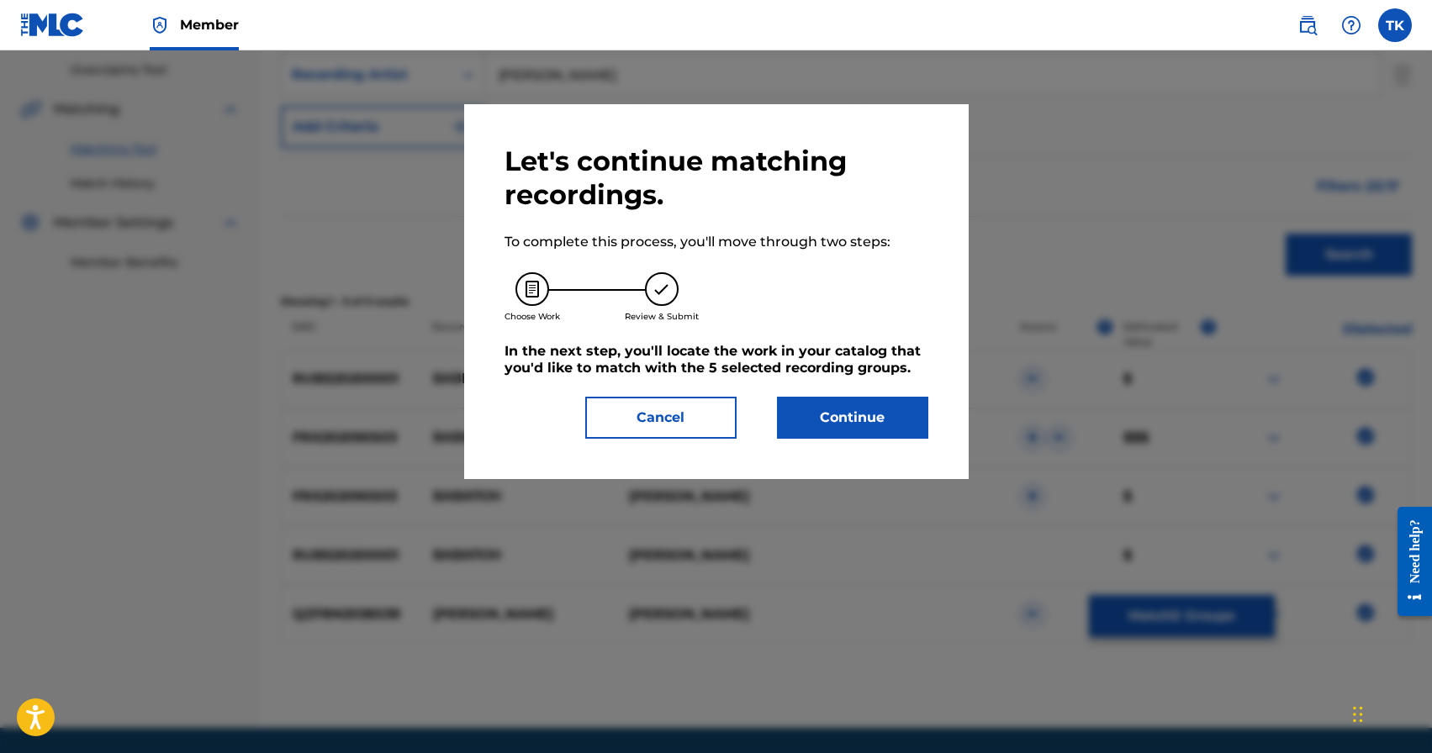
click at [885, 420] on button "Continue" at bounding box center [852, 418] width 151 height 42
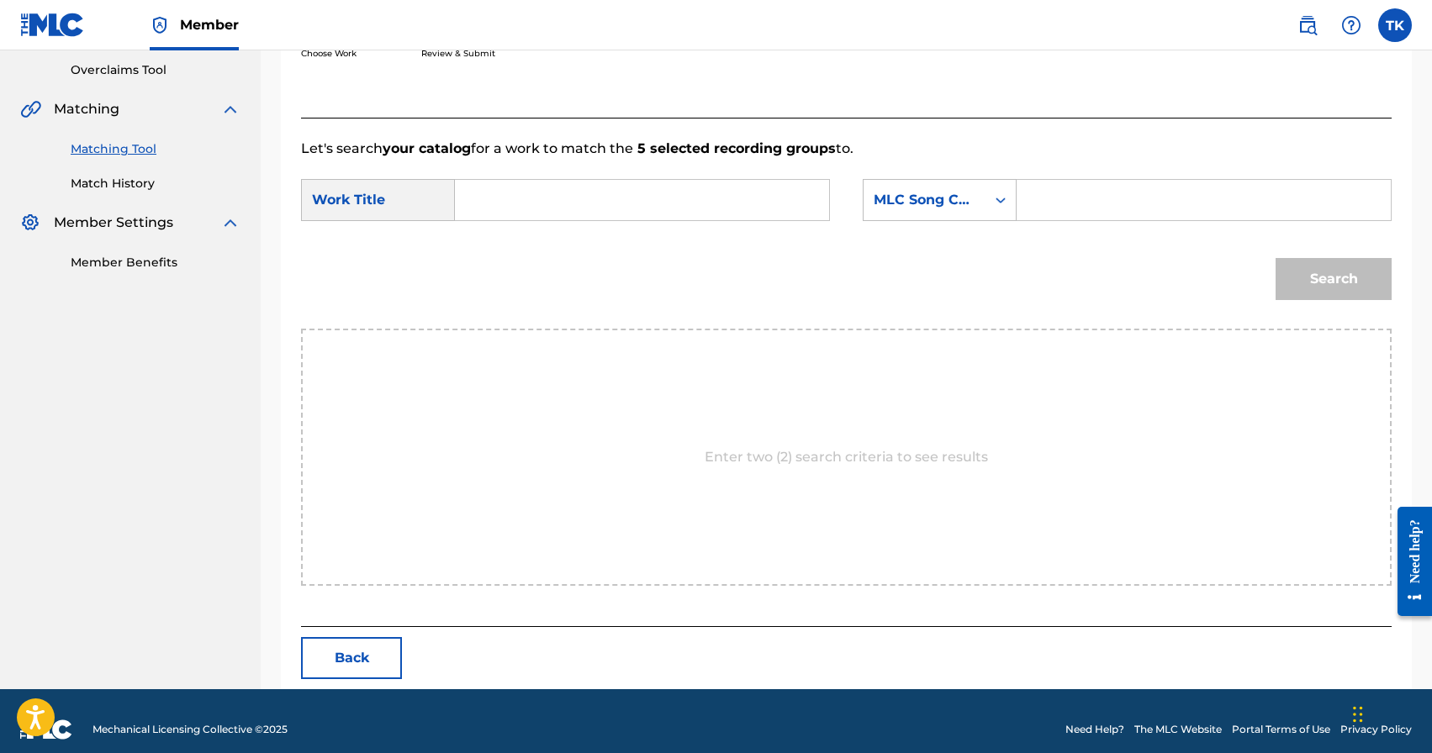
click at [651, 193] on input "Search Form" at bounding box center [642, 200] width 346 height 40
type input "вавилон"
click at [510, 246] on div "вавилон" at bounding box center [515, 238] width 92 height 30
click at [972, 193] on div "MLC Song Code" at bounding box center [925, 200] width 102 height 20
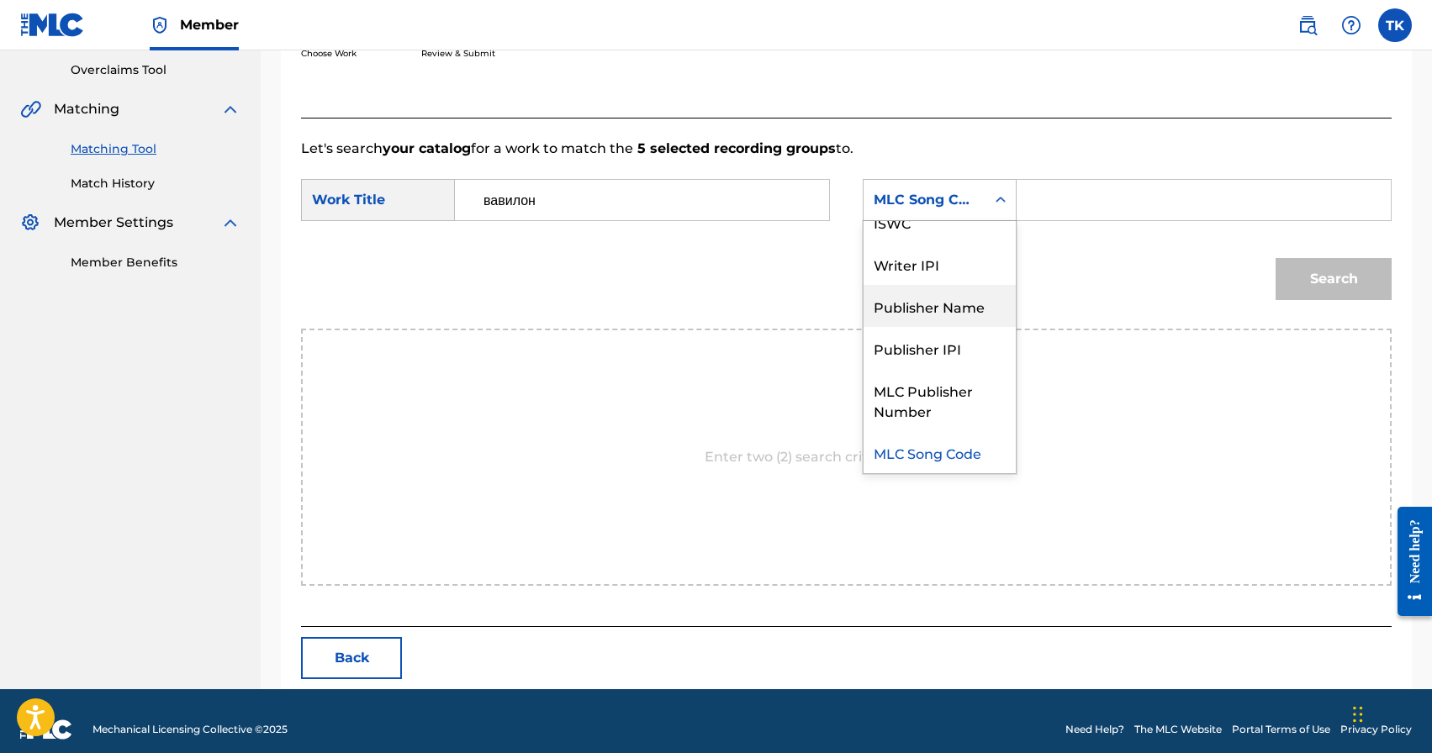
click at [952, 309] on div "Publisher Name" at bounding box center [940, 306] width 152 height 42
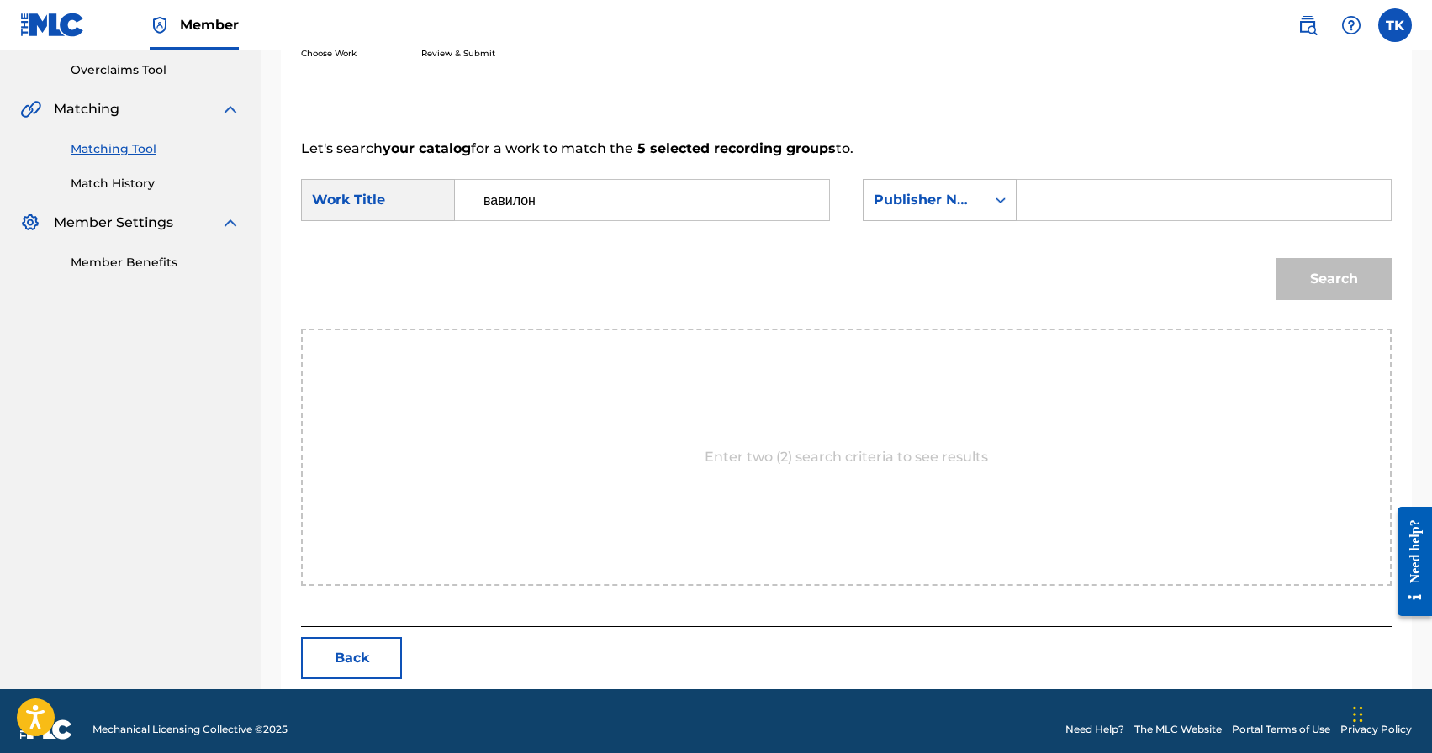
click at [1049, 212] on input "Search Form" at bounding box center [1204, 200] width 346 height 40
type input "INFINITY MUSIC"
click at [1308, 272] on button "Search" at bounding box center [1334, 279] width 116 height 42
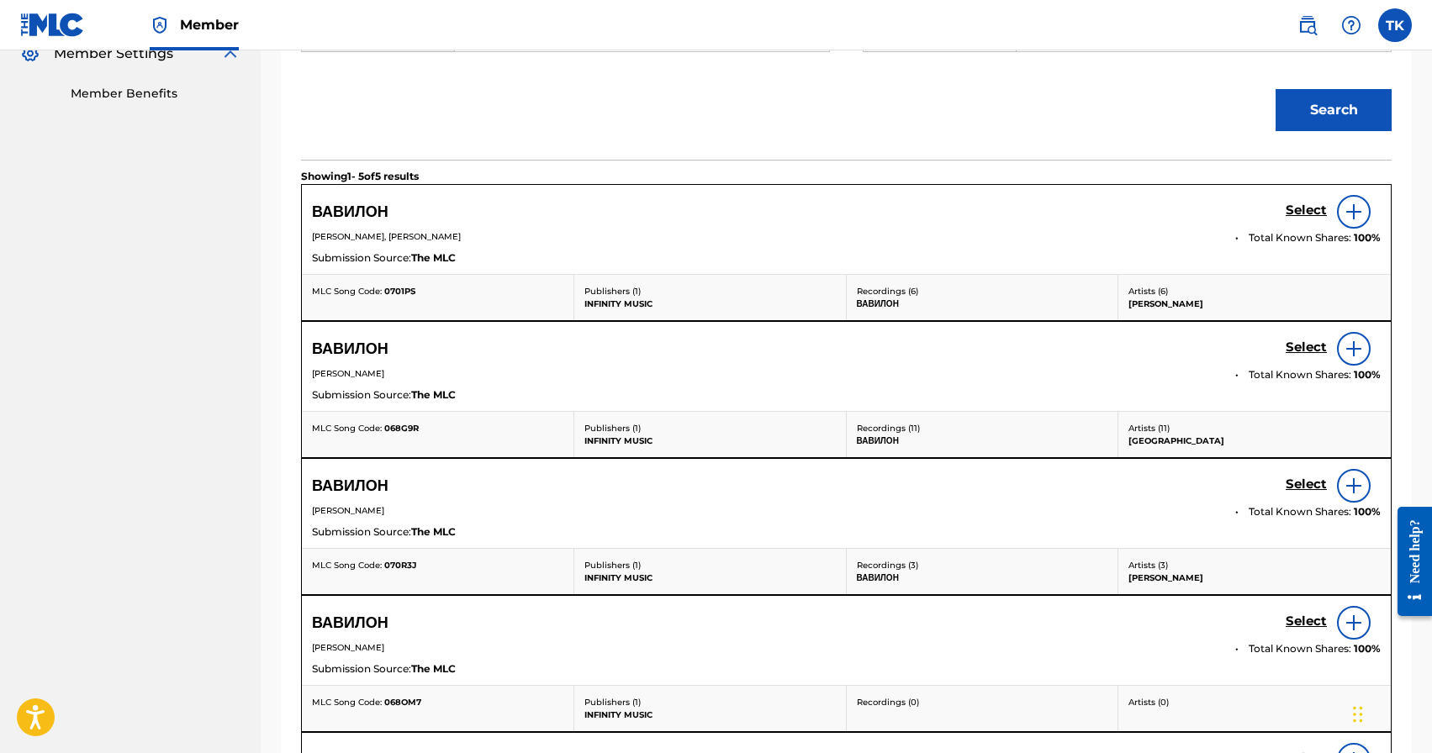
scroll to position [522, 0]
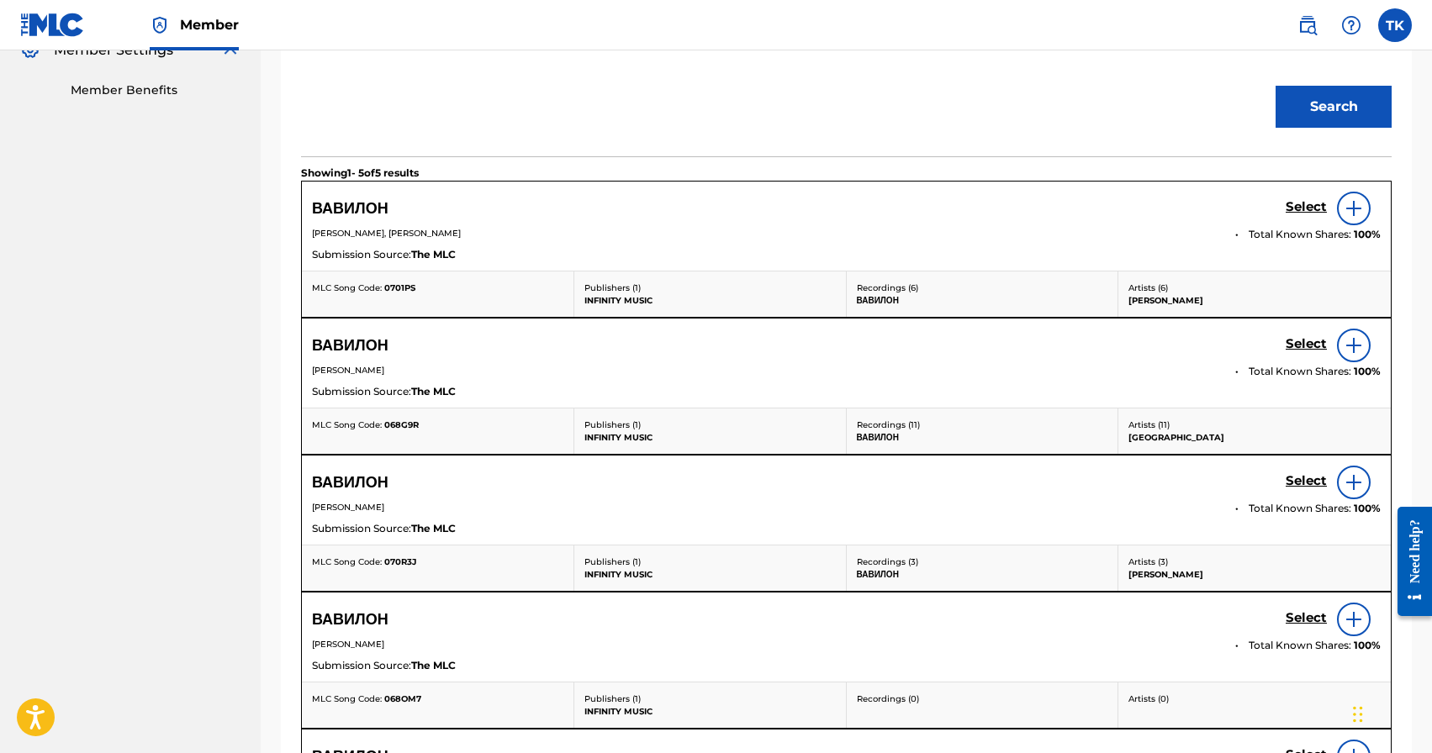
click at [1306, 215] on h5 "Select" at bounding box center [1306, 207] width 41 height 16
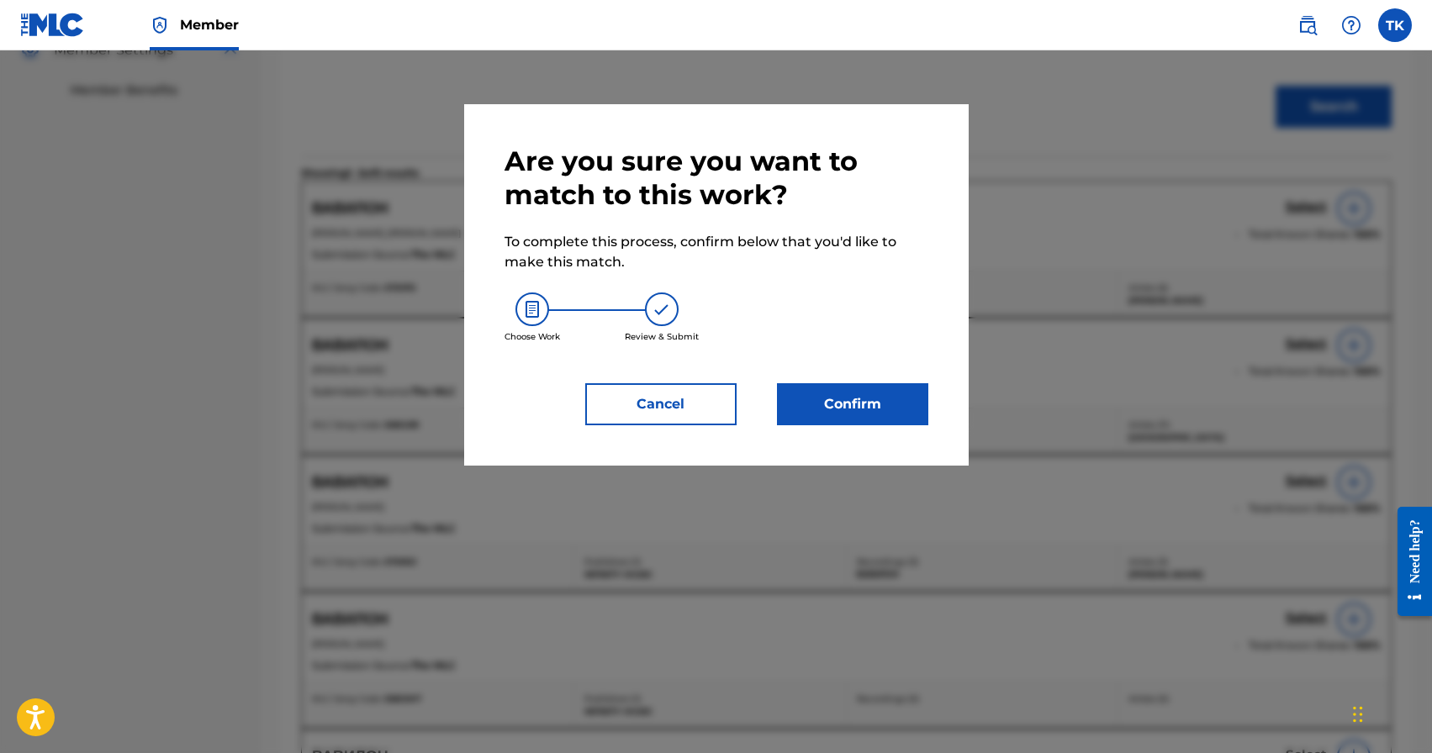
click at [895, 410] on button "Confirm" at bounding box center [852, 404] width 151 height 42
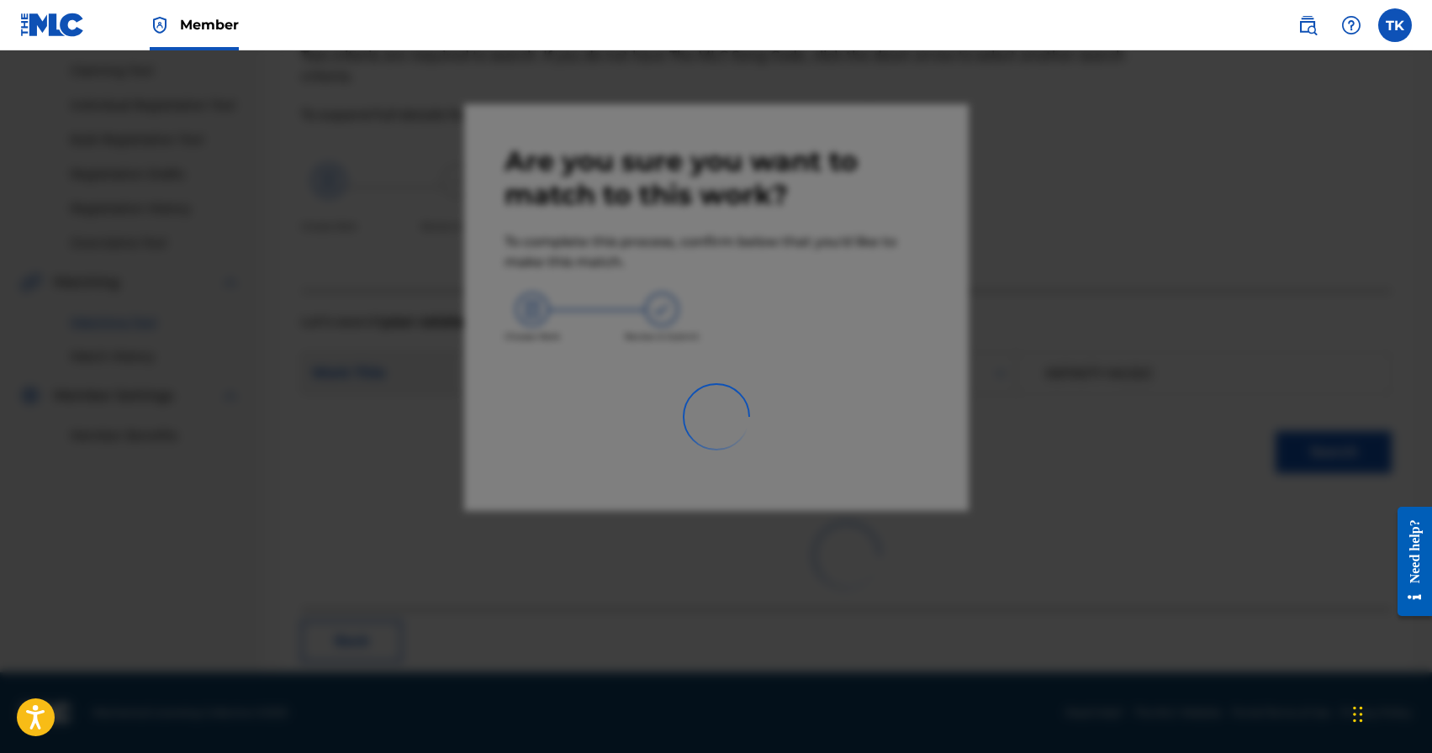
scroll to position [50, 0]
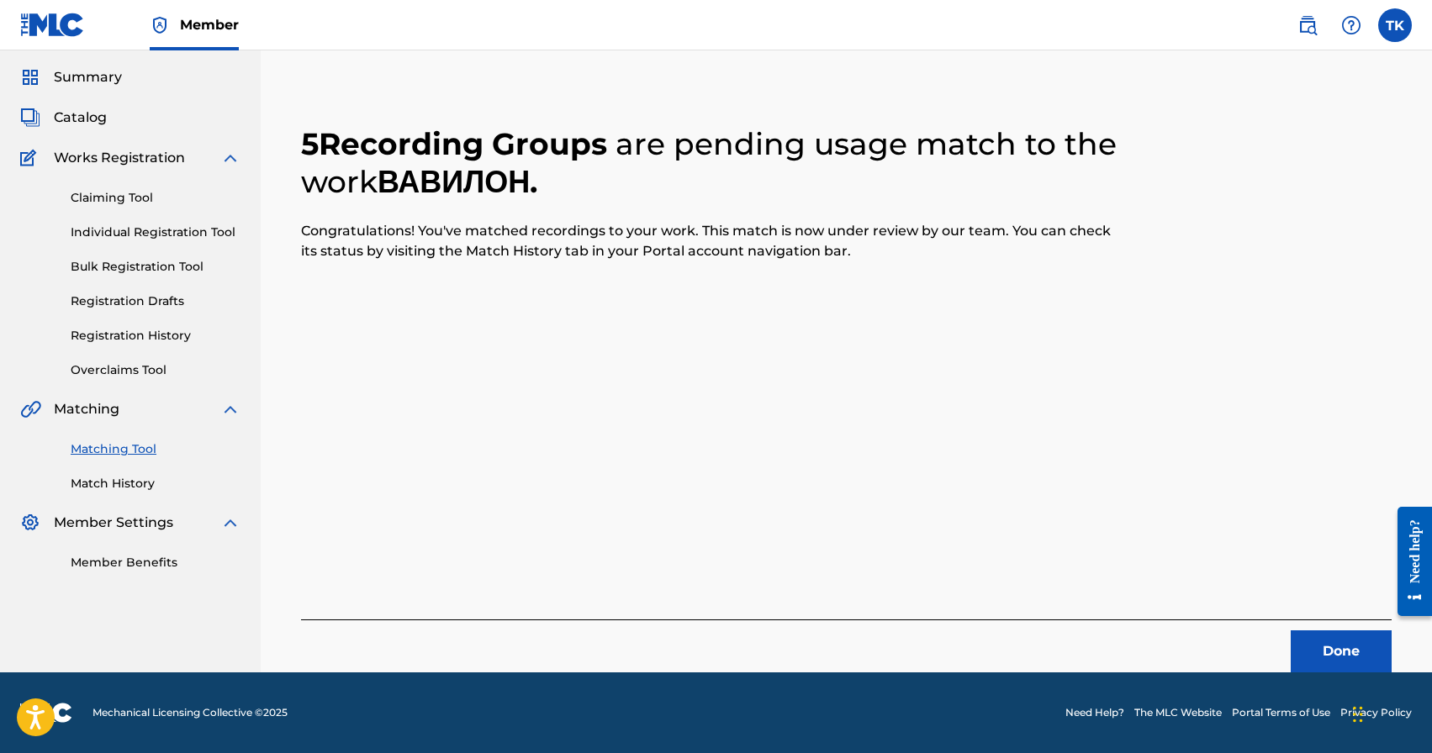
click at [1297, 640] on button "Done" at bounding box center [1341, 652] width 101 height 42
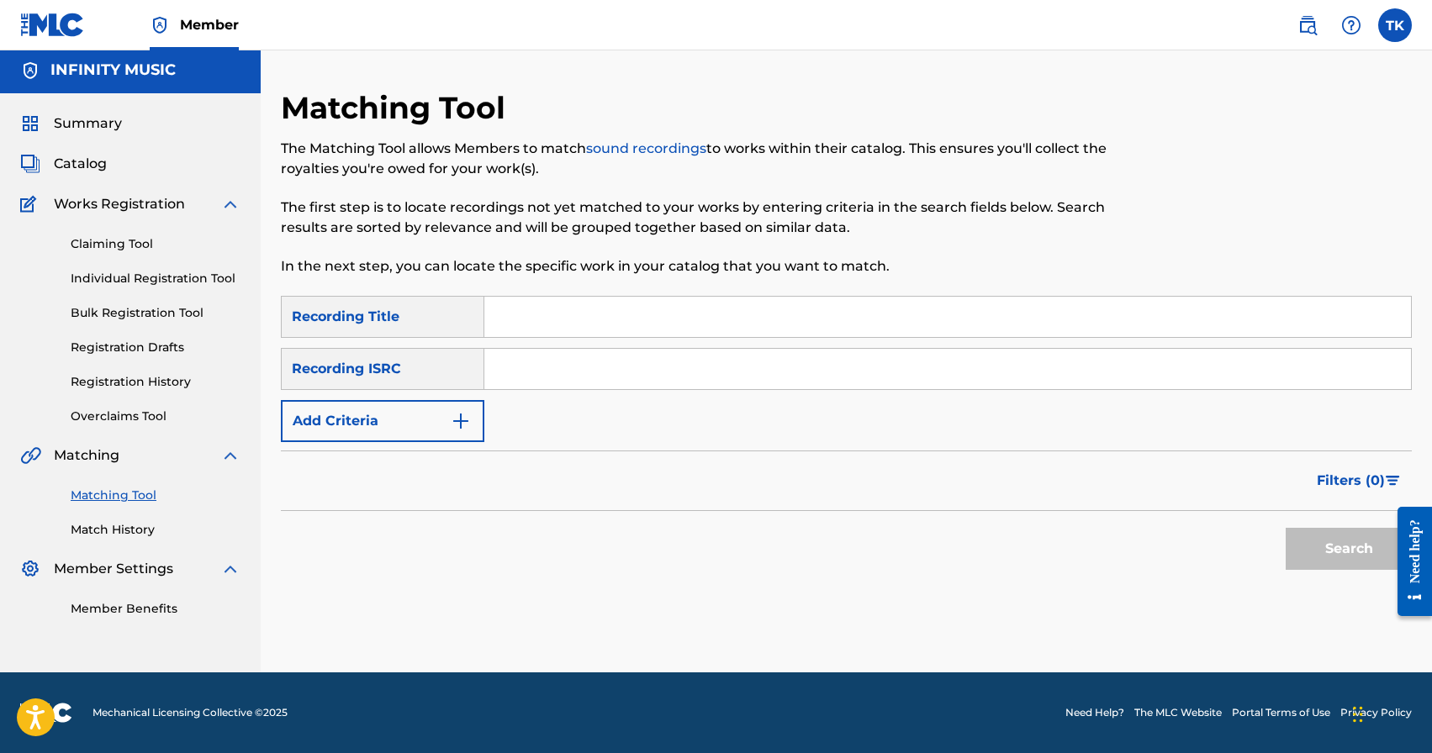
scroll to position [0, 0]
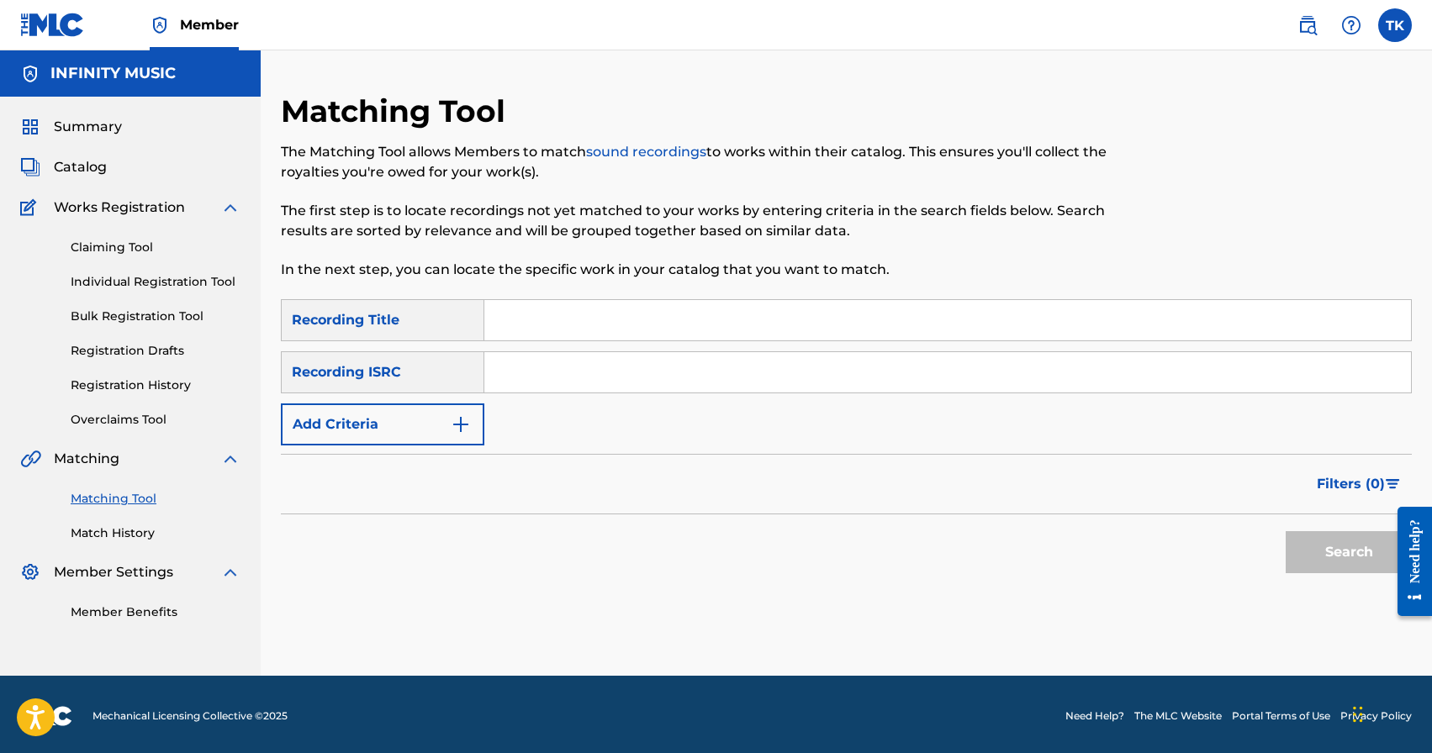
click at [455, 420] on img "Search Form" at bounding box center [461, 425] width 20 height 20
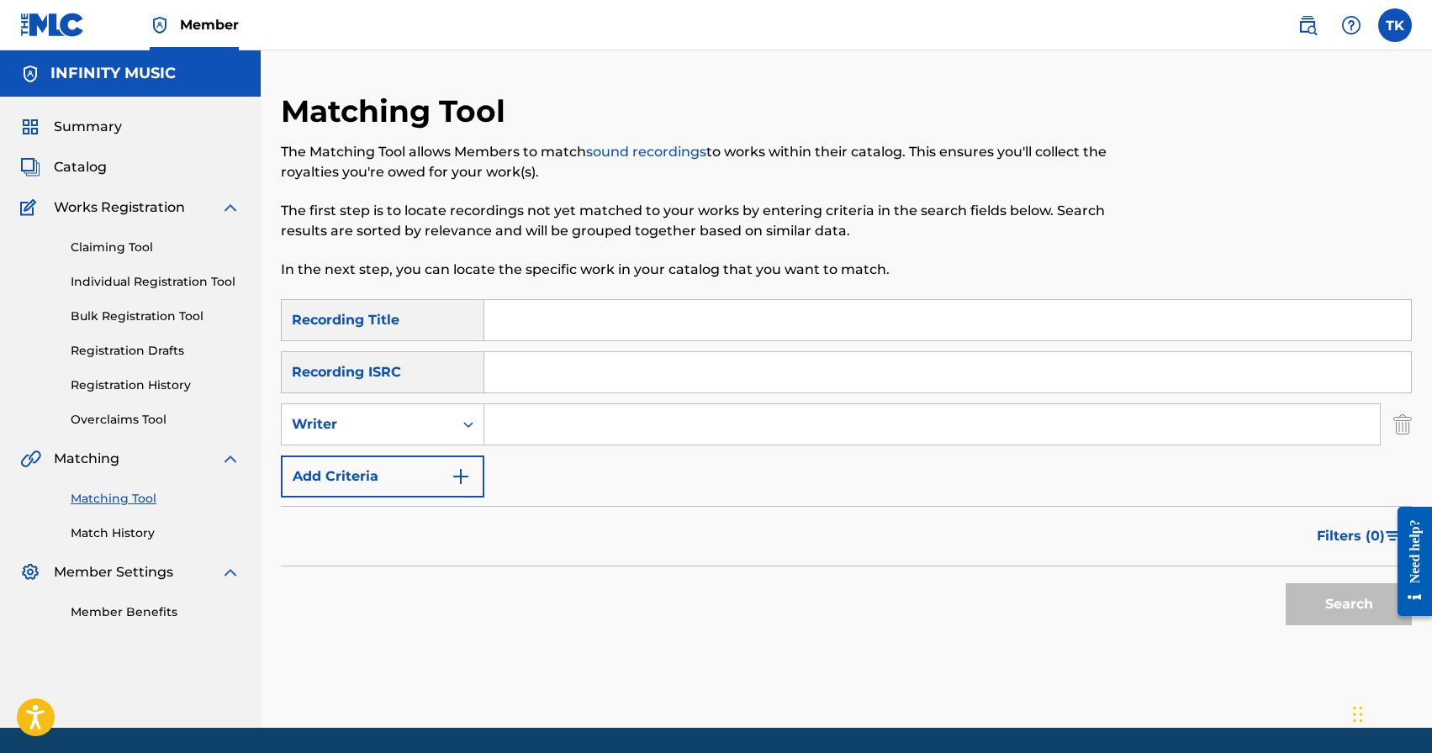
click at [455, 420] on div "Search Form" at bounding box center [468, 425] width 30 height 30
click at [435, 458] on div "Recording Artist" at bounding box center [383, 467] width 202 height 42
click at [536, 419] on input "Search Form" at bounding box center [932, 424] width 896 height 40
type input "ь"
type input "[PERSON_NAME]"
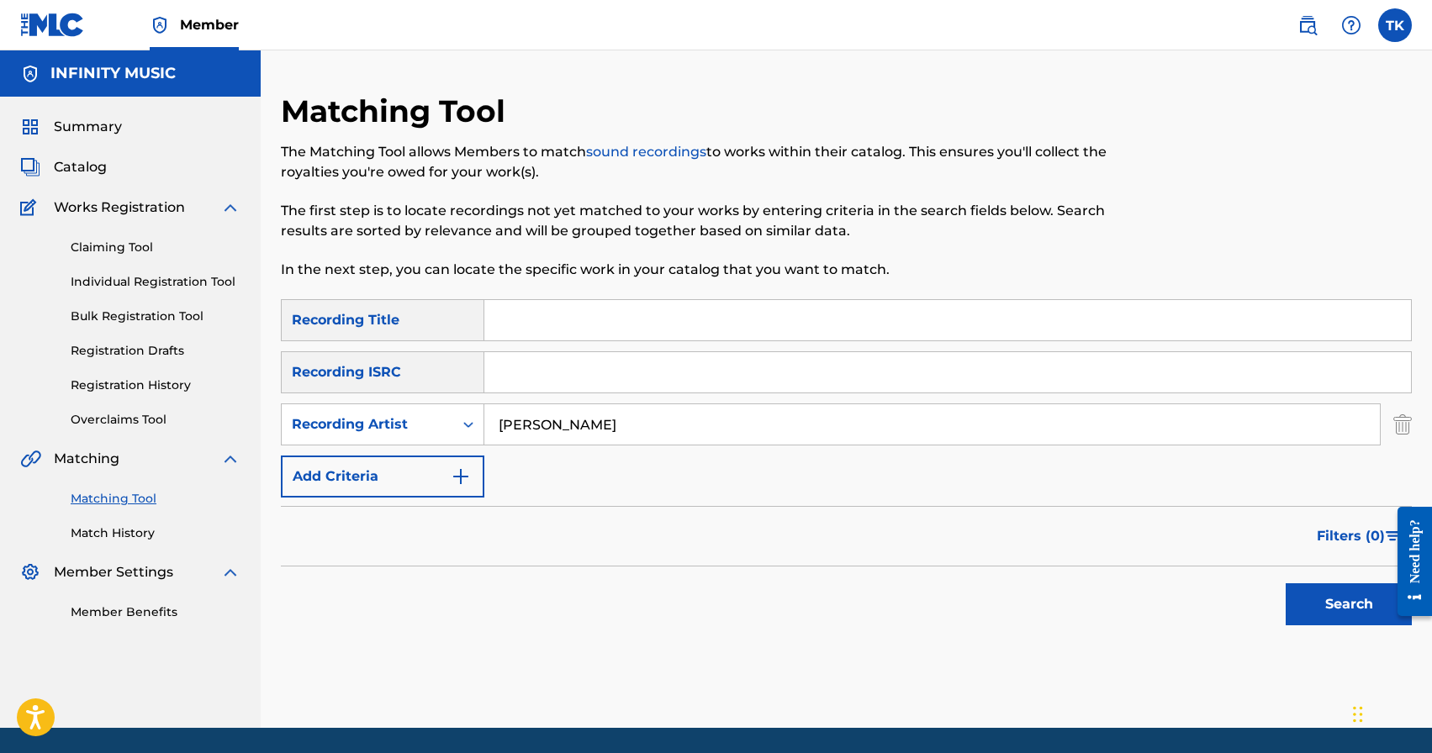
click at [642, 325] on input "Search Form" at bounding box center [947, 320] width 927 height 40
click at [1295, 599] on button "Search" at bounding box center [1349, 605] width 126 height 42
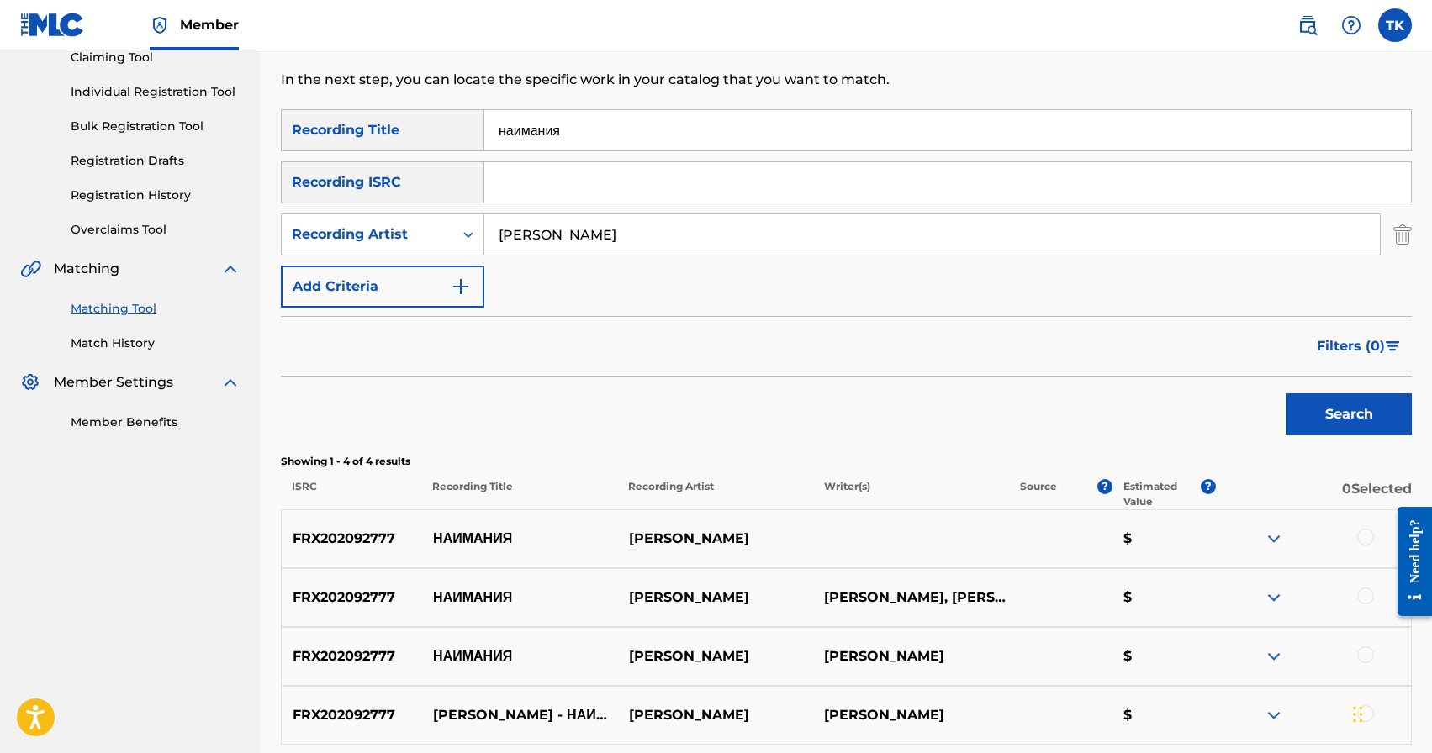
scroll to position [173, 0]
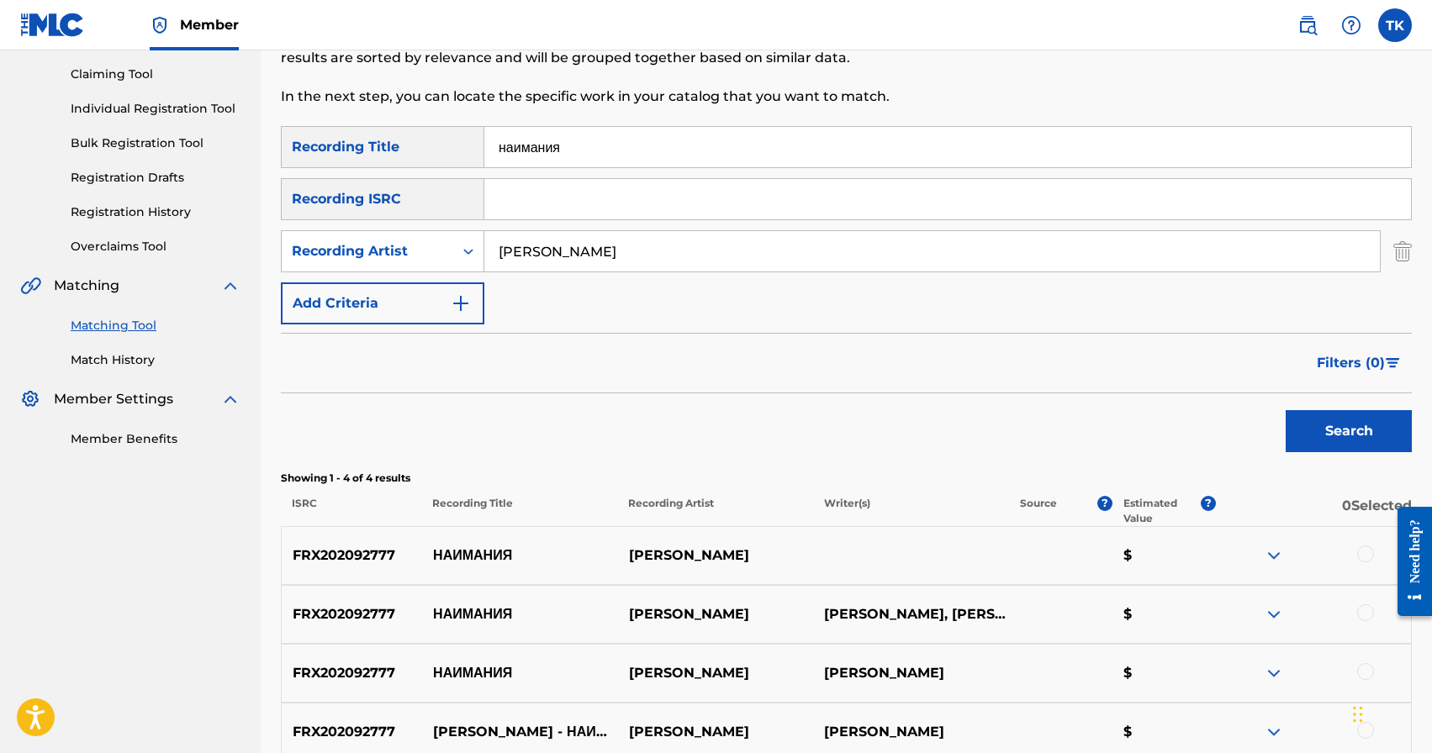
click at [605, 143] on input "наимания" at bounding box center [947, 147] width 927 height 40
click at [1313, 429] on button "Search" at bounding box center [1349, 431] width 126 height 42
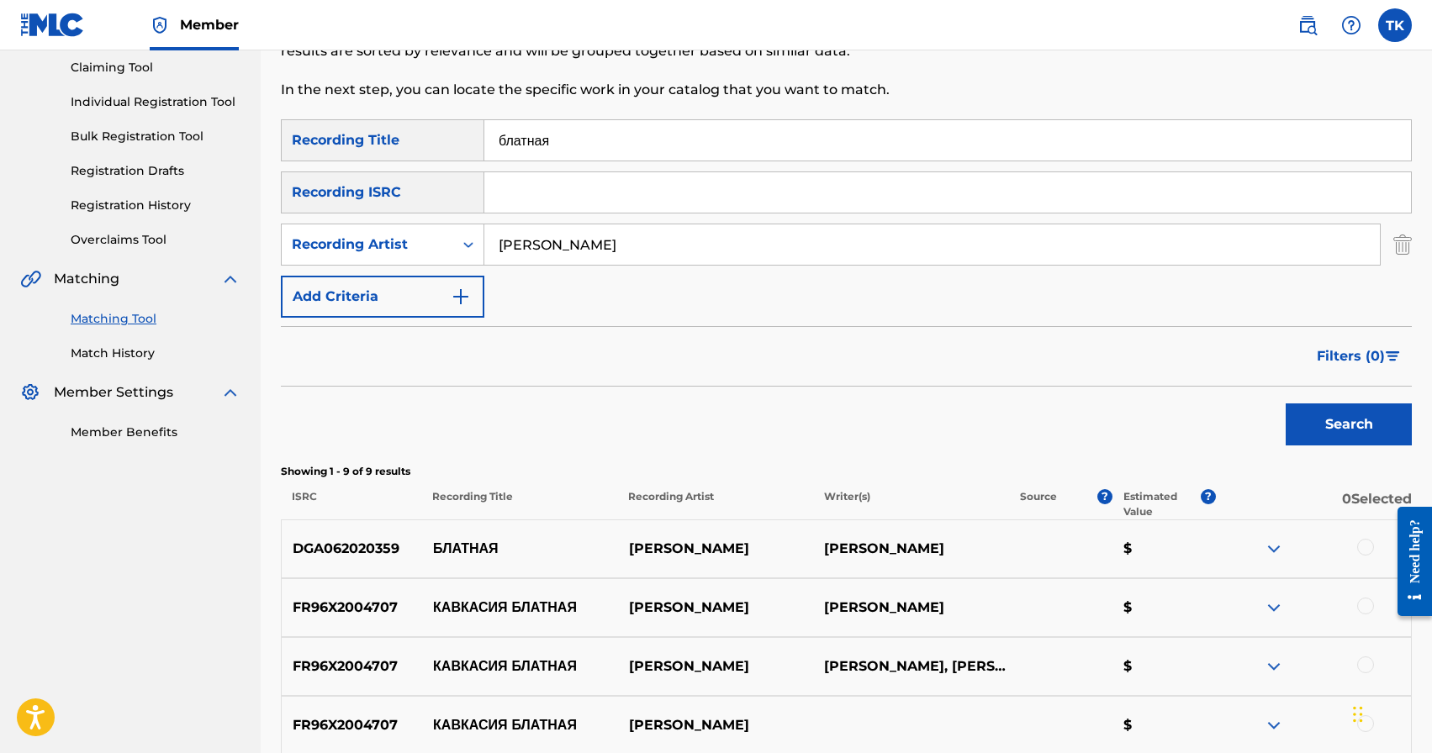
scroll to position [161, 0]
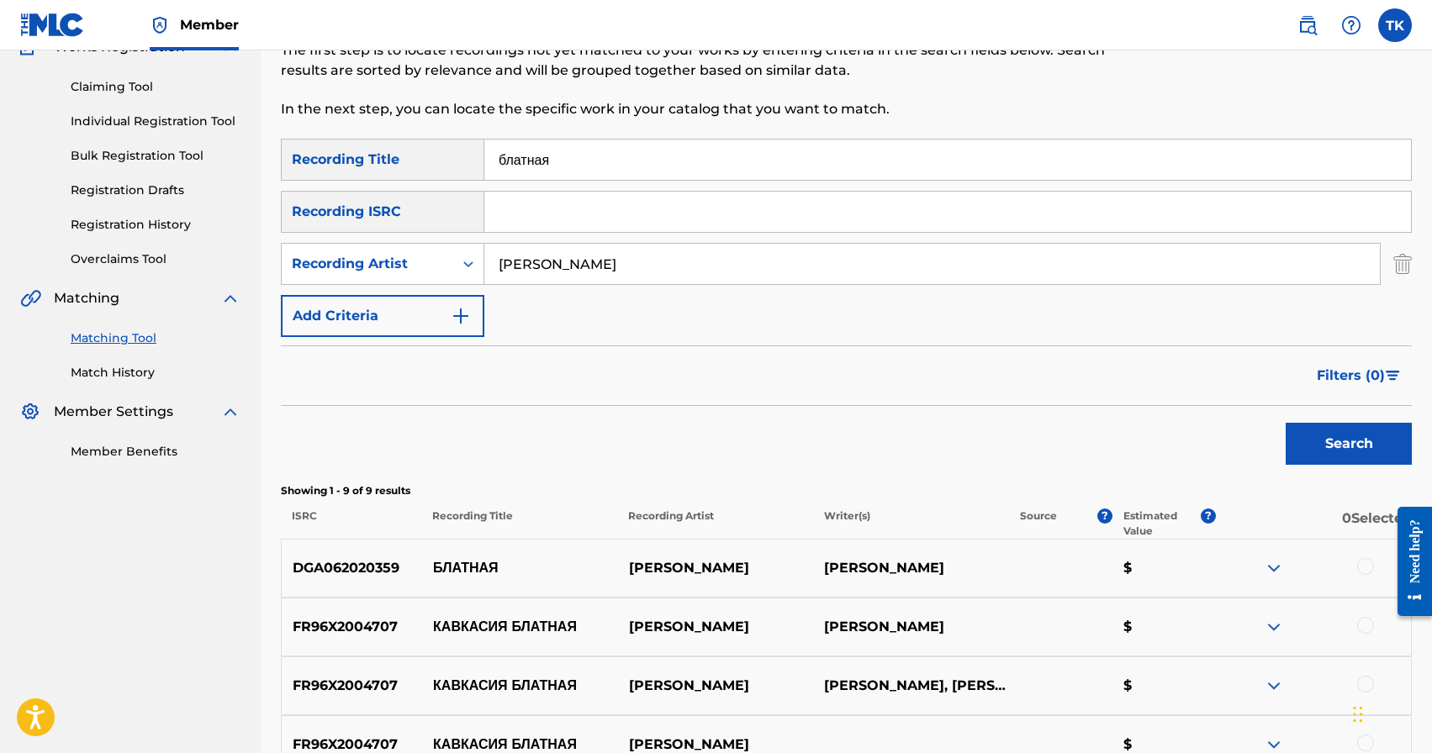
click at [812, 139] on div "блатная" at bounding box center [947, 160] width 927 height 42
click at [808, 150] on input "блатная" at bounding box center [947, 160] width 927 height 40
click at [1325, 427] on button "Search" at bounding box center [1349, 444] width 126 height 42
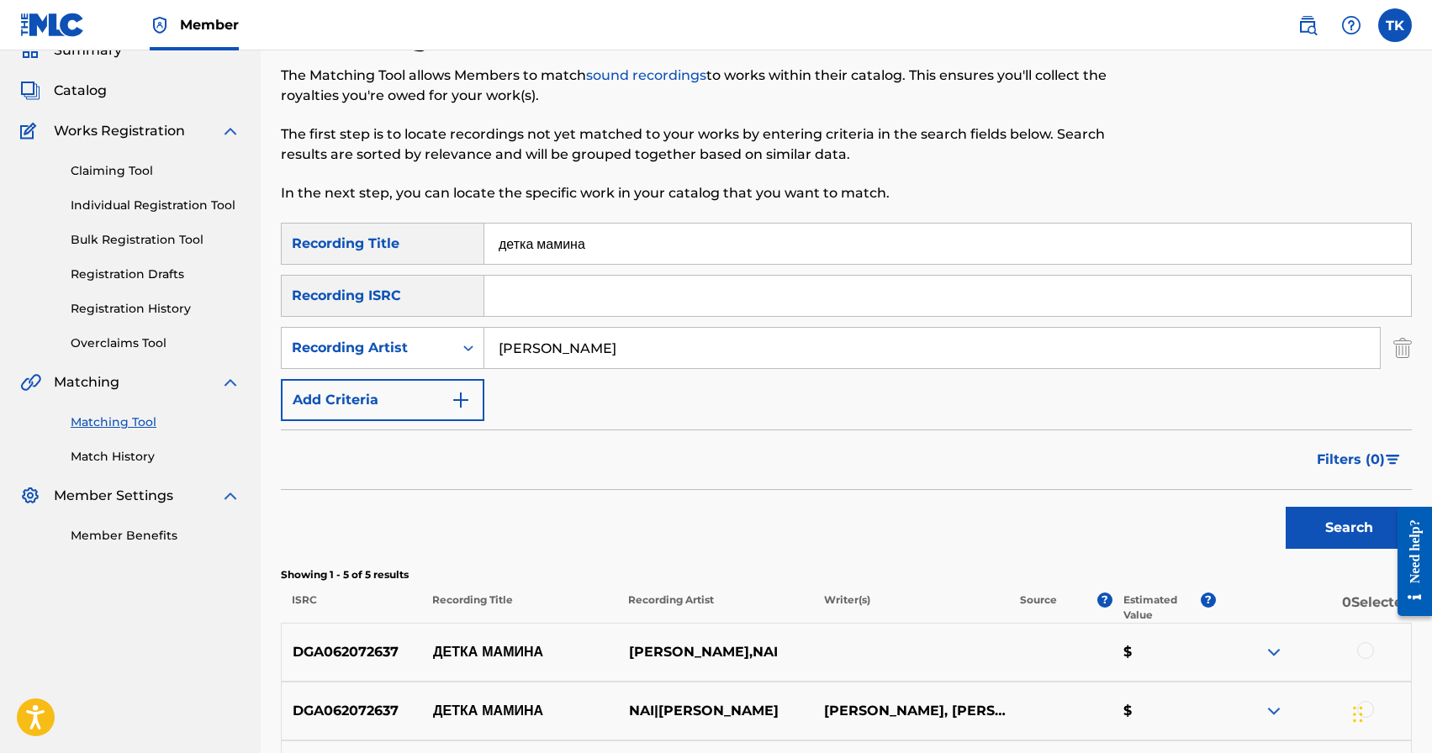
scroll to position [75, 0]
click at [614, 244] on input "детка мамина" at bounding box center [947, 245] width 927 height 40
click at [1292, 526] on button "Search" at bounding box center [1349, 530] width 126 height 42
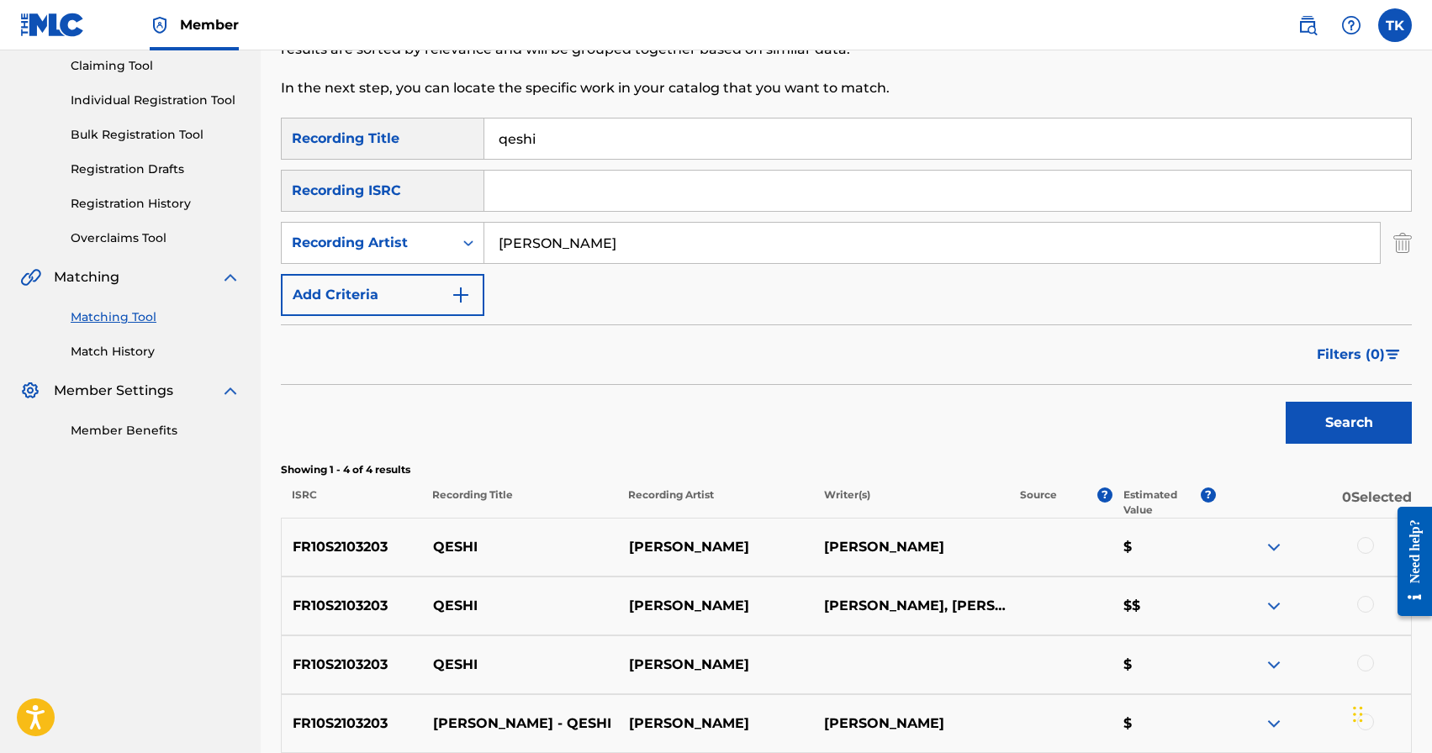
scroll to position [85, 0]
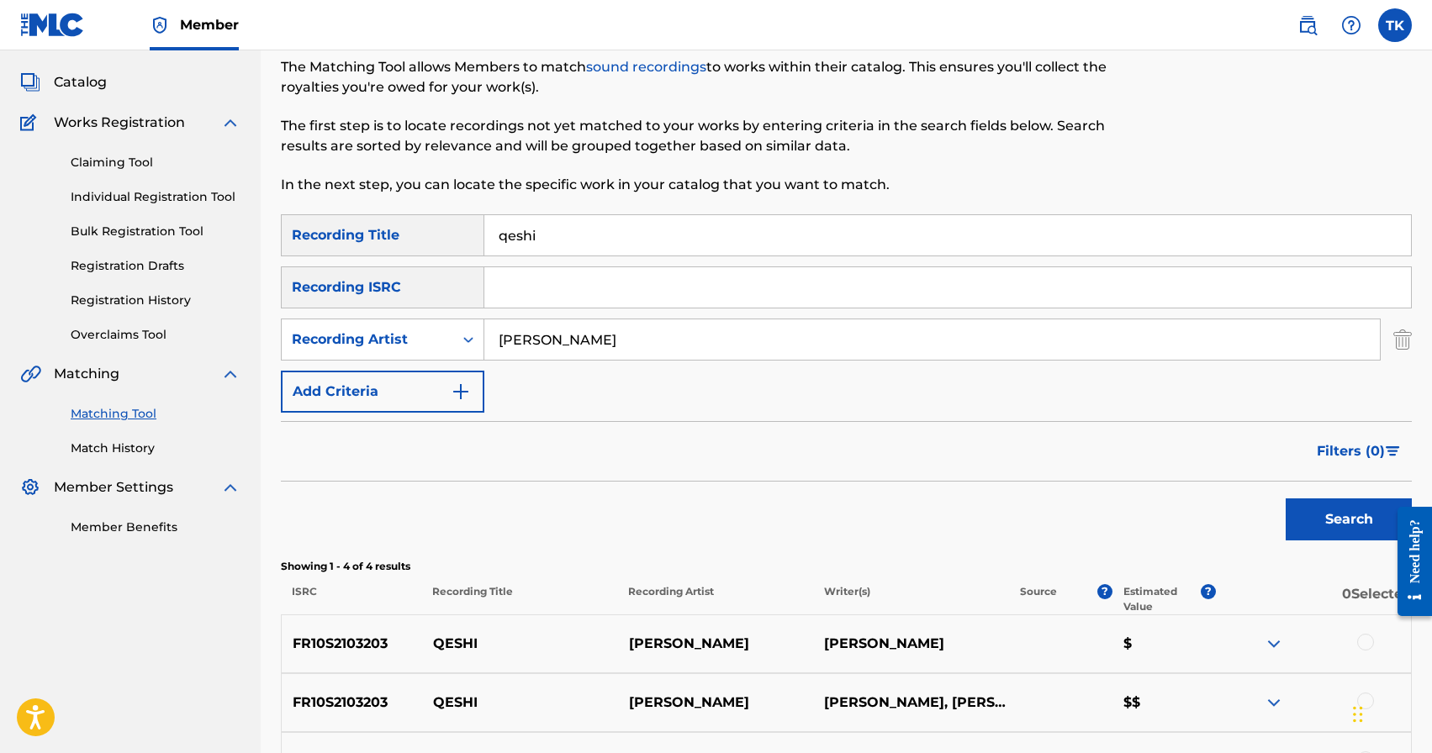
click at [653, 236] on input "qeshi" at bounding box center [947, 235] width 927 height 40
click at [1287, 512] on button "Search" at bounding box center [1349, 520] width 126 height 42
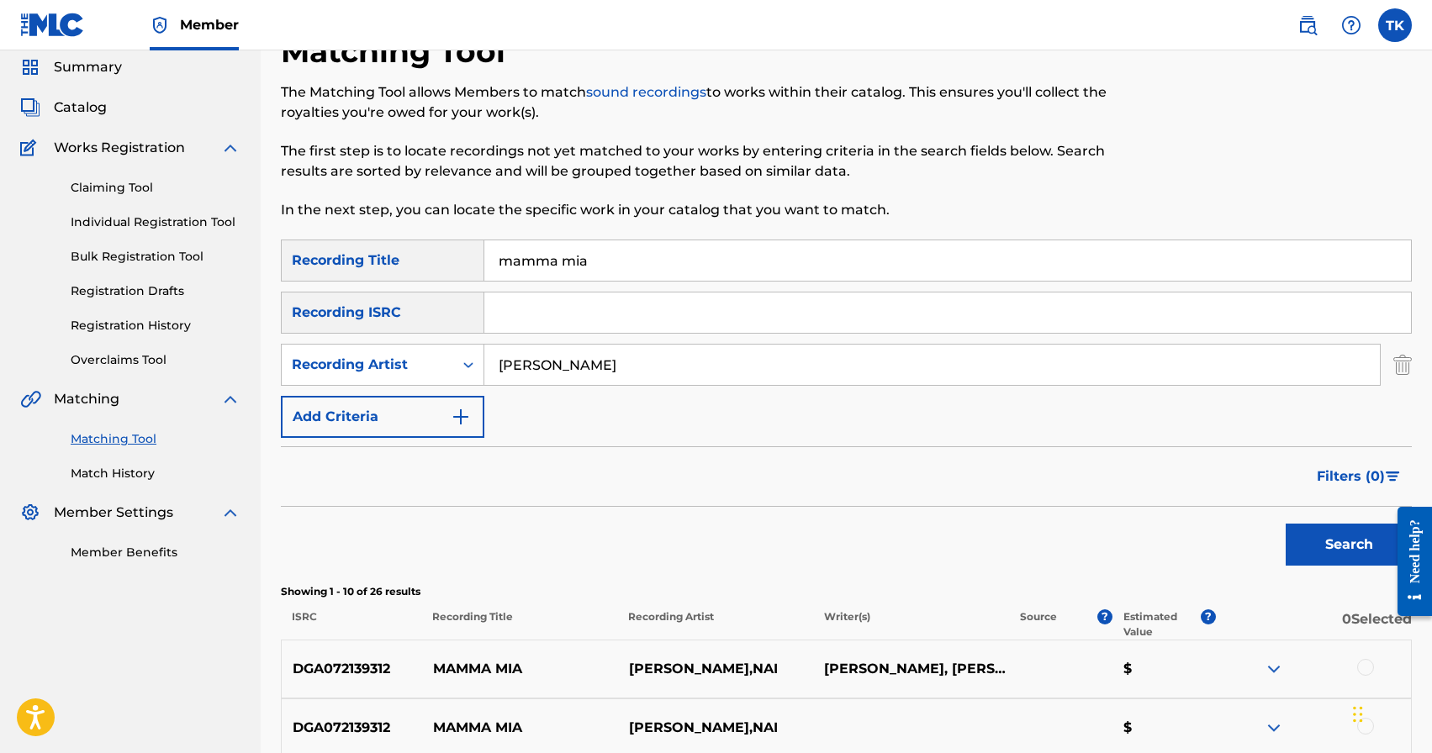
scroll to position [0, 0]
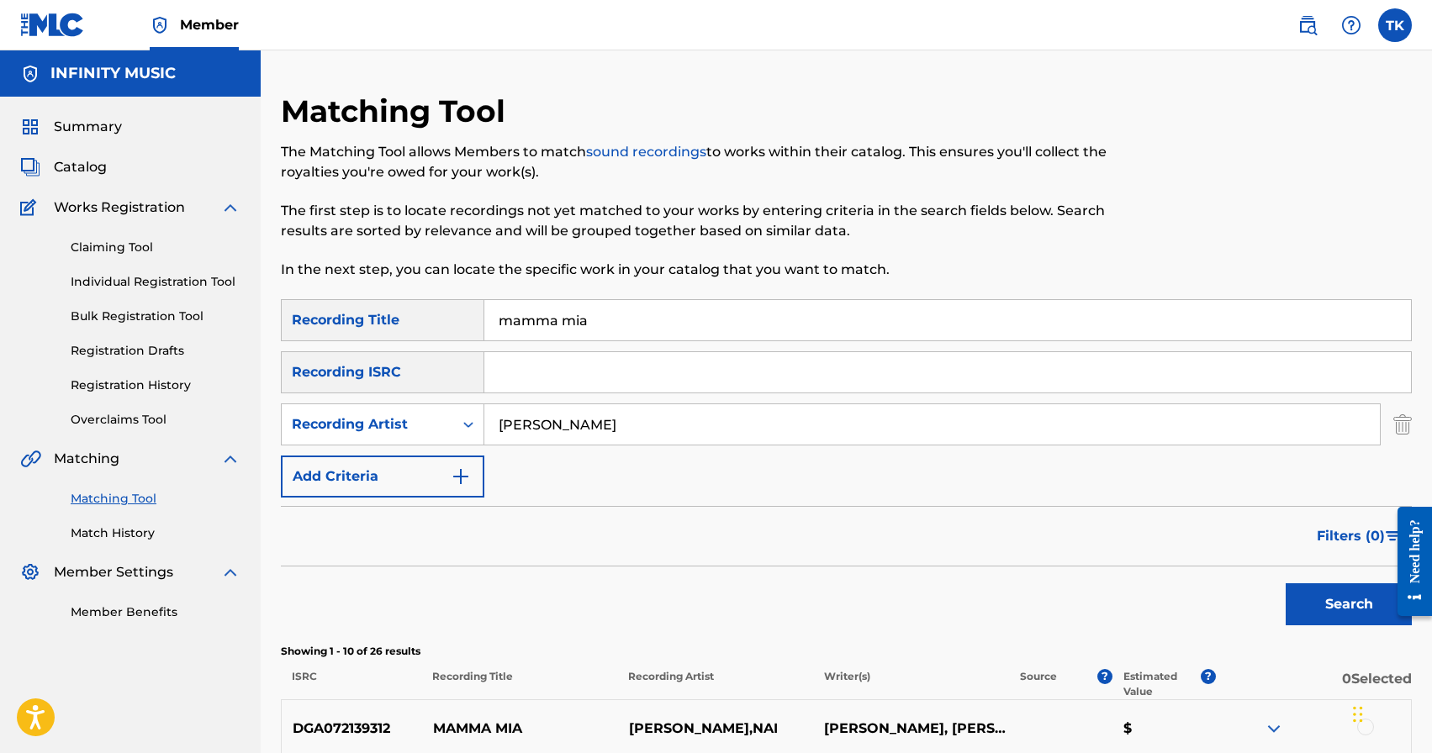
click at [659, 321] on input "mamma mia" at bounding box center [947, 320] width 927 height 40
click at [1318, 610] on button "Search" at bounding box center [1349, 605] width 126 height 42
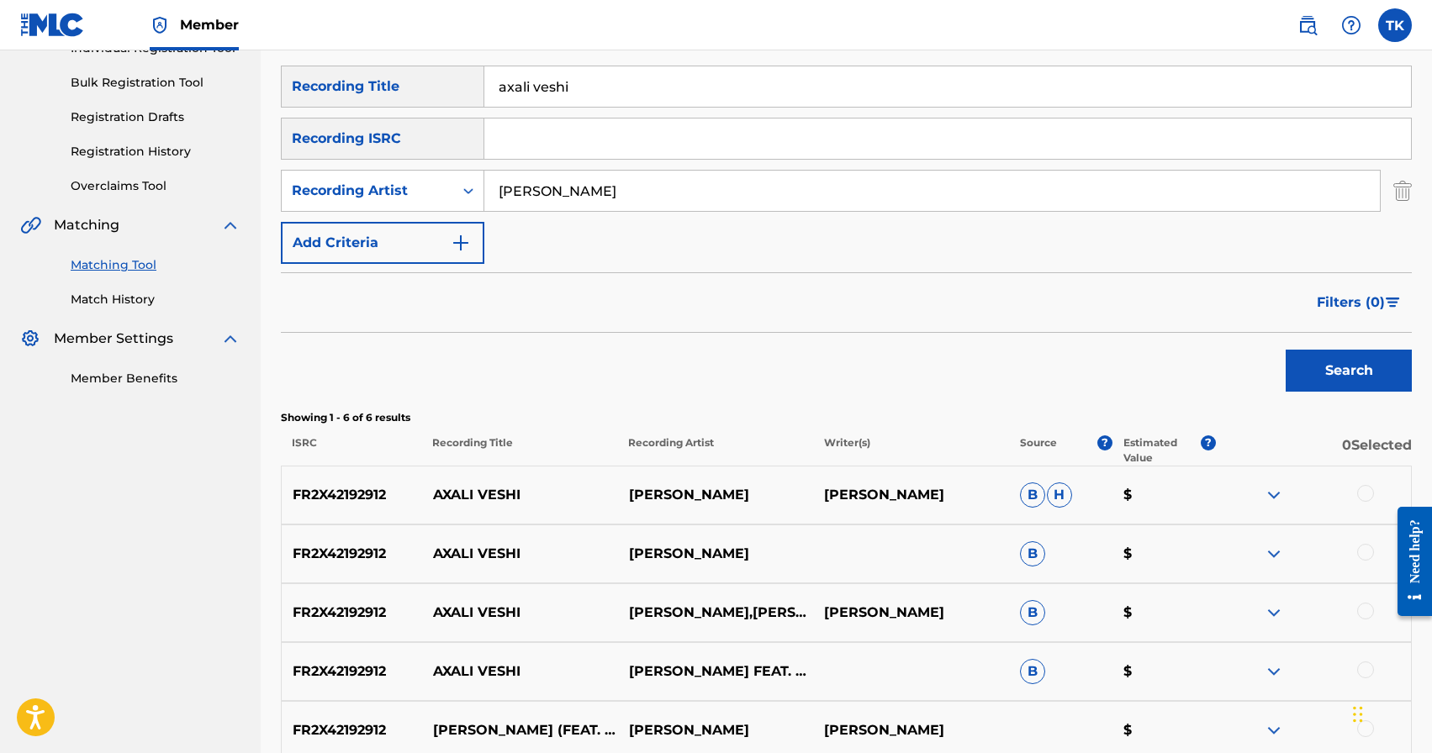
scroll to position [229, 0]
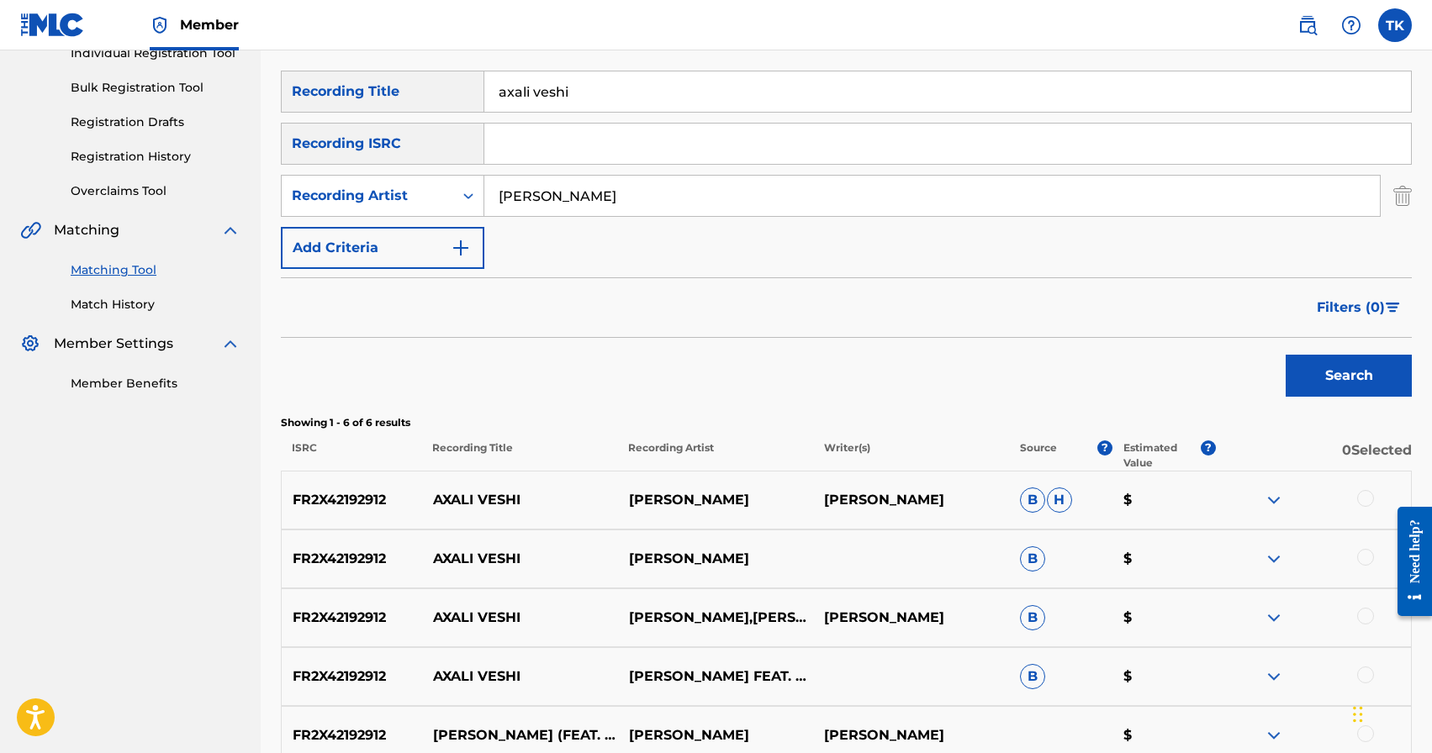
click at [639, 95] on input "axali veshi" at bounding box center [947, 91] width 927 height 40
click at [1344, 377] on button "Search" at bounding box center [1349, 376] width 126 height 42
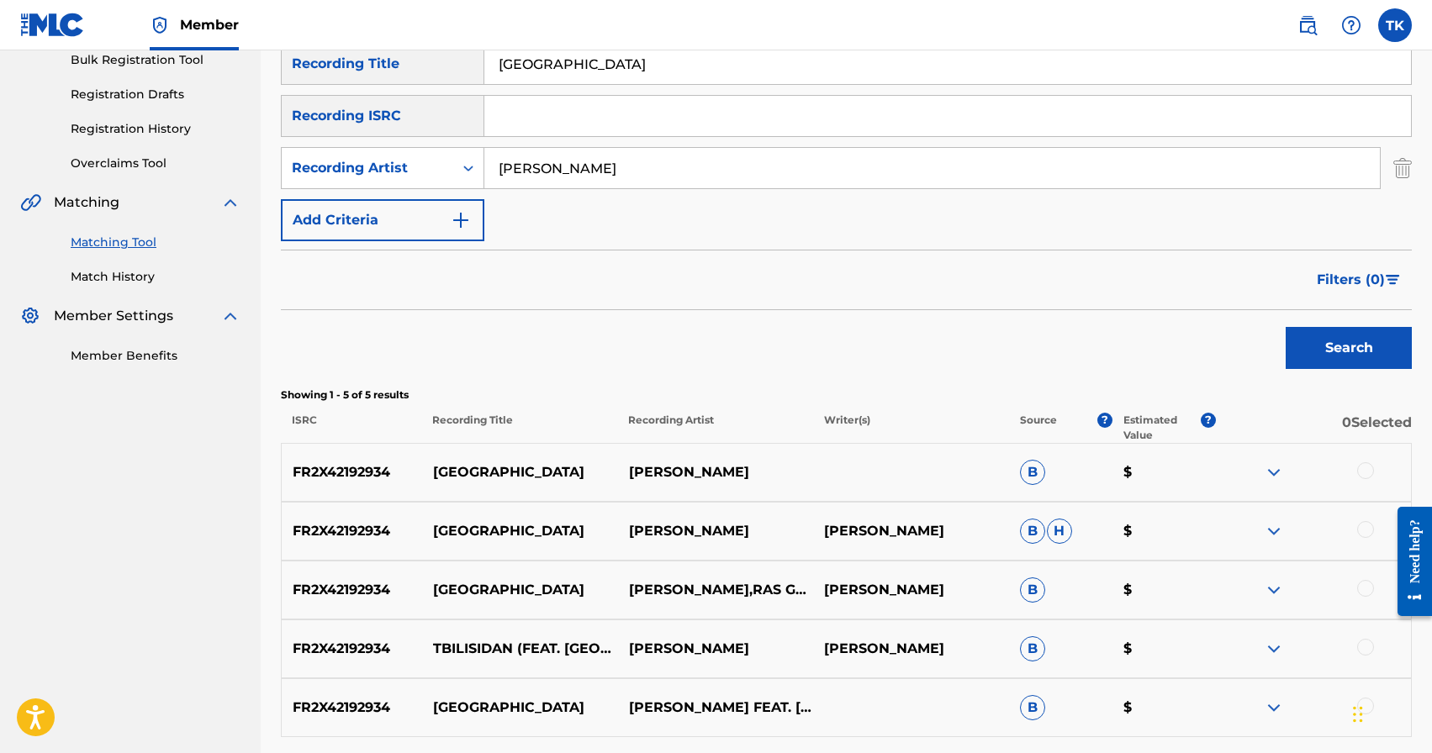
scroll to position [252, 0]
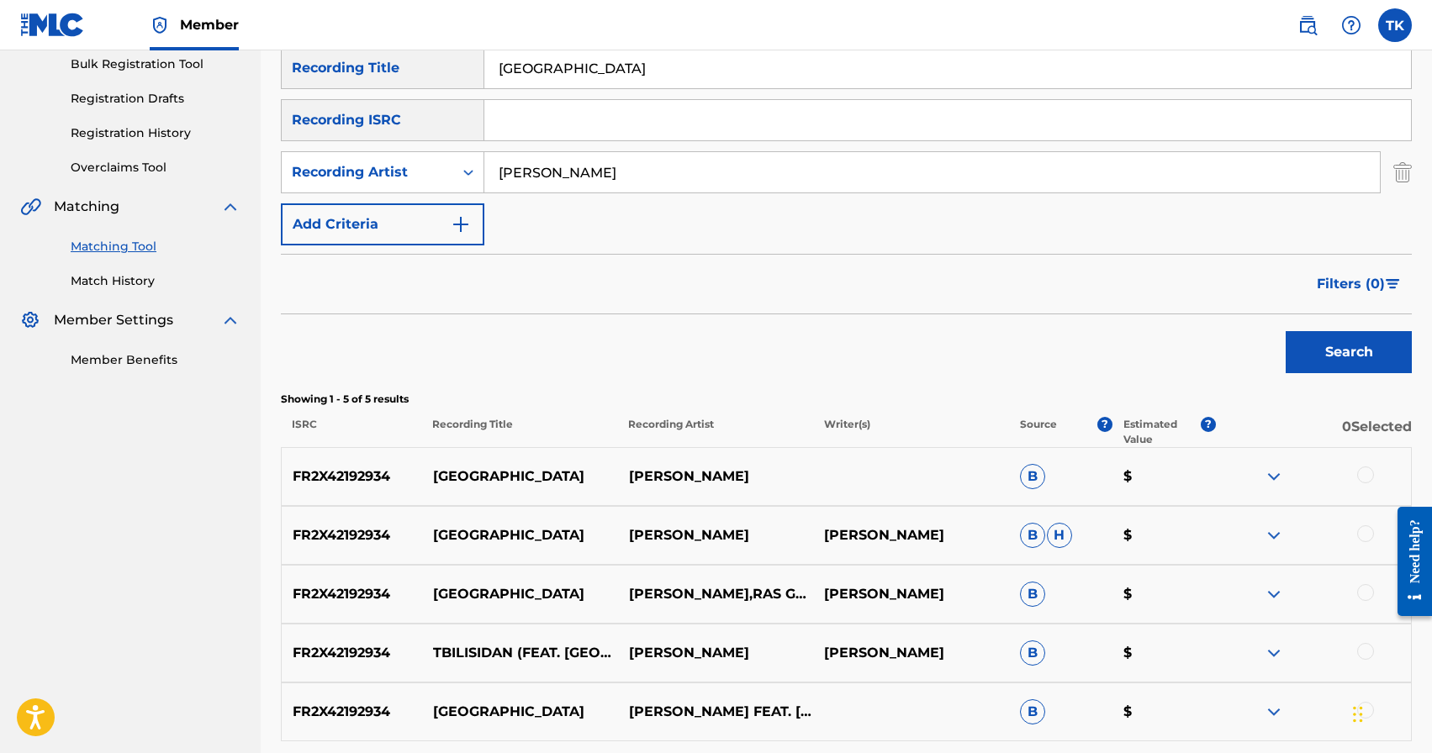
click at [640, 55] on input "[GEOGRAPHIC_DATA]" at bounding box center [947, 68] width 927 height 40
click at [1321, 357] on button "Search" at bounding box center [1349, 352] width 126 height 42
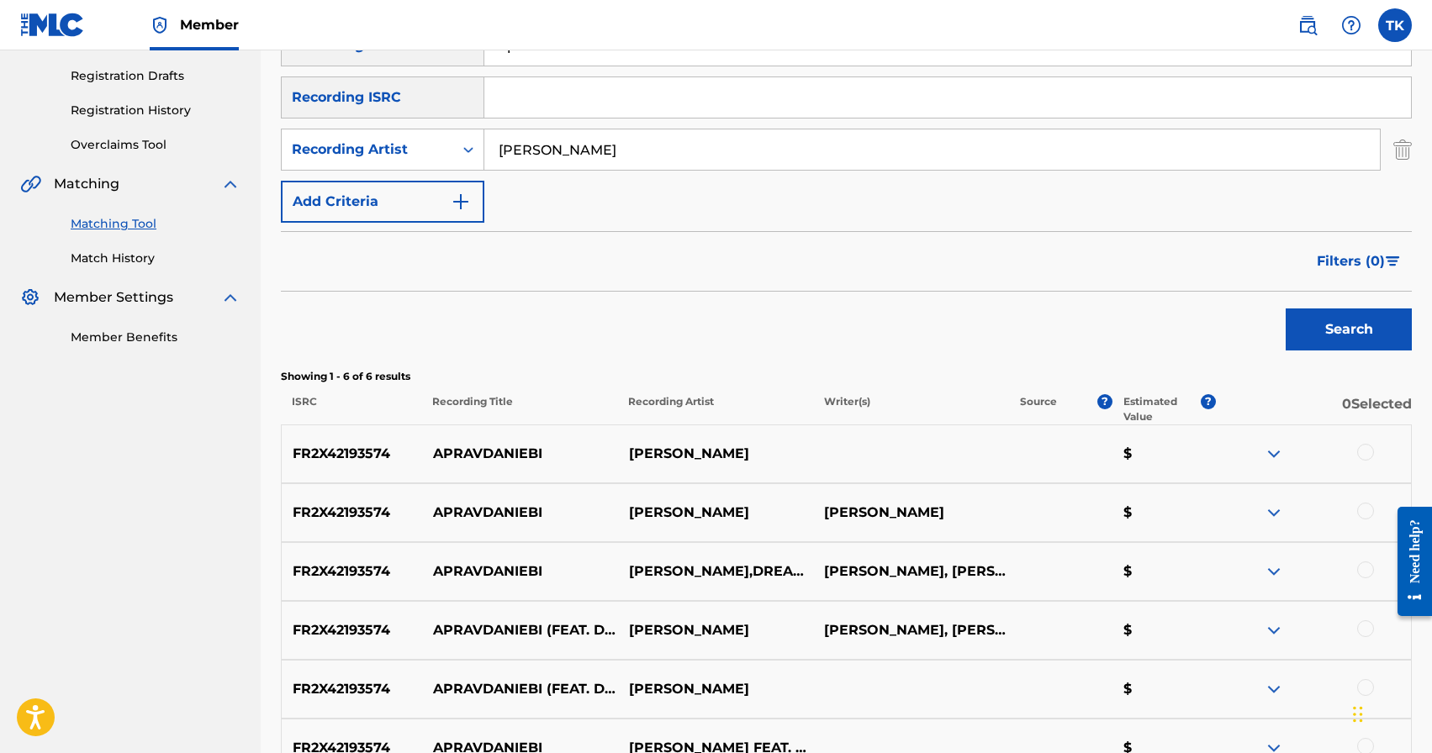
scroll to position [266, 0]
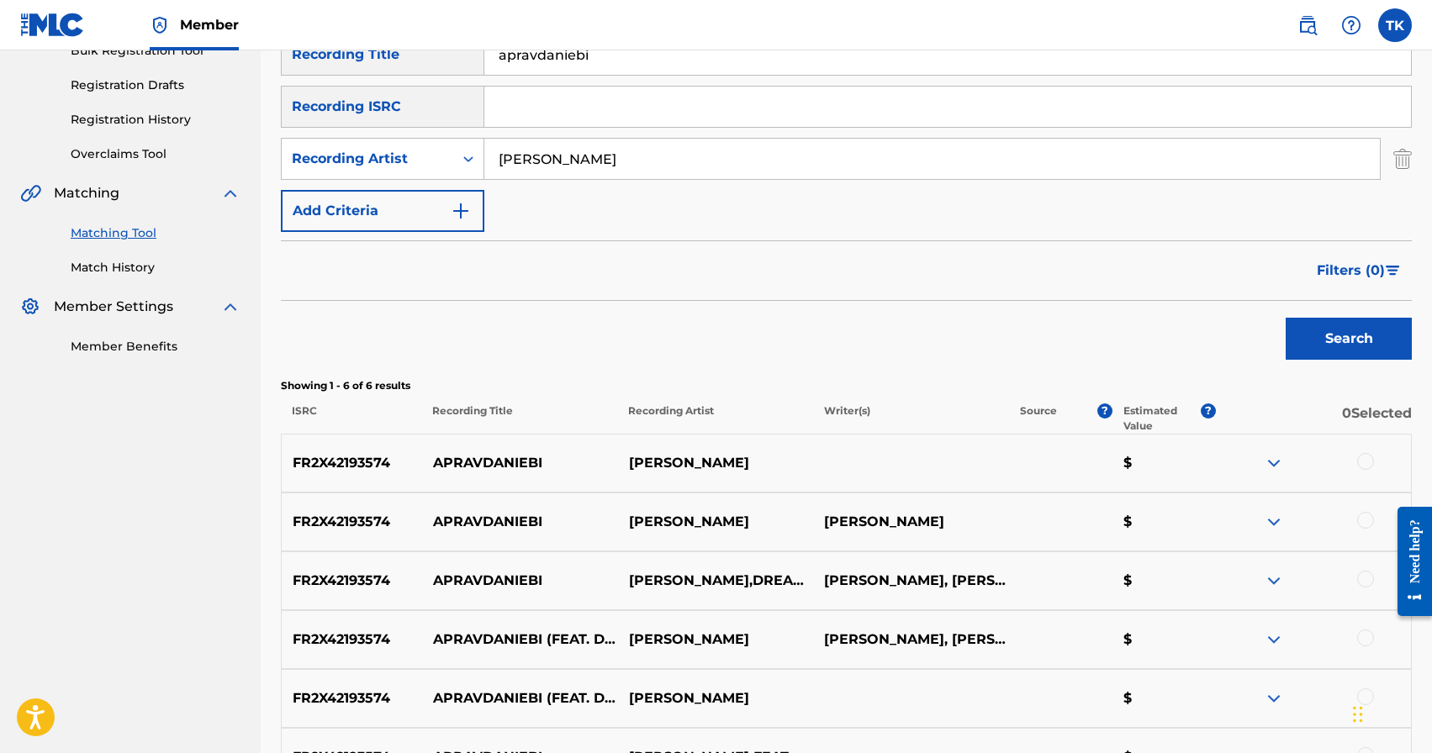
click at [671, 66] on input "apravdaniebi" at bounding box center [947, 54] width 927 height 40
click at [1314, 330] on button "Search" at bounding box center [1349, 339] width 126 height 42
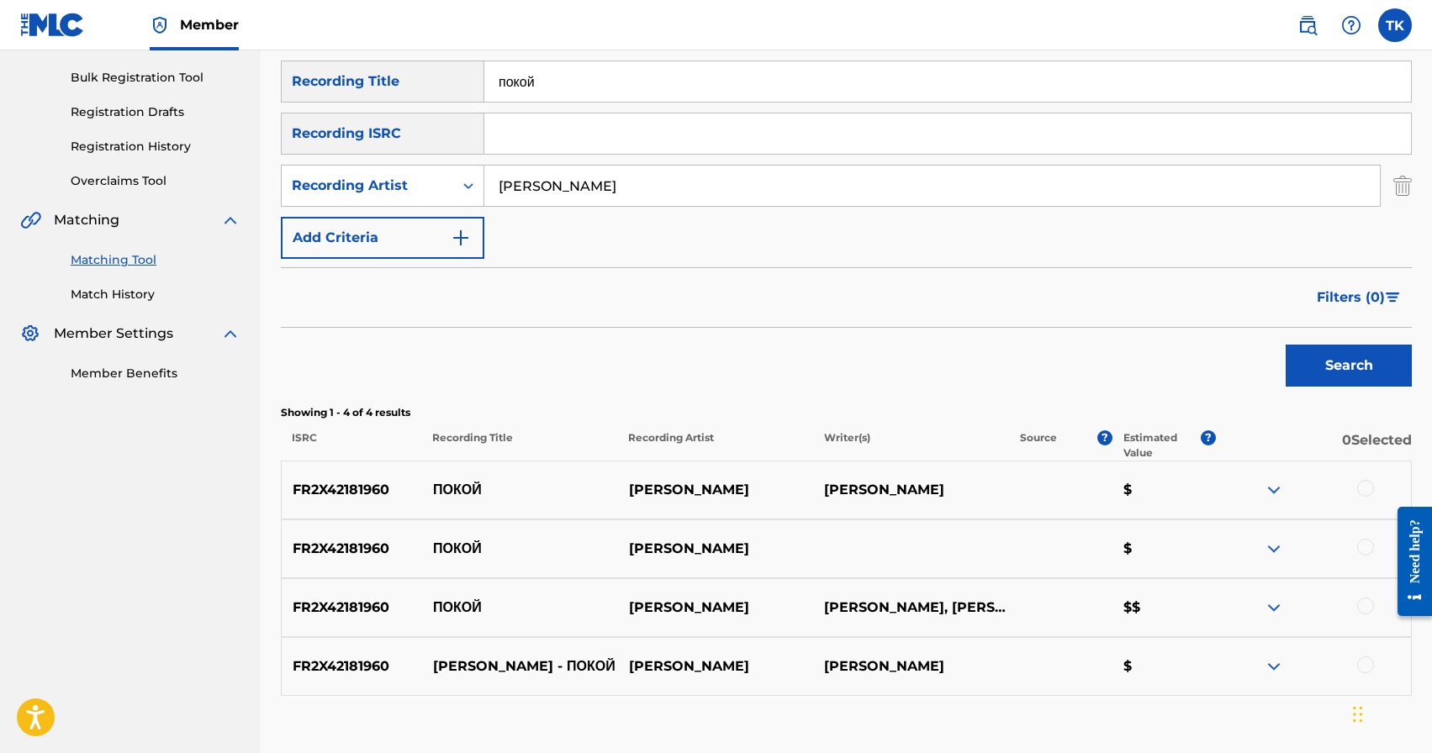
scroll to position [237, 0]
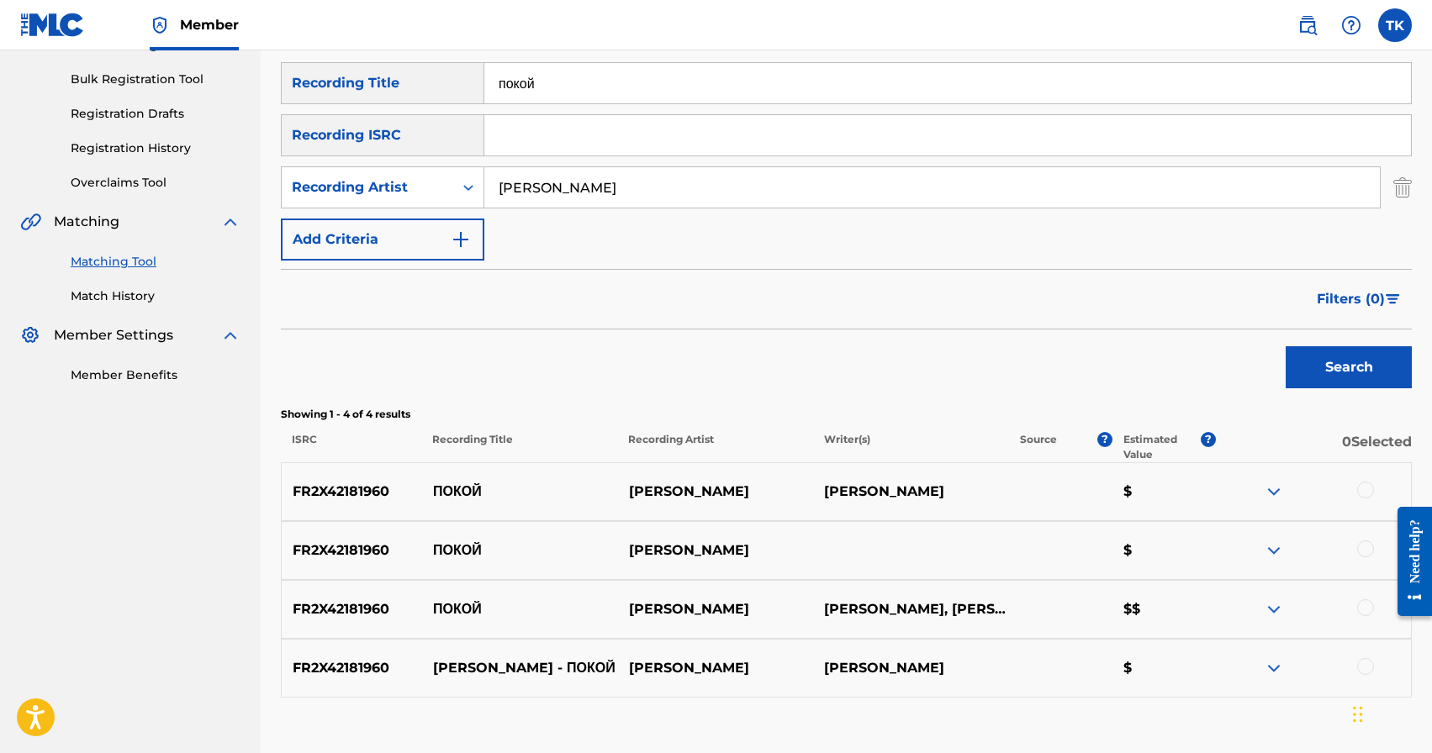
click at [649, 99] on input "покой" at bounding box center [947, 83] width 927 height 40
click at [1336, 369] on button "Search" at bounding box center [1349, 367] width 126 height 42
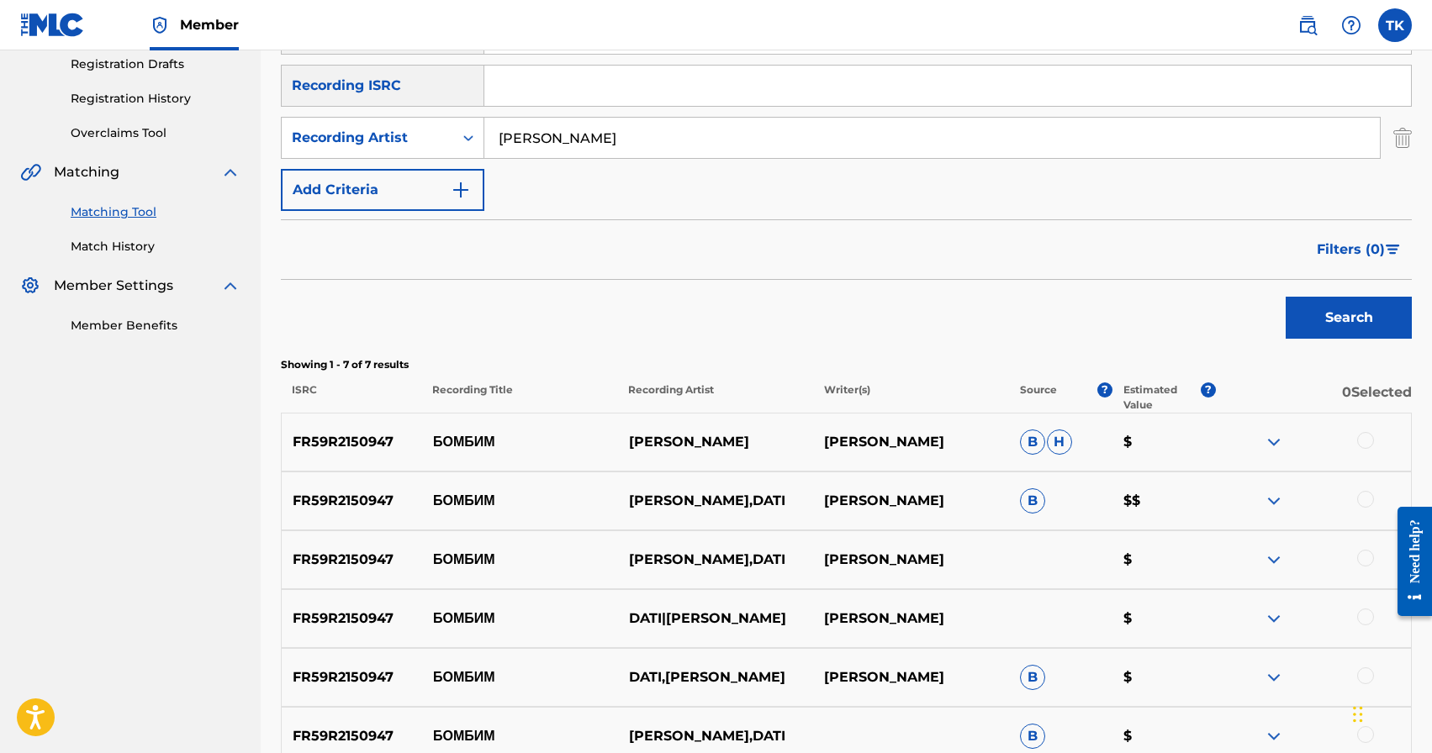
scroll to position [244, 0]
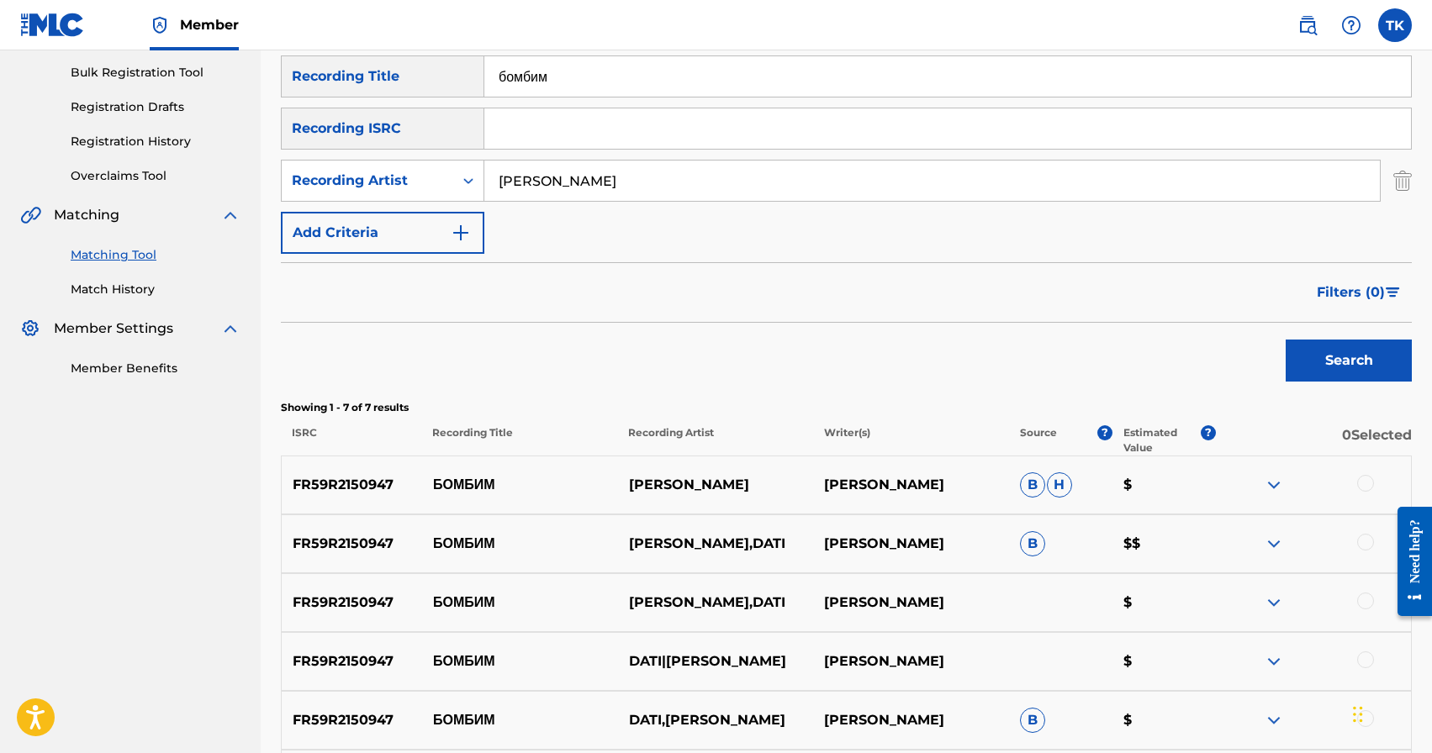
click at [668, 77] on input "бомбим" at bounding box center [947, 76] width 927 height 40
type input "wamali var"
click at [1349, 362] on button "Search" at bounding box center [1349, 361] width 126 height 42
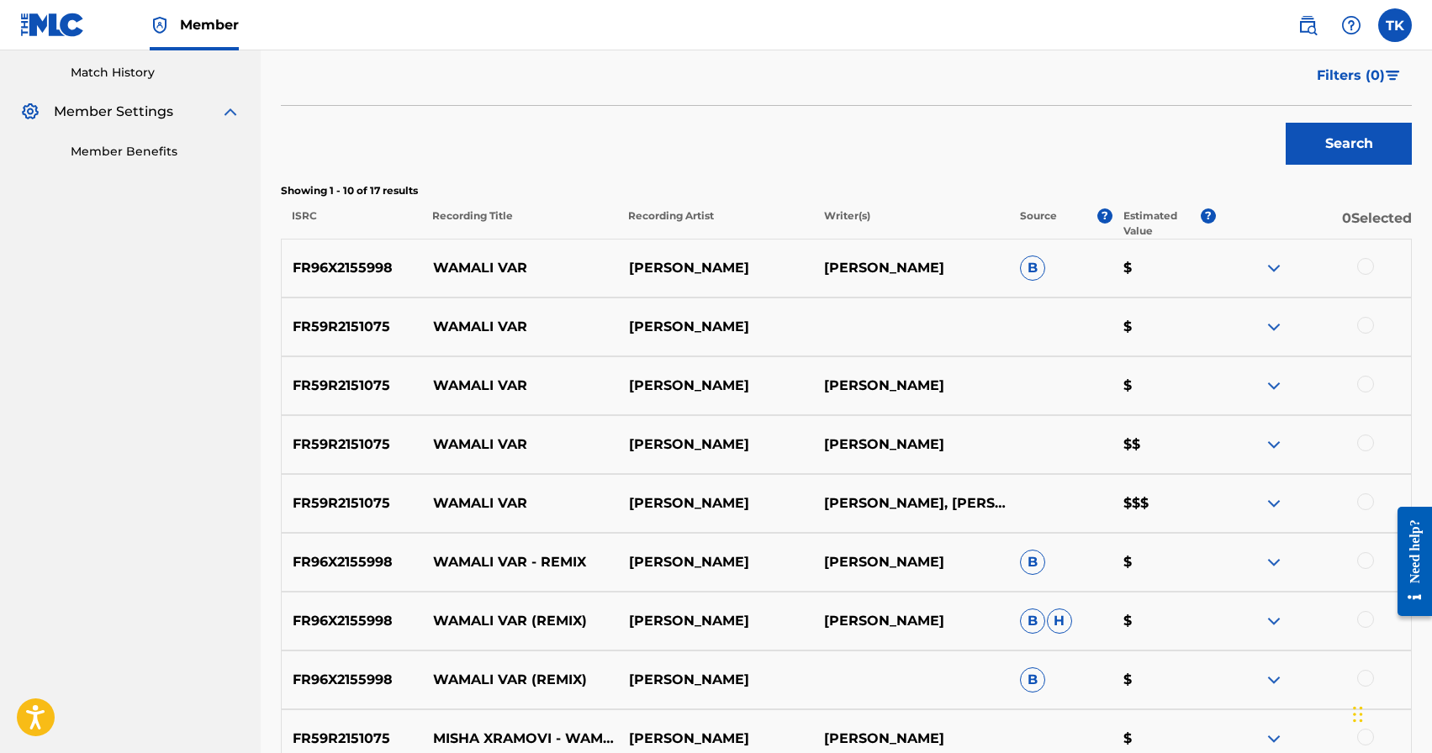
scroll to position [464, 0]
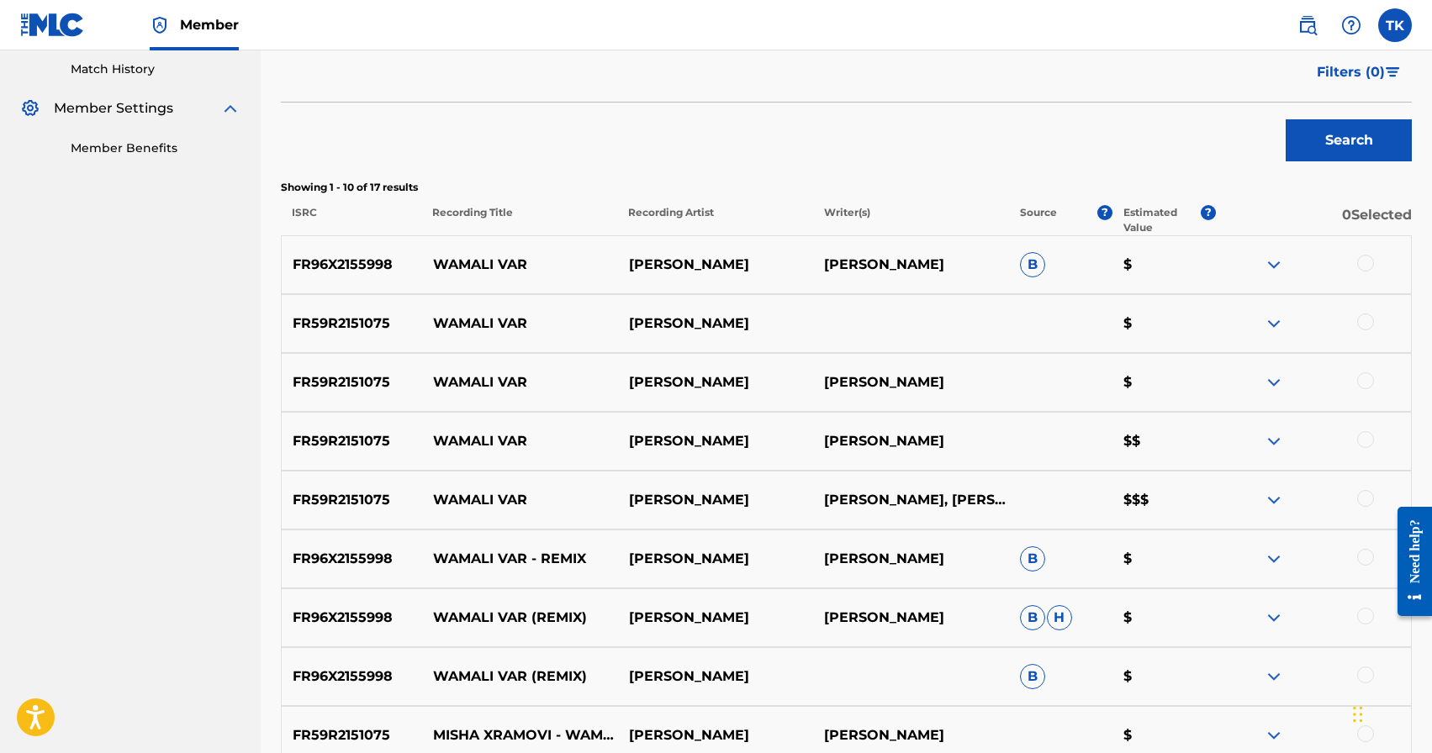
click at [1362, 495] on div at bounding box center [1365, 498] width 17 height 17
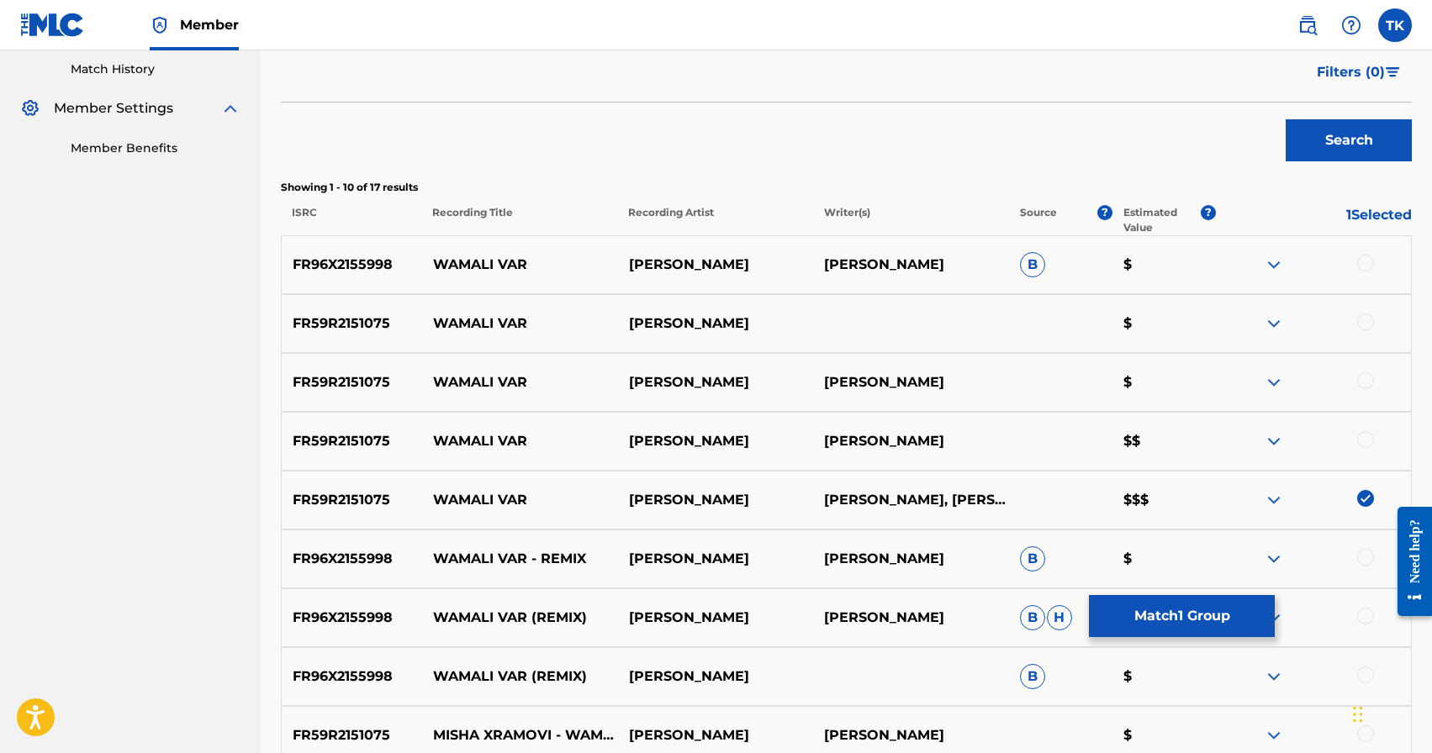
click at [1366, 441] on div at bounding box center [1365, 439] width 17 height 17
click at [1364, 381] on div at bounding box center [1365, 381] width 17 height 17
click at [1365, 326] on div at bounding box center [1365, 322] width 17 height 17
click at [1364, 260] on div at bounding box center [1365, 263] width 17 height 17
click at [1188, 599] on button "Match 5 Groups" at bounding box center [1182, 616] width 186 height 42
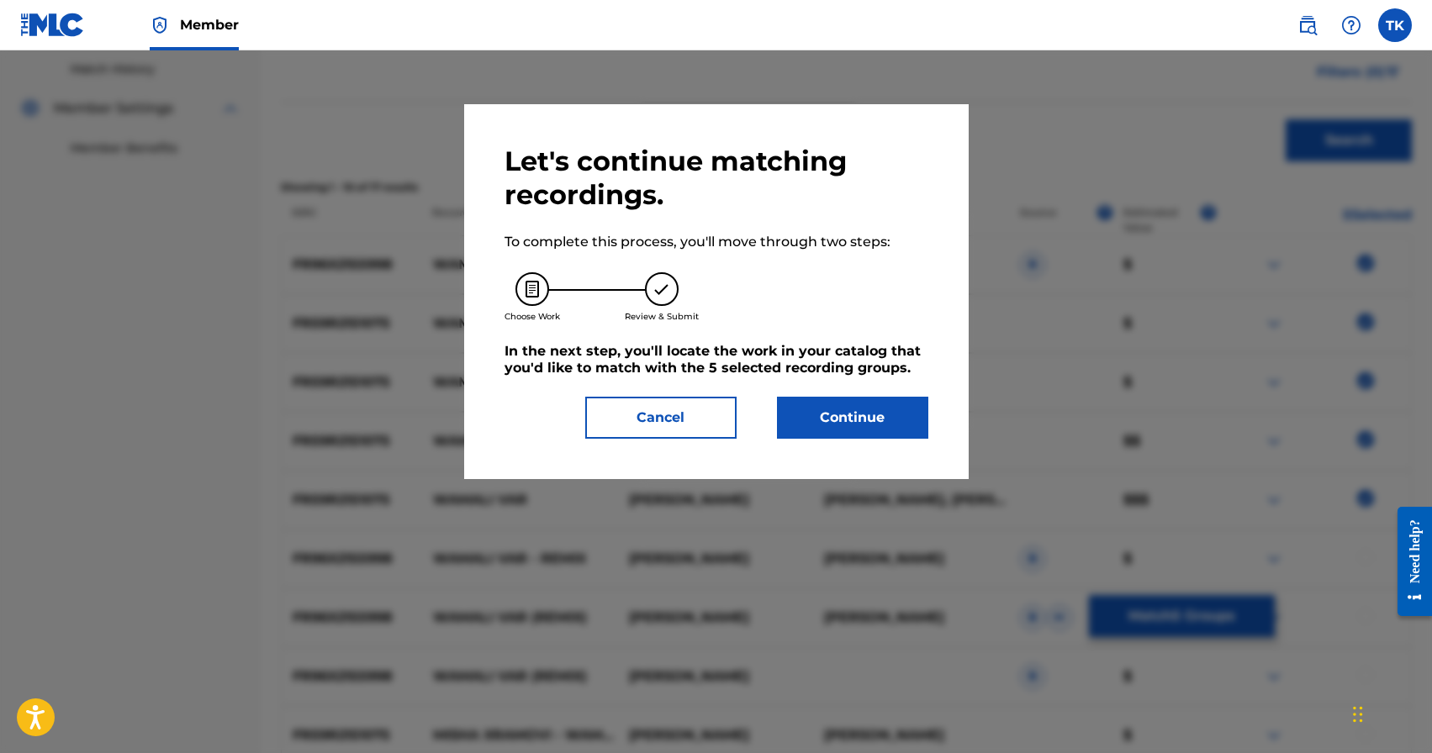
click at [854, 420] on button "Continue" at bounding box center [852, 418] width 151 height 42
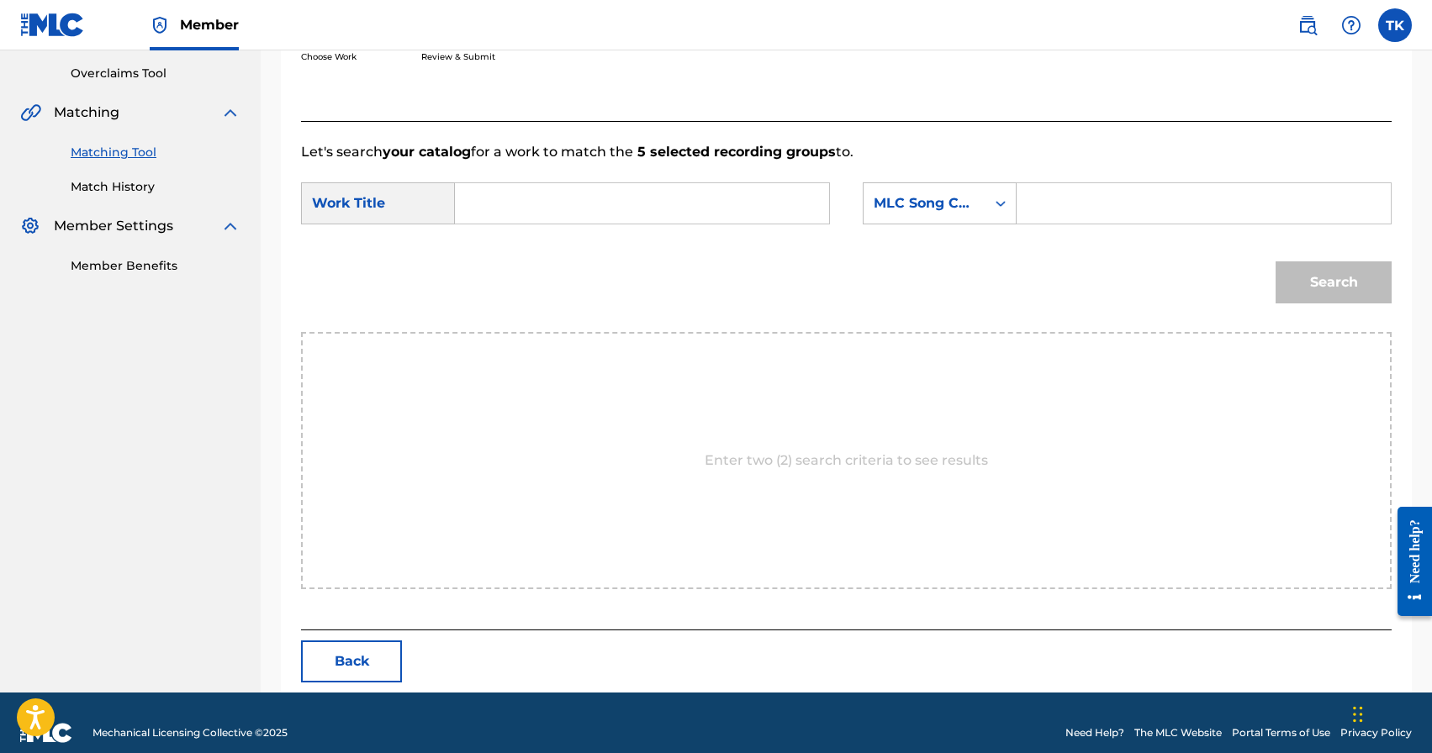
scroll to position [367, 0]
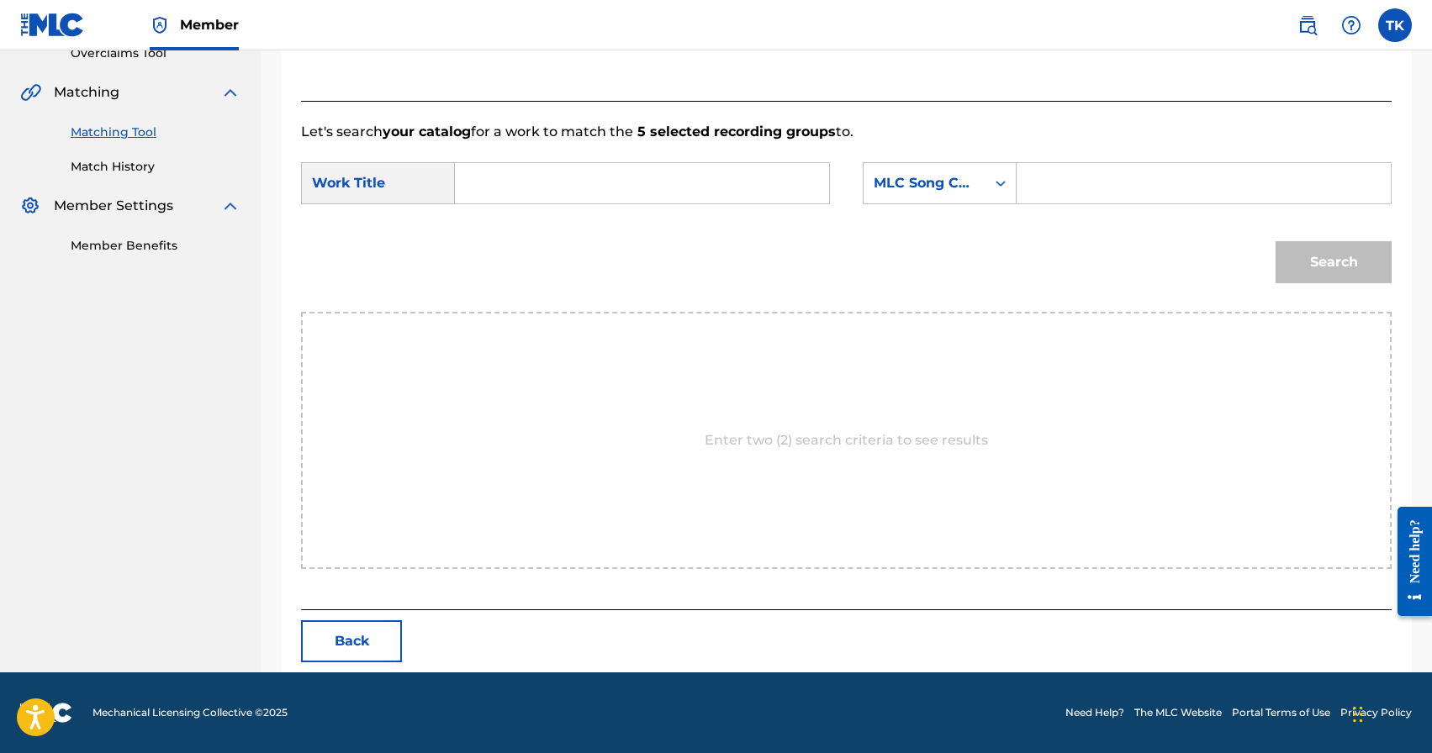
click at [677, 179] on input "Search Form" at bounding box center [642, 183] width 346 height 40
click at [527, 236] on div "wamali var" at bounding box center [515, 221] width 92 height 30
type input "wamali var"
click at [969, 195] on div "MLC Song Code" at bounding box center [925, 183] width 122 height 32
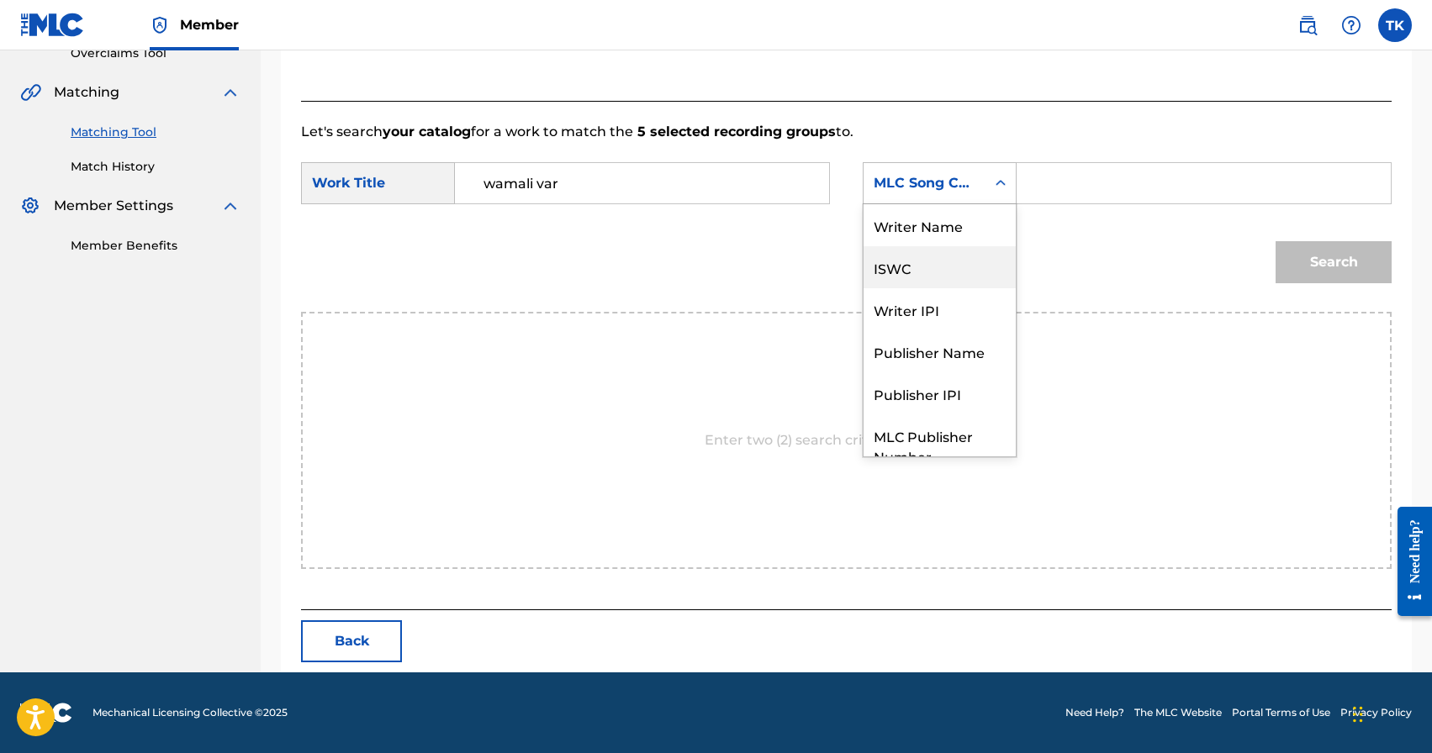
scroll to position [62, 0]
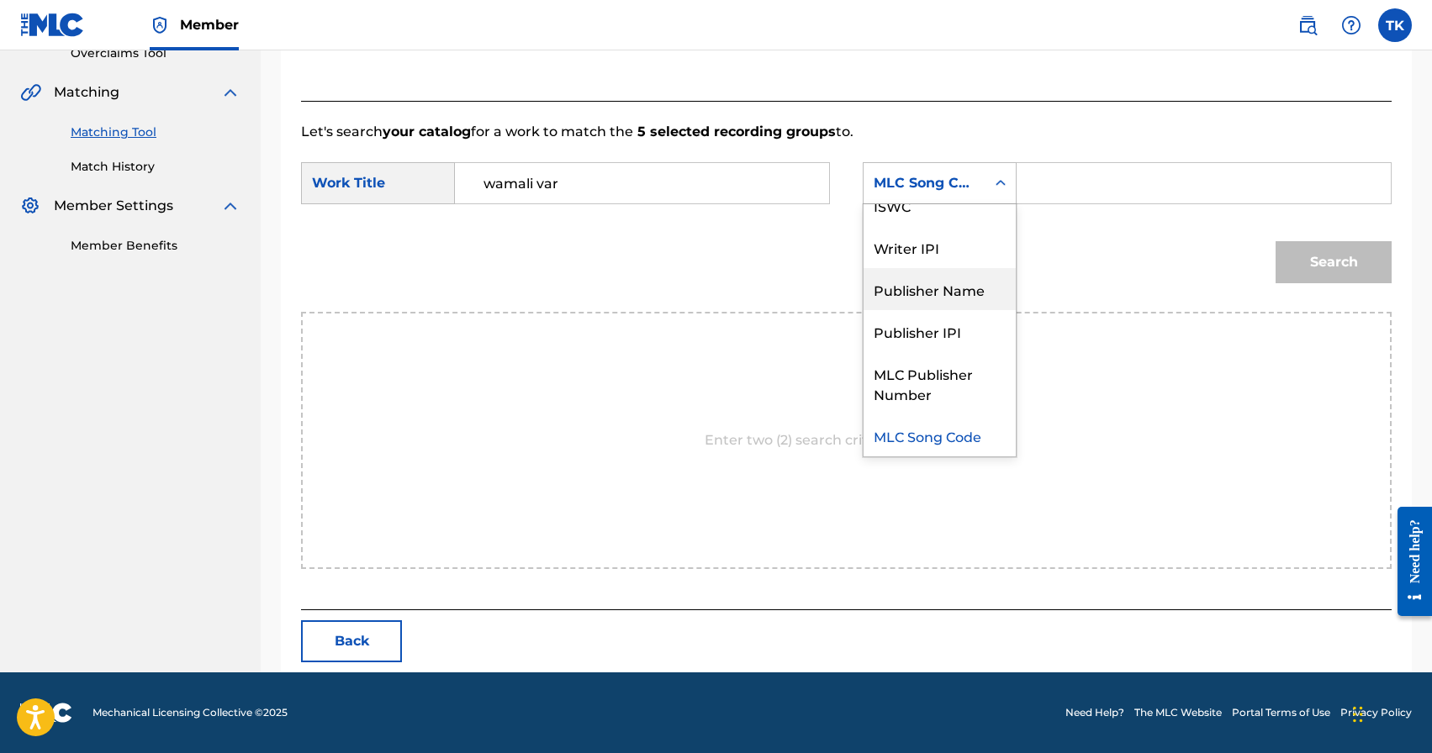
click at [954, 279] on div "Publisher Name" at bounding box center [940, 289] width 152 height 42
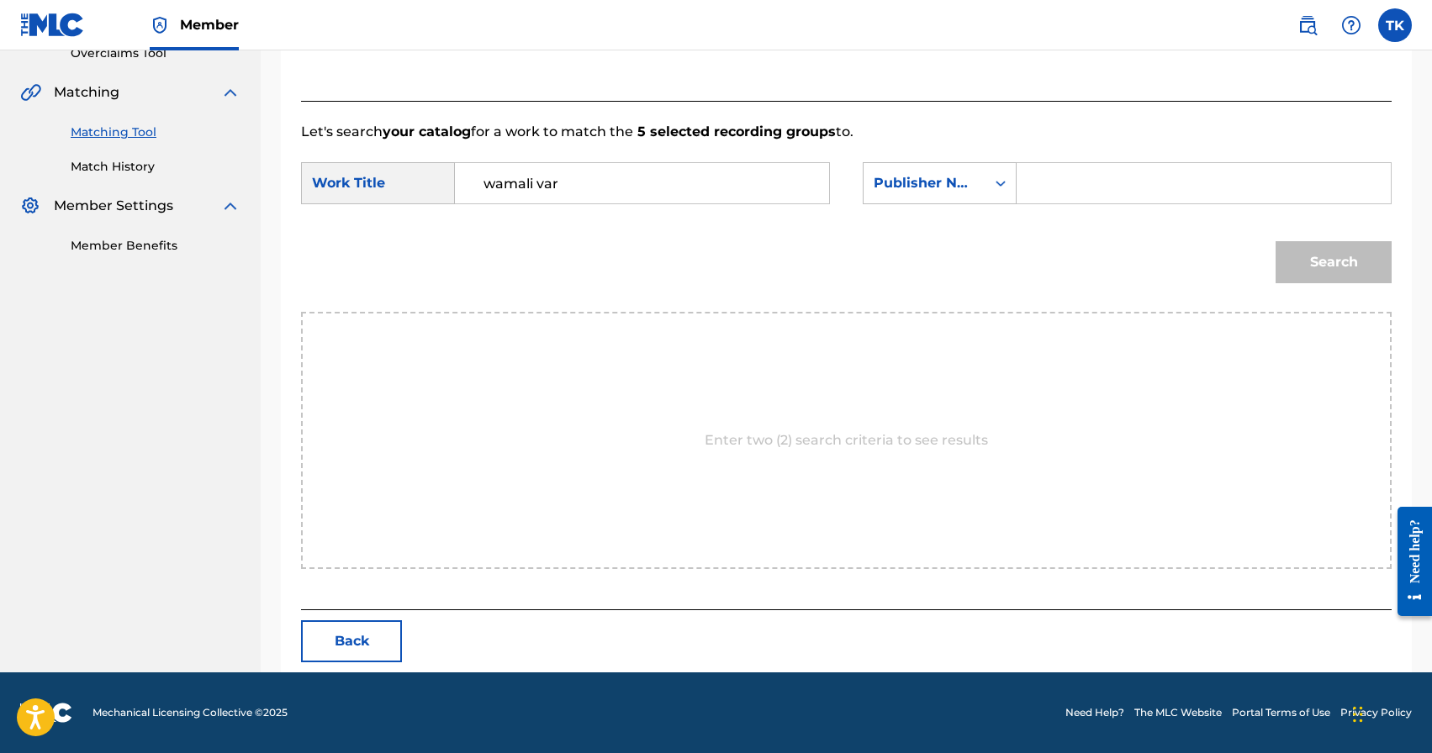
click at [1070, 191] on input "Search Form" at bounding box center [1204, 183] width 346 height 40
type input "INFINITY MUSIC"
click at [1346, 272] on button "Search" at bounding box center [1334, 262] width 116 height 42
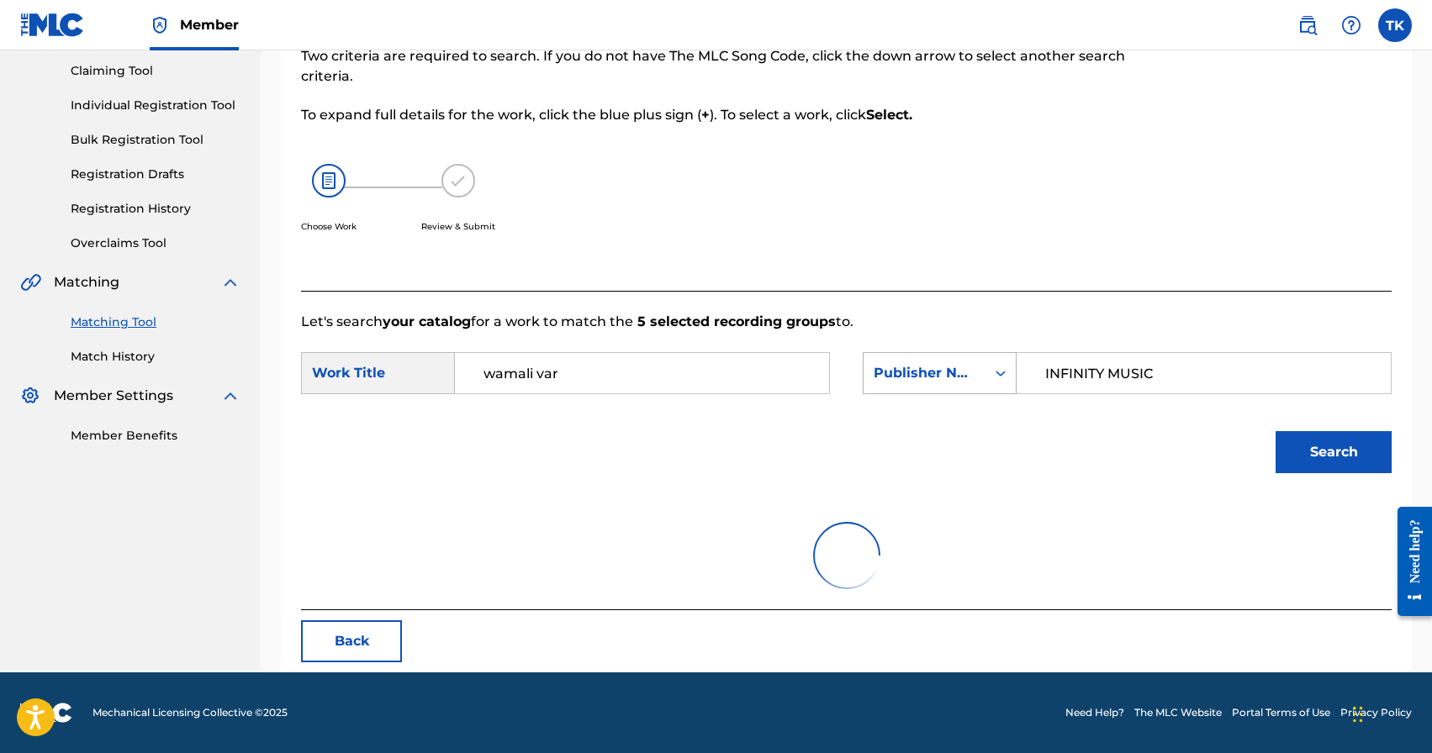
scroll to position [367, 0]
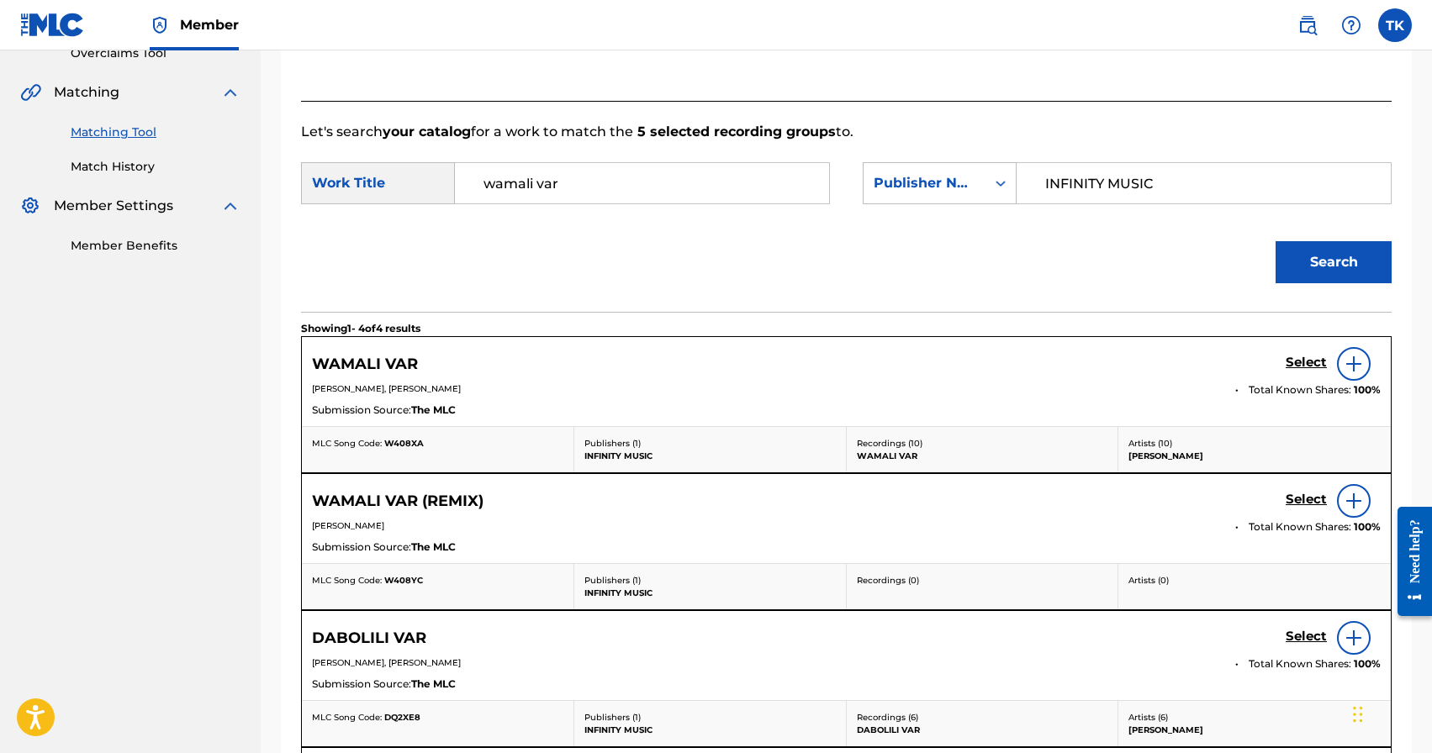
click at [1291, 362] on h5 "Select" at bounding box center [1306, 363] width 41 height 16
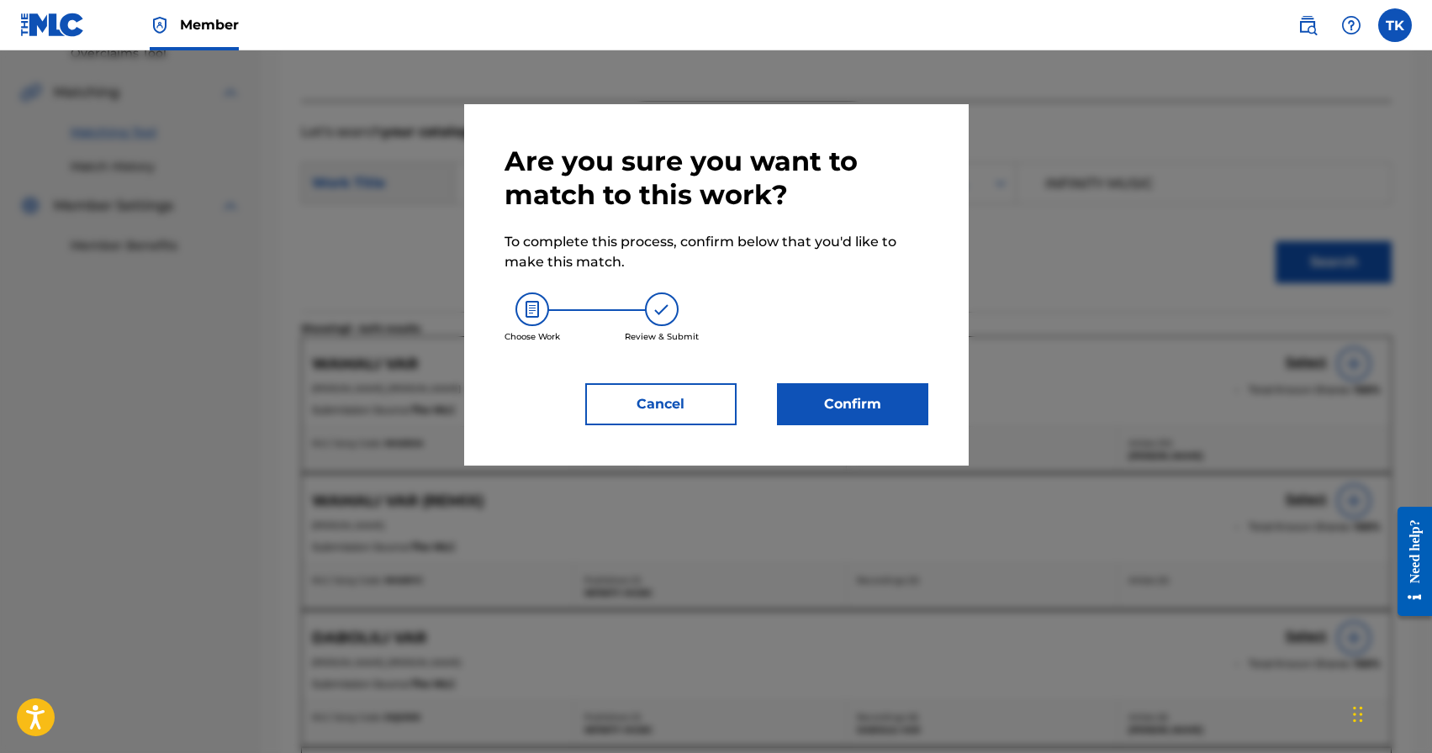
click at [869, 417] on button "Confirm" at bounding box center [852, 404] width 151 height 42
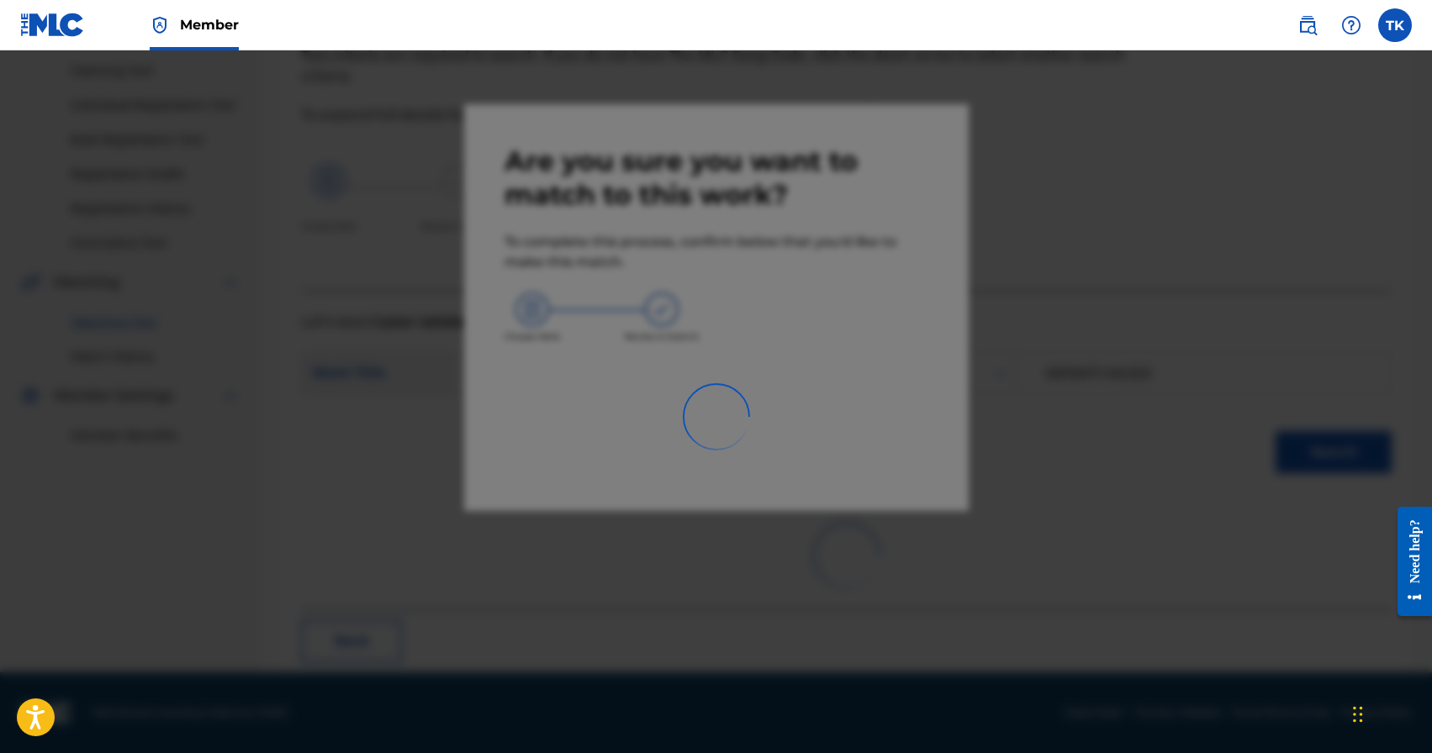
scroll to position [50, 0]
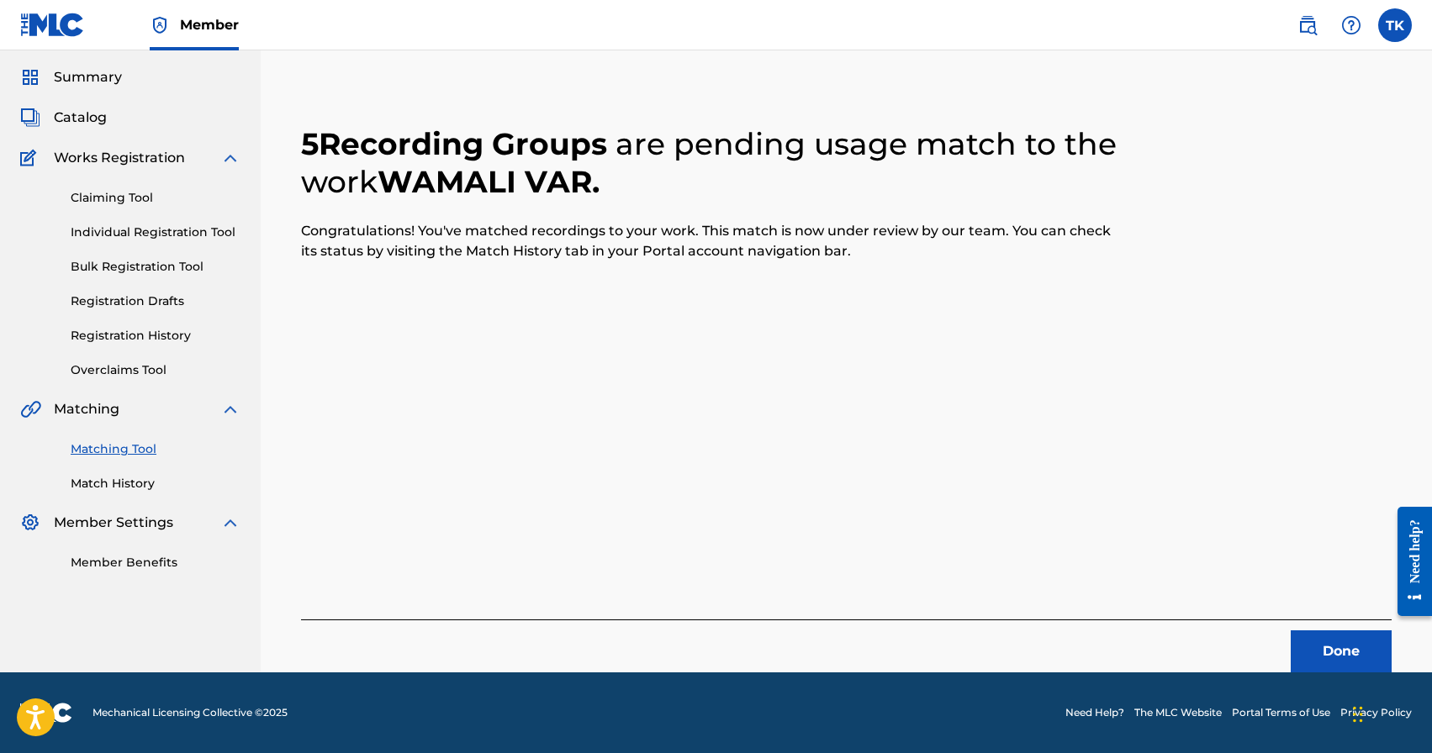
click at [1322, 643] on button "Done" at bounding box center [1341, 652] width 101 height 42
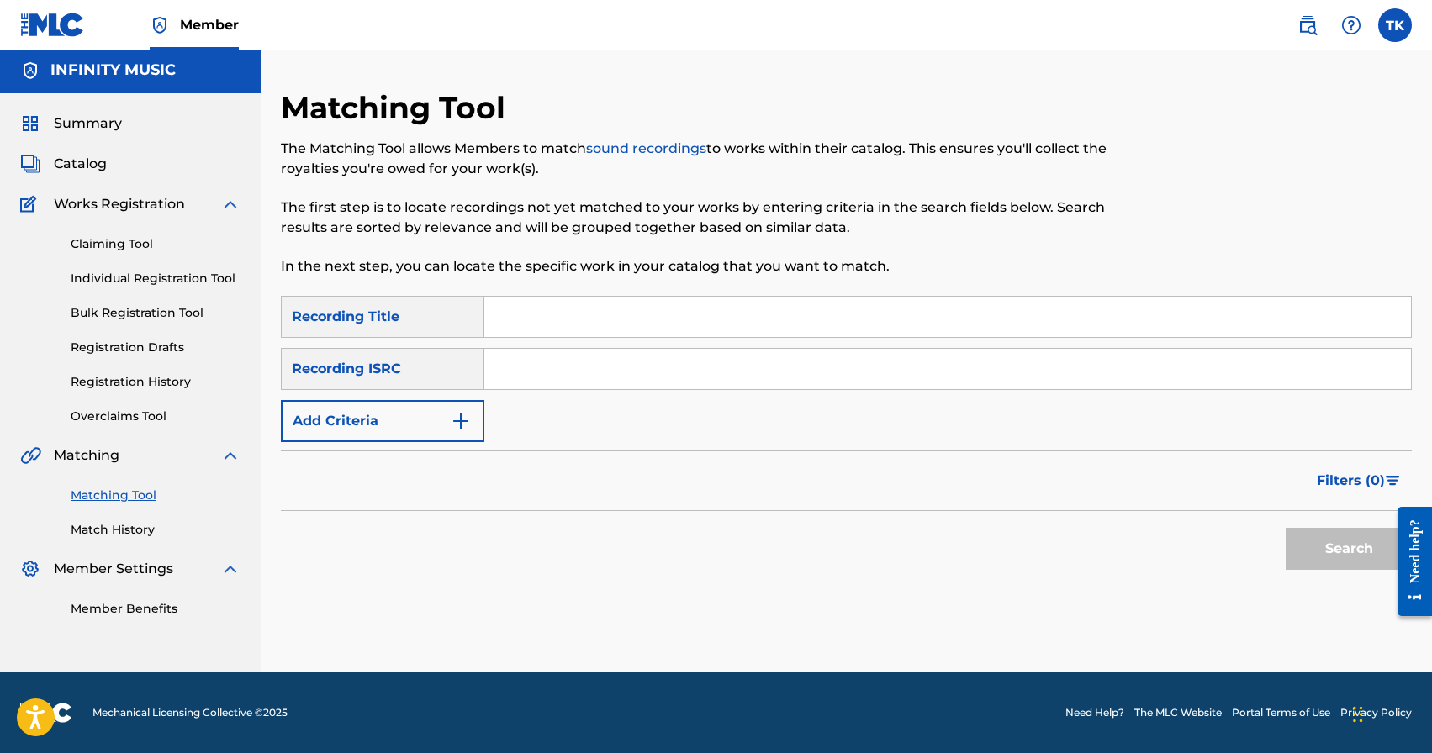
scroll to position [0, 0]
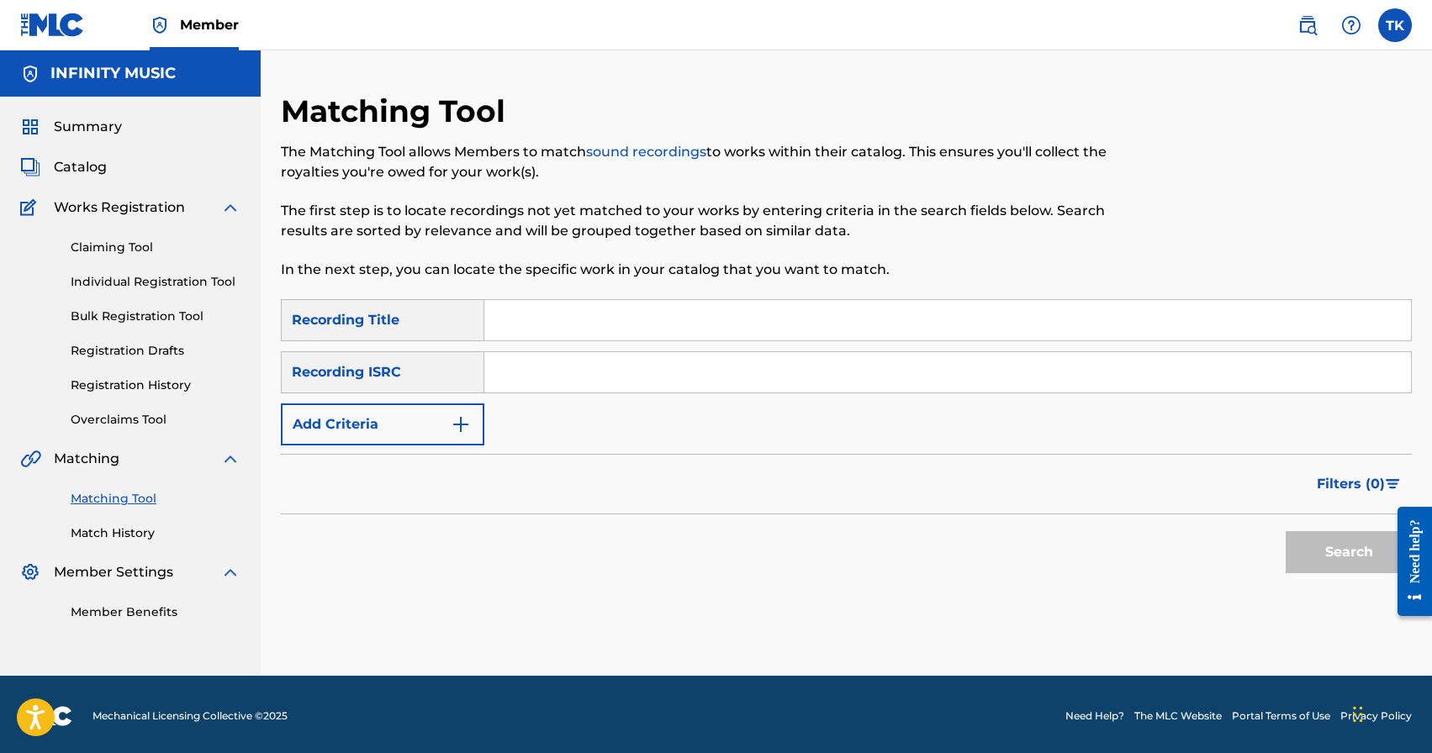
click at [439, 431] on button "Add Criteria" at bounding box center [382, 425] width 203 height 42
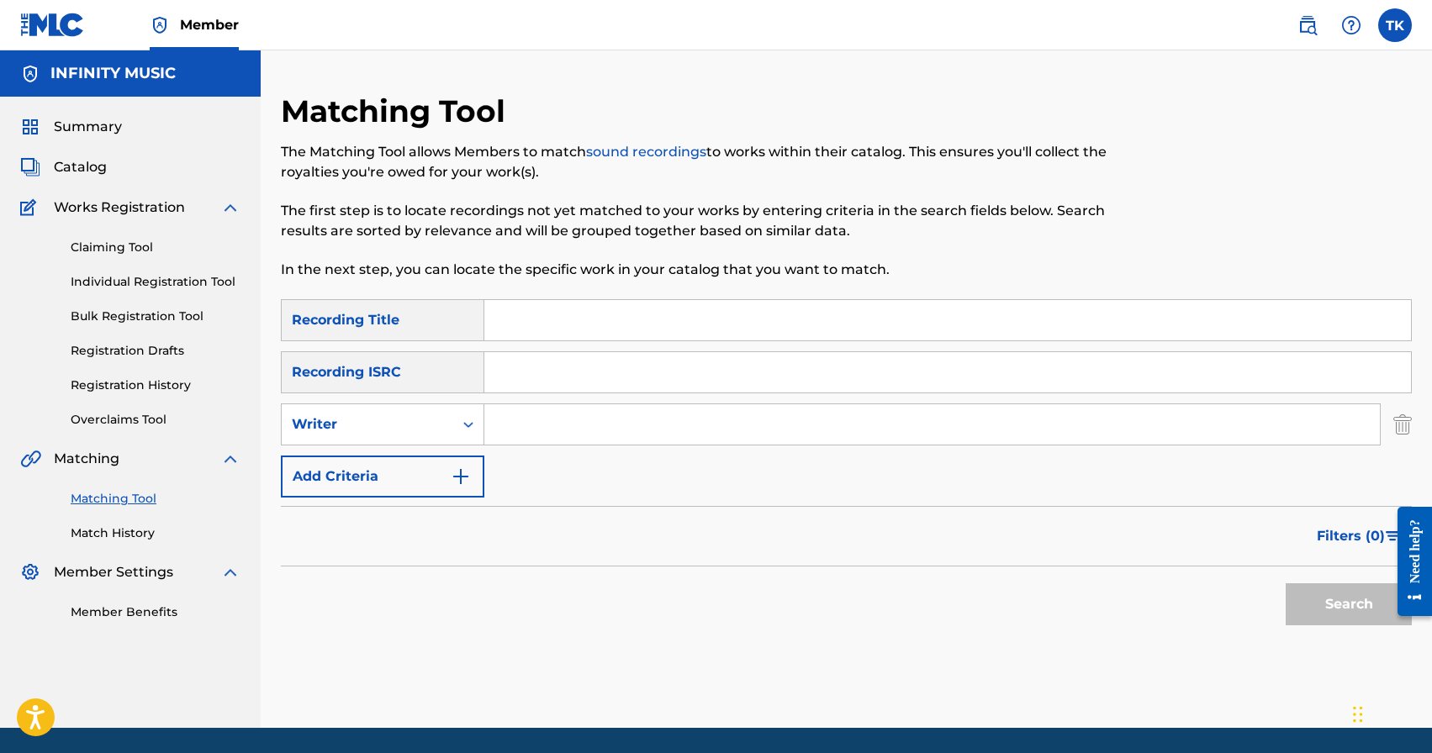
click at [439, 431] on div "Writer" at bounding box center [367, 425] width 151 height 20
click at [439, 467] on div "Recording Artist" at bounding box center [383, 467] width 202 height 42
click at [556, 406] on input "Search Form" at bounding box center [932, 424] width 896 height 40
type input "w"
type input "[PERSON_NAME]"
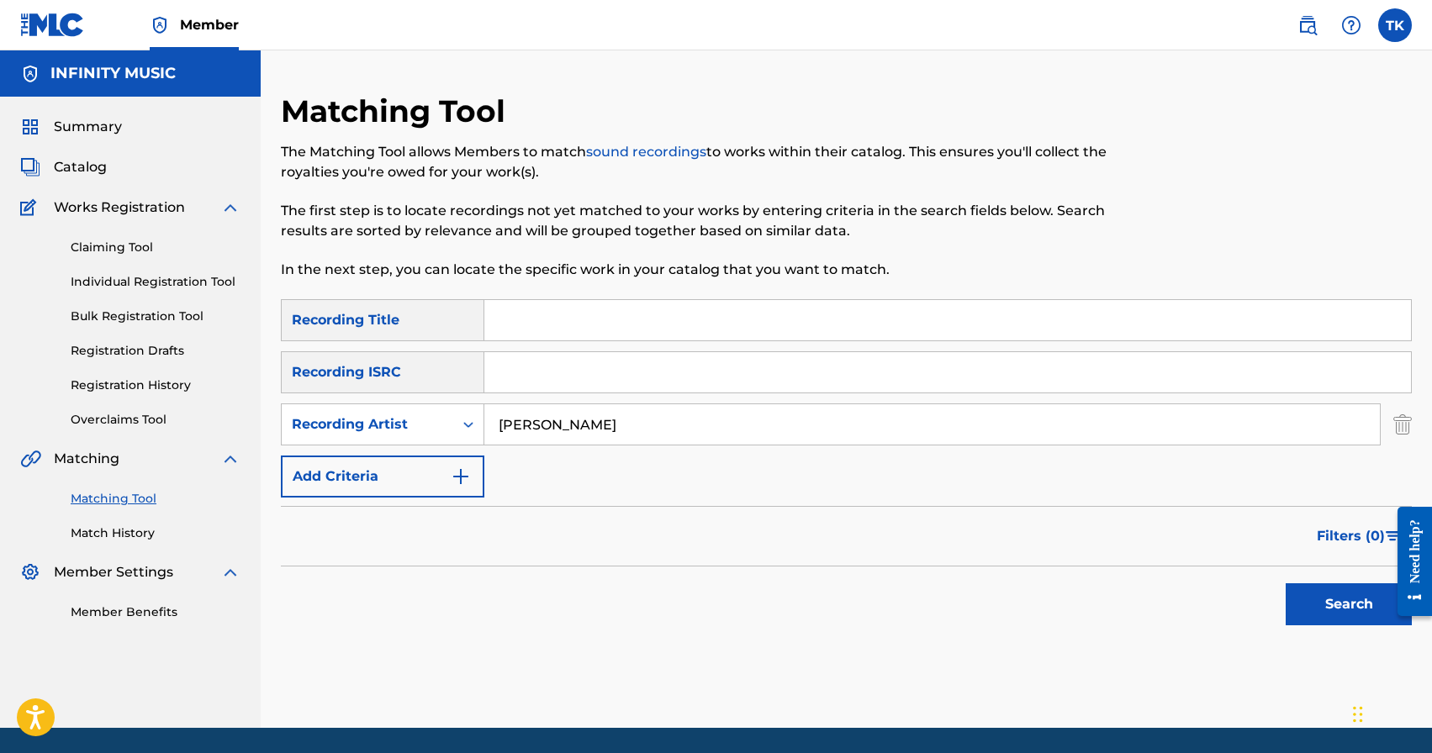
click at [660, 328] on input "Search Form" at bounding box center [947, 320] width 927 height 40
click at [1323, 598] on button "Search" at bounding box center [1349, 605] width 126 height 42
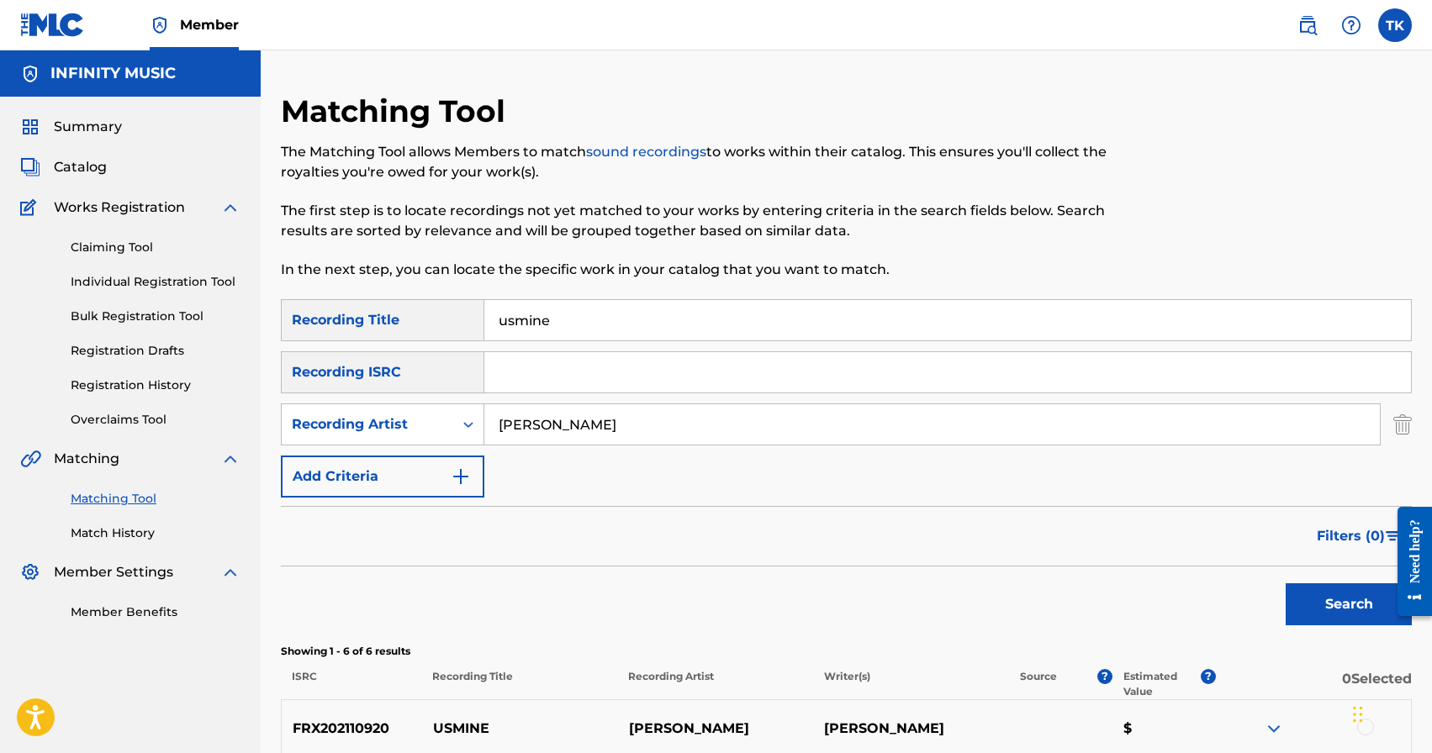
click at [764, 316] on input "usmine" at bounding box center [947, 320] width 927 height 40
click at [1317, 609] on button "Search" at bounding box center [1349, 605] width 126 height 42
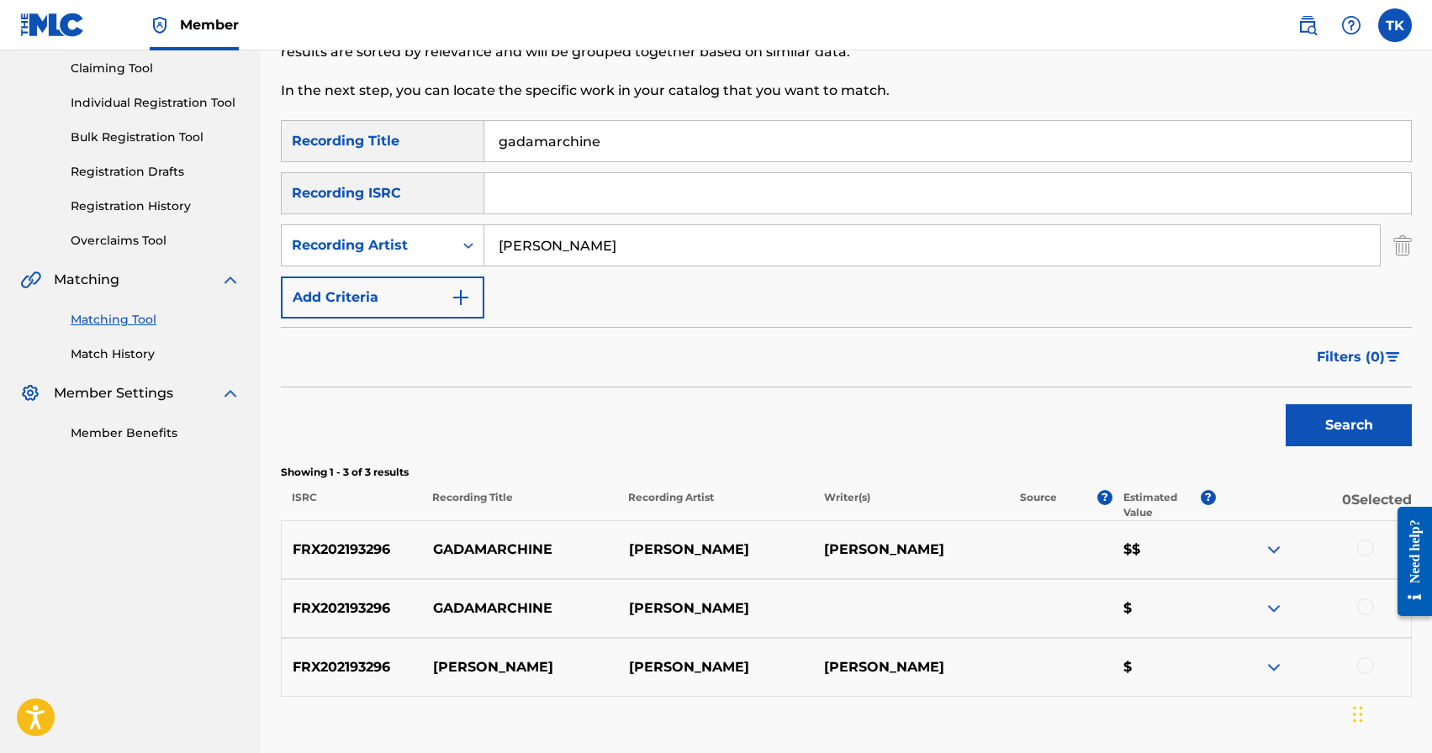
scroll to position [178, 0]
click at [703, 148] on input "gadamarchine" at bounding box center [947, 142] width 927 height 40
click at [1325, 428] on button "Search" at bounding box center [1349, 426] width 126 height 42
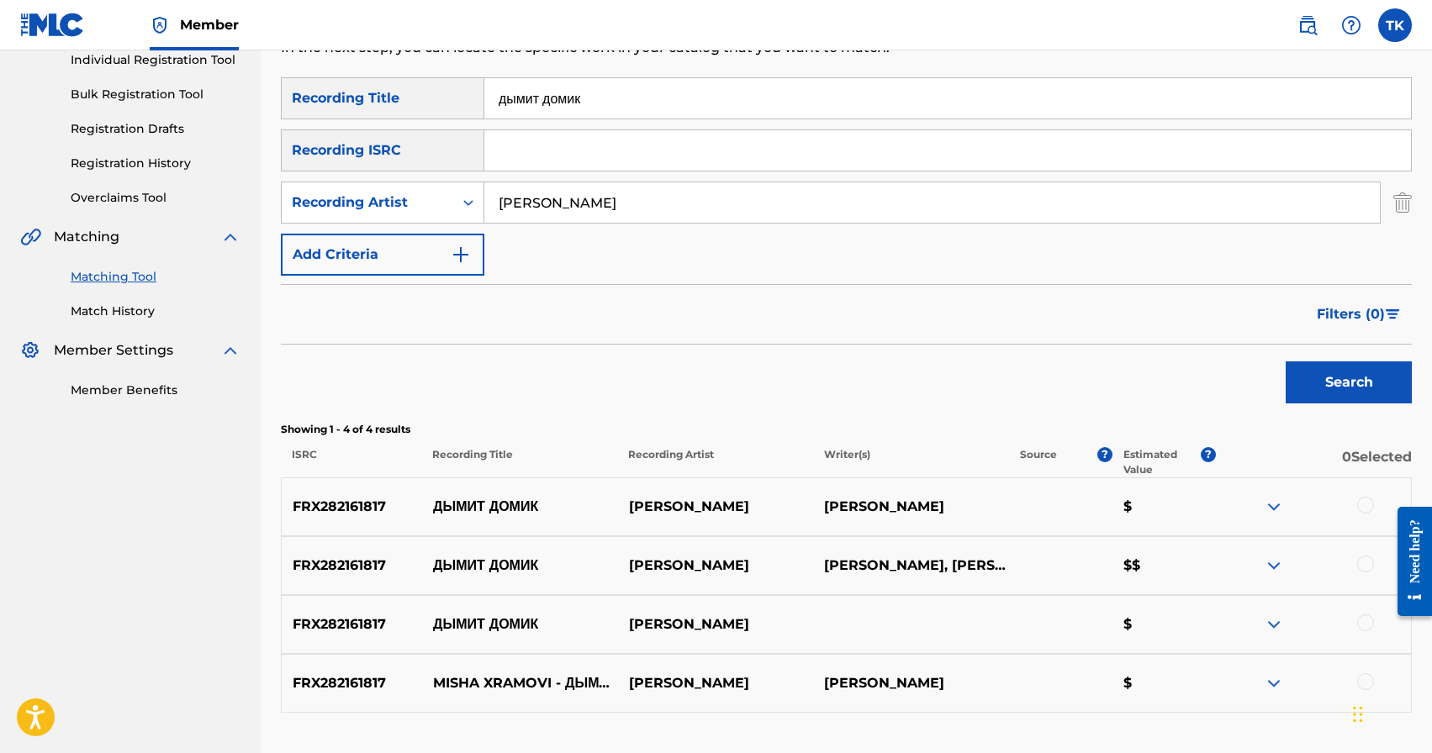
scroll to position [221, 0]
click at [624, 100] on input "дымит домик" at bounding box center [947, 99] width 927 height 40
click at [1310, 375] on button "Search" at bounding box center [1349, 383] width 126 height 42
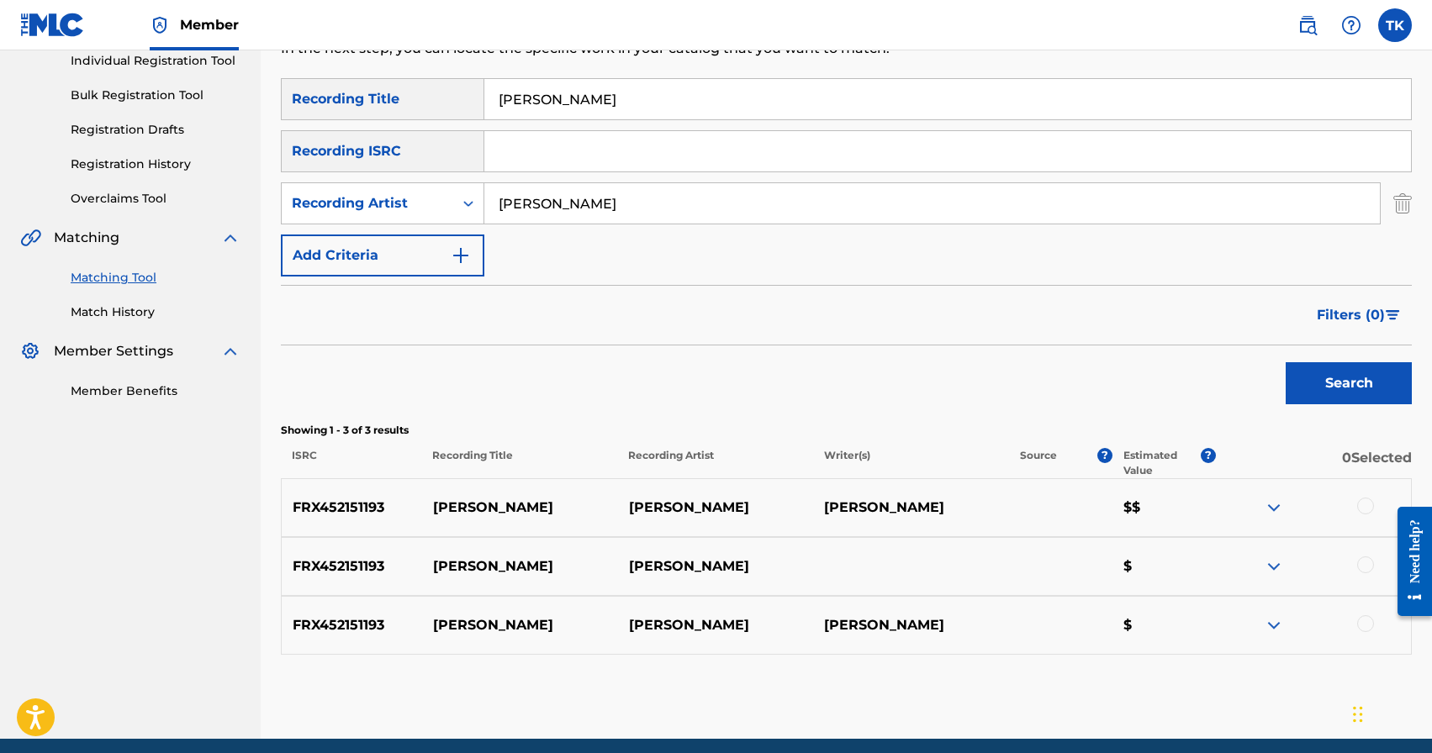
click at [674, 113] on input "[PERSON_NAME]" at bounding box center [947, 99] width 927 height 40
click at [1326, 380] on button "Search" at bounding box center [1349, 383] width 126 height 42
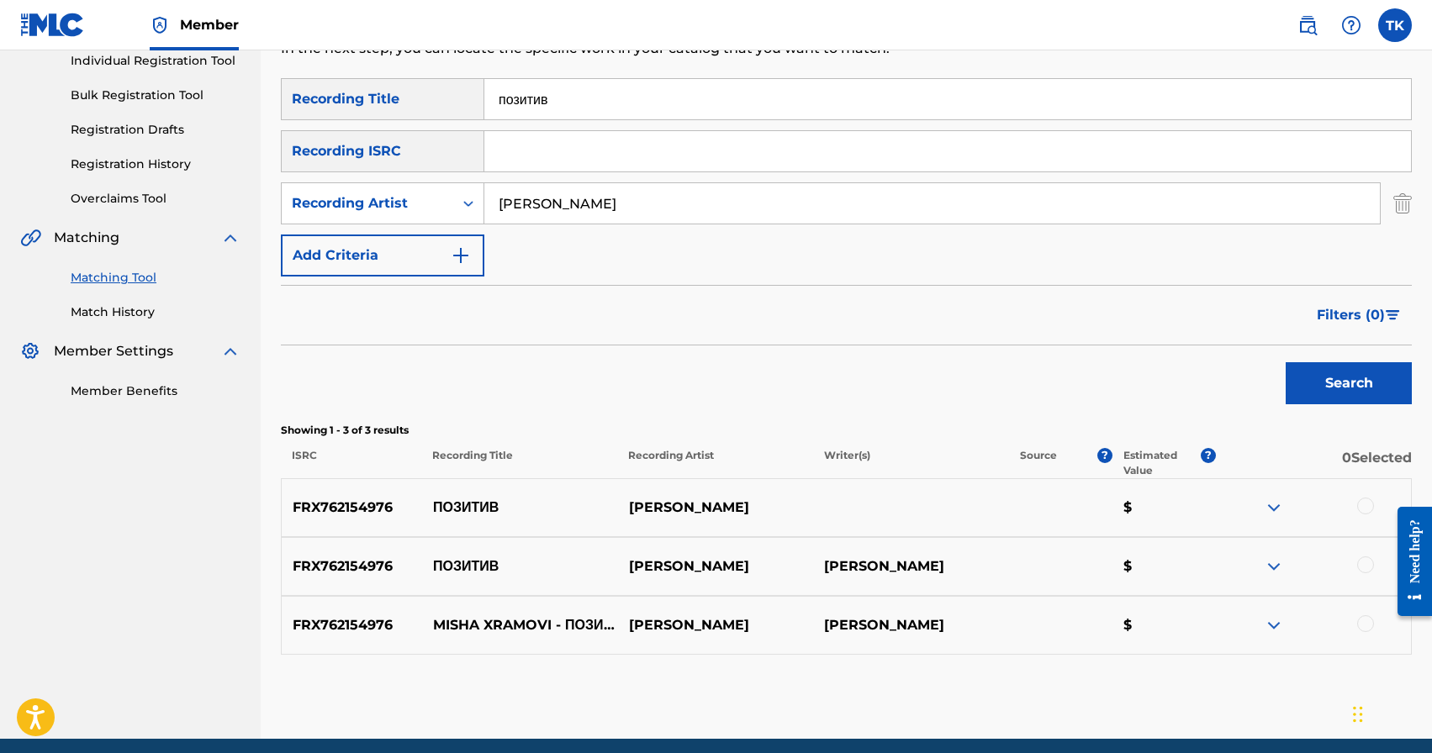
click at [631, 111] on input "позитив" at bounding box center [947, 99] width 927 height 40
click at [513, 103] on input "щаманка" at bounding box center [947, 99] width 927 height 40
click at [1322, 371] on button "Search" at bounding box center [1349, 383] width 126 height 42
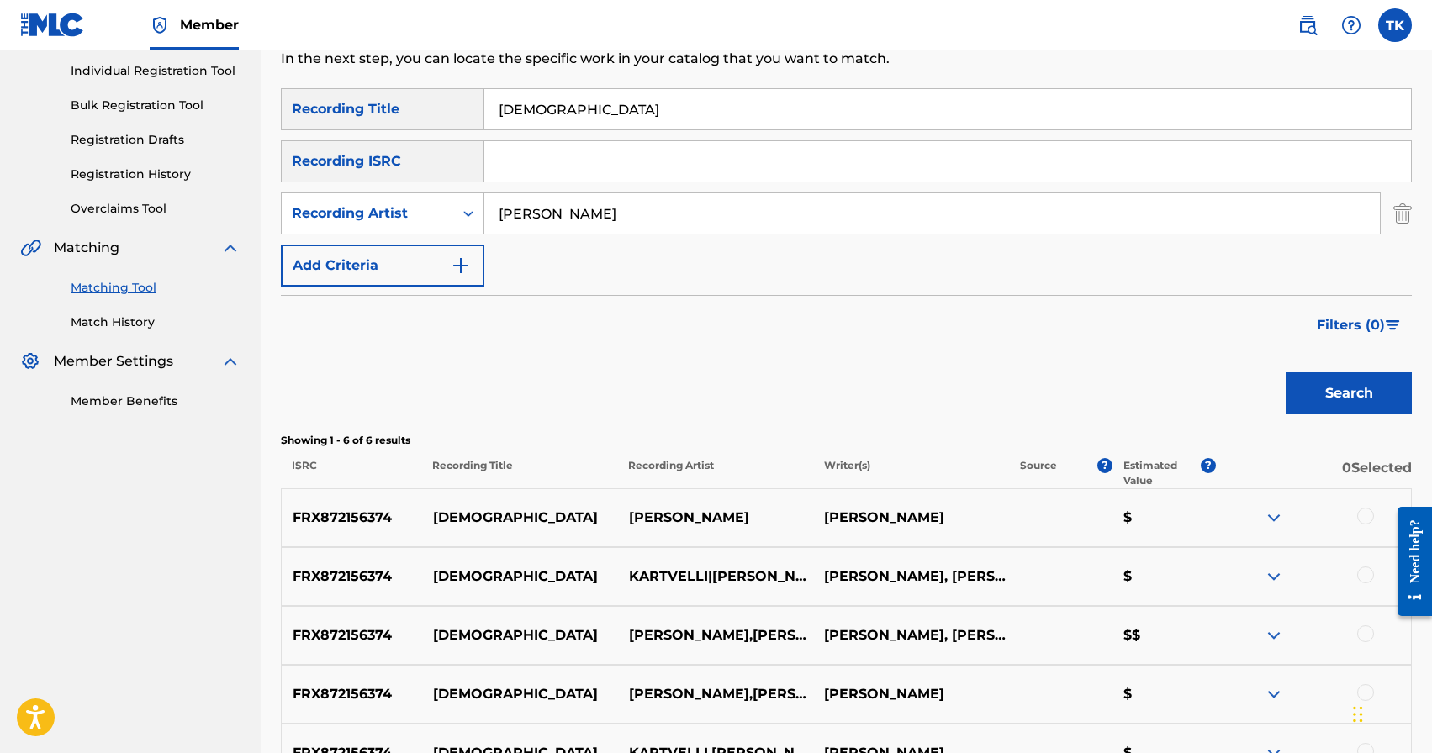
scroll to position [209, 0]
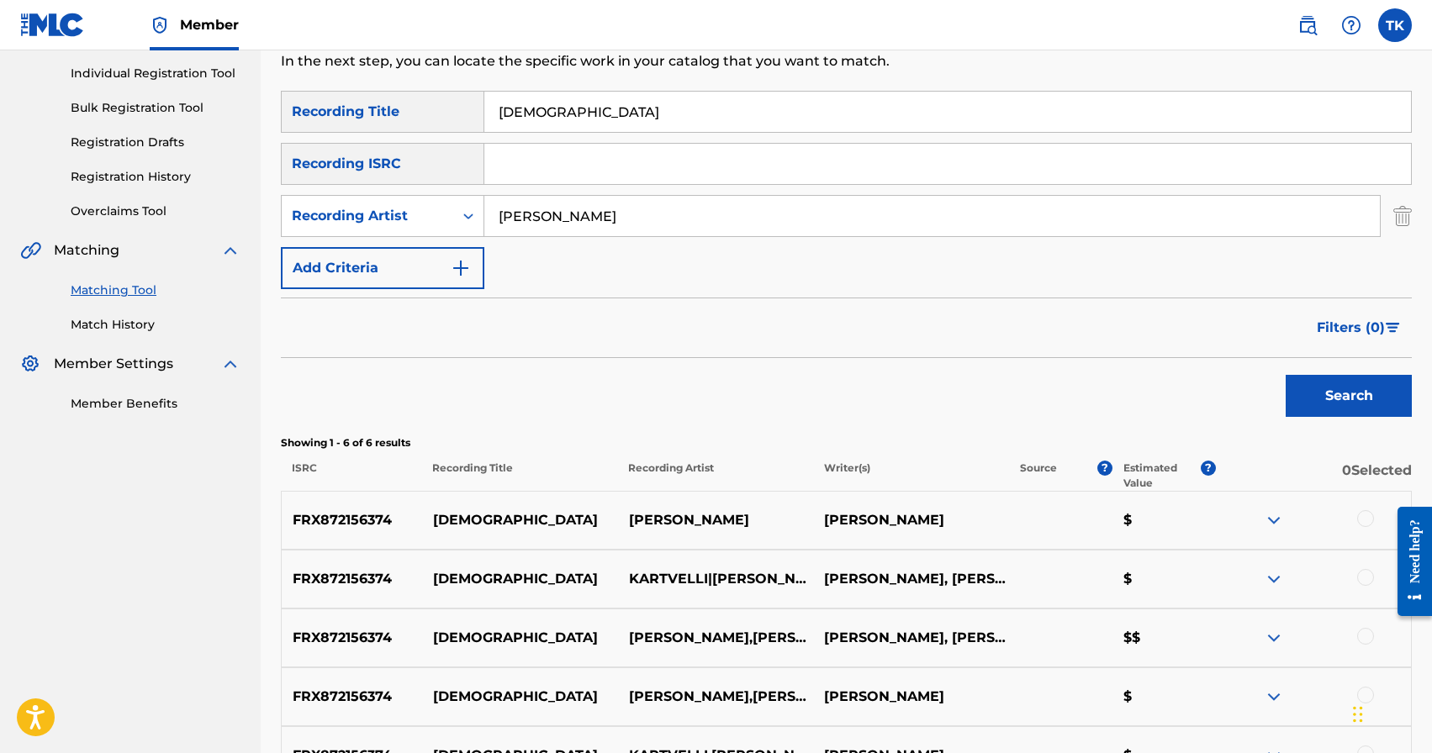
click at [692, 113] on input "[DEMOGRAPHIC_DATA]" at bounding box center [947, 112] width 927 height 40
click at [1318, 389] on button "Search" at bounding box center [1349, 396] width 126 height 42
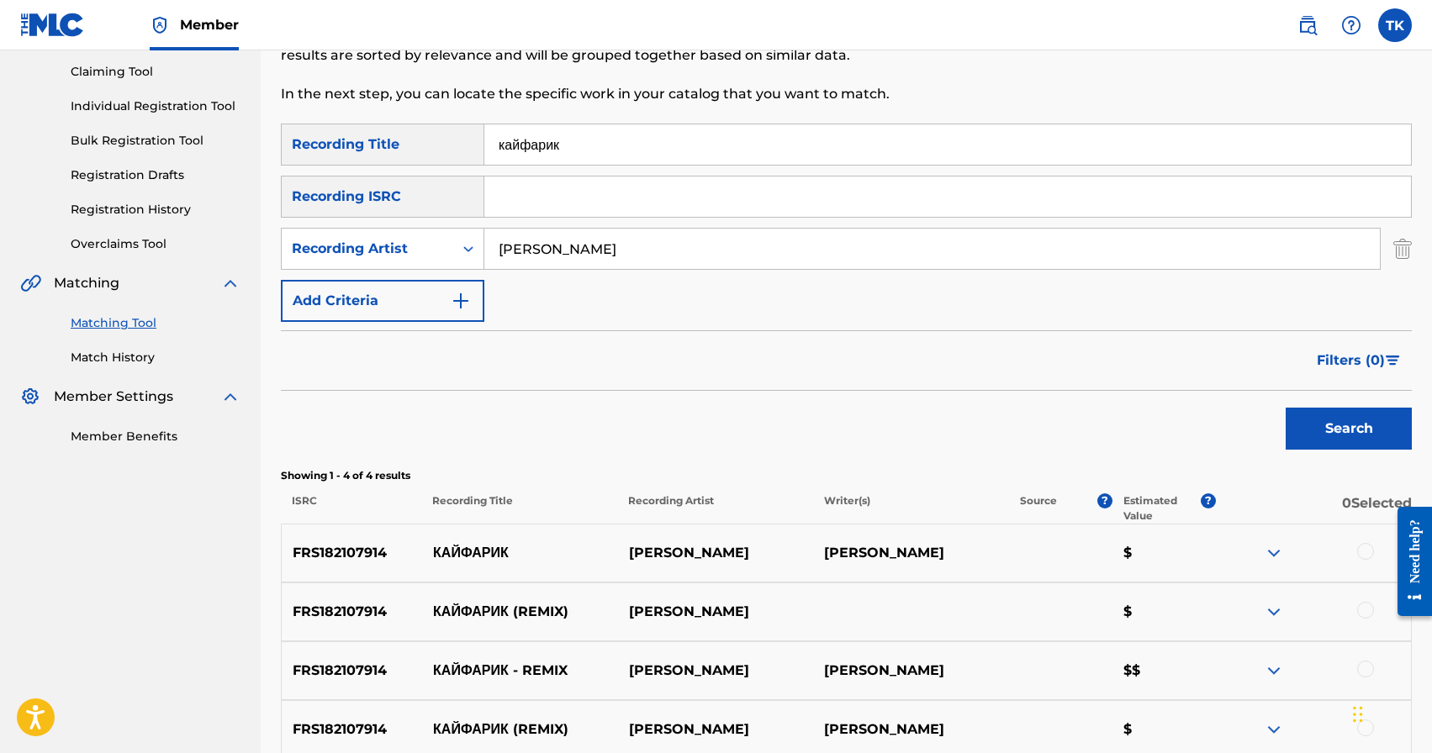
scroll to position [111, 0]
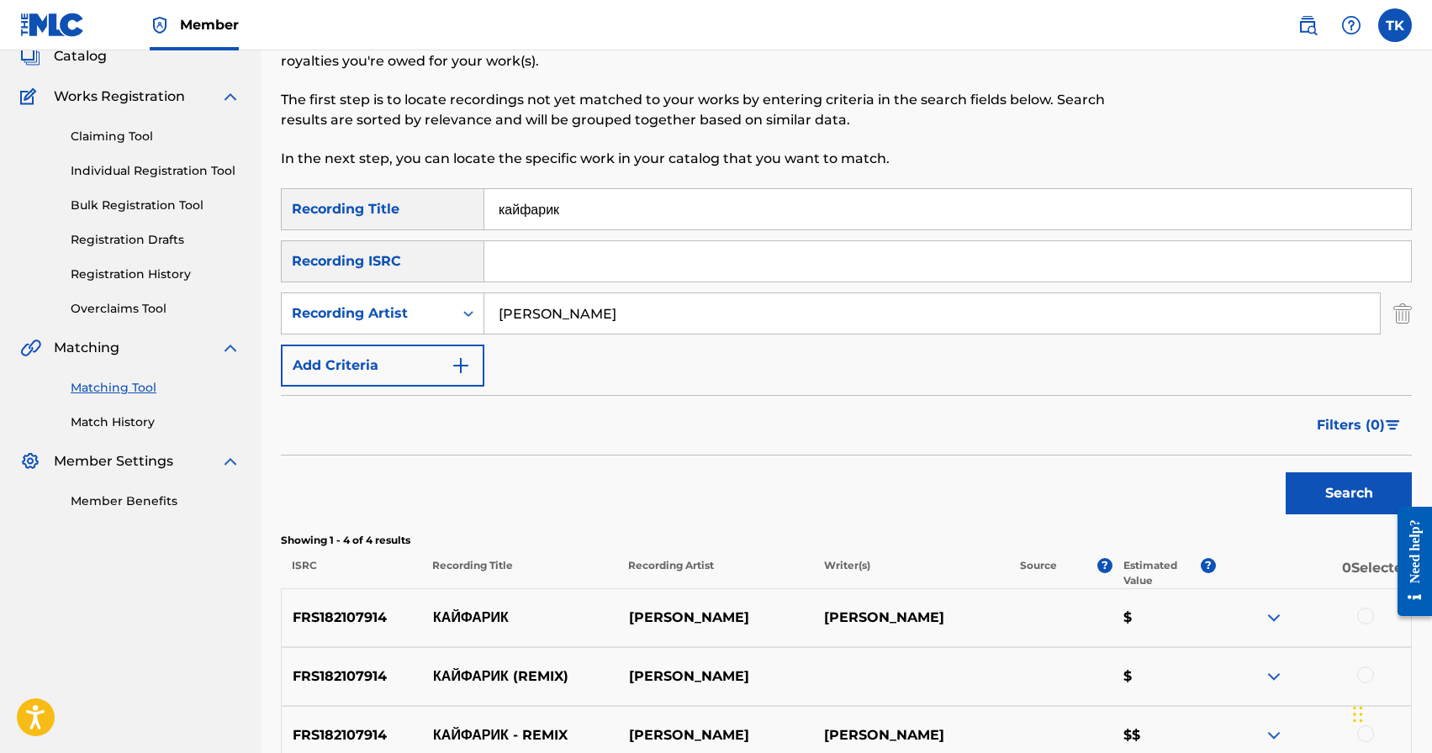
click at [758, 204] on input "кайфарик" at bounding box center [947, 209] width 927 height 40
click at [1361, 510] on button "Search" at bounding box center [1349, 494] width 126 height 42
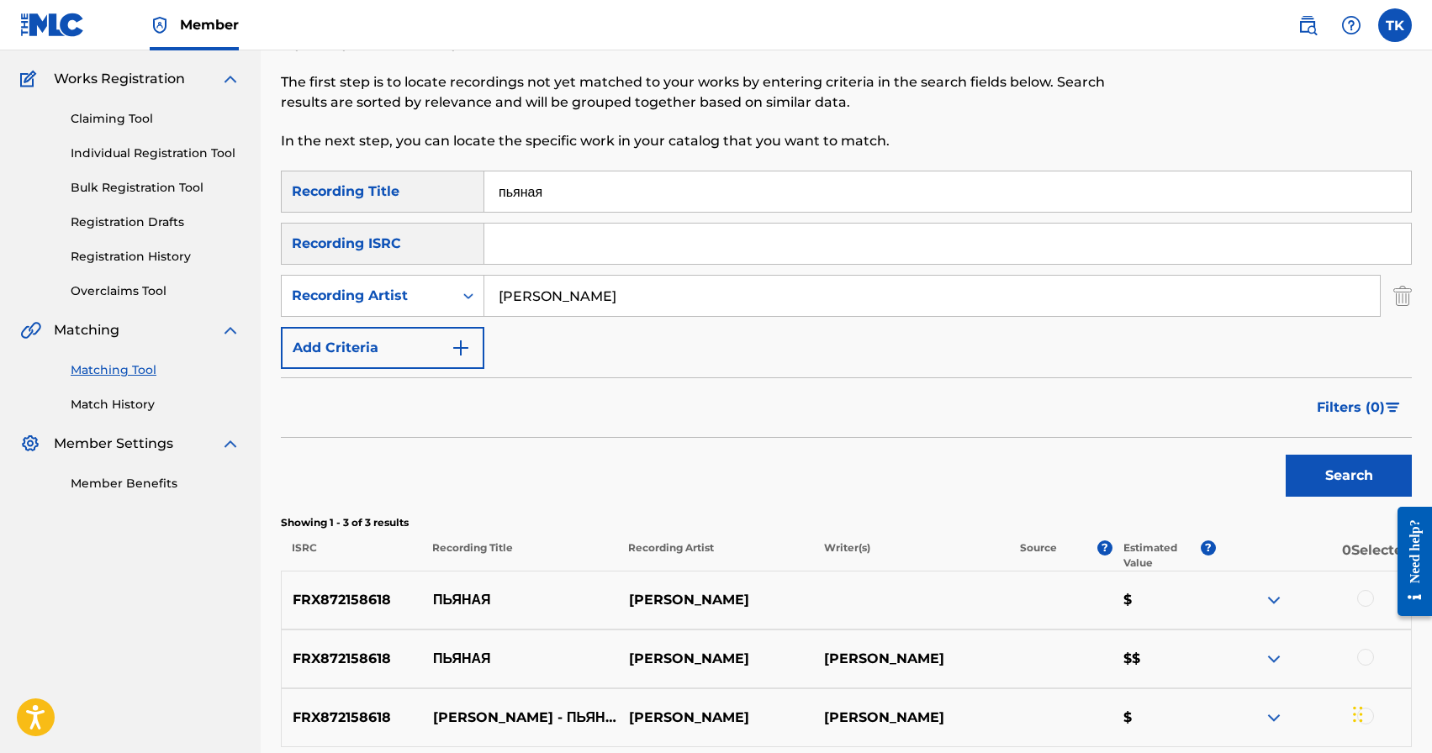
scroll to position [115, 0]
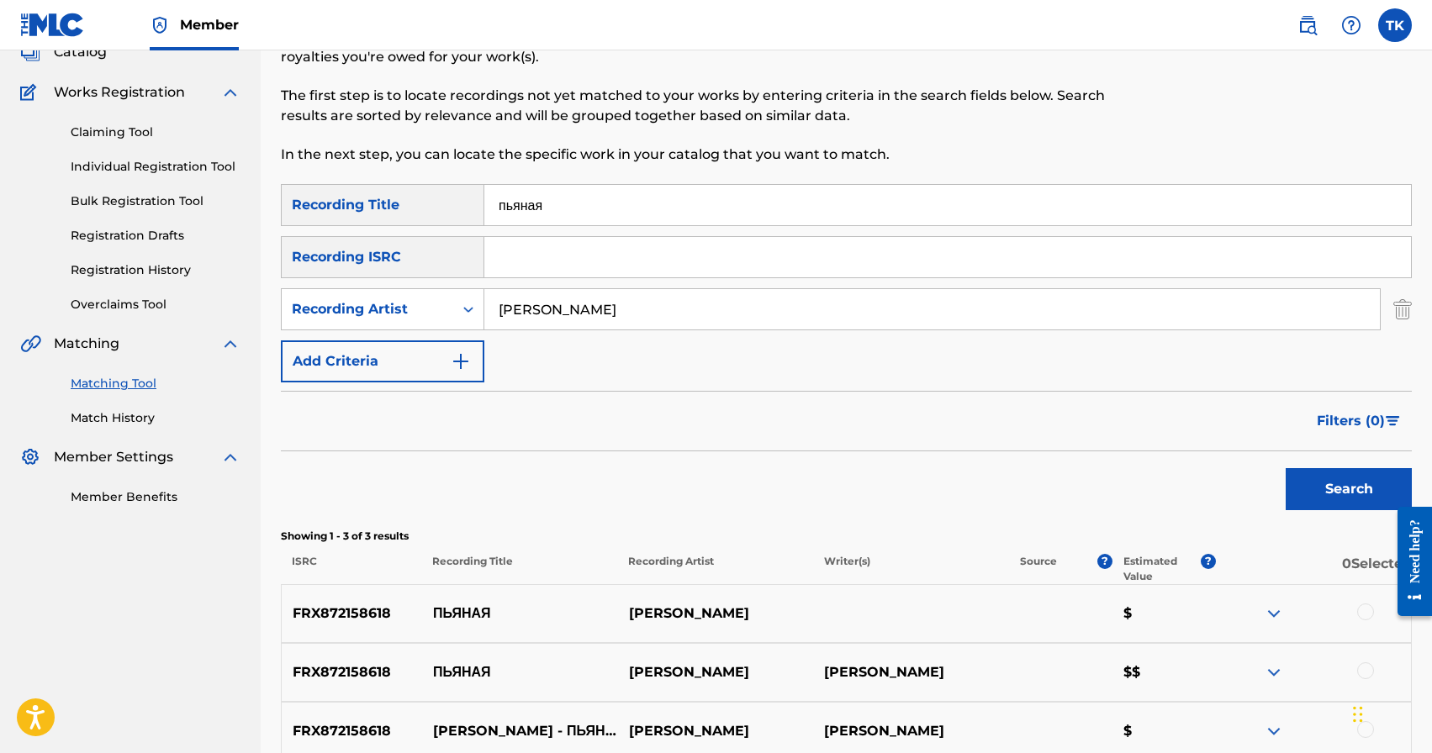
click at [806, 194] on input "пьяная" at bounding box center [947, 205] width 927 height 40
click at [1344, 474] on button "Search" at bounding box center [1349, 489] width 126 height 42
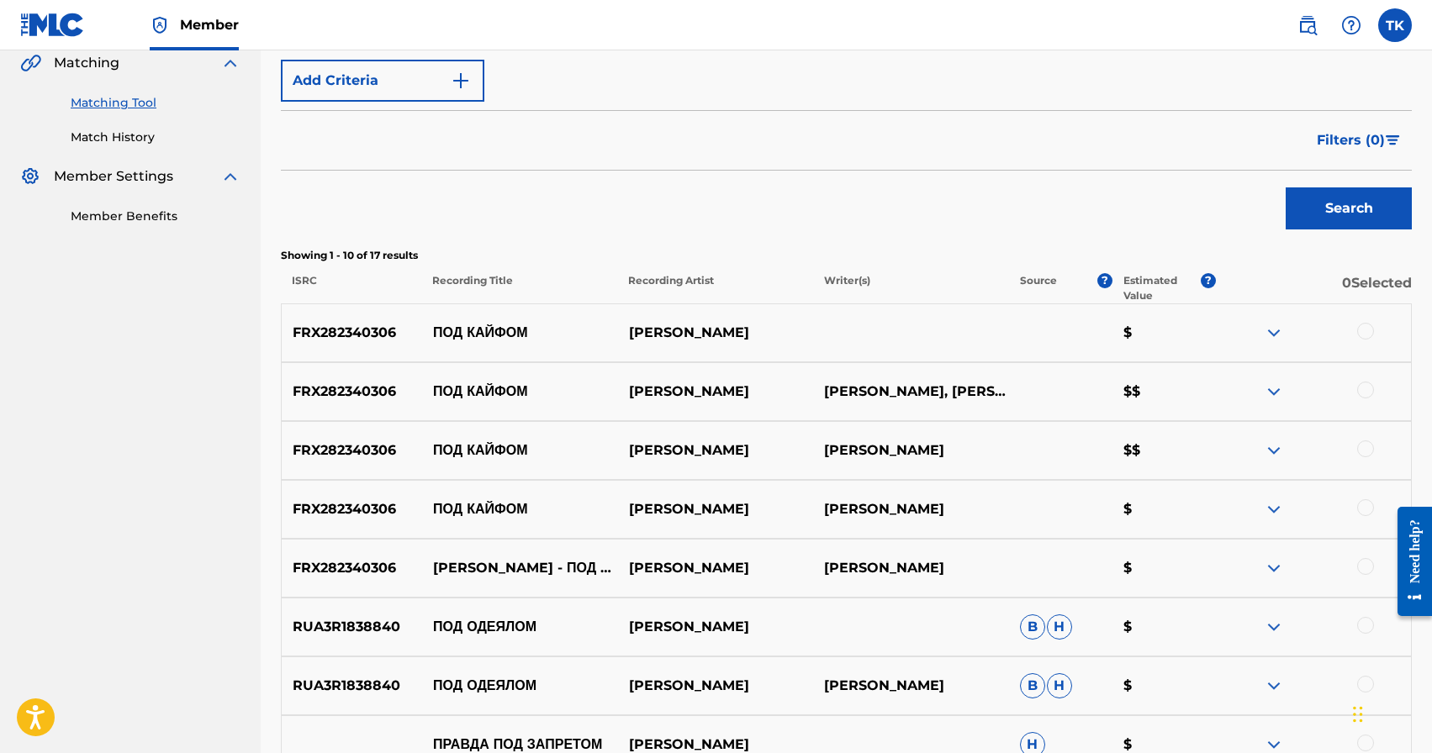
scroll to position [0, 0]
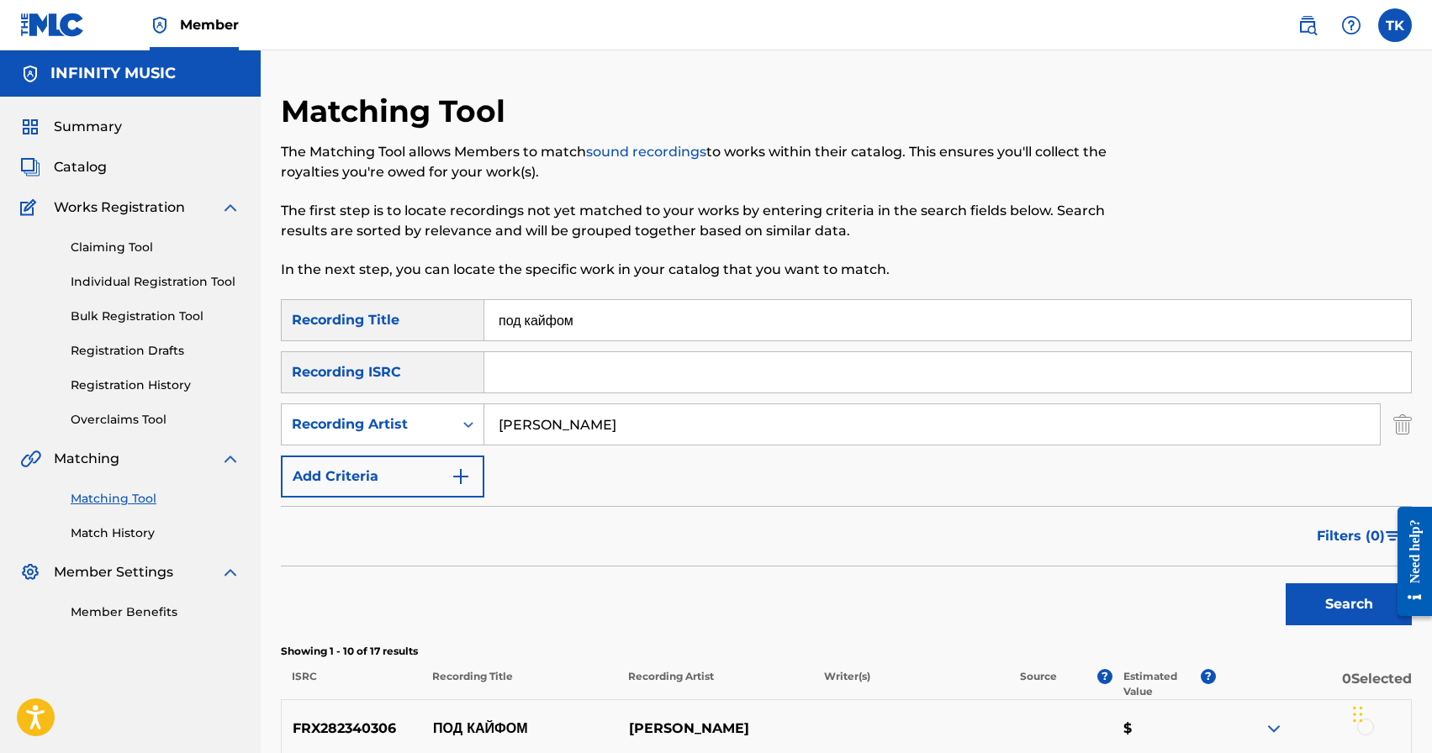
click at [637, 326] on input "под кайфом" at bounding box center [947, 320] width 927 height 40
type input "добавили"
click at [1329, 590] on button "Search" at bounding box center [1349, 605] width 126 height 42
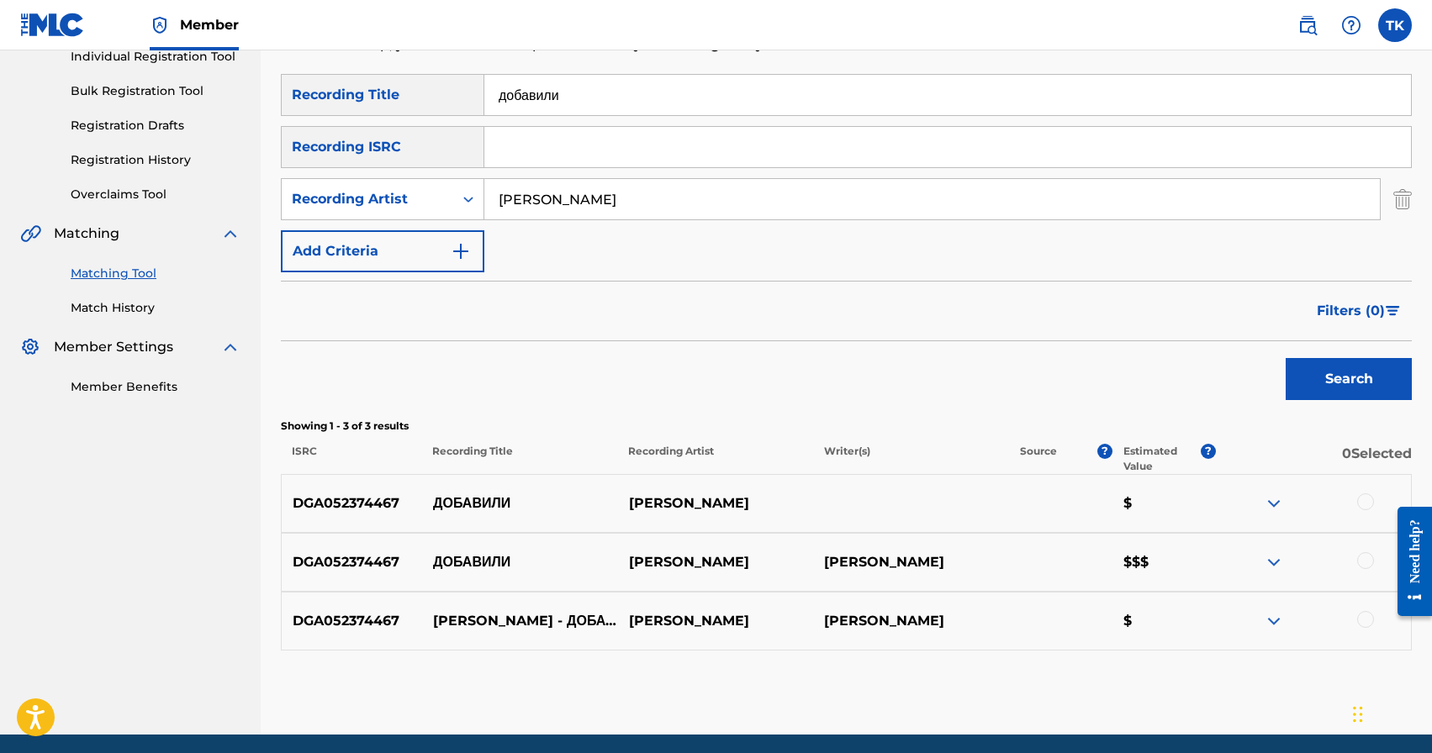
scroll to position [234, 0]
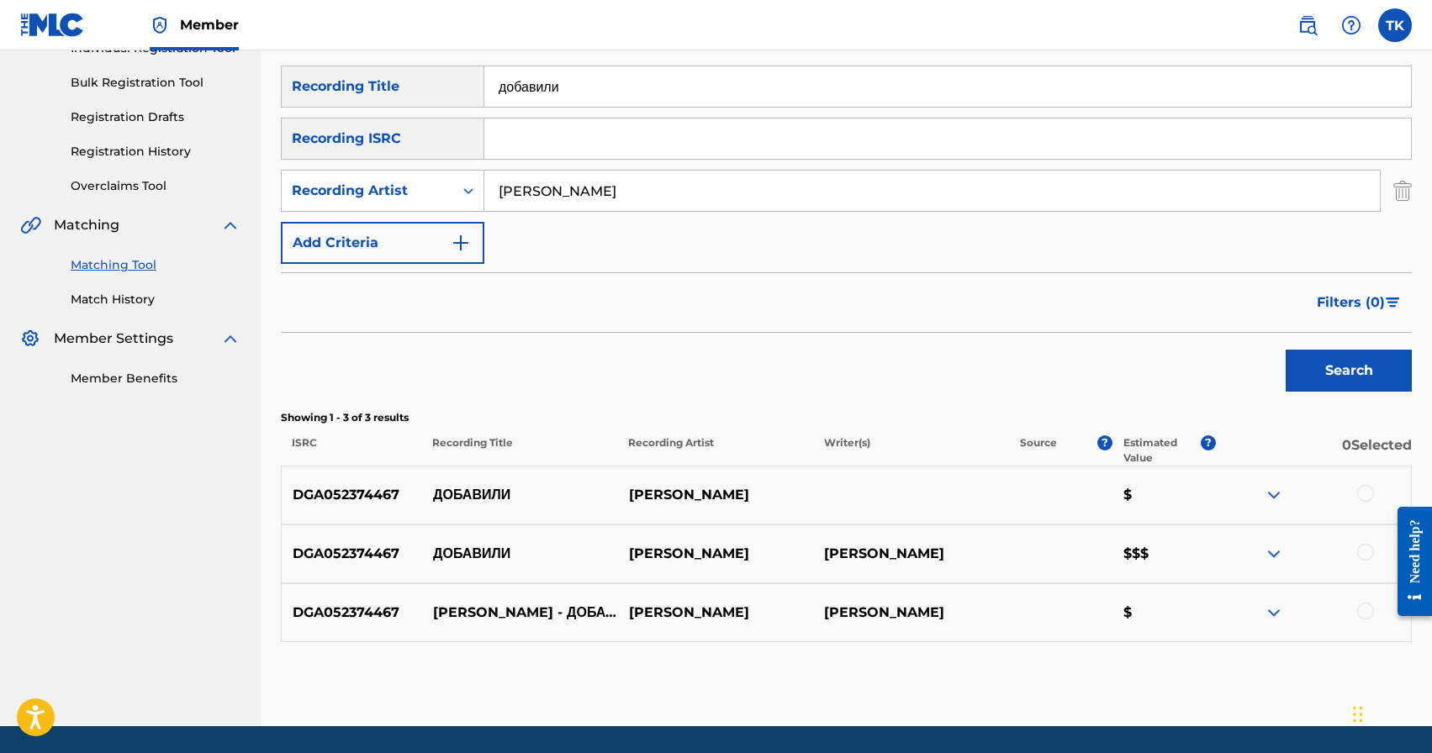
click at [1368, 555] on div at bounding box center [1365, 552] width 17 height 17
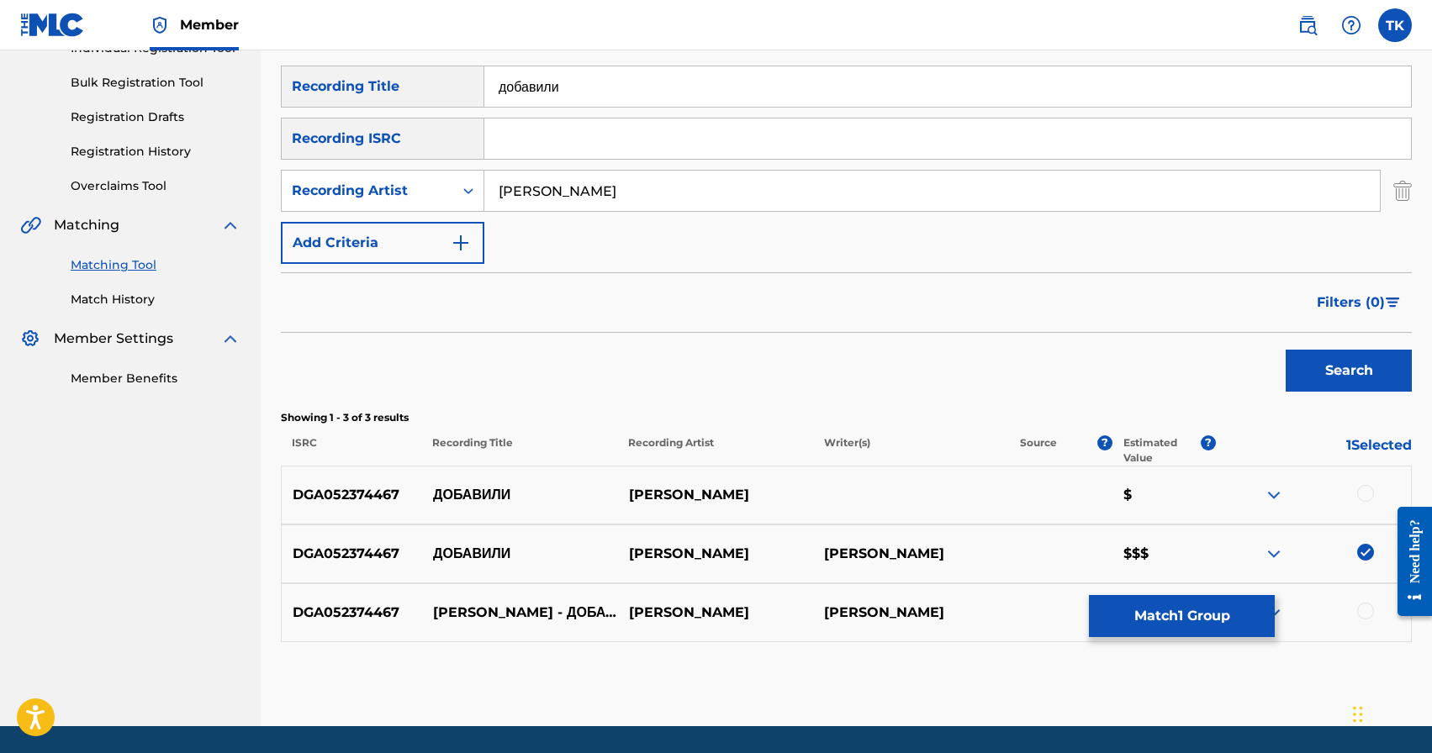
click at [1364, 492] on div at bounding box center [1365, 493] width 17 height 17
click at [1192, 626] on button "Match 2 Groups" at bounding box center [1182, 616] width 186 height 42
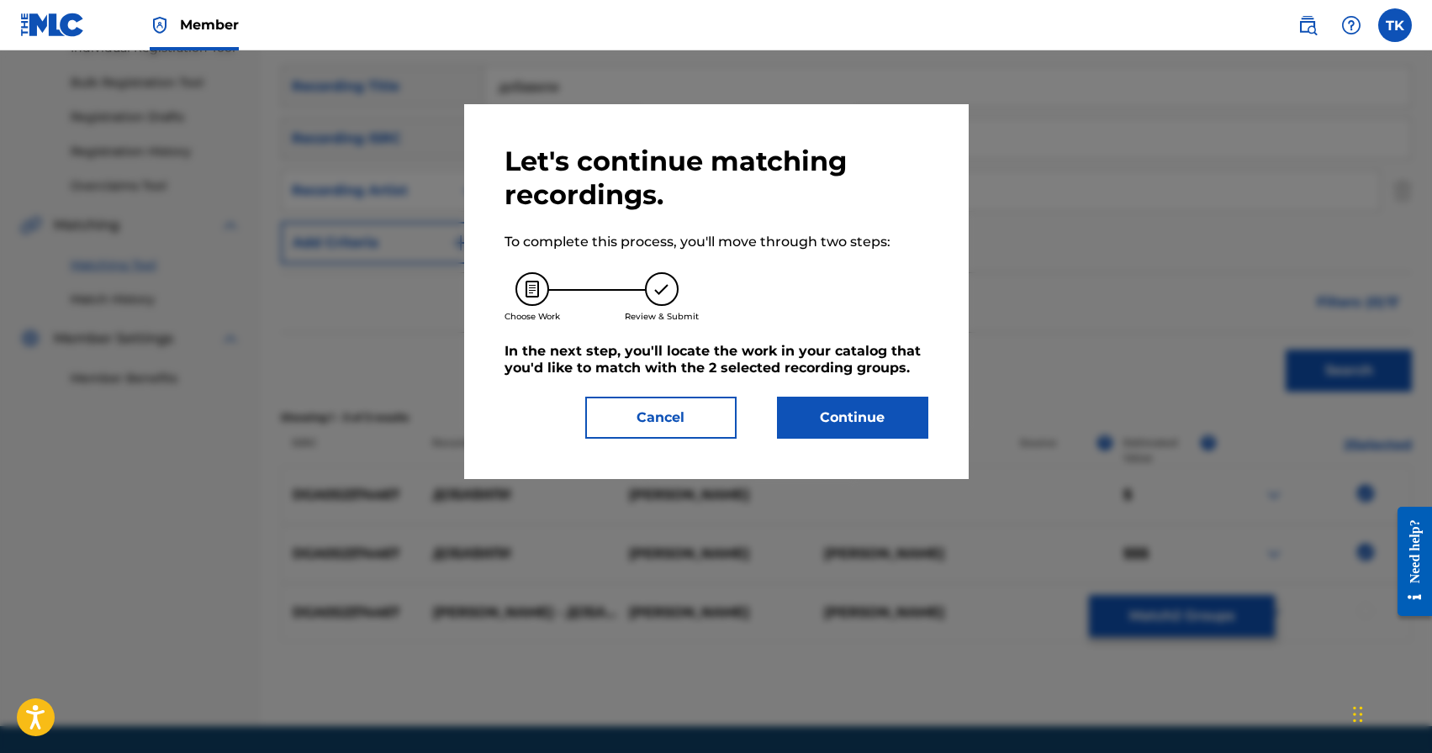
click at [891, 429] on button "Continue" at bounding box center [852, 418] width 151 height 42
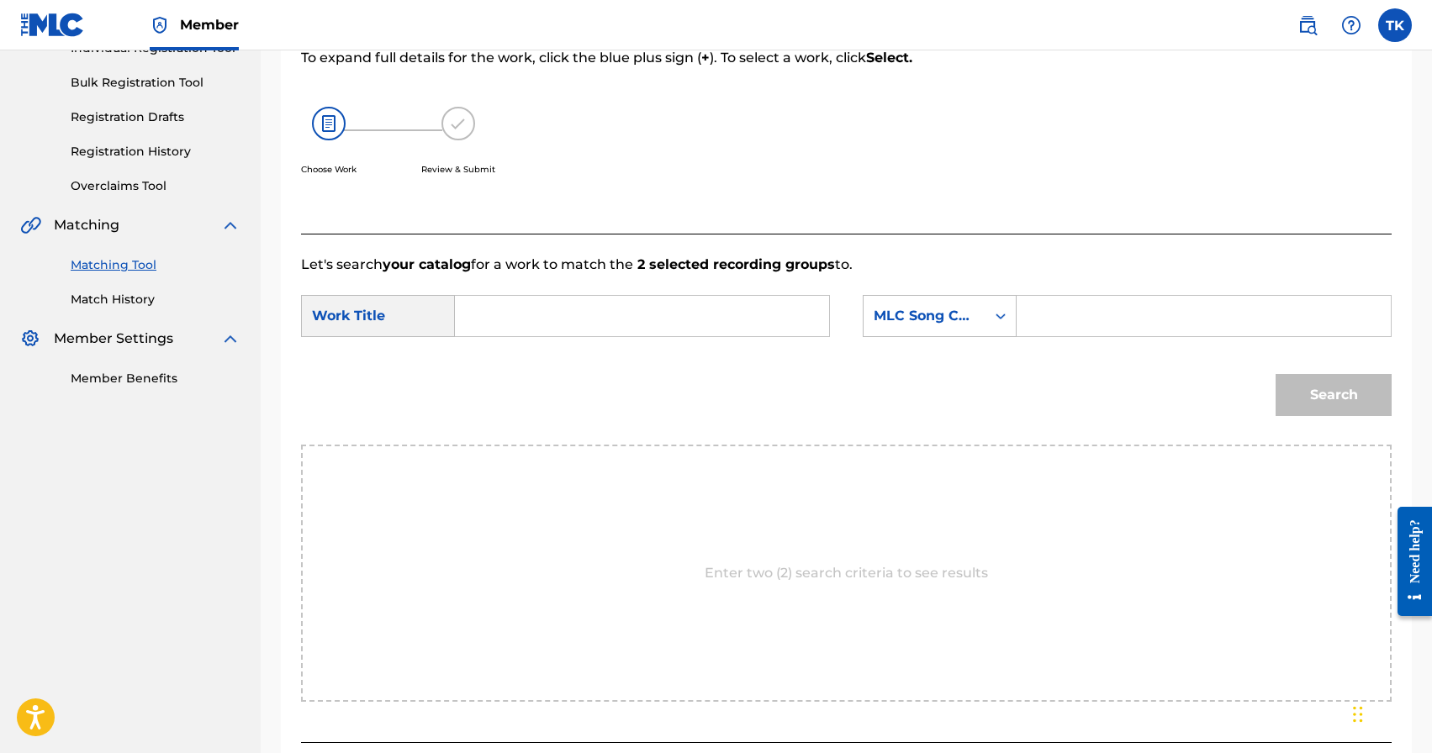
click at [695, 331] on input "Search Form" at bounding box center [642, 316] width 346 height 40
type input "добавили"
click at [536, 358] on strong "добавили" at bounding box center [517, 354] width 66 height 16
click at [959, 341] on div "SearchWithCriteria50b9d94f-f353-4b47-893d-b2bc104fbf65 Work Title добавили Sear…" at bounding box center [846, 321] width 1091 height 52
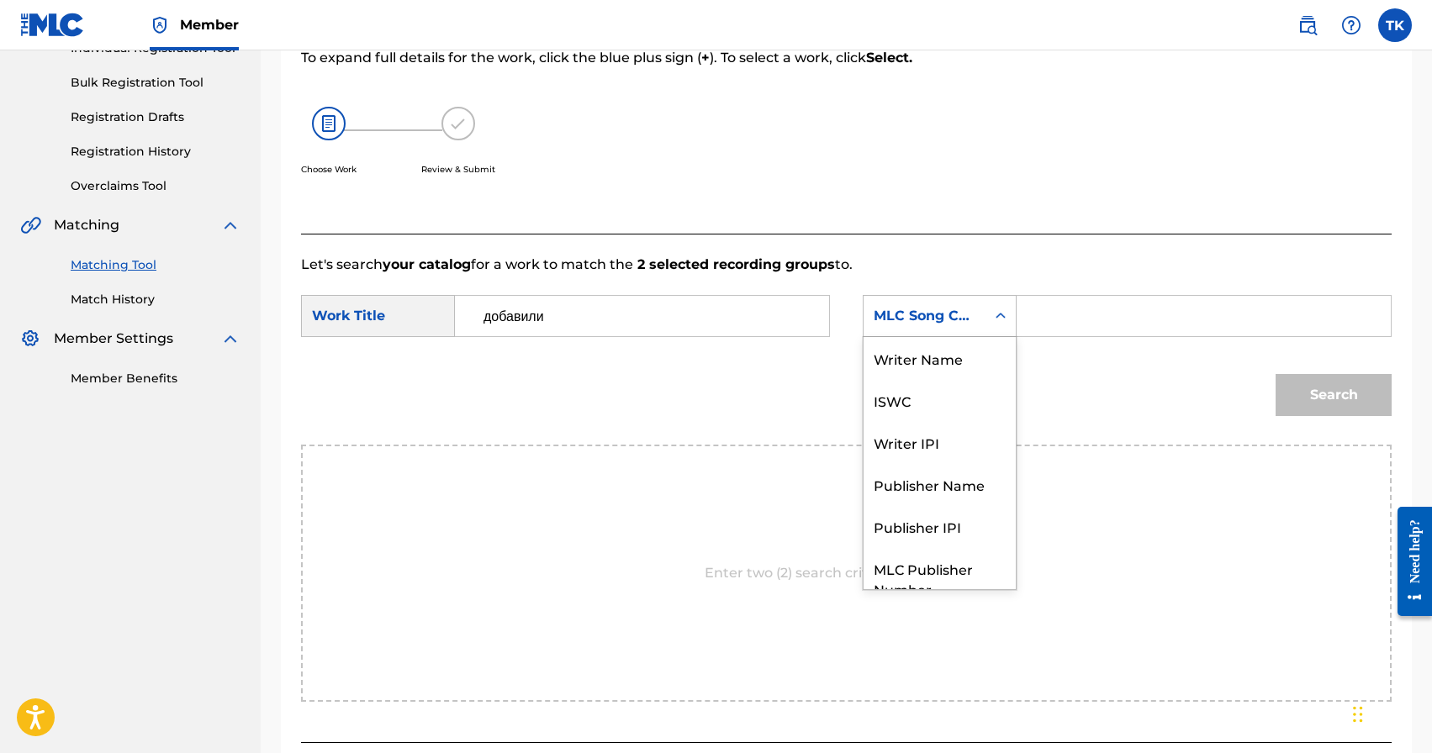
click at [961, 336] on div "MLC Song Code" at bounding box center [940, 316] width 154 height 42
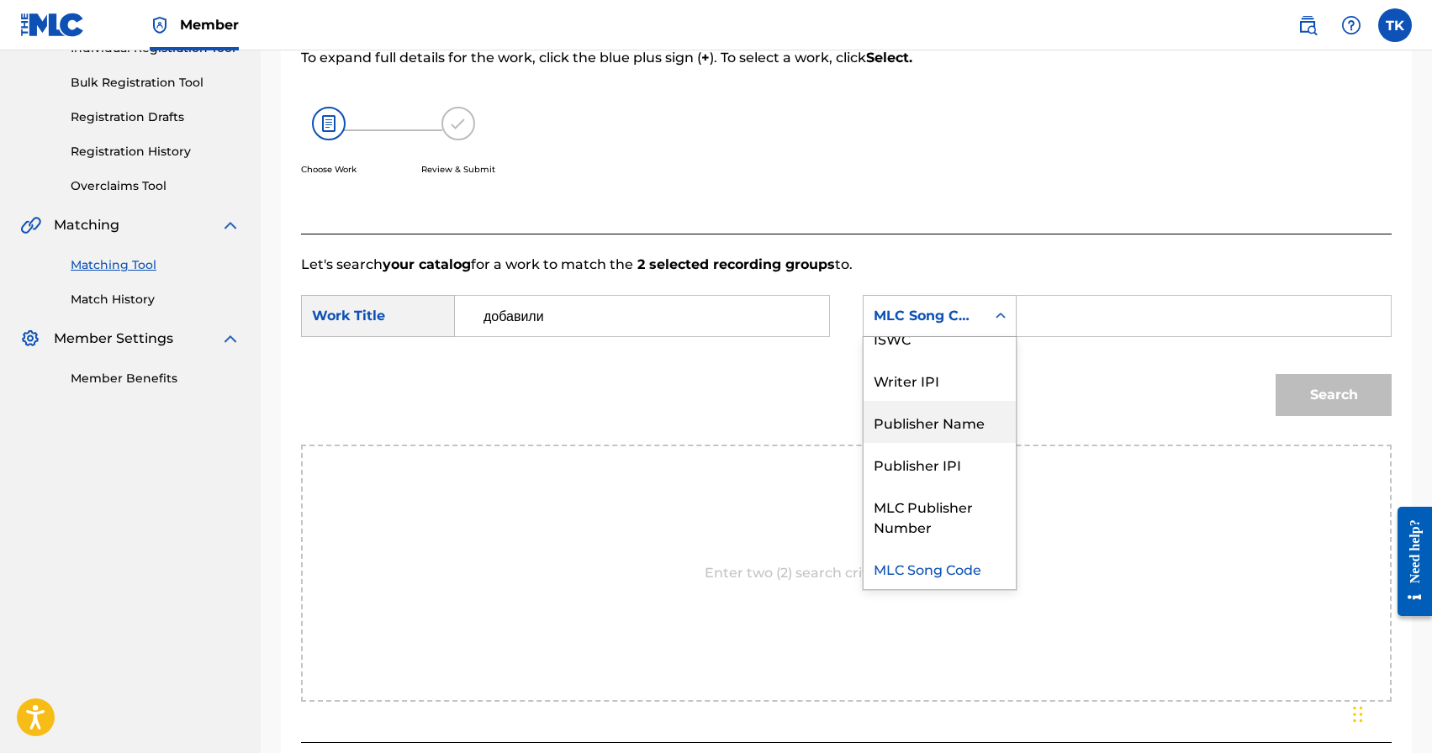
click at [947, 410] on div "Publisher Name" at bounding box center [940, 422] width 152 height 42
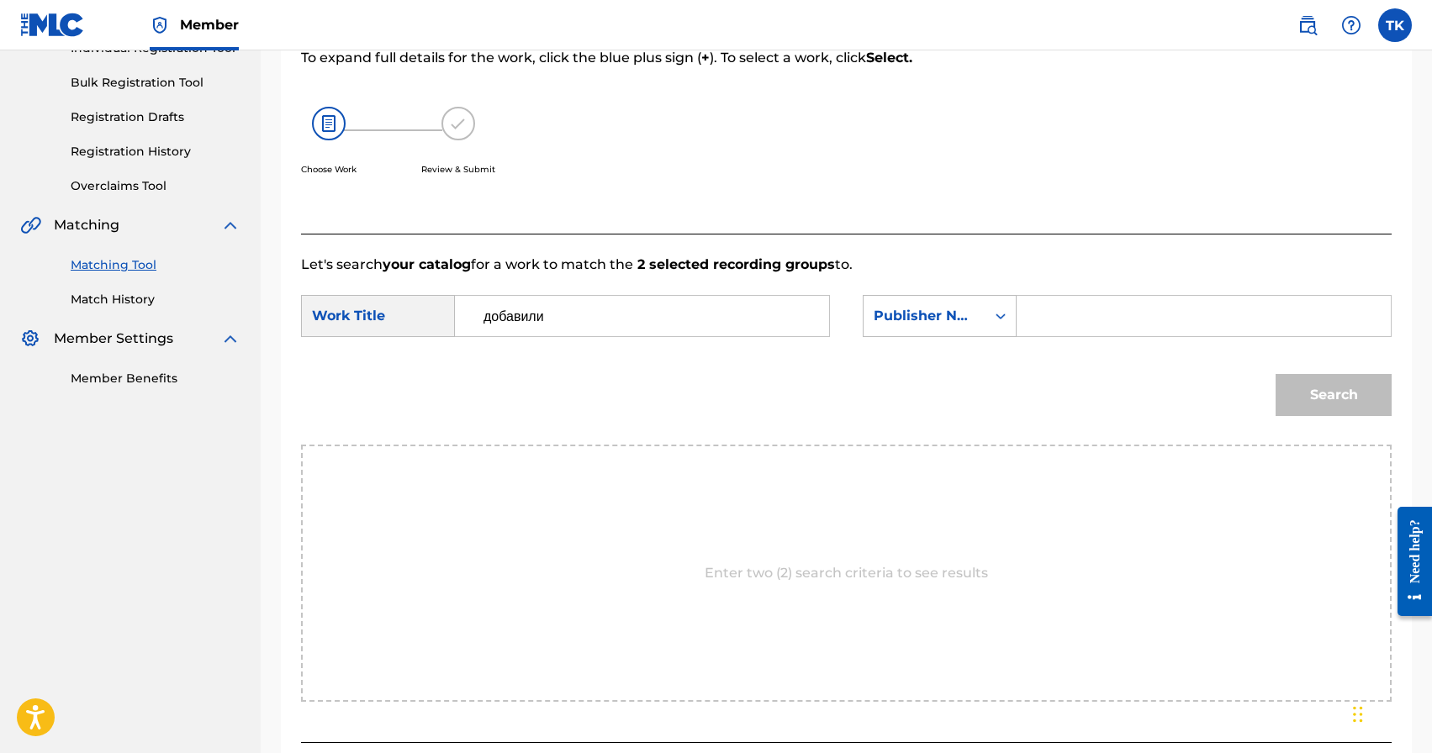
click at [1054, 323] on input "Search Form" at bounding box center [1204, 316] width 346 height 40
type input "INFINITY MUSIC"
click at [1302, 387] on button "Search" at bounding box center [1334, 395] width 116 height 42
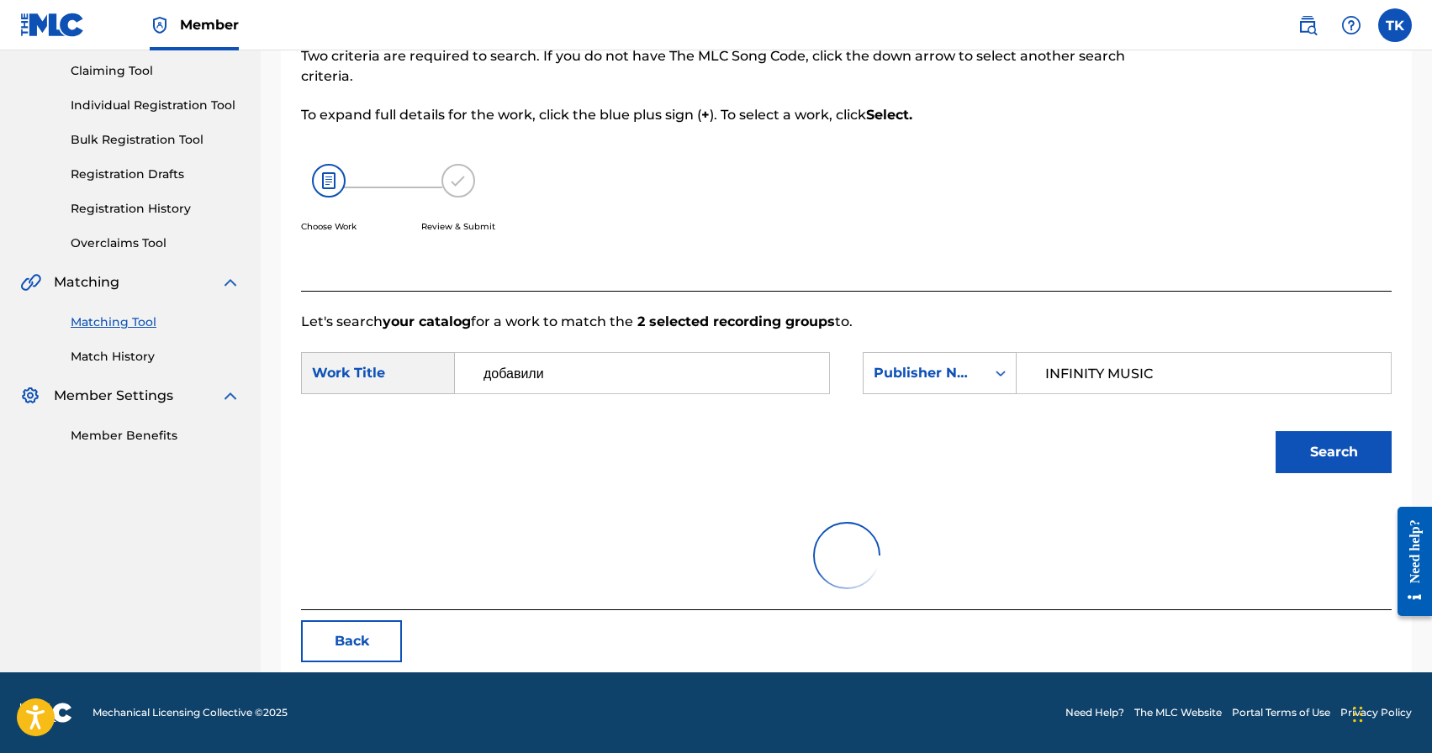
scroll to position [234, 0]
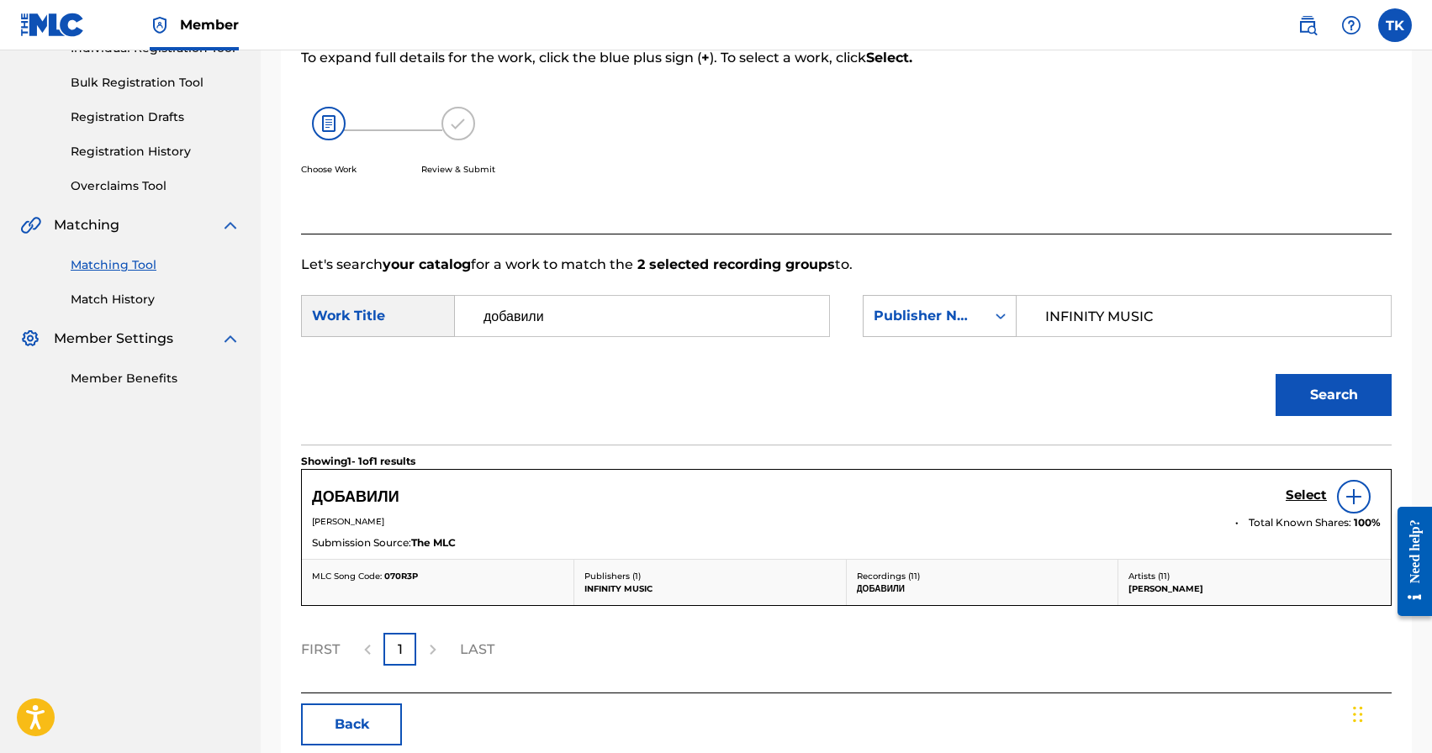
click at [1301, 495] on h5 "Select" at bounding box center [1306, 496] width 41 height 16
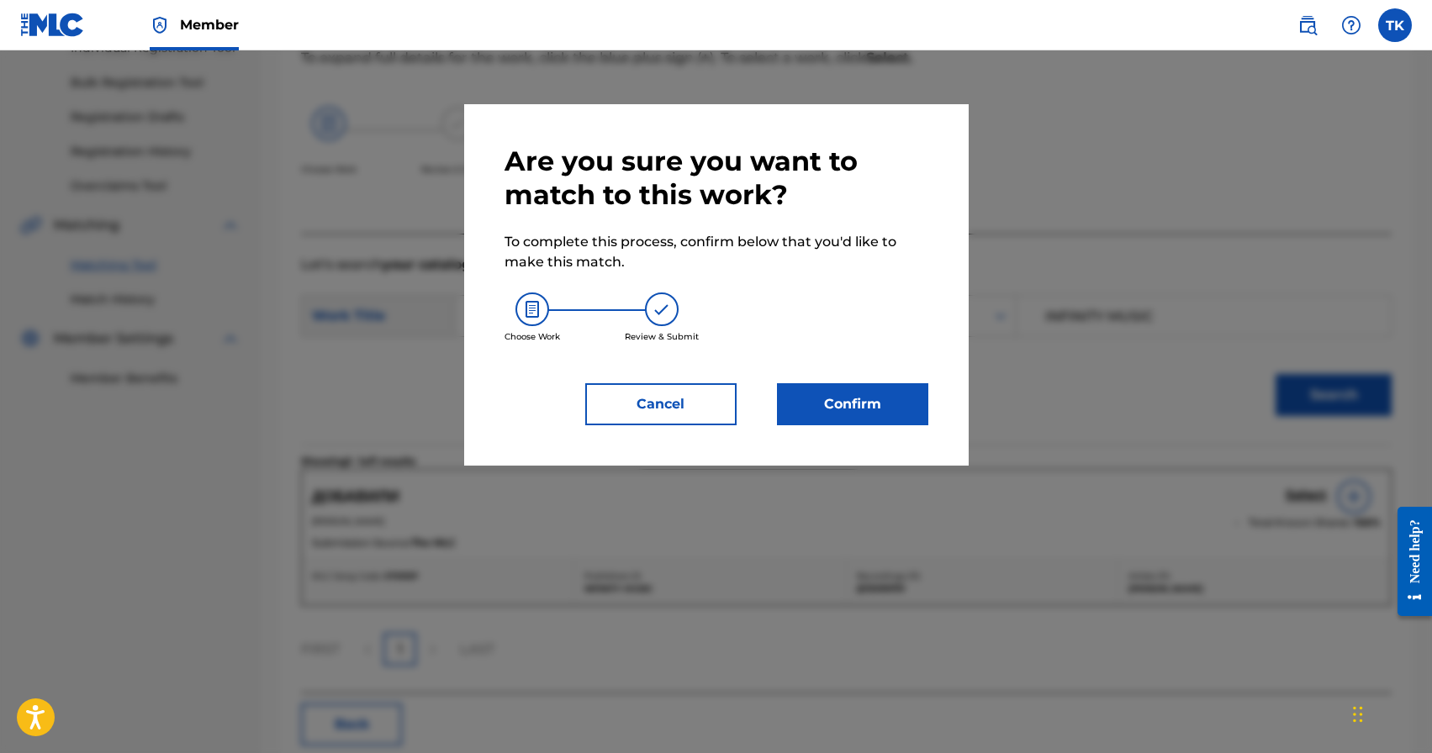
click at [916, 407] on button "Confirm" at bounding box center [852, 404] width 151 height 42
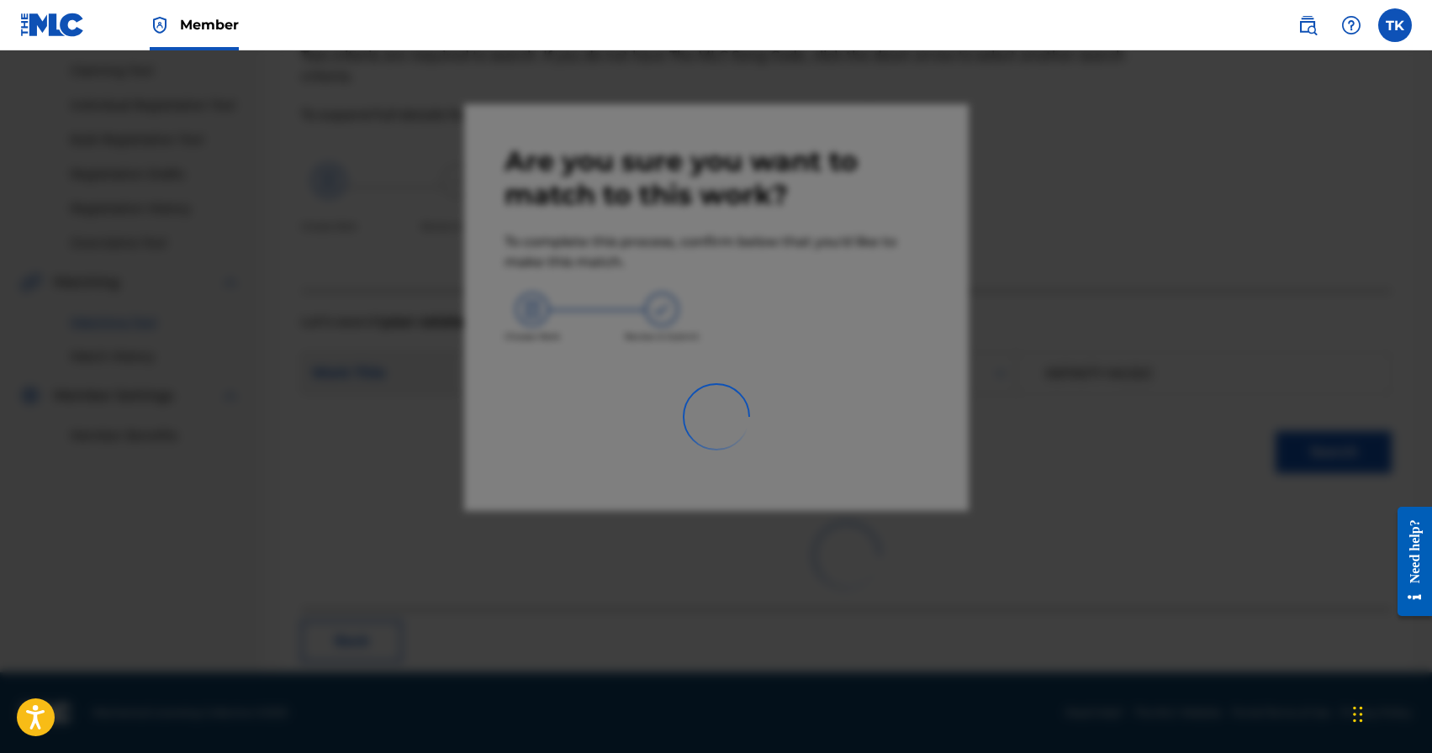
scroll to position [50, 0]
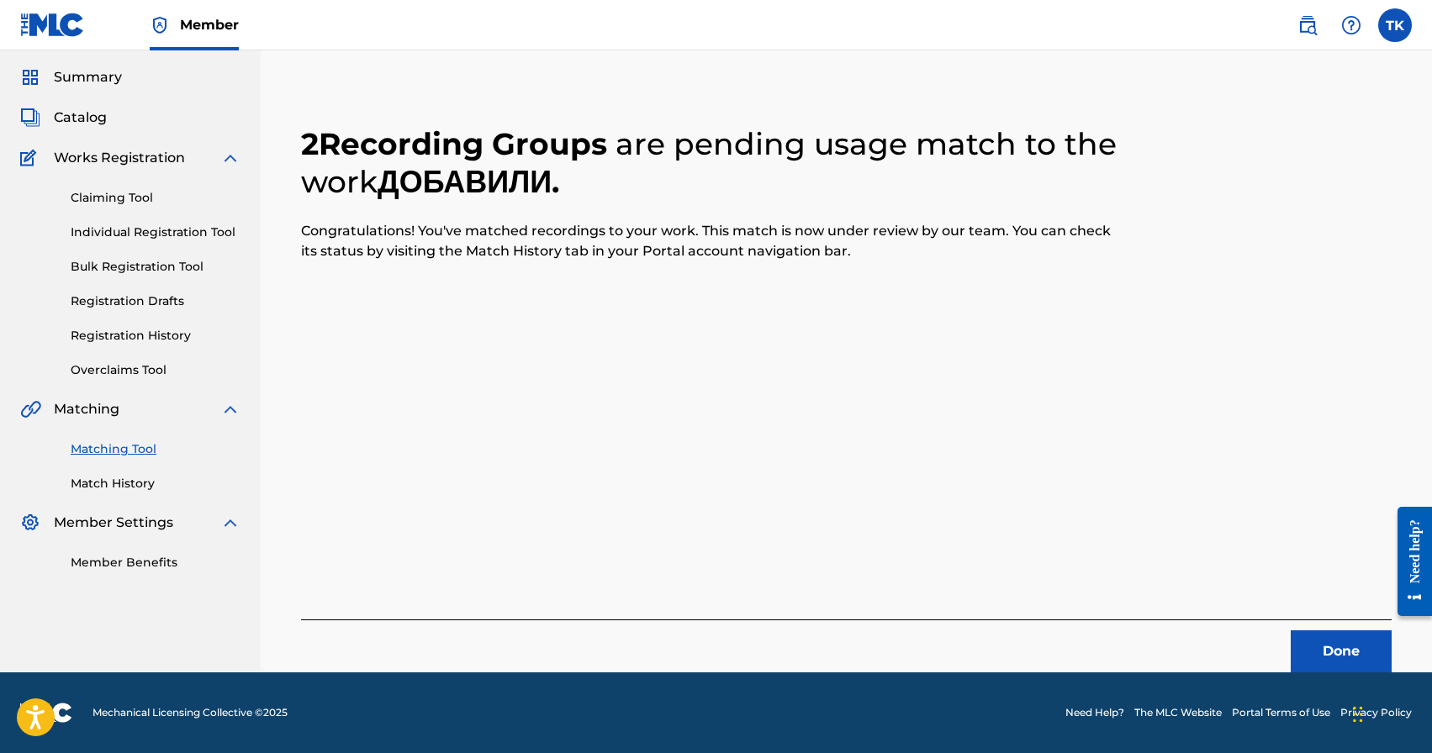
click at [1324, 642] on button "Done" at bounding box center [1341, 652] width 101 height 42
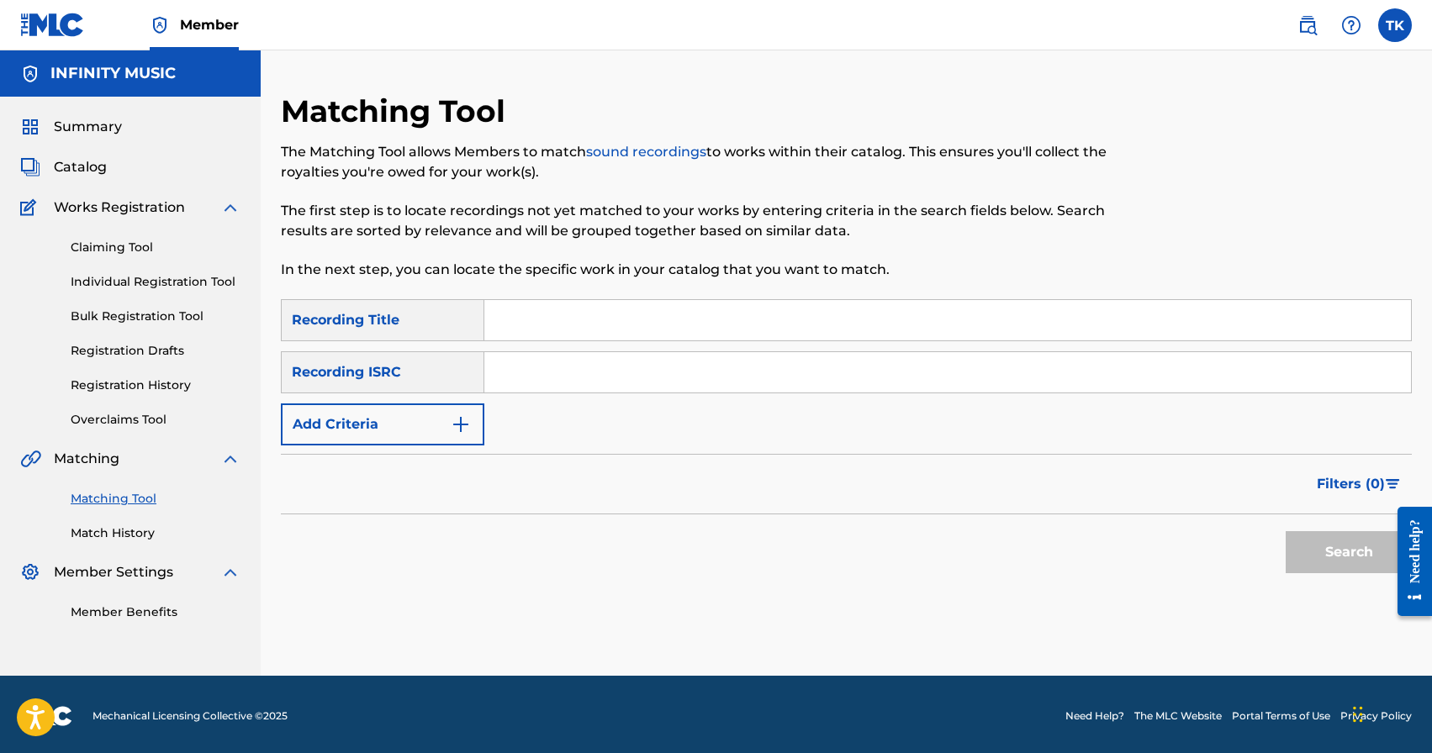
click at [622, 327] on input "Search Form" at bounding box center [947, 320] width 927 height 40
type input "mkurnali balaxi"
click at [445, 422] on button "Add Criteria" at bounding box center [382, 425] width 203 height 42
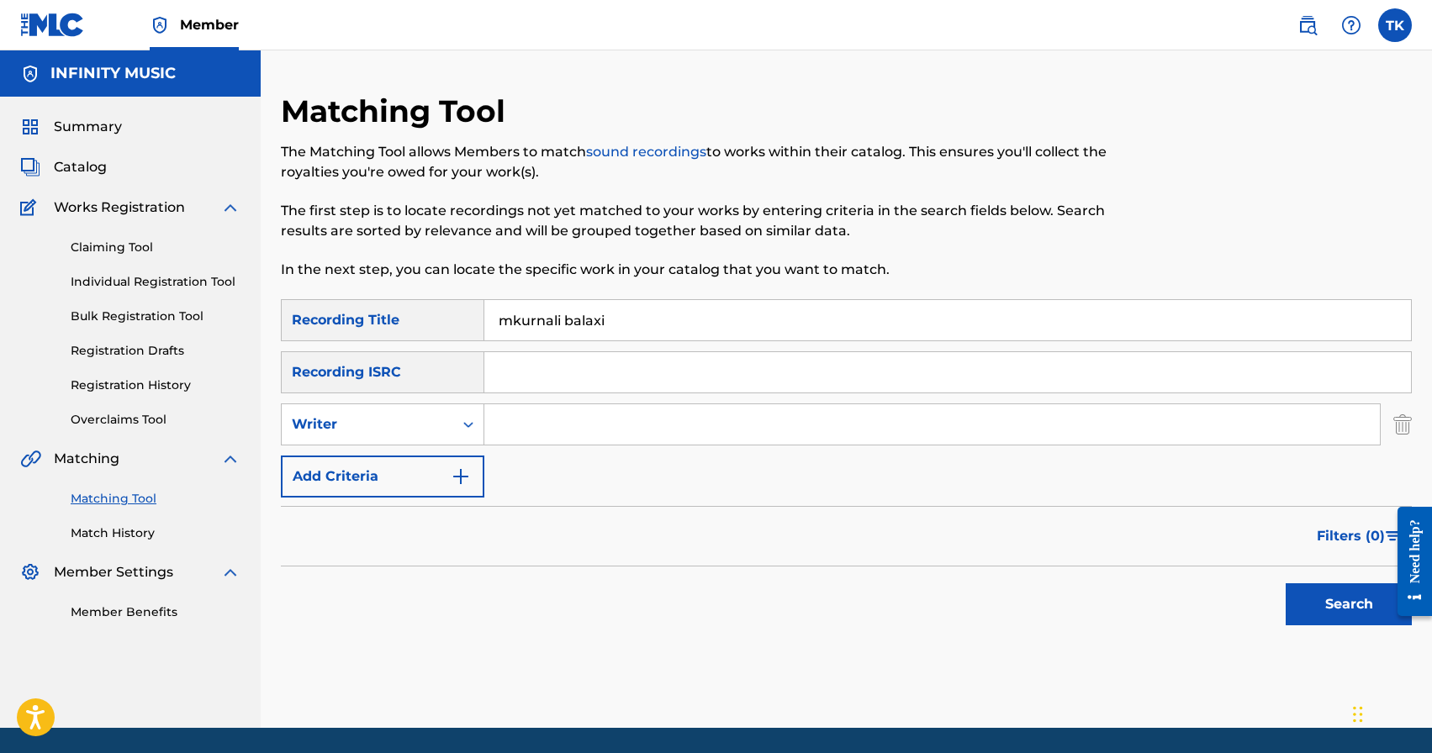
click at [544, 427] on input "Search Form" at bounding box center [932, 424] width 896 height 40
type input "[PERSON_NAME]"
click at [1297, 603] on button "Search" at bounding box center [1349, 605] width 126 height 42
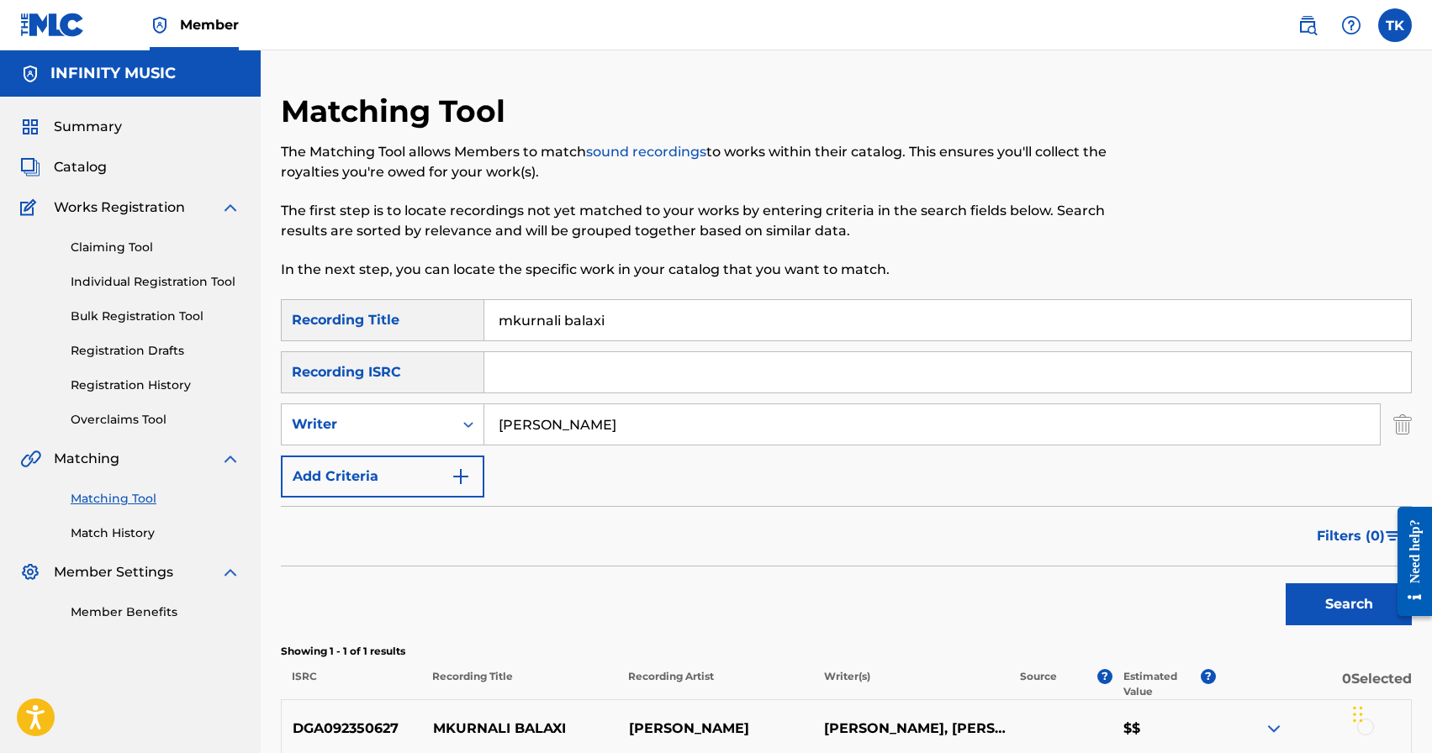
scroll to position [170, 0]
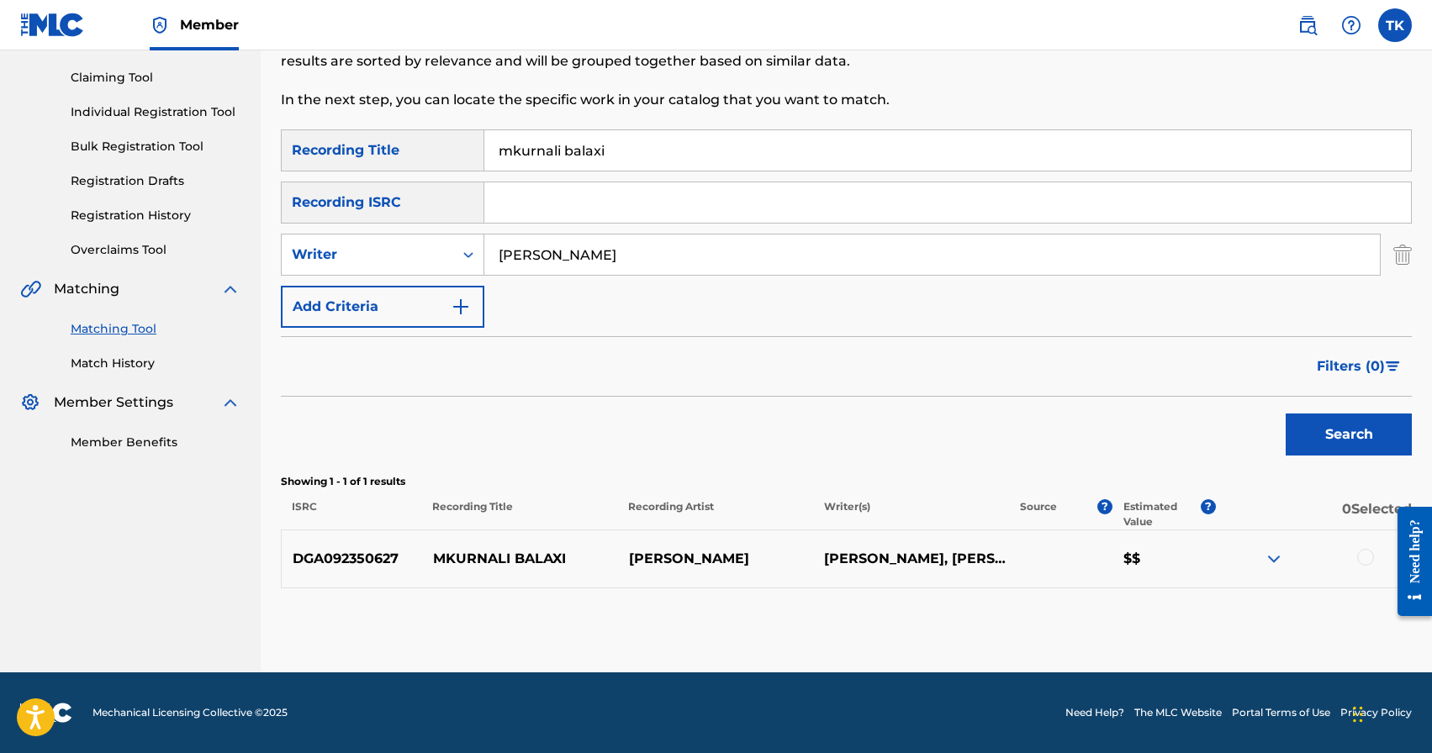
click at [679, 152] on input "mkurnali balaxi" at bounding box center [947, 150] width 927 height 40
click at [1313, 429] on button "Search" at bounding box center [1349, 435] width 126 height 42
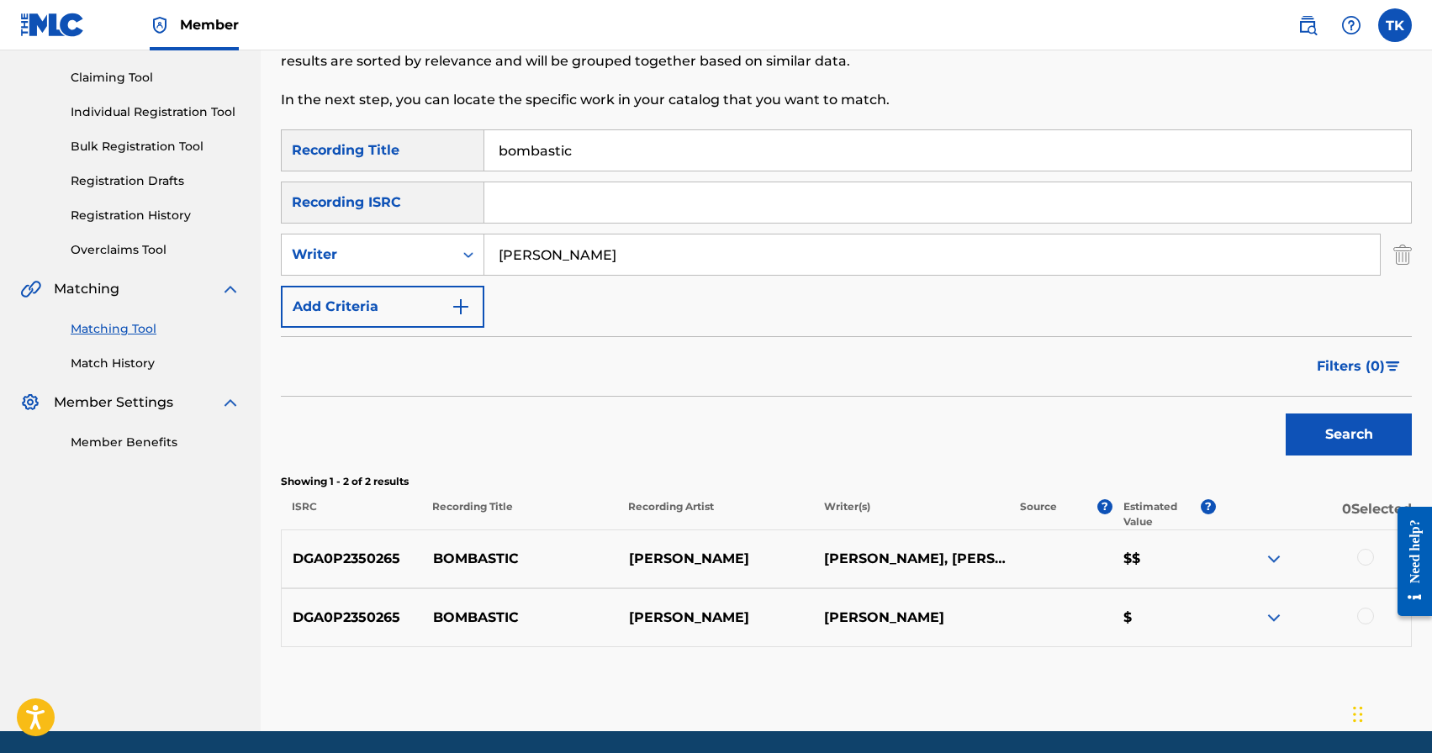
click at [631, 155] on input "bombastic" at bounding box center [947, 150] width 927 height 40
click at [1316, 433] on button "Search" at bounding box center [1349, 435] width 126 height 42
click at [684, 161] on input "musikis qvesh" at bounding box center [947, 150] width 927 height 40
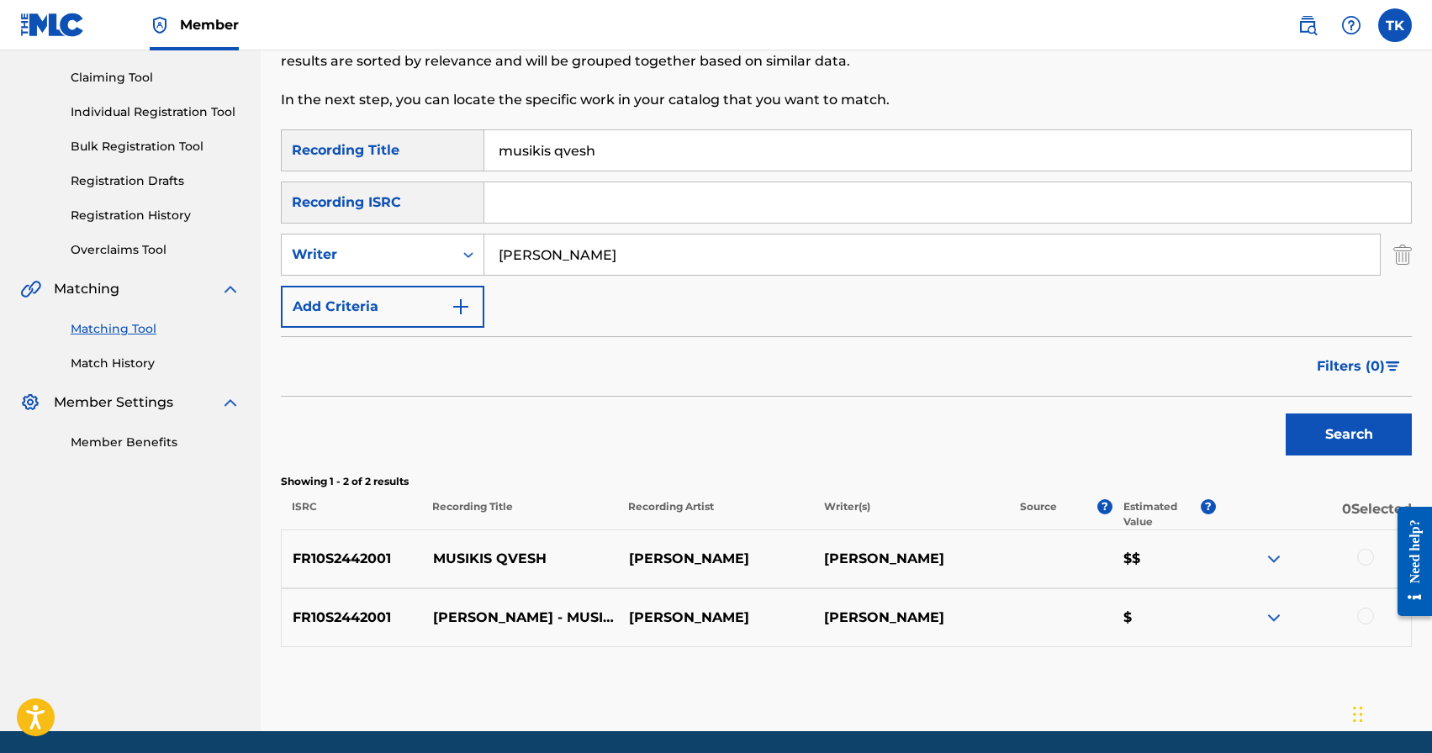
click at [684, 161] on input "musikis qvesh" at bounding box center [947, 150] width 927 height 40
click at [1316, 418] on button "Search" at bounding box center [1349, 435] width 126 height 42
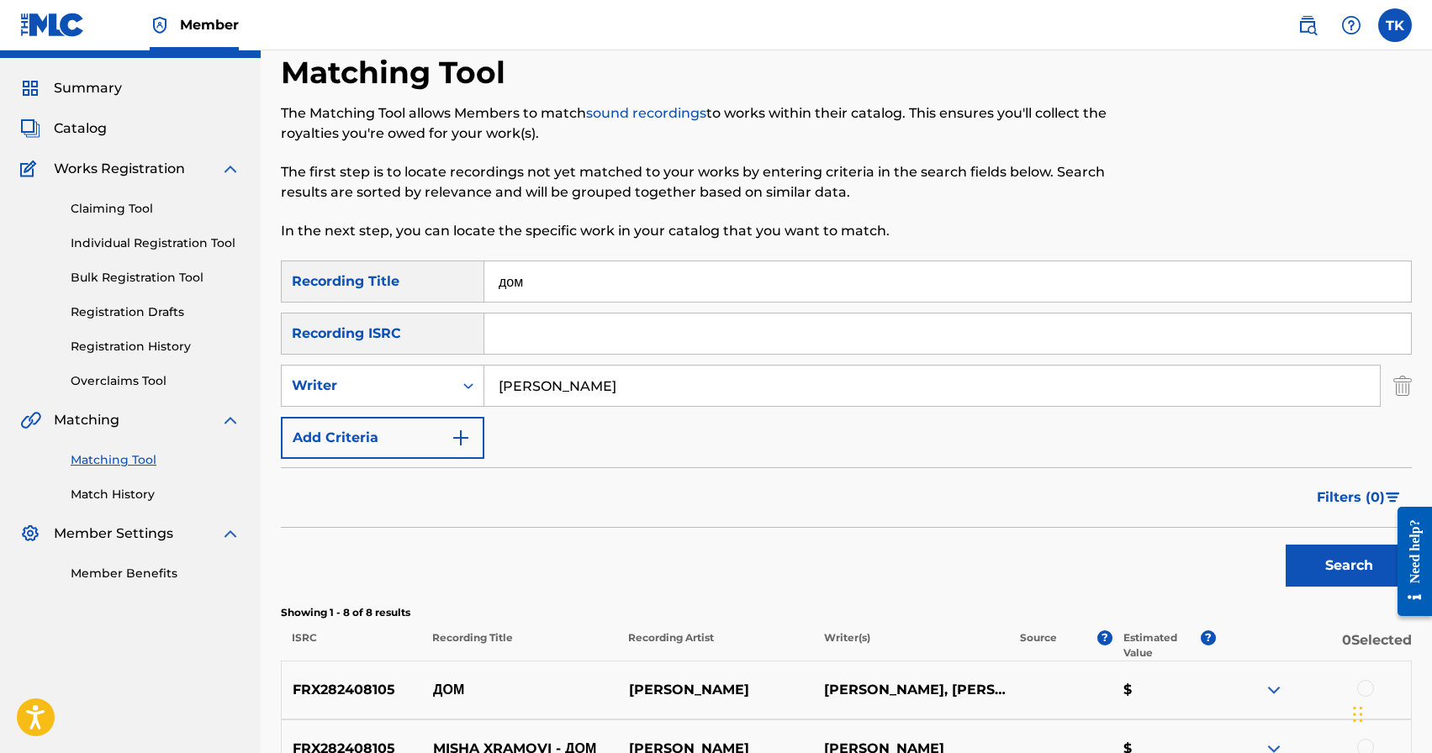
scroll to position [13, 0]
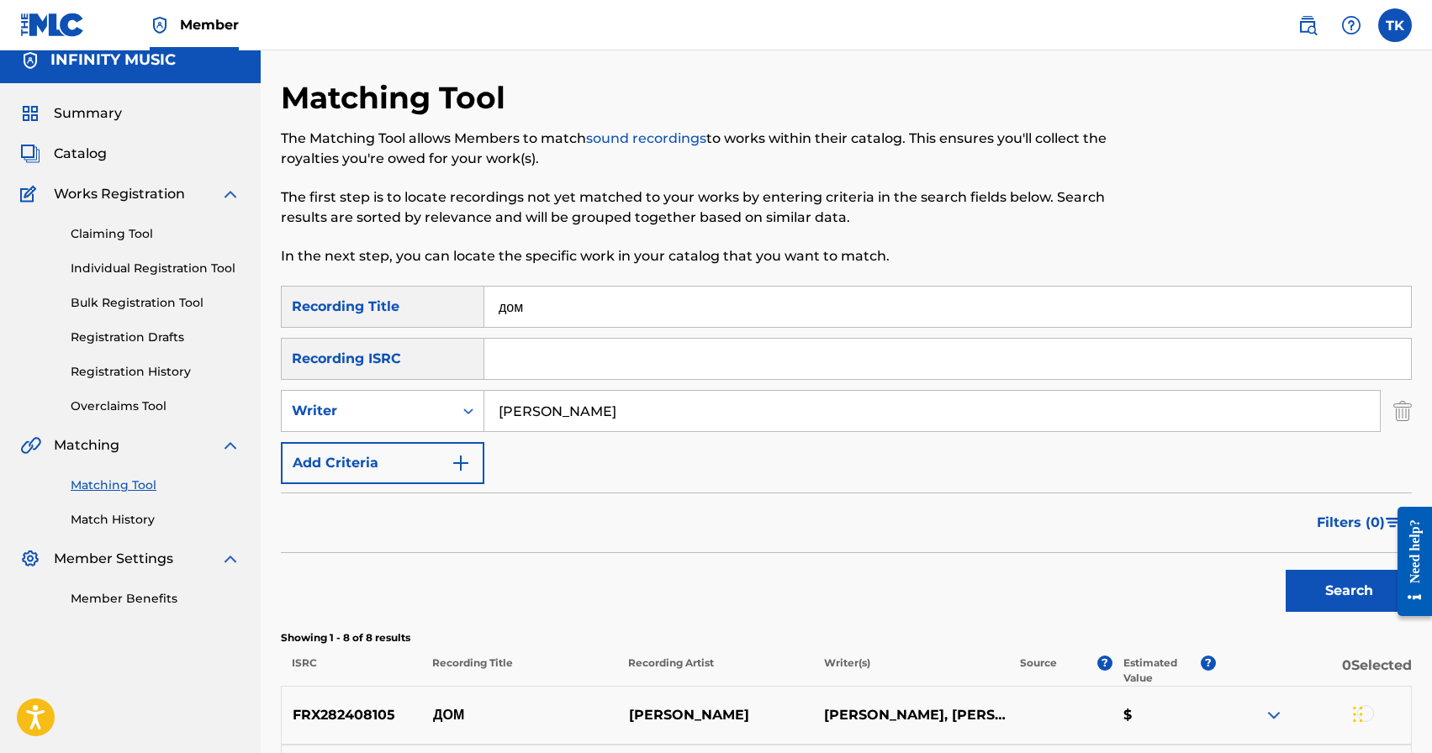
click at [677, 291] on input "дом" at bounding box center [947, 307] width 927 height 40
click at [1307, 593] on button "Search" at bounding box center [1349, 591] width 126 height 42
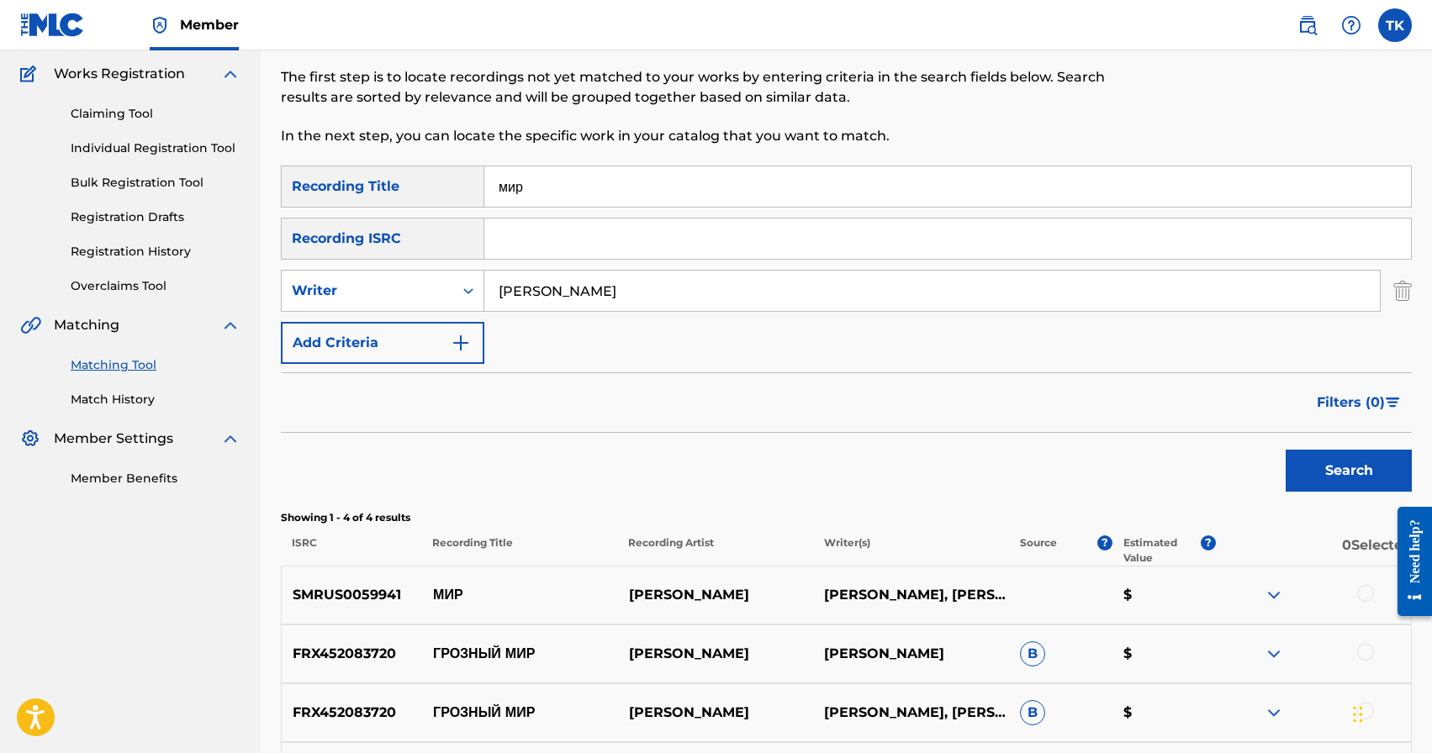
scroll to position [129, 0]
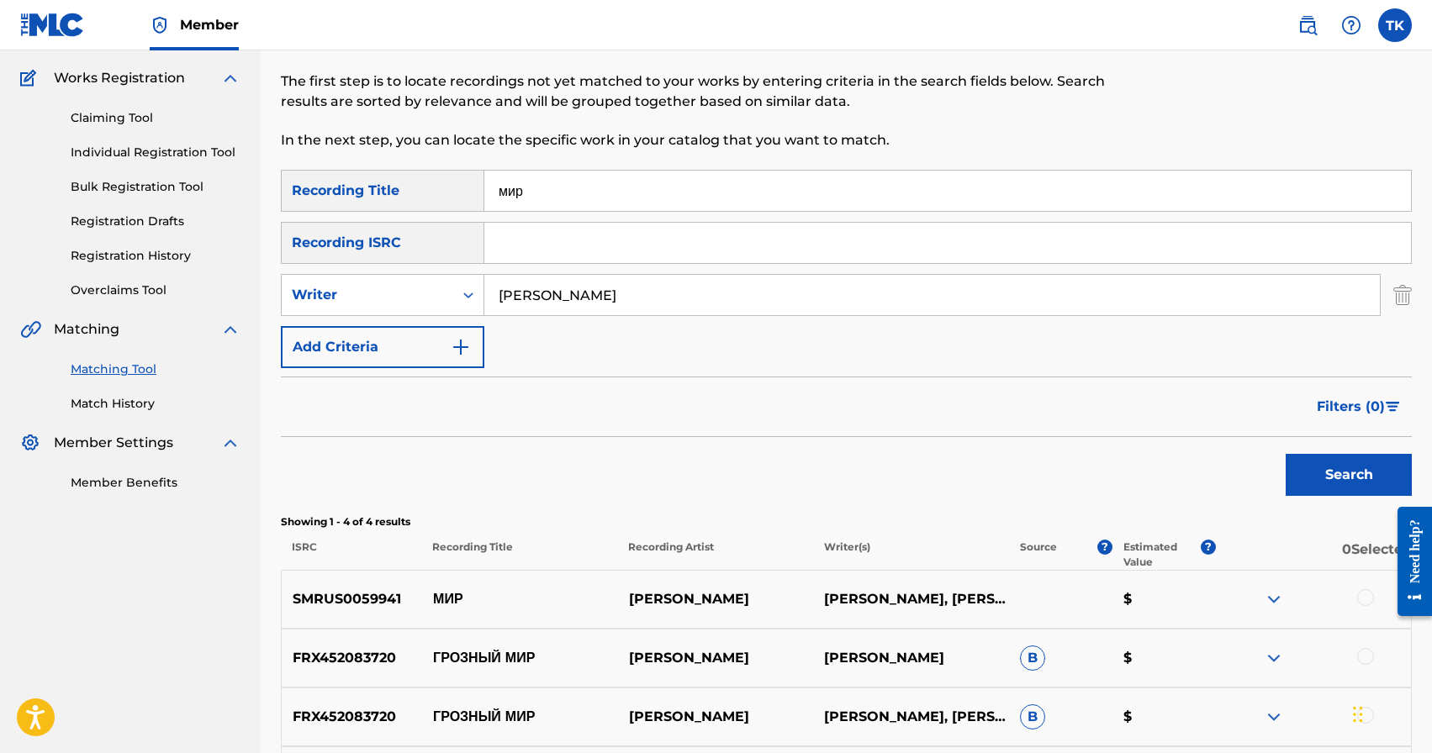
click at [816, 201] on input "мир" at bounding box center [947, 191] width 927 height 40
click at [1339, 483] on button "Search" at bounding box center [1349, 475] width 126 height 42
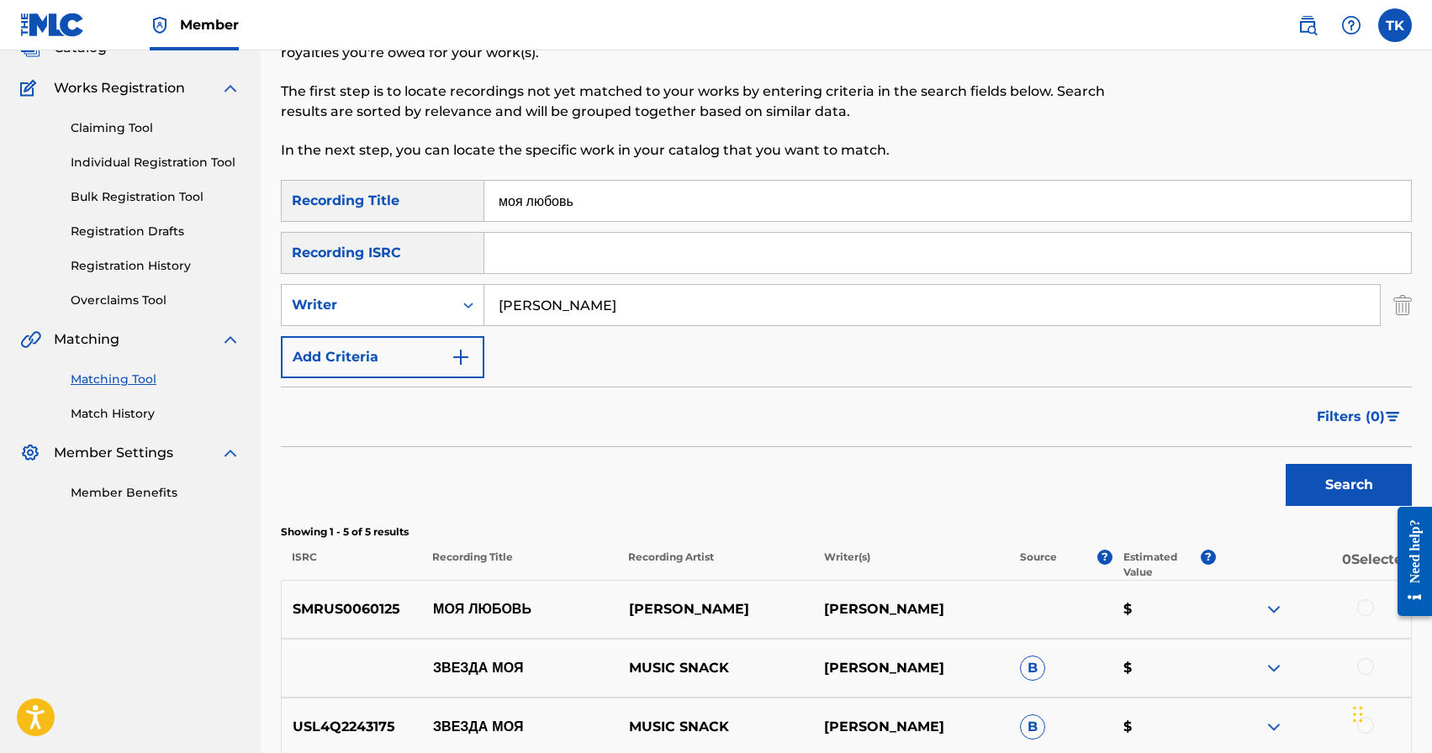
scroll to position [108, 0]
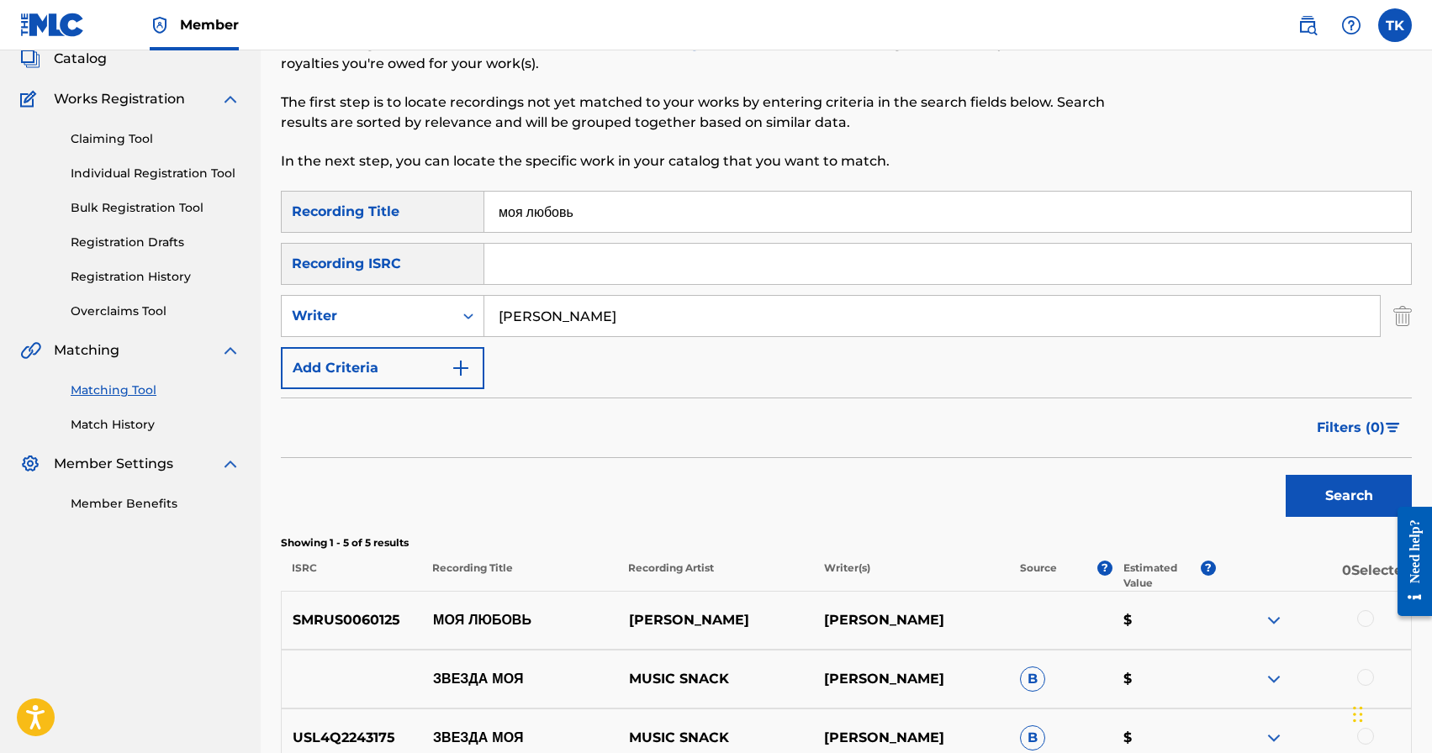
click at [641, 202] on input "моя любовь" at bounding box center [947, 212] width 927 height 40
click at [1303, 496] on button "Search" at bounding box center [1349, 496] width 126 height 42
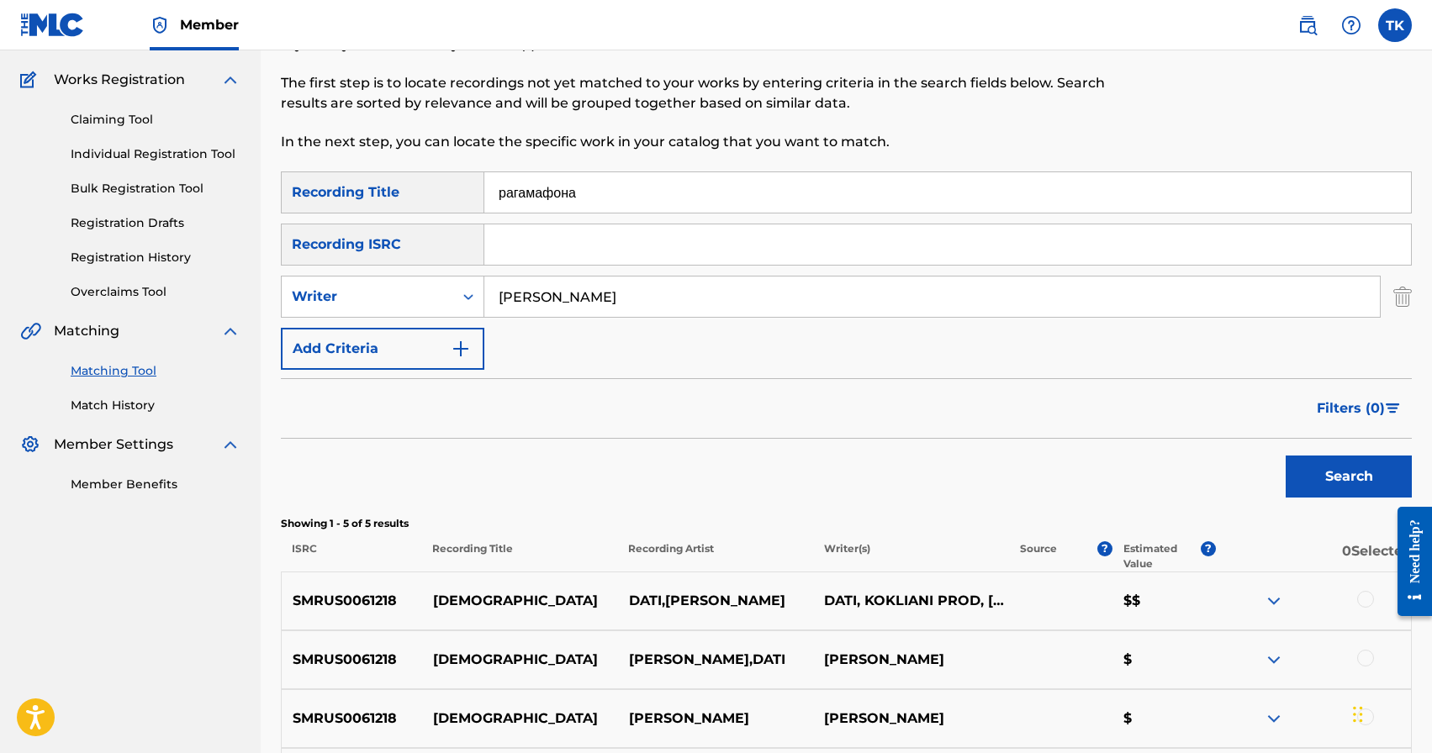
scroll to position [123, 0]
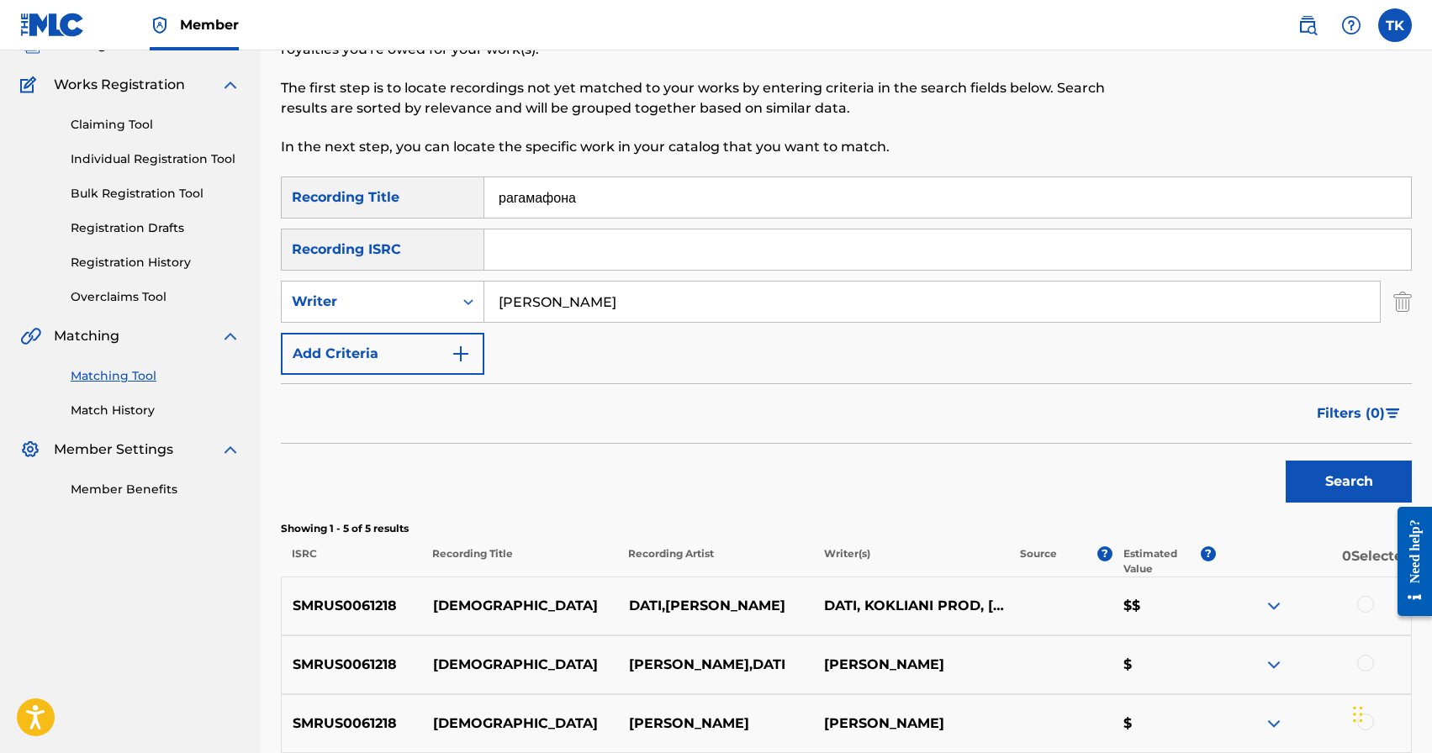
click at [816, 206] on input "рагамафона" at bounding box center [947, 197] width 927 height 40
click at [1334, 478] on button "Search" at bounding box center [1349, 482] width 126 height 42
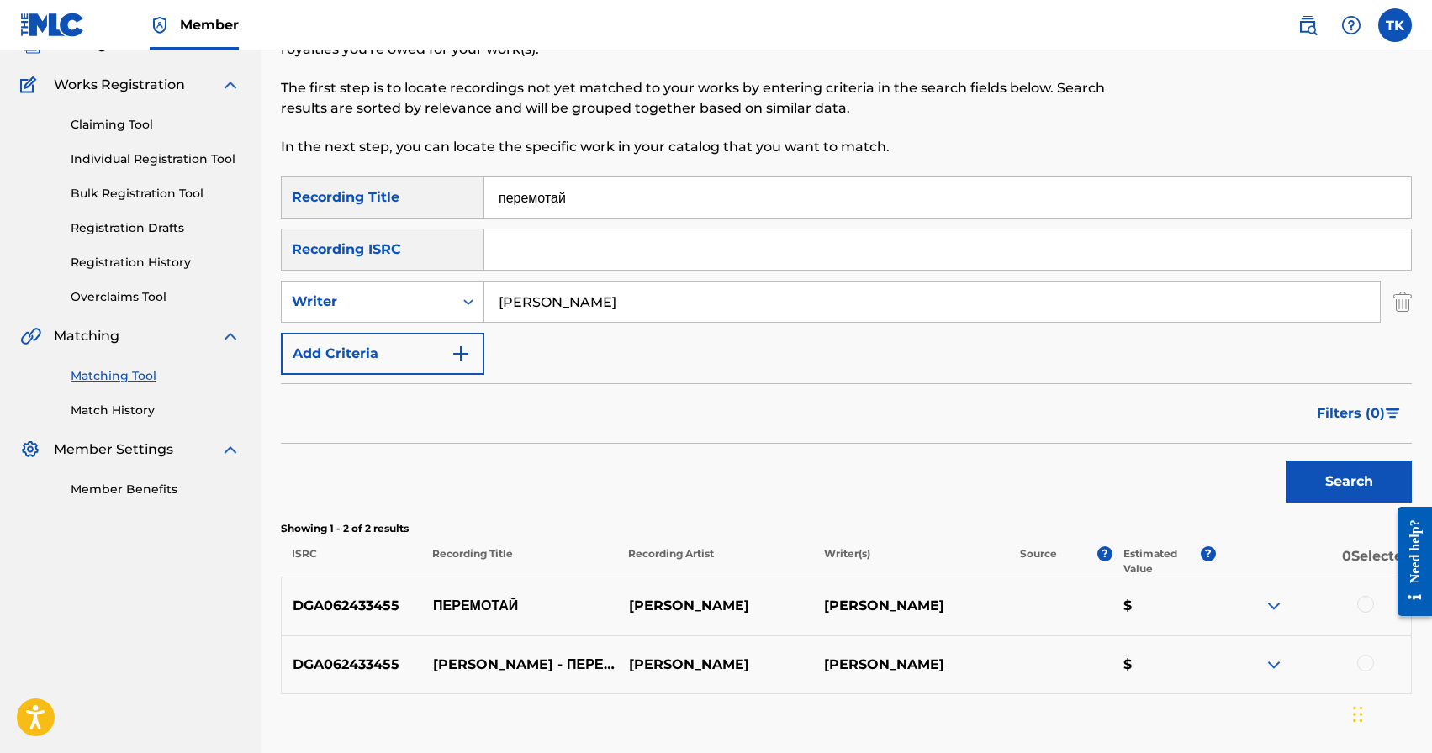
scroll to position [229, 0]
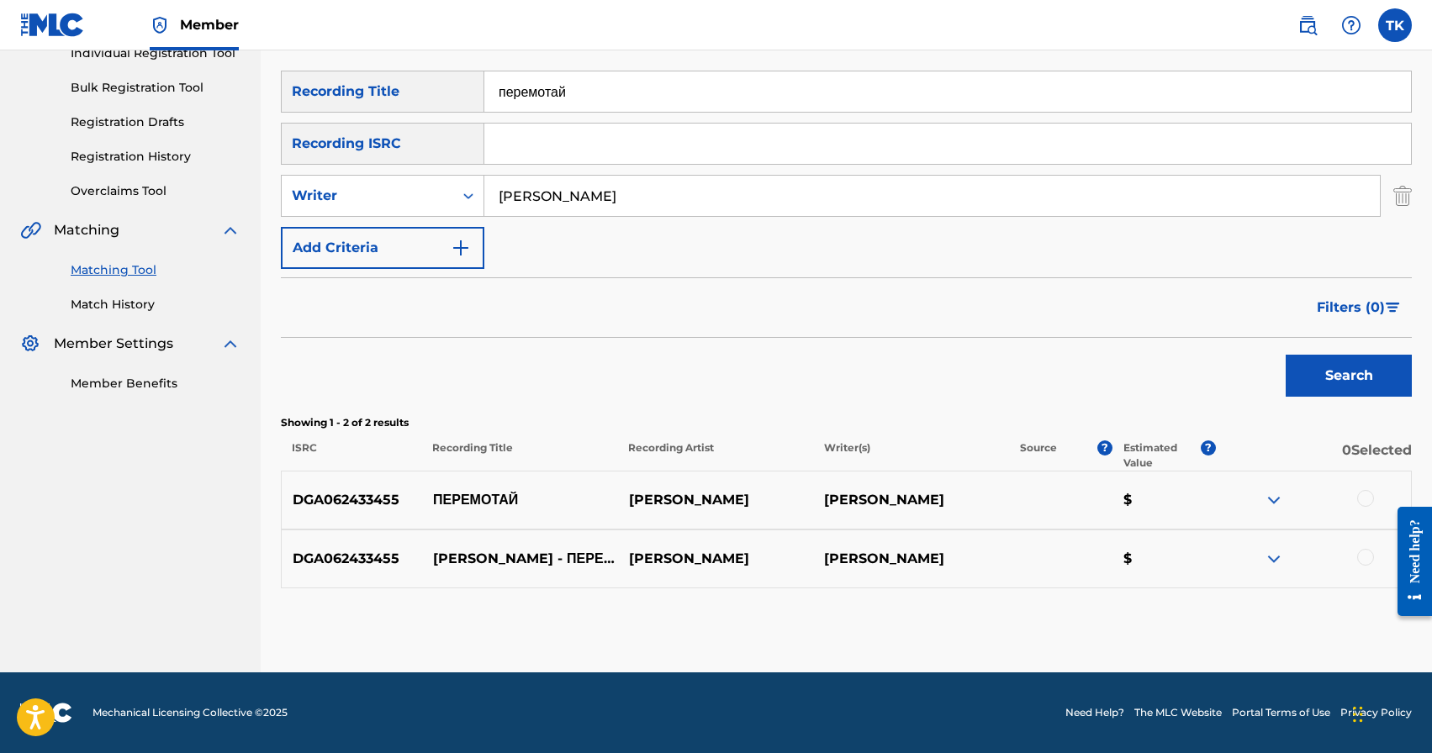
click at [691, 79] on input "перемотай" at bounding box center [947, 91] width 927 height 40
type input "не виноват"
click at [1337, 373] on button "Search" at bounding box center [1349, 376] width 126 height 42
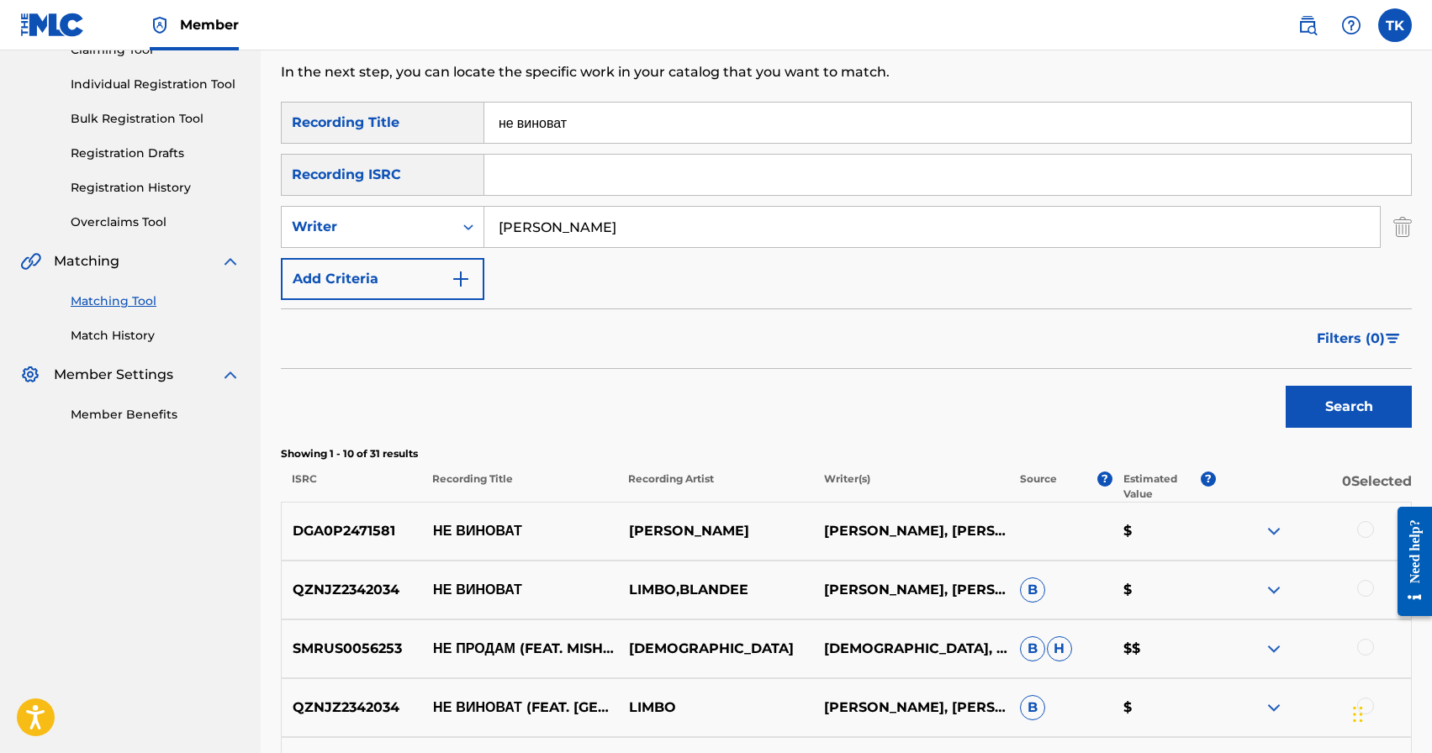
scroll to position [182, 0]
